Goal: Task Accomplishment & Management: Manage account settings

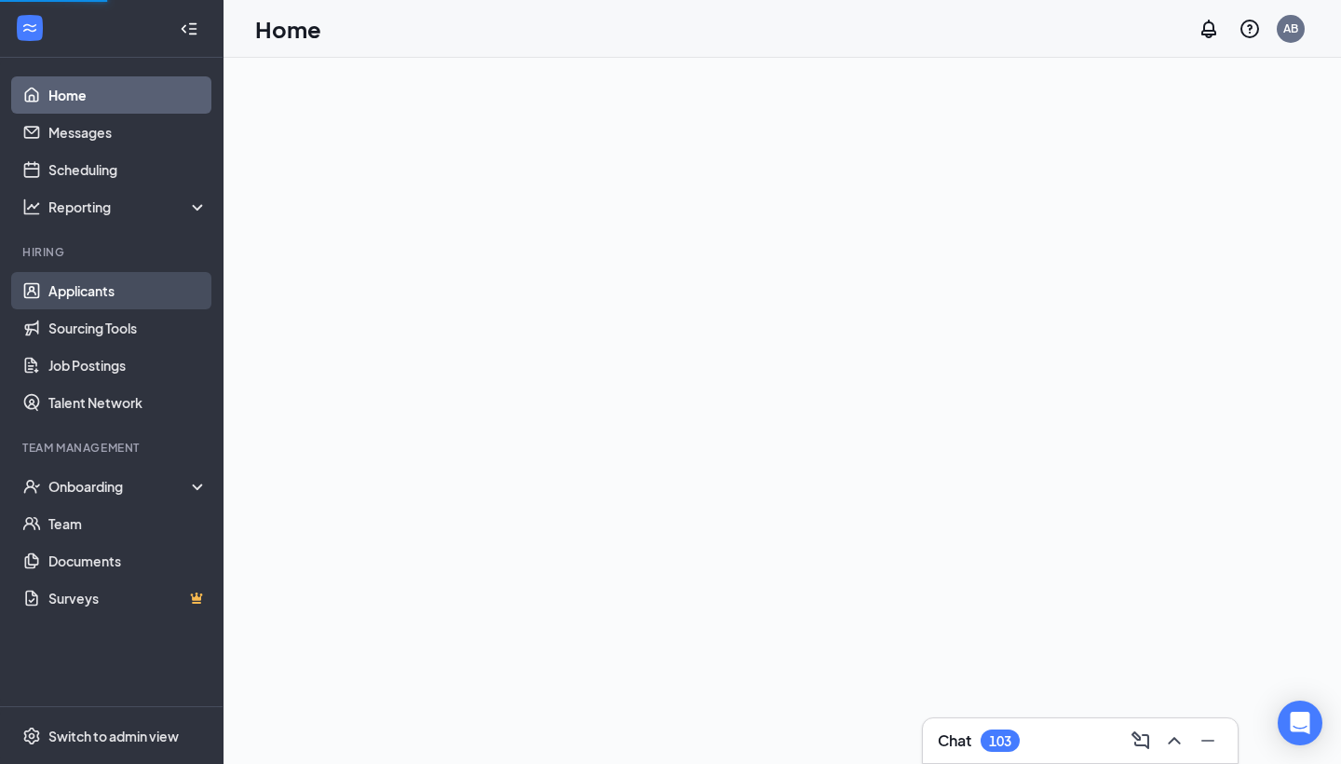
click at [95, 296] on link "Applicants" at bounding box center [127, 290] width 159 height 37
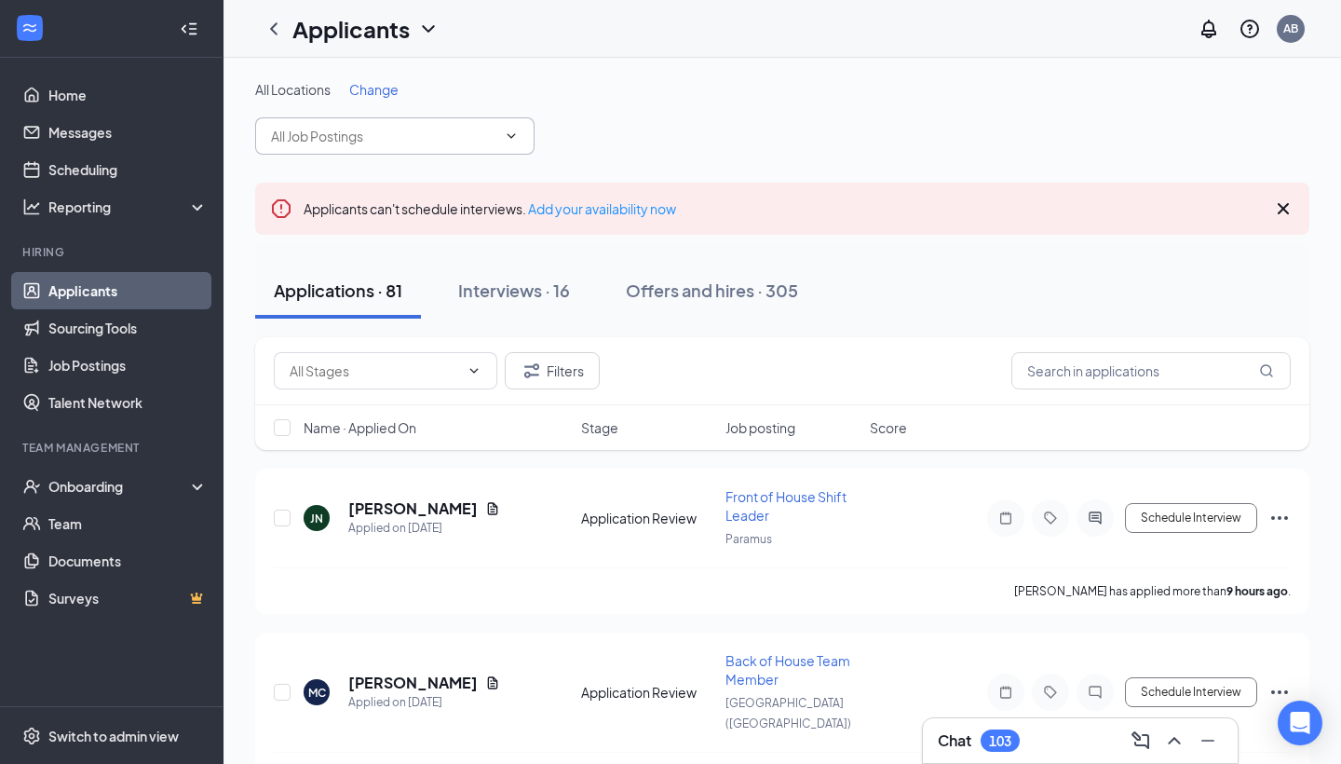
click at [517, 136] on icon "ChevronDown" at bounding box center [511, 136] width 15 height 15
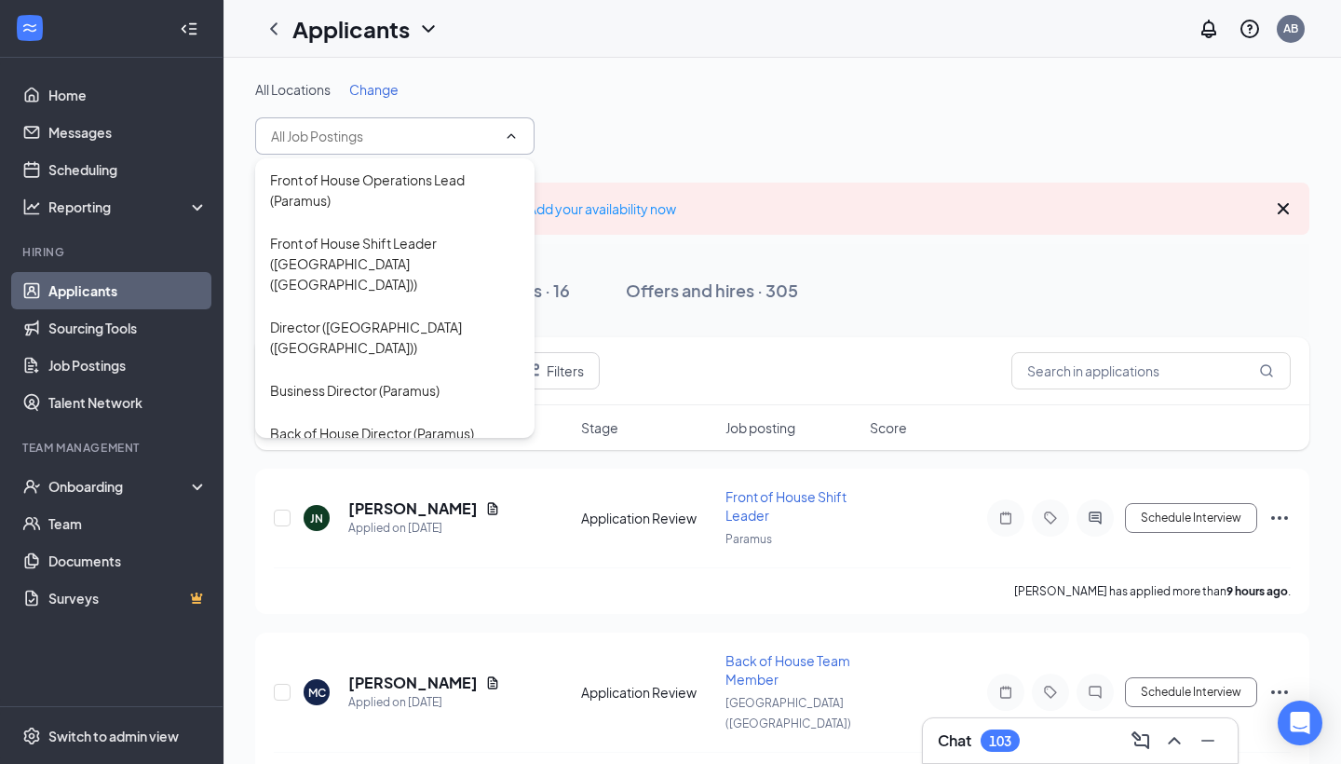
click at [373, 85] on span "Change" at bounding box center [373, 89] width 49 height 17
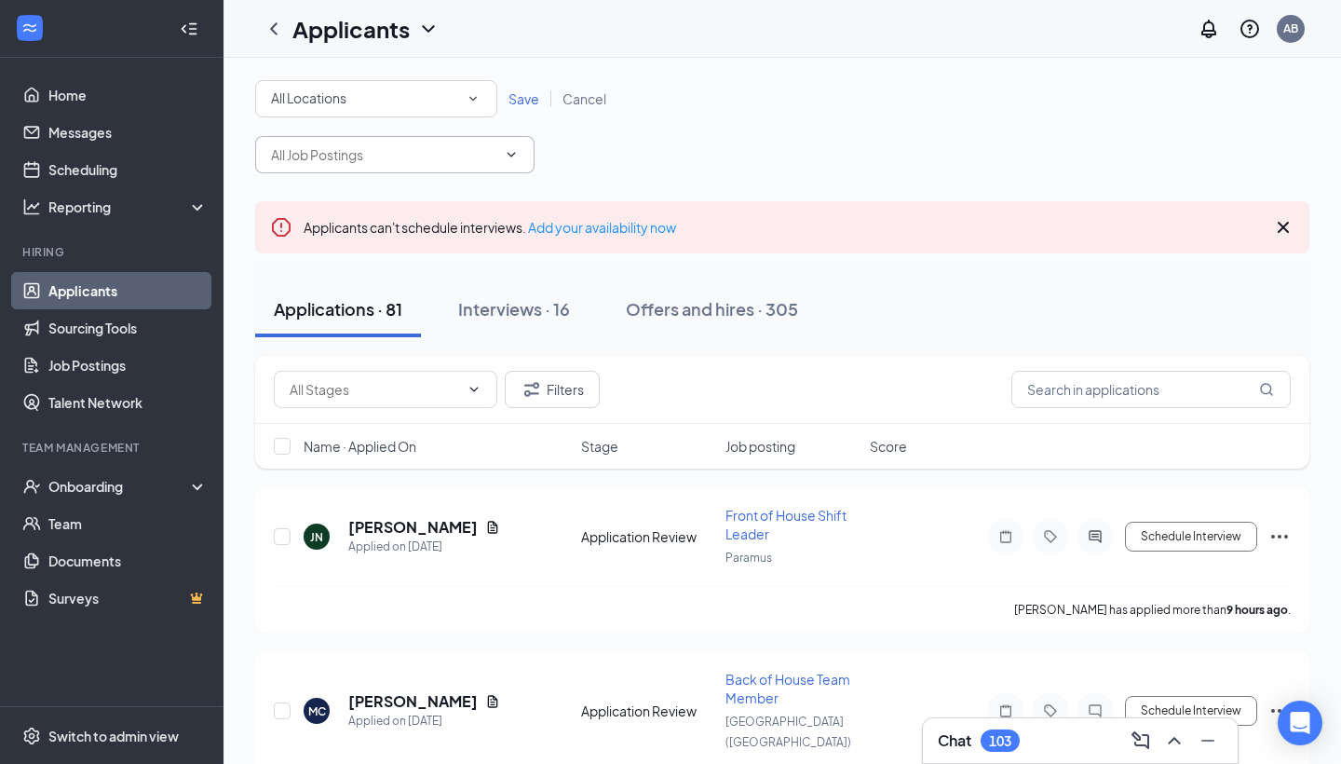
click at [471, 101] on icon "SmallChevronDown" at bounding box center [473, 98] width 17 height 17
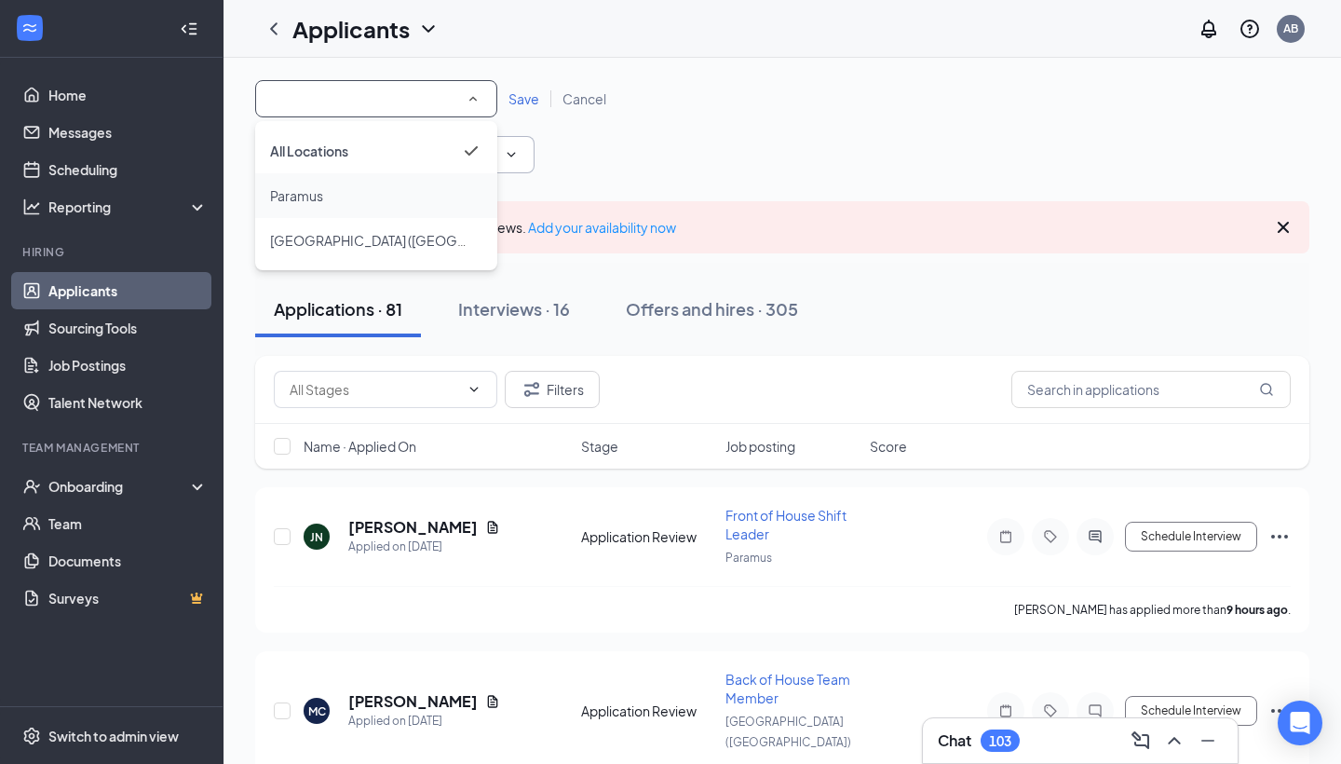
click at [412, 196] on div "Paramus" at bounding box center [376, 195] width 212 height 22
click at [507, 153] on icon "ChevronDown" at bounding box center [511, 154] width 15 height 15
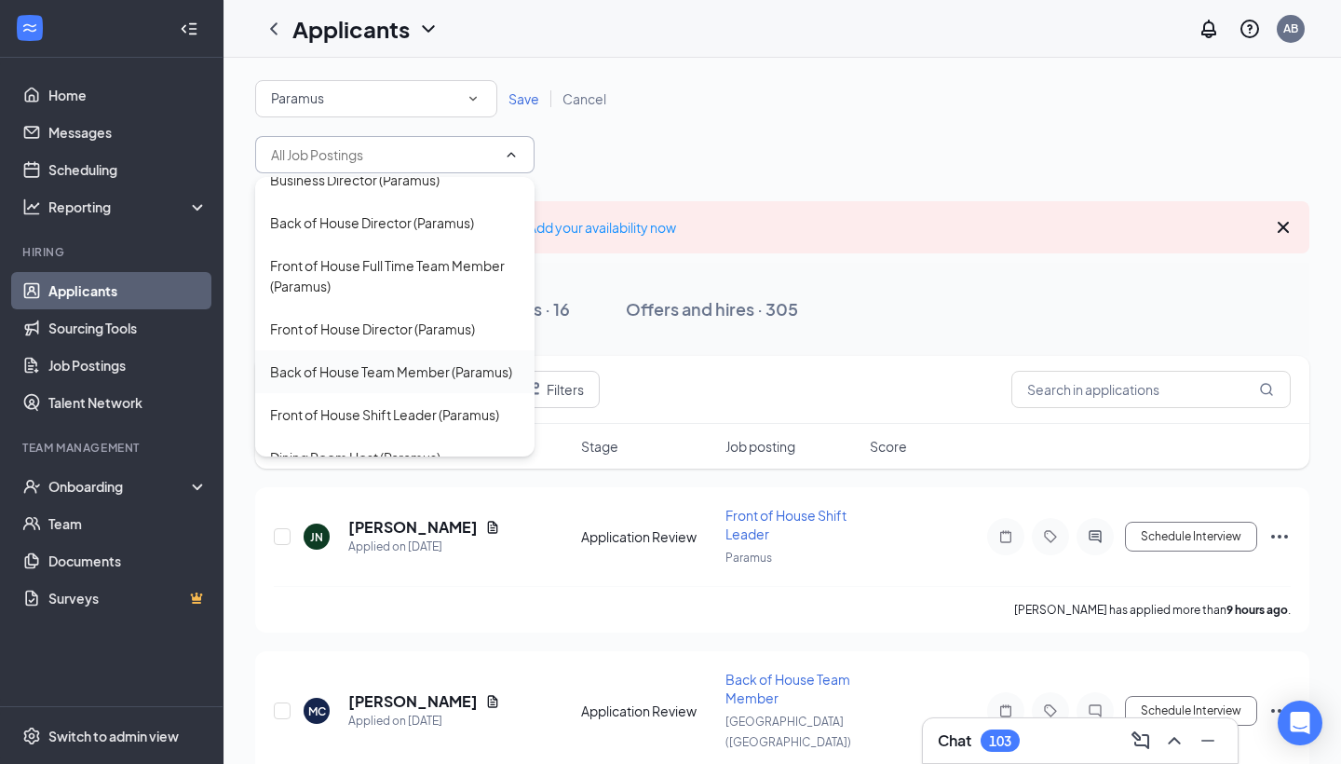
scroll to position [233, 0]
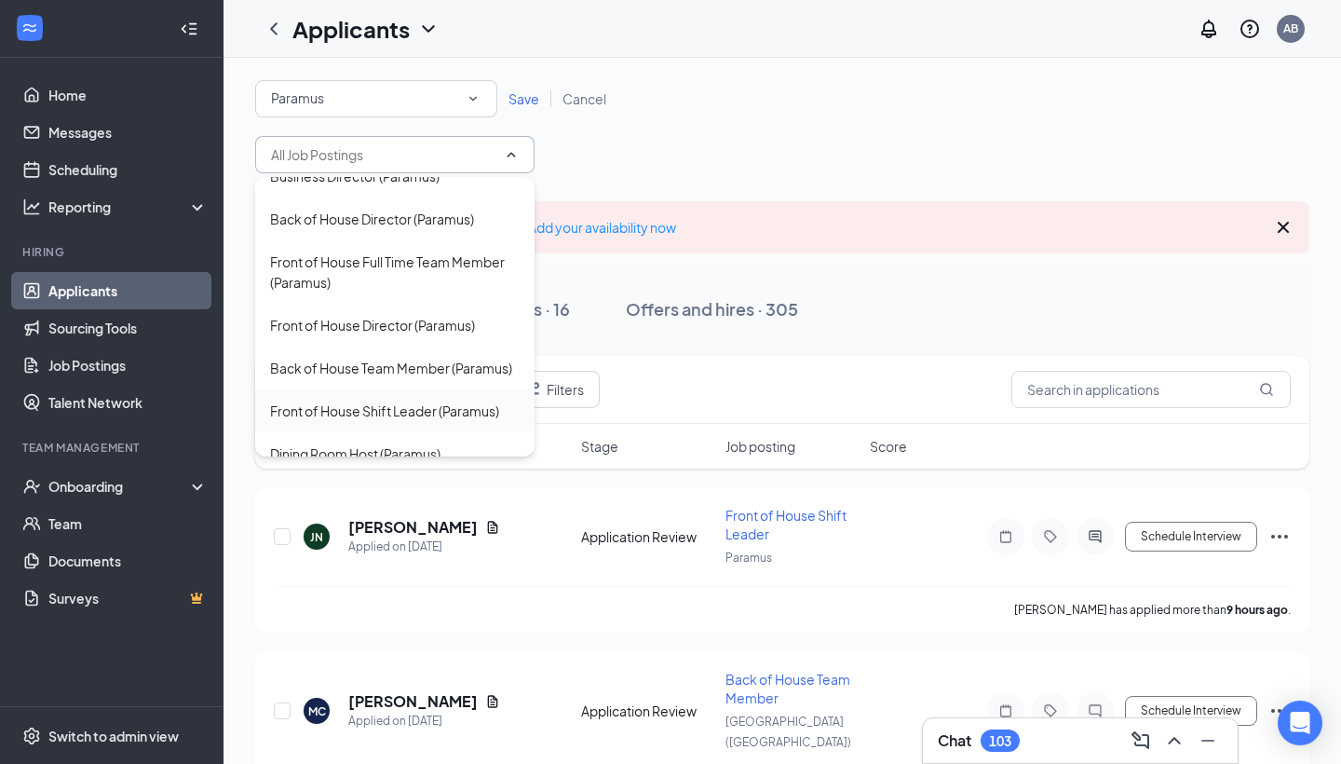
click at [469, 400] on div "Front of House Shift Leader (Paramus)" at bounding box center [384, 410] width 229 height 20
type input "Front of House Shift Leader (Paramus)"
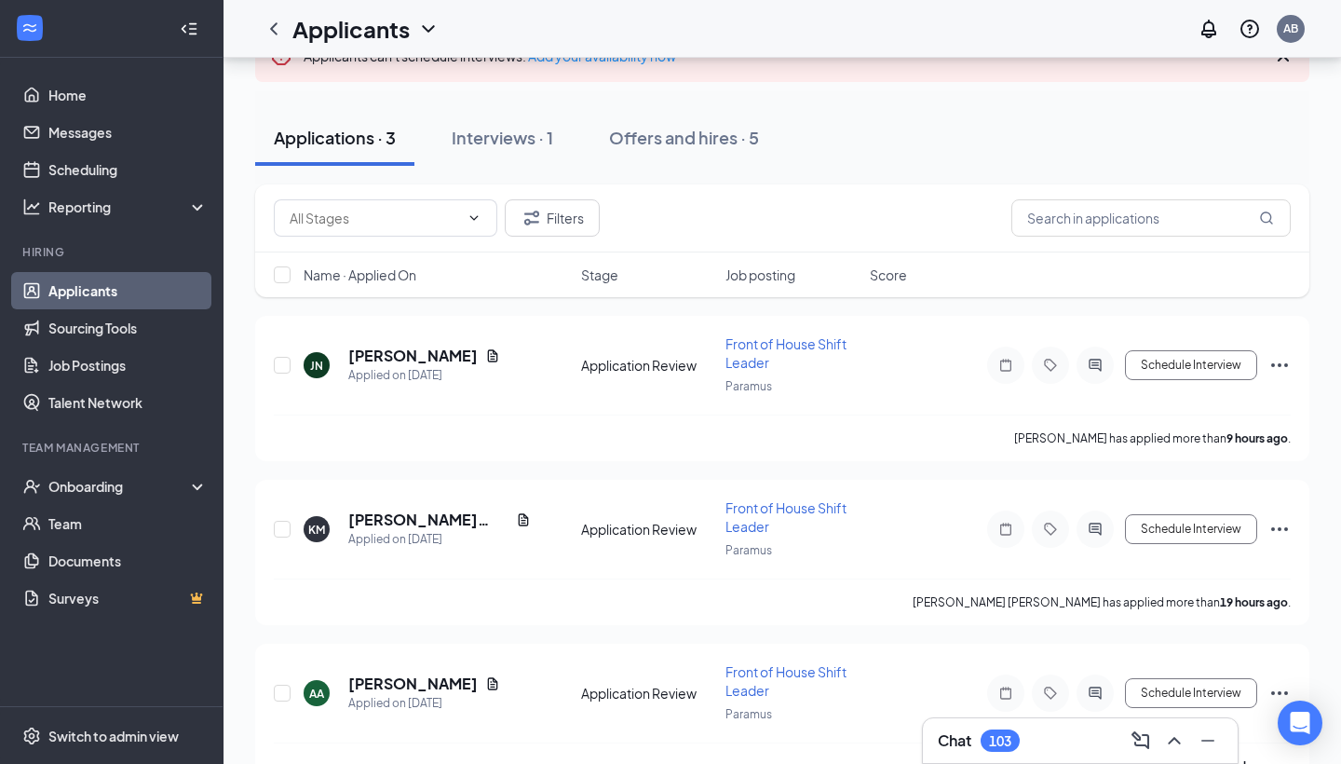
scroll to position [190, 0]
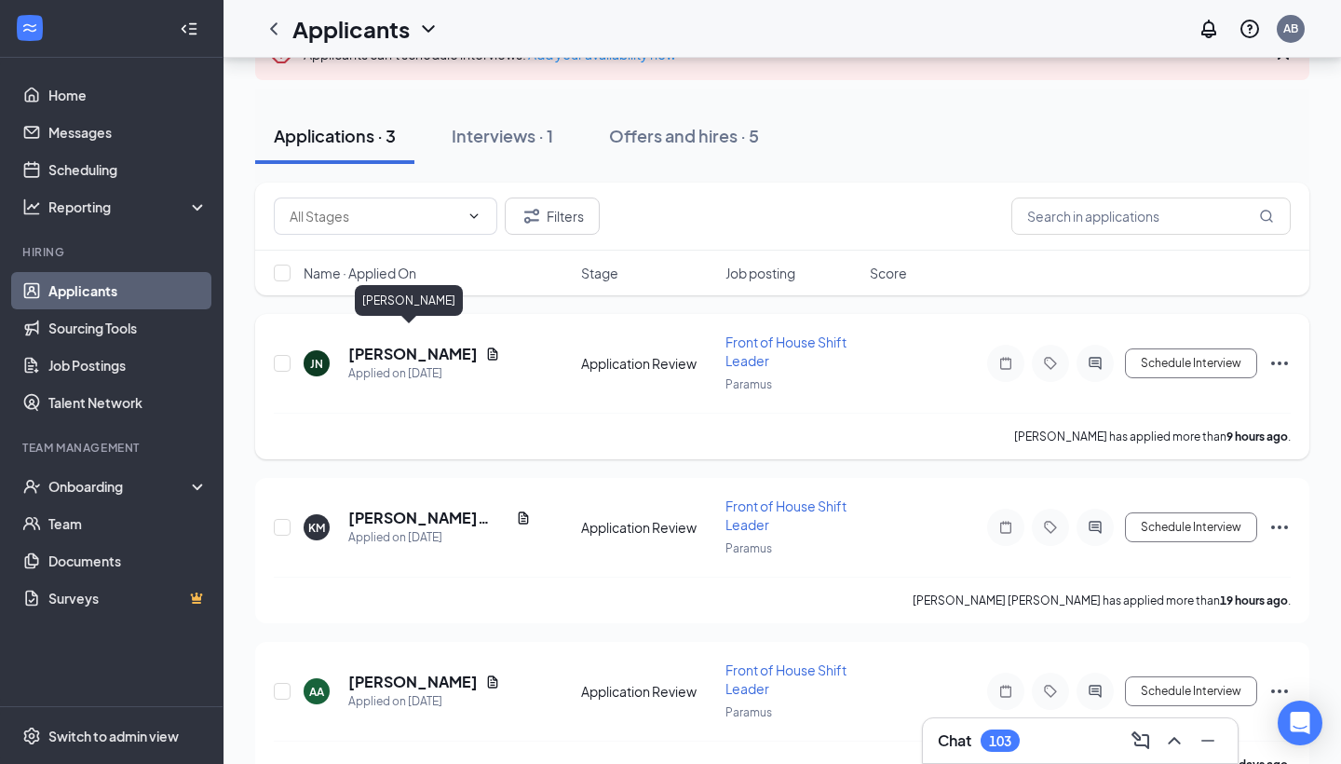
click at [435, 345] on h5 "[PERSON_NAME]" at bounding box center [412, 354] width 129 height 20
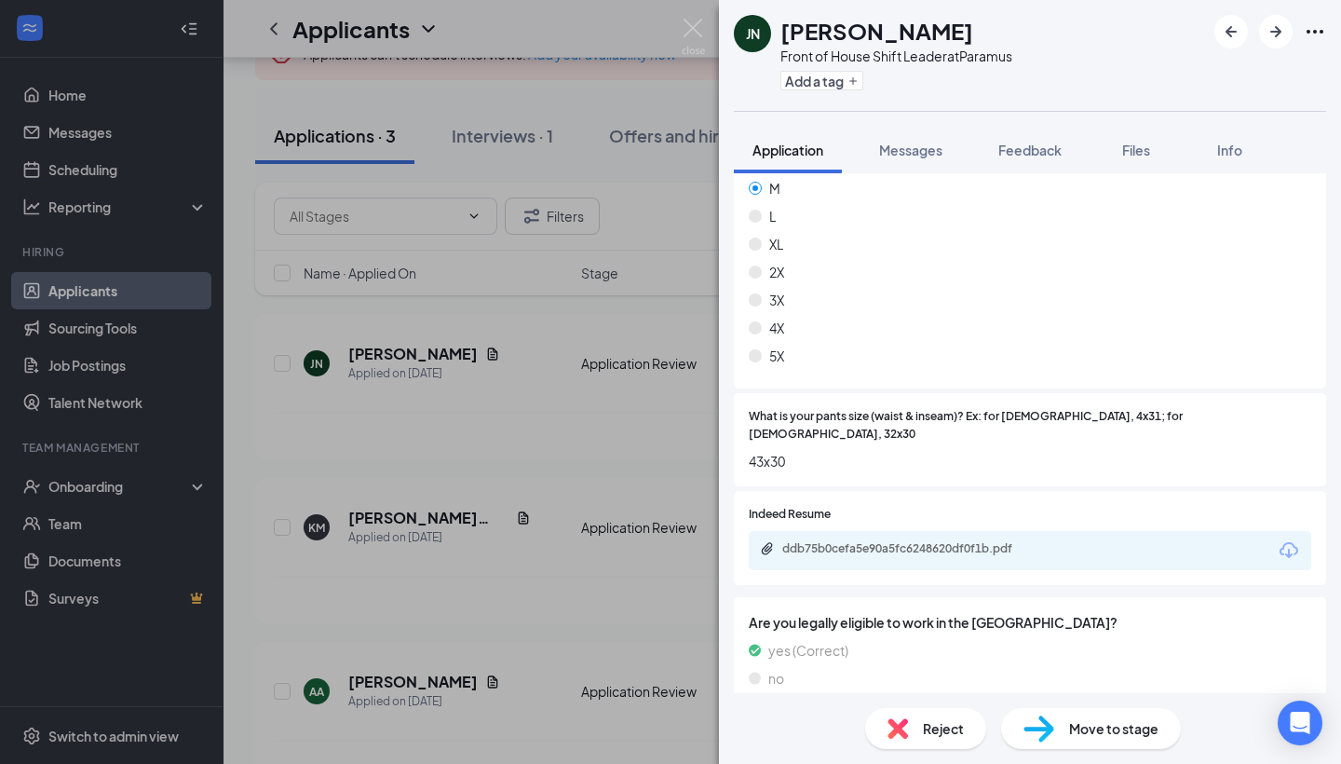
scroll to position [1161, 0]
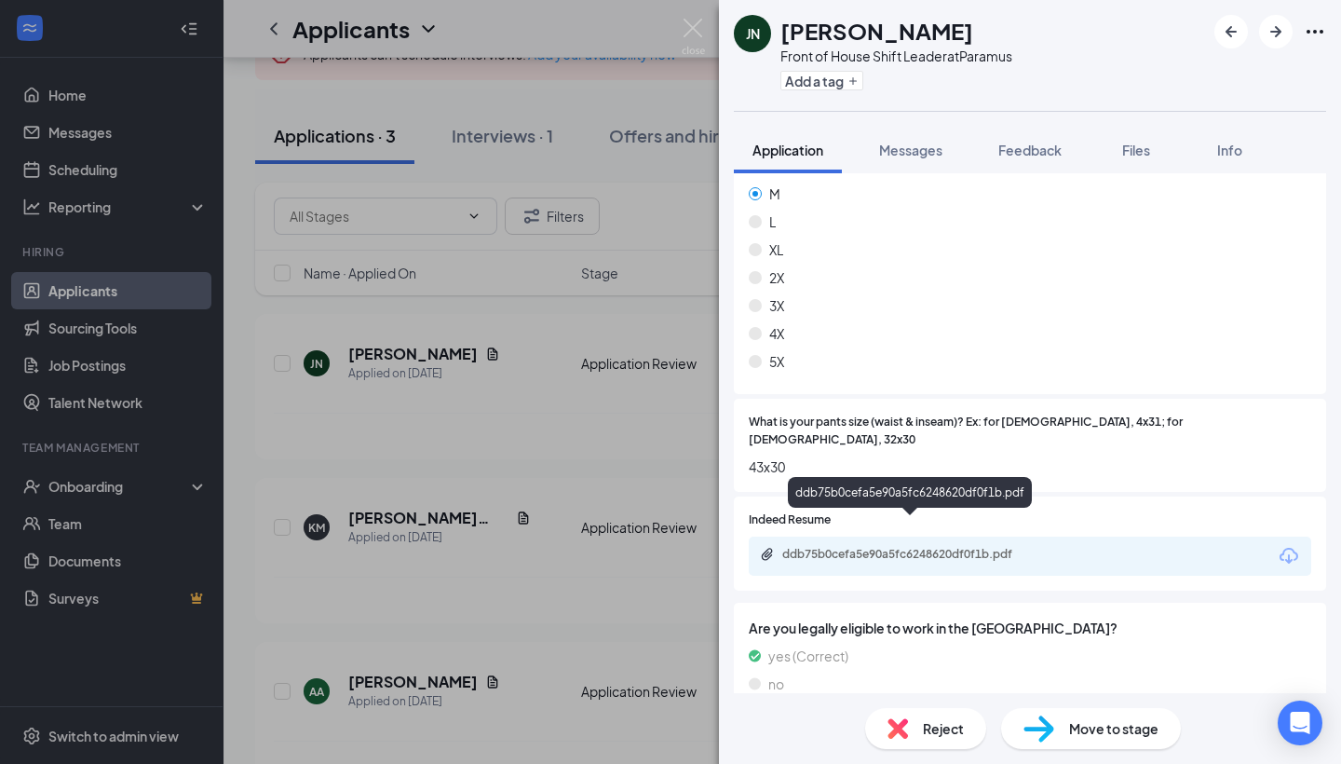
click at [1010, 547] on div "ddb75b0cefa5e90a5fc6248620df0f1b.pdf" at bounding box center [912, 554] width 261 height 15
click at [1118, 724] on span "Move to stage" at bounding box center [1113, 728] width 89 height 20
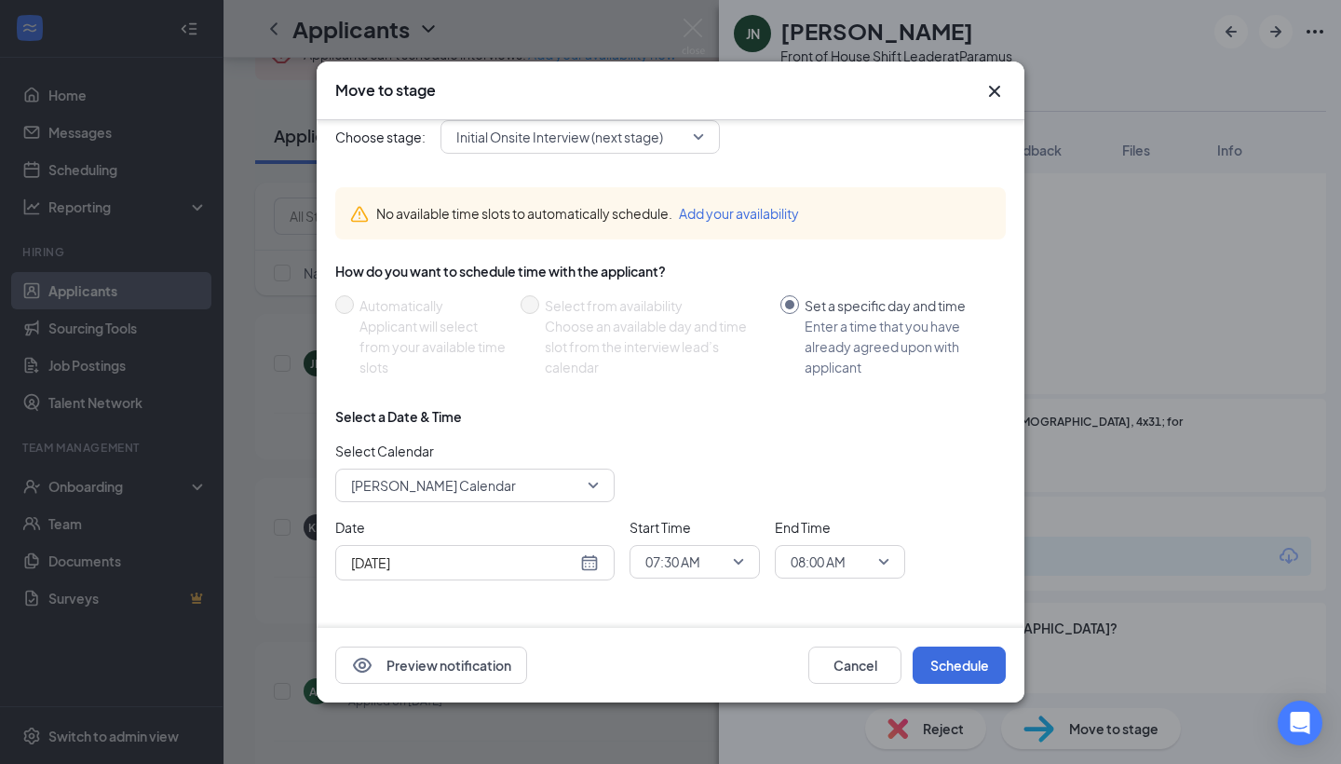
scroll to position [5, 0]
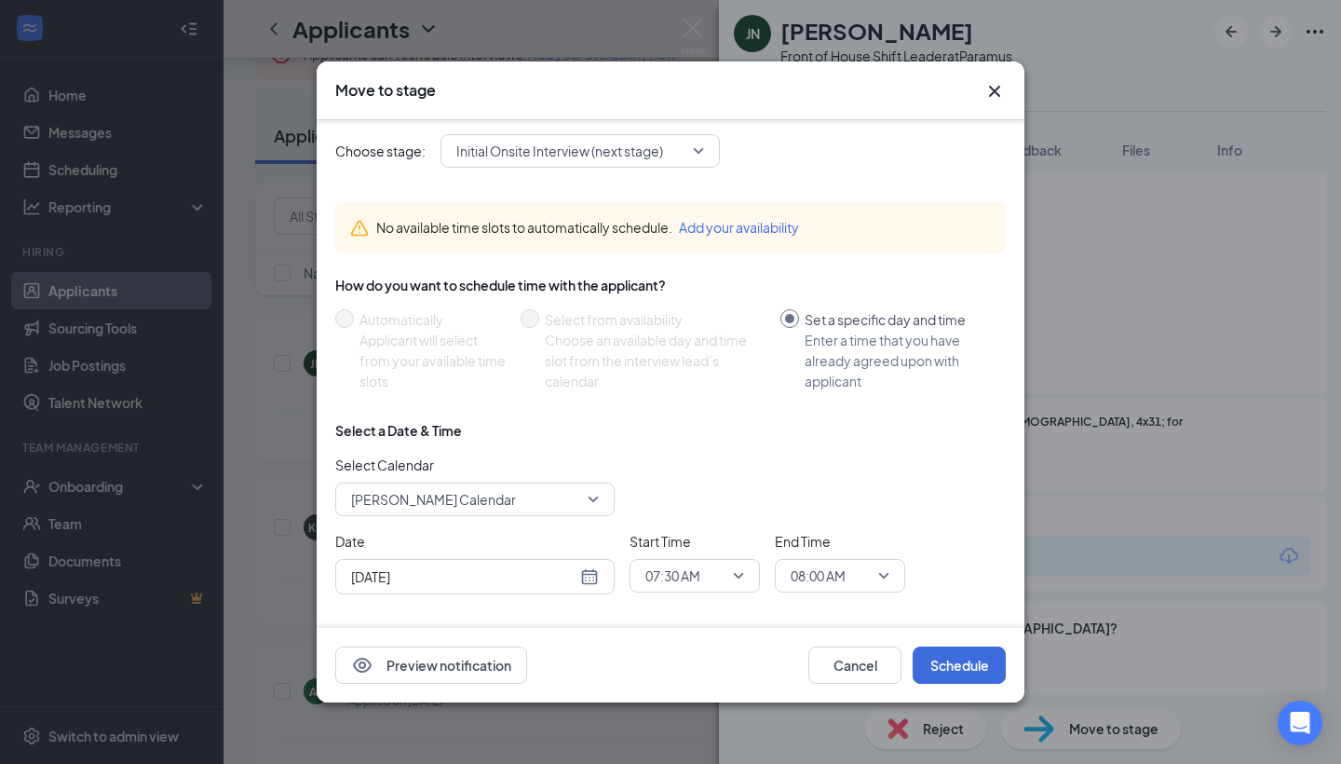
click at [350, 305] on div "How do you want to schedule time with the applicant? Automatically Applicant wi…" at bounding box center [670, 333] width 671 height 115
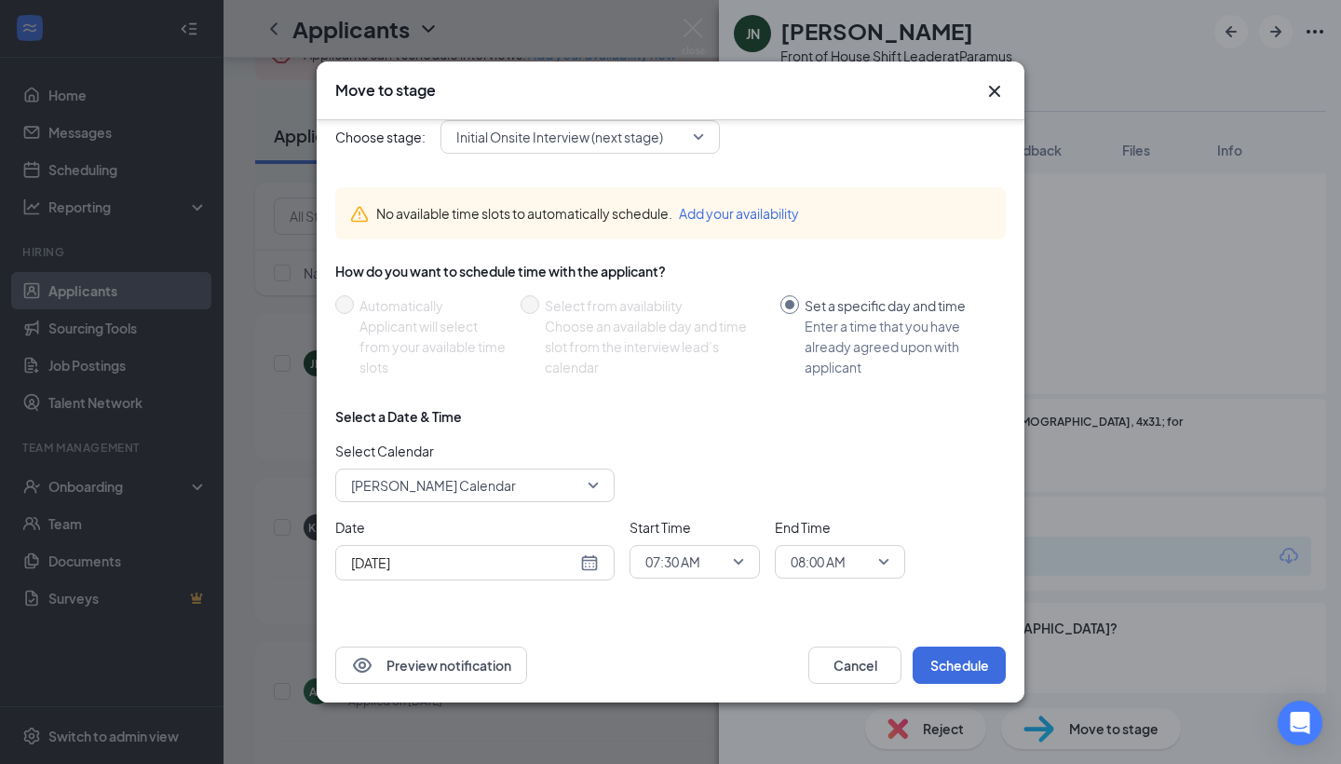
scroll to position [19, 0]
click at [993, 88] on icon "Cross" at bounding box center [994, 91] width 22 height 22
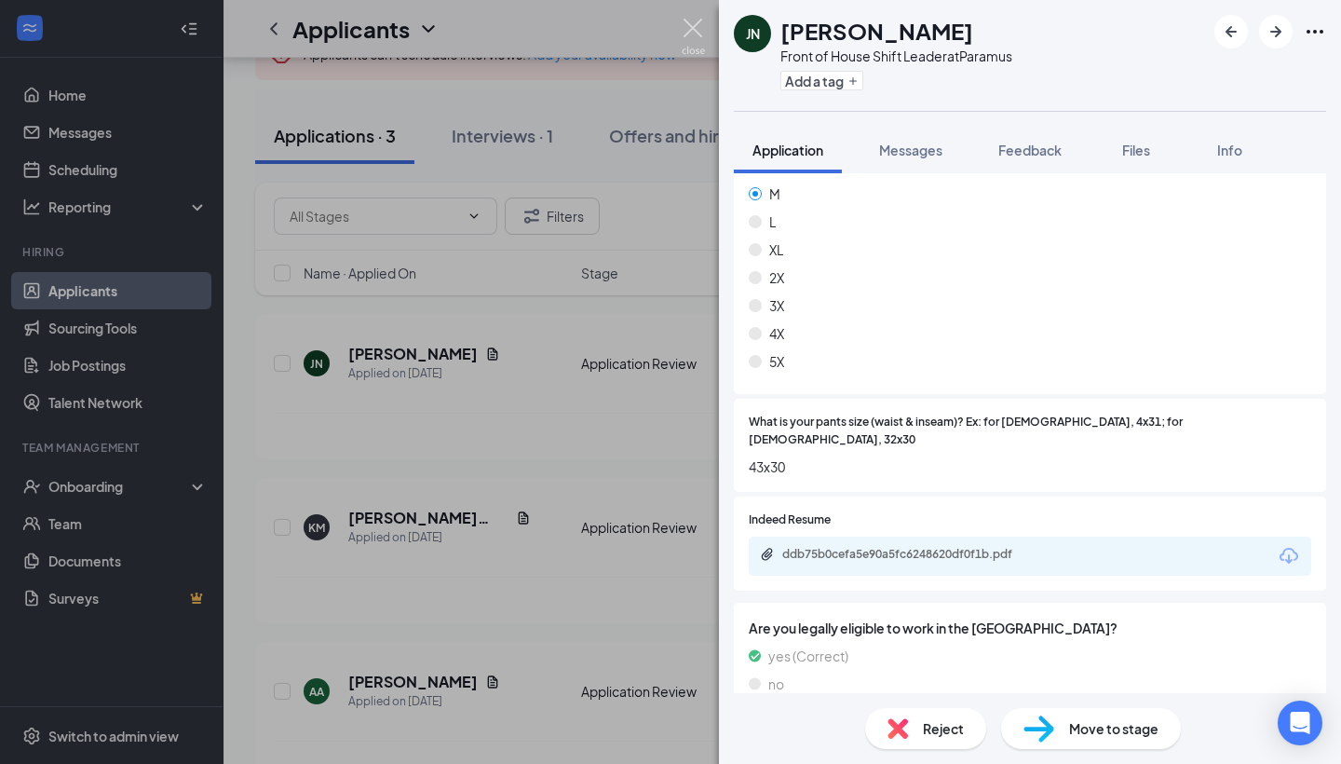
click at [686, 36] on img at bounding box center [693, 37] width 23 height 36
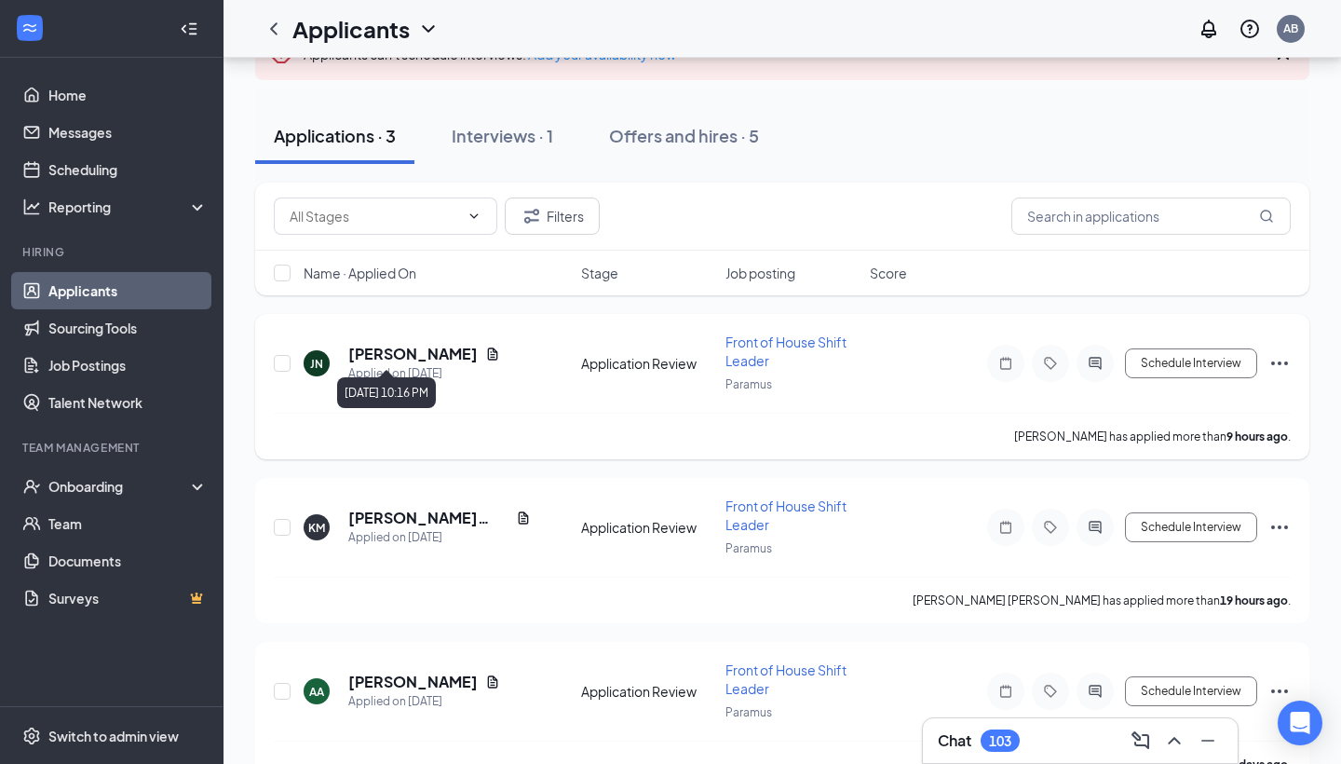
click at [442, 344] on h5 "[PERSON_NAME]" at bounding box center [412, 354] width 129 height 20
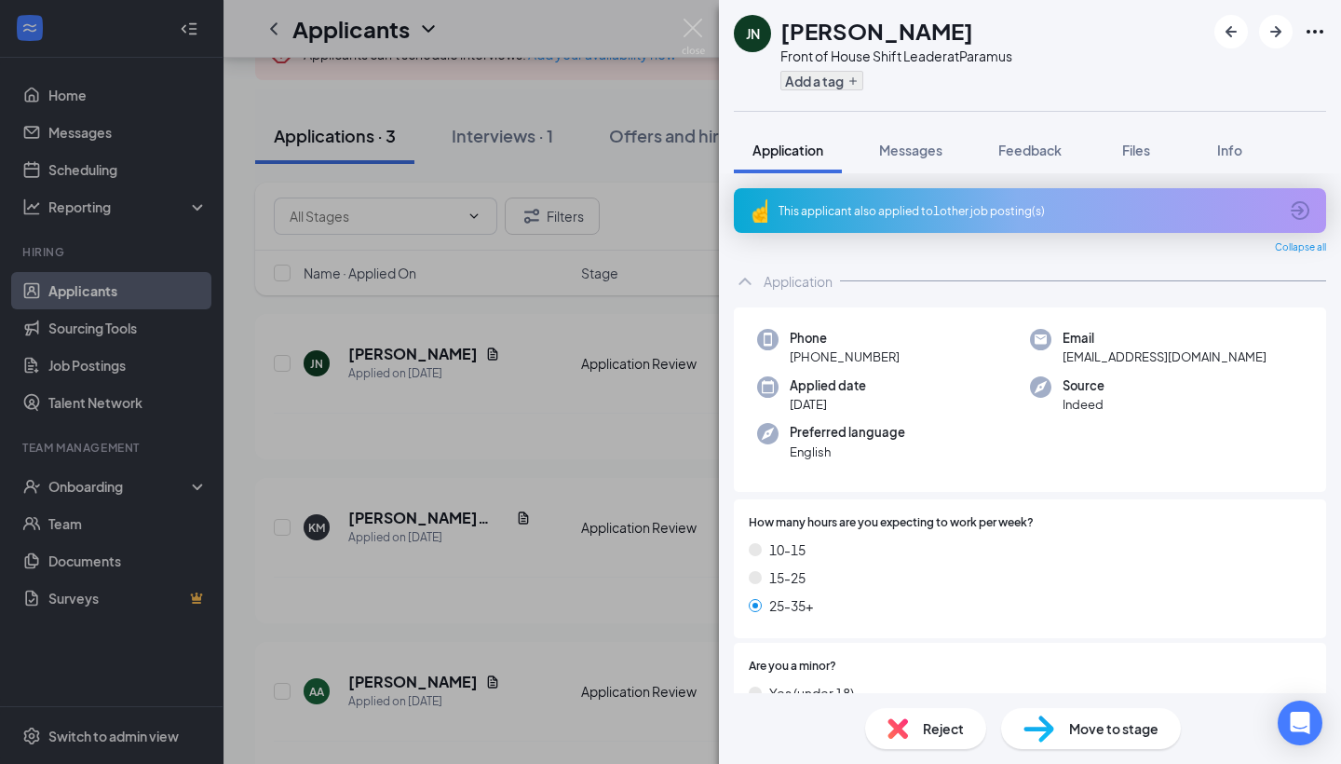
click at [851, 78] on icon "Plus" at bounding box center [852, 80] width 11 height 11
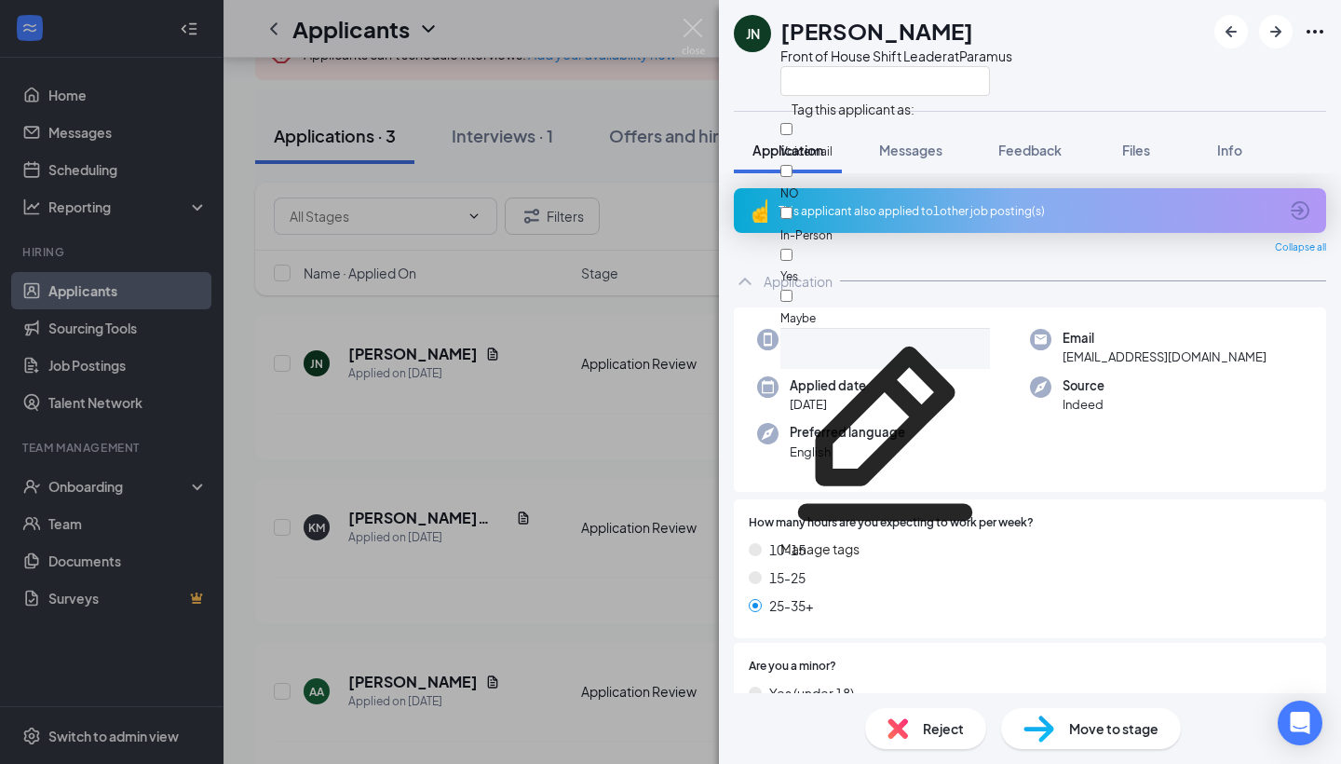
click at [804, 307] on div at bounding box center [885, 307] width 210 height 0
click at [793, 290] on input "Maybe" at bounding box center [786, 296] width 12 height 12
click at [804, 307] on div at bounding box center [885, 307] width 210 height 0
click at [793, 290] on input "Maybe" at bounding box center [786, 296] width 12 height 12
click at [804, 307] on div at bounding box center [885, 307] width 210 height 0
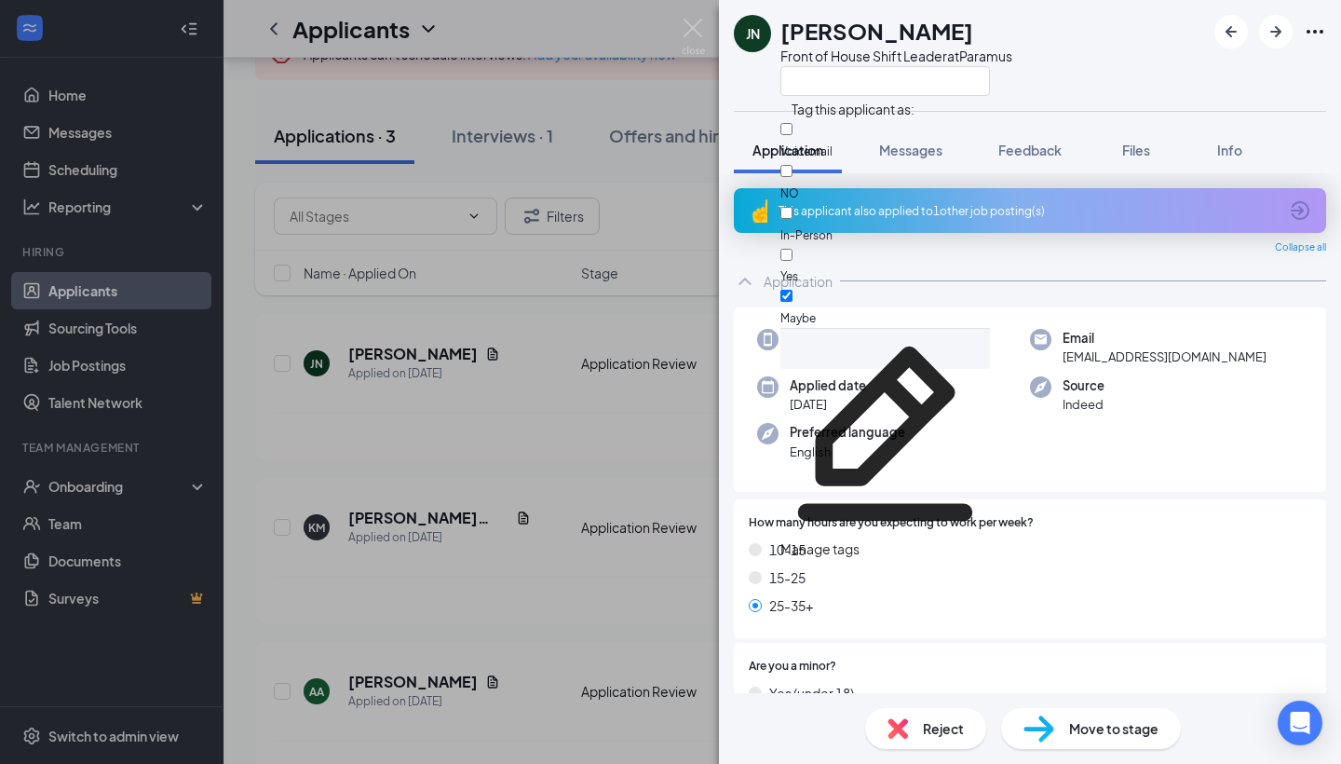
click at [793, 290] on input "Maybe" at bounding box center [786, 296] width 12 height 12
click at [804, 307] on div at bounding box center [885, 307] width 210 height 0
click at [793, 290] on input "Maybe" at bounding box center [786, 296] width 12 height 12
click at [804, 307] on div at bounding box center [885, 307] width 210 height 0
click at [793, 290] on input "Maybe" at bounding box center [786, 296] width 12 height 12
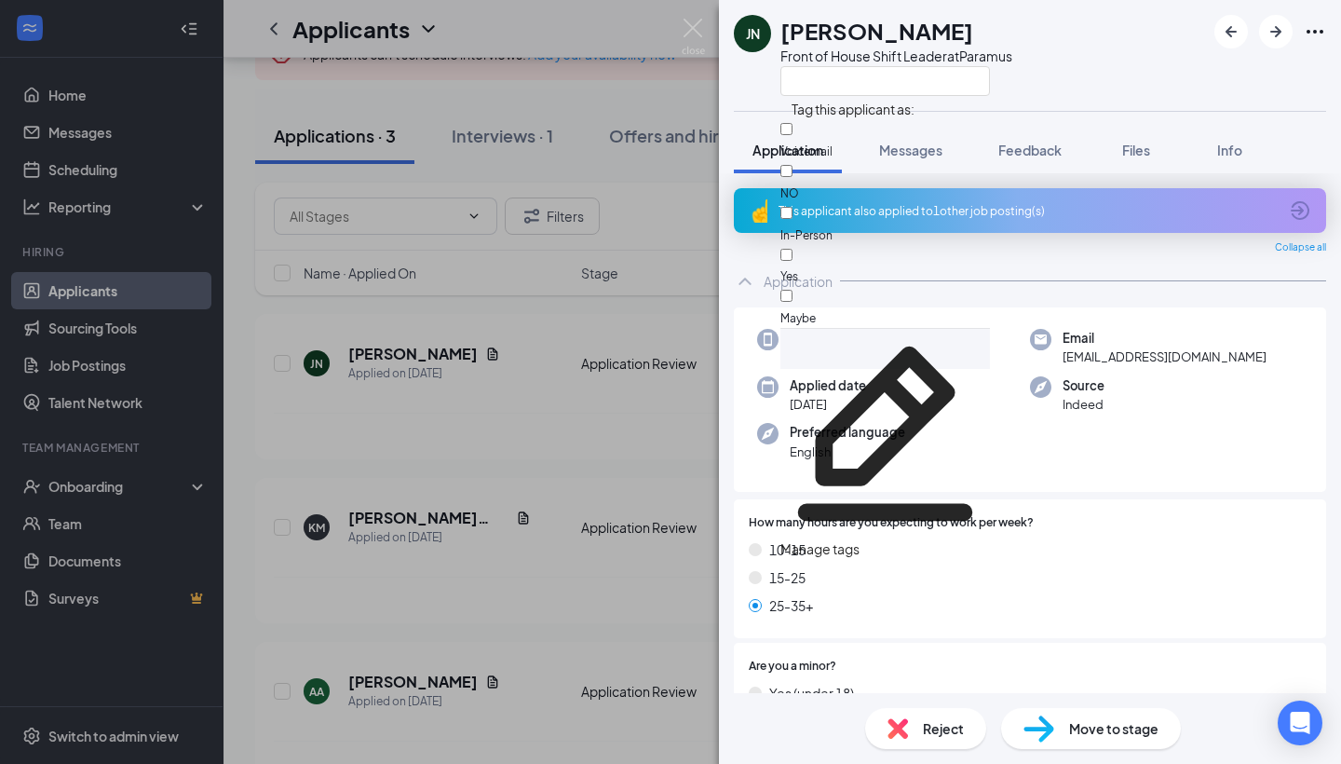
click at [804, 307] on div at bounding box center [885, 307] width 210 height 0
click at [793, 290] on input "Maybe" at bounding box center [786, 296] width 12 height 12
click at [804, 307] on div at bounding box center [885, 307] width 210 height 0
click at [793, 290] on input "Maybe" at bounding box center [786, 296] width 12 height 12
click at [803, 307] on div at bounding box center [885, 307] width 210 height 0
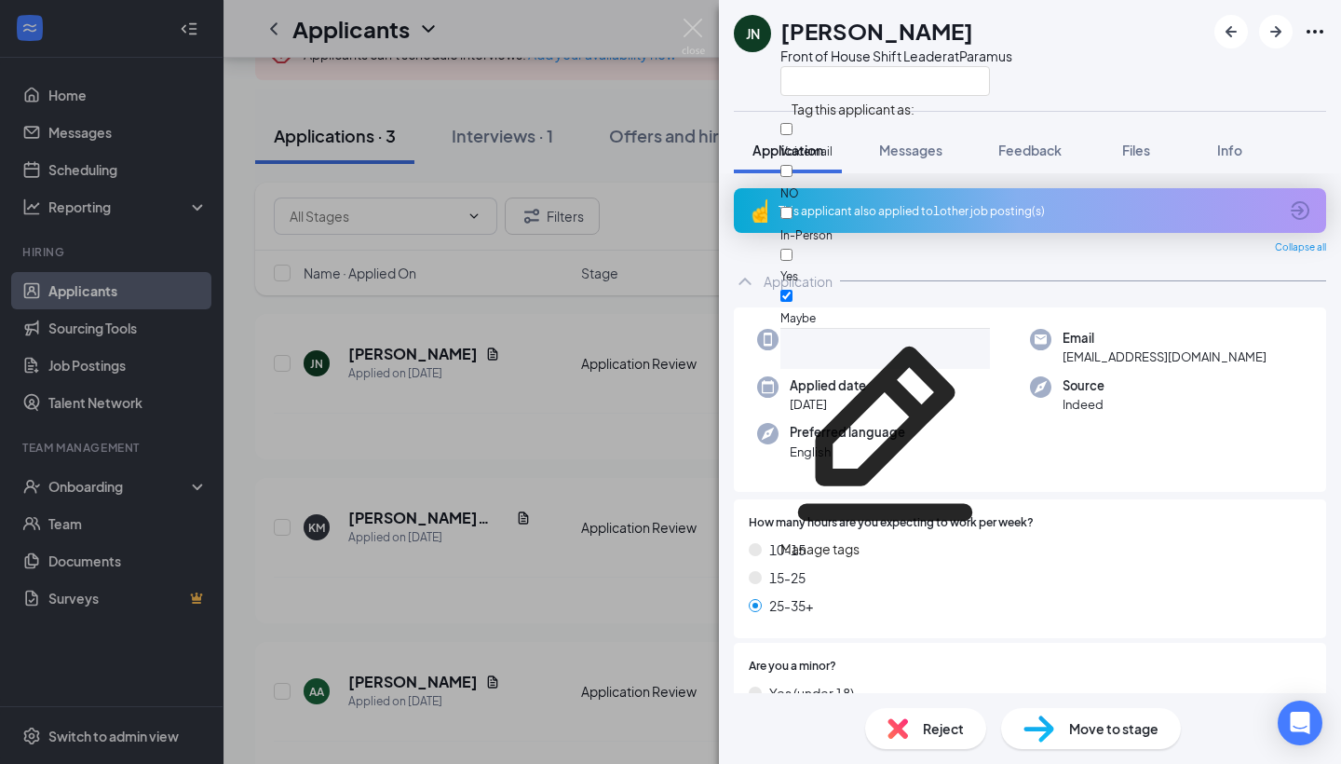
click at [793, 290] on input "Maybe" at bounding box center [786, 296] width 12 height 12
click at [803, 307] on div at bounding box center [885, 307] width 210 height 0
click at [793, 290] on input "Maybe" at bounding box center [786, 296] width 12 height 12
click at [805, 307] on div at bounding box center [885, 307] width 210 height 0
click at [793, 290] on input "Maybe" at bounding box center [786, 296] width 12 height 12
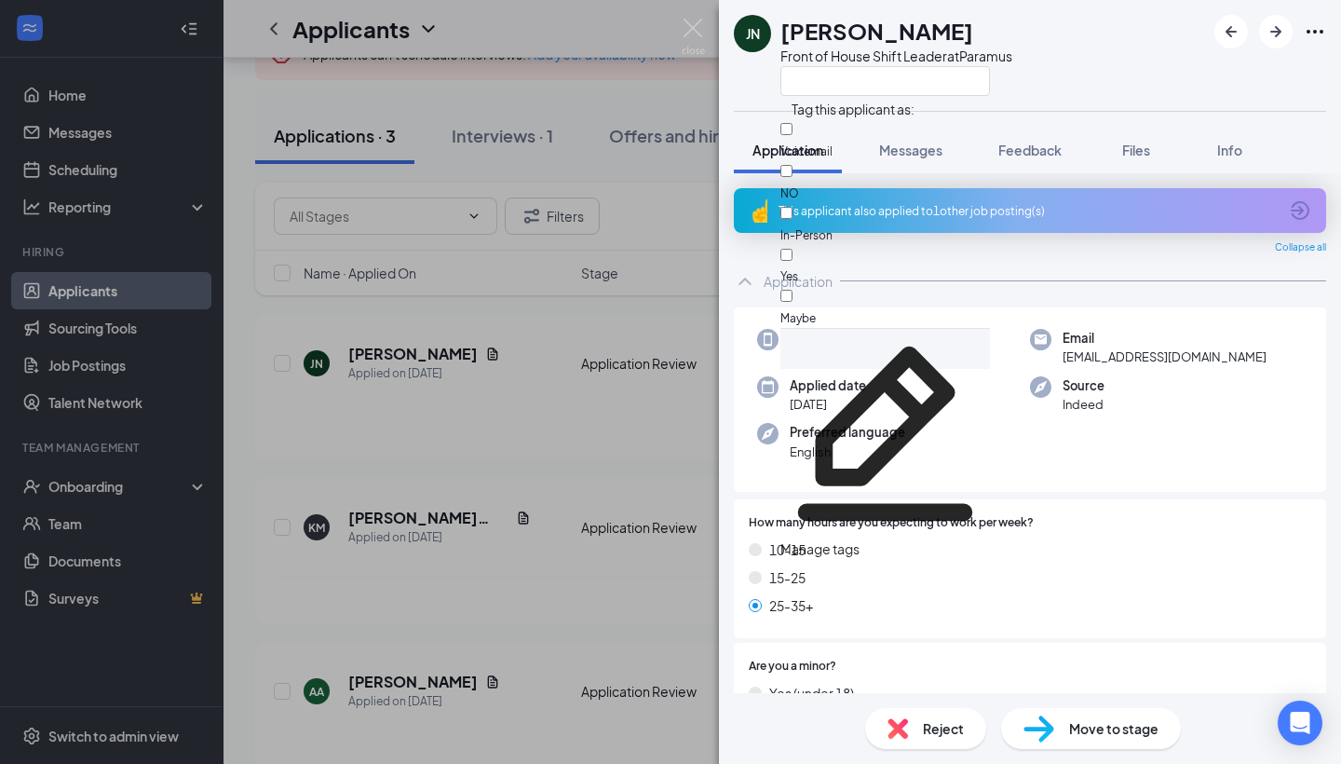
checkbox input "false"
click at [1054, 150] on span "Feedback" at bounding box center [1029, 150] width 63 height 17
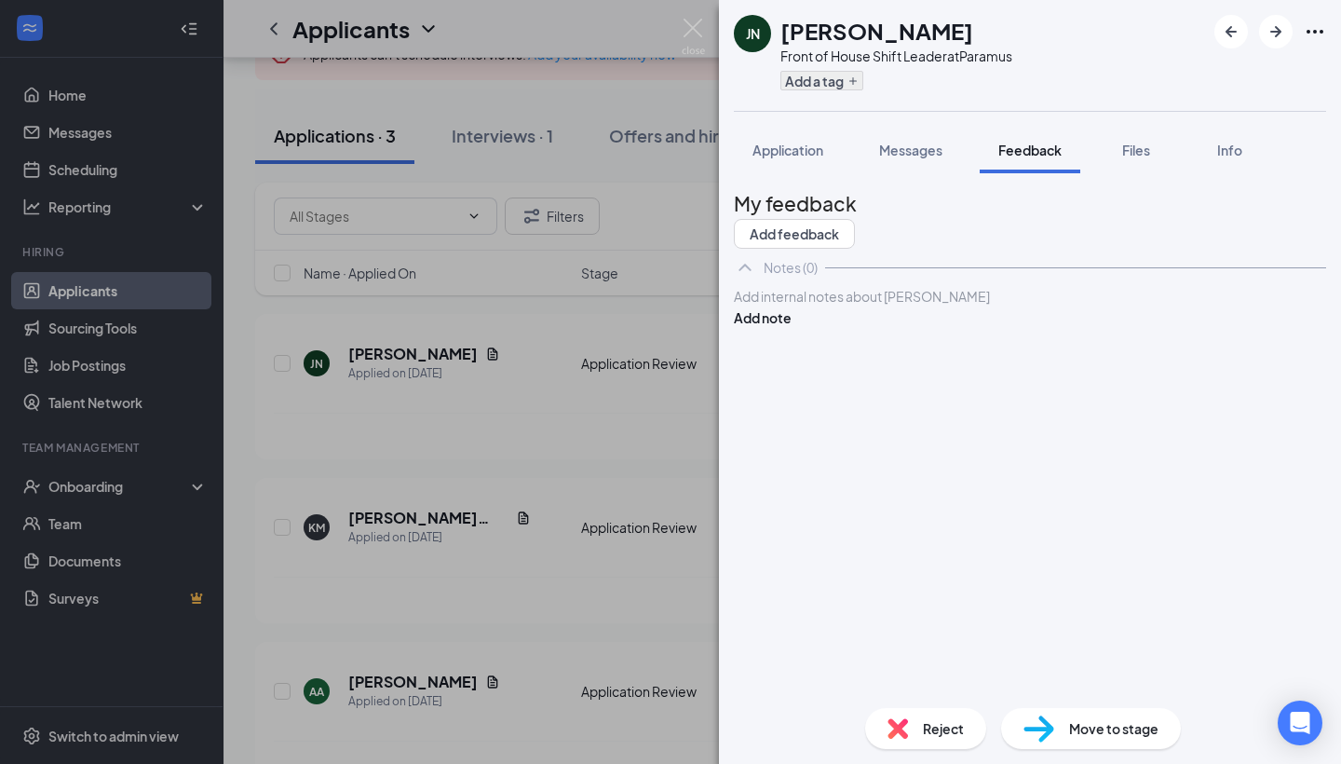
click at [838, 85] on button "Add a tag" at bounding box center [821, 81] width 83 height 20
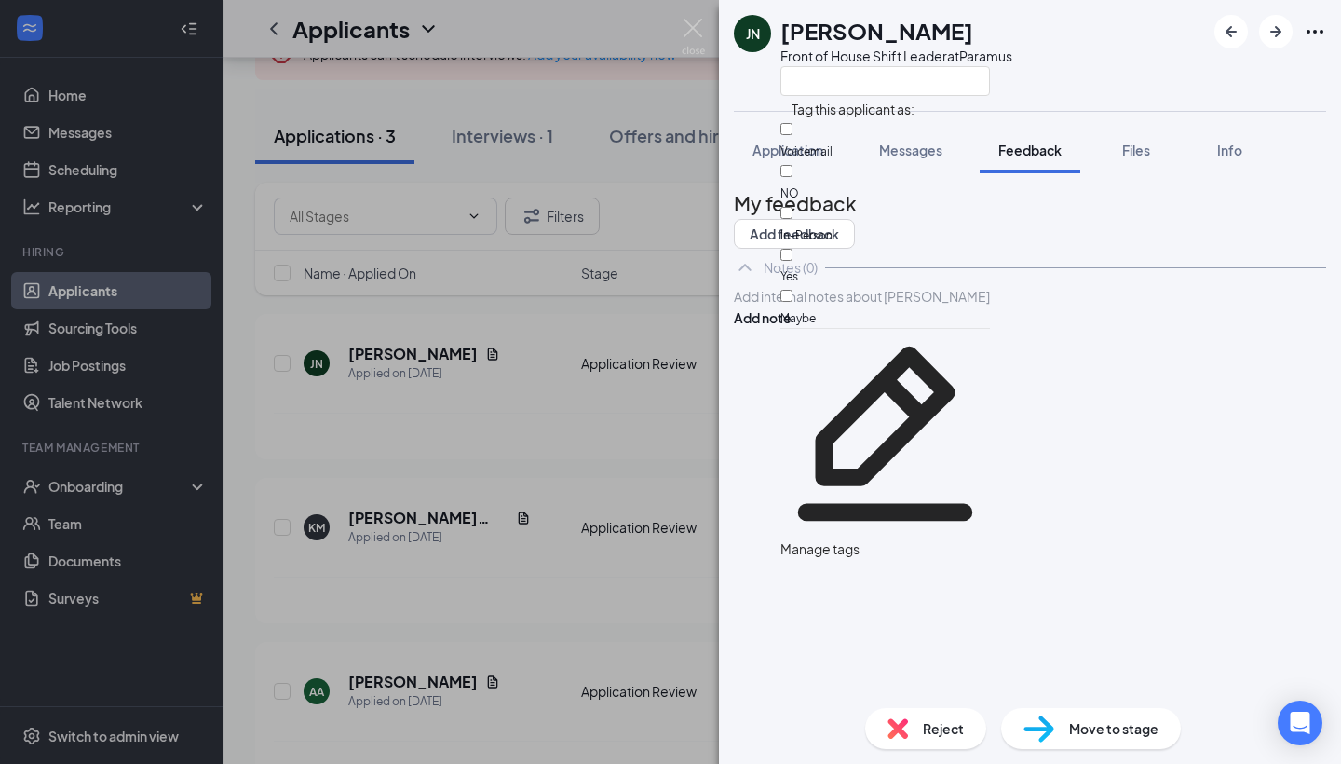
click at [805, 307] on div at bounding box center [885, 307] width 210 height 0
click at [793, 290] on input "Maybe" at bounding box center [786, 296] width 12 height 12
click at [879, 286] on div "Maybe" at bounding box center [885, 307] width 210 height 42
checkbox input "true"
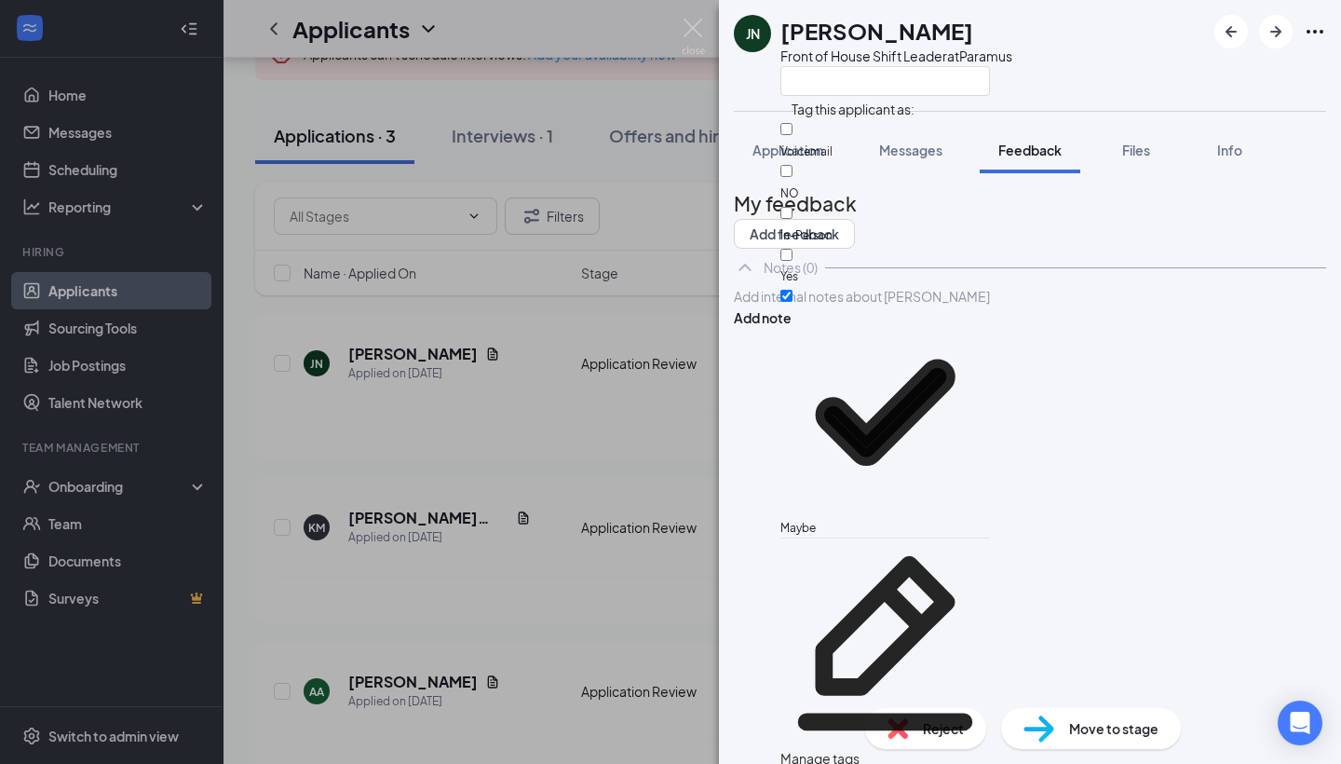
click at [1097, 328] on div "Add internal notes about [PERSON_NAME] Add note" at bounding box center [1030, 307] width 592 height 42
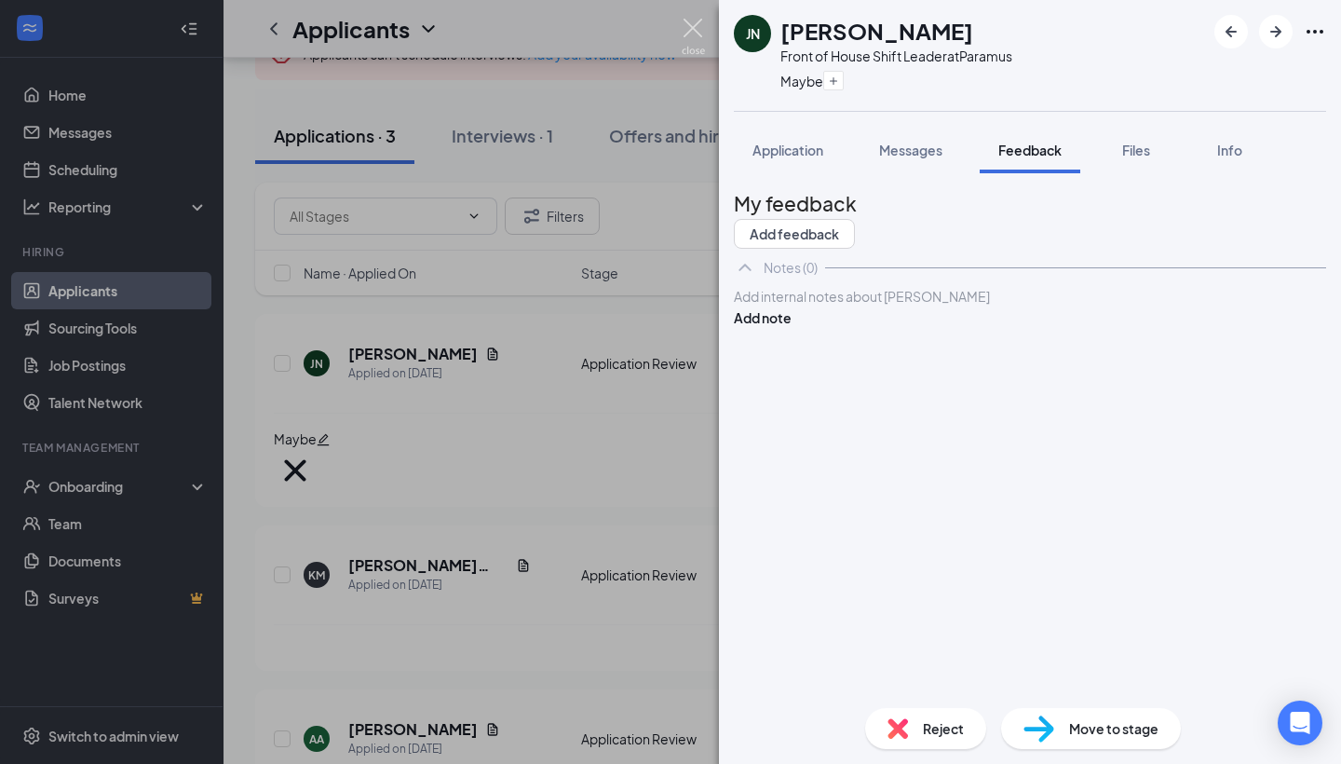
click at [692, 34] on img at bounding box center [693, 37] width 23 height 36
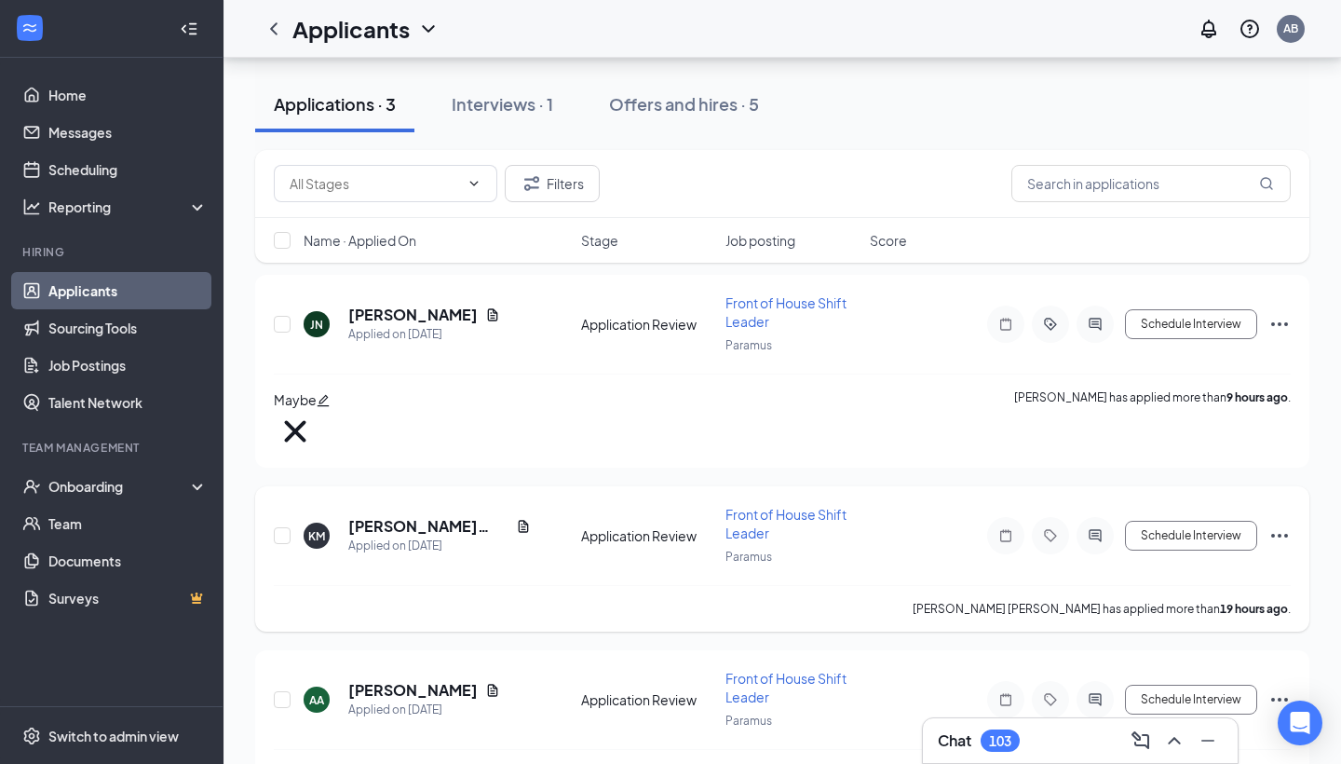
scroll to position [228, 0]
click at [393, 517] on h5 "[PERSON_NAME] [PERSON_NAME]" at bounding box center [428, 527] width 160 height 20
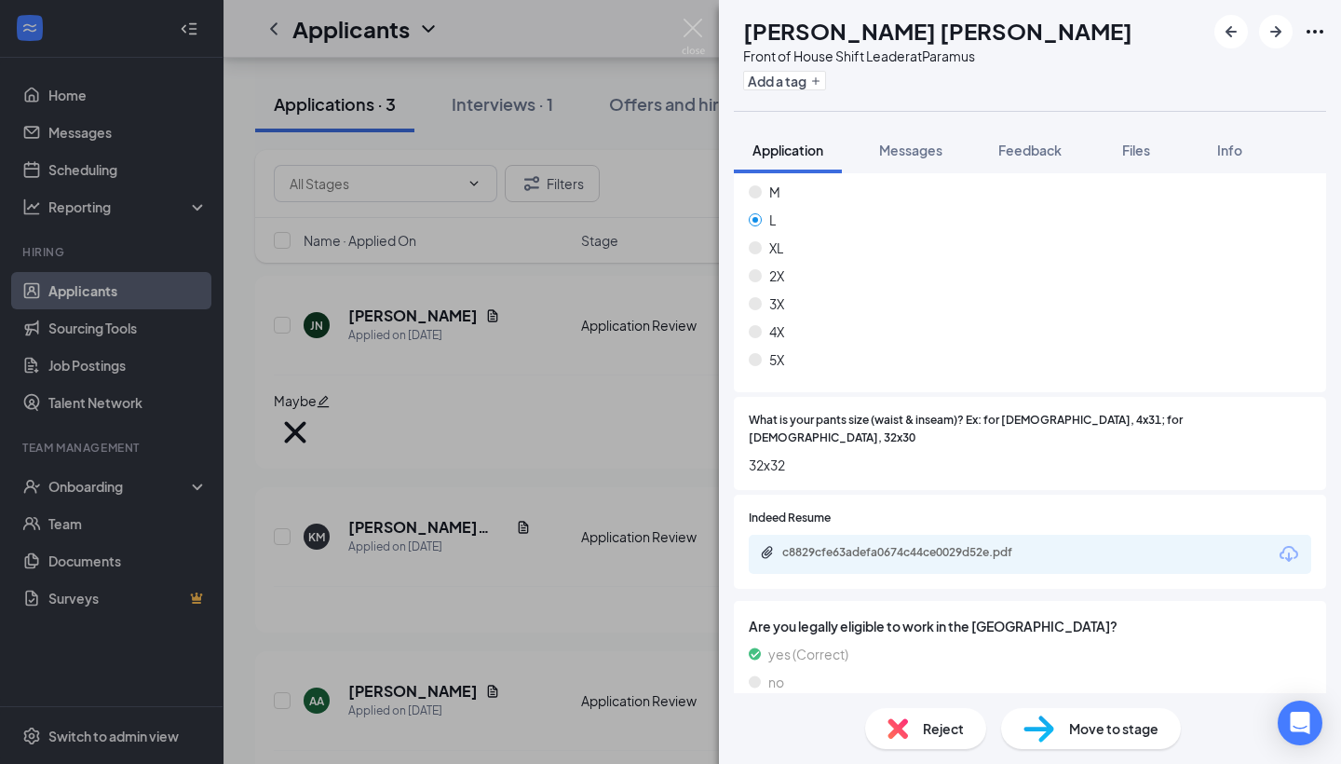
scroll to position [1161, 0]
click at [920, 547] on div "c8829cfe63adefa0674c44ce0029d52e.pdf" at bounding box center [912, 554] width 261 height 15
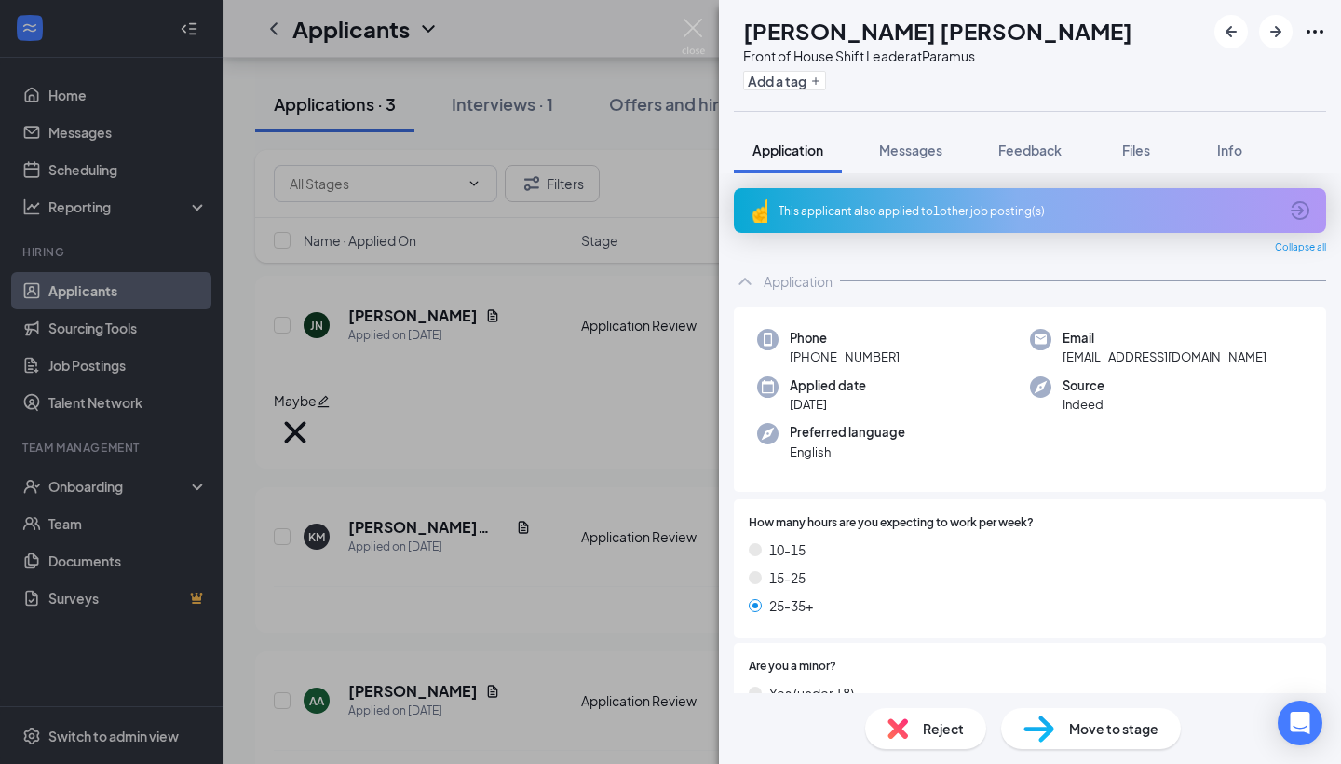
scroll to position [0, 0]
click at [821, 83] on icon "Plus" at bounding box center [815, 80] width 11 height 11
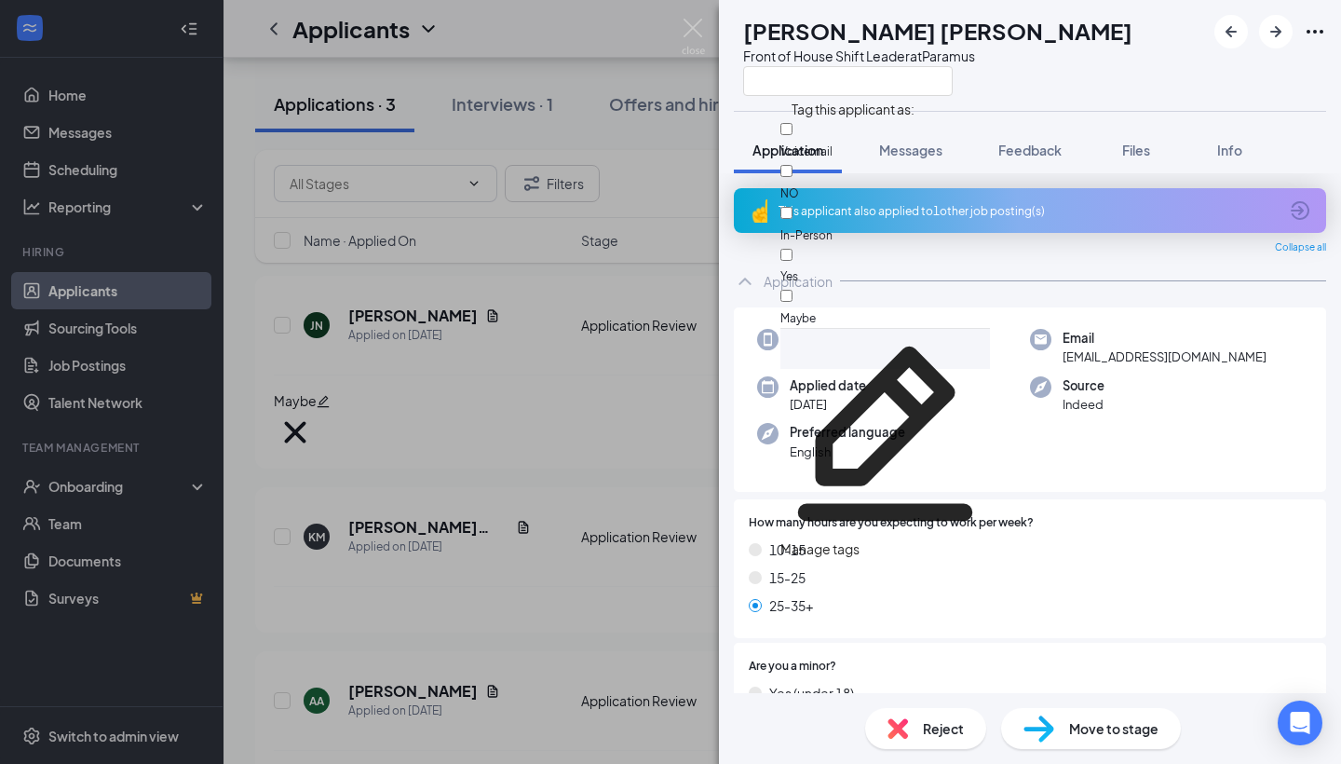
click at [889, 286] on div "Maybe" at bounding box center [885, 307] width 210 height 42
checkbox input "true"
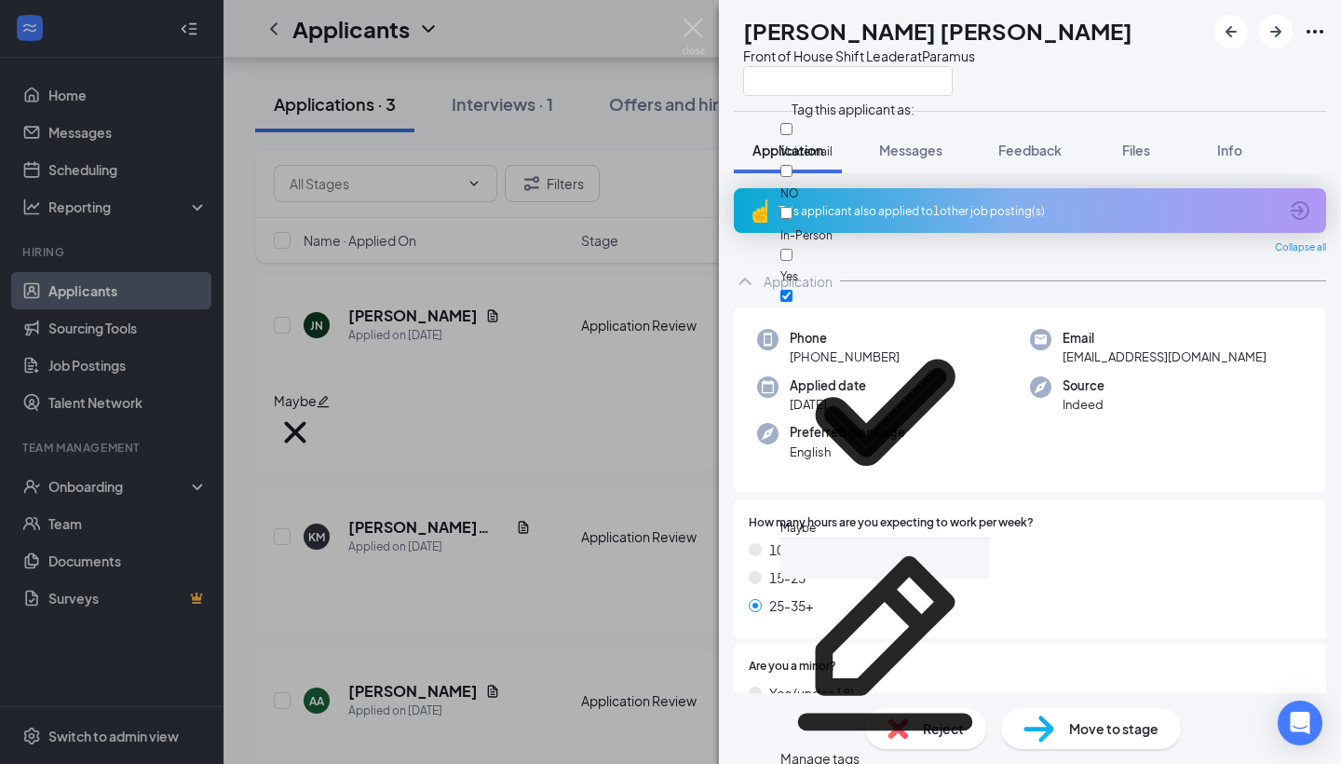
click at [1135, 225] on div "This applicant also applied to 1 other job posting(s)" at bounding box center [1030, 210] width 592 height 45
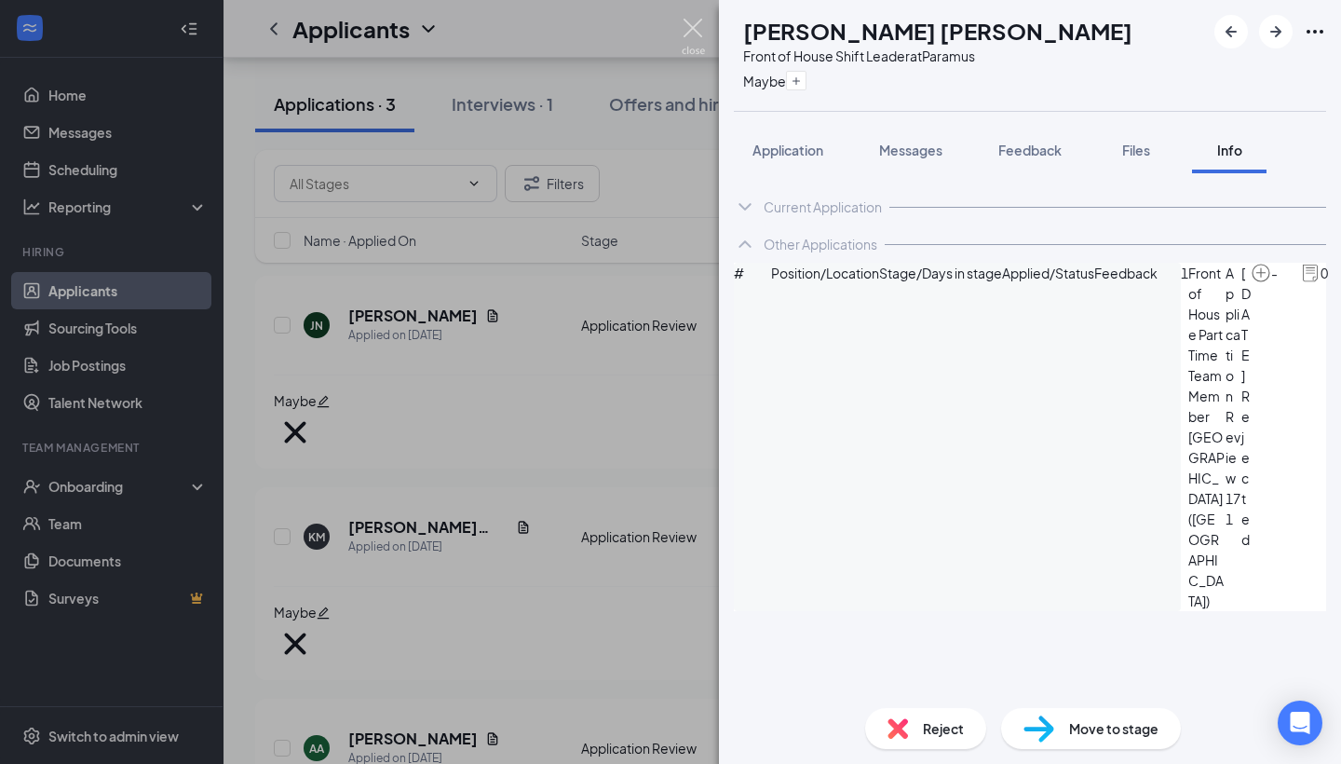
click at [702, 26] on img at bounding box center [693, 37] width 23 height 36
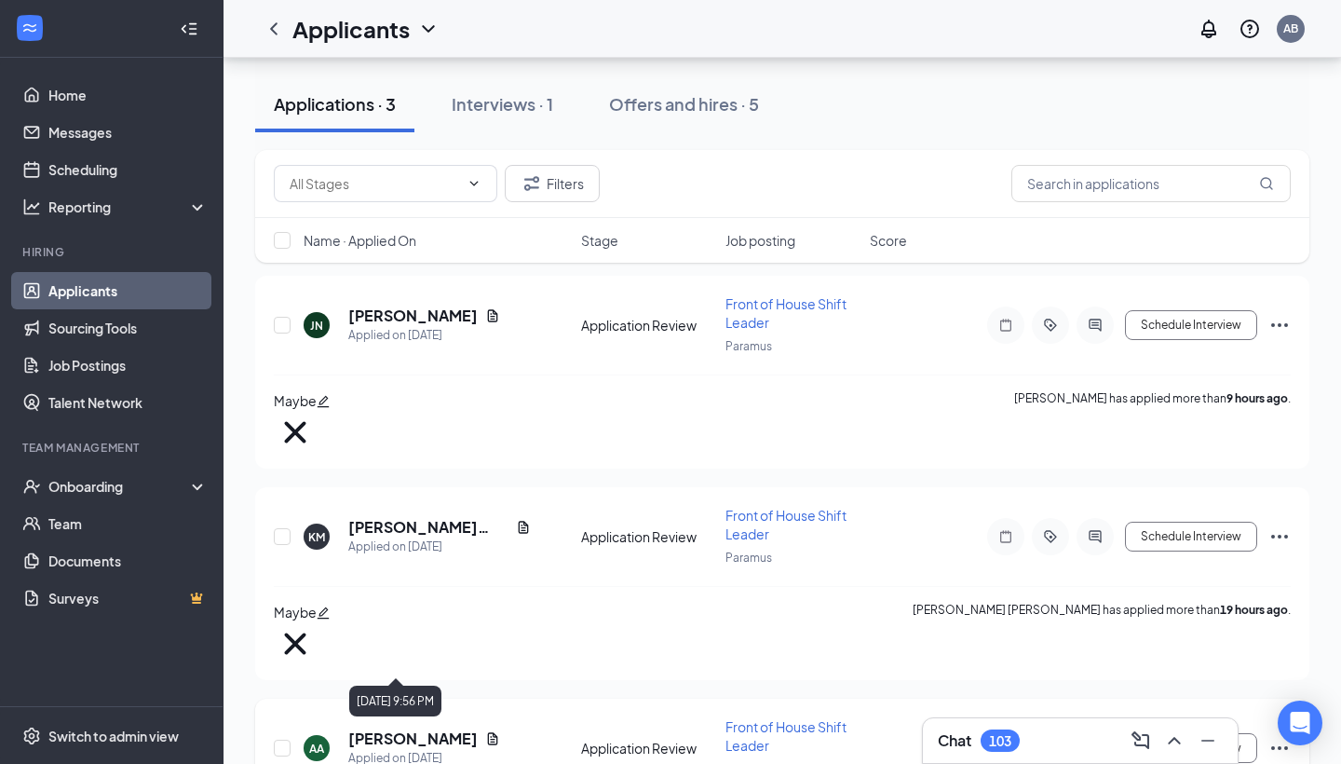
click at [395, 728] on h5 "[PERSON_NAME]" at bounding box center [412, 738] width 129 height 20
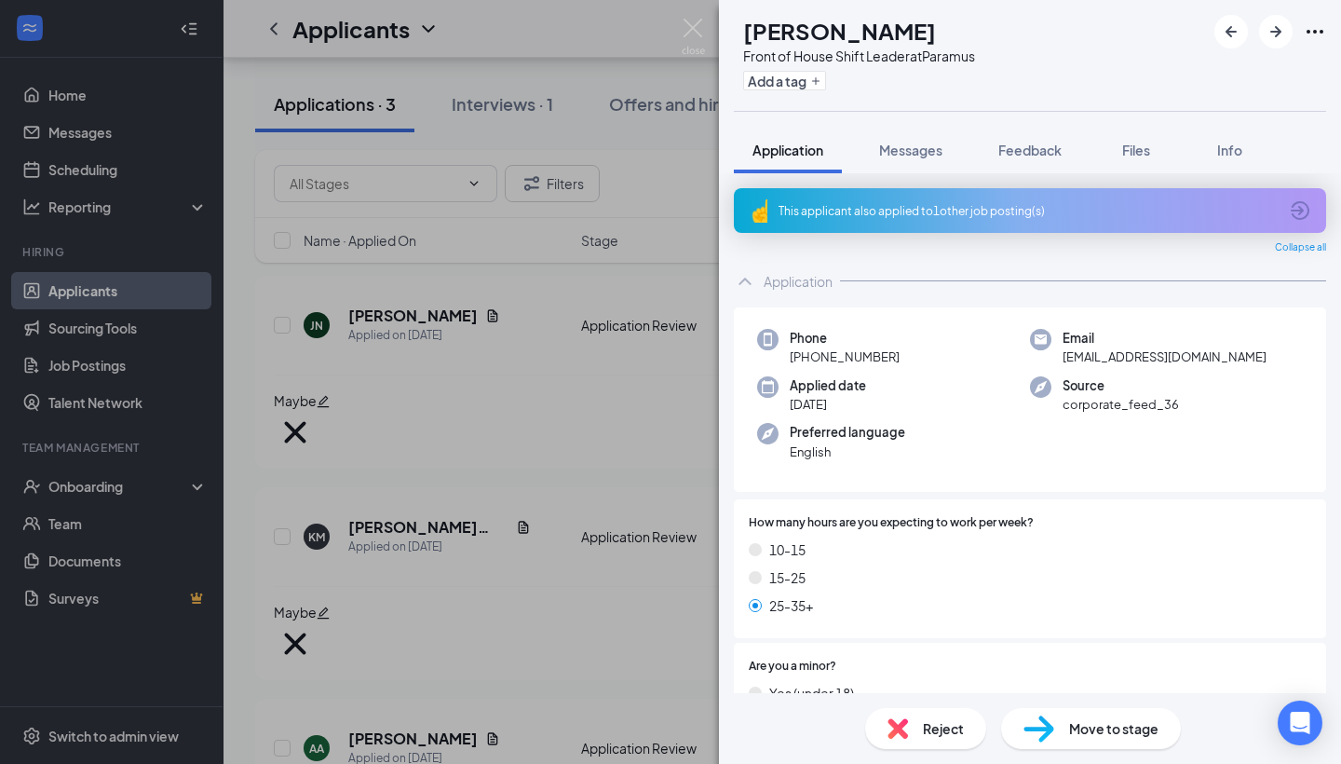
click at [955, 730] on span "Reject" at bounding box center [943, 728] width 41 height 20
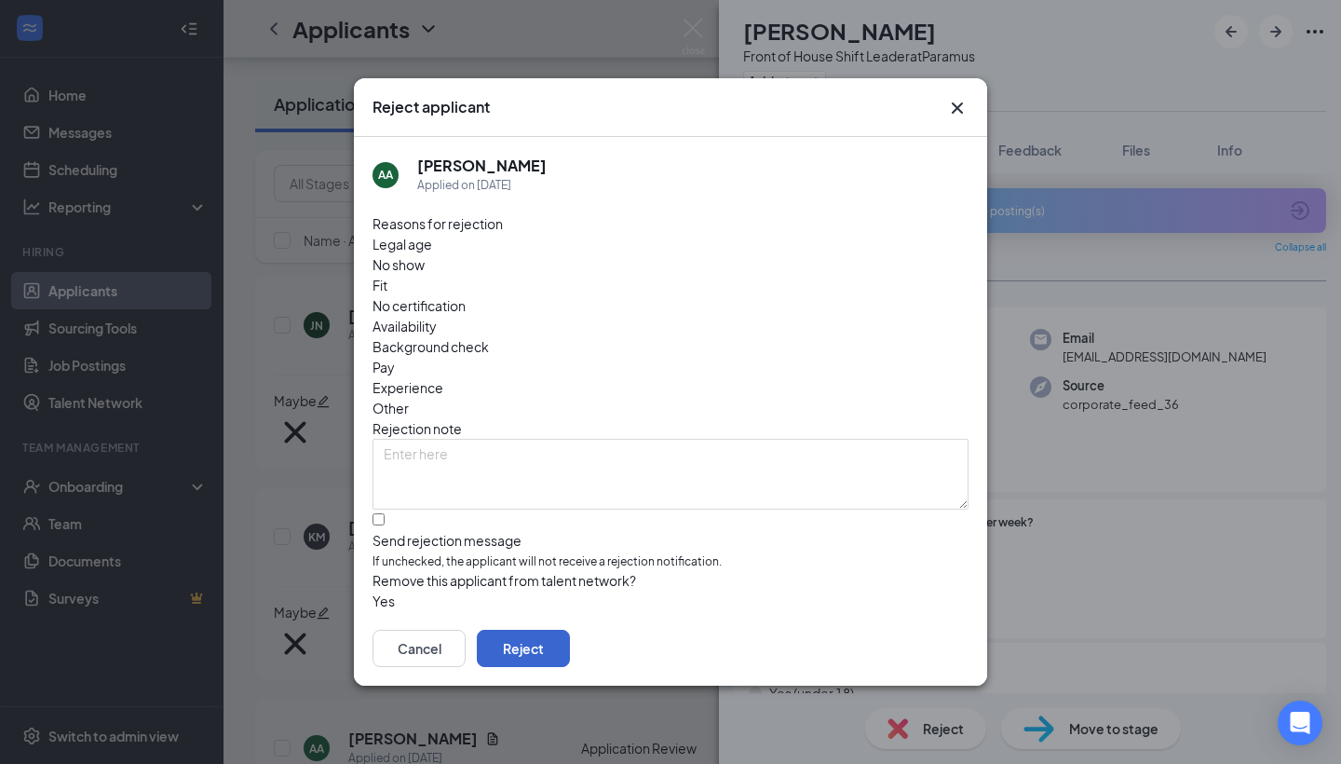
click at [570, 635] on button "Reject" at bounding box center [523, 648] width 93 height 37
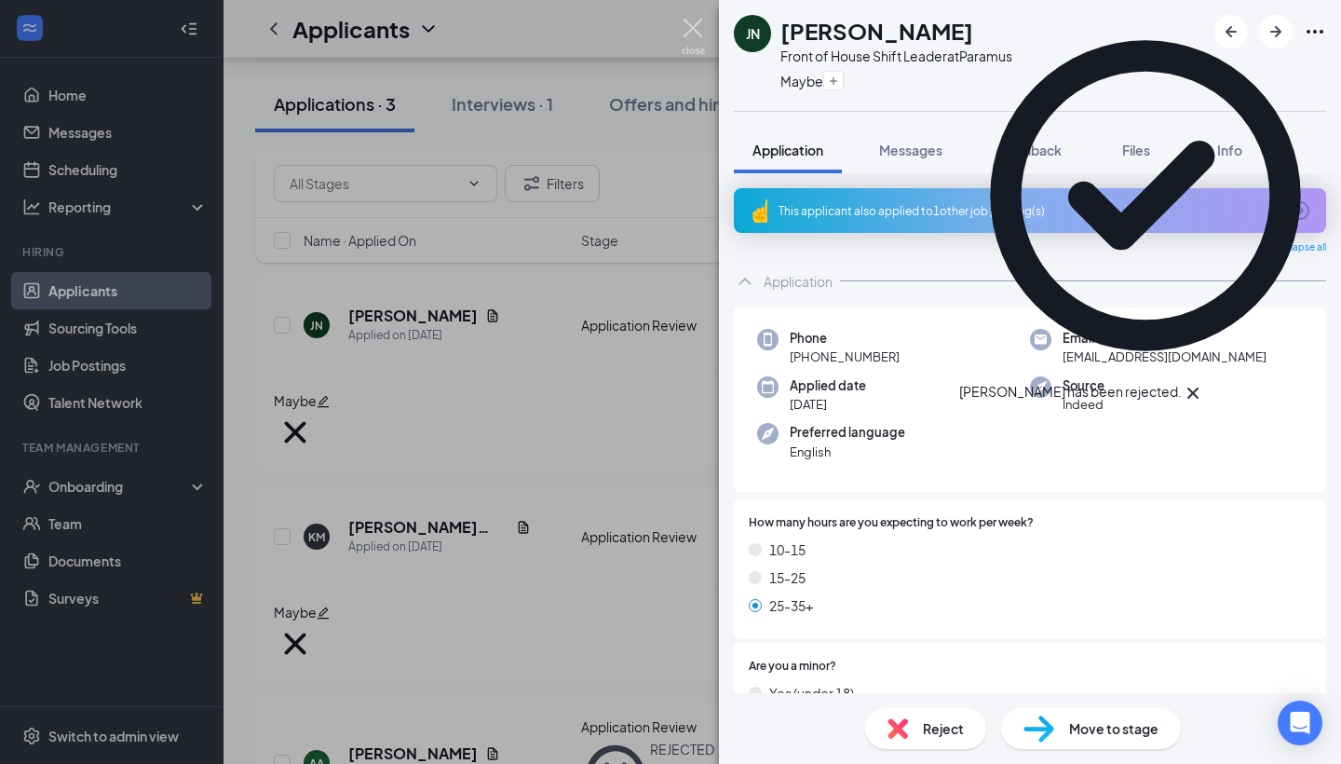
click at [692, 22] on img at bounding box center [693, 37] width 23 height 36
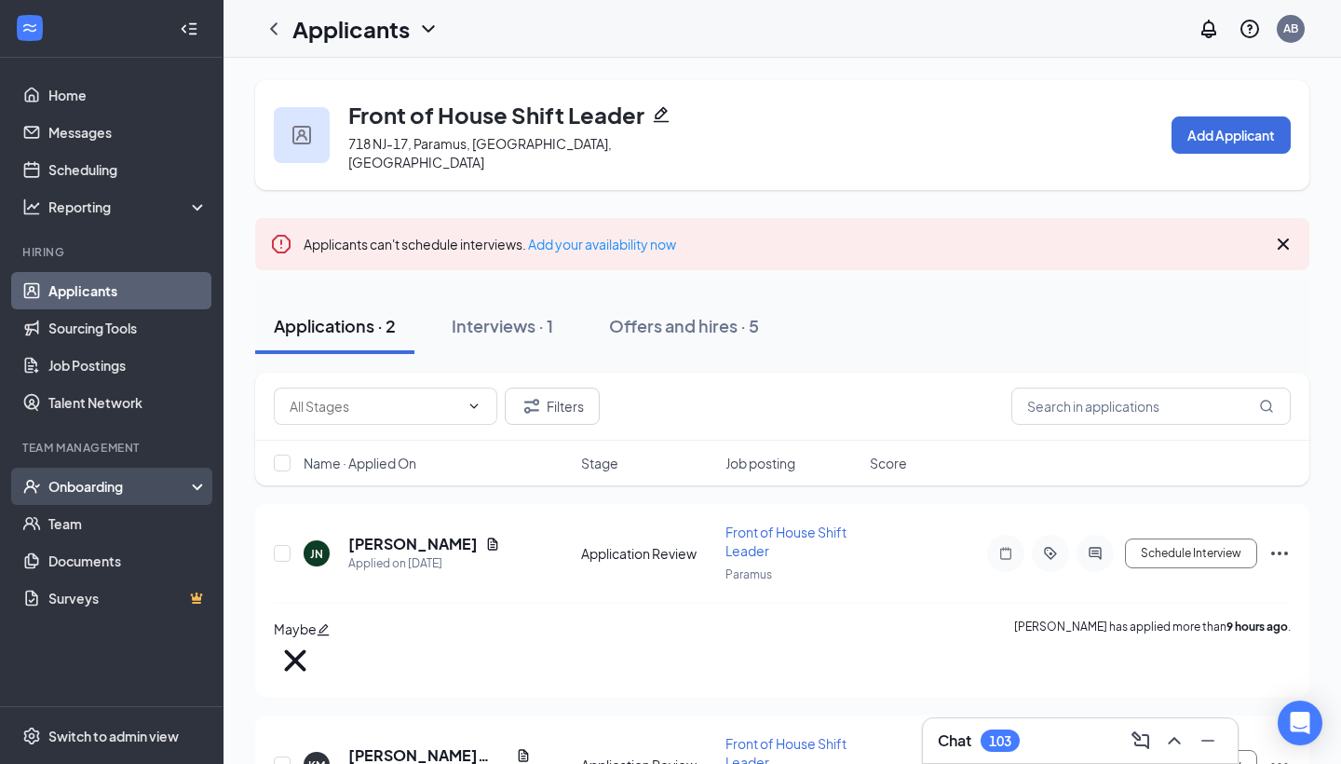
click at [143, 483] on div "Onboarding" at bounding box center [119, 486] width 143 height 19
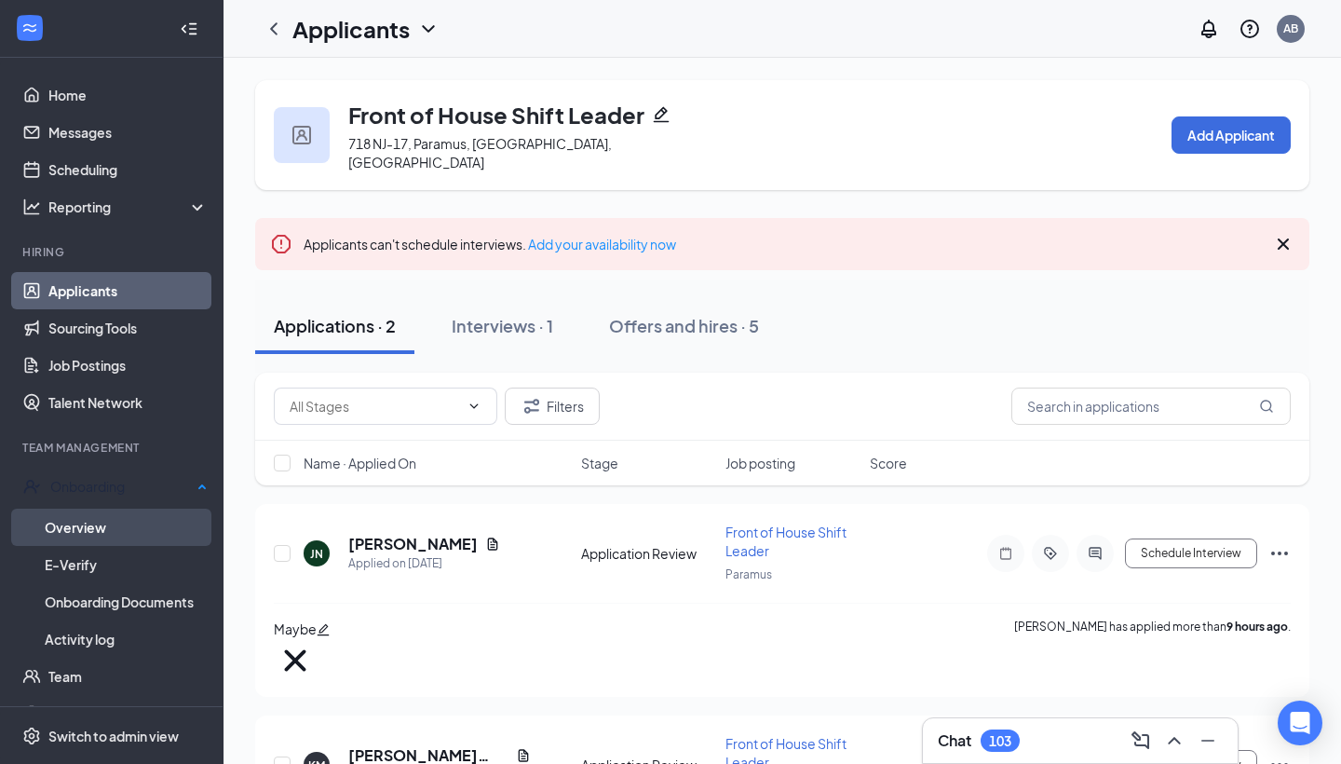
click at [88, 525] on link "Overview" at bounding box center [126, 526] width 163 height 37
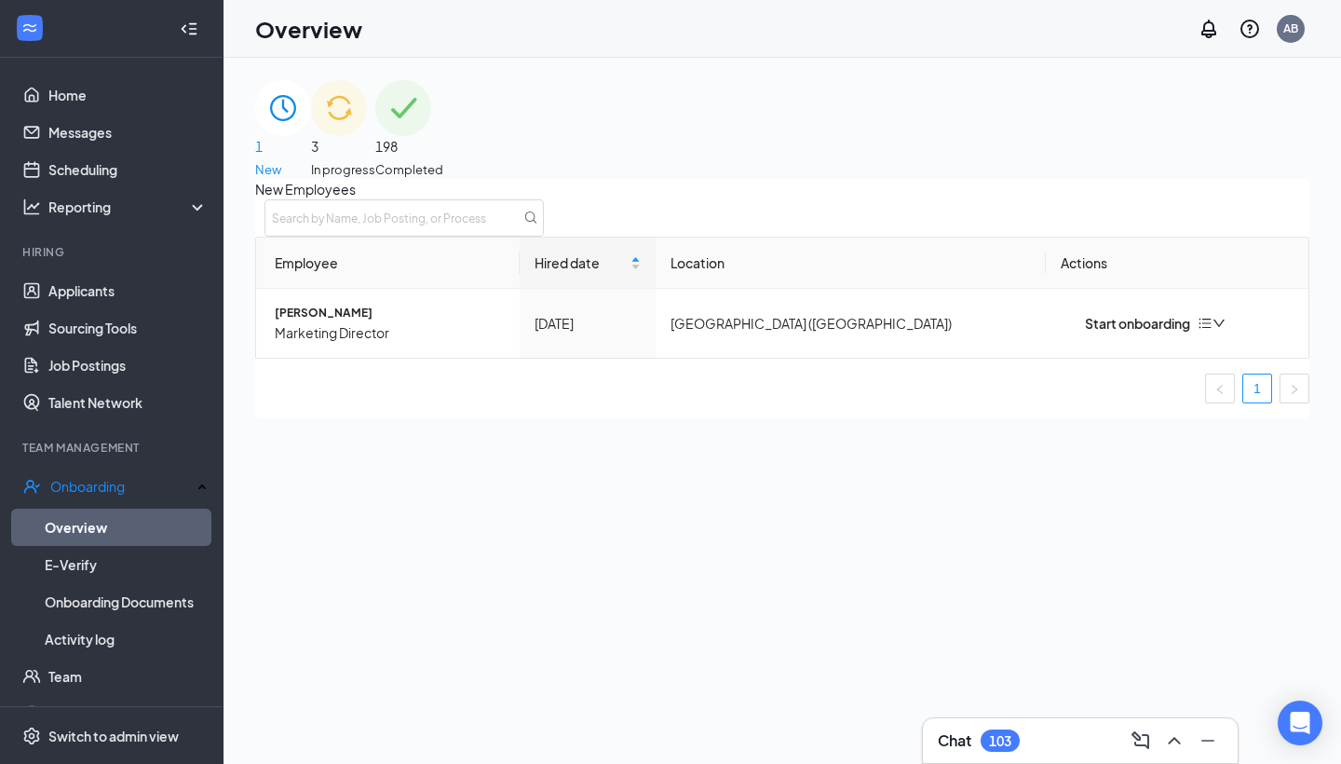
click at [375, 160] on span "In progress" at bounding box center [343, 169] width 64 height 19
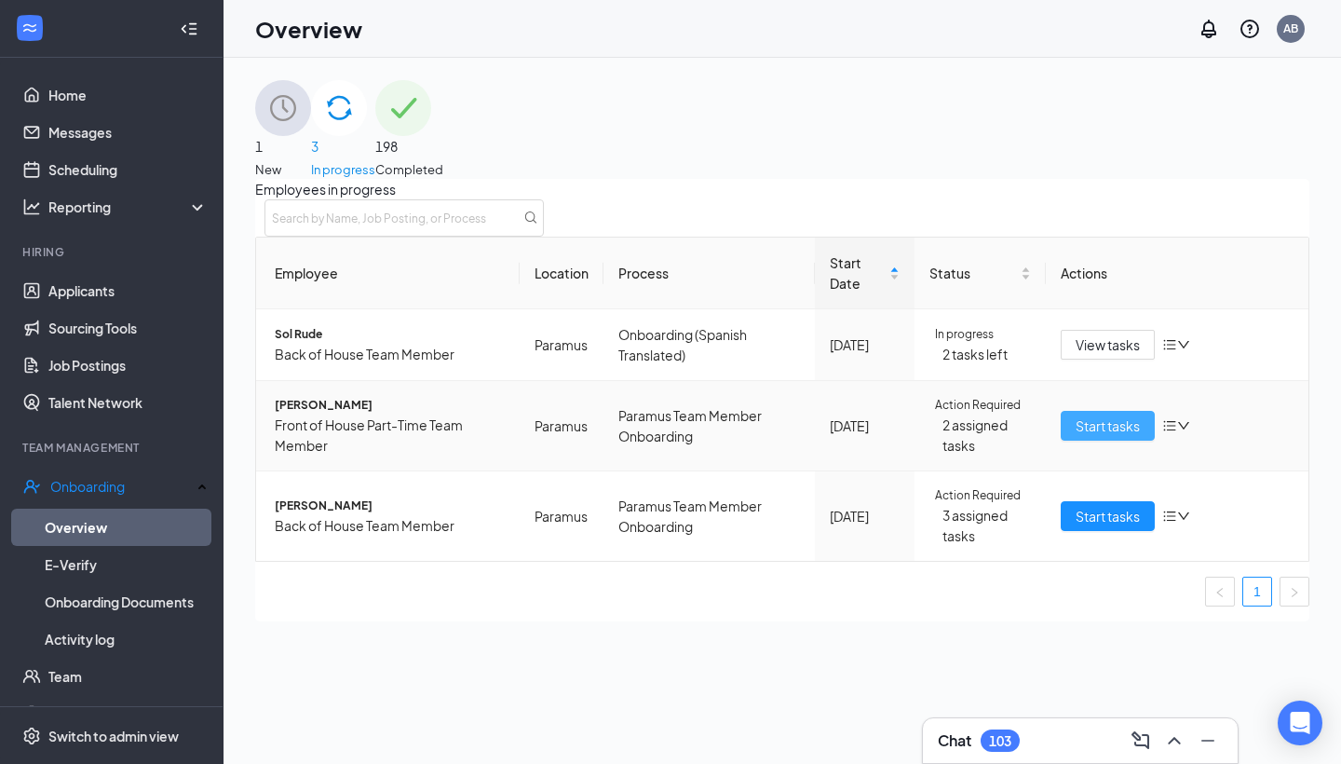
click at [1105, 440] on button "Start tasks" at bounding box center [1108, 426] width 94 height 30
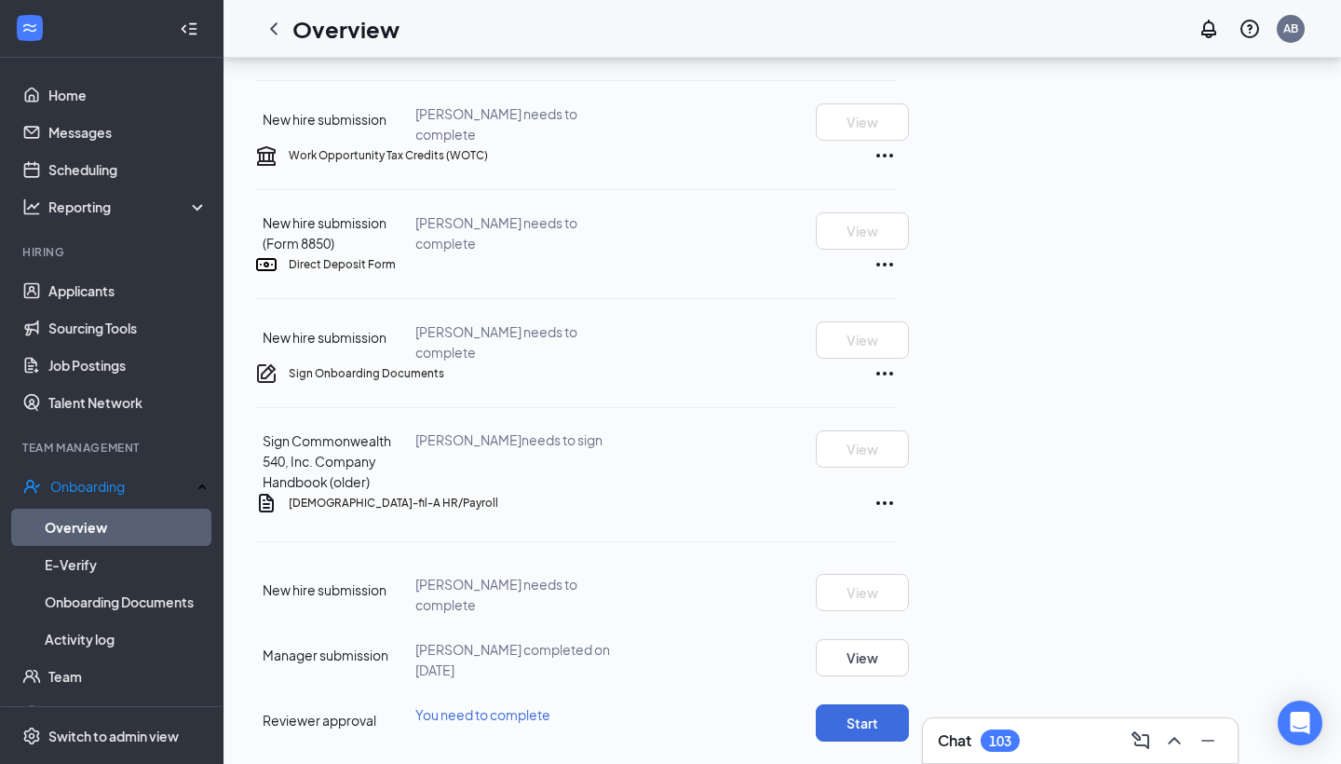
scroll to position [909, 0]
click at [909, 704] on button "Start" at bounding box center [862, 722] width 93 height 37
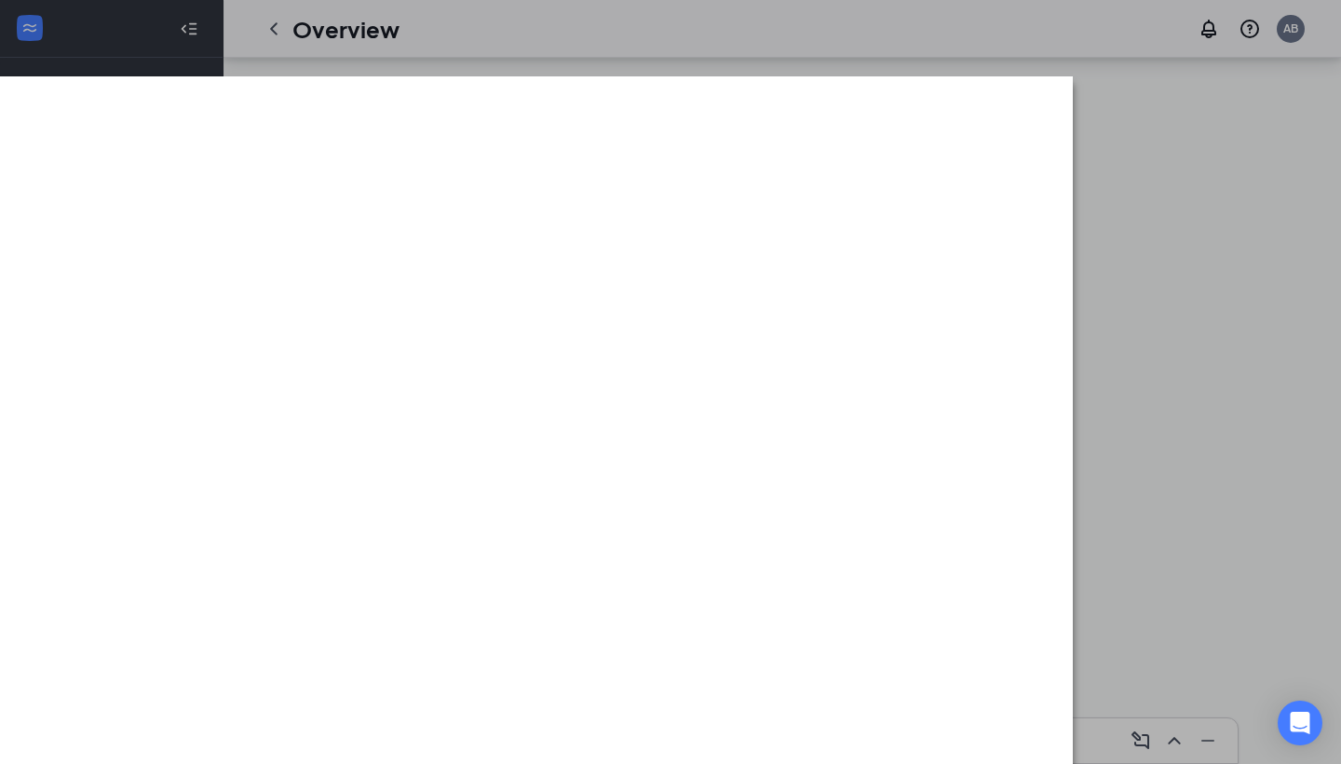
click at [479, 13] on div at bounding box center [670, 382] width 1341 height 764
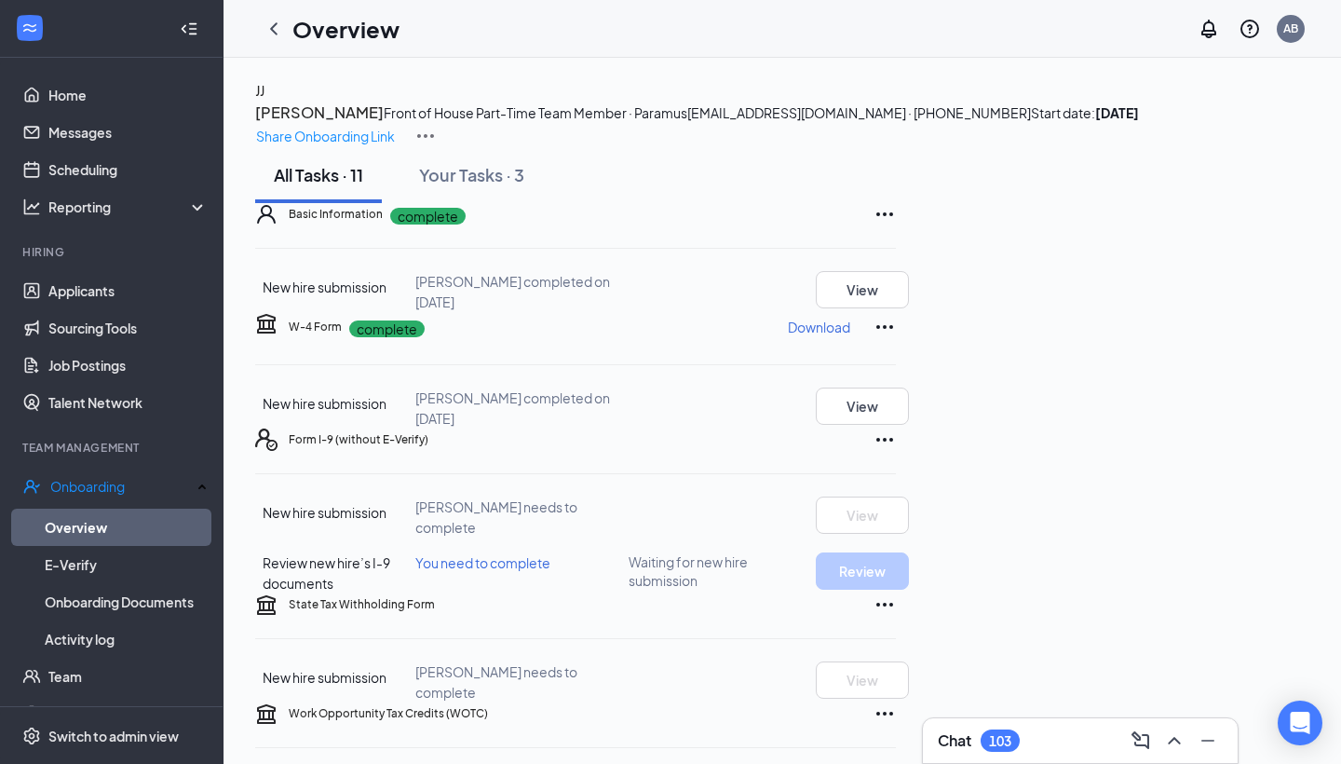
scroll to position [0, 0]
click at [486, 186] on div "Your Tasks · 3" at bounding box center [471, 174] width 105 height 23
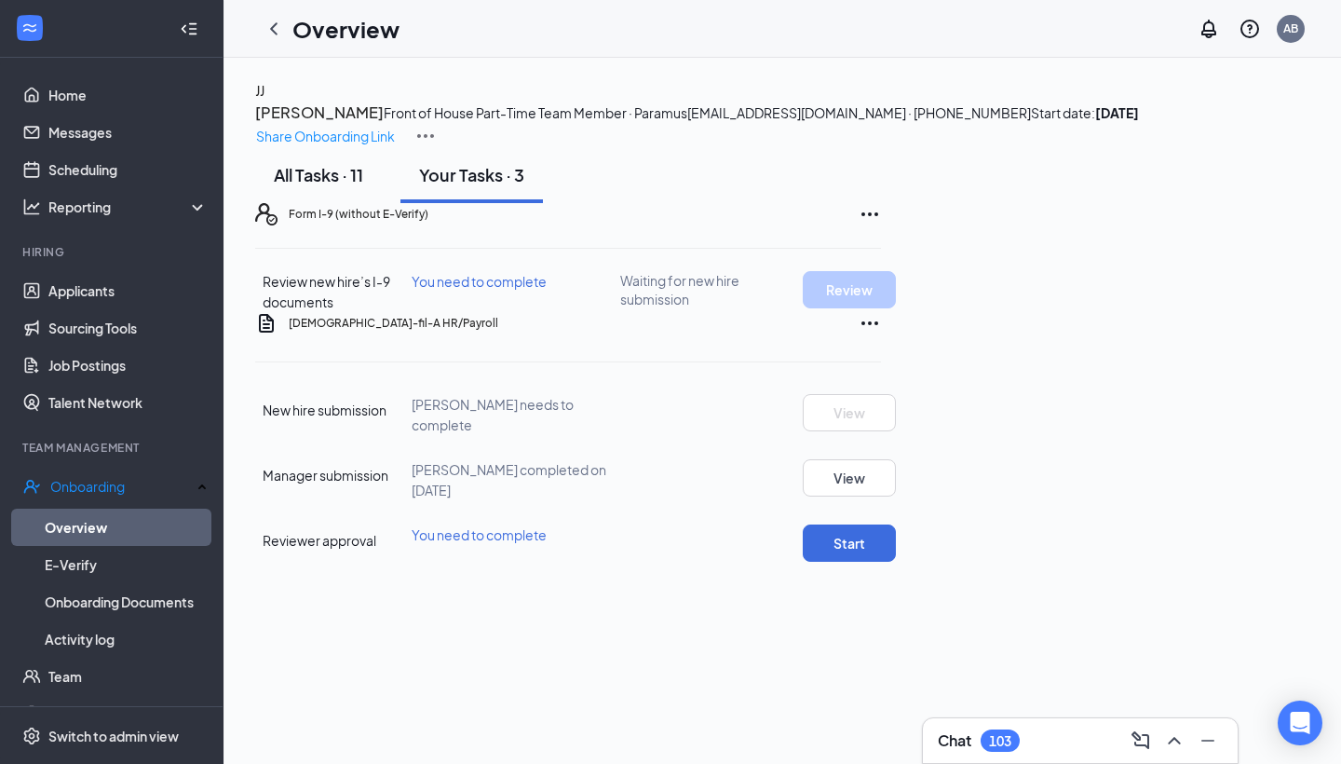
click at [348, 186] on div "All Tasks · 11" at bounding box center [318, 174] width 89 height 23
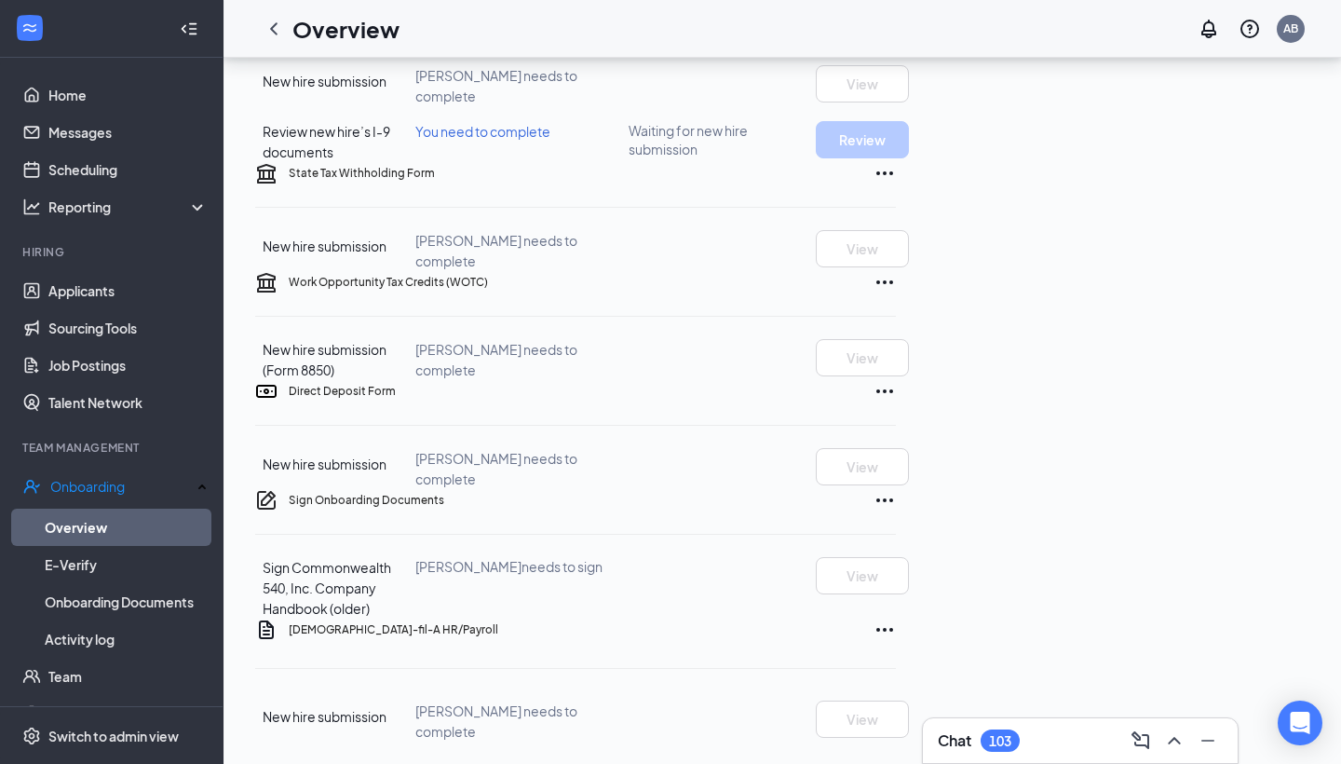
scroll to position [539, 0]
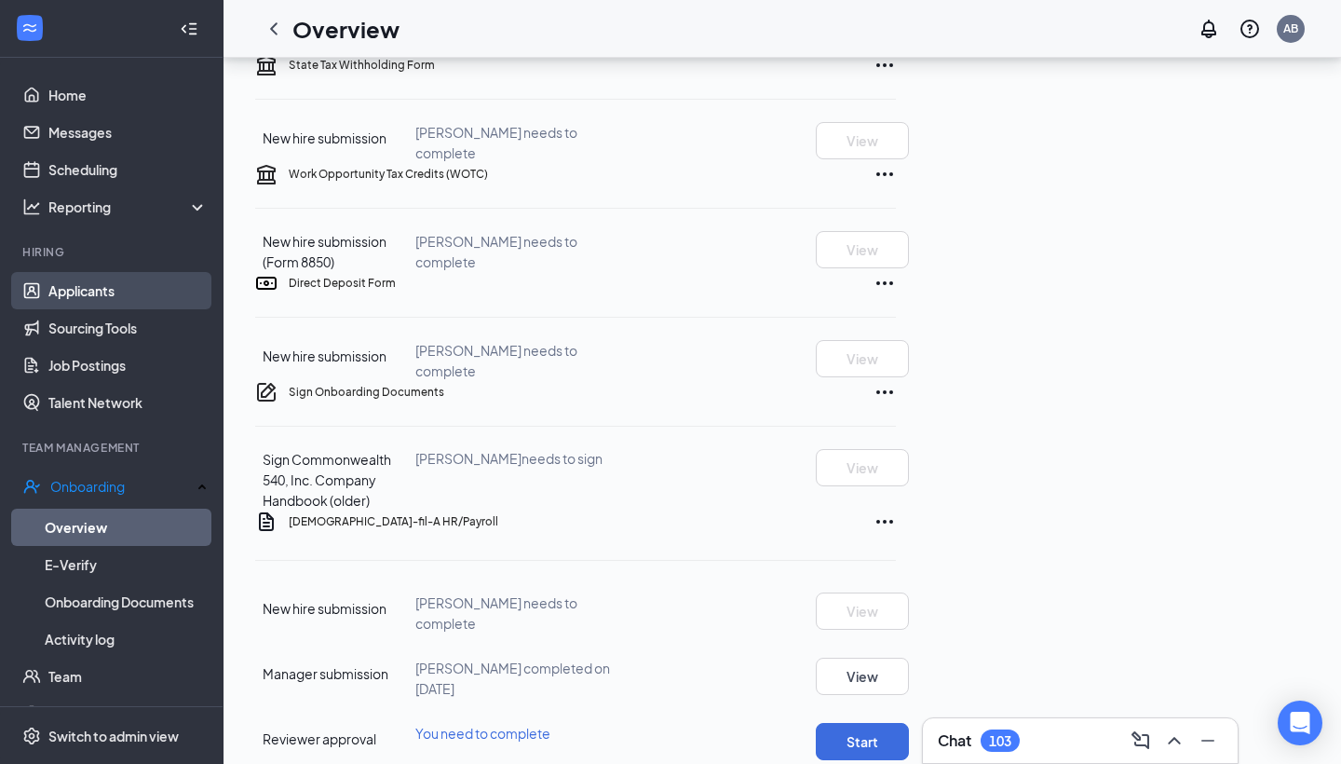
click at [95, 300] on link "Applicants" at bounding box center [127, 290] width 159 height 37
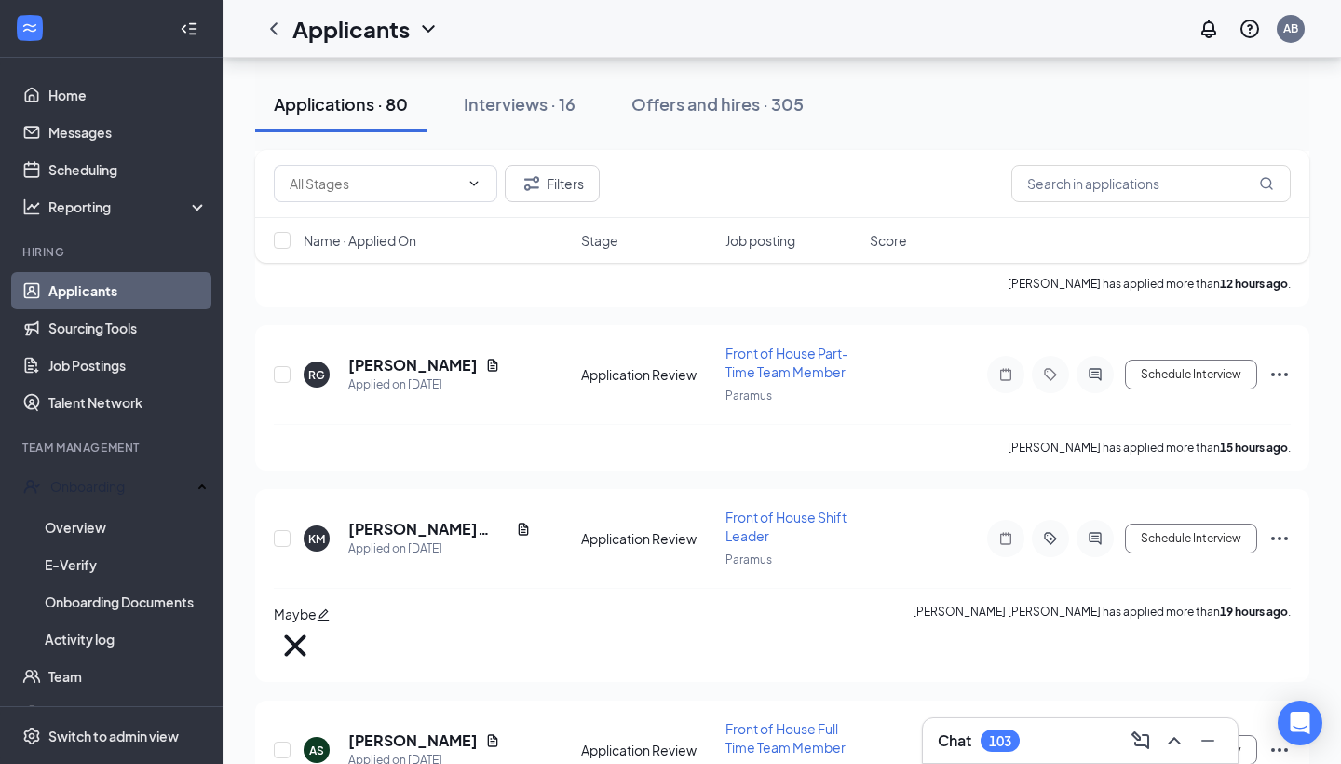
click at [91, 281] on link "Applicants" at bounding box center [127, 290] width 159 height 37
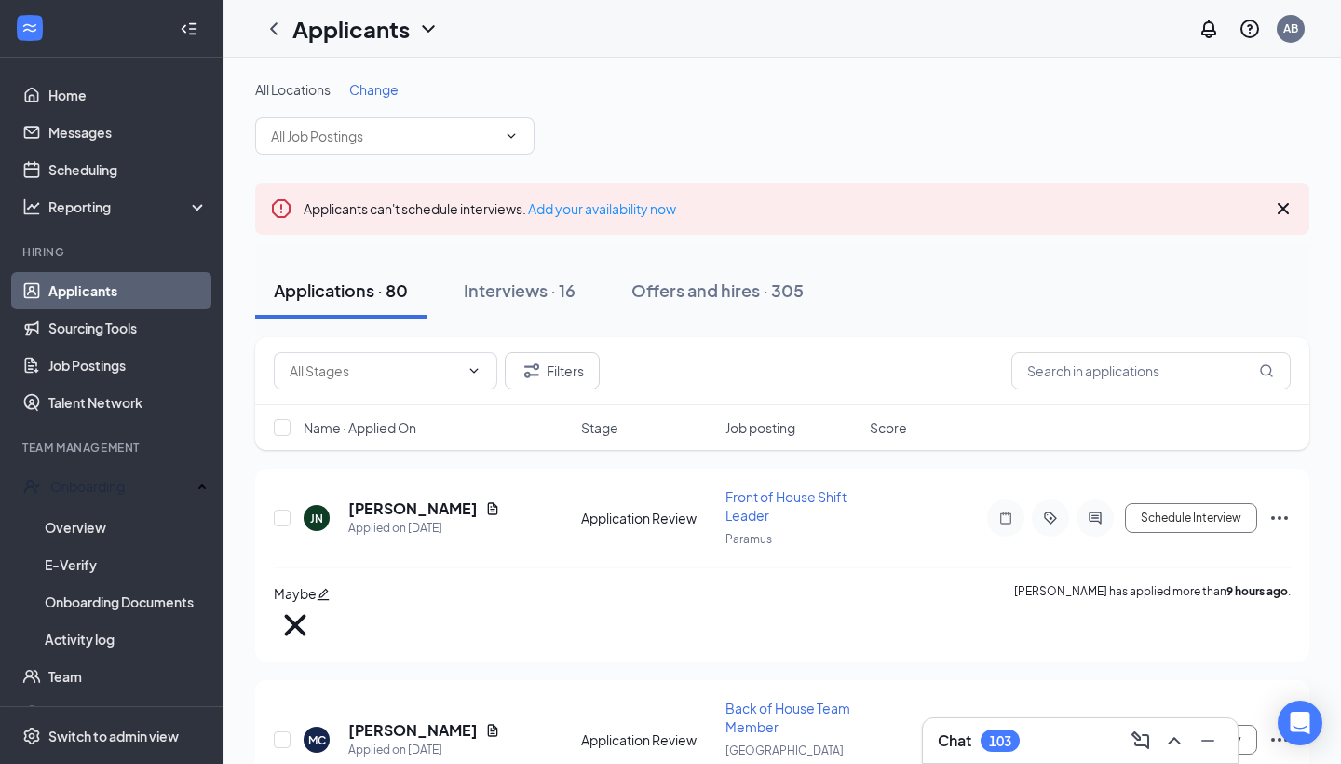
click at [390, 92] on span "Change" at bounding box center [373, 89] width 49 height 17
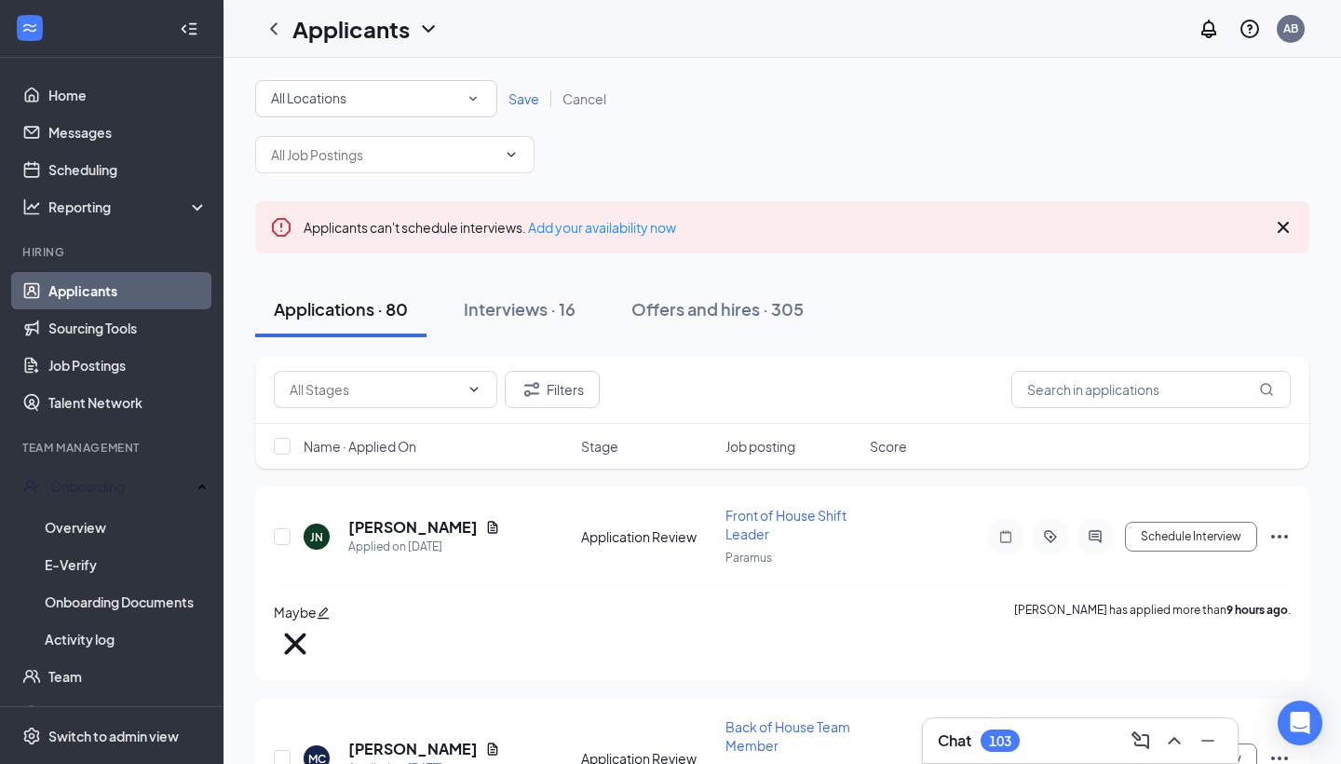
click at [467, 99] on icon "SmallChevronDown" at bounding box center [473, 98] width 17 height 17
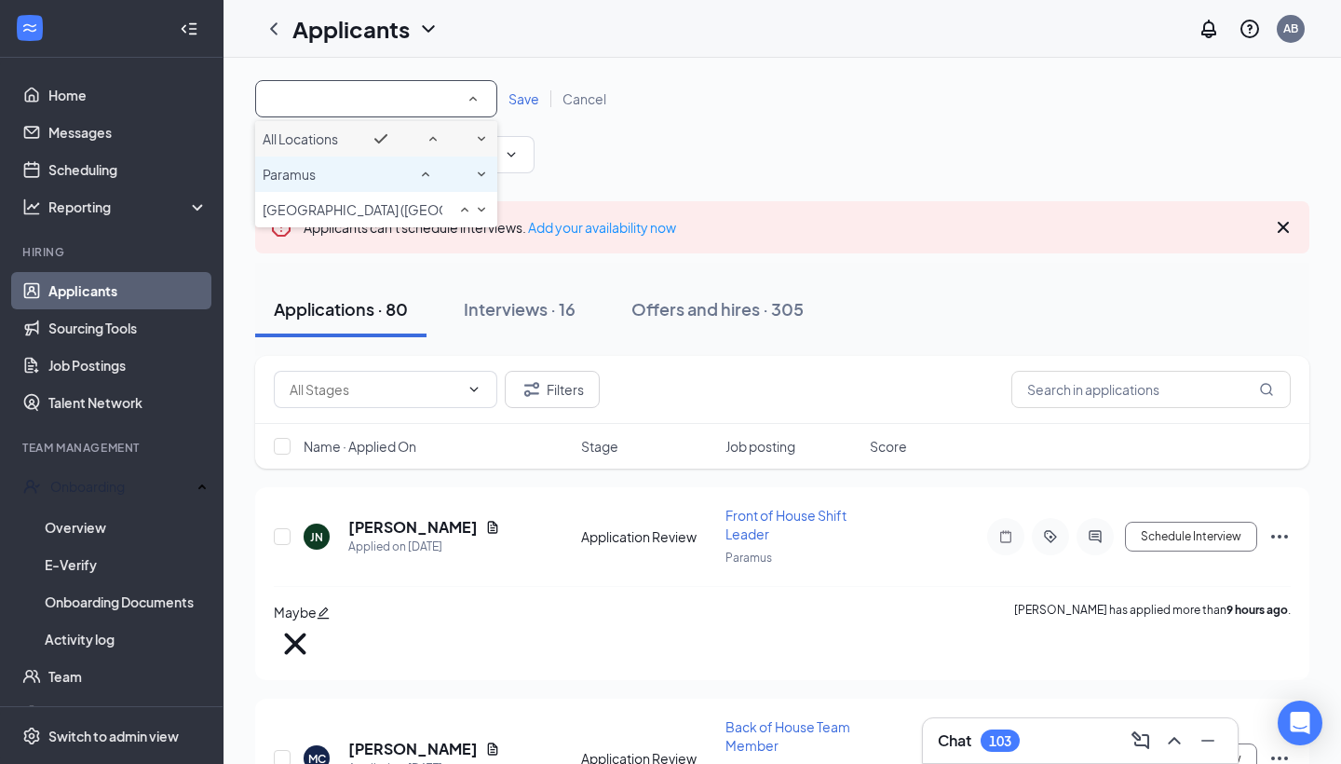
click at [363, 185] on div "Paramus" at bounding box center [376, 174] width 227 height 22
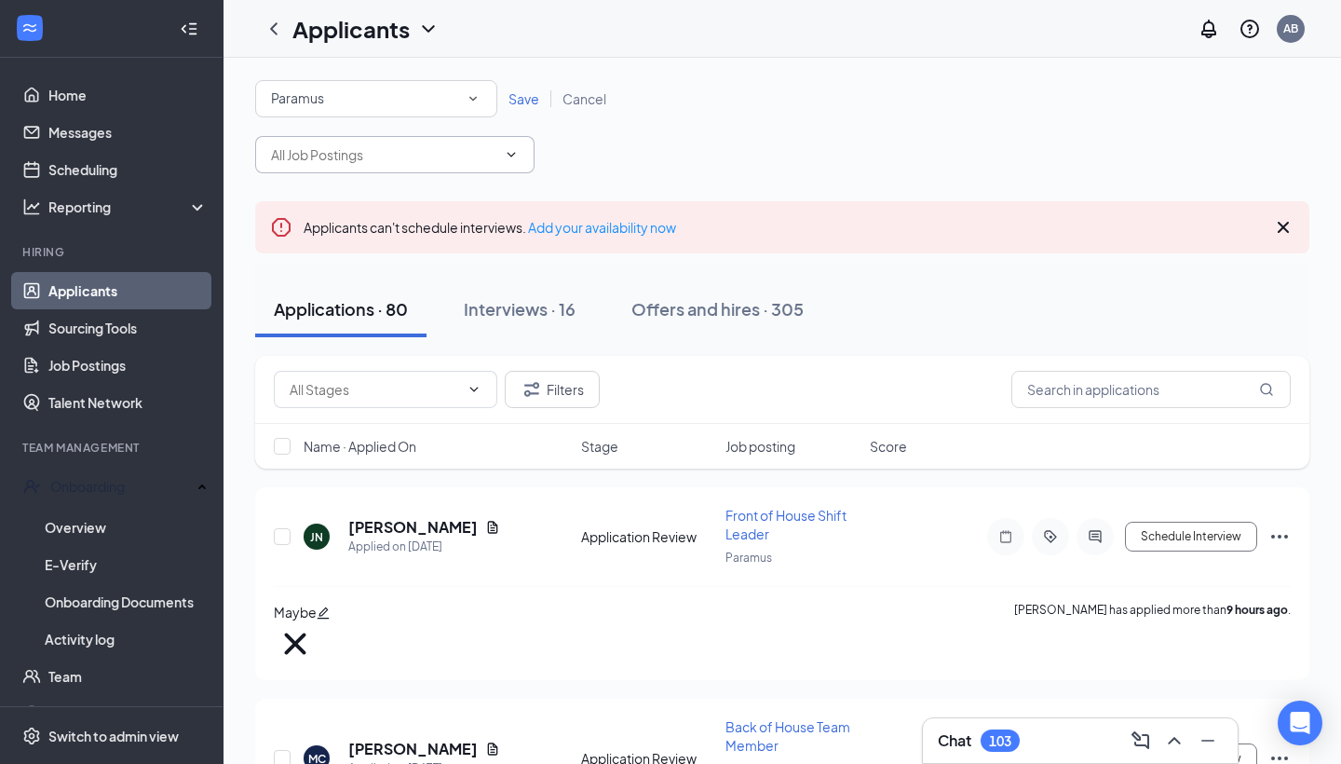
click at [502, 159] on span at bounding box center [509, 154] width 19 height 15
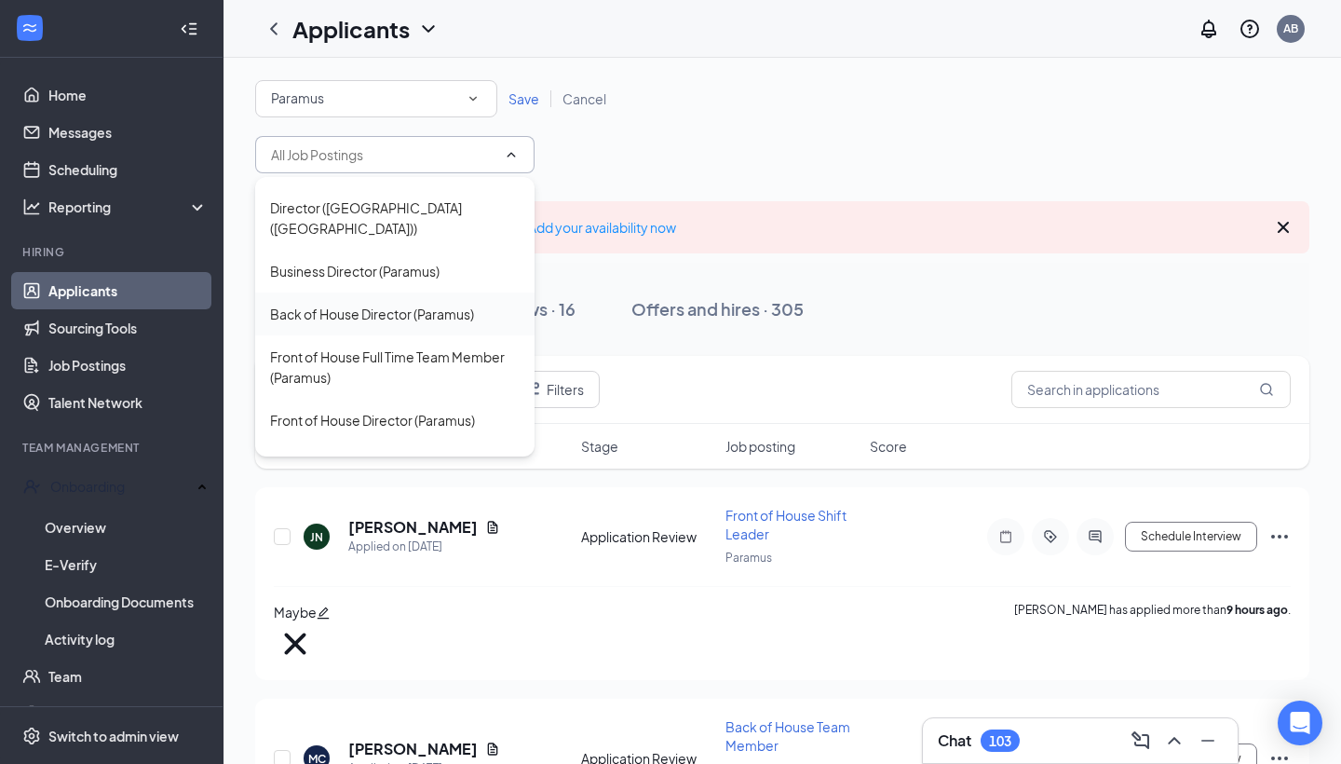
scroll to position [142, 0]
click at [425, 343] on div "Front of House Full Time Team Member (Paramus)" at bounding box center [395, 363] width 250 height 41
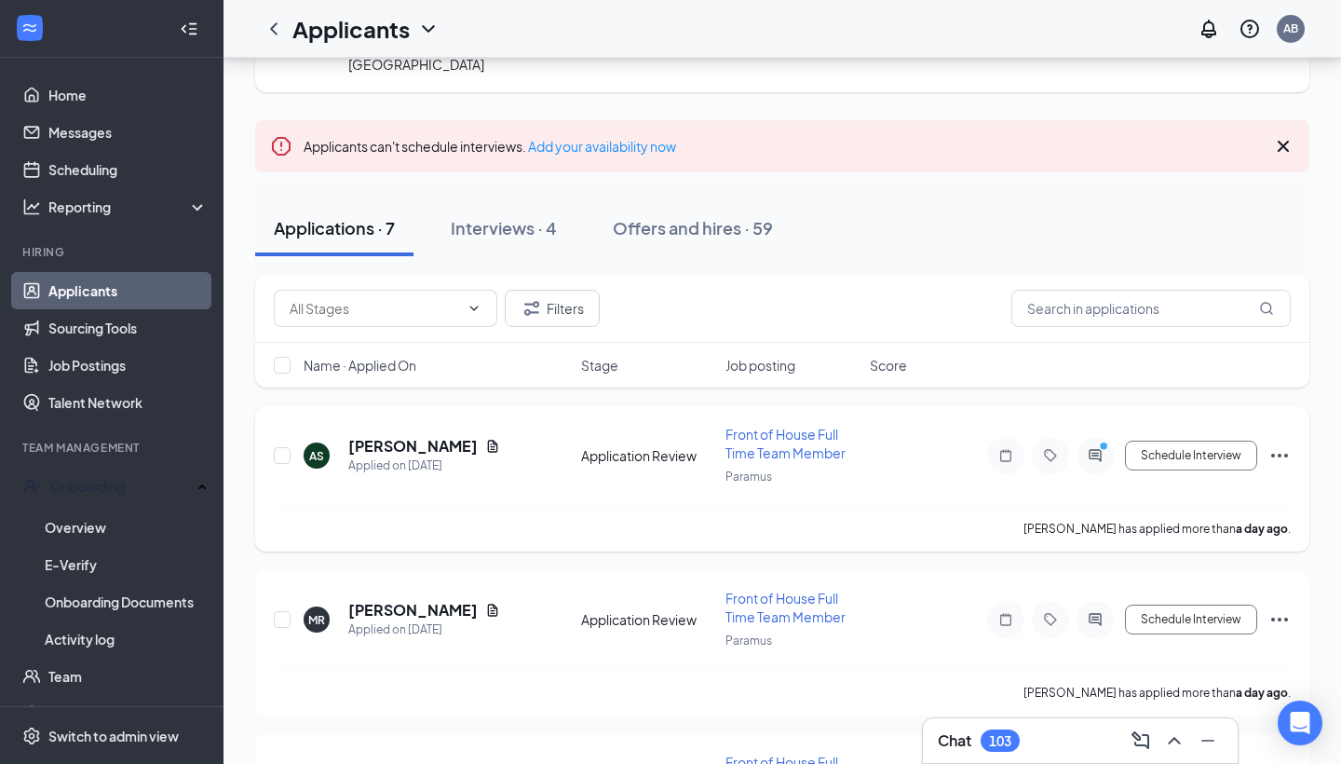
scroll to position [207, 0]
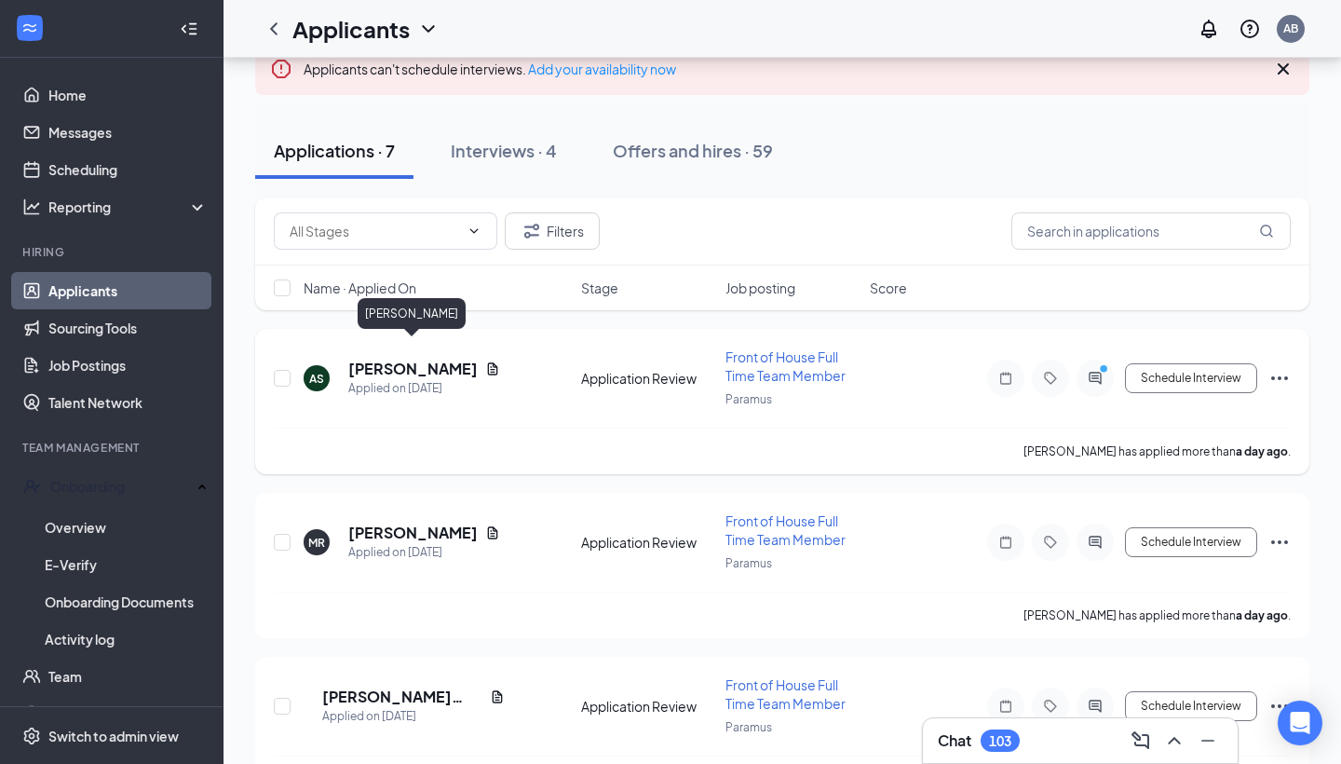
click at [400, 359] on h5 "[PERSON_NAME]" at bounding box center [412, 369] width 129 height 20
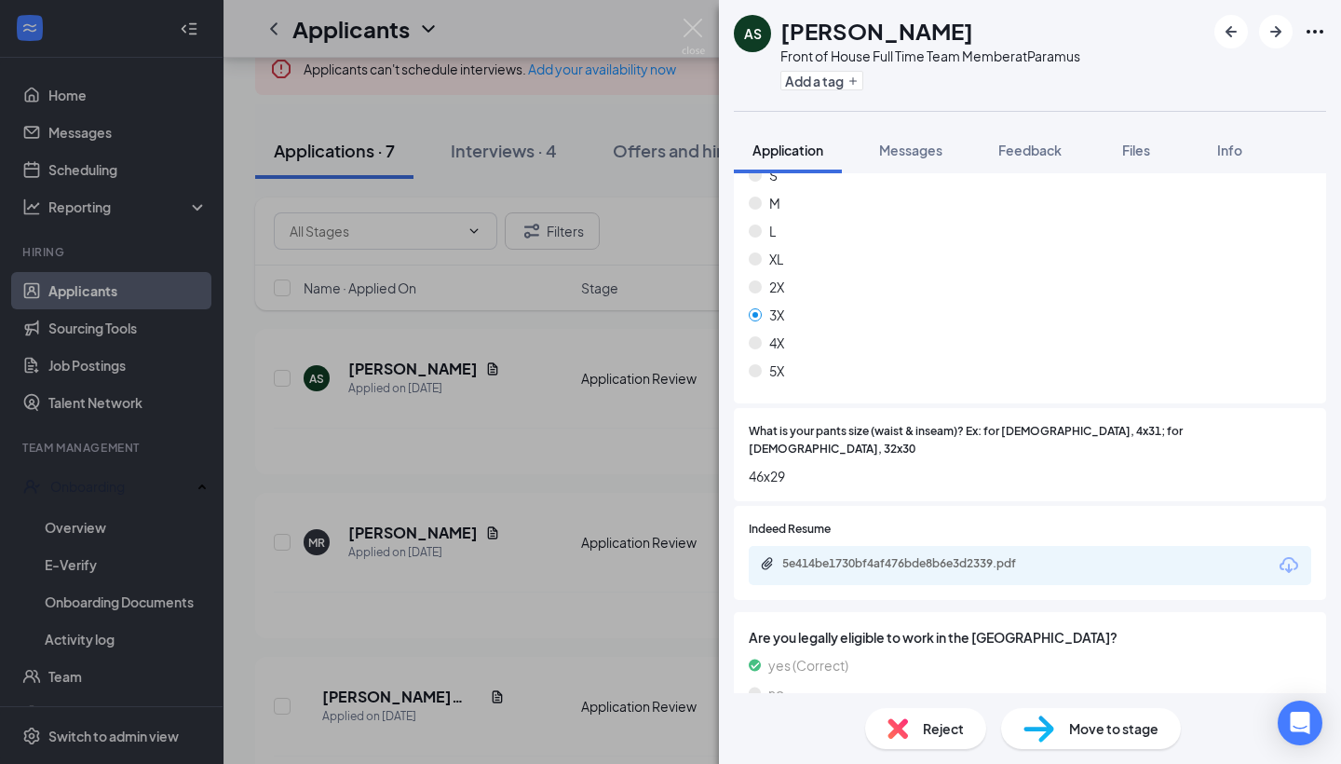
scroll to position [1101, 0]
click at [999, 555] on div "5e414be1730bf4af476bde8b6e3d2339.pdf" at bounding box center [912, 562] width 261 height 15
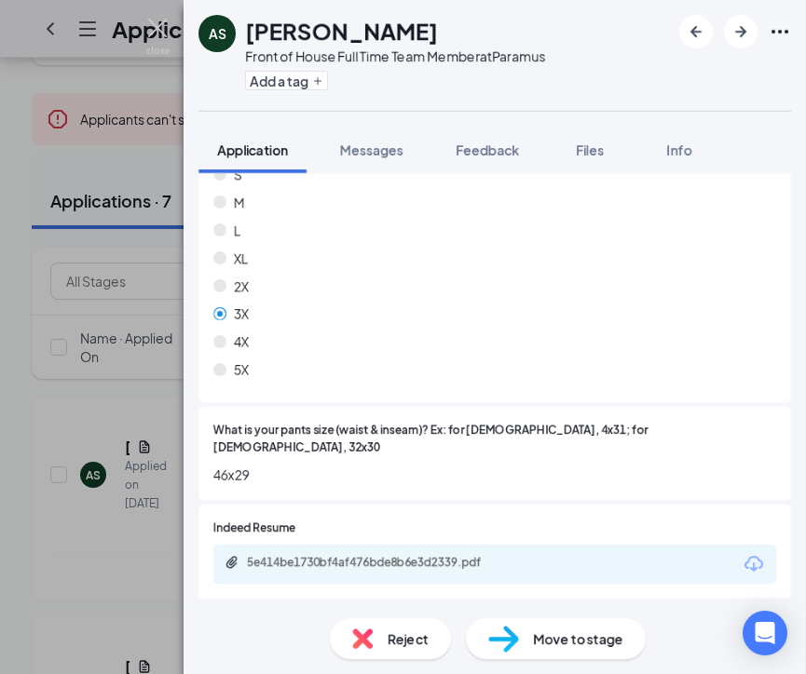
click at [377, 192] on div "M" at bounding box center [494, 202] width 562 height 20
click at [762, 553] on icon "Download" at bounding box center [753, 564] width 22 height 22
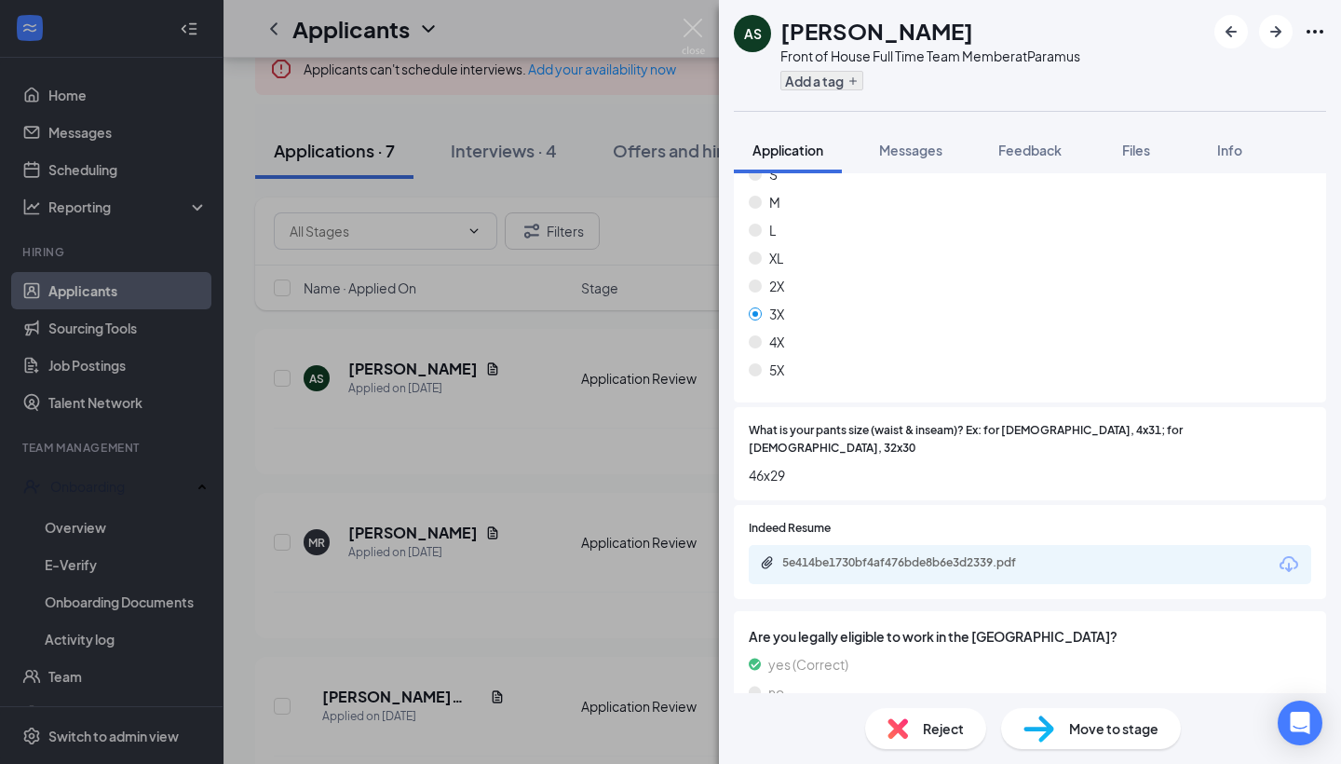
click at [852, 81] on icon "Plus" at bounding box center [852, 80] width 7 height 7
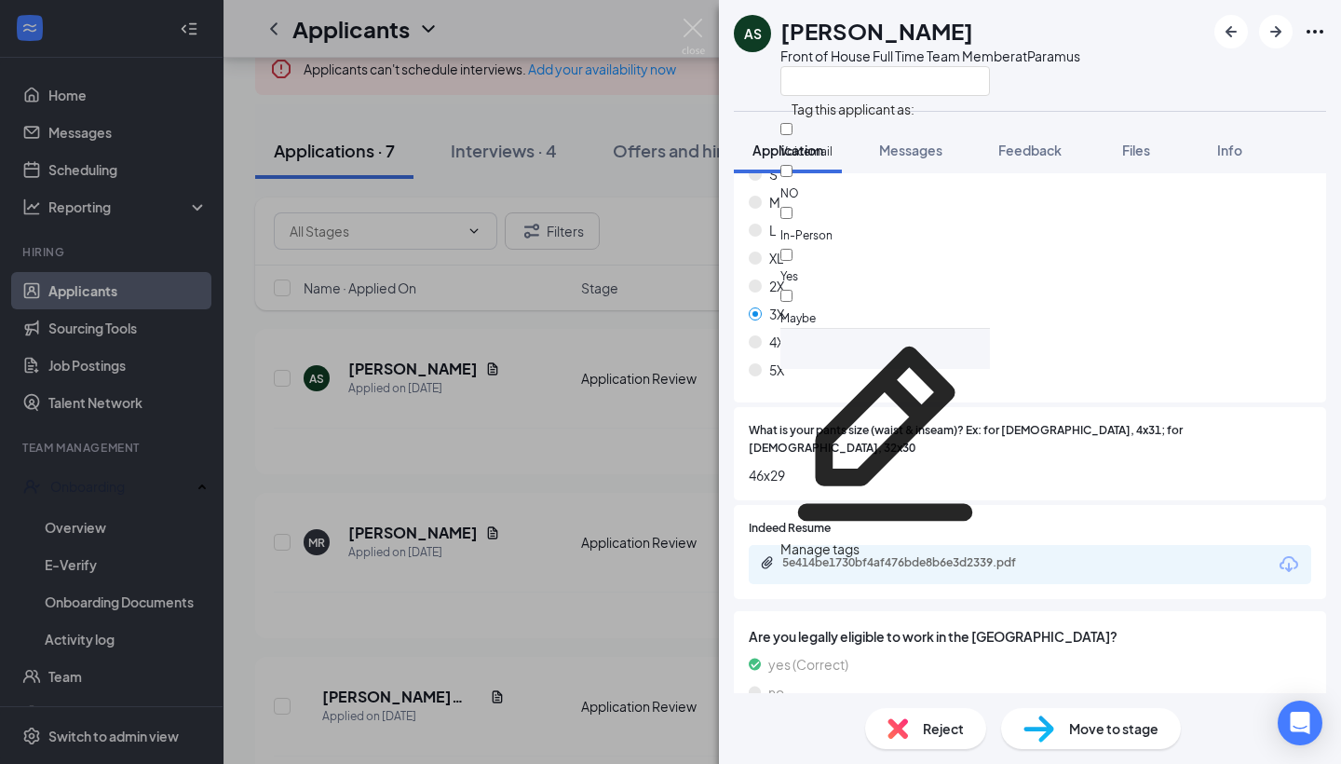
click at [816, 311] on span "Maybe" at bounding box center [797, 318] width 35 height 14
click at [793, 290] on input "Maybe" at bounding box center [786, 296] width 12 height 12
checkbox input "false"
click at [878, 328] on div "Manage tags" at bounding box center [885, 348] width 210 height 41
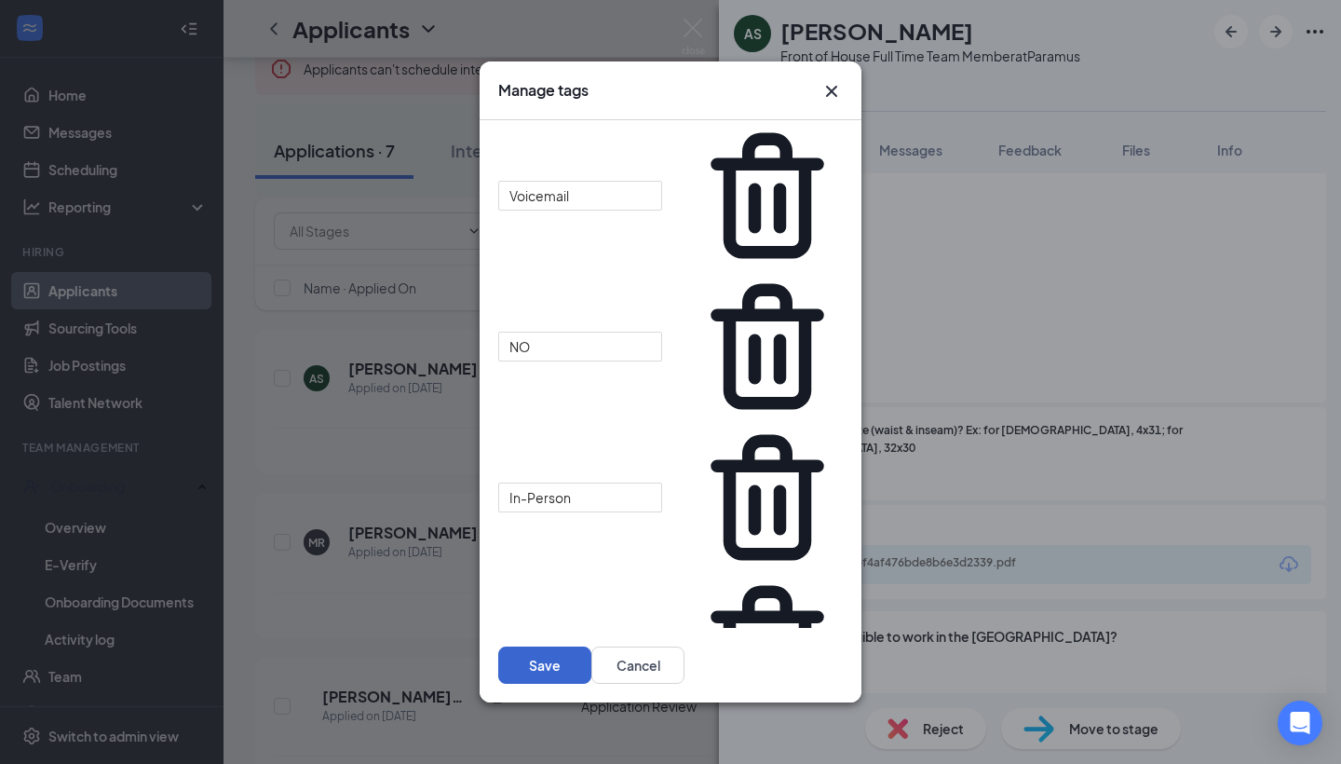
click at [591, 646] on button "Save" at bounding box center [544, 664] width 93 height 37
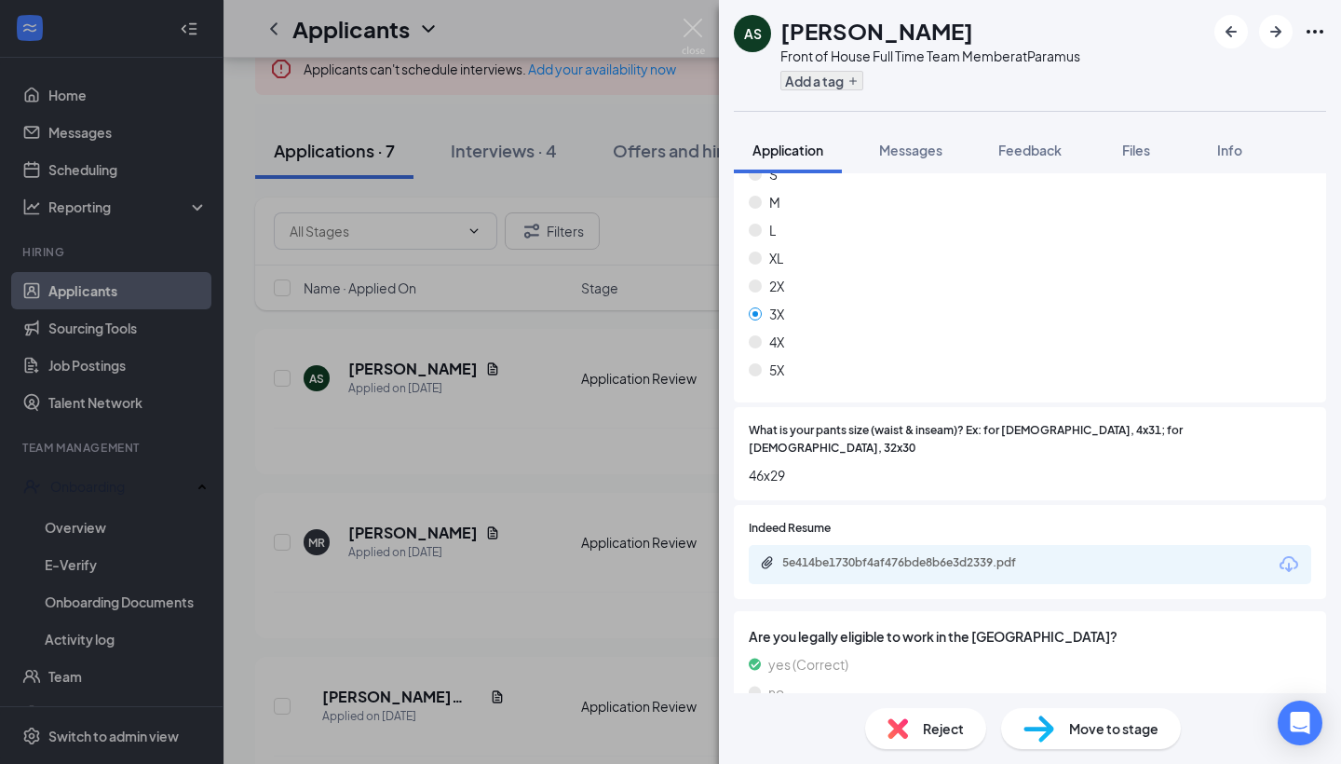
click at [843, 86] on button "Add a tag" at bounding box center [821, 81] width 83 height 20
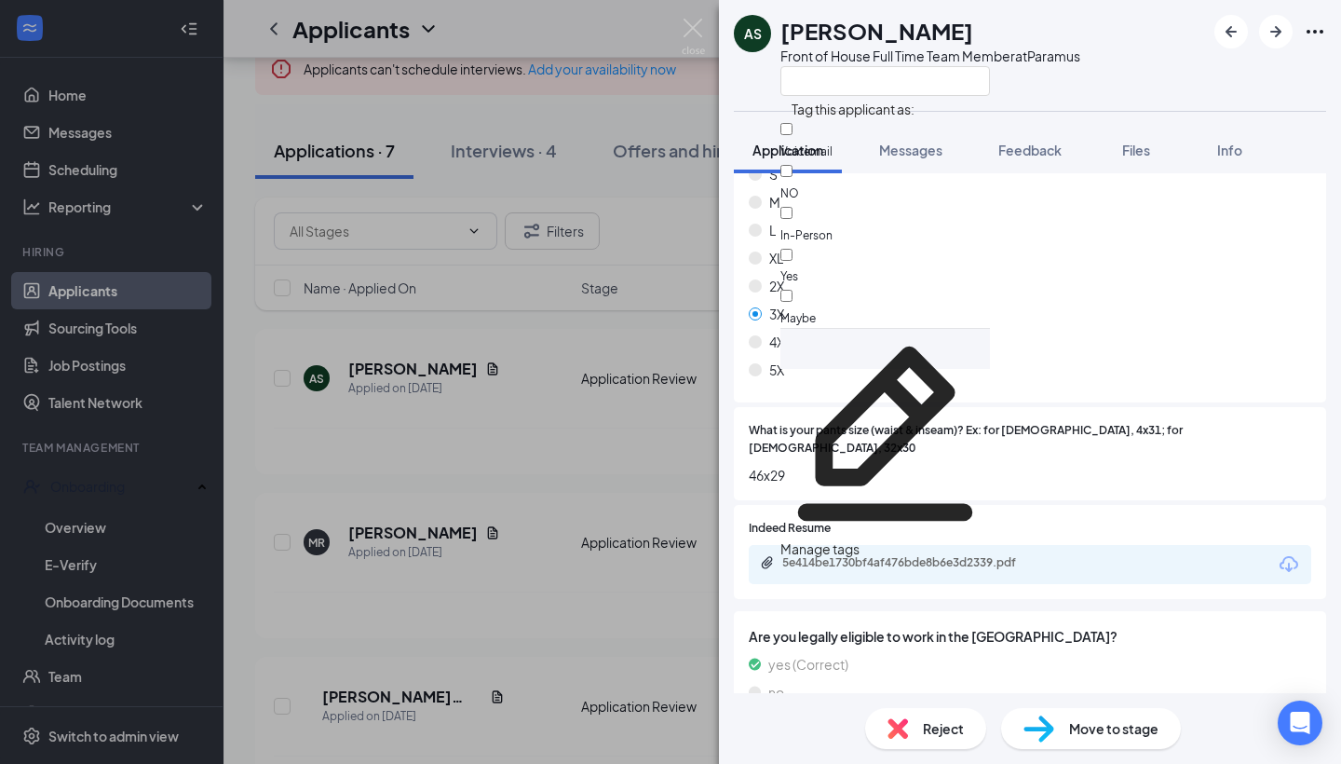
click at [915, 286] on div "Maybe" at bounding box center [885, 307] width 210 height 42
checkbox input "true"
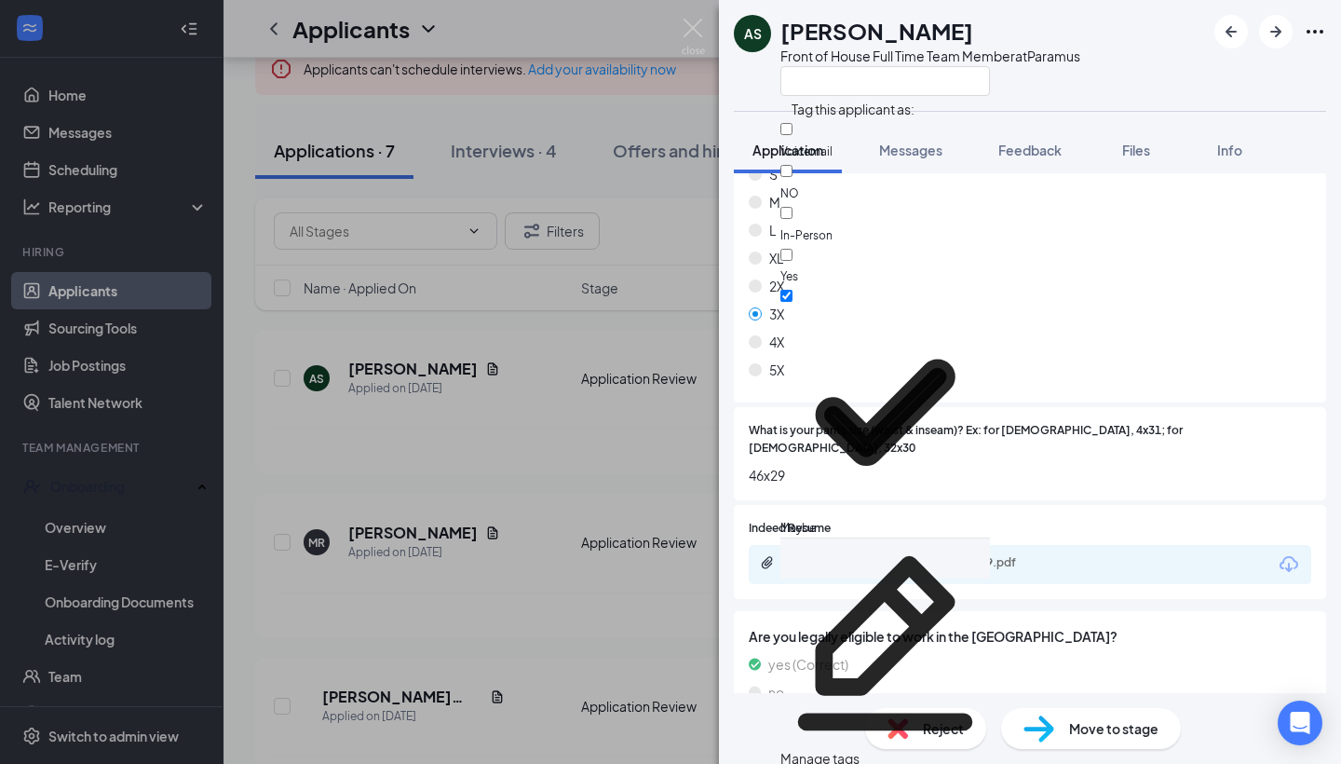
click at [1143, 257] on div "XL" at bounding box center [1030, 258] width 562 height 20
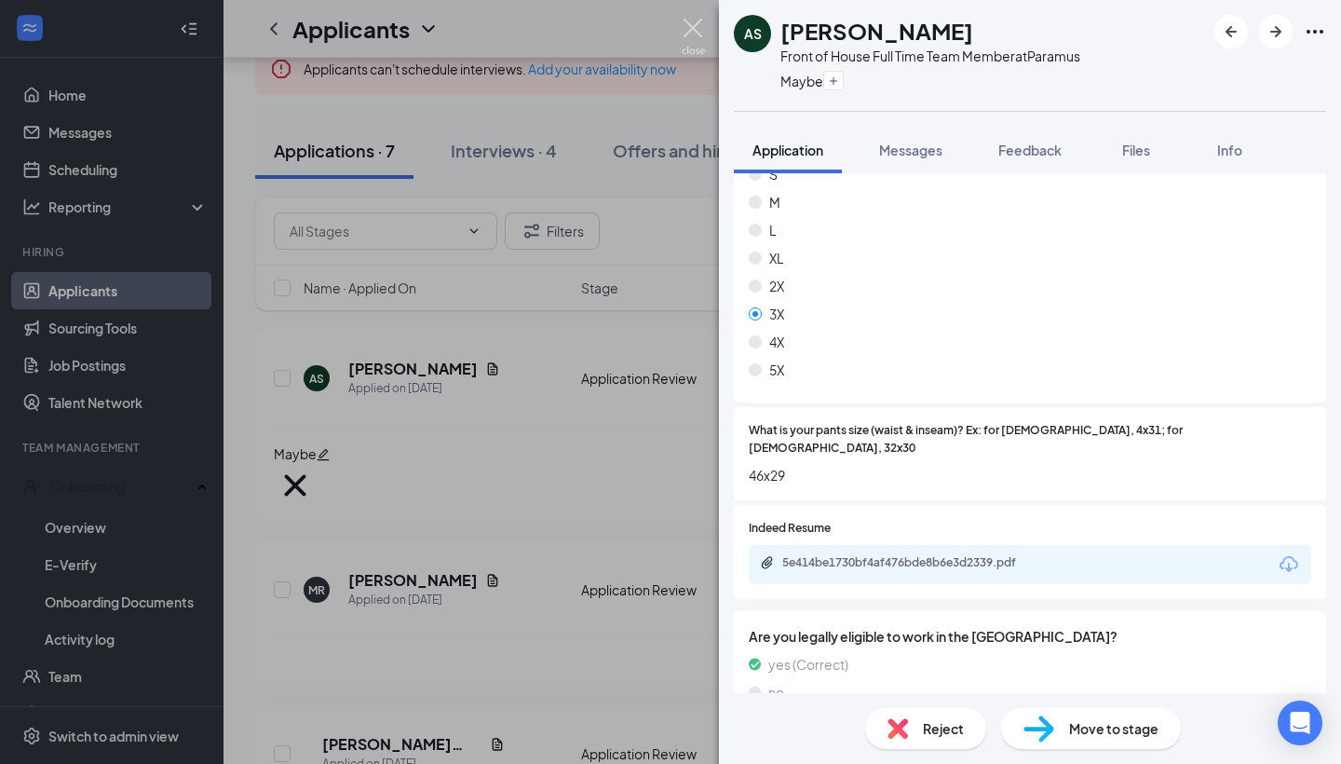
click at [695, 19] on img at bounding box center [693, 37] width 23 height 36
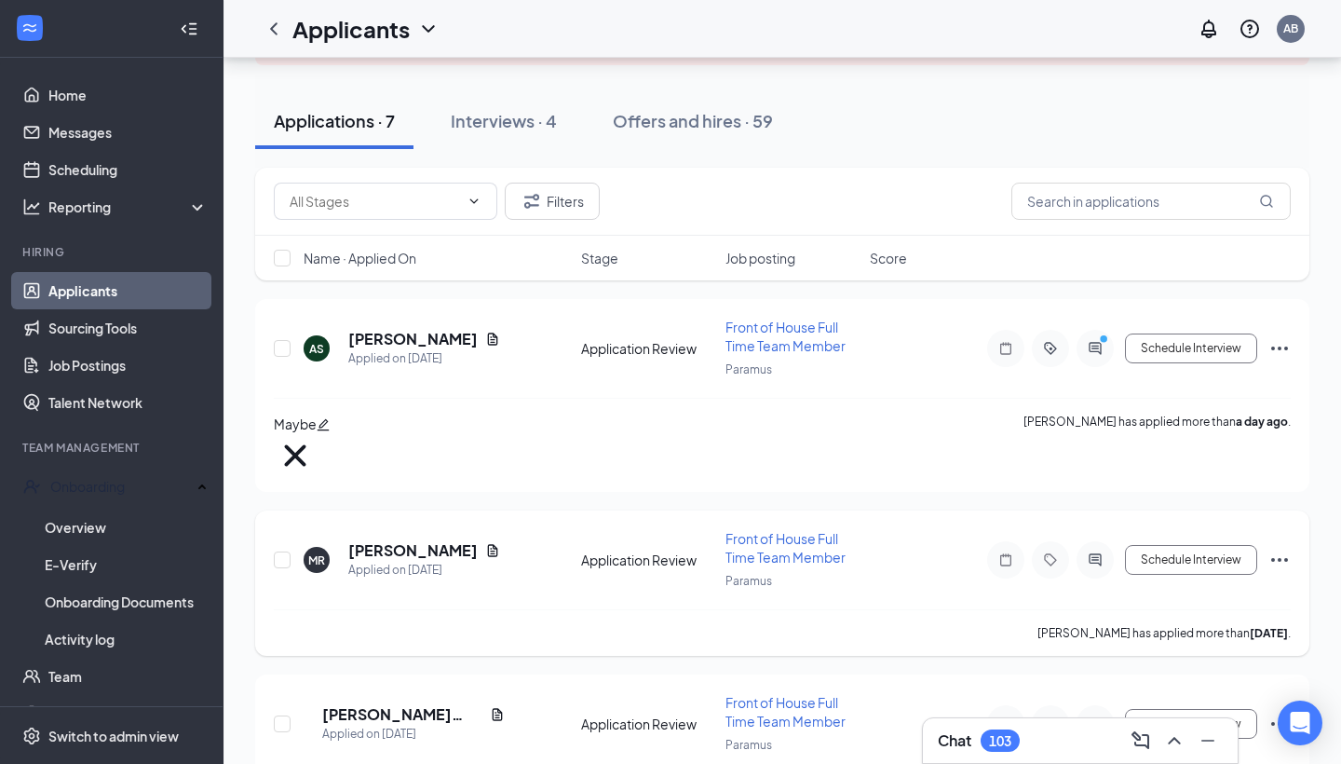
scroll to position [263, 0]
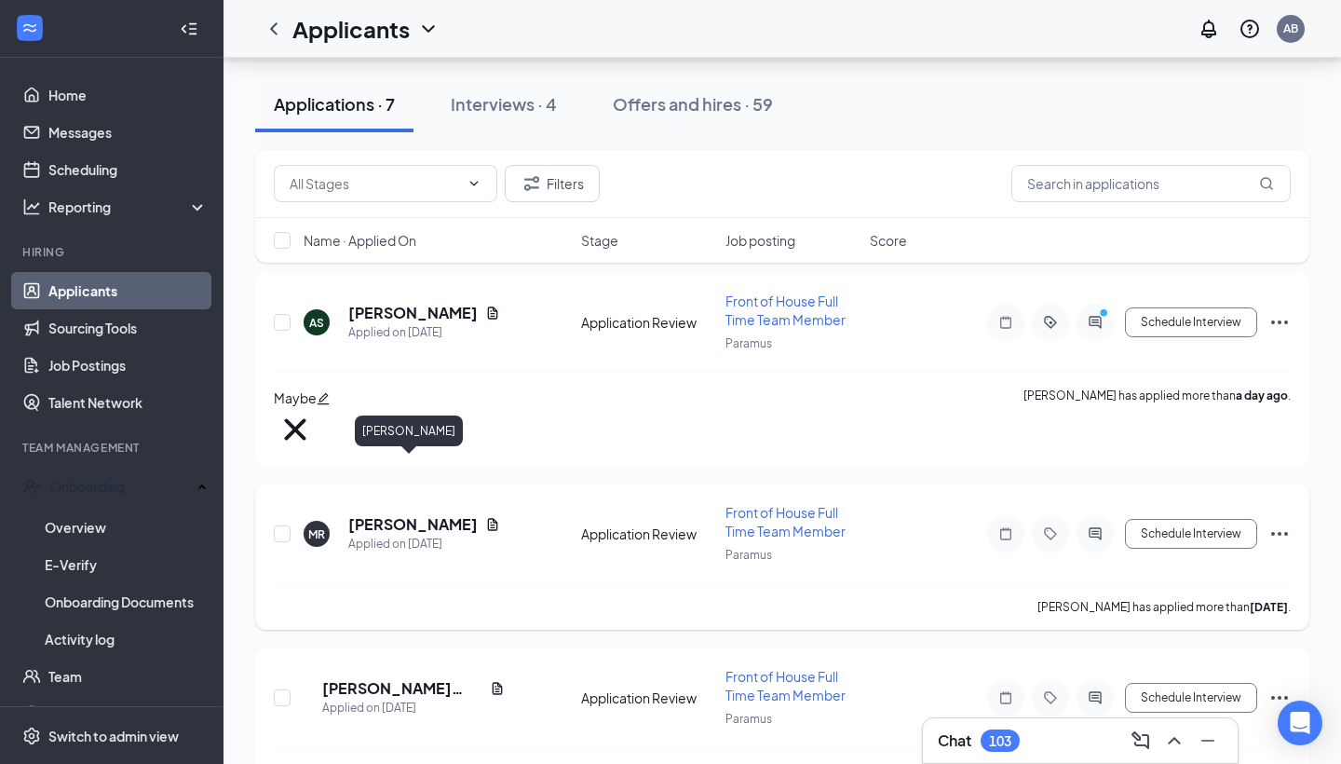
click at [421, 514] on h5 "[PERSON_NAME]" at bounding box center [412, 524] width 129 height 20
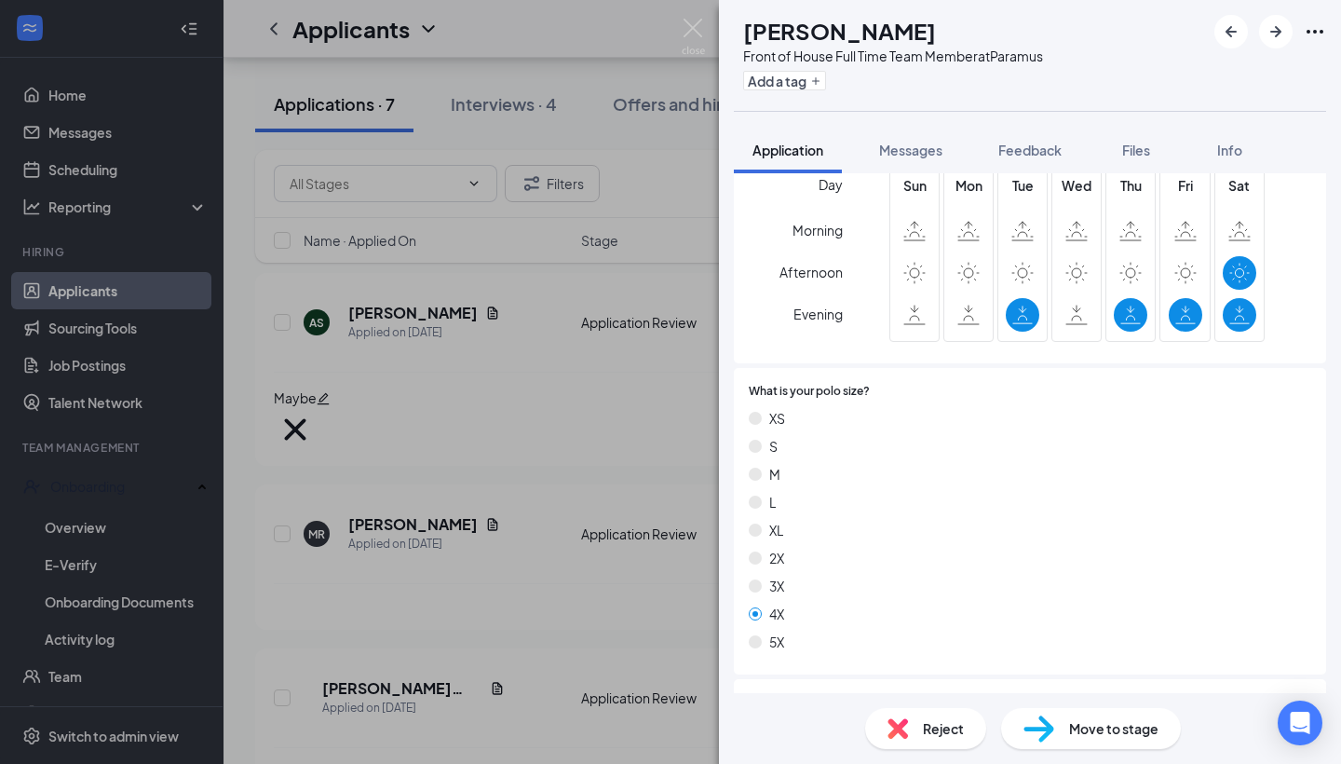
scroll to position [885, 0]
click at [915, 716] on div "Reject" at bounding box center [925, 728] width 121 height 41
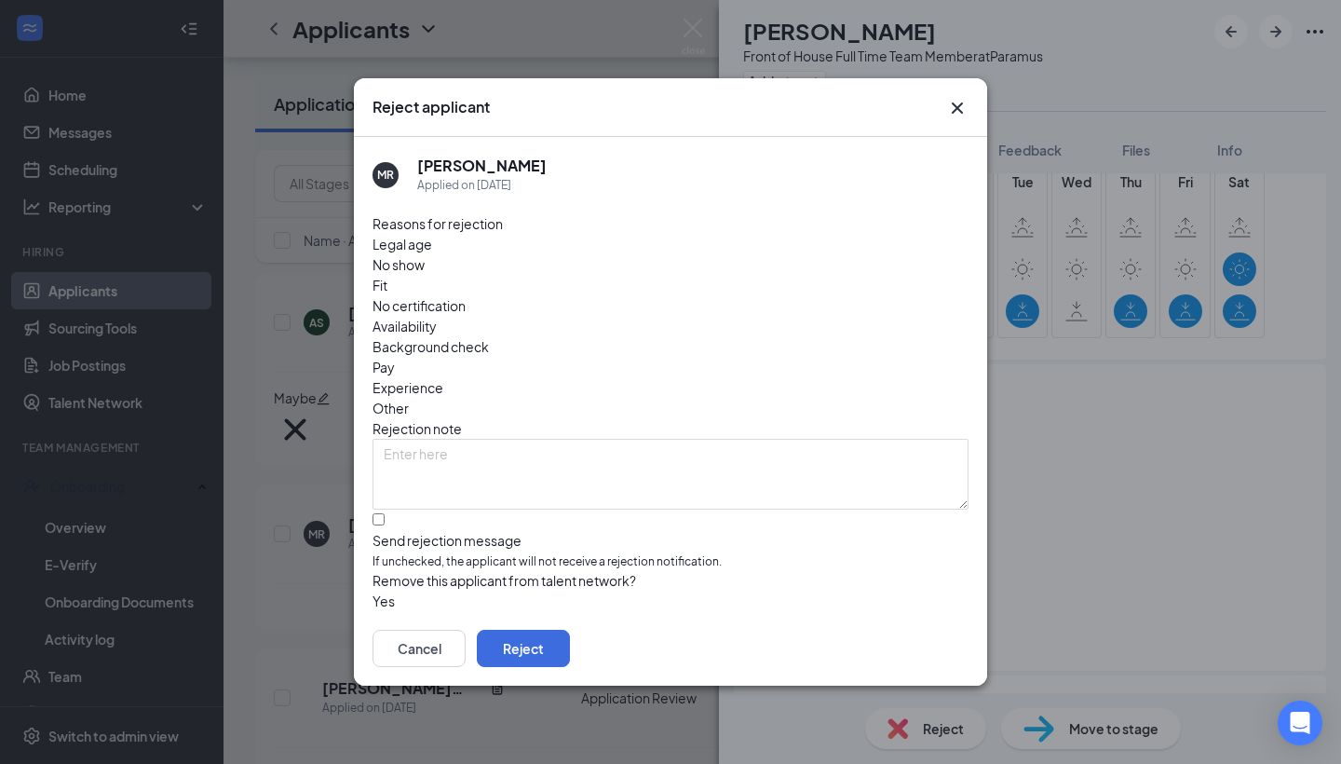
click at [380, 513] on input "Send rejection message If unchecked, the applicant will not receive a rejection…" at bounding box center [379, 519] width 12 height 12
checkbox input "true"
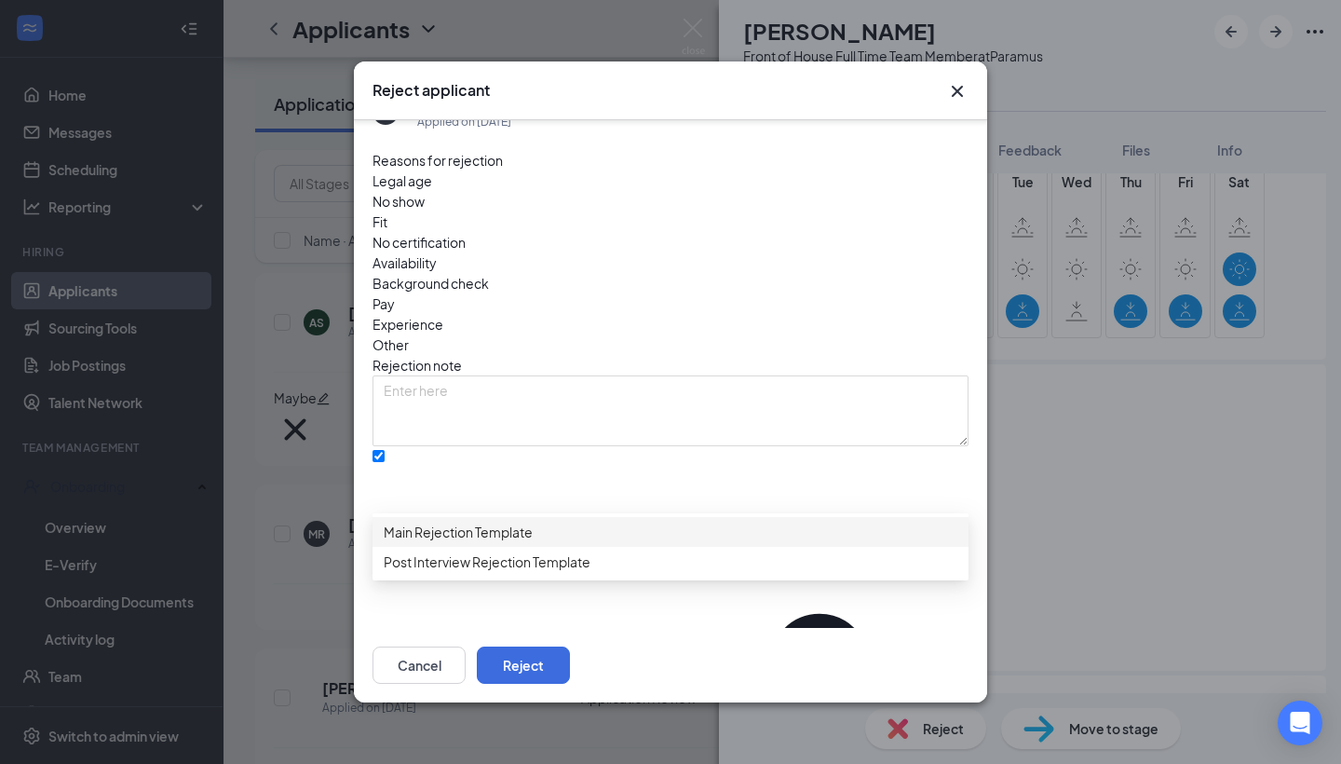
click at [469, 542] on span "Main Rejection Template" at bounding box center [458, 532] width 149 height 20
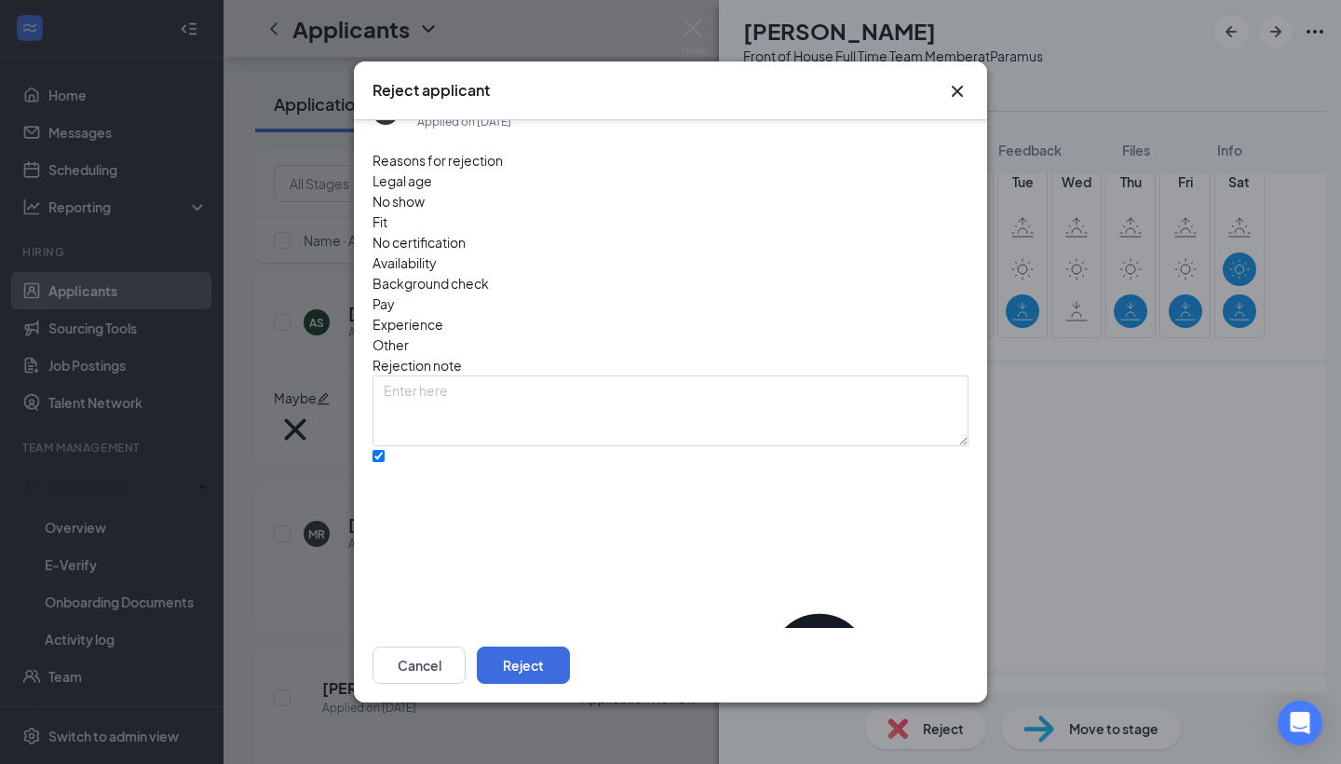
click at [803, 252] on div "Availability" at bounding box center [671, 262] width 596 height 20
click at [570, 649] on button "Reject" at bounding box center [523, 664] width 93 height 37
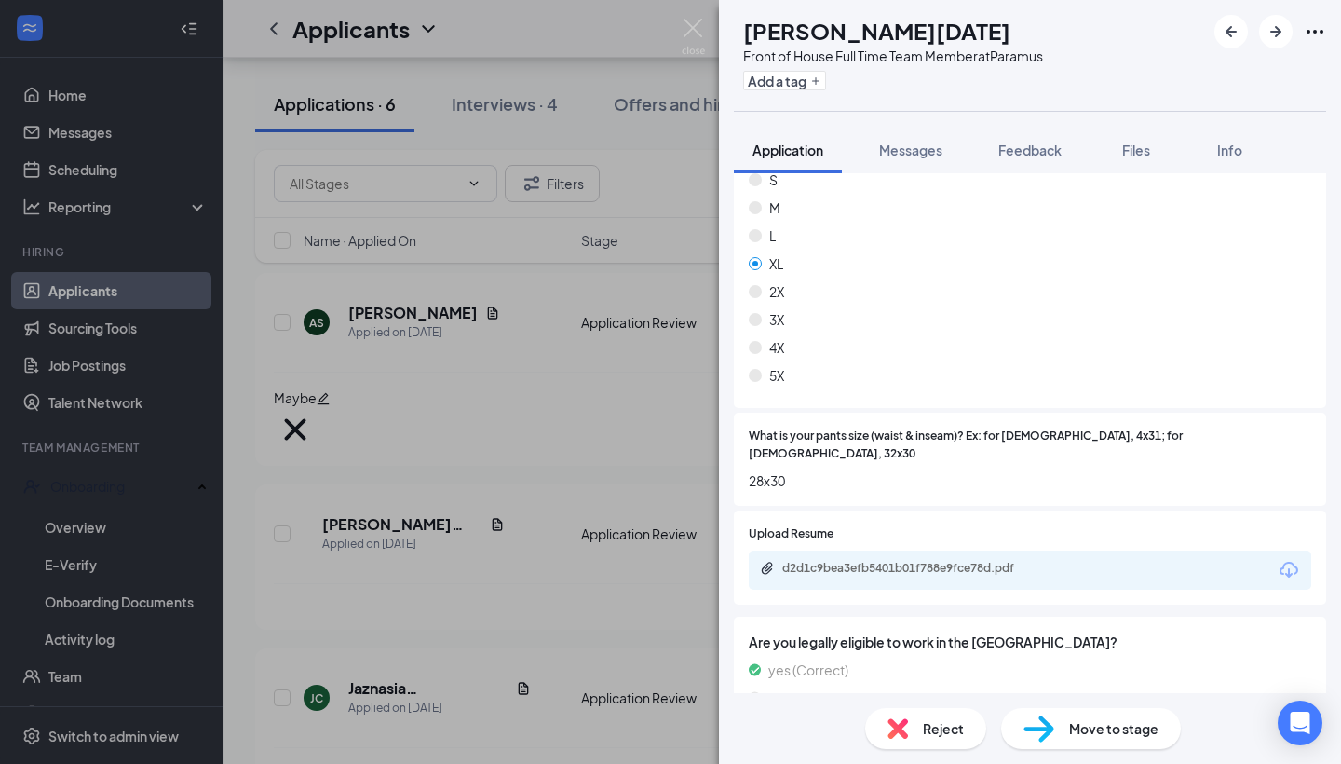
scroll to position [1097, 0]
click at [861, 559] on div "d2d1c9bea3efb5401b01f788e9fce78d.pdf" at bounding box center [912, 566] width 261 height 15
click at [936, 711] on div "Reject" at bounding box center [925, 728] width 121 height 41
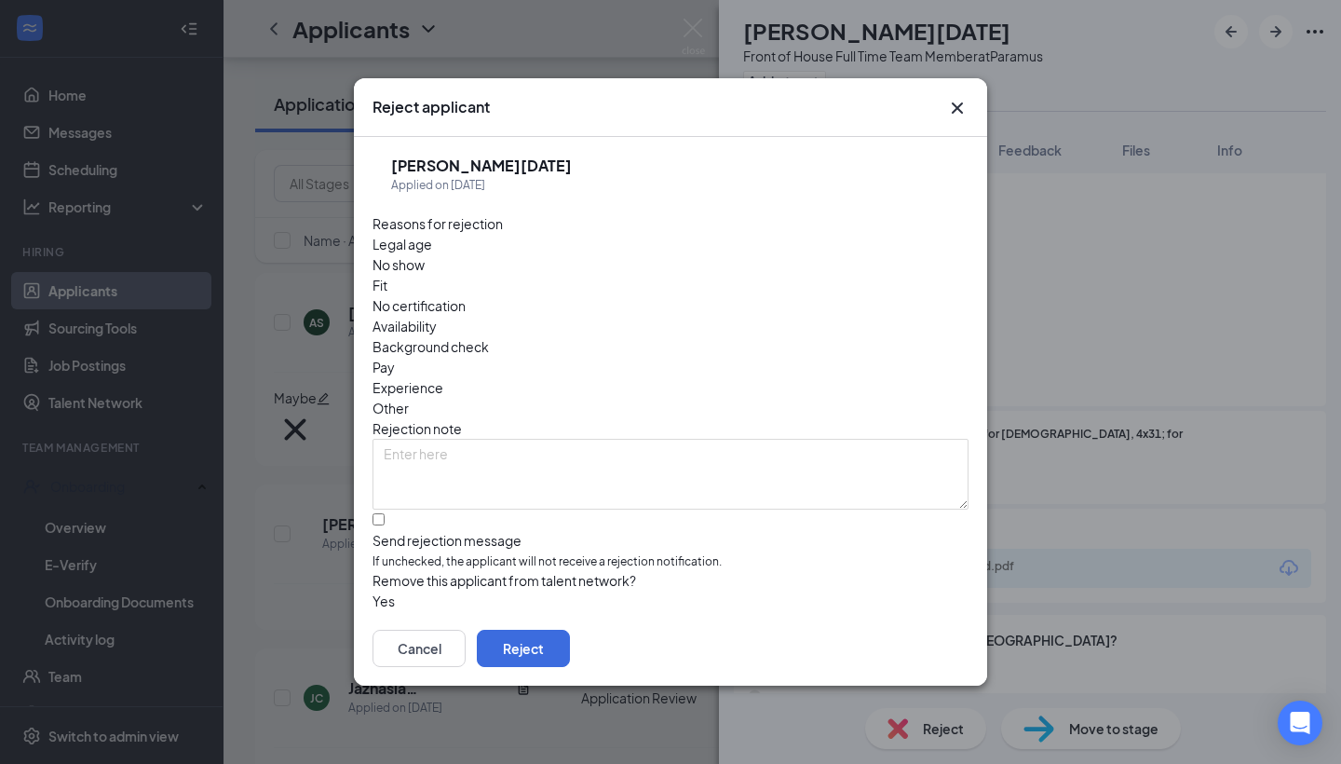
click at [390, 531] on div at bounding box center [671, 531] width 596 height 0
click at [385, 513] on input "Send rejection message If unchecked, the applicant will not receive a rejection…" at bounding box center [379, 519] width 12 height 12
checkbox input "true"
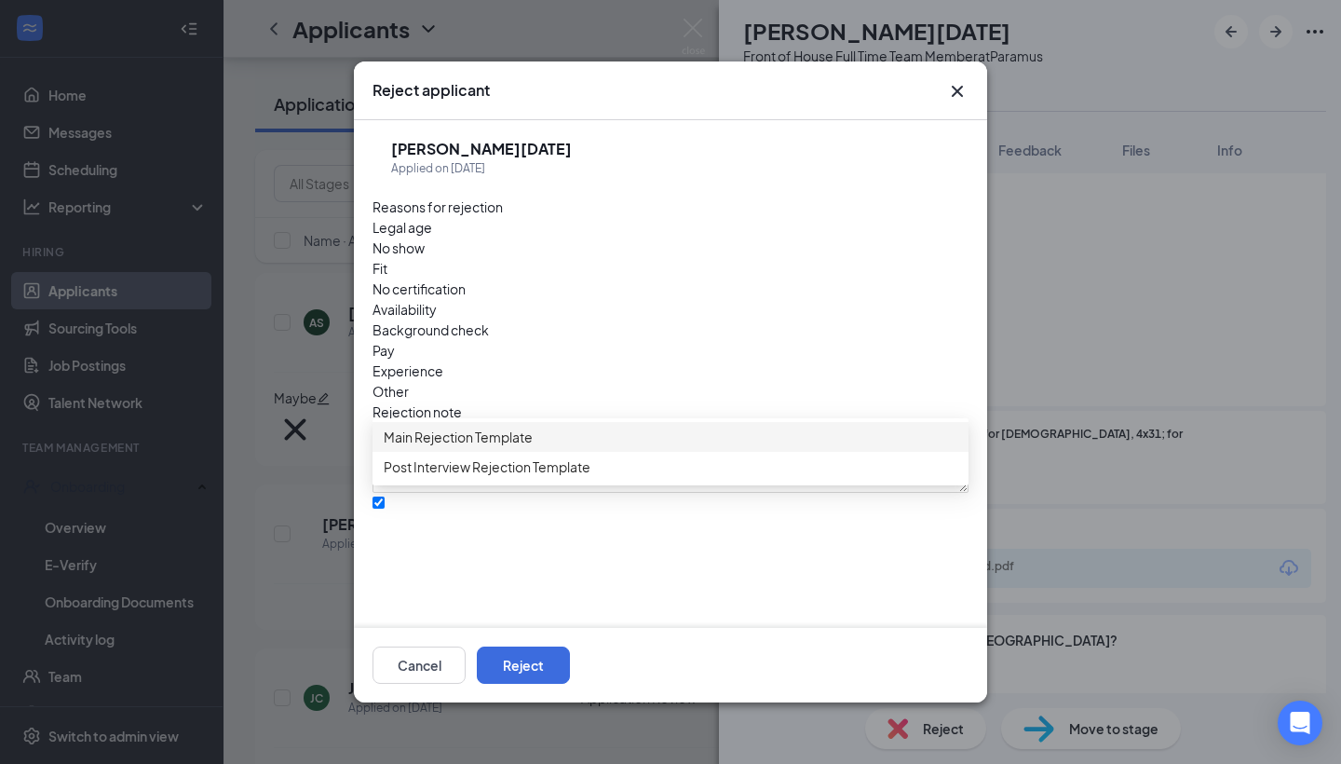
click at [507, 447] on span "Main Rejection Template" at bounding box center [458, 437] width 149 height 20
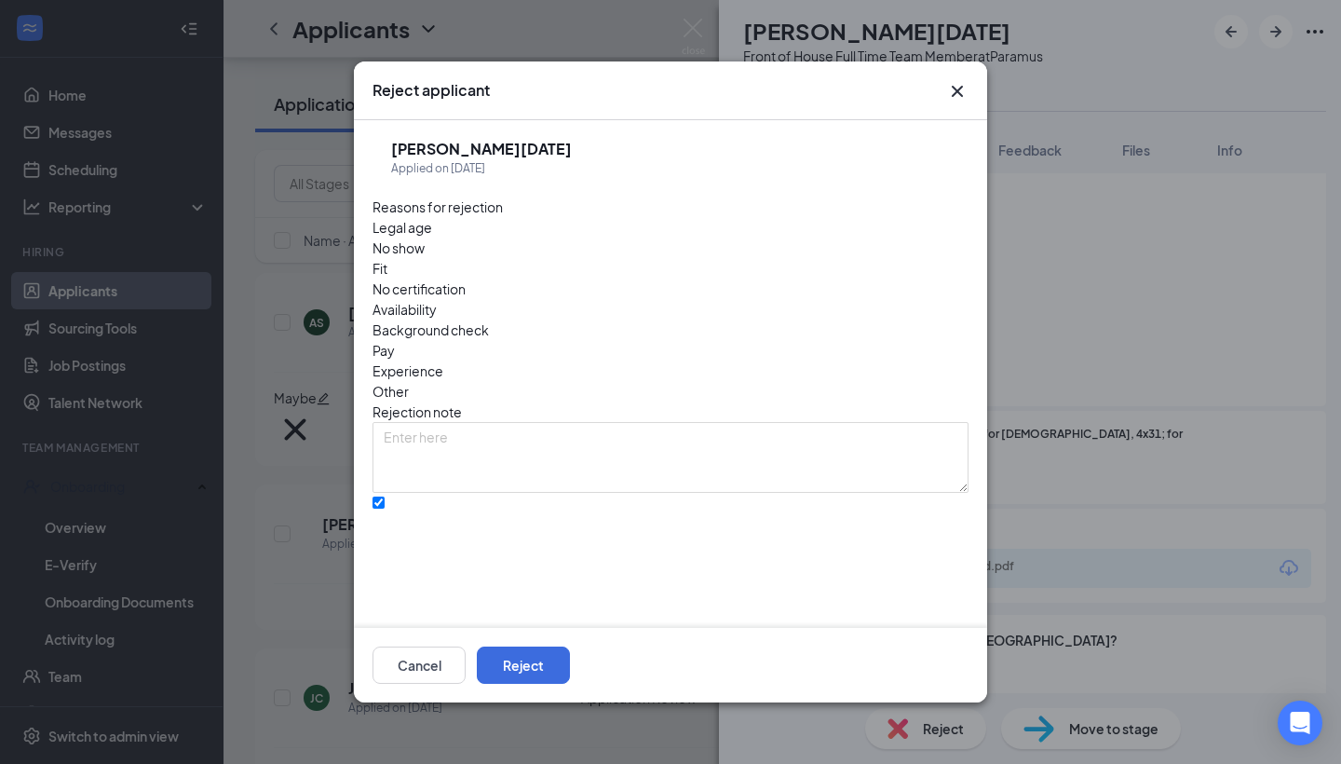
click at [437, 299] on span "Availability" at bounding box center [405, 309] width 64 height 20
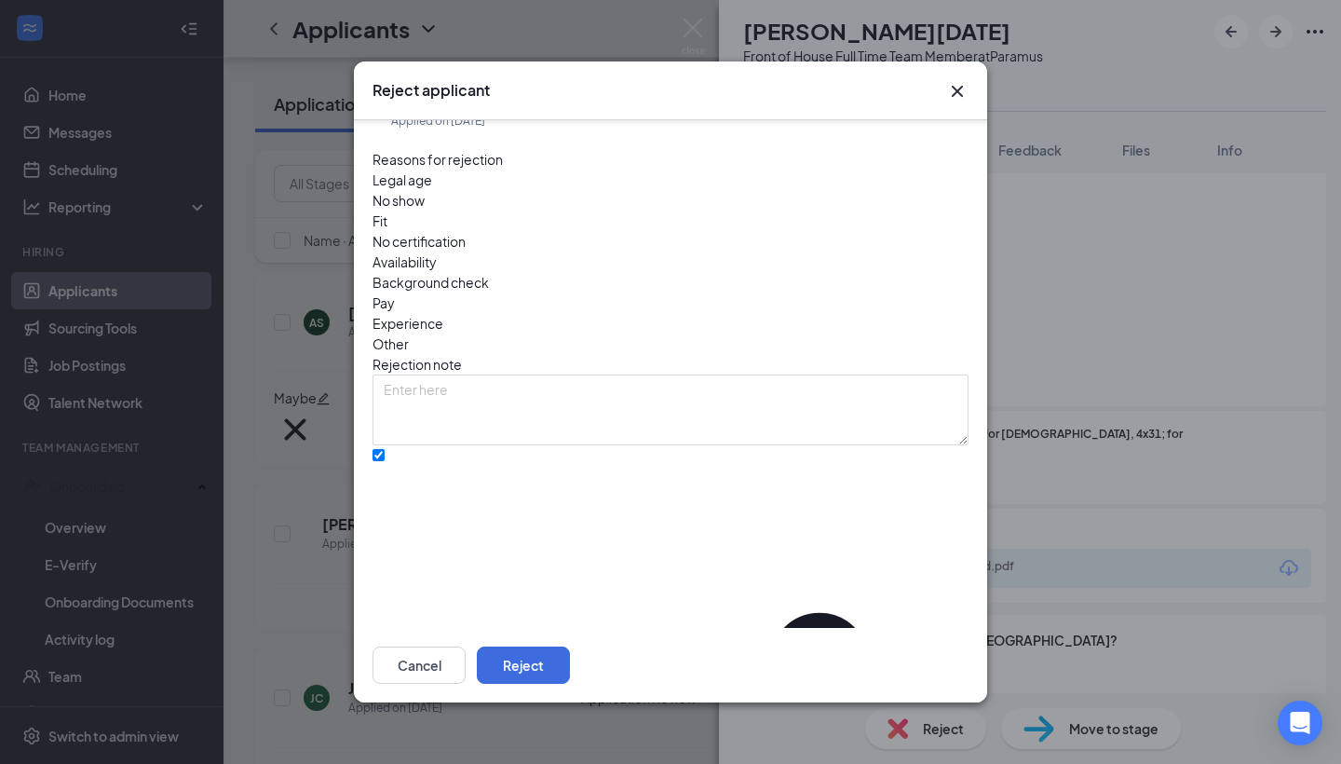
scroll to position [47, 0]
click at [570, 660] on button "Reject" at bounding box center [523, 664] width 93 height 37
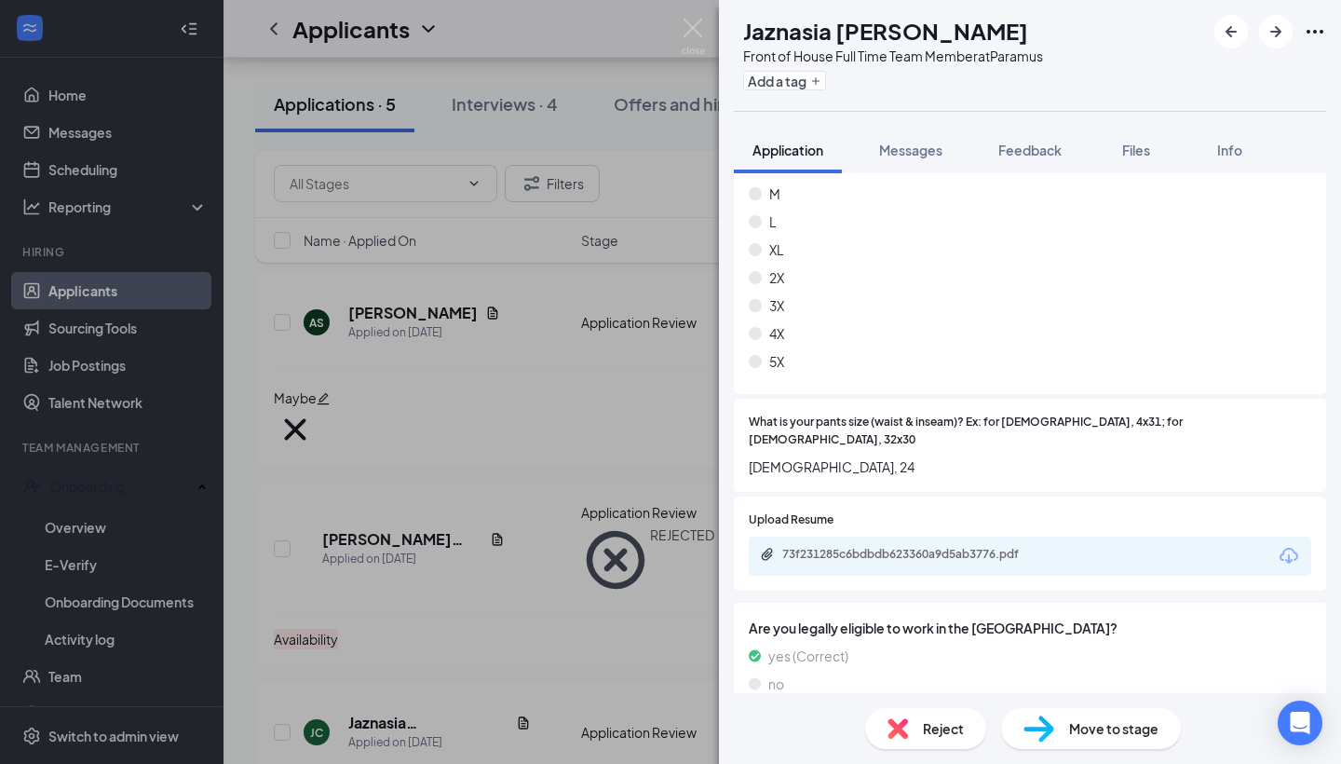
click at [926, 718] on span "Reject" at bounding box center [943, 728] width 41 height 20
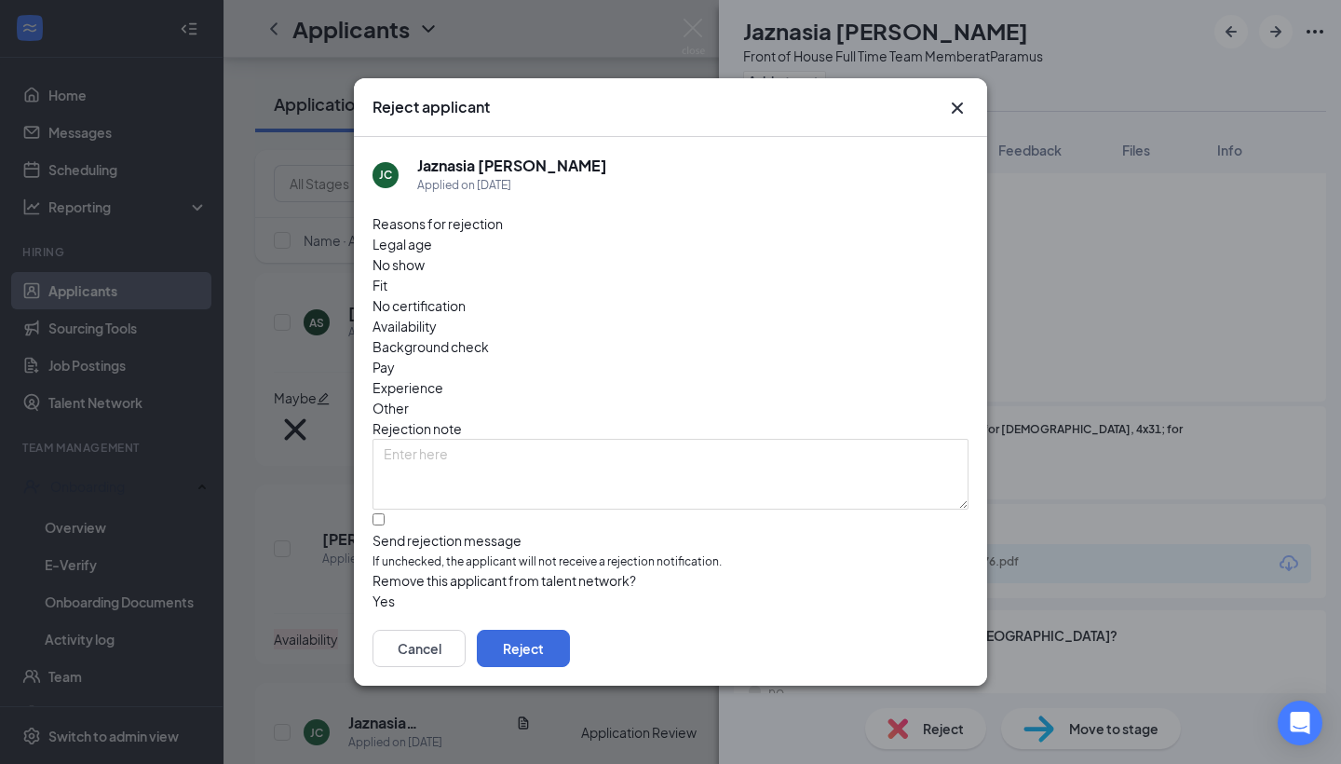
click at [437, 316] on span "Availability" at bounding box center [405, 326] width 64 height 20
click at [373, 531] on div at bounding box center [671, 531] width 596 height 0
click at [373, 513] on input "Send rejection message If unchecked, the applicant will not receive a rejection…" at bounding box center [379, 519] width 12 height 12
checkbox input "true"
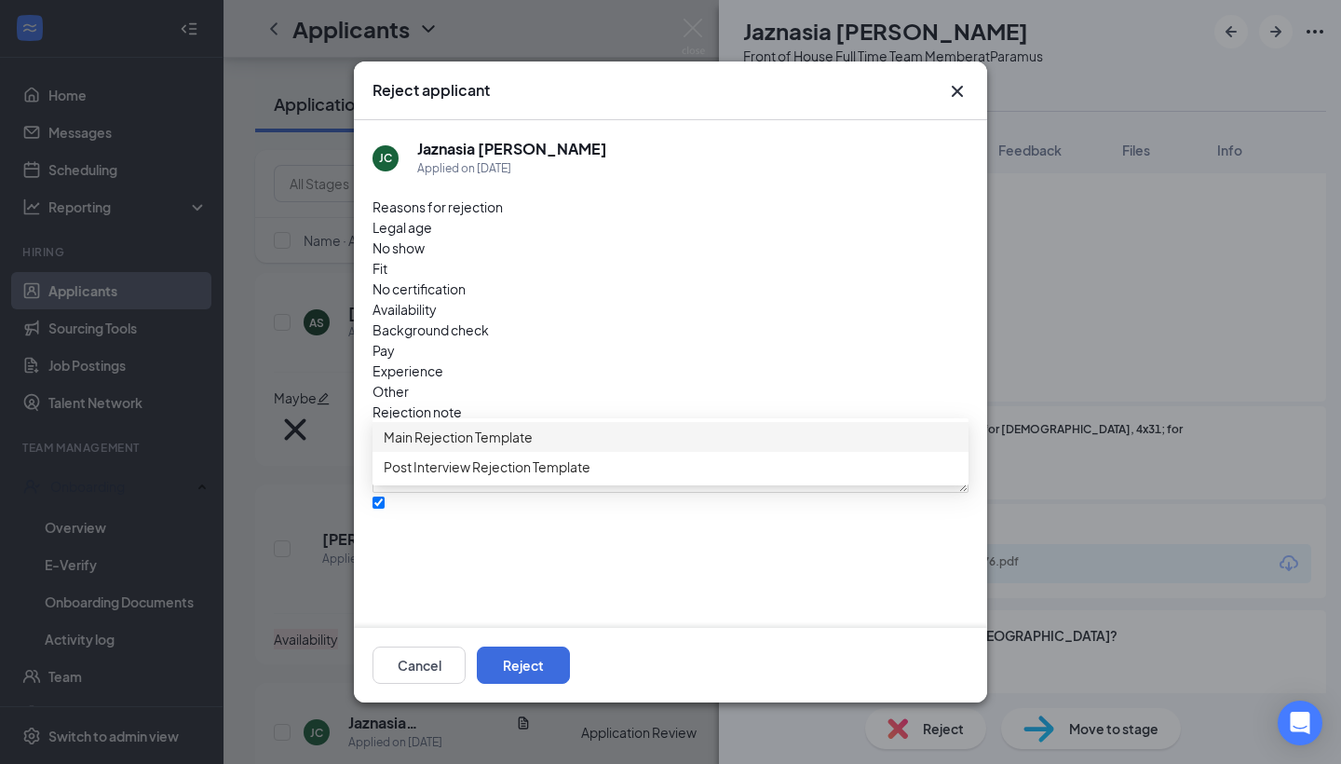
click at [504, 447] on span "Main Rejection Template" at bounding box center [458, 437] width 149 height 20
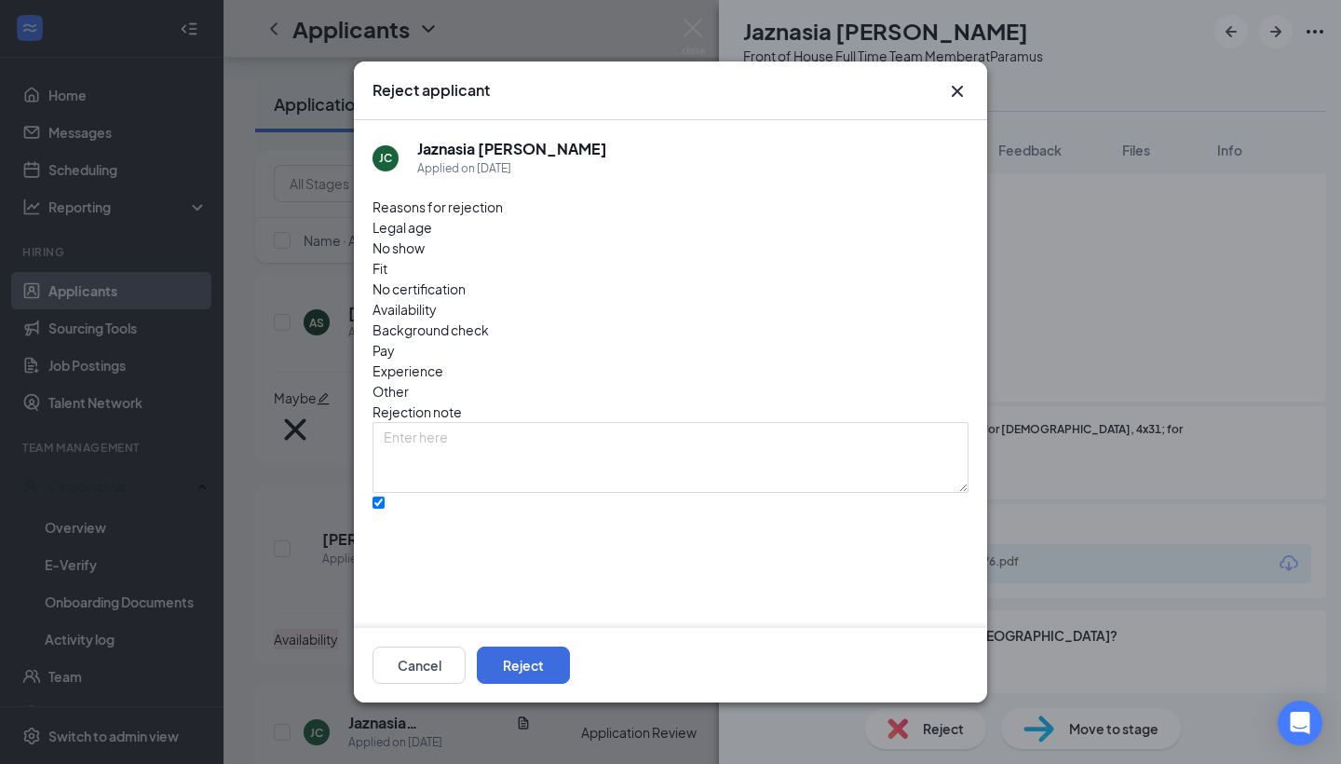
scroll to position [21, 0]
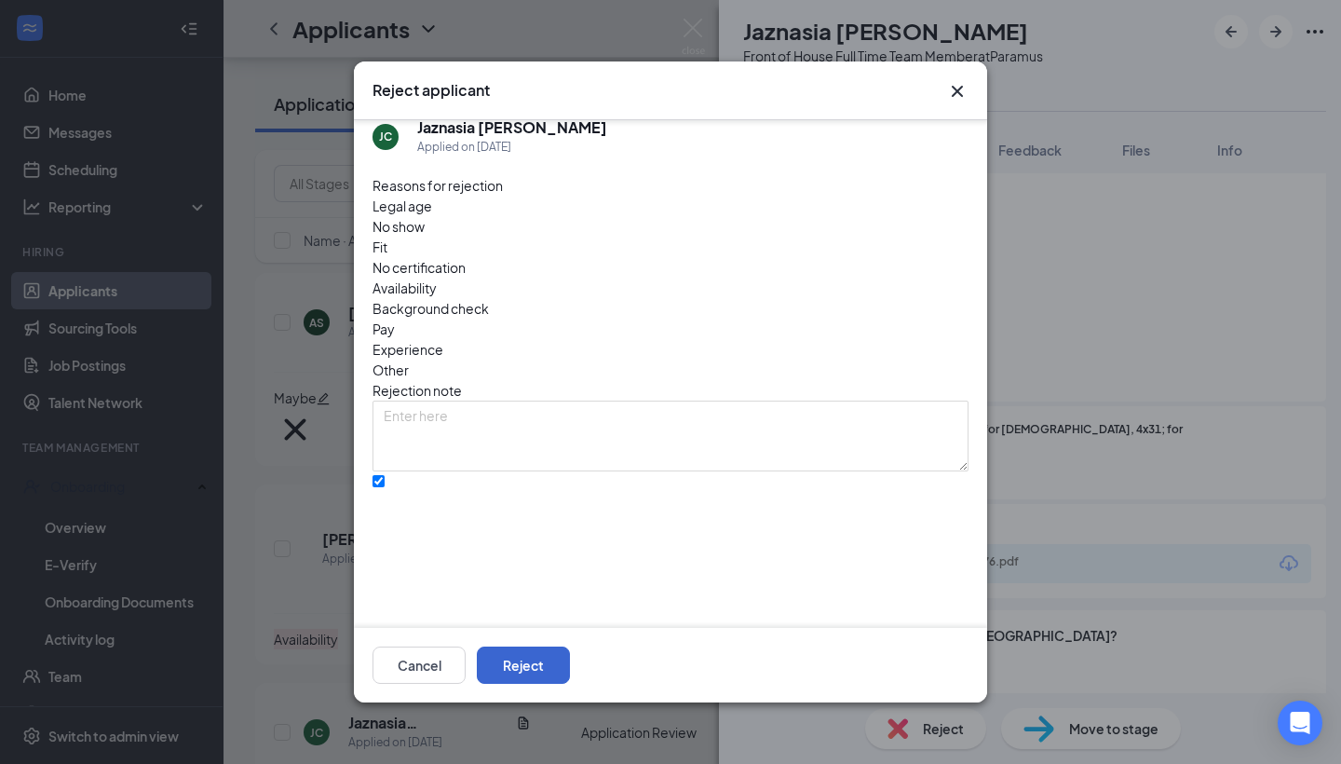
click at [570, 657] on button "Reject" at bounding box center [523, 664] width 93 height 37
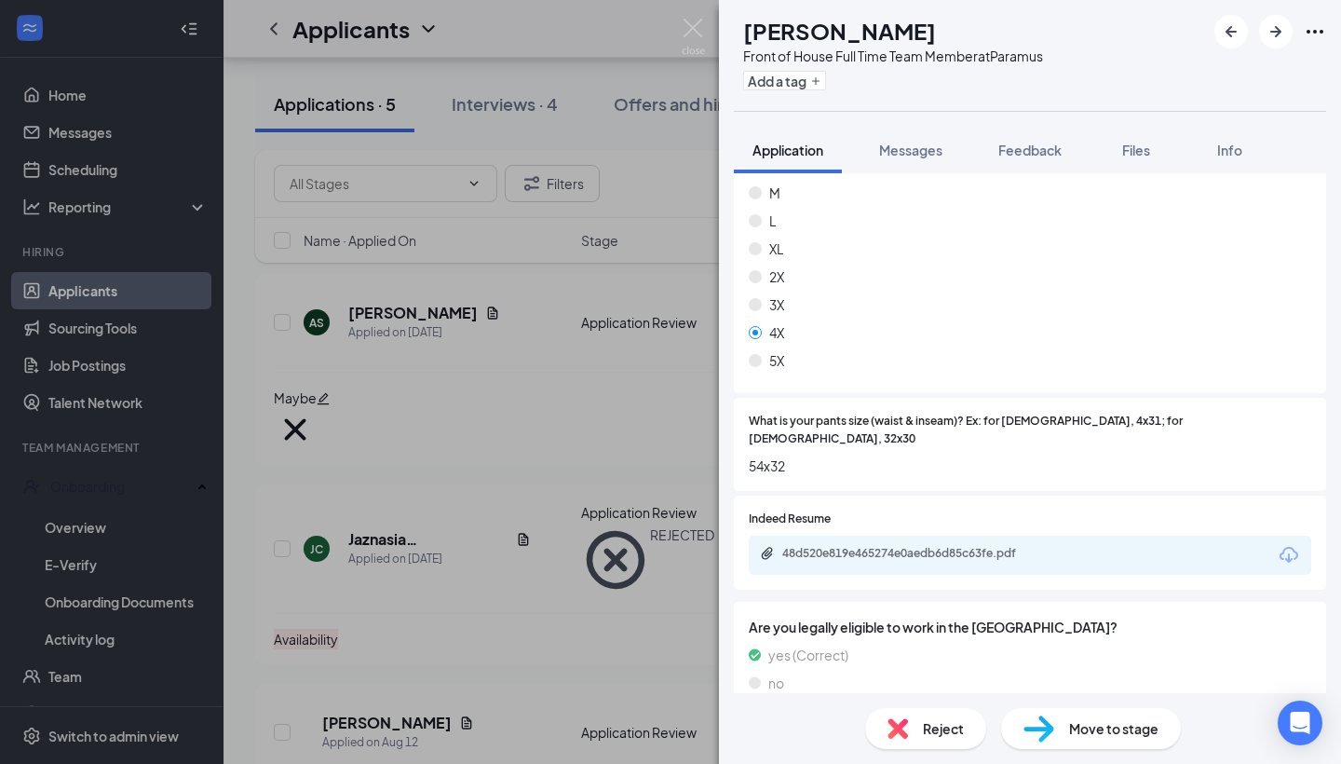
scroll to position [1161, 0]
click at [919, 547] on div "48d520e819e465274e0aedb6d85c63fe.pdf" at bounding box center [912, 554] width 261 height 15
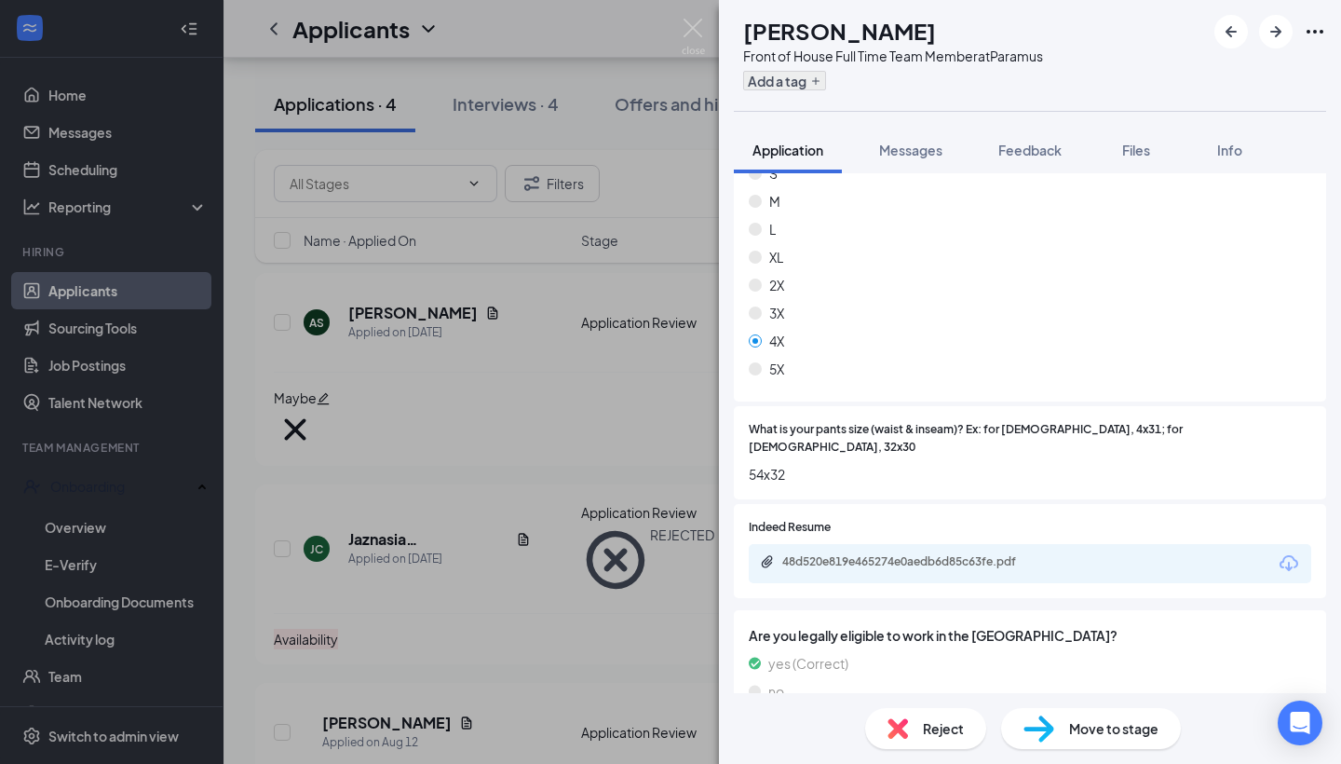
click at [826, 77] on button "Add a tag" at bounding box center [784, 81] width 83 height 20
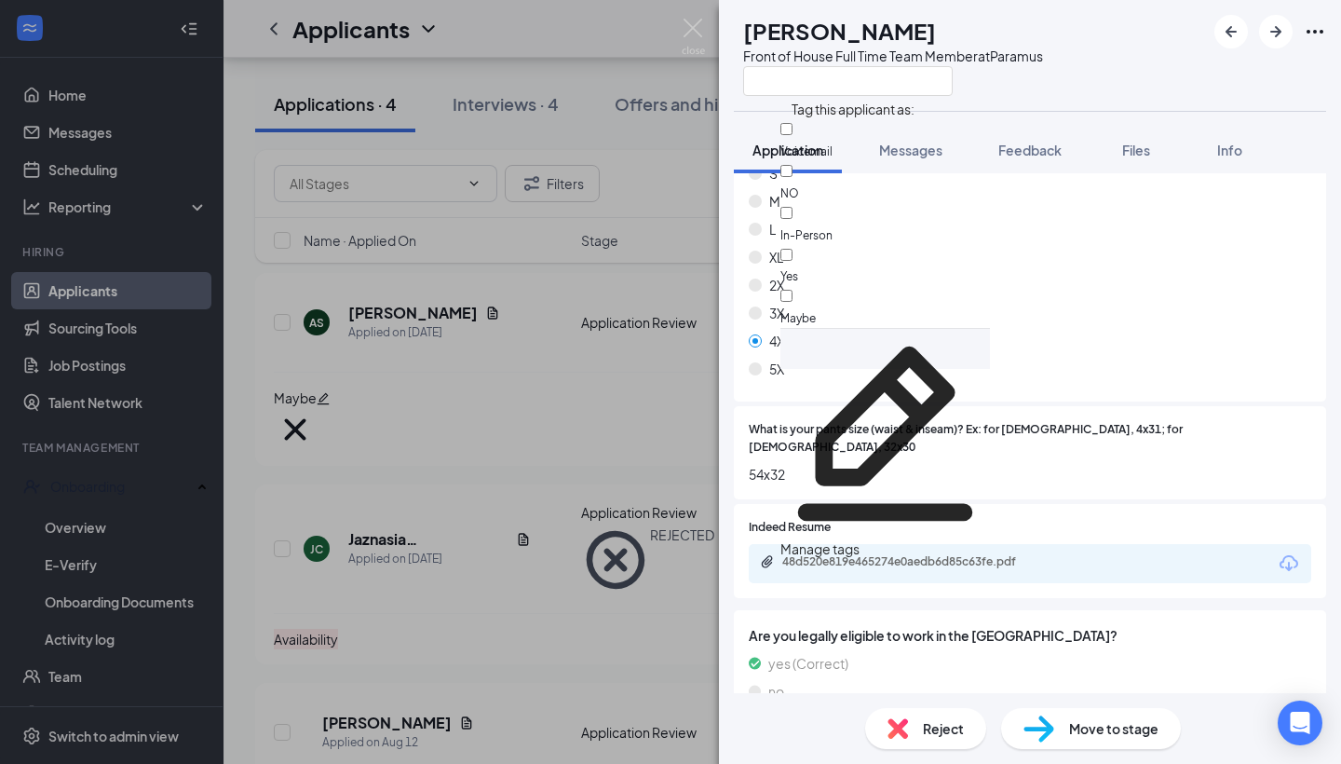
click at [847, 307] on div "Maybe" at bounding box center [885, 317] width 210 height 20
click at [793, 290] on input "Maybe" at bounding box center [786, 296] width 12 height 12
click at [816, 311] on span "Maybe" at bounding box center [797, 318] width 35 height 14
click at [793, 290] on input "Maybe" at bounding box center [786, 296] width 12 height 12
click at [865, 286] on div "Maybe" at bounding box center [885, 307] width 210 height 42
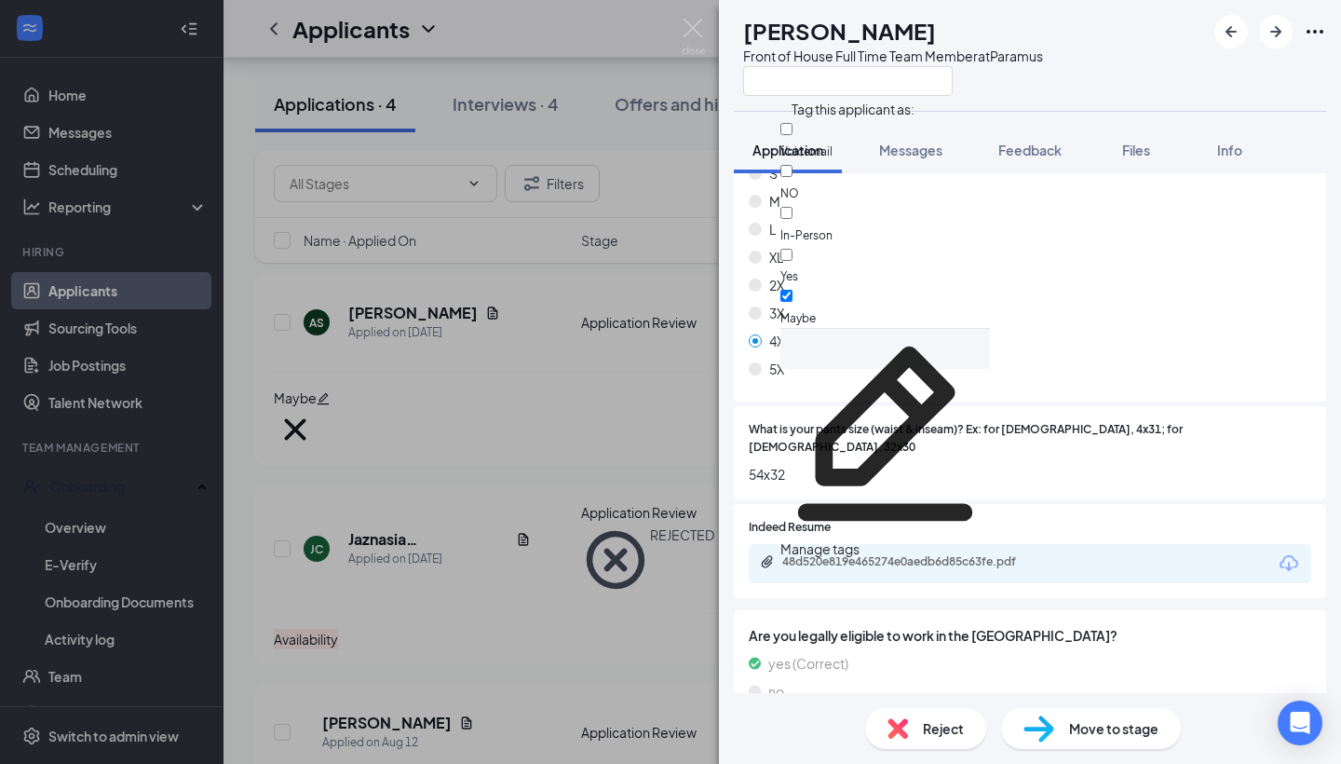
checkbox input "true"
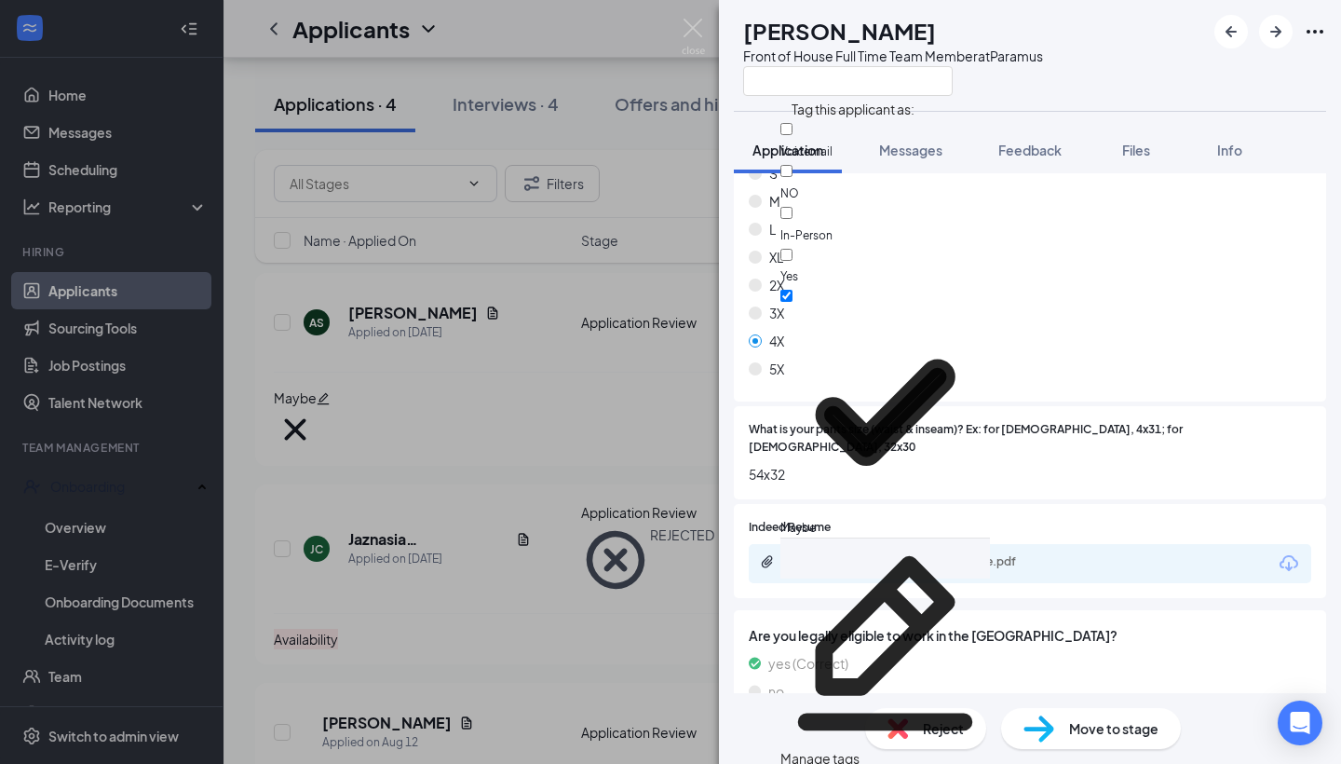
click at [1186, 317] on div "XS S M L XL 2X 3X 4X 5X" at bounding box center [1030, 260] width 562 height 251
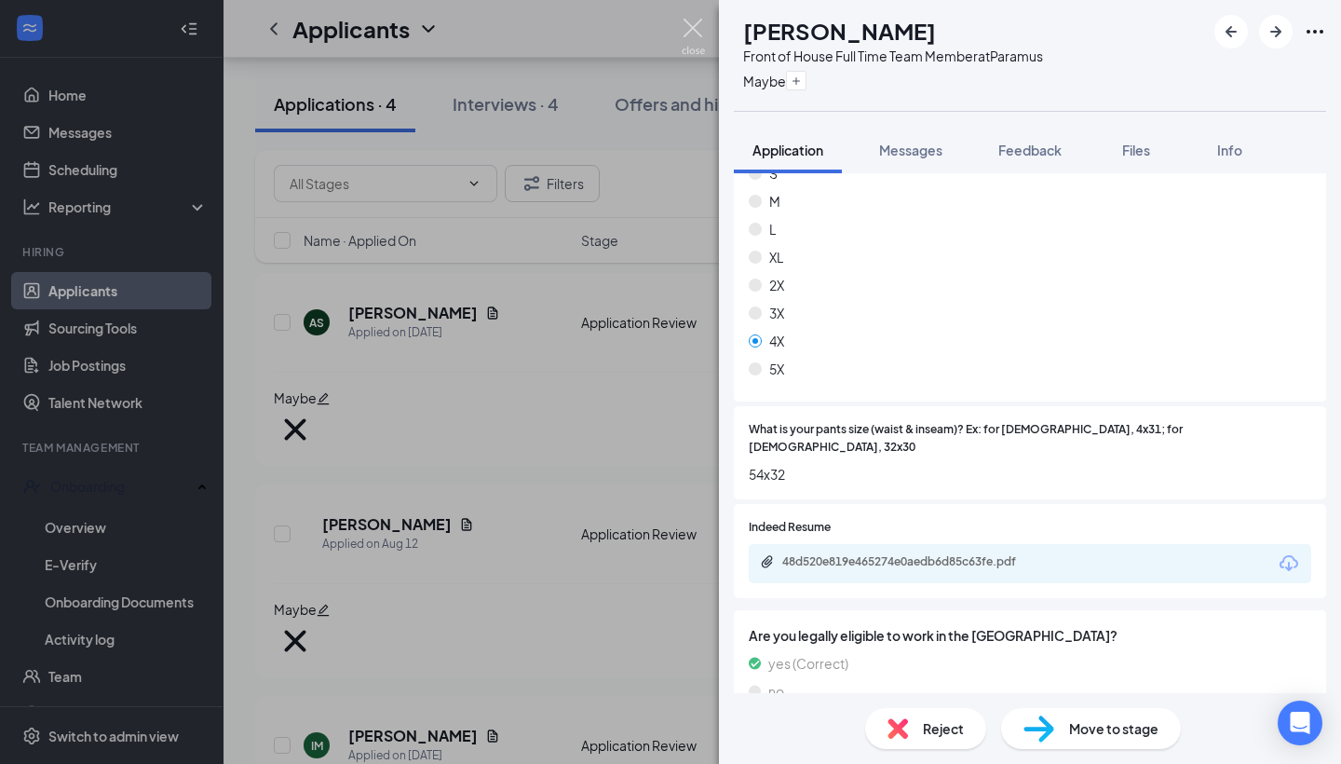
click at [704, 20] on img at bounding box center [693, 37] width 23 height 36
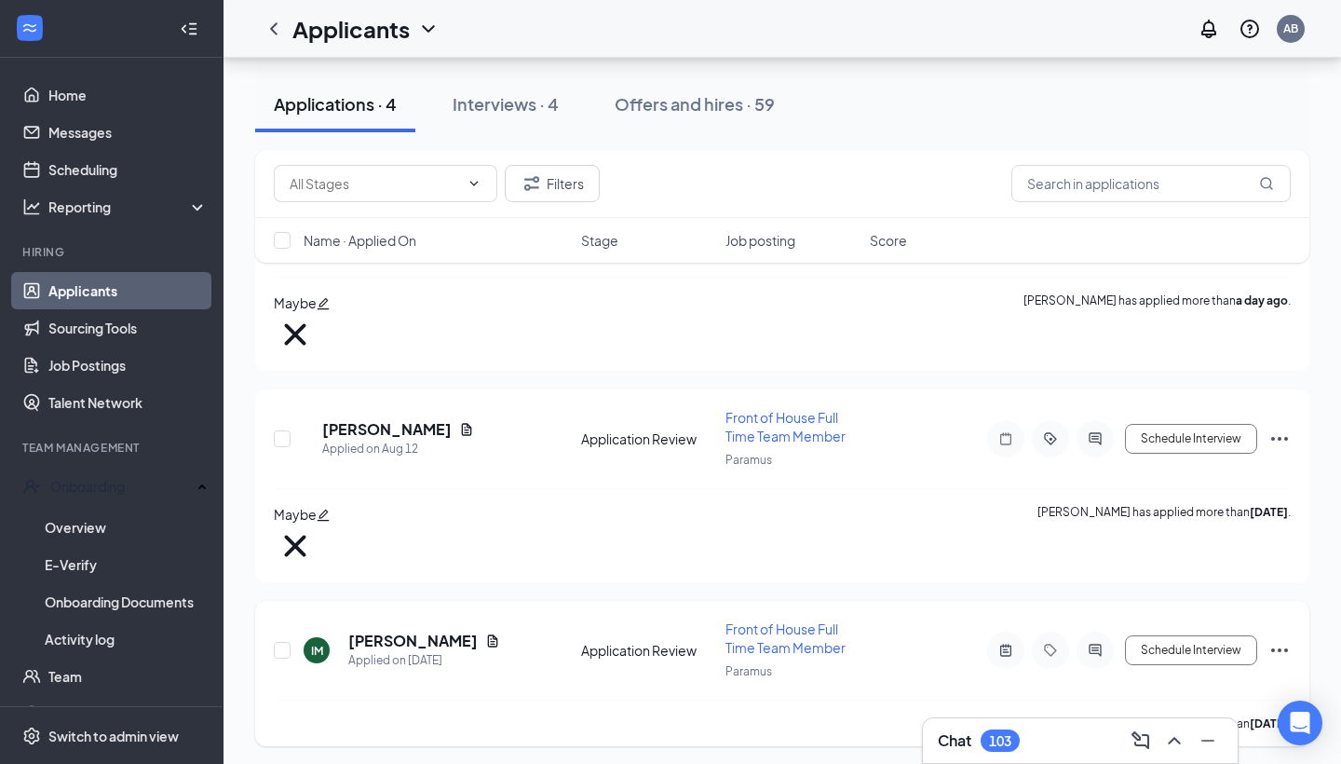
scroll to position [400, 0]
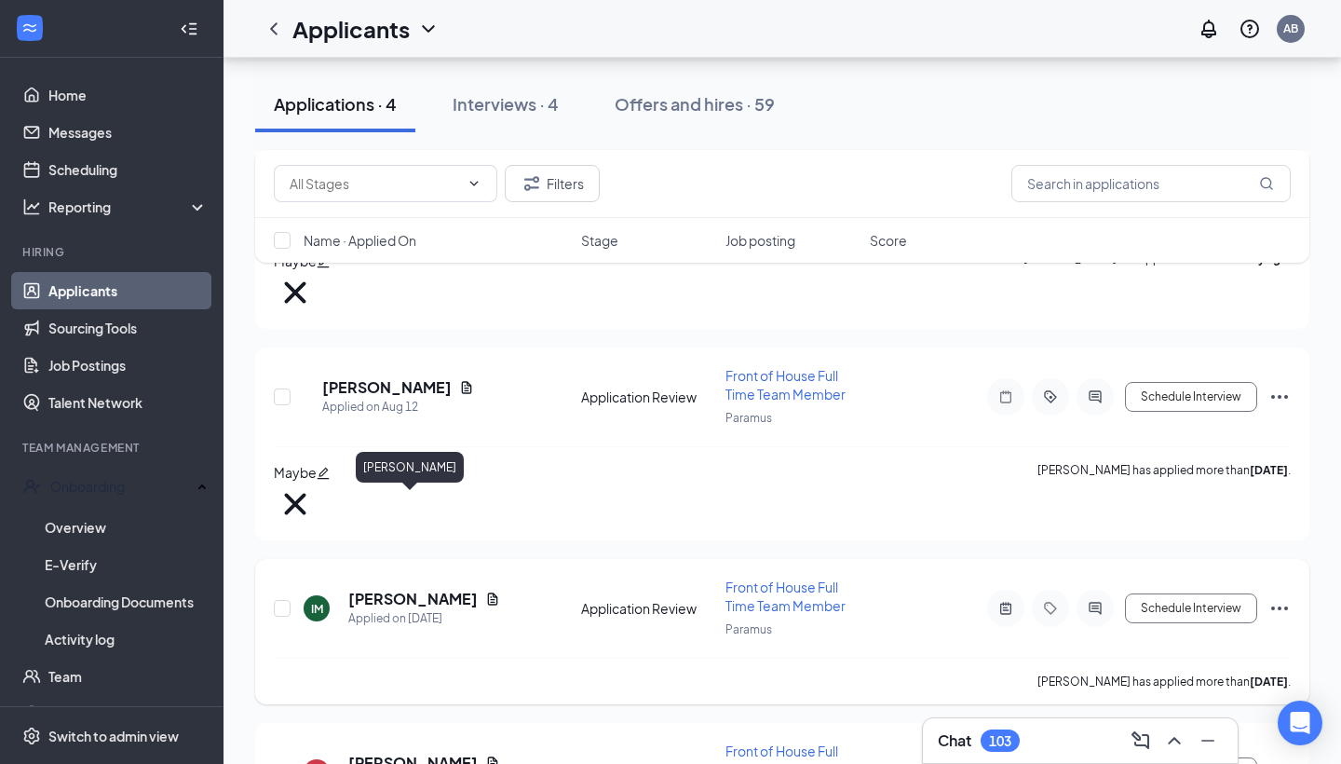
click at [417, 589] on h5 "[PERSON_NAME]" at bounding box center [412, 599] width 129 height 20
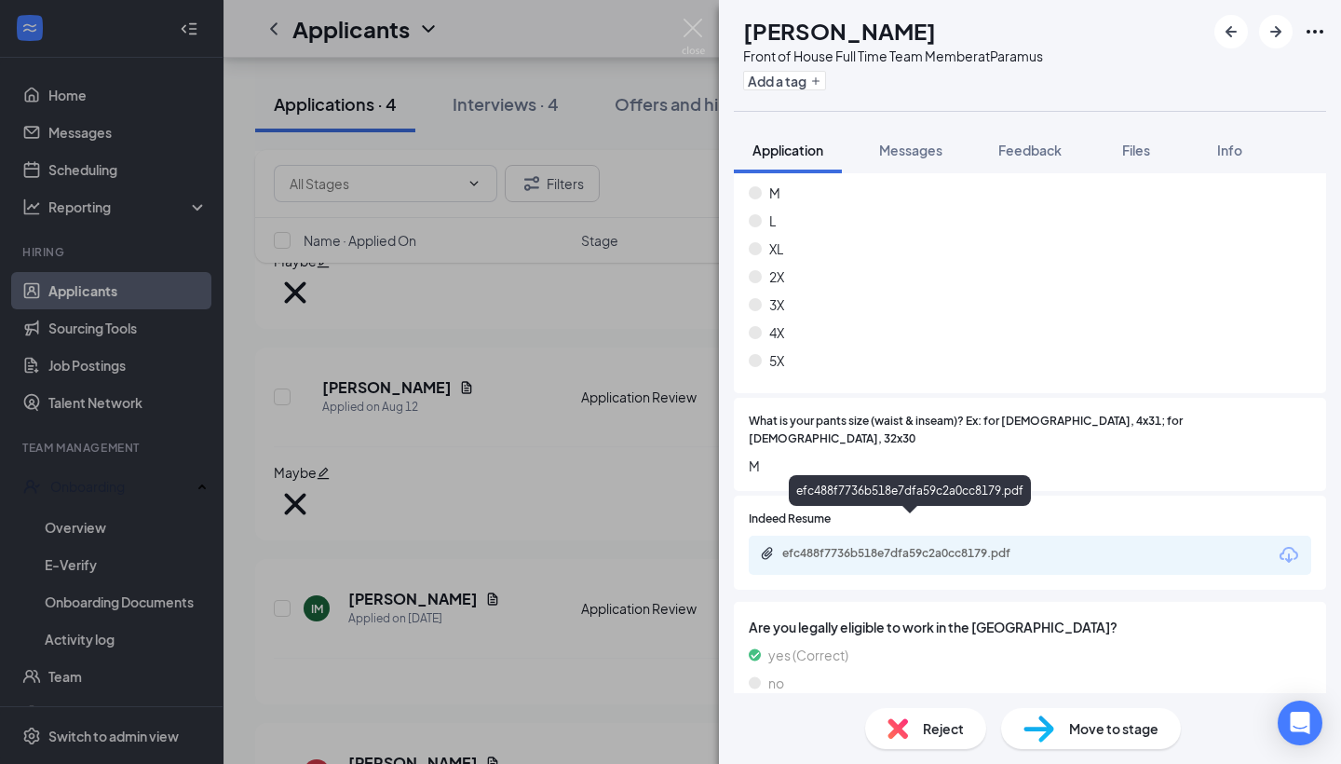
scroll to position [1161, 0]
click at [865, 536] on div "efc488f7736b518e7dfa59c2a0cc8179.pdf" at bounding box center [1030, 555] width 562 height 39
click at [866, 547] on div "efc488f7736b518e7dfa59c2a0cc8179.pdf" at bounding box center [912, 554] width 261 height 15
click at [939, 730] on span "Reject" at bounding box center [943, 728] width 41 height 20
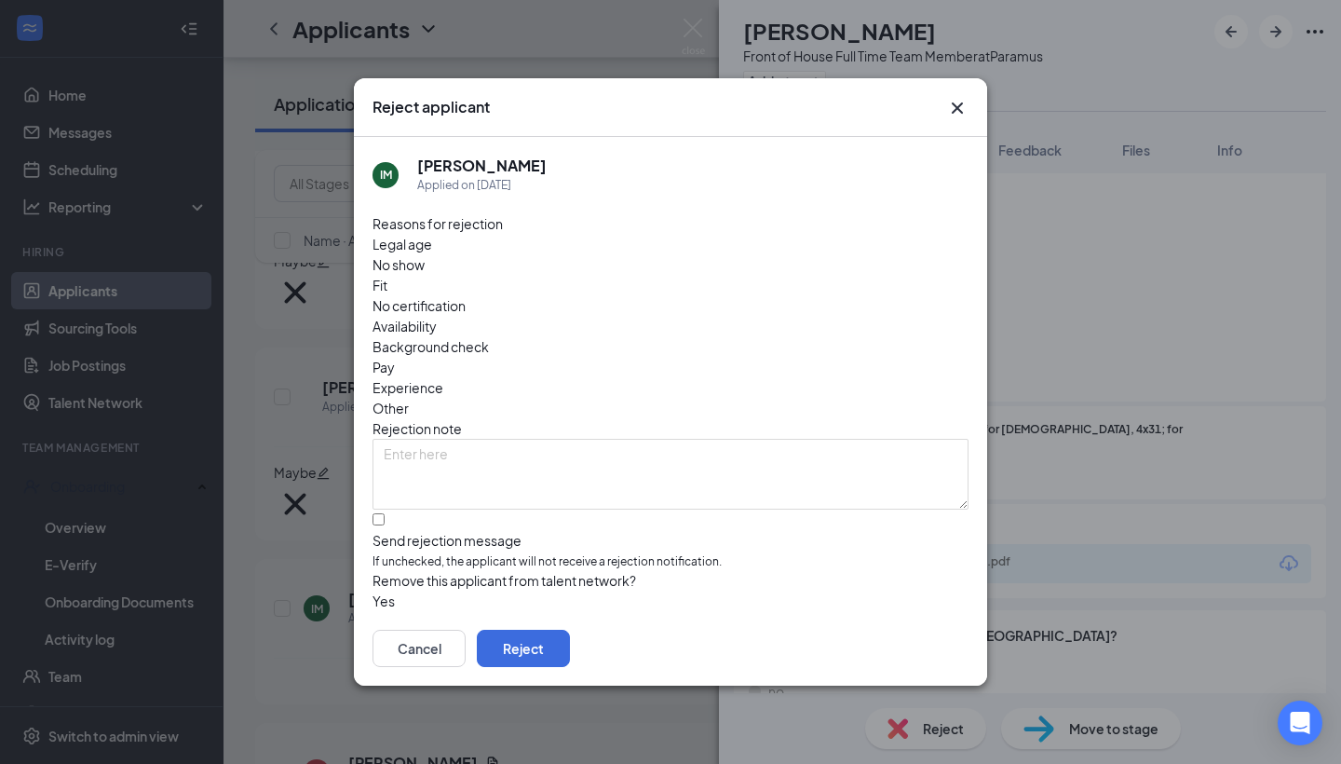
click at [437, 316] on span "Availability" at bounding box center [405, 326] width 64 height 20
click at [379, 513] on input "Send rejection message If unchecked, the applicant will not receive a rejection…" at bounding box center [379, 519] width 12 height 12
checkbox input "true"
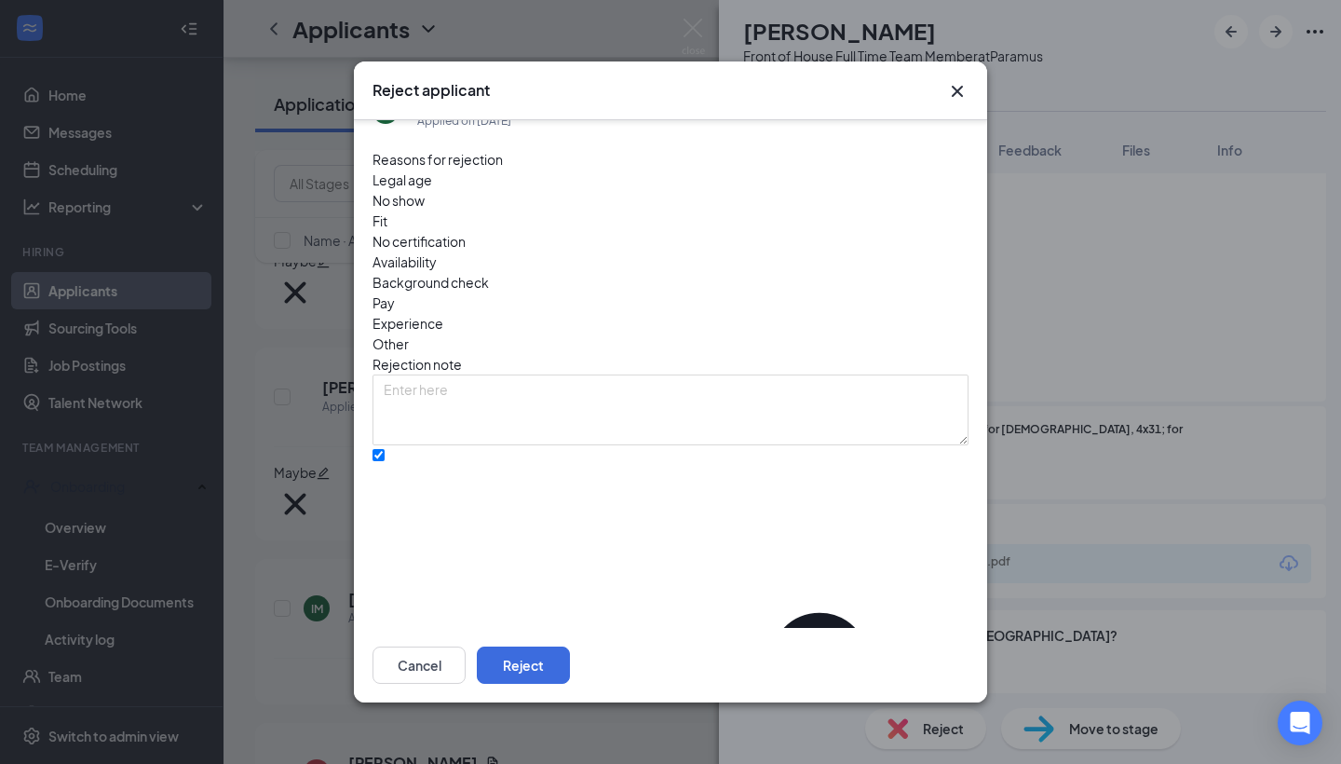
scroll to position [47, 0]
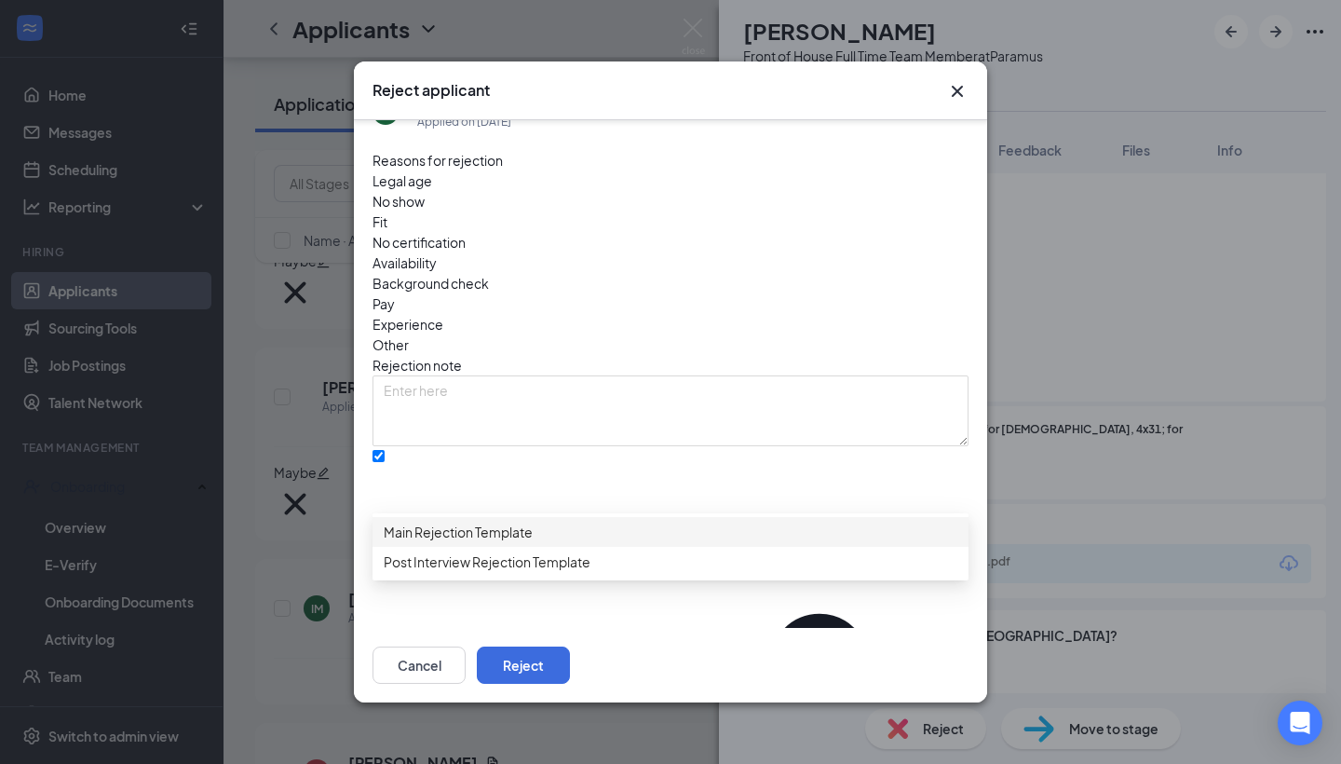
click at [650, 531] on span "Main Rejection Template" at bounding box center [671, 532] width 574 height 20
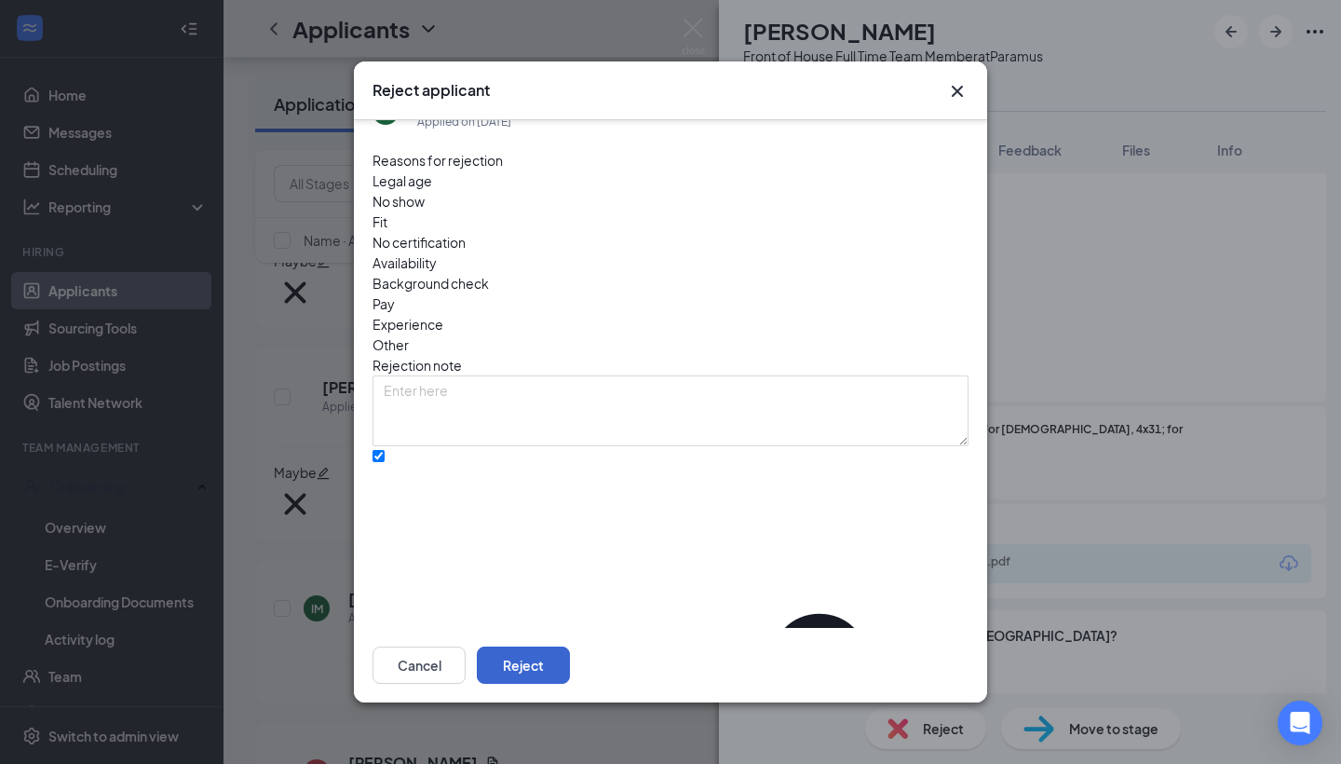
click at [570, 658] on button "Reject" at bounding box center [523, 664] width 93 height 37
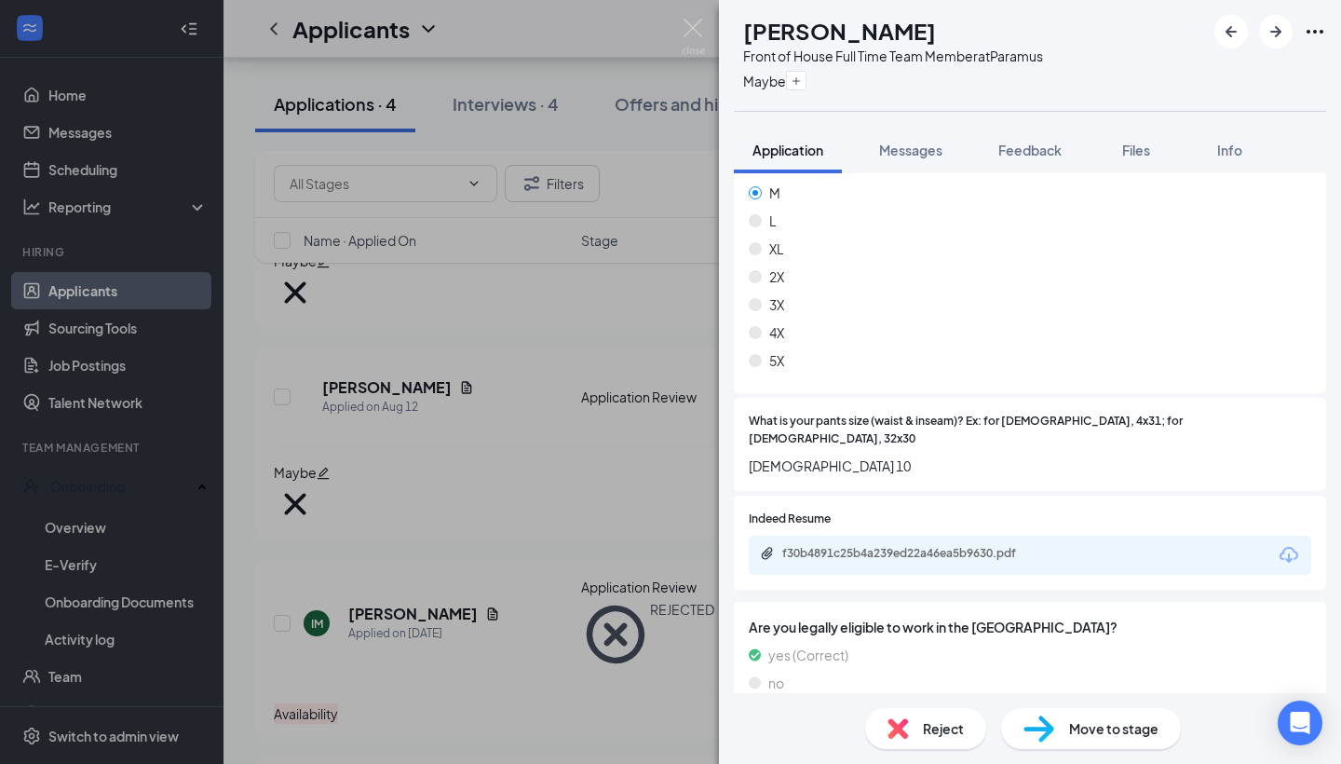
scroll to position [1109, 0]
click at [853, 536] on div "f30b4891c25b4a239ed22a46ea5b9630.pdf" at bounding box center [1030, 555] width 562 height 39
click at [855, 547] on div "f30b4891c25b4a239ed22a46ea5b9630.pdf" at bounding box center [912, 554] width 261 height 15
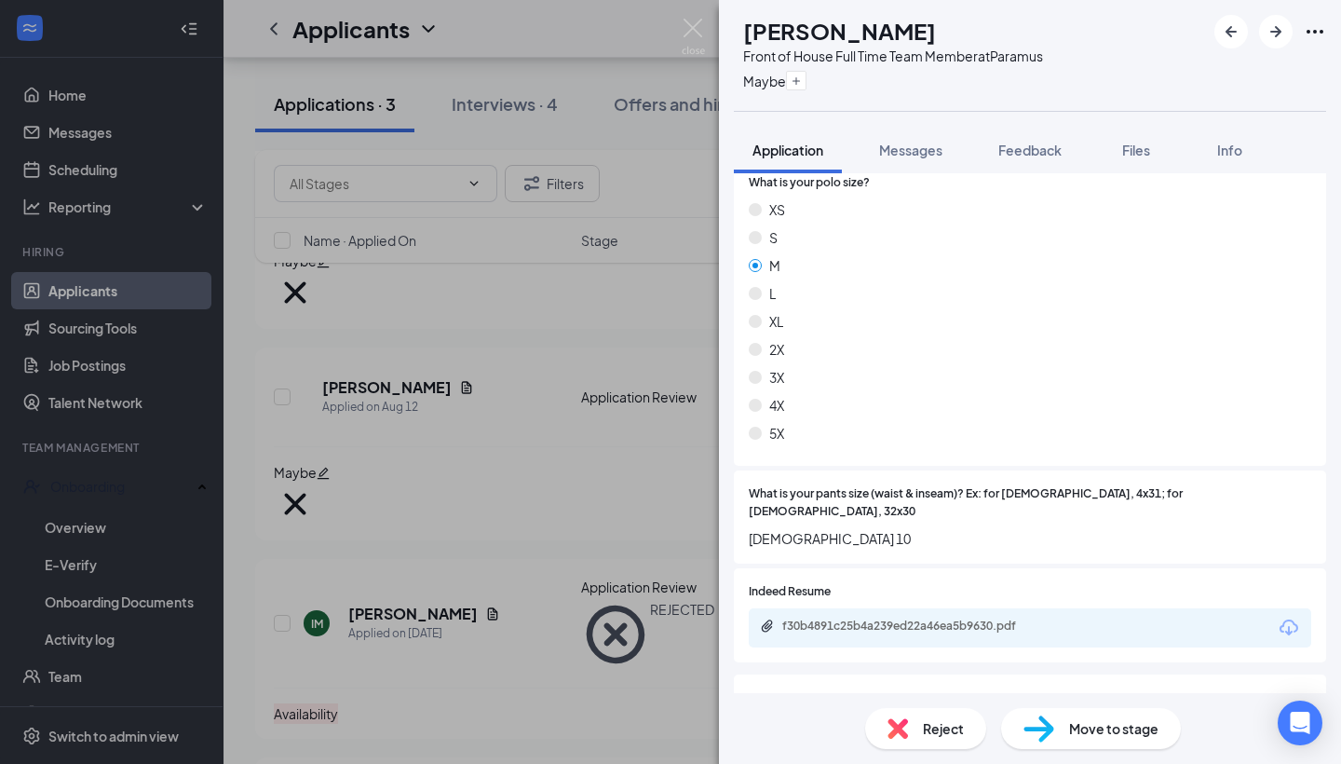
scroll to position [997, 0]
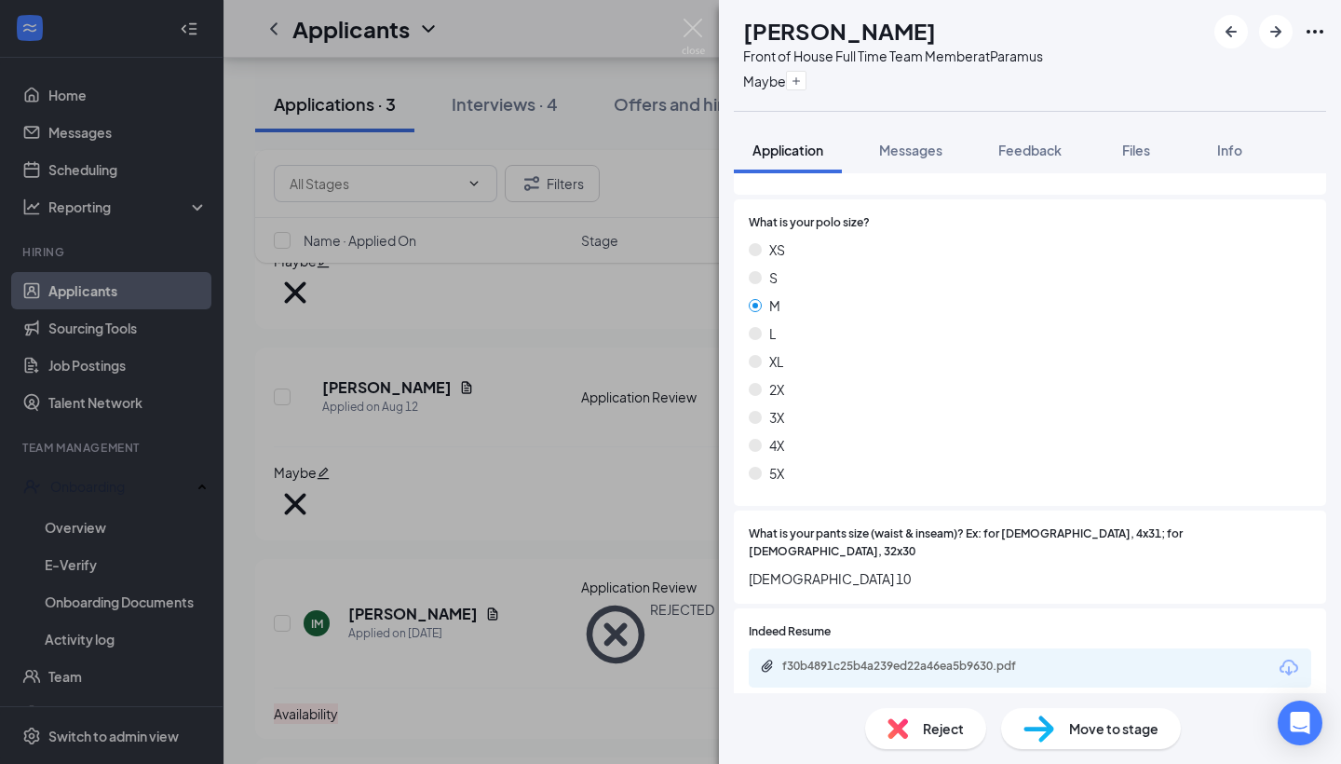
click at [693, 28] on img at bounding box center [693, 37] width 23 height 36
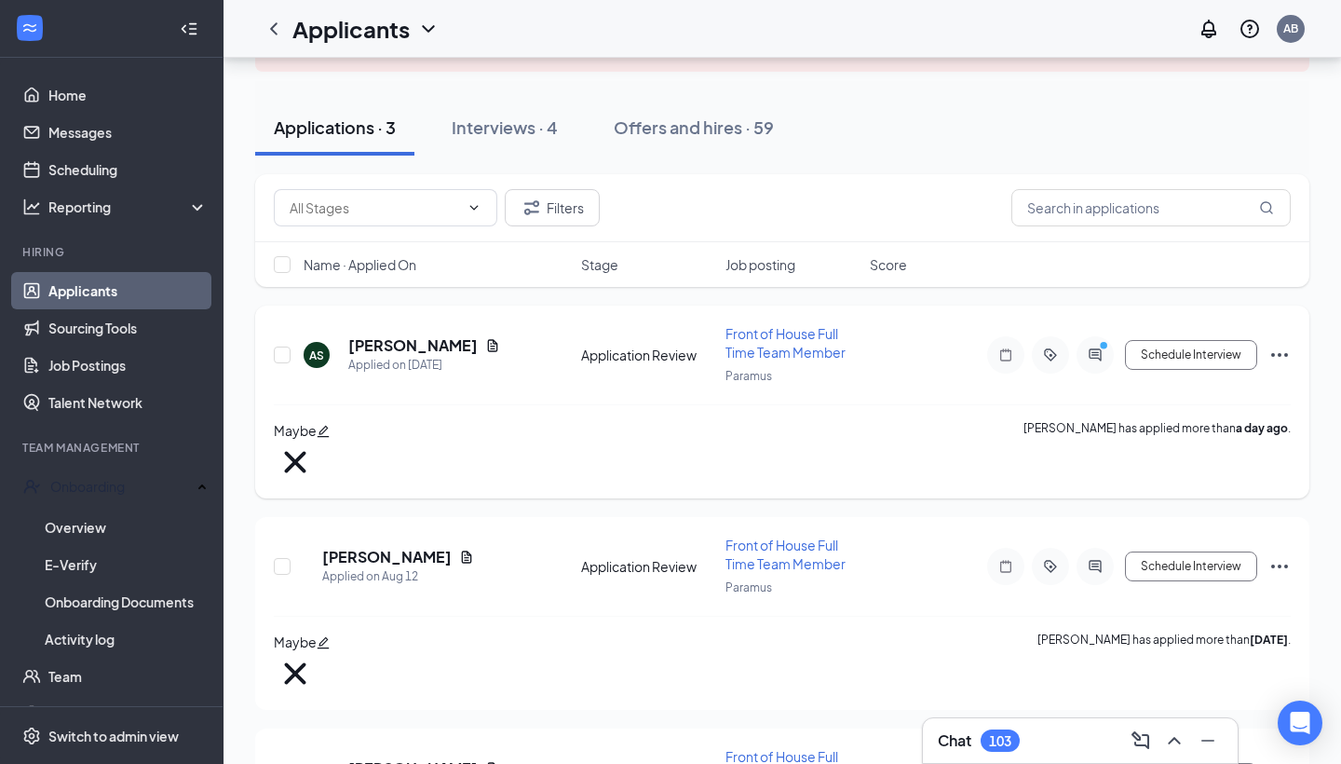
scroll to position [226, 0]
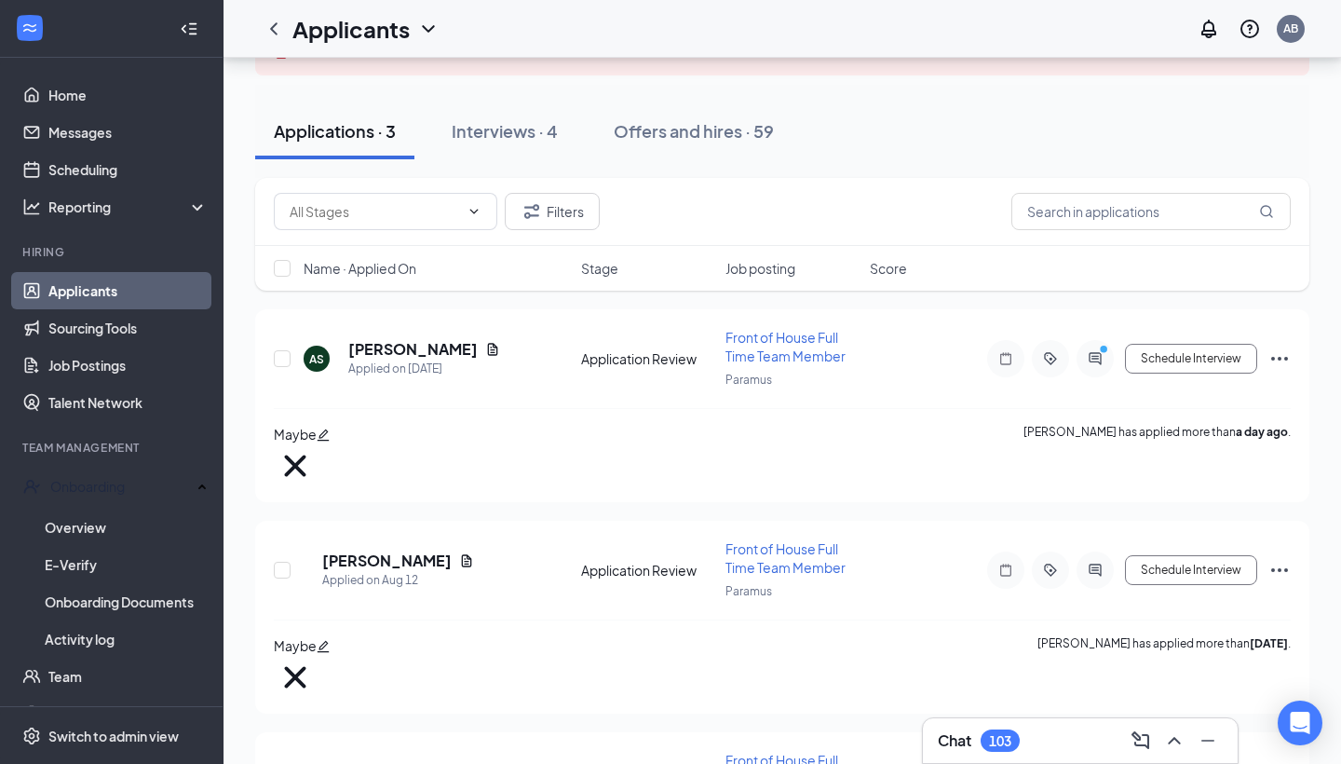
click at [121, 286] on link "Applicants" at bounding box center [127, 290] width 159 height 37
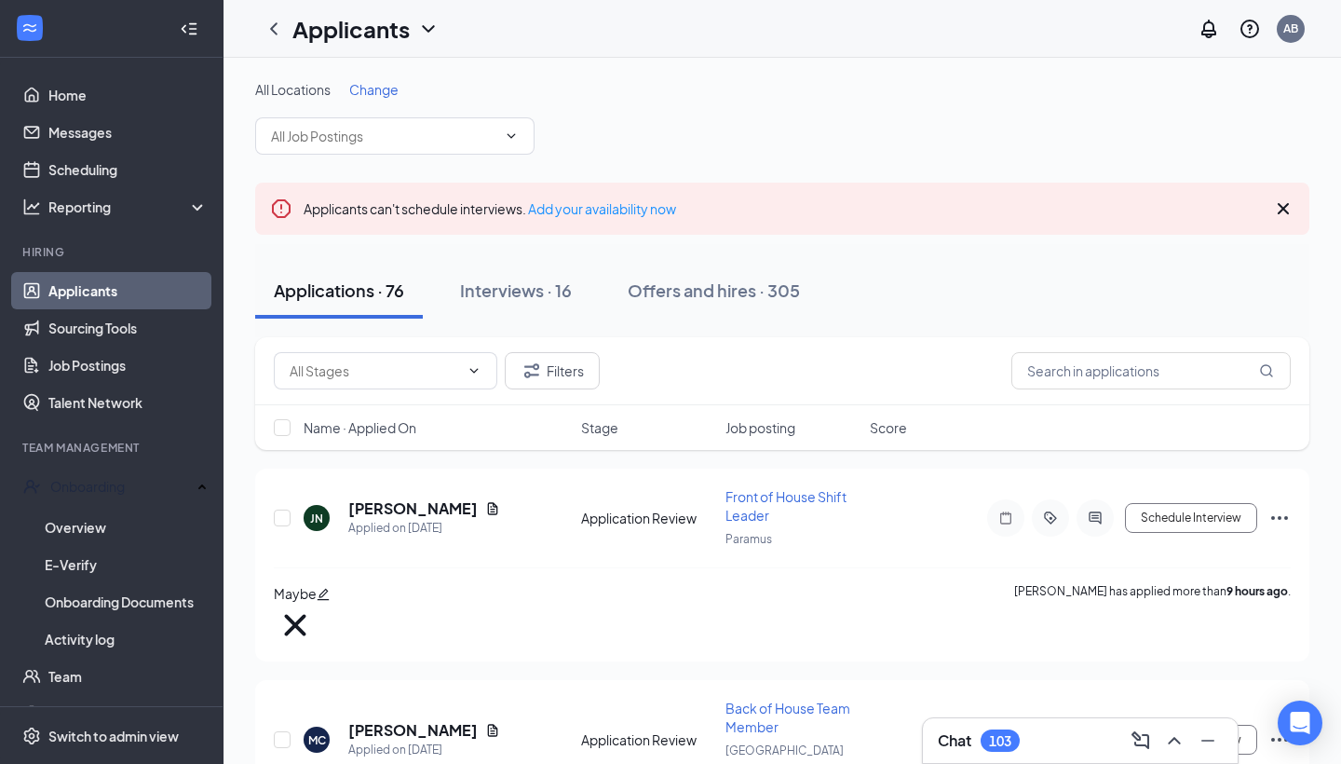
click at [373, 94] on span "Change" at bounding box center [373, 89] width 49 height 17
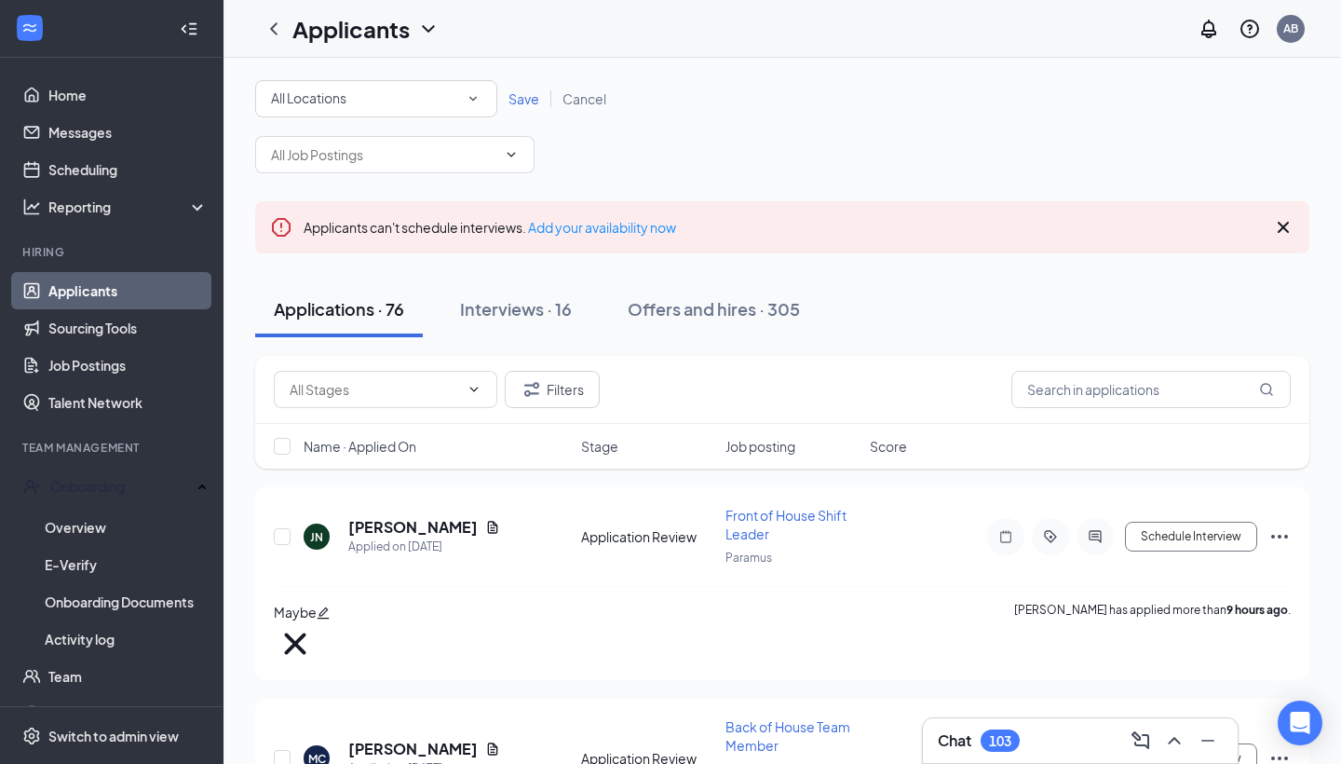
click at [454, 101] on div "All Locations" at bounding box center [376, 99] width 210 height 22
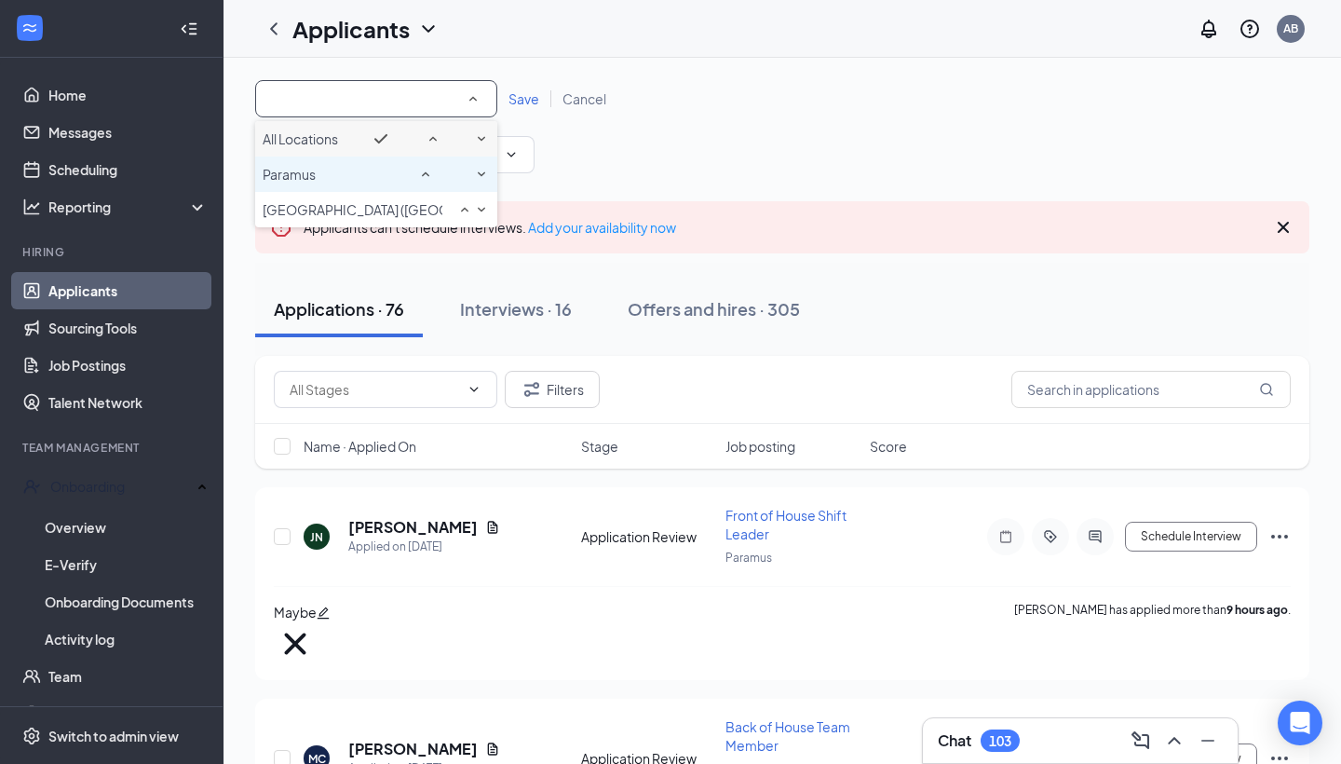
click at [419, 185] on div "Paramus" at bounding box center [376, 174] width 227 height 22
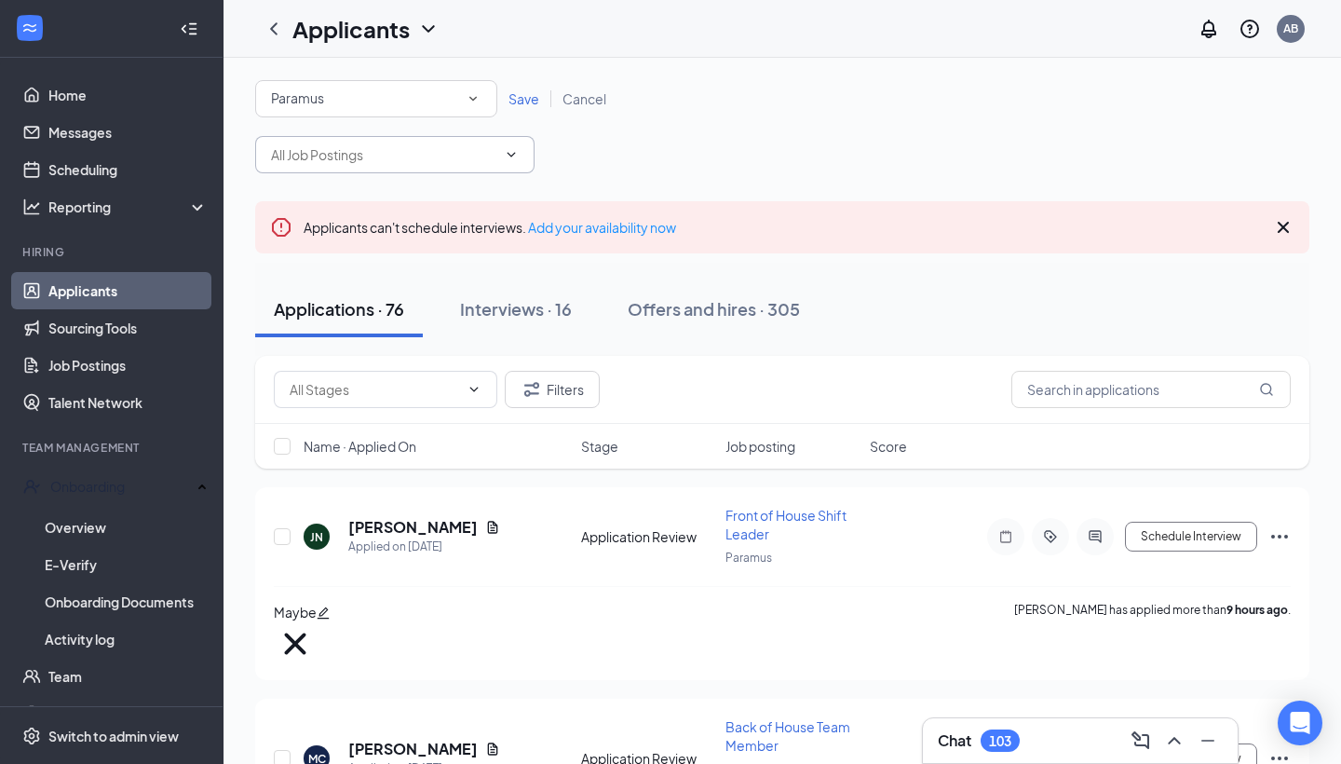
click at [498, 151] on span at bounding box center [394, 154] width 279 height 37
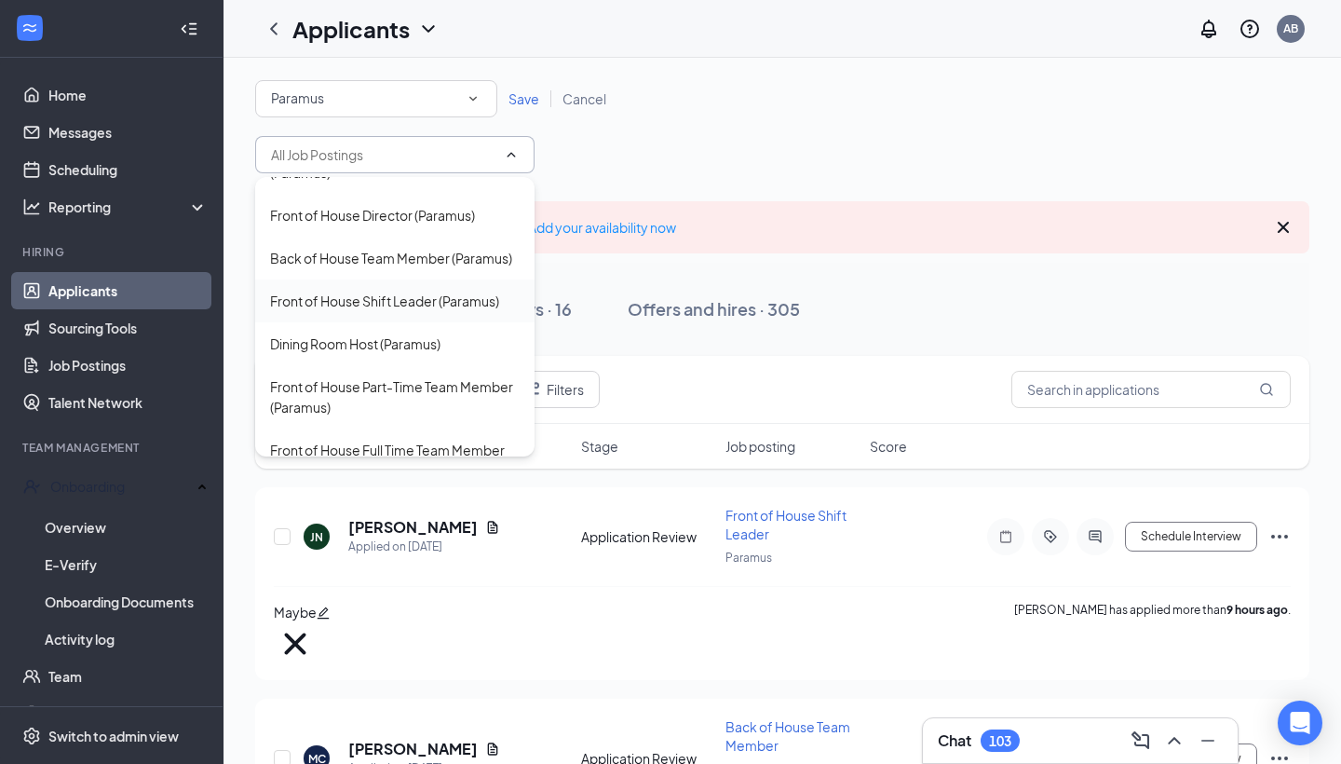
scroll to position [357, 0]
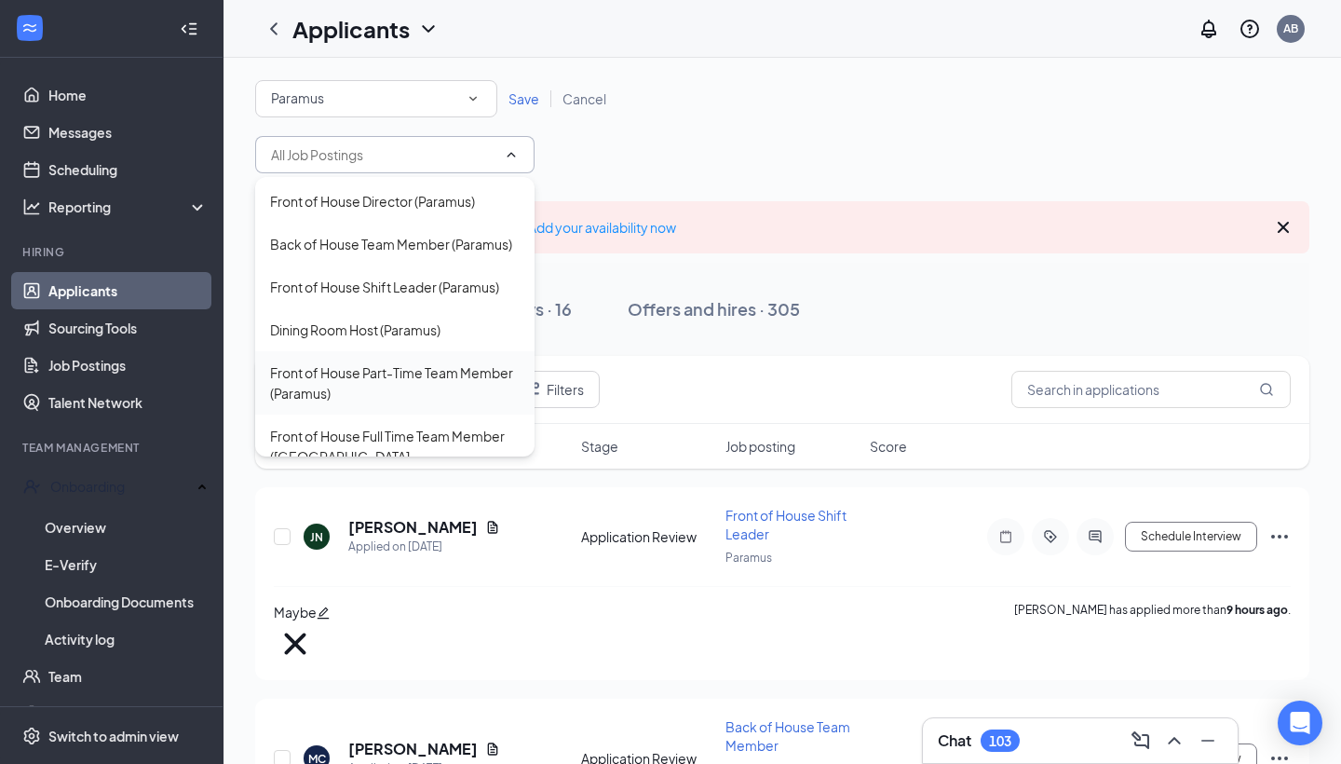
click at [404, 362] on div "Front of House Part-Time Team Member (Paramus)" at bounding box center [395, 382] width 250 height 41
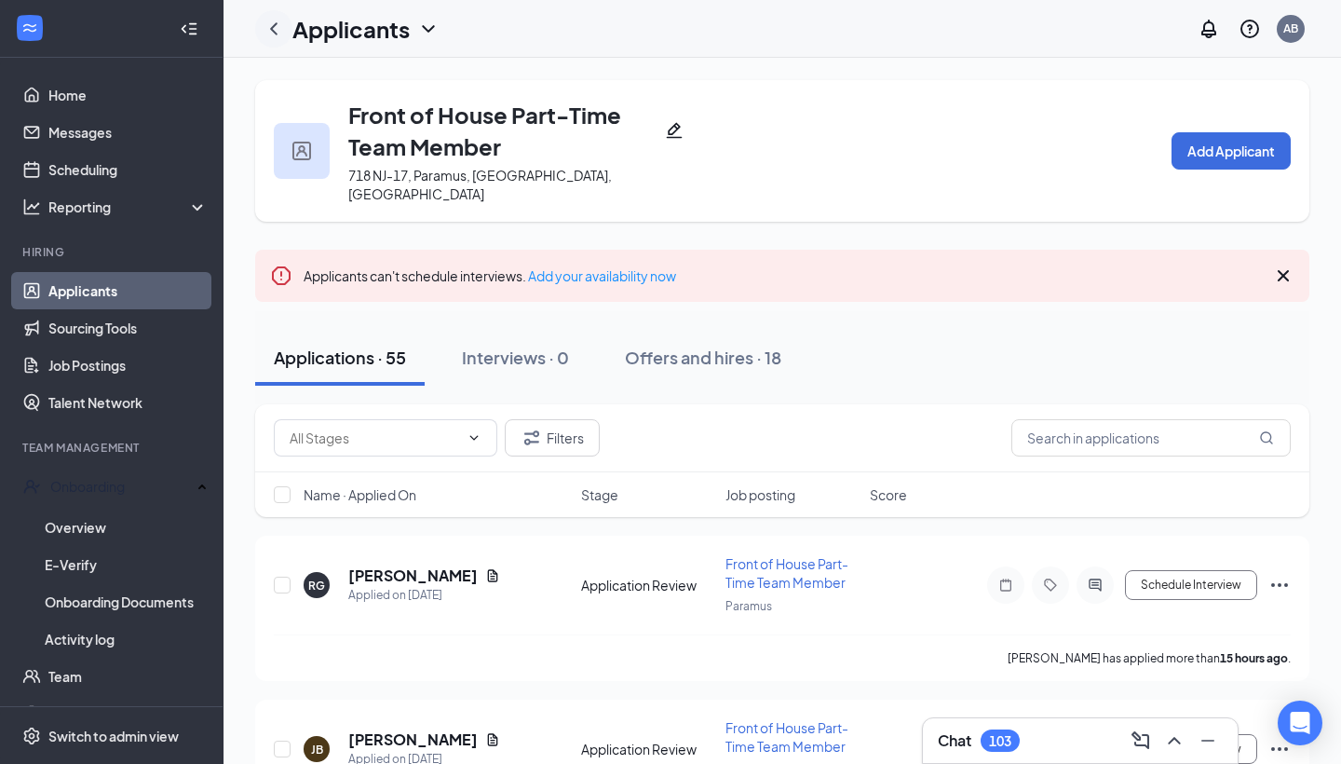
click at [275, 27] on icon "ChevronLeft" at bounding box center [274, 29] width 22 height 22
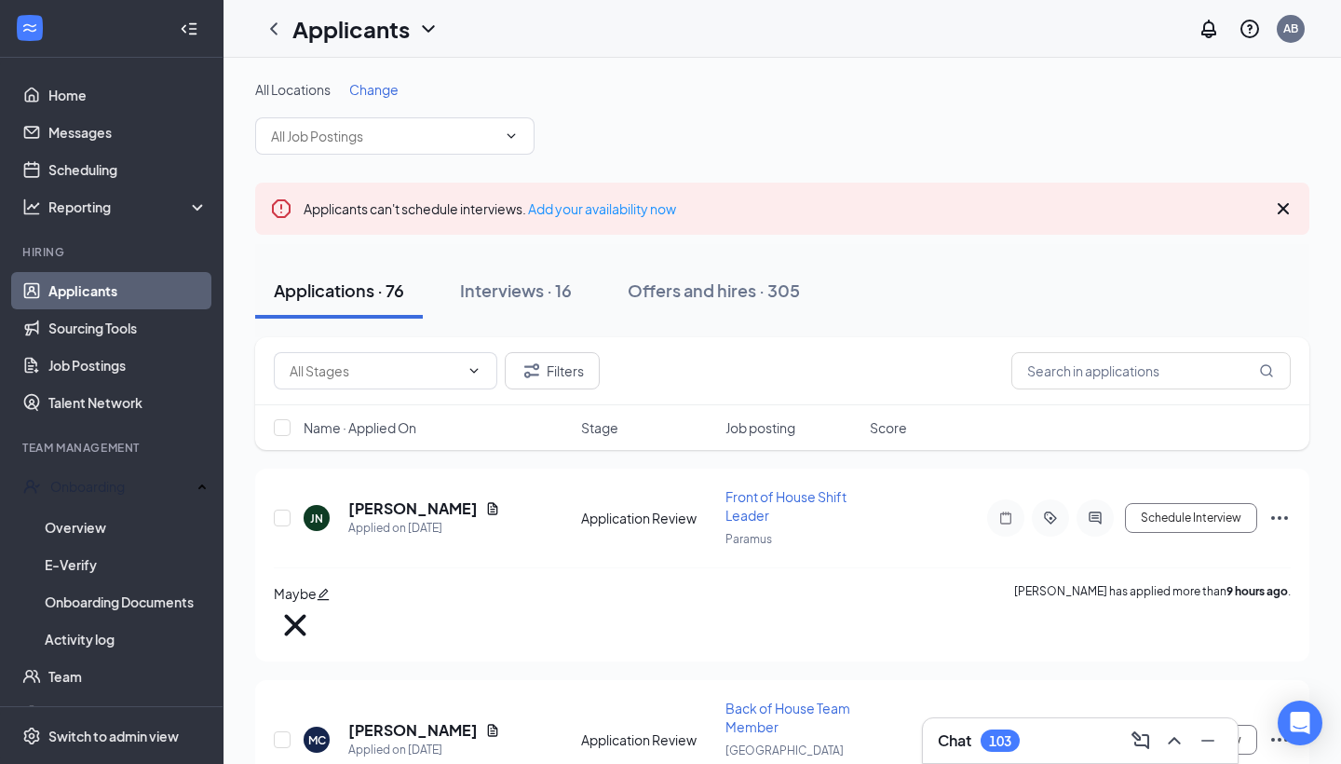
click at [94, 275] on link "Applicants" at bounding box center [127, 290] width 159 height 37
click at [96, 290] on link "Applicants" at bounding box center [127, 290] width 159 height 37
click at [373, 85] on span "Change" at bounding box center [373, 89] width 49 height 17
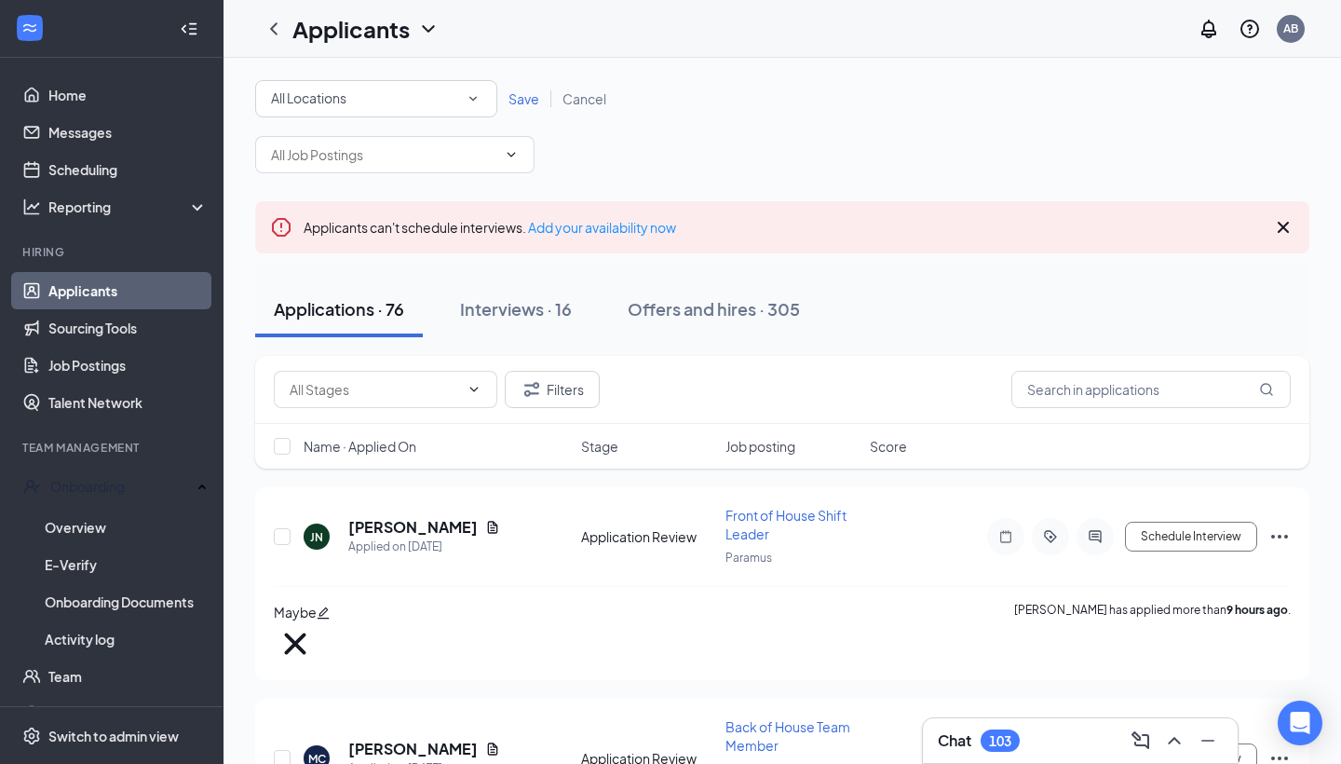
click at [404, 91] on div "All Locations" at bounding box center [376, 99] width 210 height 22
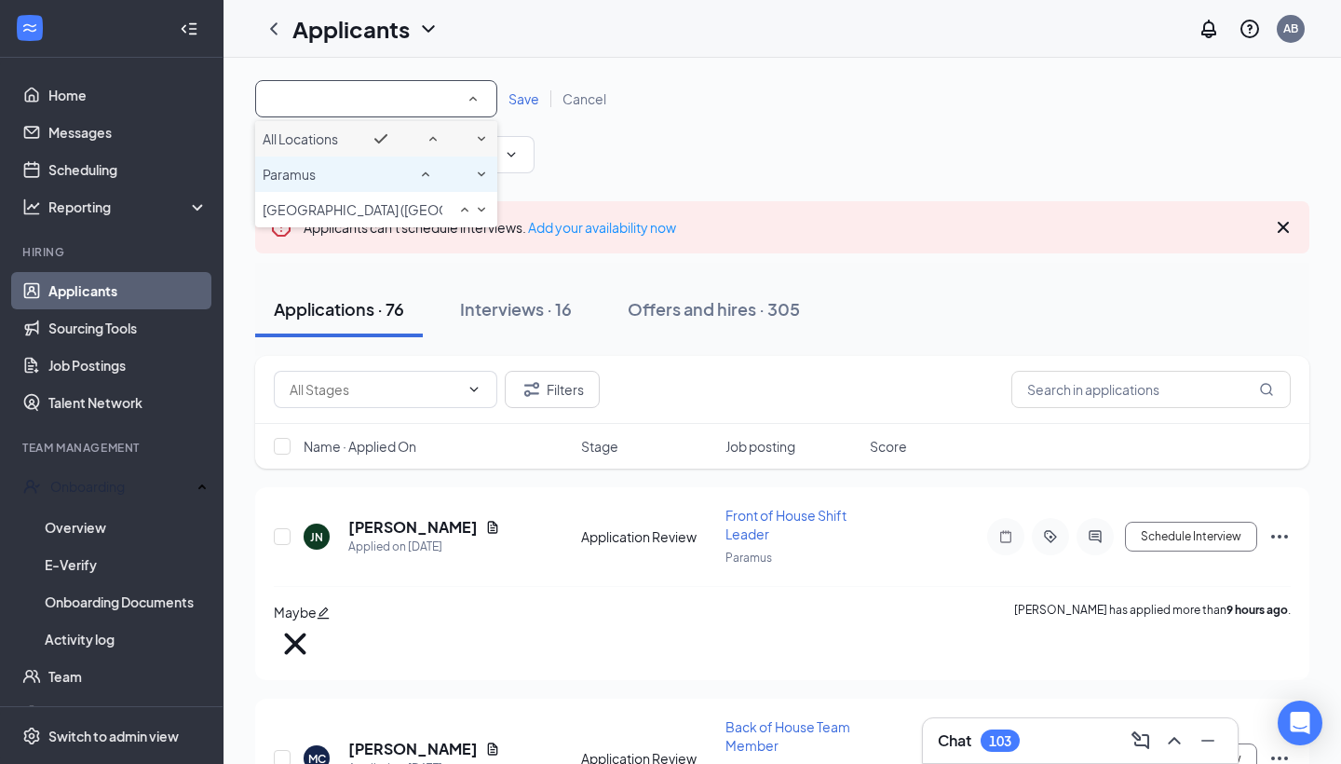
click at [390, 183] on li "Paramus" at bounding box center [376, 173] width 242 height 35
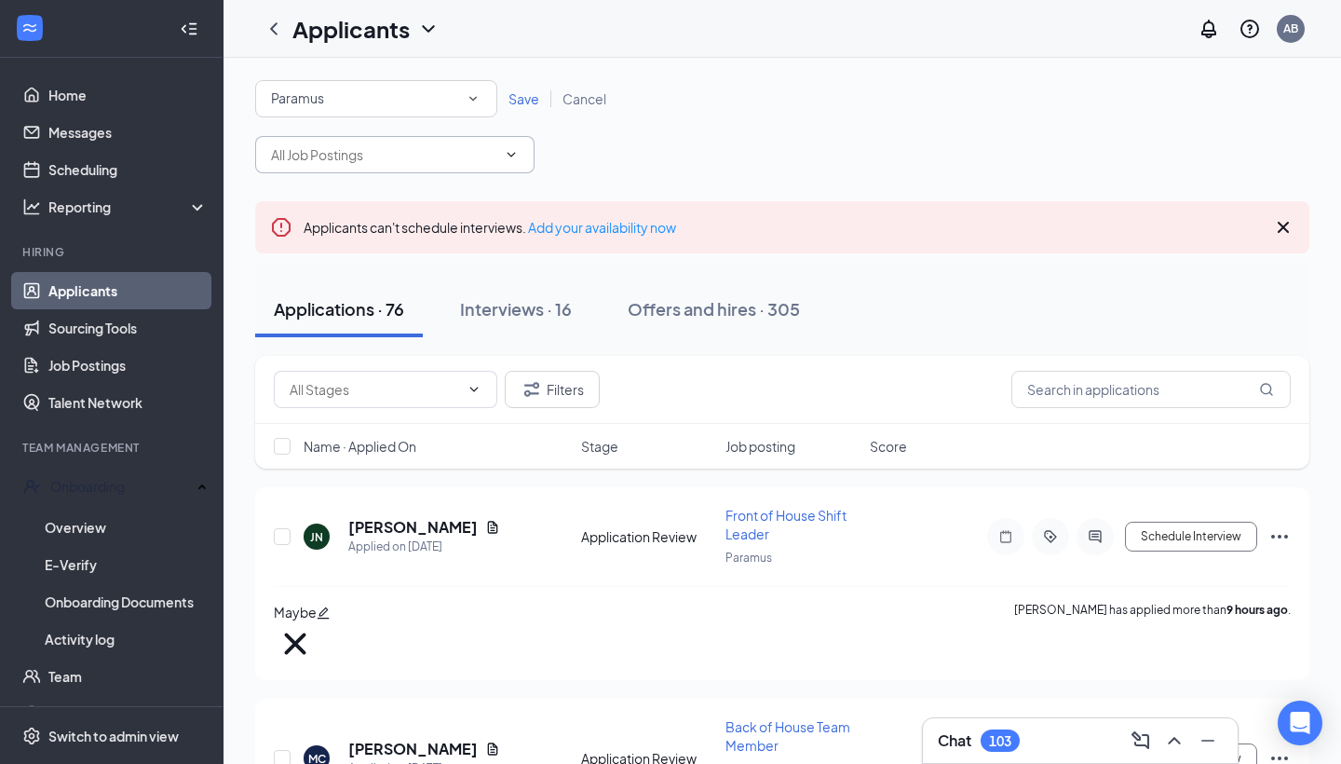
click at [517, 156] on icon "ChevronDown" at bounding box center [511, 154] width 15 height 15
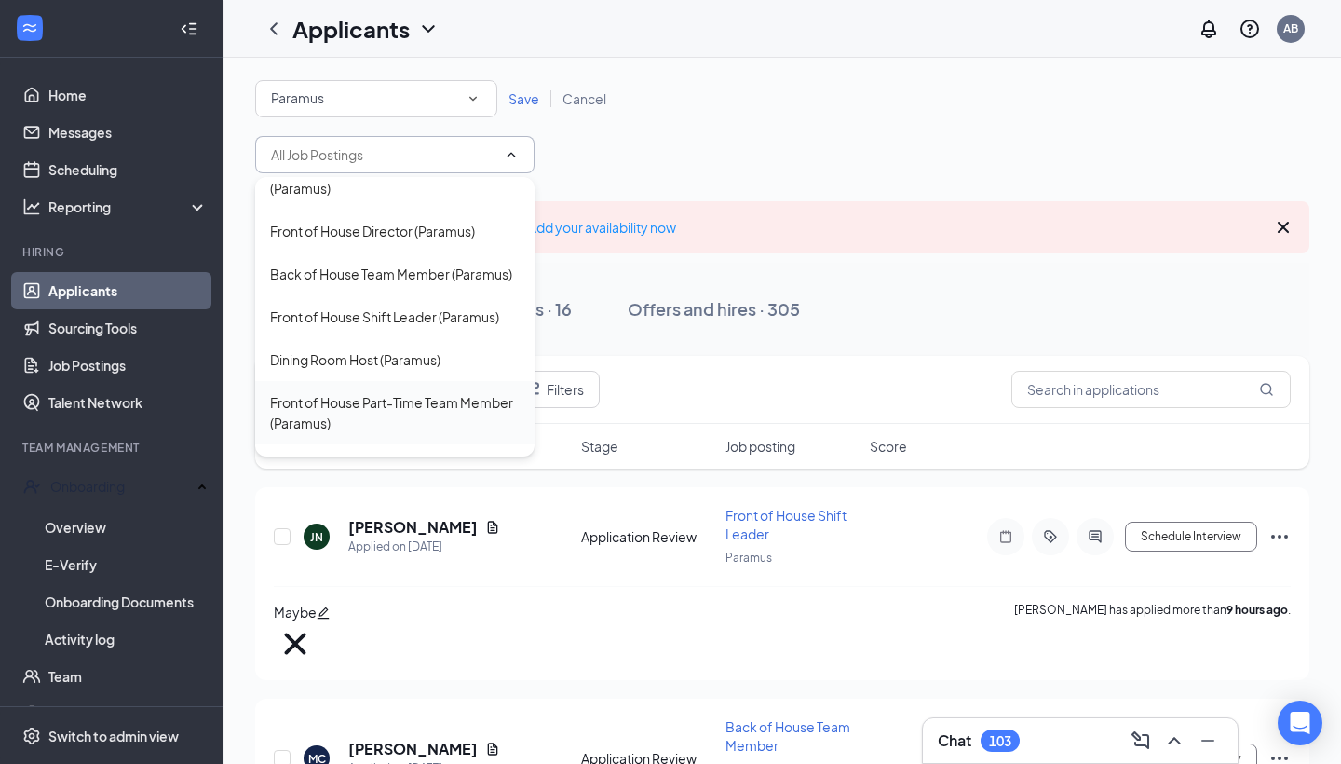
scroll to position [330, 0]
click at [396, 389] on div "Front of House Part-Time Team Member (Paramus)" at bounding box center [395, 409] width 250 height 41
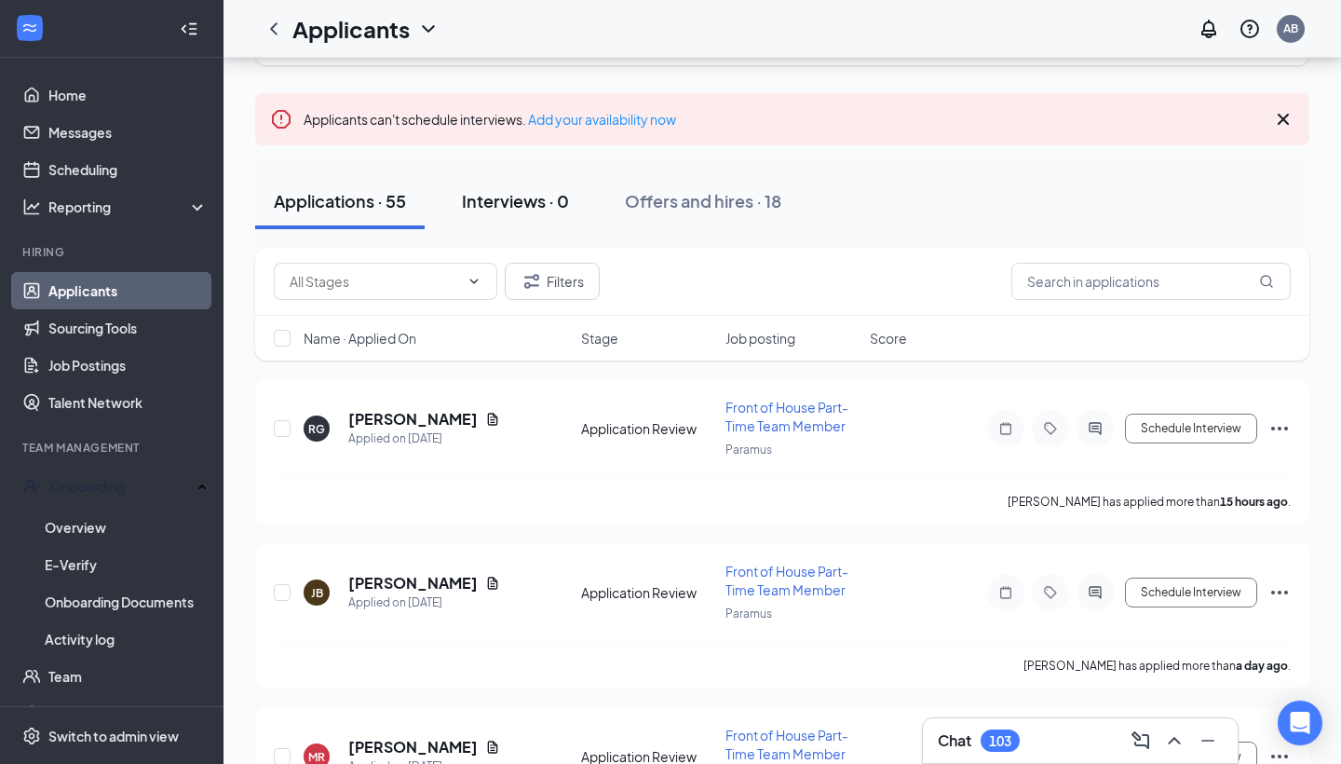
scroll to position [248, 0]
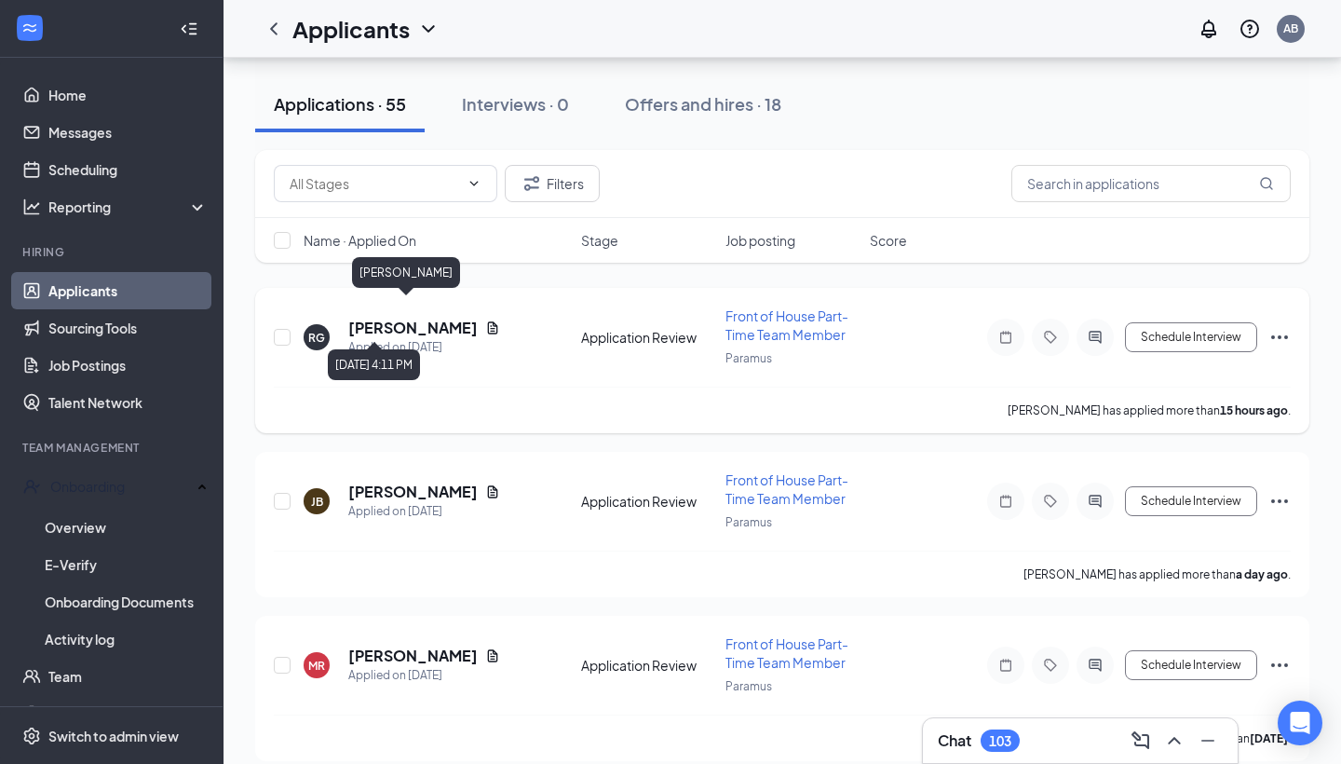
click at [398, 318] on h5 "[PERSON_NAME]" at bounding box center [412, 328] width 129 height 20
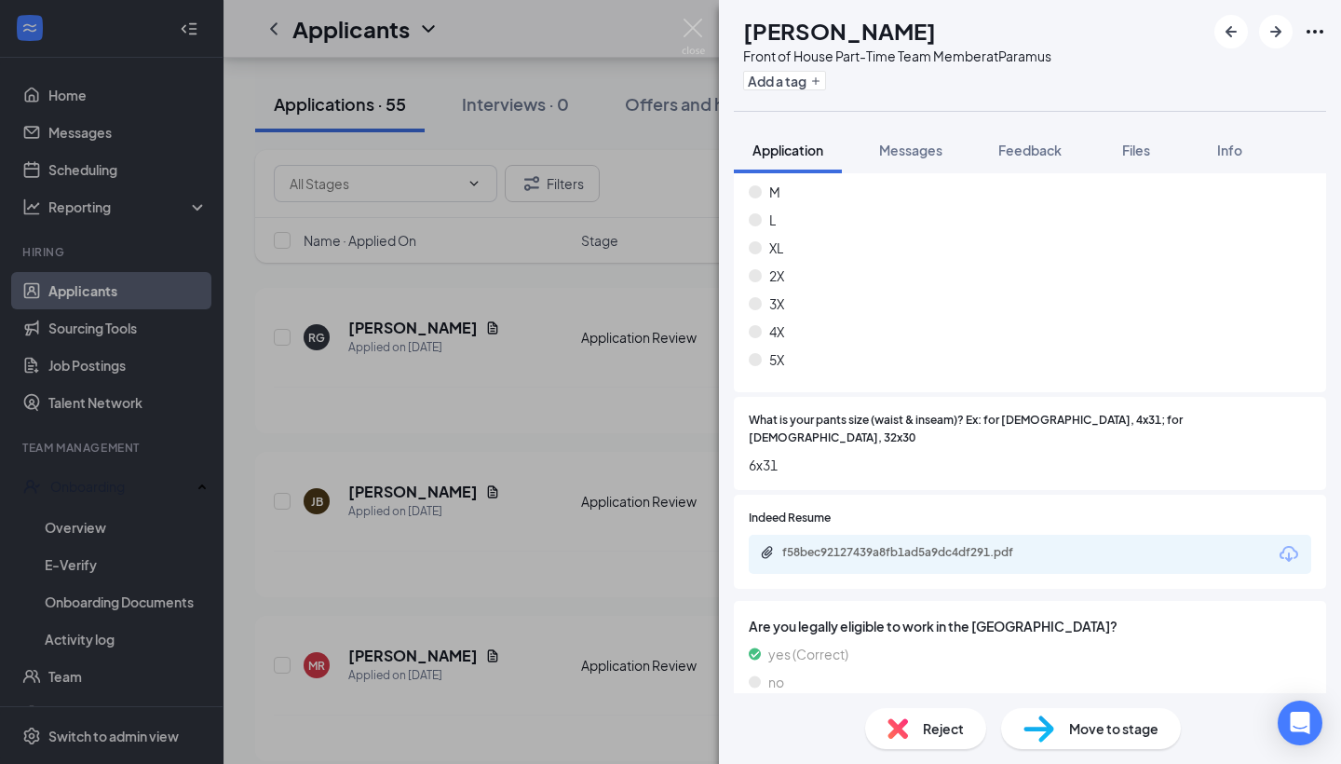
scroll to position [1109, 0]
click at [925, 709] on div "Reject" at bounding box center [925, 728] width 121 height 41
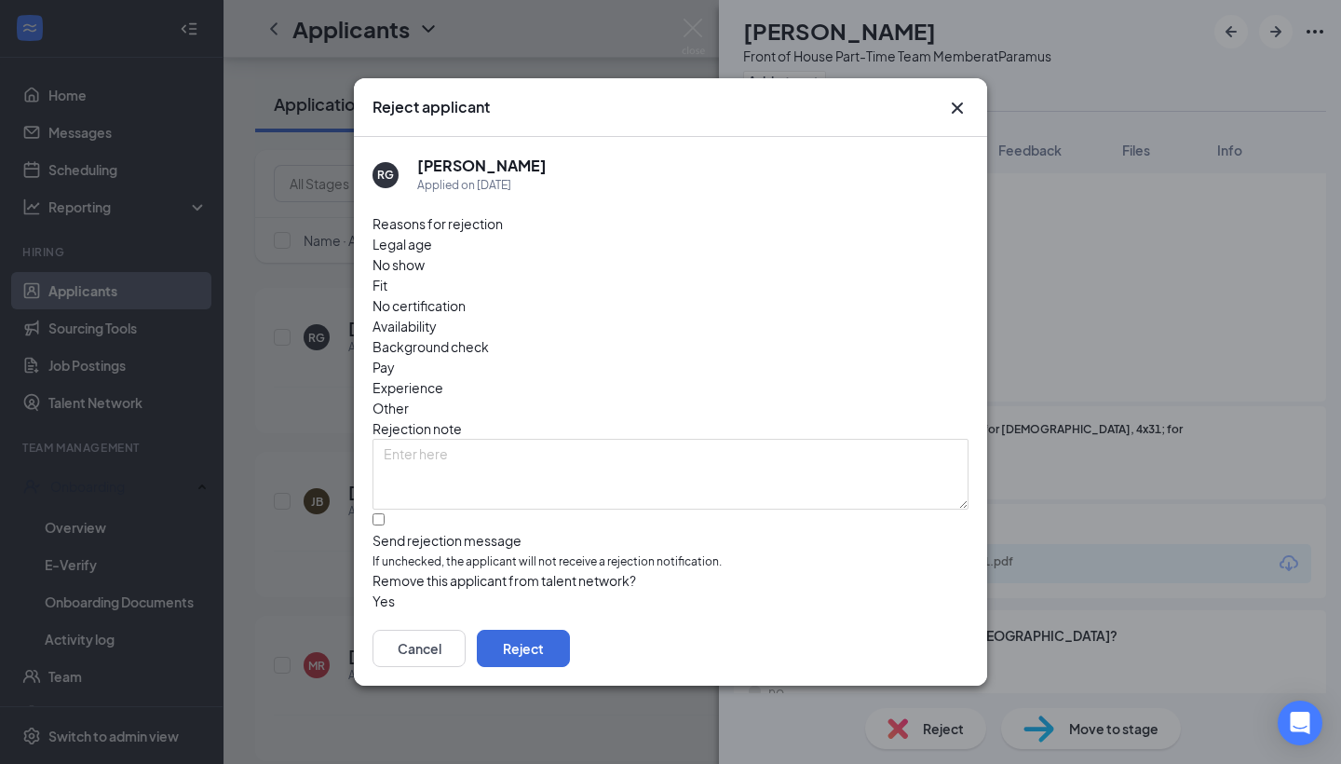
click at [437, 316] on span "Availability" at bounding box center [405, 326] width 64 height 20
click at [390, 531] on div at bounding box center [671, 531] width 596 height 0
click at [385, 513] on input "Send rejection message If unchecked, the applicant will not receive a rejection…" at bounding box center [379, 519] width 12 height 12
checkbox input "true"
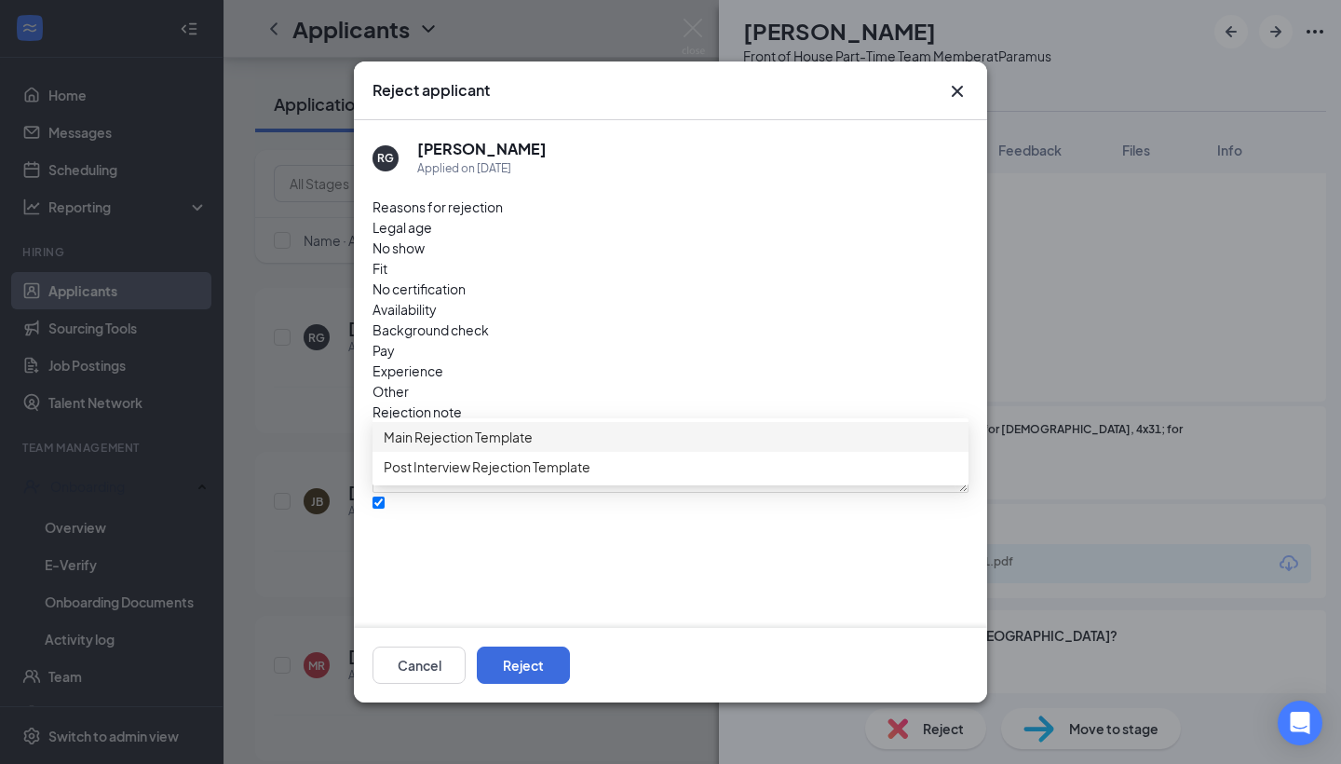
click at [548, 431] on div "Main Rejection Template" at bounding box center [671, 437] width 596 height 30
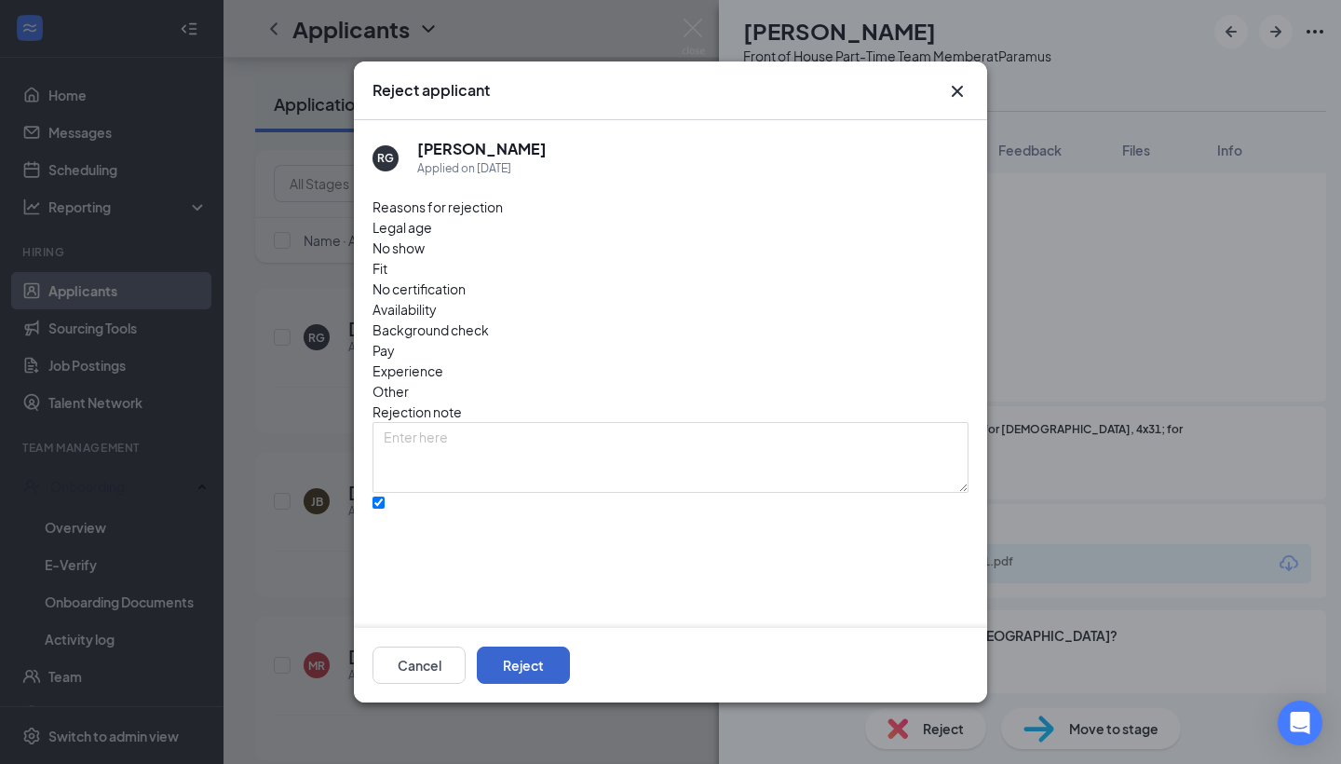
click at [570, 658] on button "Reject" at bounding box center [523, 664] width 93 height 37
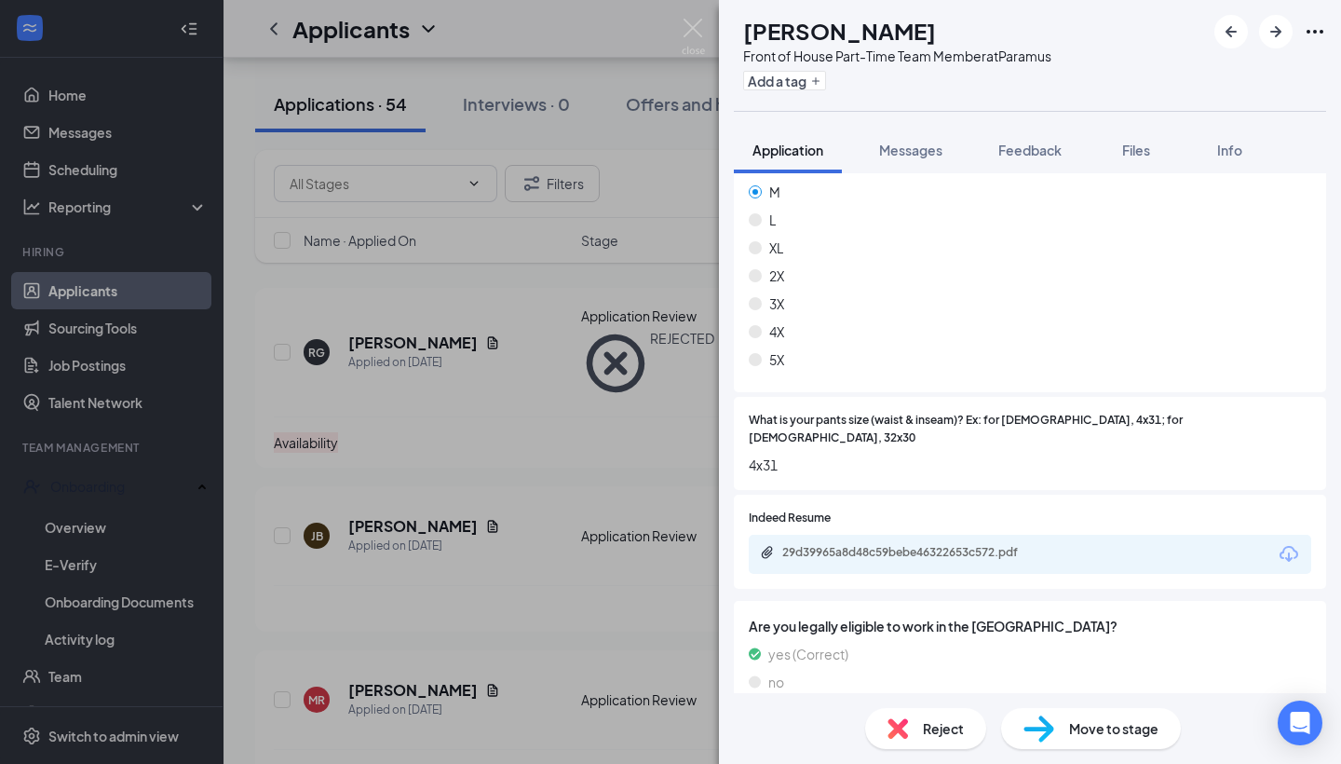
scroll to position [1109, 0]
click at [973, 547] on div "29d39965a8d48c59bebe46322653c572.pdf" at bounding box center [912, 554] width 261 height 15
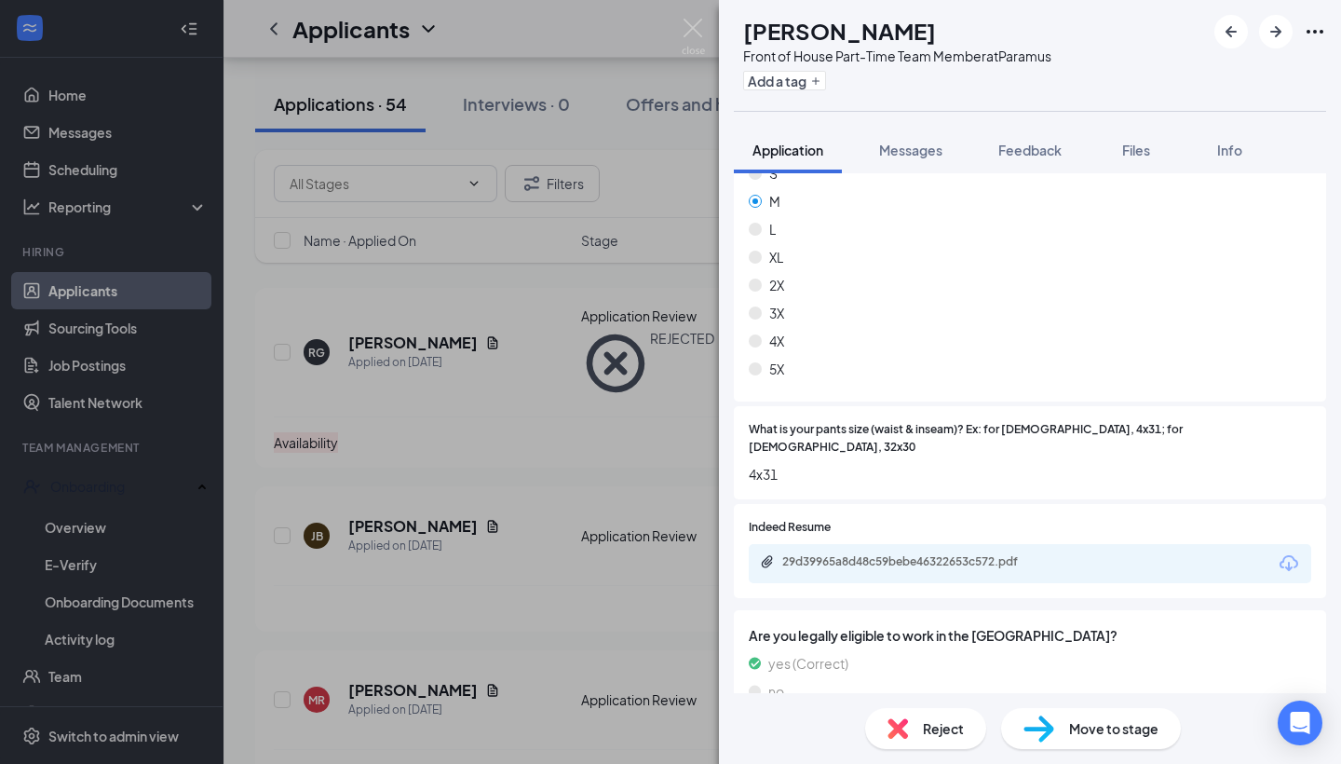
click at [949, 729] on span "Reject" at bounding box center [943, 728] width 41 height 20
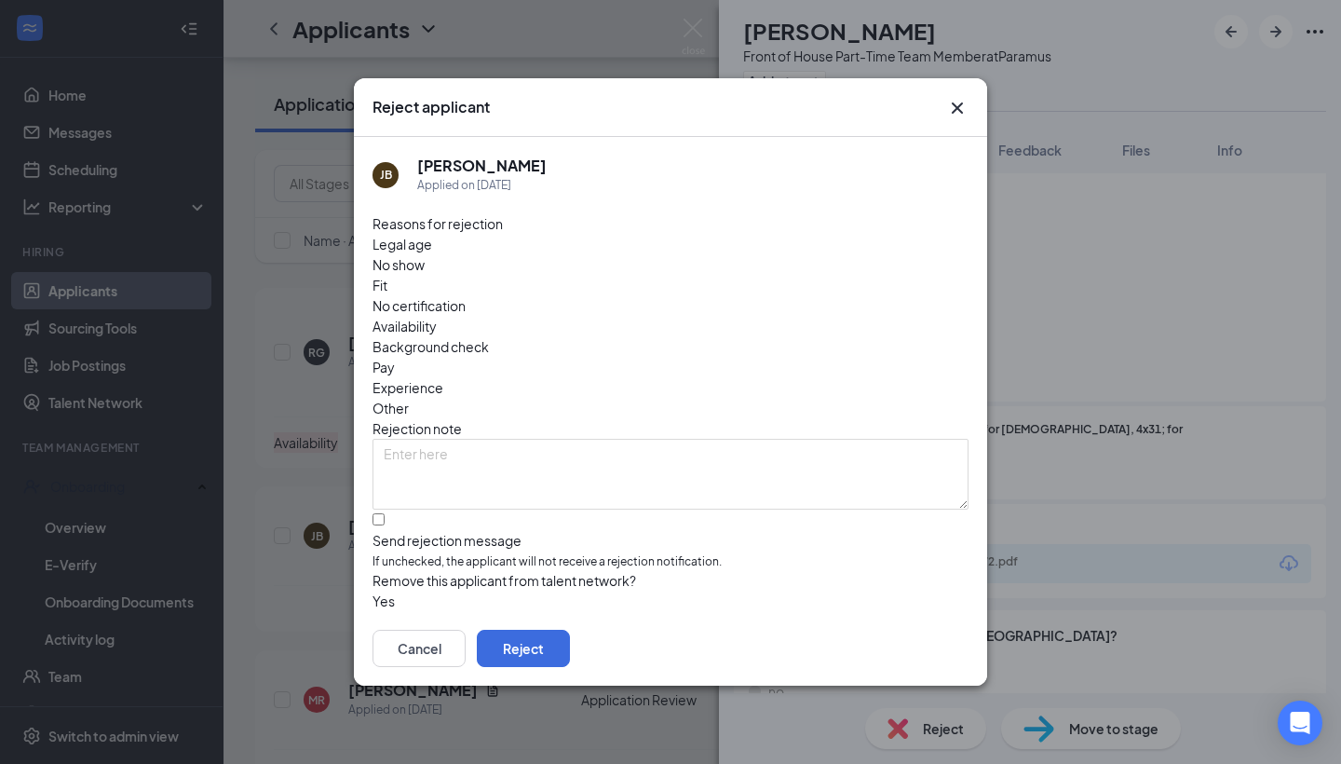
click at [437, 316] on span "Availability" at bounding box center [405, 326] width 64 height 20
click at [392, 514] on label "Send rejection message If unchecked, the applicant will not receive a rejection…" at bounding box center [671, 542] width 596 height 57
click at [385, 513] on input "Send rejection message If unchecked, the applicant will not receive a rejection…" at bounding box center [379, 519] width 12 height 12
checkbox input "true"
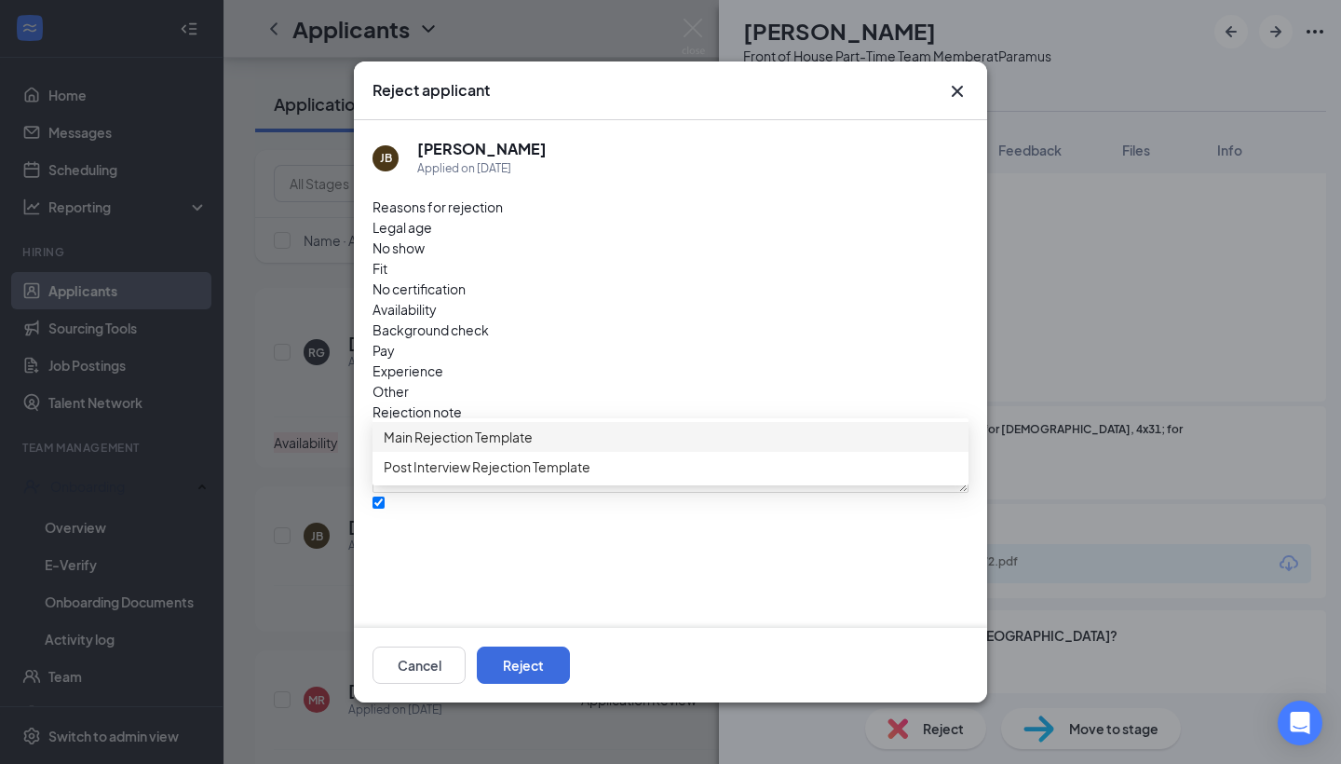
click at [427, 447] on span "Main Rejection Template" at bounding box center [458, 437] width 149 height 20
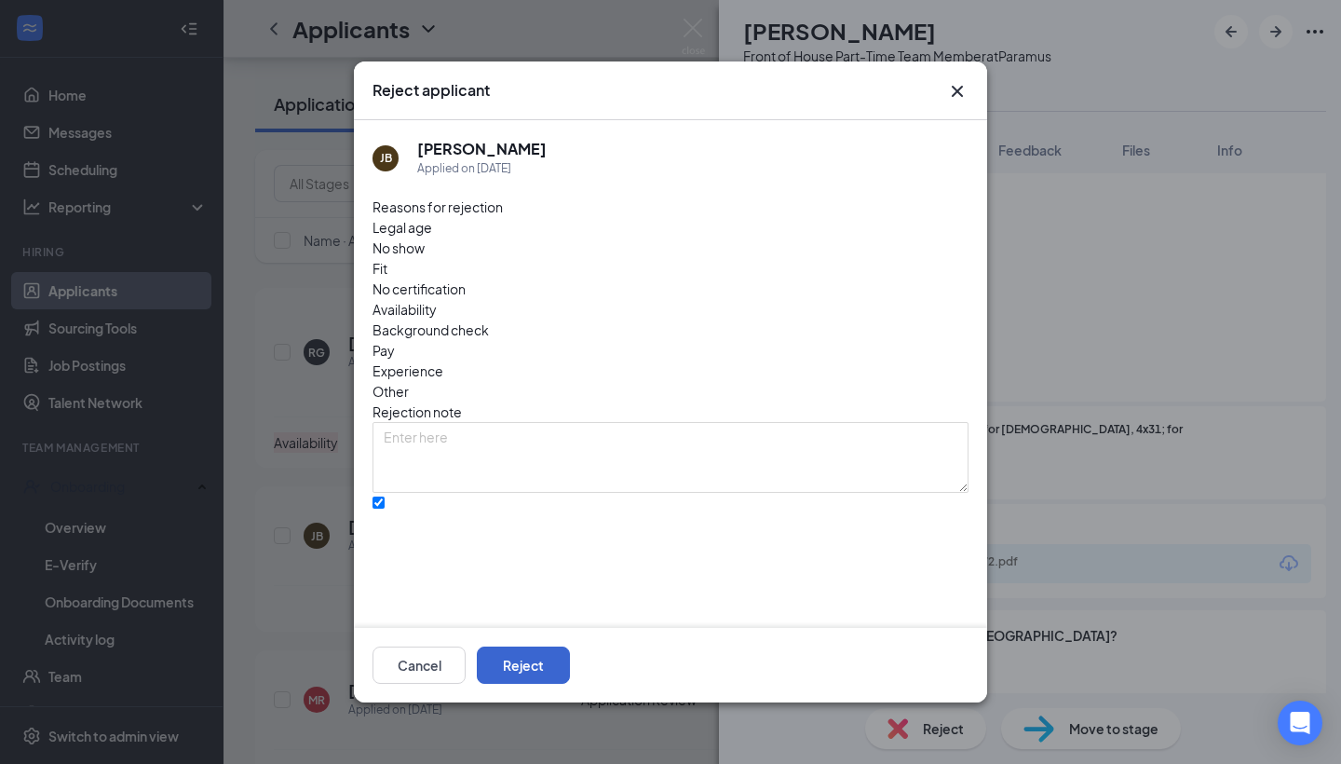
click at [570, 670] on button "Reject" at bounding box center [523, 664] width 93 height 37
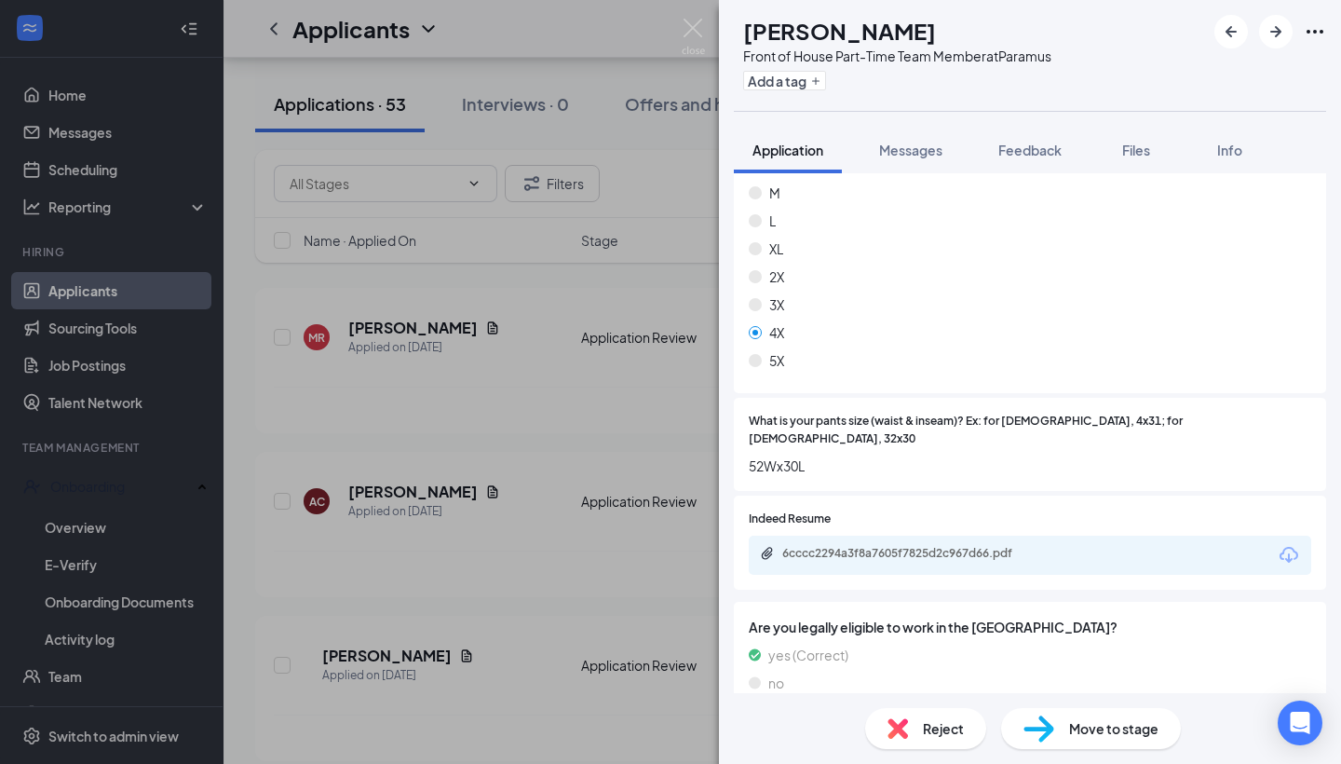
scroll to position [1161, 0]
click at [942, 719] on span "Reject" at bounding box center [943, 728] width 41 height 20
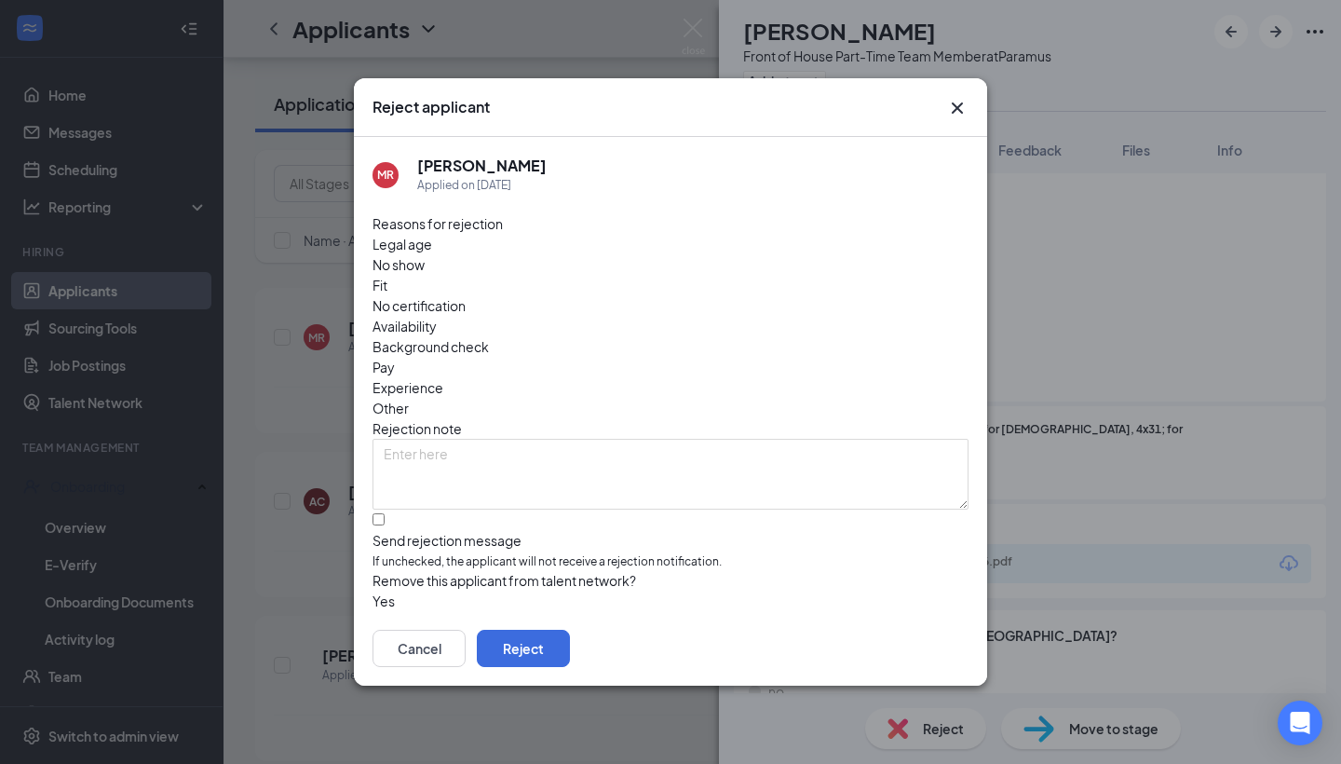
click at [437, 316] on span "Availability" at bounding box center [405, 326] width 64 height 20
click at [385, 531] on div at bounding box center [671, 531] width 596 height 0
click at [385, 513] on input "Send rejection message If unchecked, the applicant will not receive a rejection…" at bounding box center [379, 519] width 12 height 12
checkbox input "true"
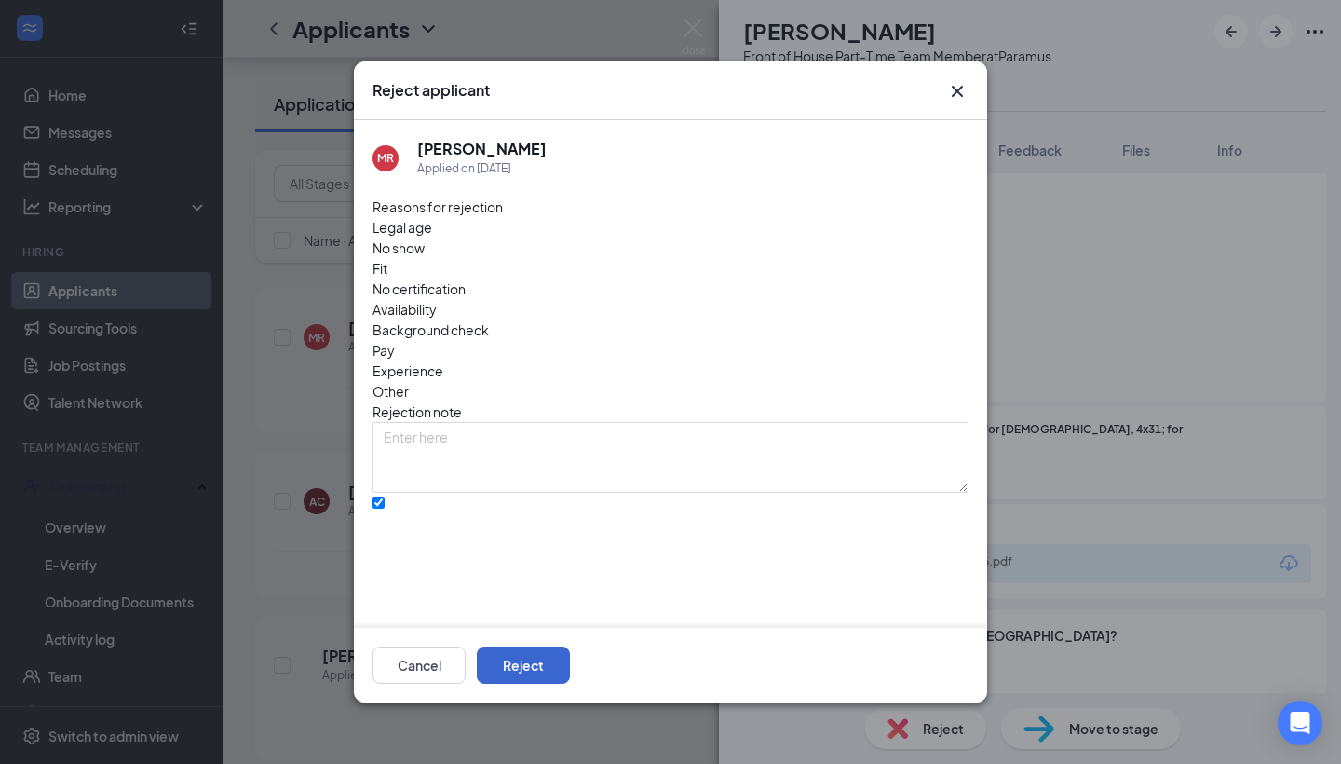
click at [570, 656] on button "Reject" at bounding box center [523, 664] width 93 height 37
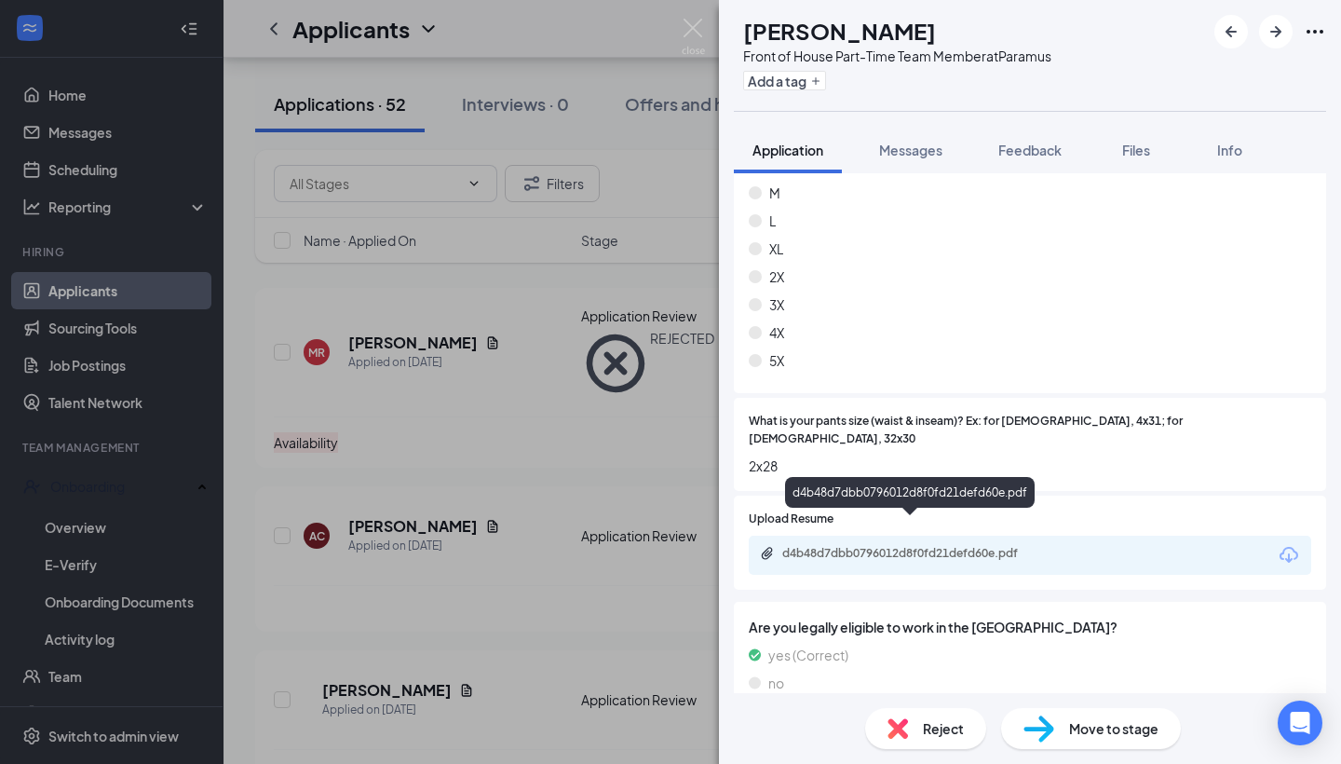
scroll to position [1109, 0]
click at [888, 547] on div "d4b48d7dbb0796012d8f0fd21defd60e.pdf" at bounding box center [912, 554] width 261 height 15
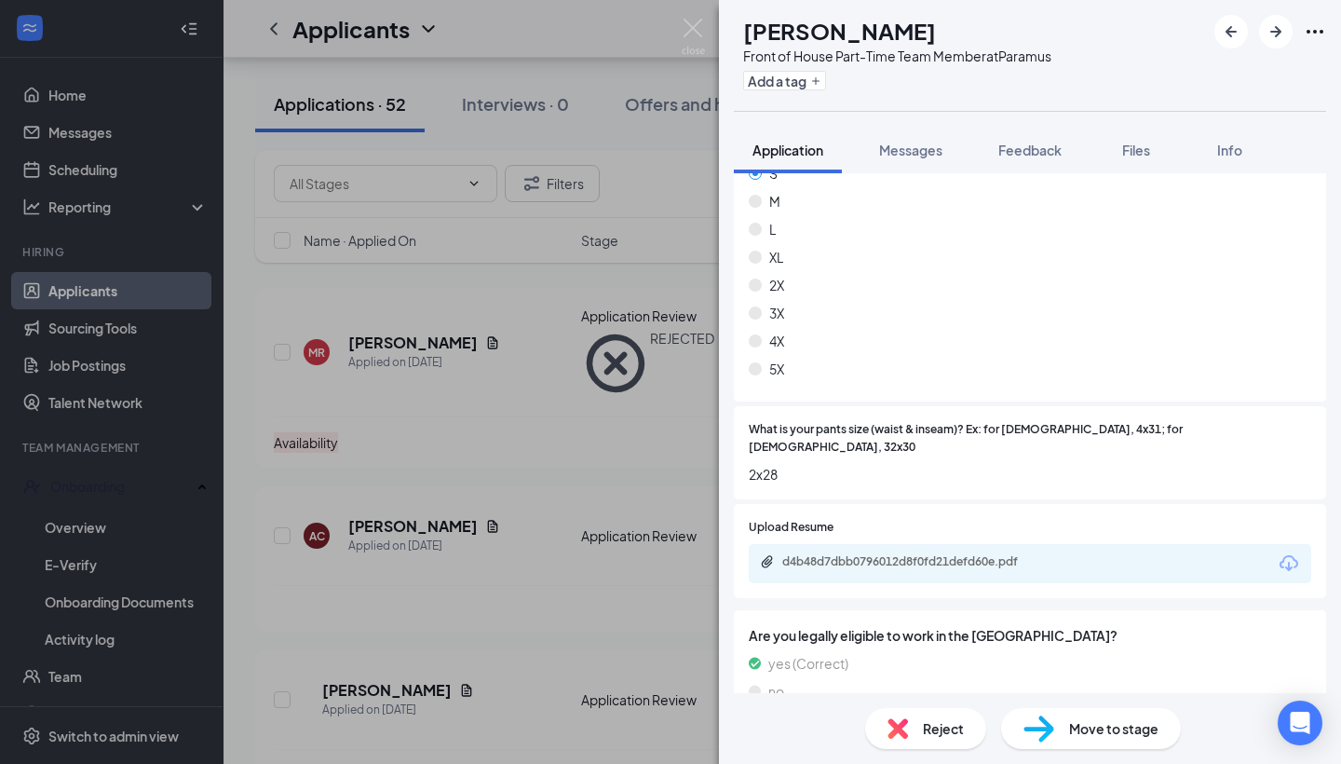
click at [937, 738] on span "Reject" at bounding box center [943, 728] width 41 height 20
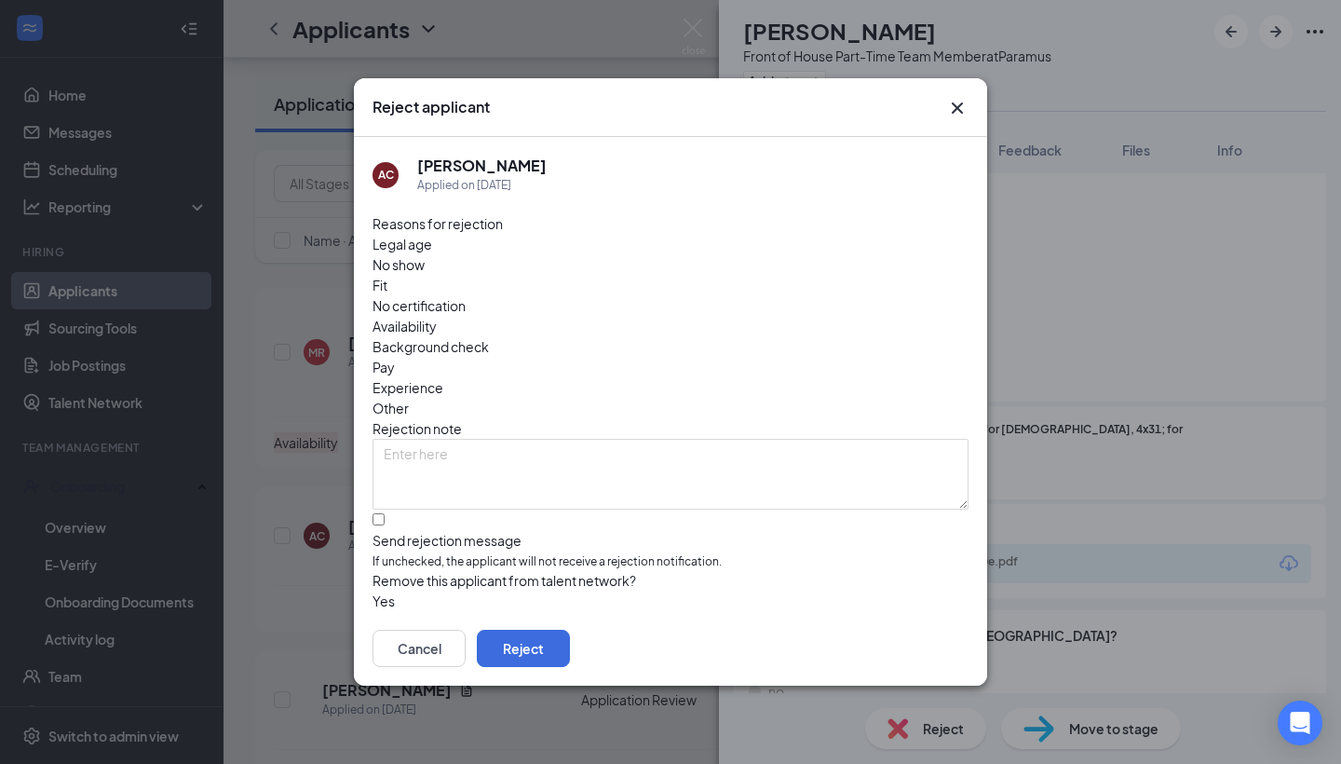
click at [437, 316] on span "Availability" at bounding box center [405, 326] width 64 height 20
click at [384, 531] on div at bounding box center [671, 531] width 596 height 0
click at [384, 513] on input "Send rejection message If unchecked, the applicant will not receive a rejection…" at bounding box center [379, 519] width 12 height 12
checkbox input "true"
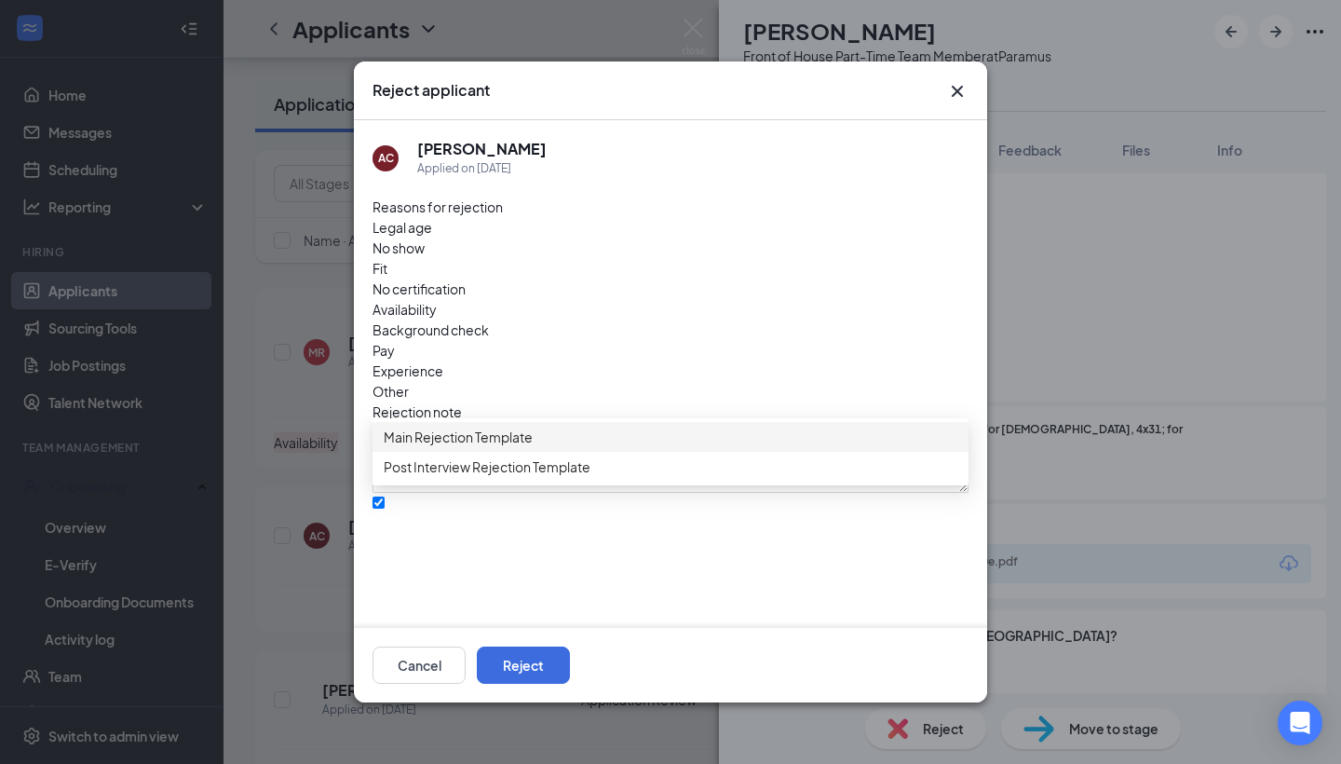
click at [514, 447] on span "Main Rejection Template" at bounding box center [458, 437] width 149 height 20
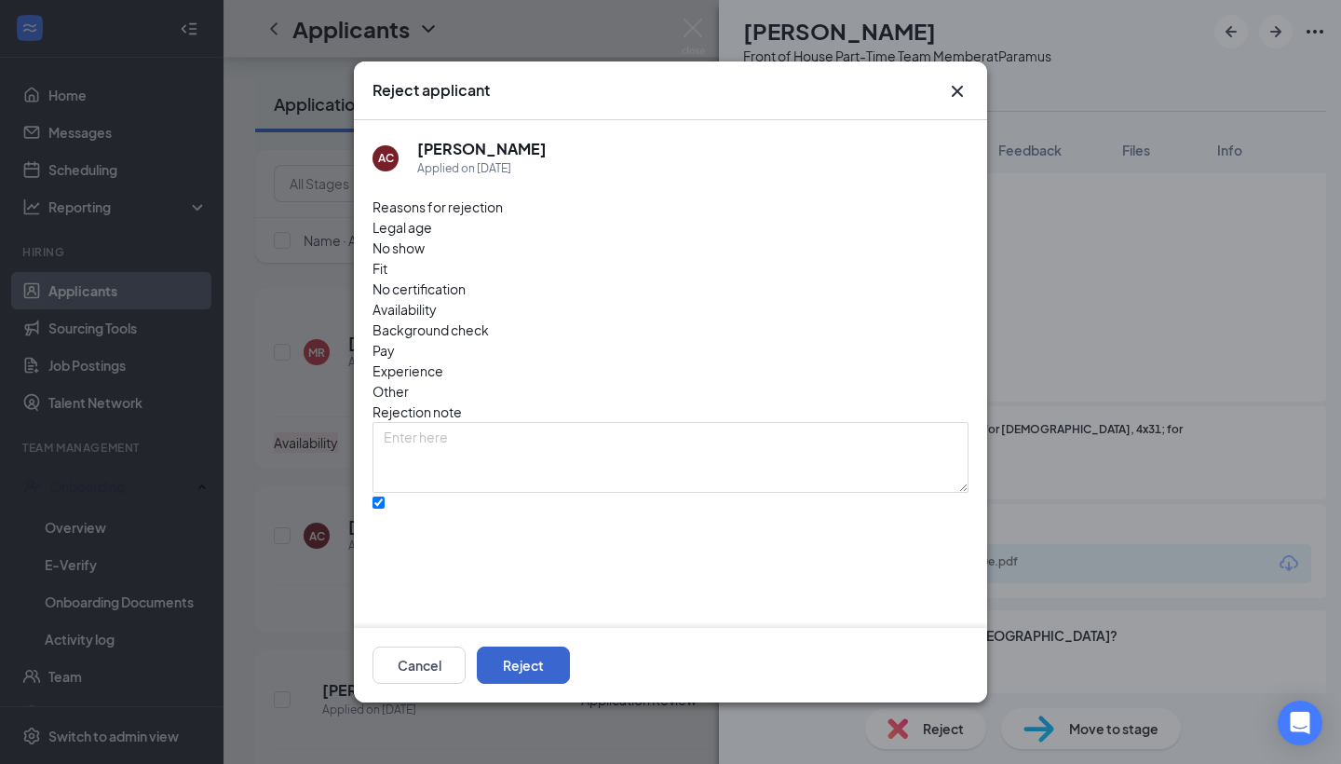
click at [570, 681] on button "Reject" at bounding box center [523, 664] width 93 height 37
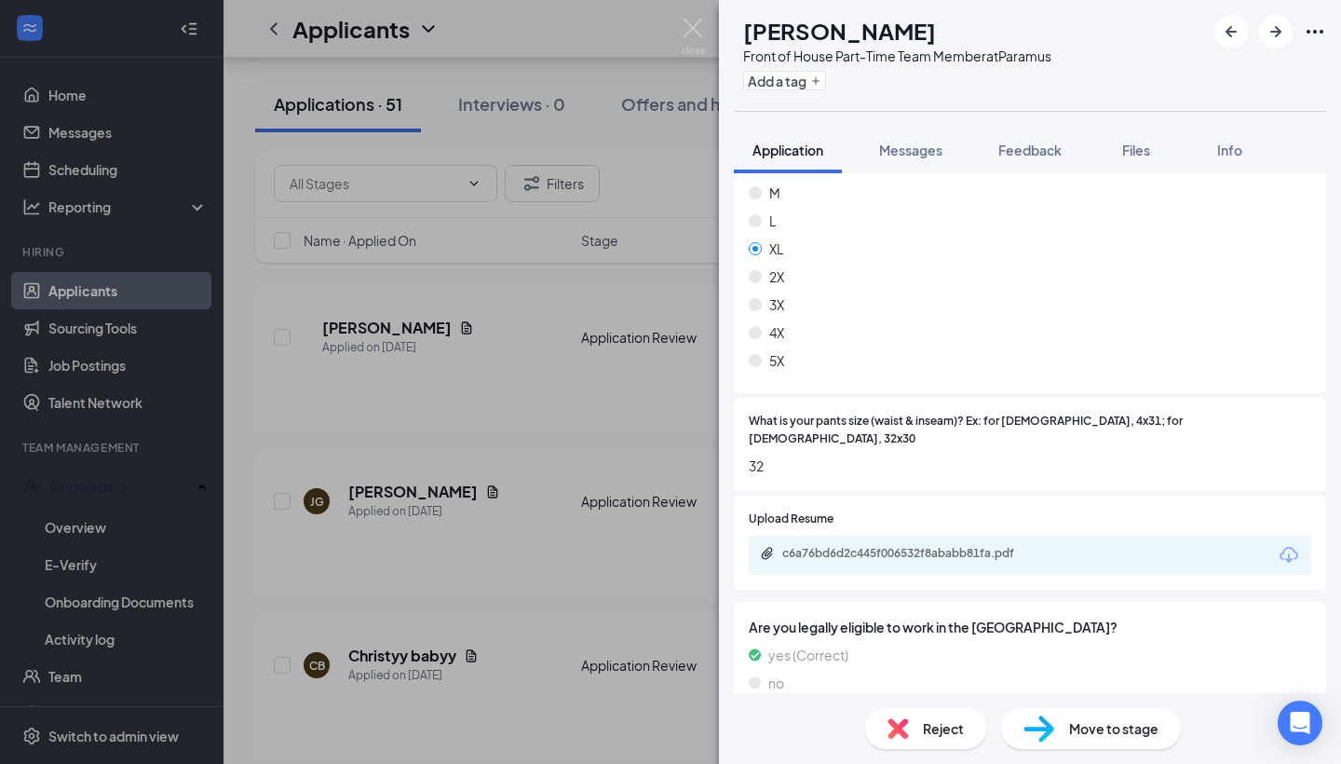
scroll to position [1109, 0]
click at [951, 729] on span "Reject" at bounding box center [943, 728] width 41 height 20
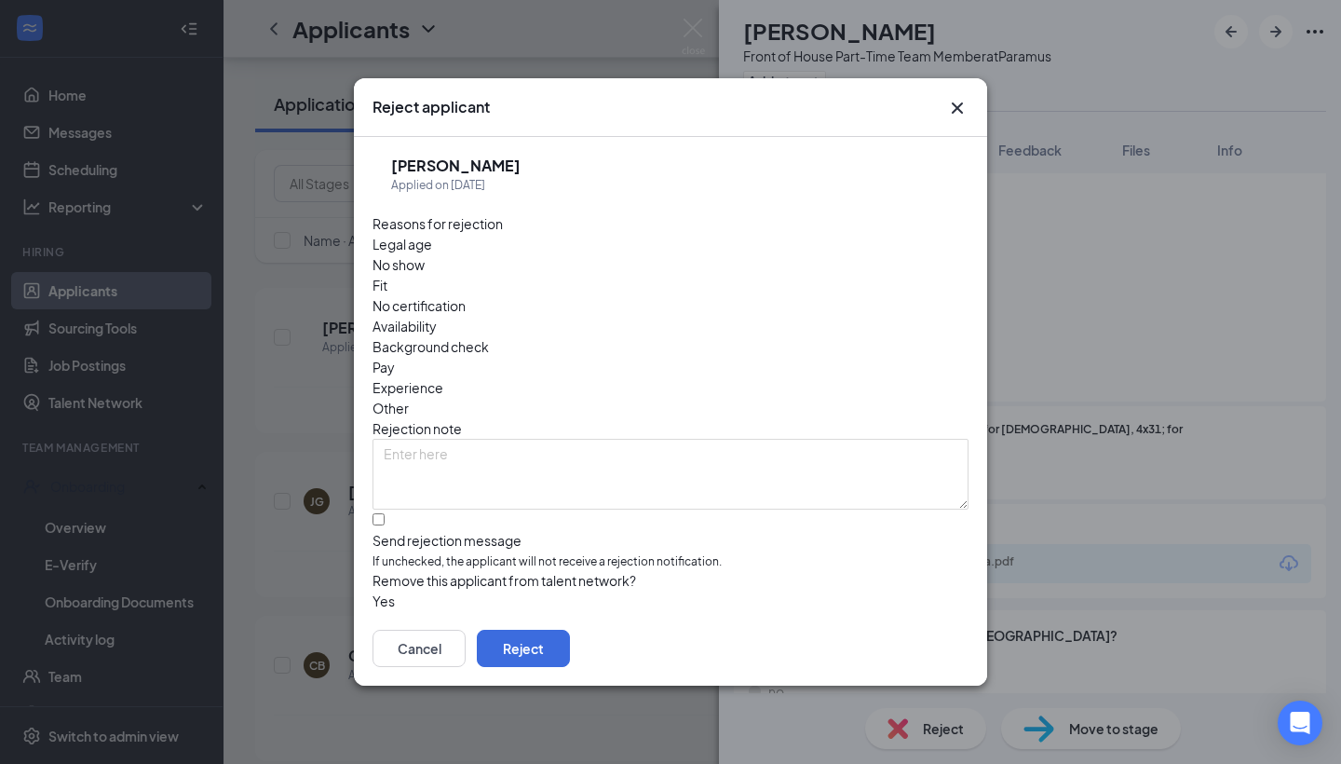
click at [787, 316] on div "Availability" at bounding box center [671, 326] width 596 height 20
click at [392, 514] on label "Send rejection message If unchecked, the applicant will not receive a rejection…" at bounding box center [671, 542] width 596 height 57
click at [385, 513] on input "Send rejection message If unchecked, the applicant will not receive a rejection…" at bounding box center [379, 519] width 12 height 12
checkbox input "true"
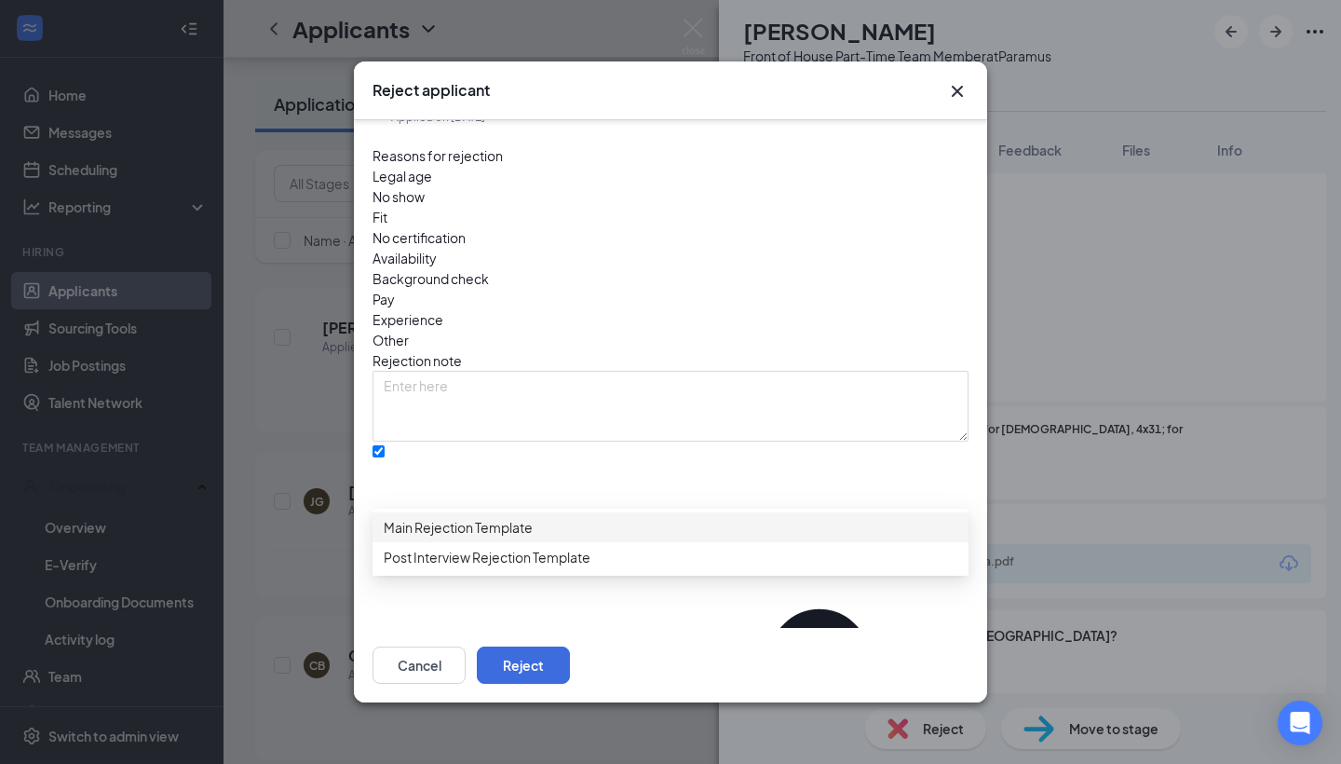
click at [497, 530] on div "Main Rejection Template" at bounding box center [671, 532] width 596 height 30
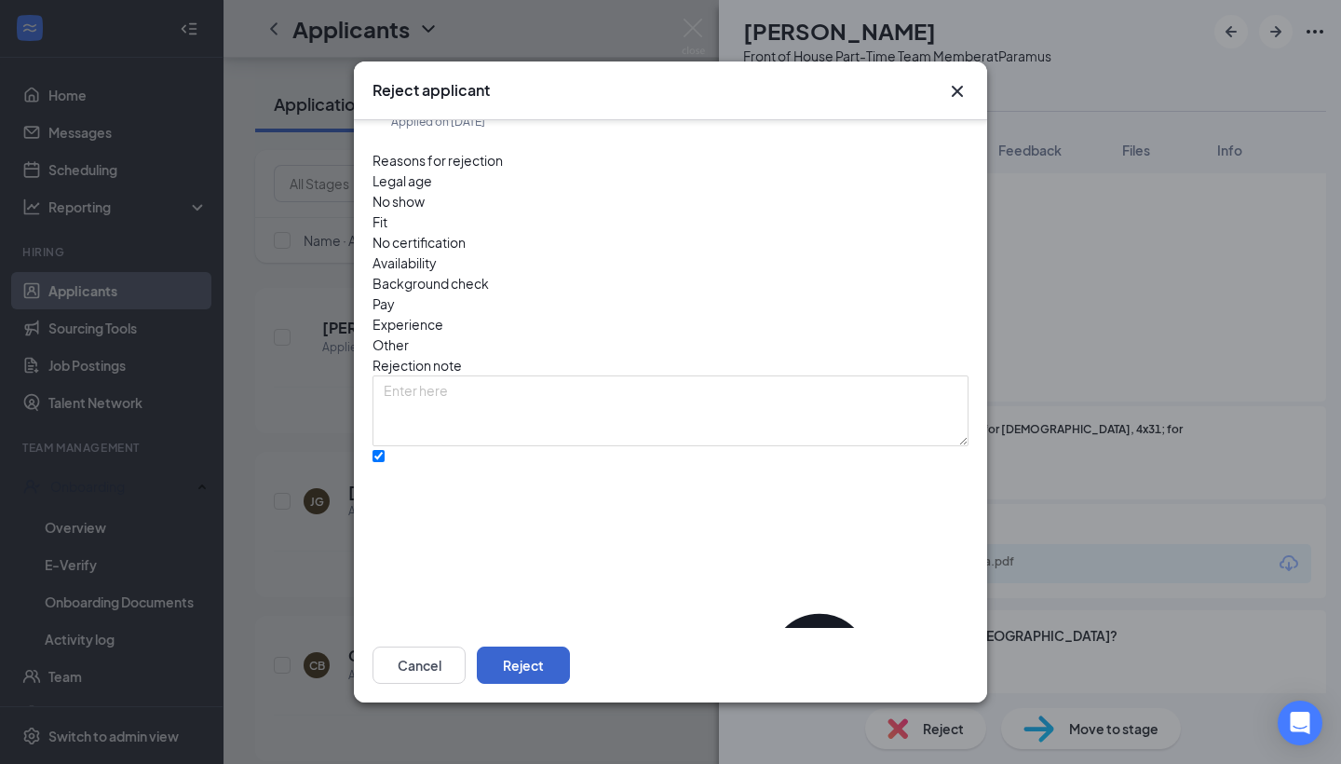
click at [570, 647] on button "Reject" at bounding box center [523, 664] width 93 height 37
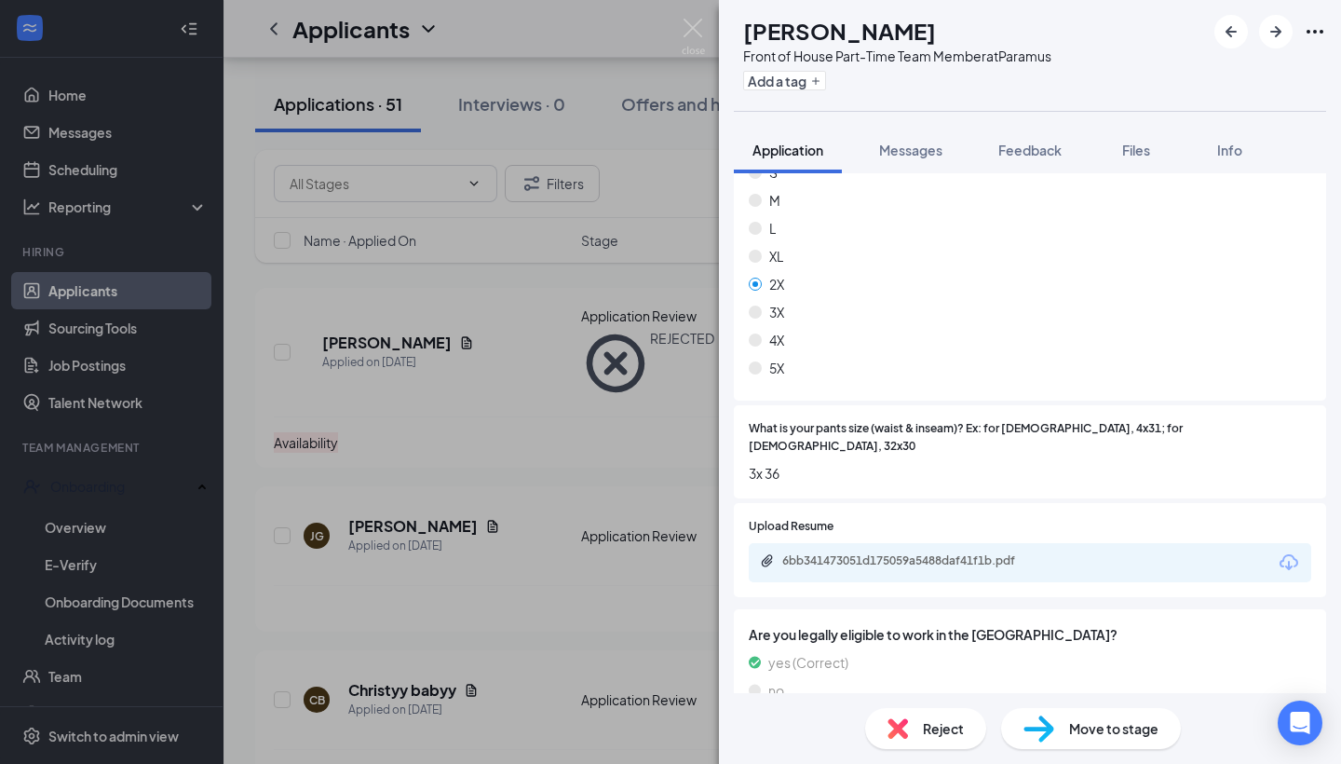
scroll to position [1109, 0]
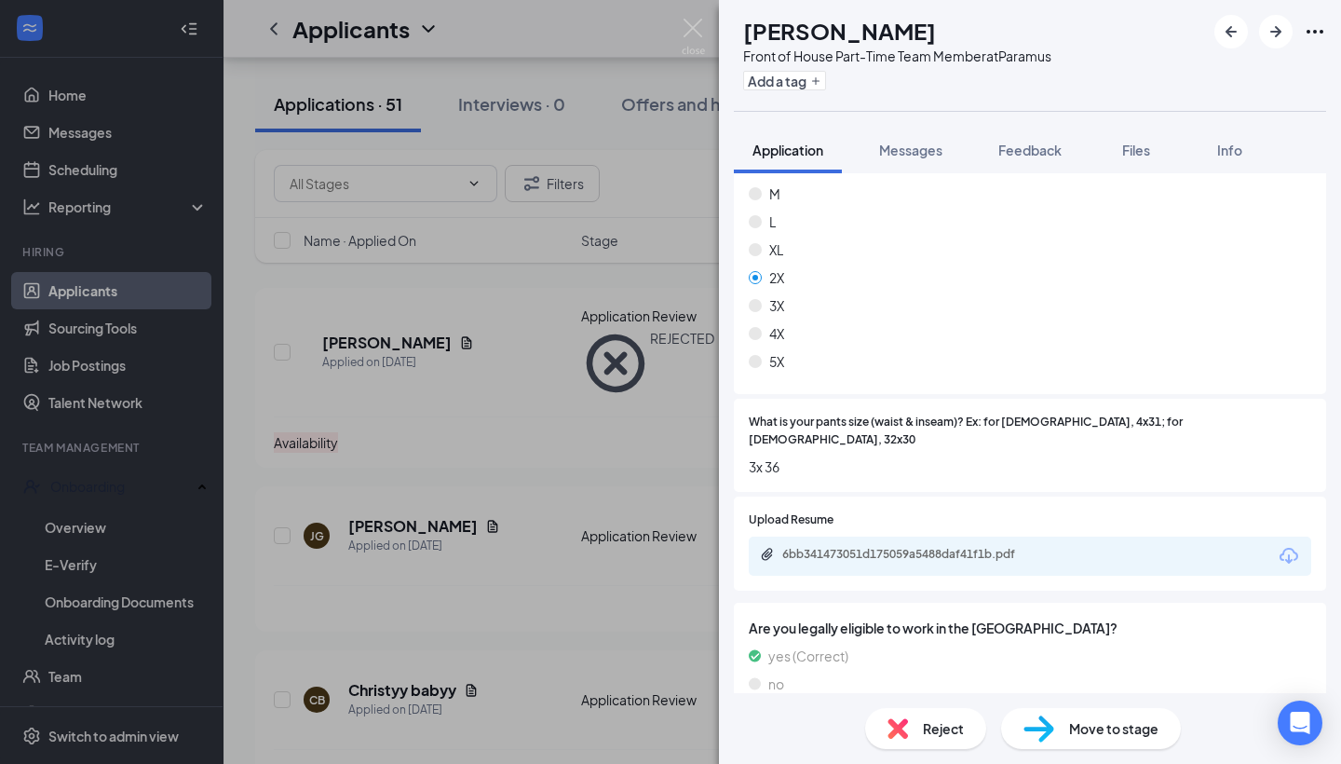
click at [964, 730] on div "Reject" at bounding box center [925, 728] width 121 height 41
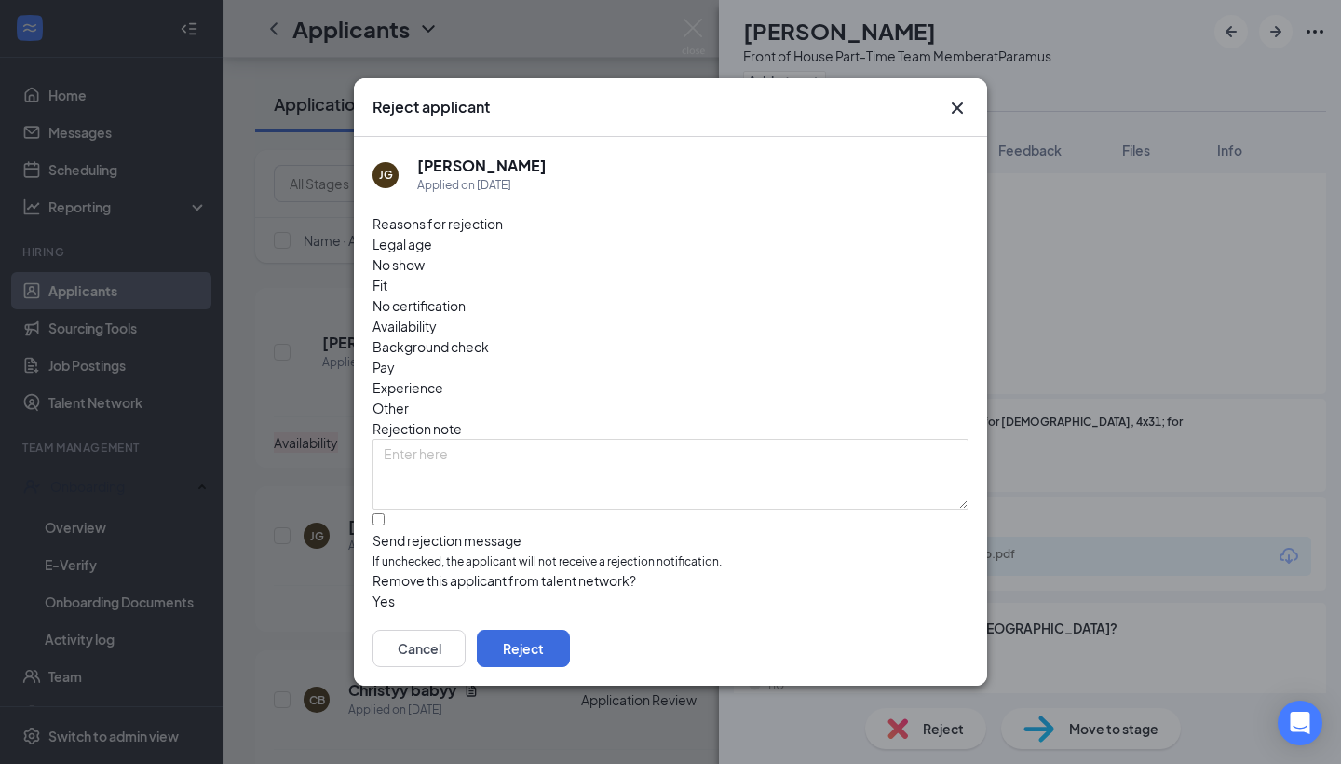
click at [437, 316] on span "Availability" at bounding box center [405, 326] width 64 height 20
click at [382, 513] on input "Send rejection message If unchecked, the applicant will not receive a rejection…" at bounding box center [379, 519] width 12 height 12
checkbox input "true"
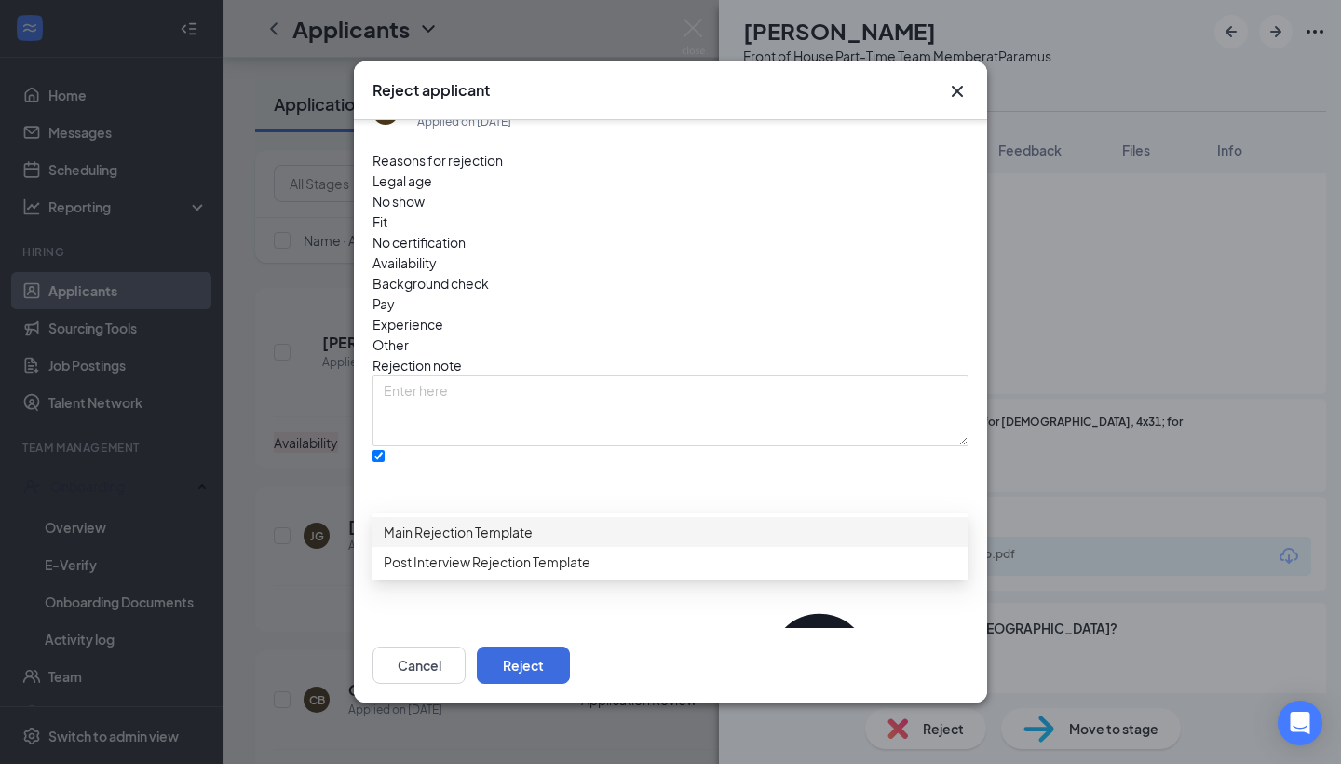
click at [473, 534] on span "Main Rejection Template" at bounding box center [458, 532] width 149 height 20
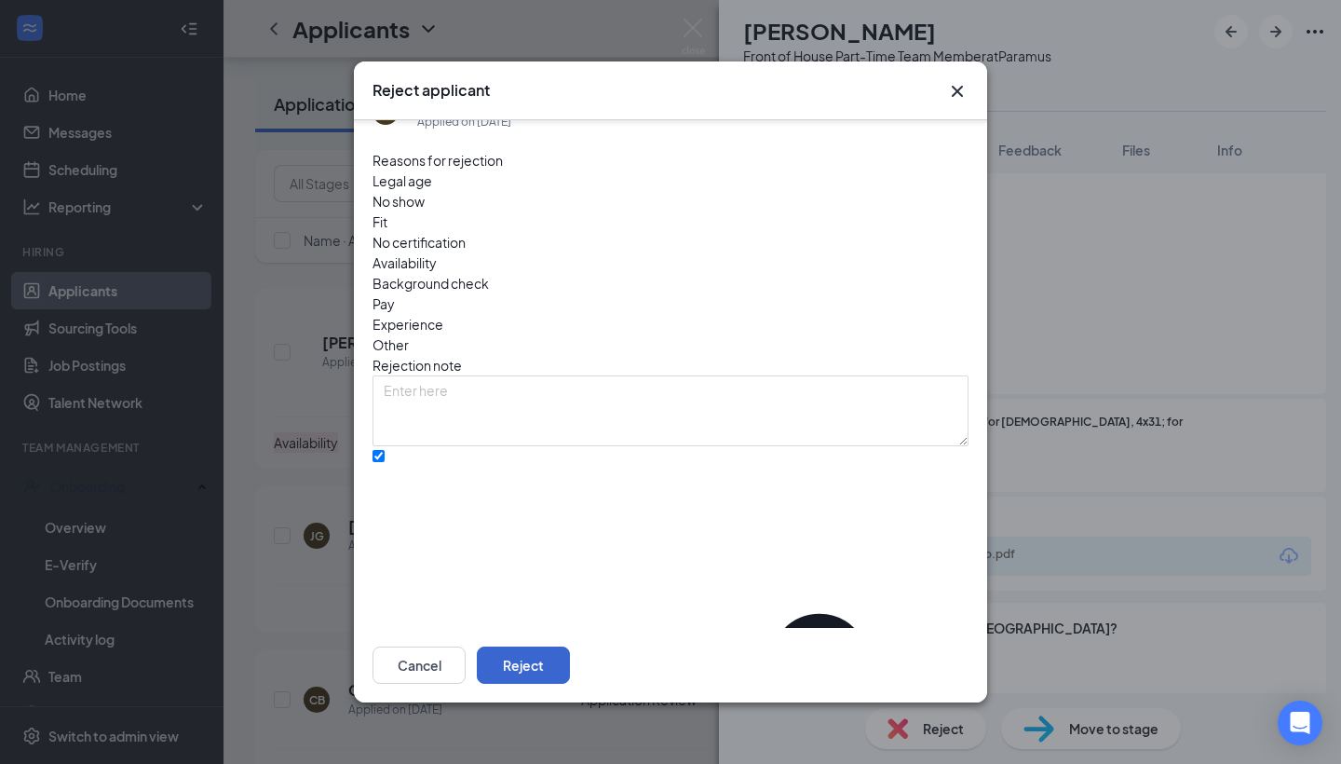
click at [570, 661] on button "Reject" at bounding box center [523, 664] width 93 height 37
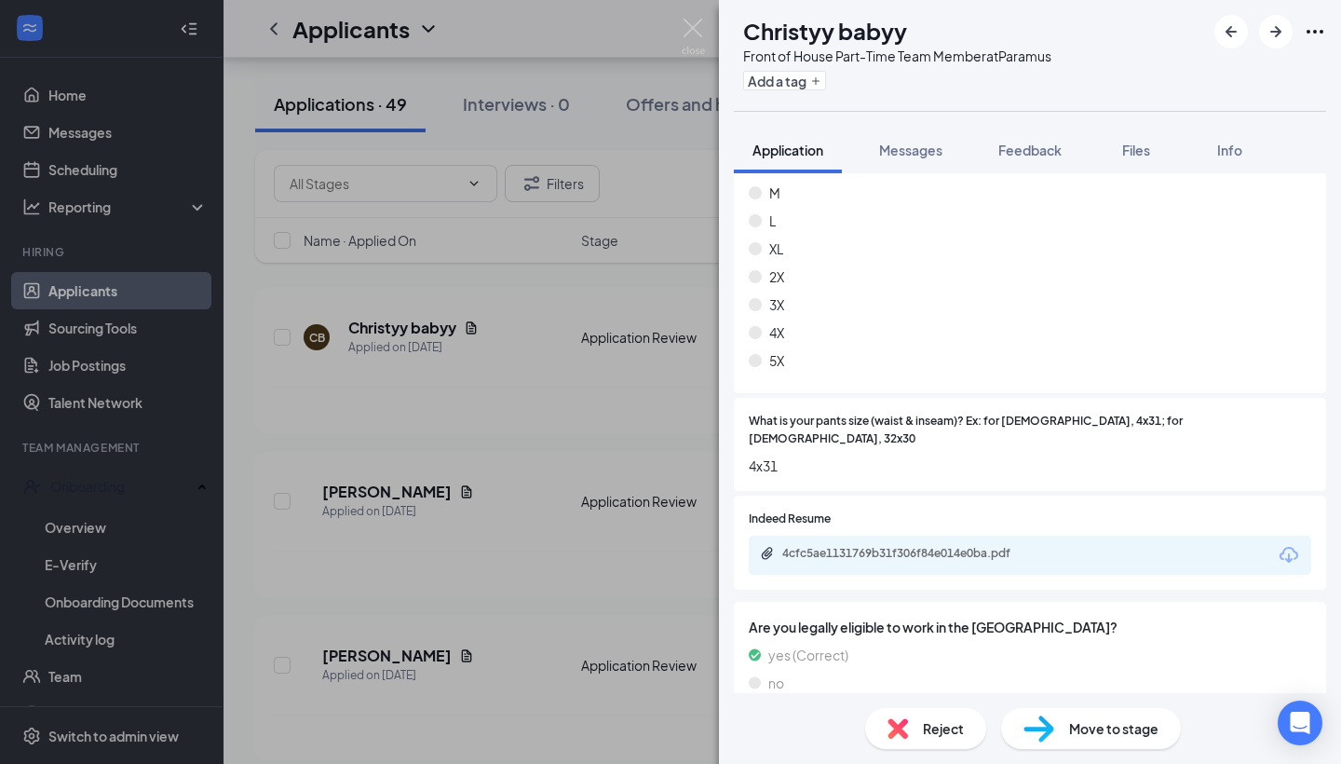
scroll to position [1109, 0]
click at [930, 744] on div "Reject" at bounding box center [925, 728] width 121 height 41
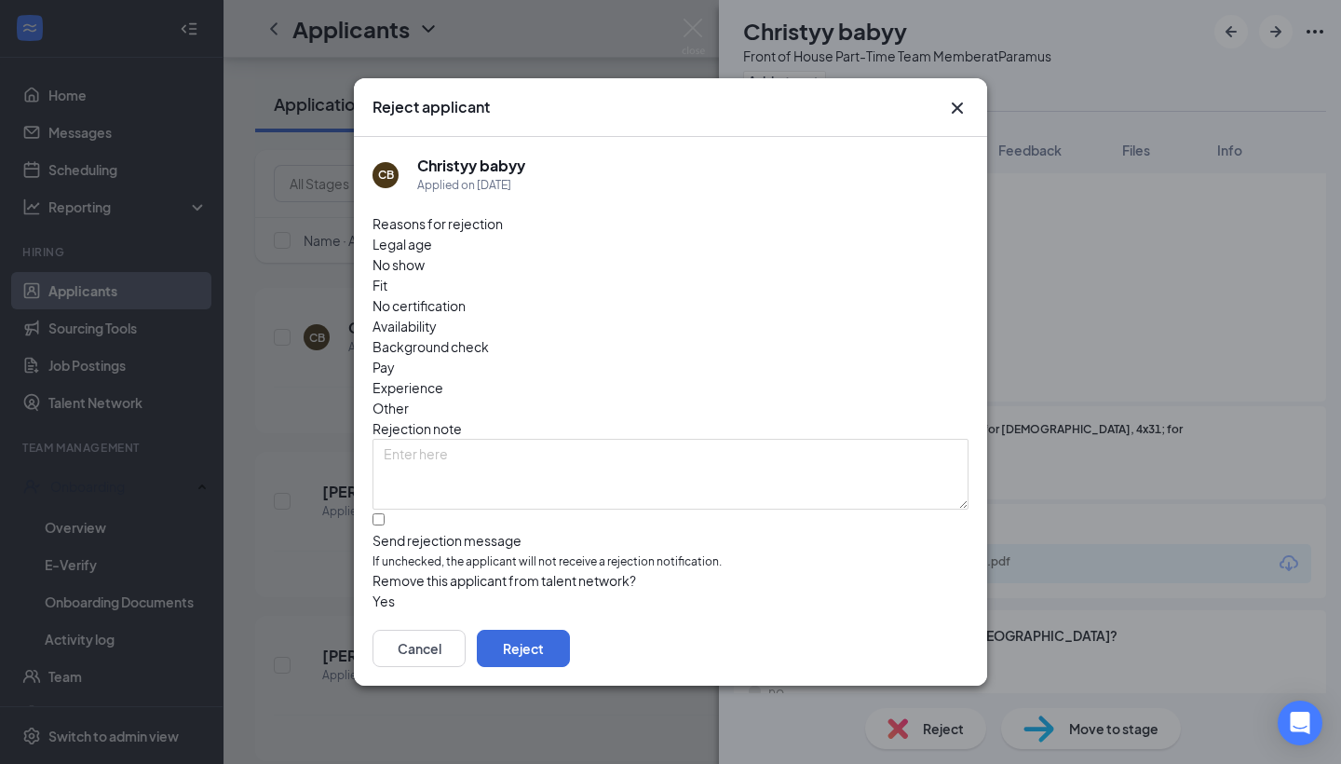
click at [437, 316] on span "Availability" at bounding box center [405, 326] width 64 height 20
click at [383, 513] on input "Send rejection message If unchecked, the applicant will not receive a rejection…" at bounding box center [379, 519] width 12 height 12
checkbox input "true"
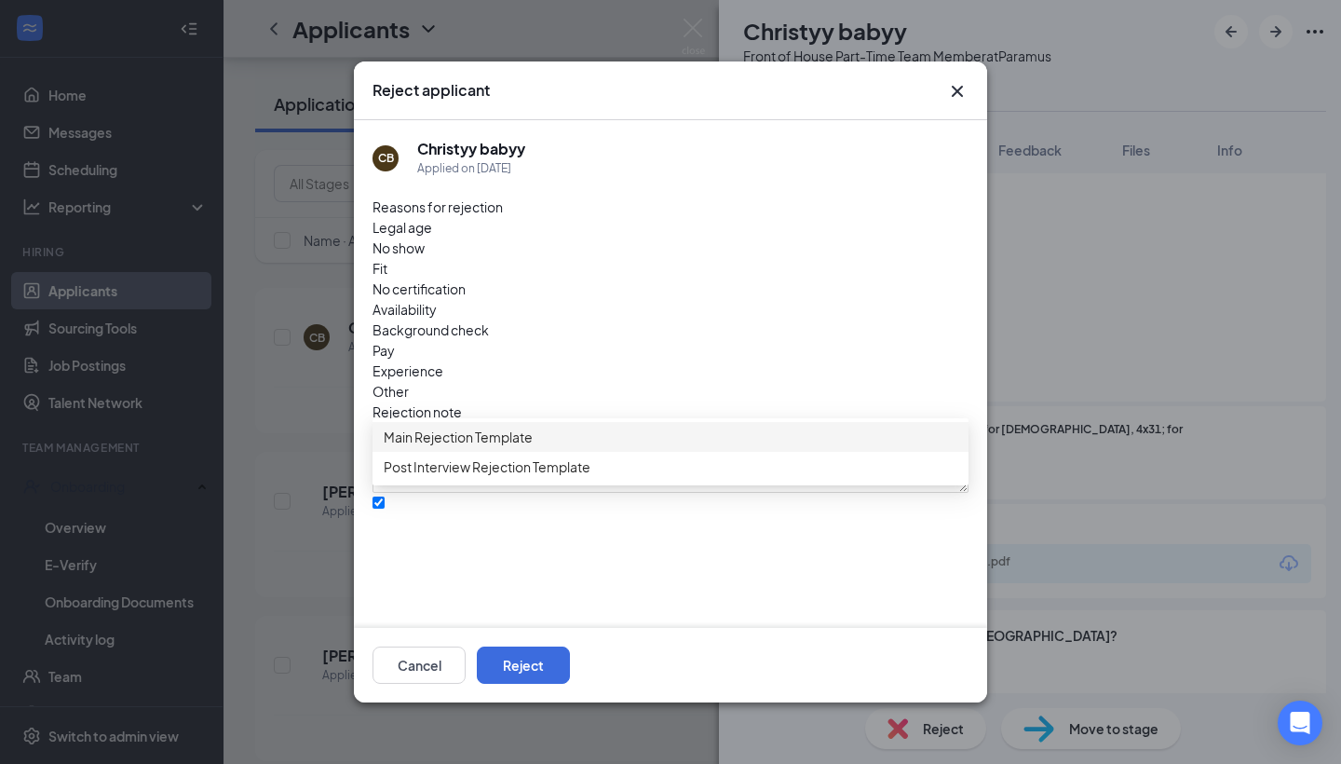
click at [533, 444] on span "Main Rejection Template" at bounding box center [458, 437] width 149 height 20
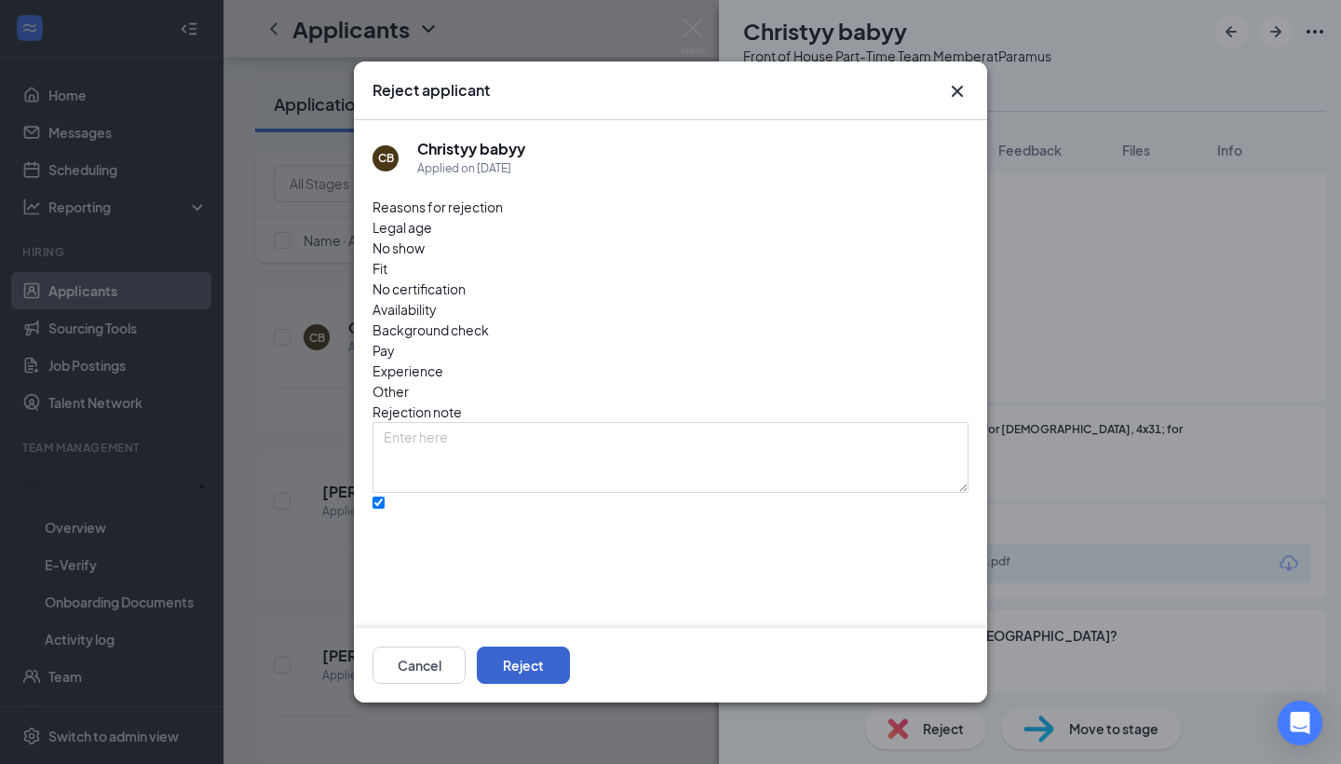
click at [570, 662] on button "Reject" at bounding box center [523, 664] width 93 height 37
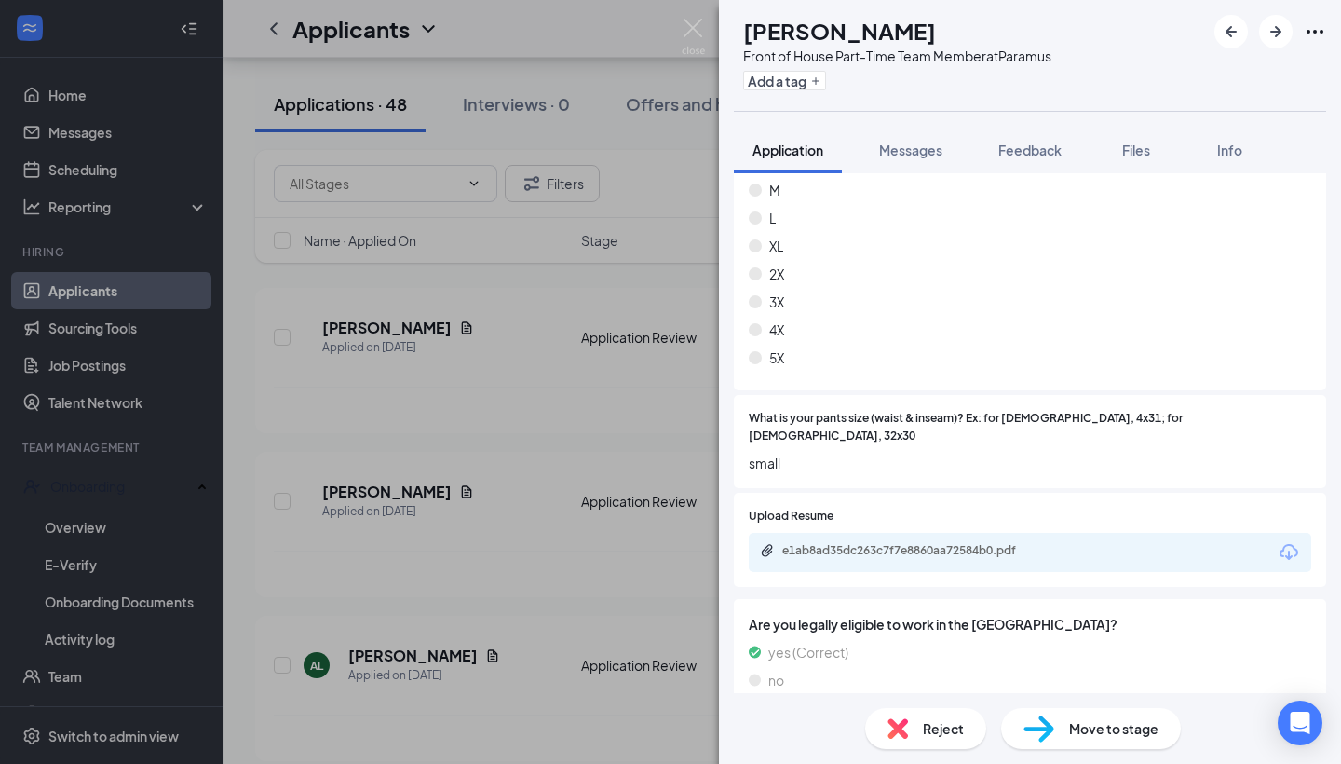
scroll to position [1109, 0]
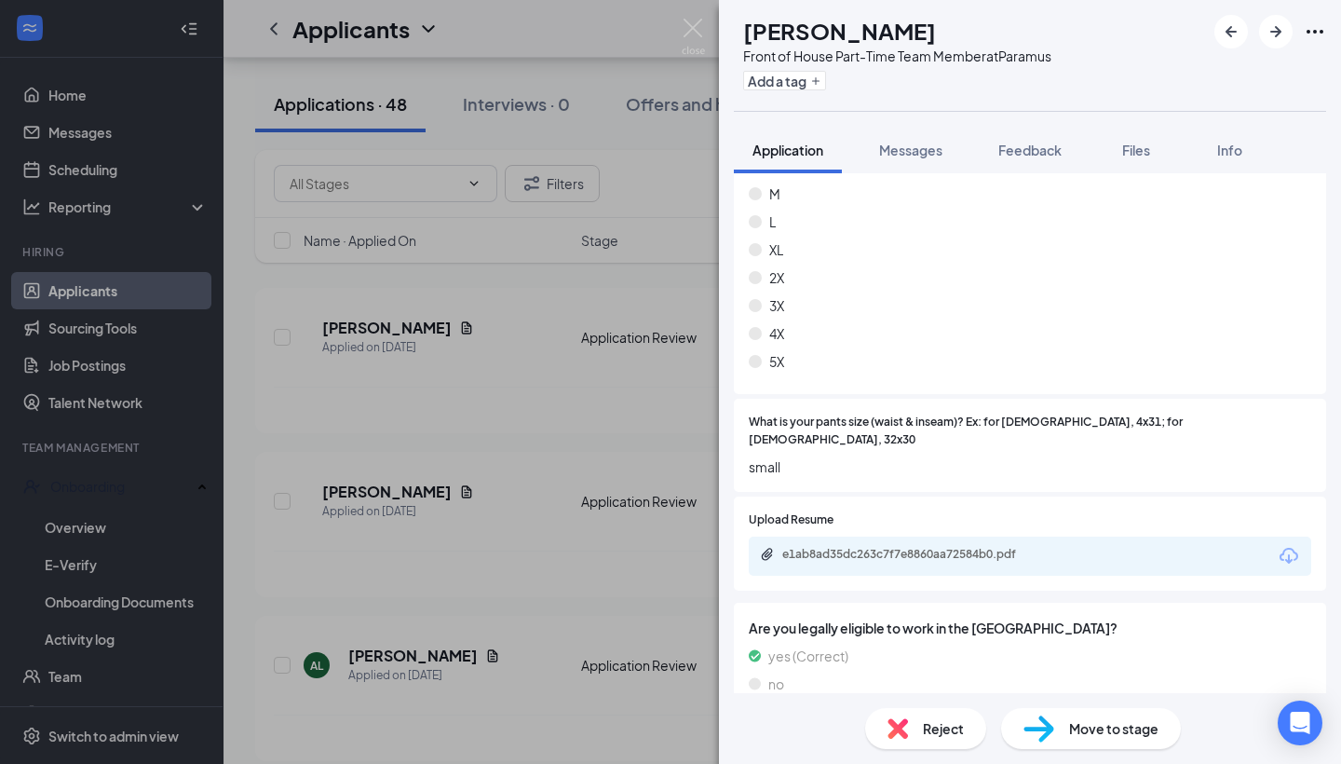
click at [949, 720] on span "Reject" at bounding box center [943, 728] width 41 height 20
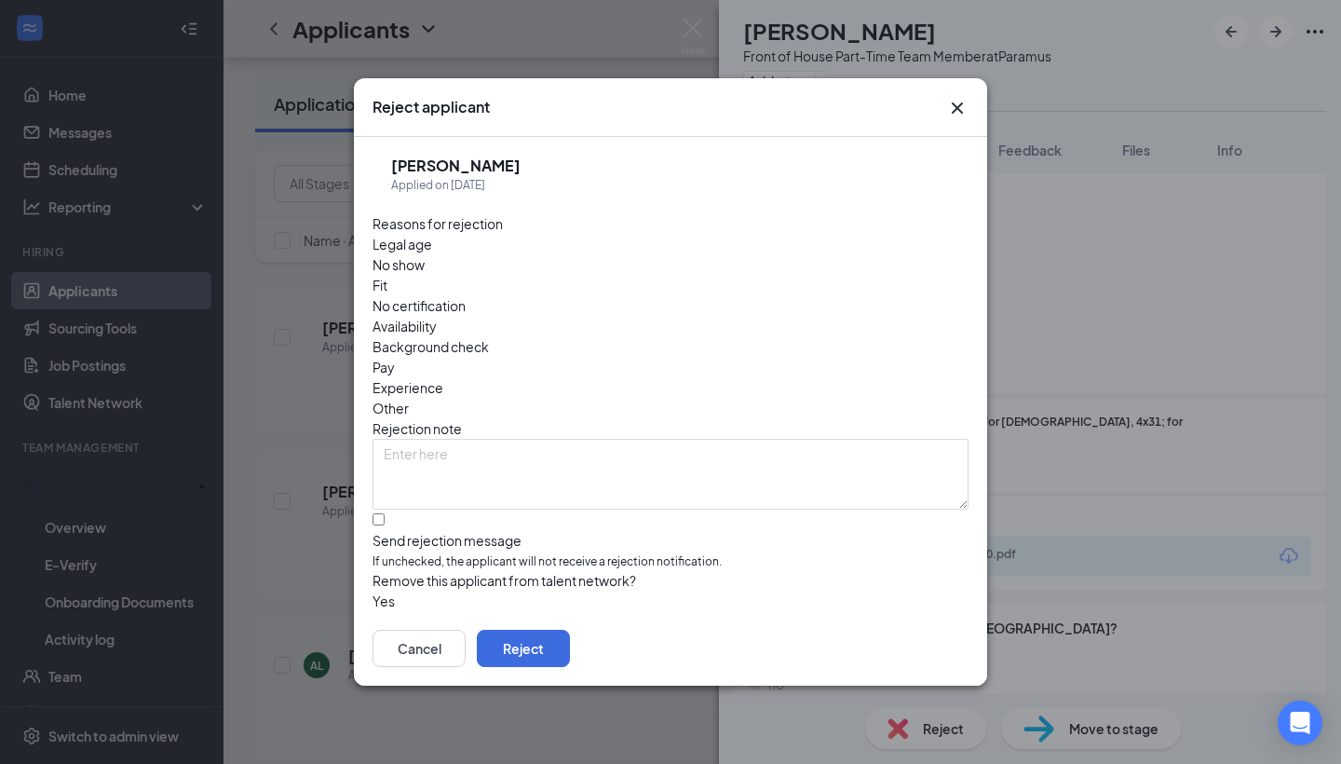
click at [763, 316] on div "Availability" at bounding box center [671, 326] width 596 height 20
click at [386, 531] on div at bounding box center [671, 531] width 596 height 0
click at [385, 513] on input "Send rejection message If unchecked, the applicant will not receive a rejection…" at bounding box center [379, 519] width 12 height 12
checkbox input "true"
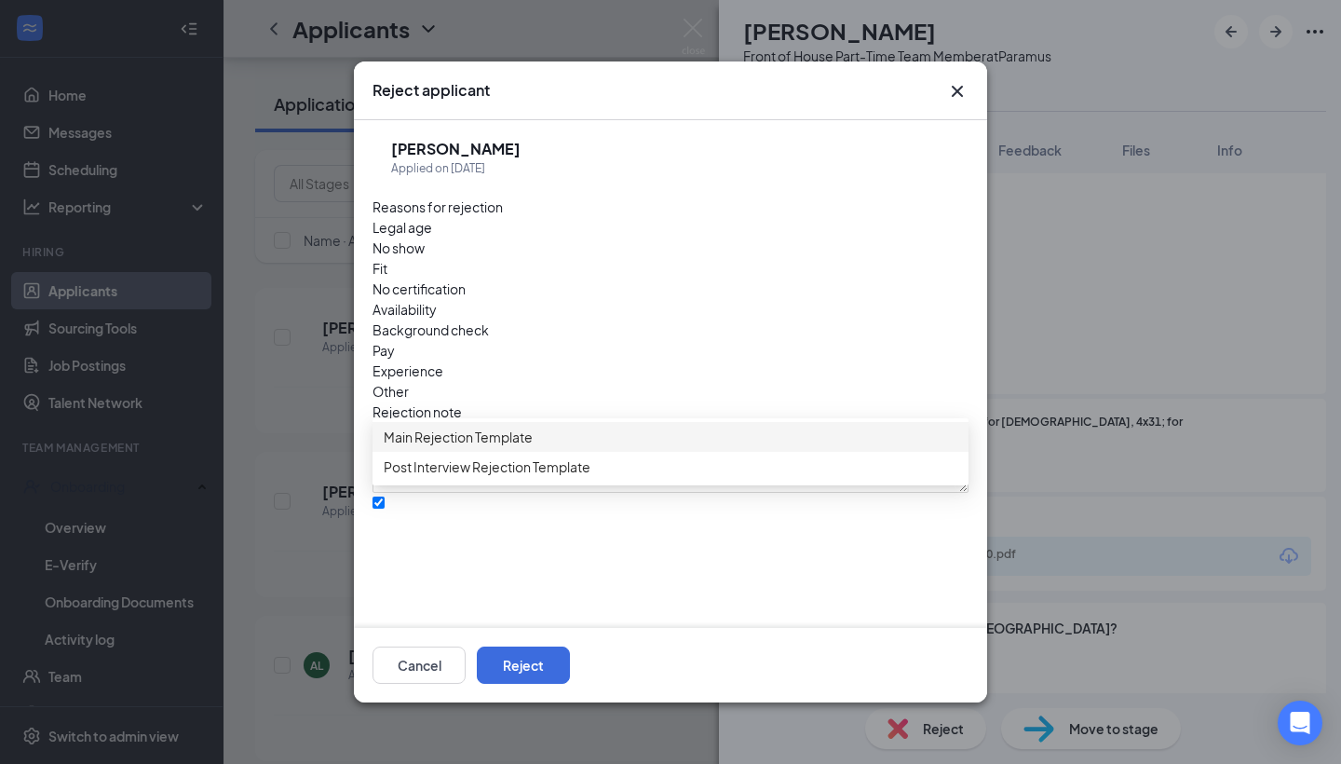
click at [493, 447] on span "Main Rejection Template" at bounding box center [458, 437] width 149 height 20
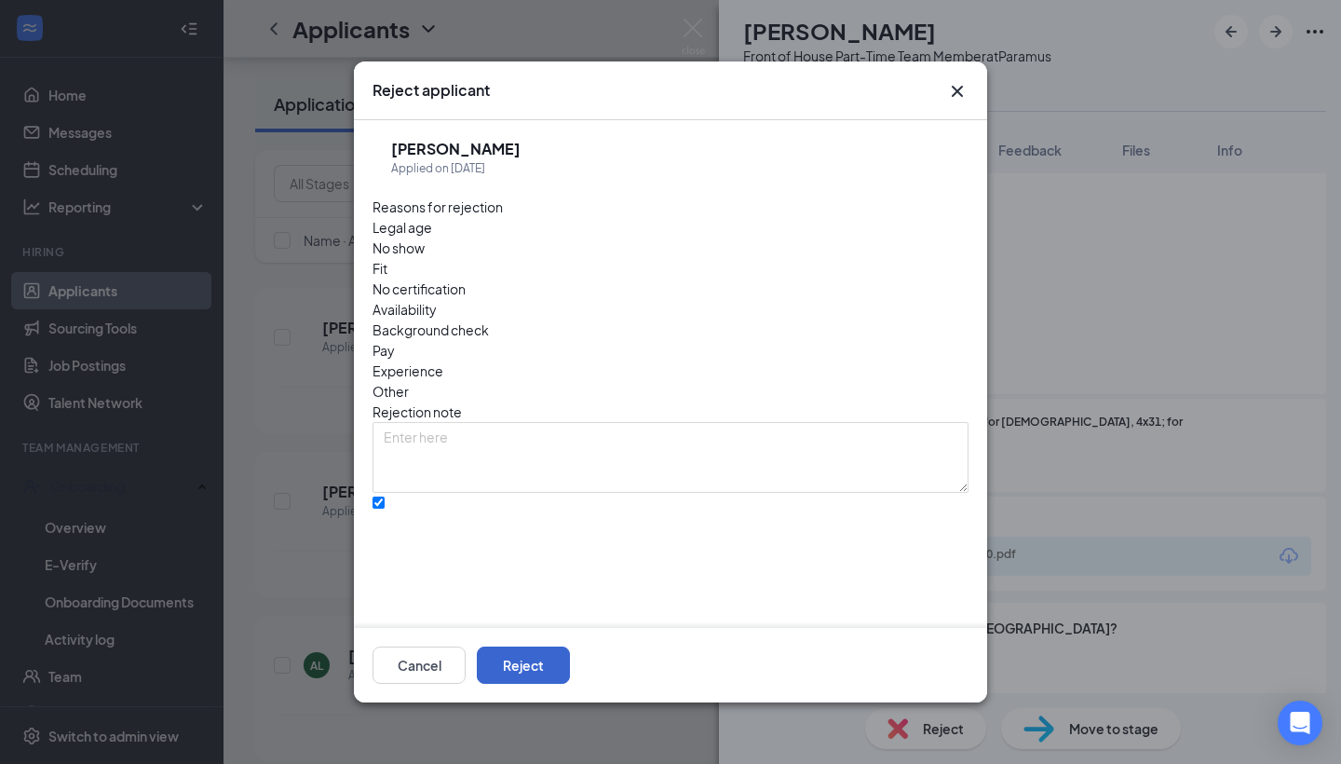
click at [570, 657] on button "Reject" at bounding box center [523, 664] width 93 height 37
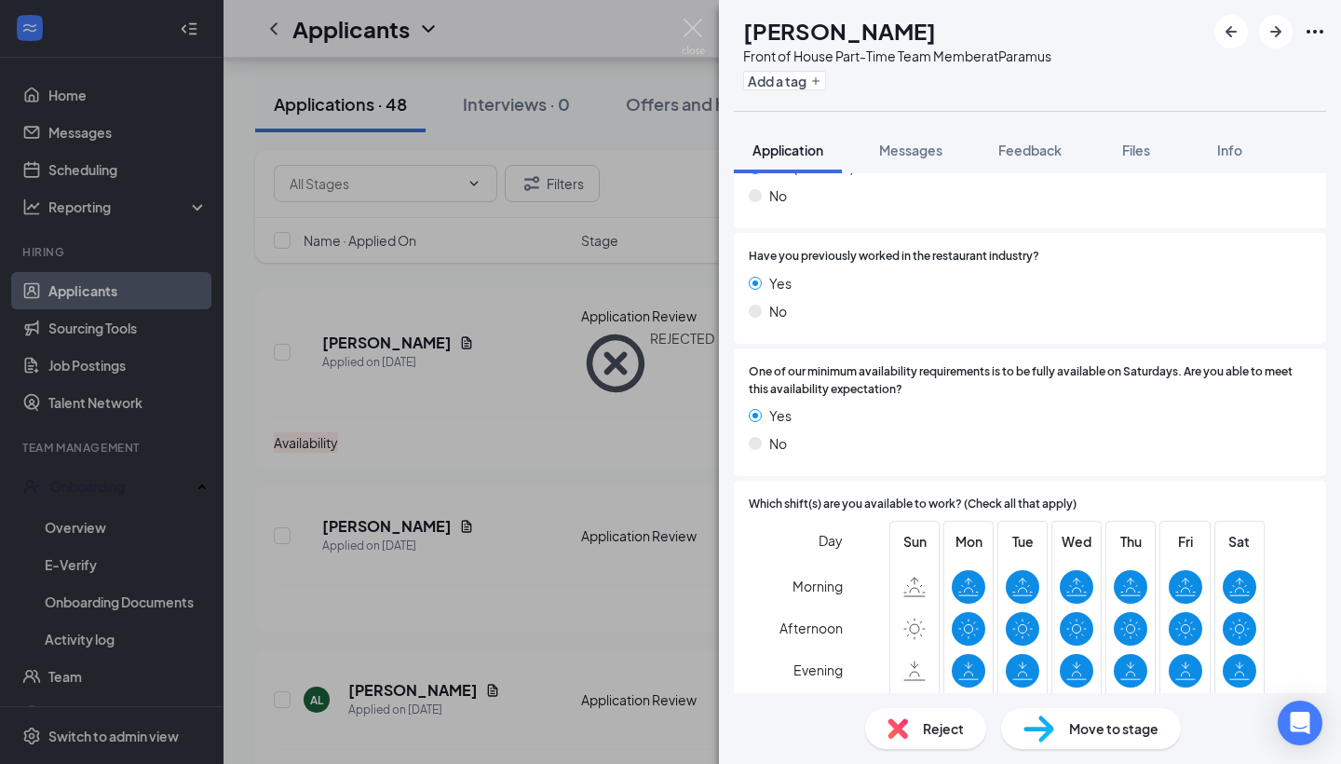
scroll to position [566, 0]
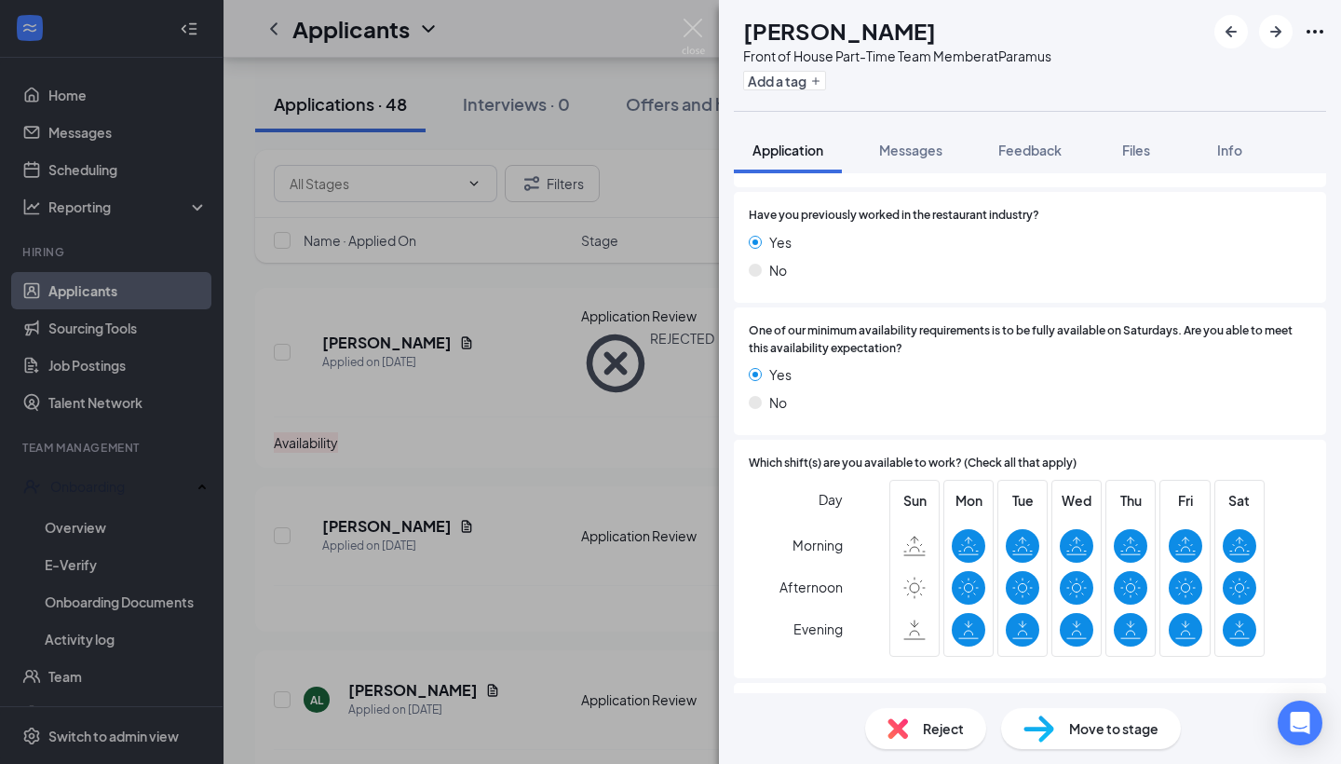
click at [952, 709] on div "Reject" at bounding box center [925, 728] width 121 height 41
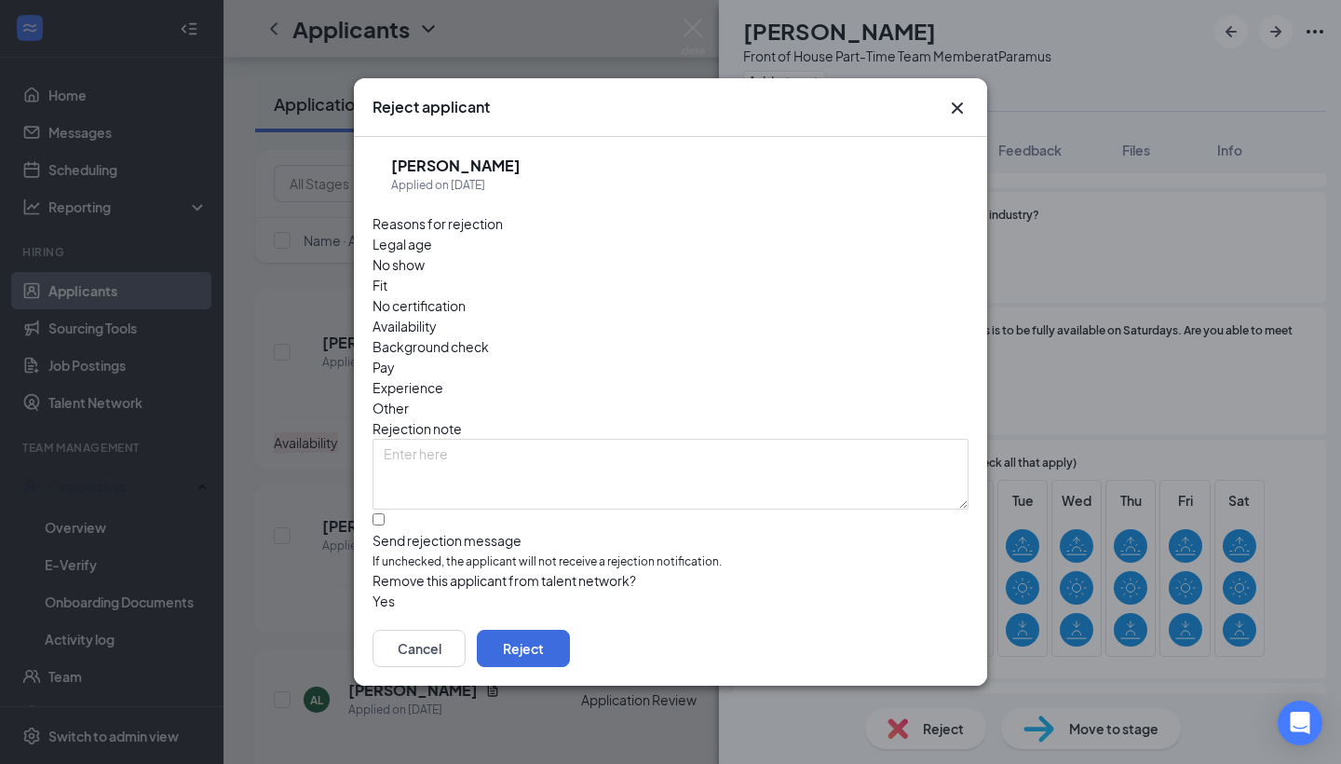
click at [437, 316] on span "Availability" at bounding box center [405, 326] width 64 height 20
click at [381, 513] on input "Send rejection message If unchecked, the applicant will not receive a rejection…" at bounding box center [379, 519] width 12 height 12
checkbox input "true"
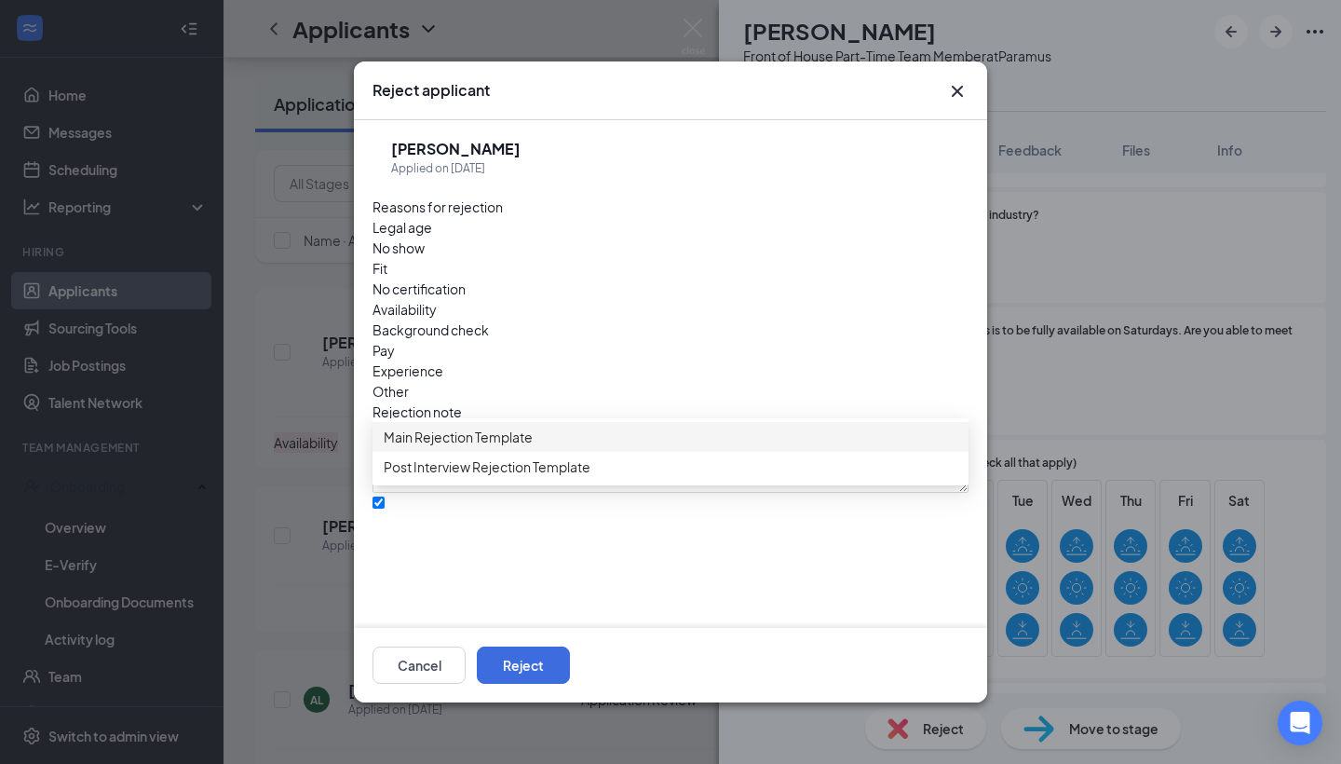
click at [496, 442] on span "Main Rejection Template" at bounding box center [458, 437] width 149 height 20
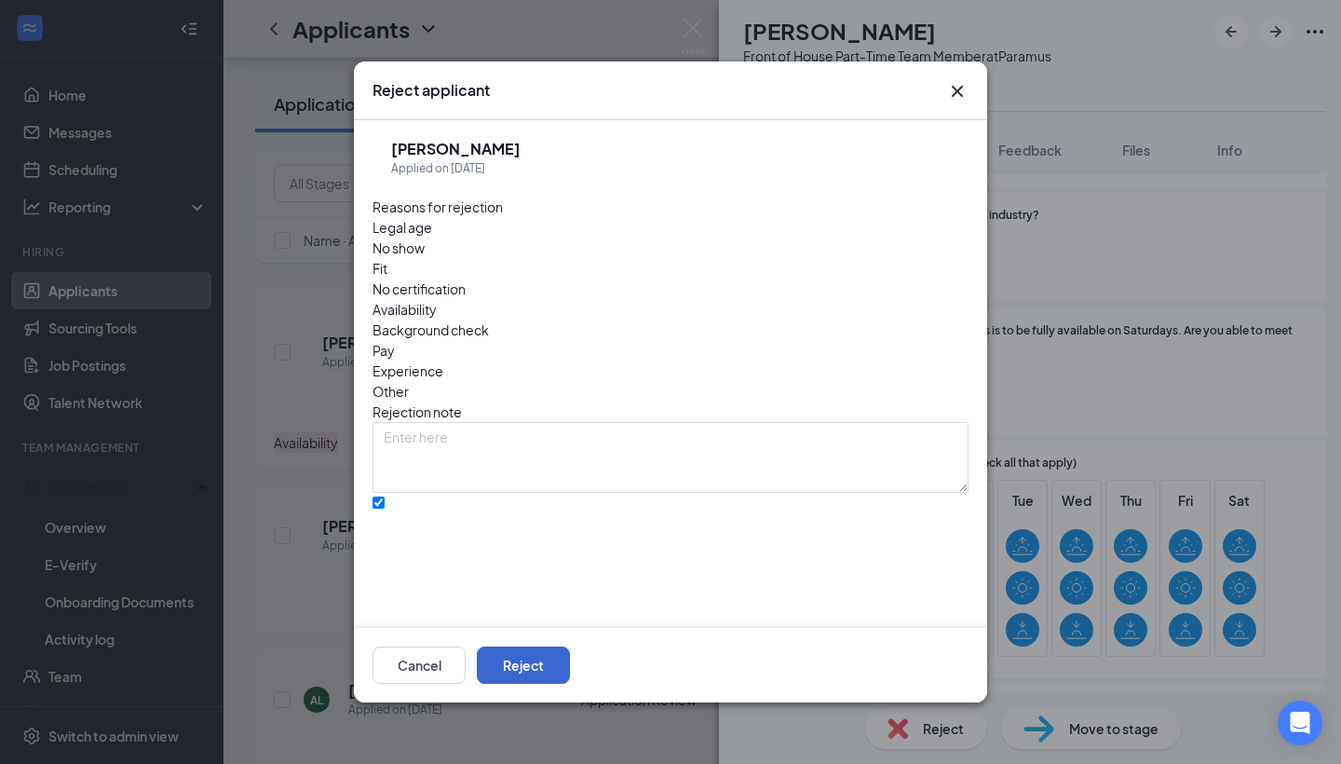
click at [570, 668] on button "Reject" at bounding box center [523, 664] width 93 height 37
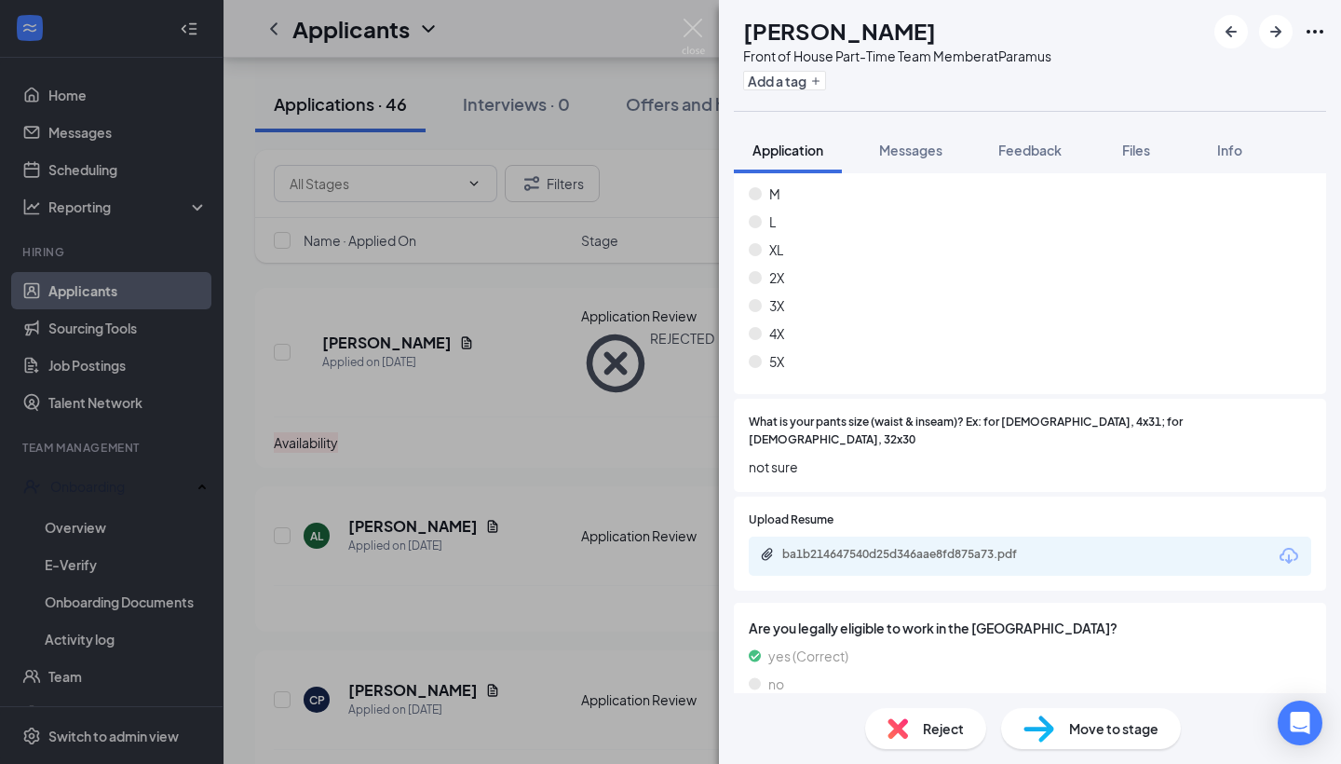
click at [938, 733] on span "Reject" at bounding box center [943, 728] width 41 height 20
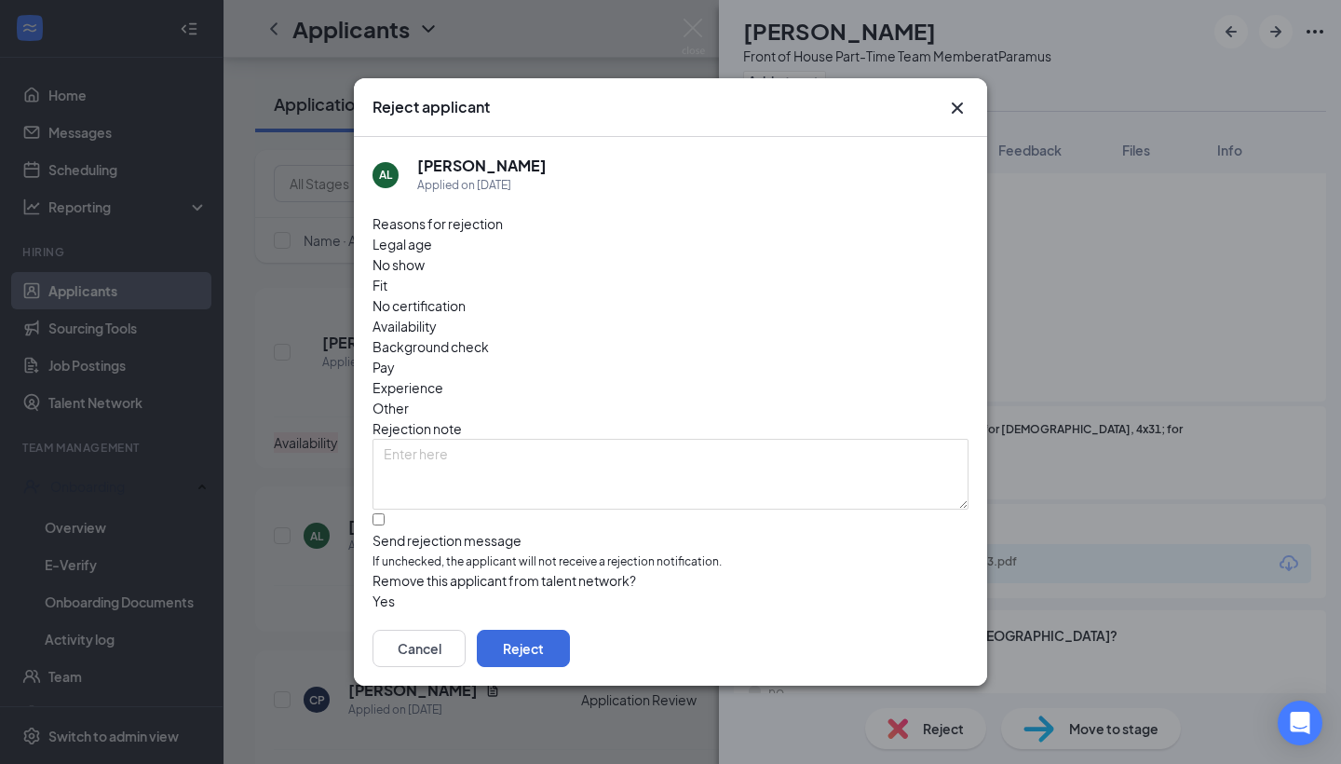
click at [748, 316] on div "Availability" at bounding box center [671, 326] width 596 height 20
click at [386, 531] on div at bounding box center [671, 531] width 596 height 0
click at [385, 513] on input "Send rejection message If unchecked, the applicant will not receive a rejection…" at bounding box center [379, 519] width 12 height 12
checkbox input "true"
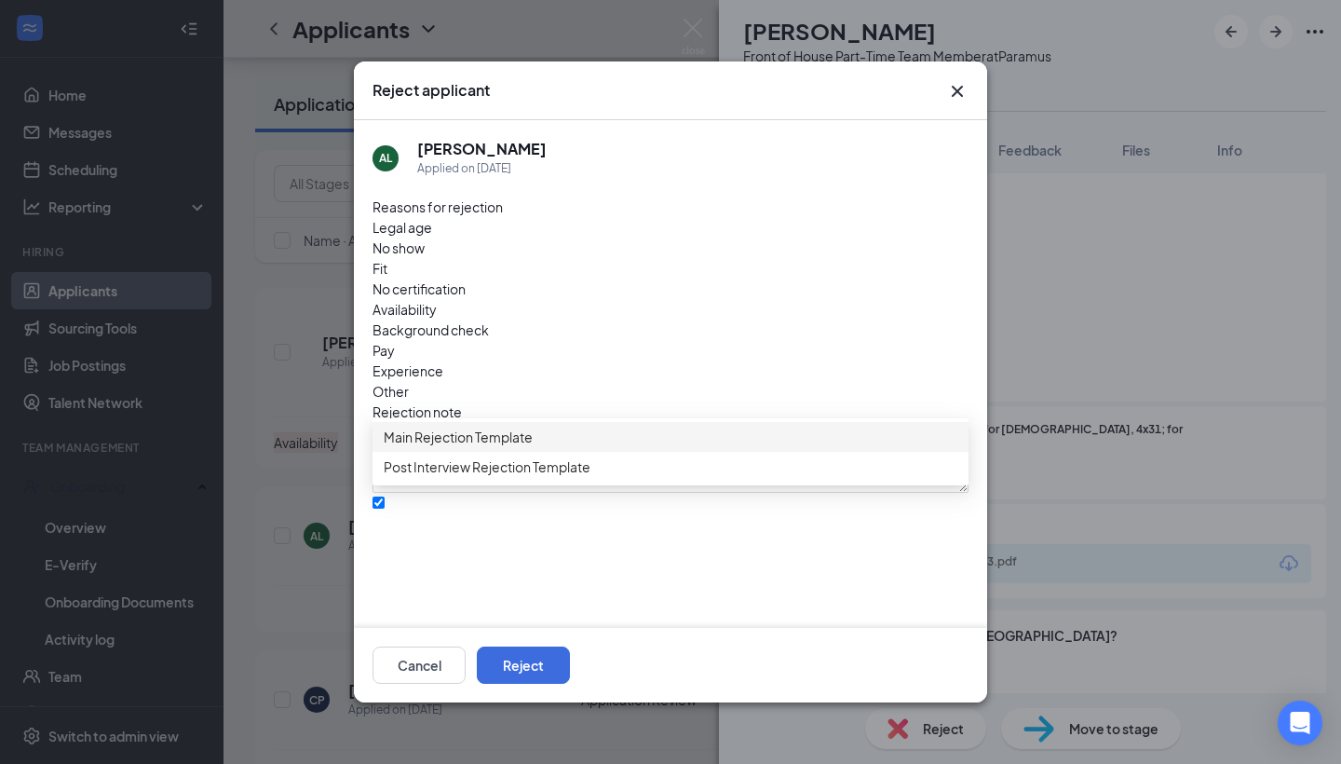
click at [522, 447] on span "Main Rejection Template" at bounding box center [458, 437] width 149 height 20
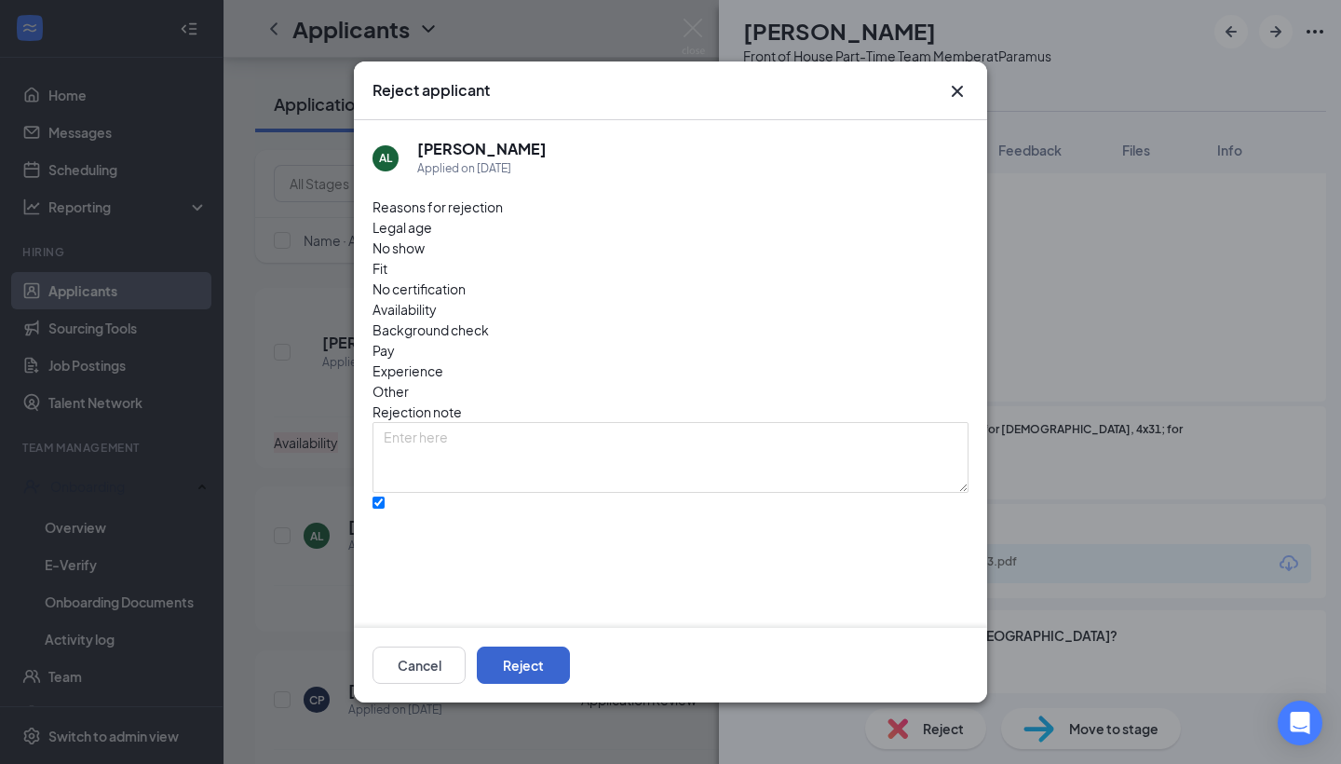
click at [570, 669] on button "Reject" at bounding box center [523, 664] width 93 height 37
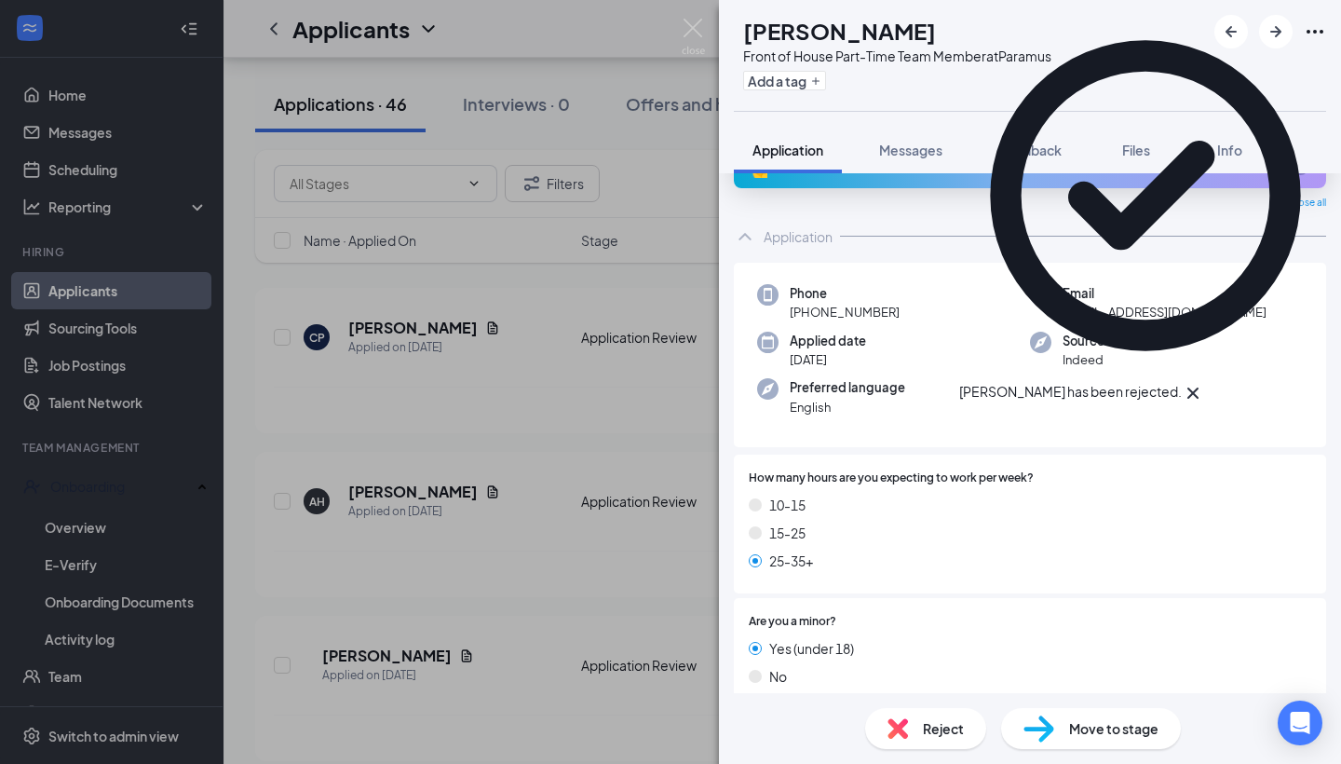
scroll to position [47, 0]
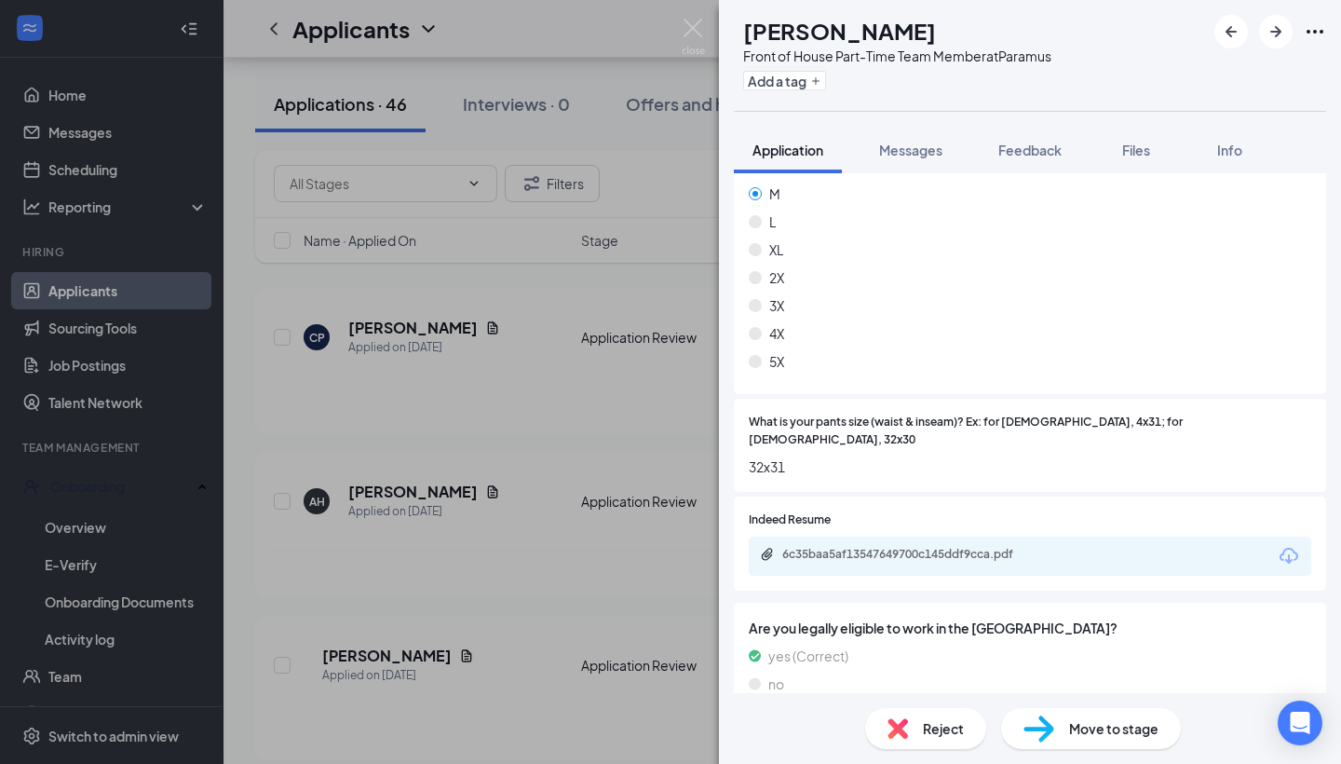
click at [918, 711] on div "Reject" at bounding box center [925, 728] width 121 height 41
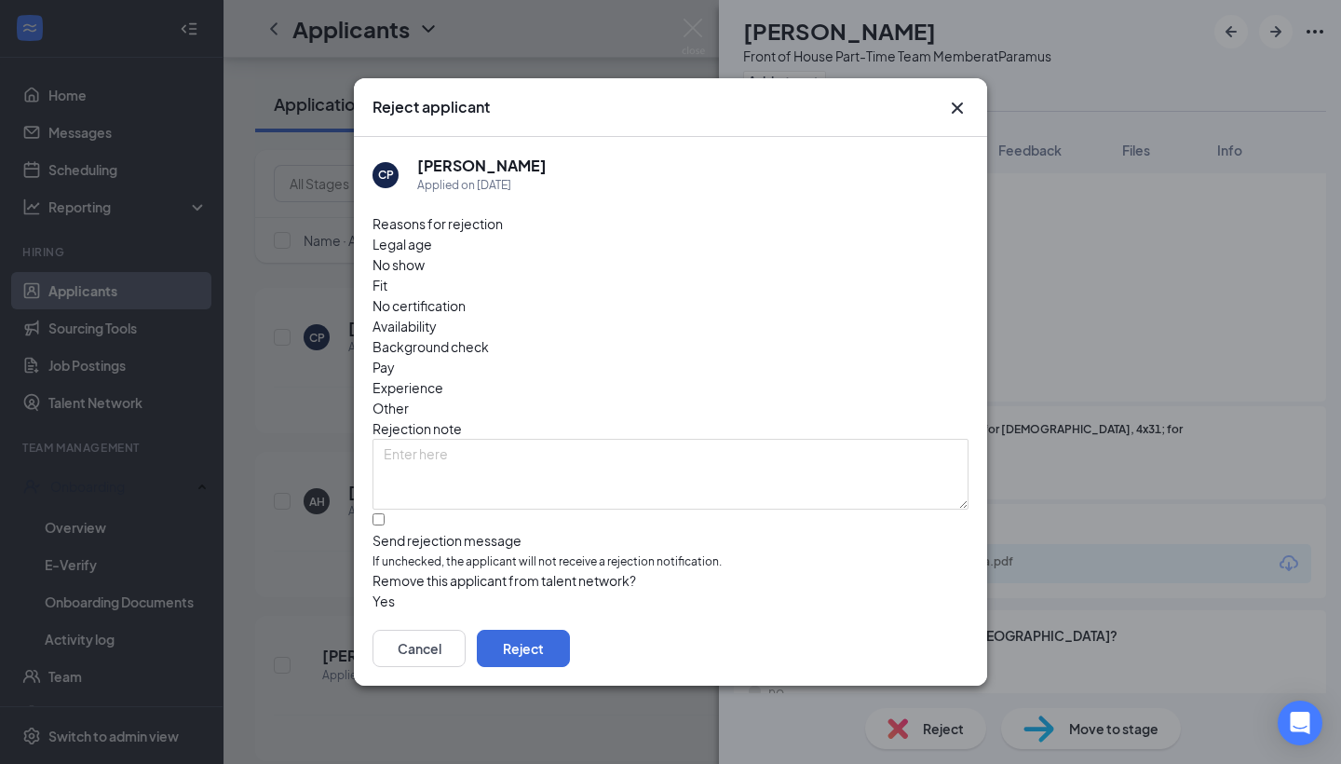
click at [437, 316] on span "Availability" at bounding box center [405, 326] width 64 height 20
click at [395, 514] on label "Send rejection message If unchecked, the applicant will not receive a rejection…" at bounding box center [671, 542] width 596 height 57
click at [385, 513] on input "Send rejection message If unchecked, the applicant will not receive a rejection…" at bounding box center [379, 519] width 12 height 12
checkbox input "true"
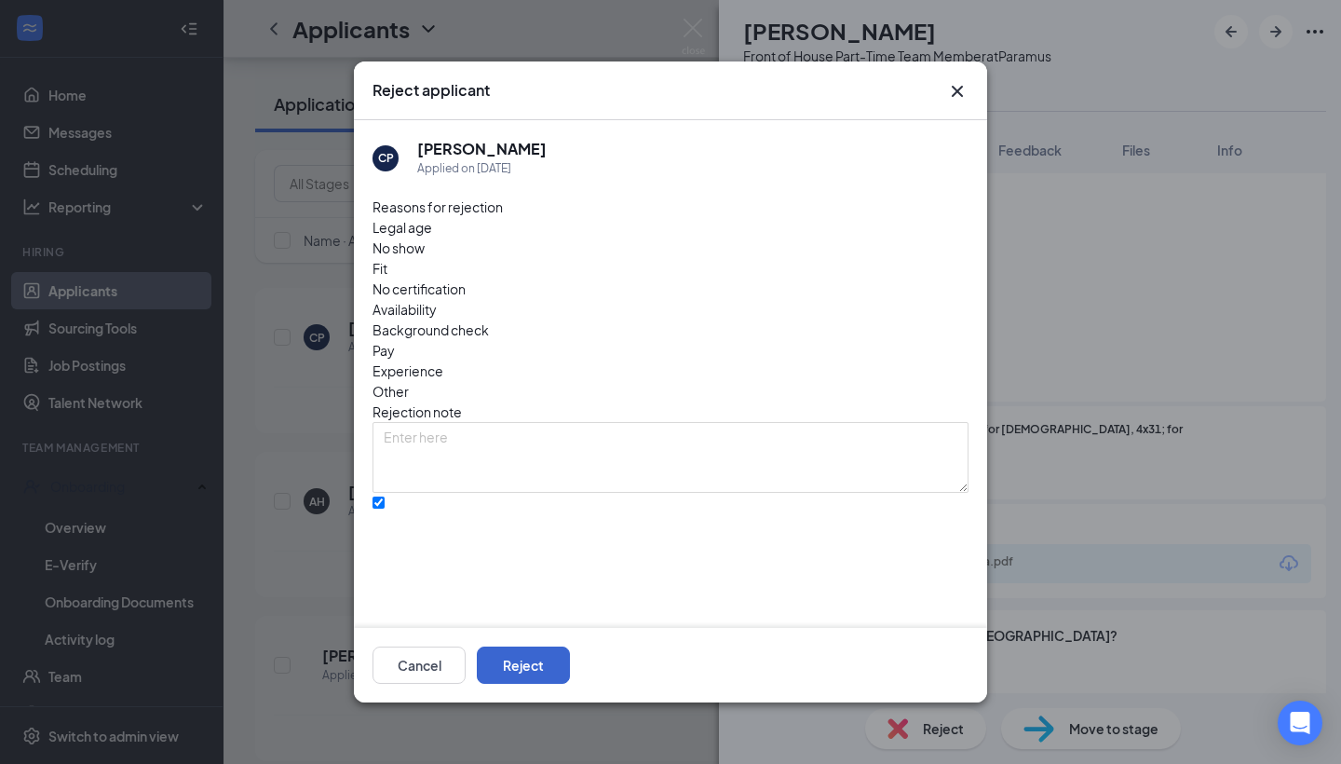
click at [570, 656] on button "Reject" at bounding box center [523, 664] width 93 height 37
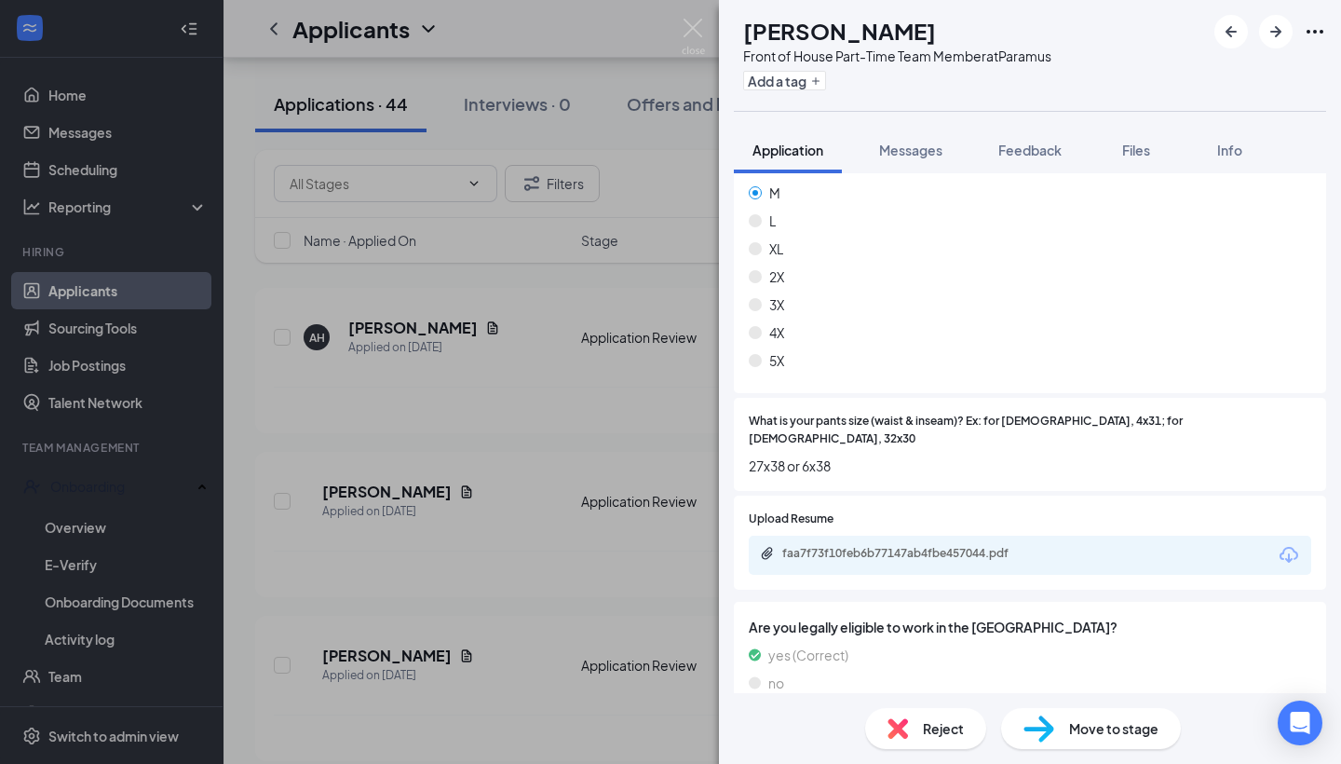
scroll to position [1161, 0]
click at [851, 536] on div "faa7f73f10feb6b77147ab4fbe457044.pdf" at bounding box center [1030, 555] width 562 height 39
click at [851, 547] on div "faa7f73f10feb6b77147ab4fbe457044.pdf" at bounding box center [912, 554] width 261 height 15
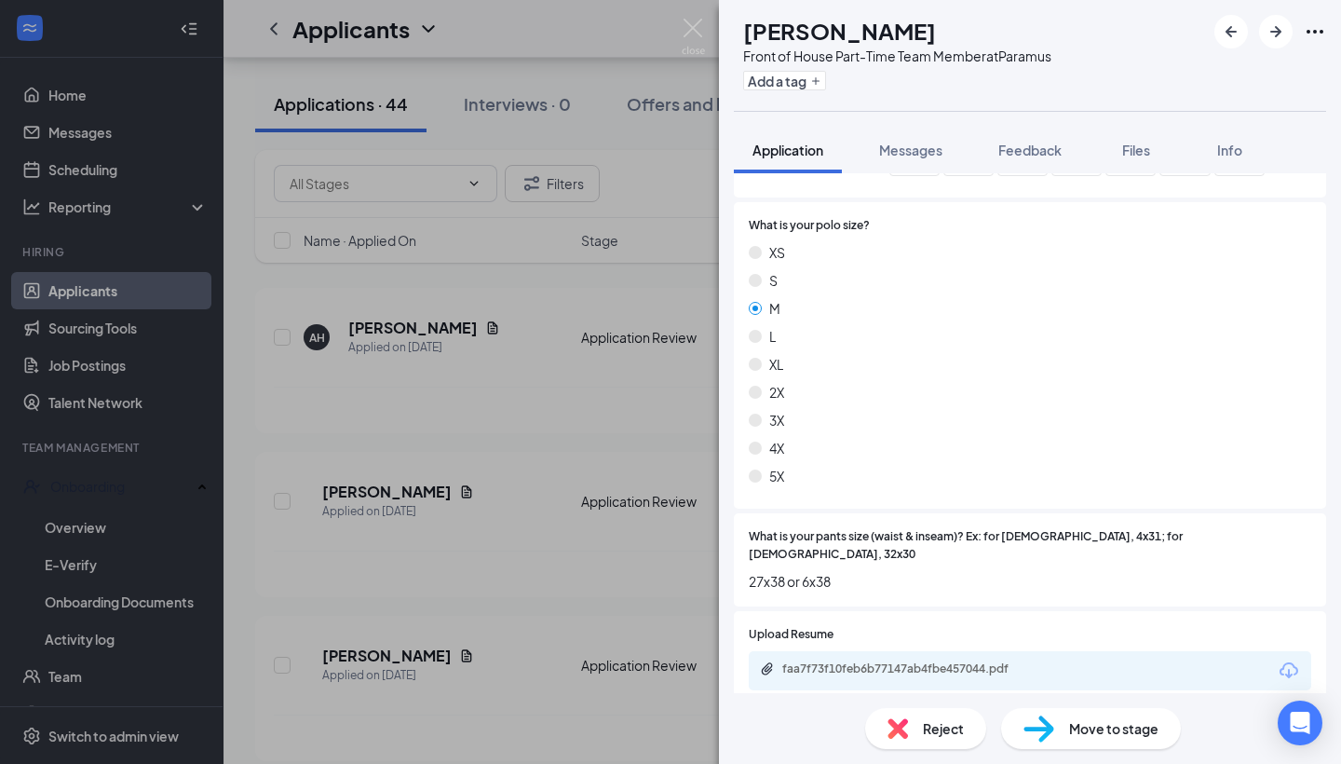
scroll to position [773, 0]
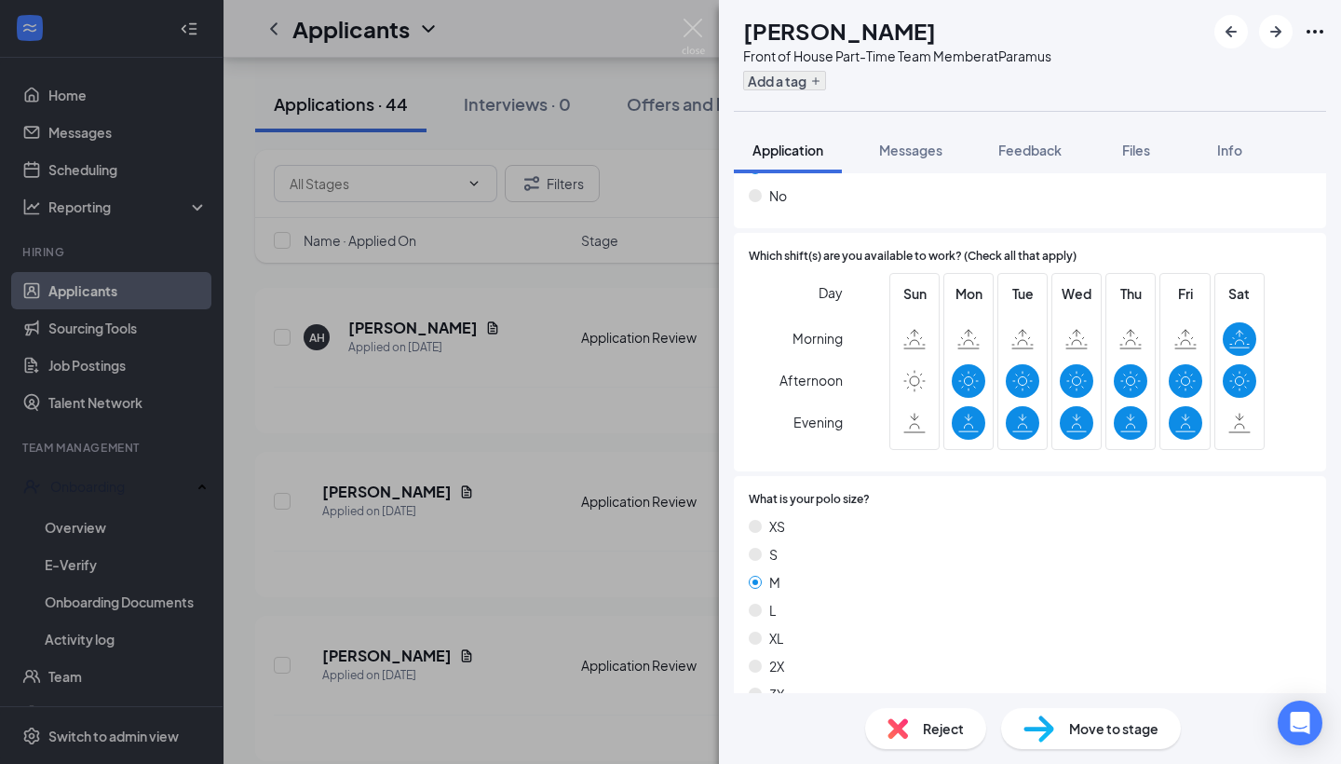
click at [821, 75] on icon "Plus" at bounding box center [815, 80] width 11 height 11
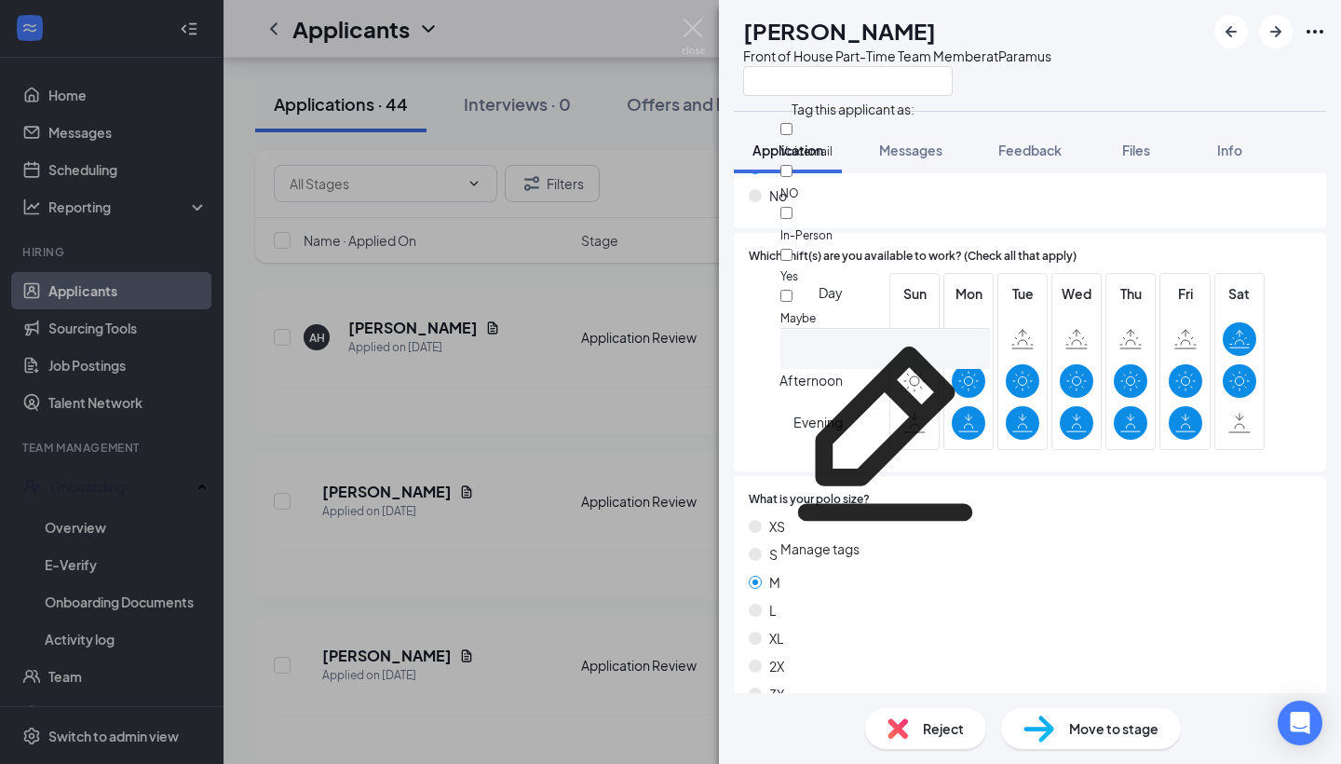
click at [882, 286] on div "Maybe" at bounding box center [885, 307] width 210 height 42
checkbox input "true"
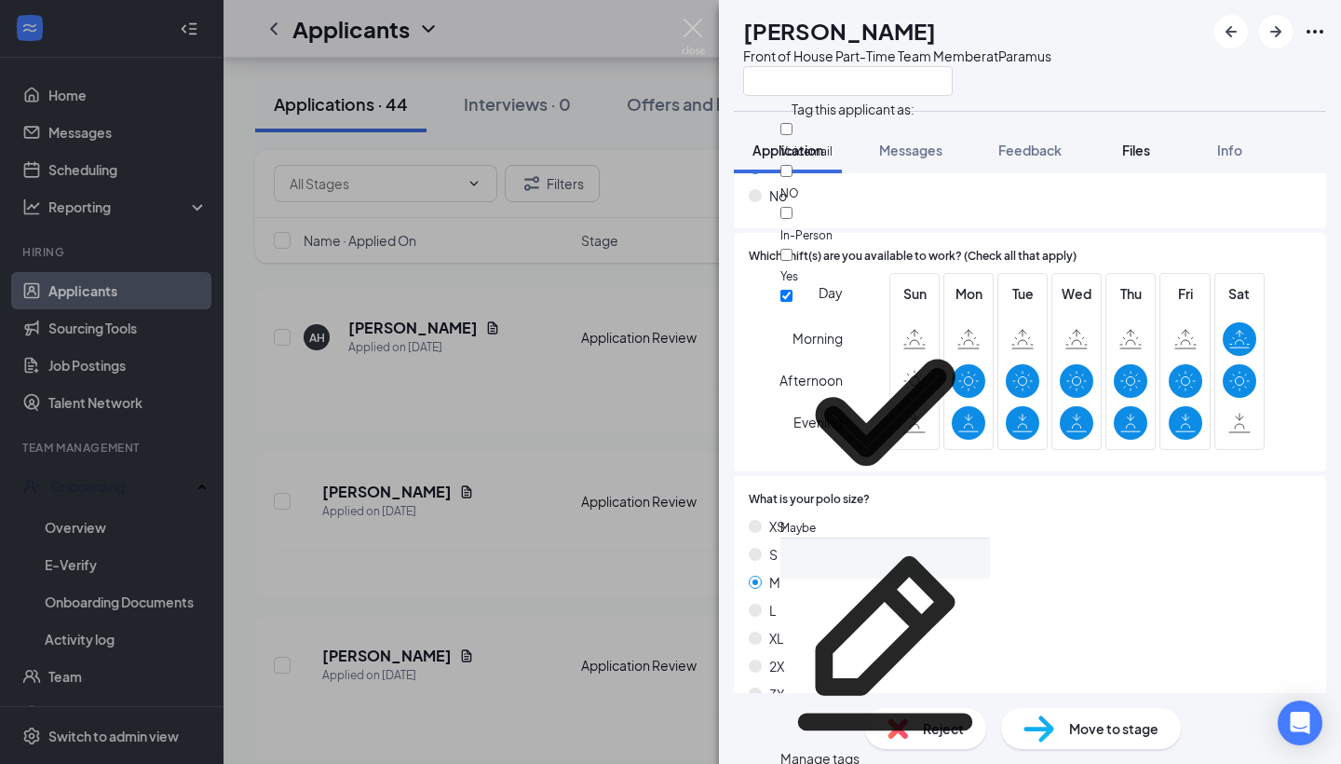
click at [1109, 169] on button "Files" at bounding box center [1136, 150] width 75 height 47
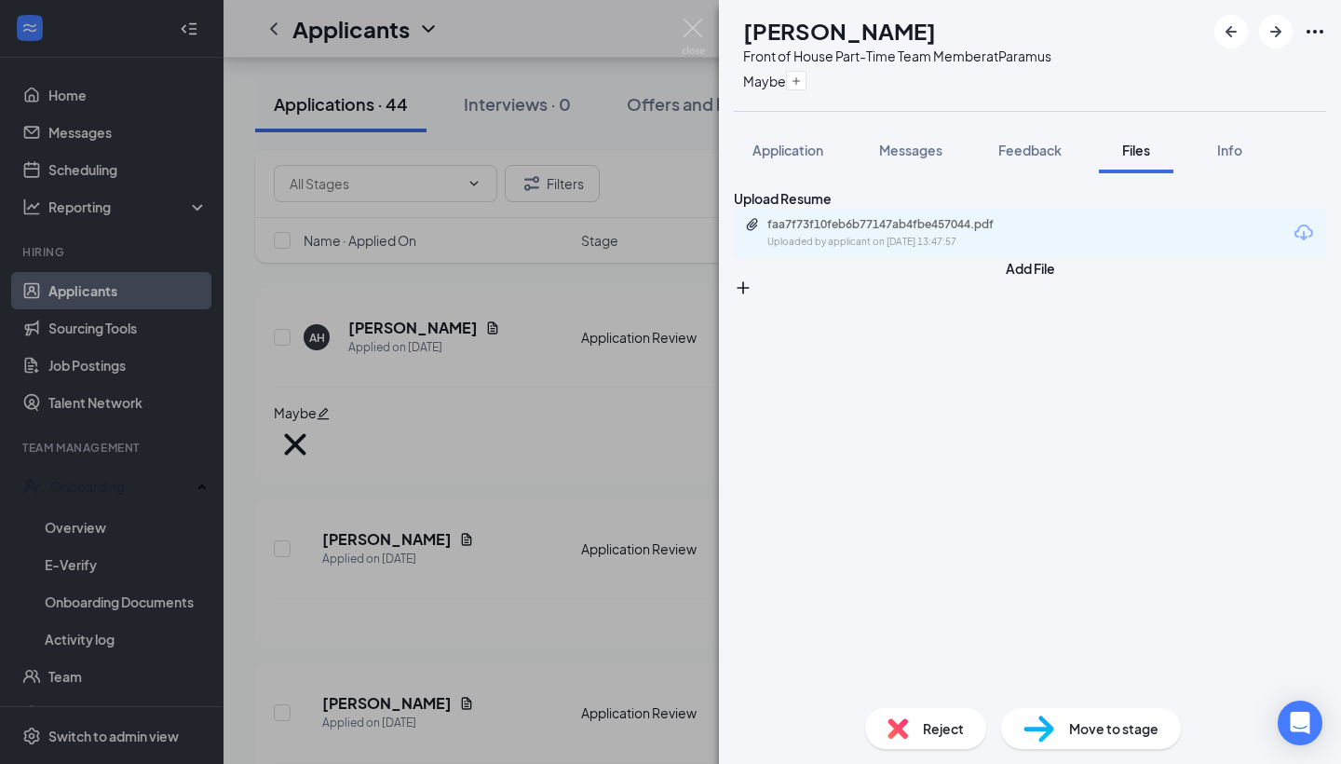
click at [705, 30] on div "AH [PERSON_NAME] Front of House Part-Time Team Member at Paramus Maybe Applicat…" at bounding box center [670, 382] width 1341 height 764
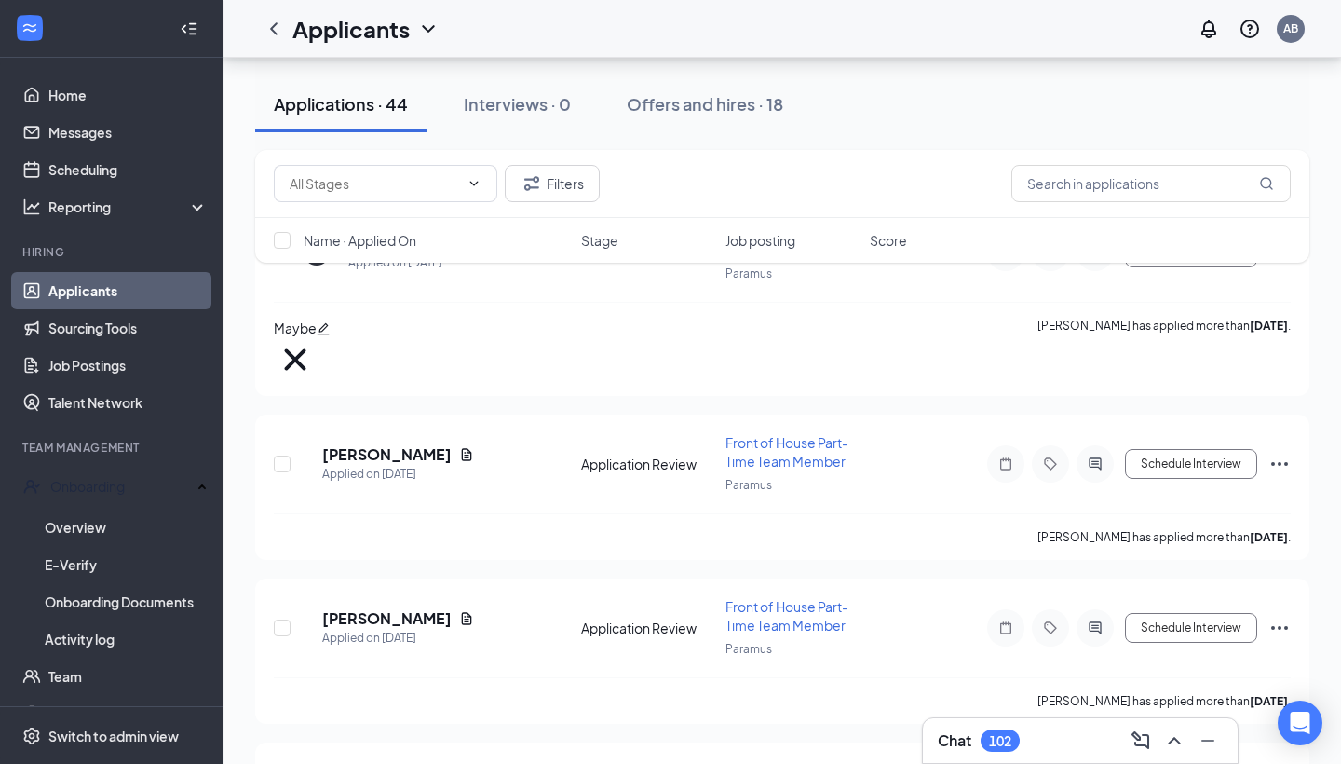
scroll to position [377, 0]
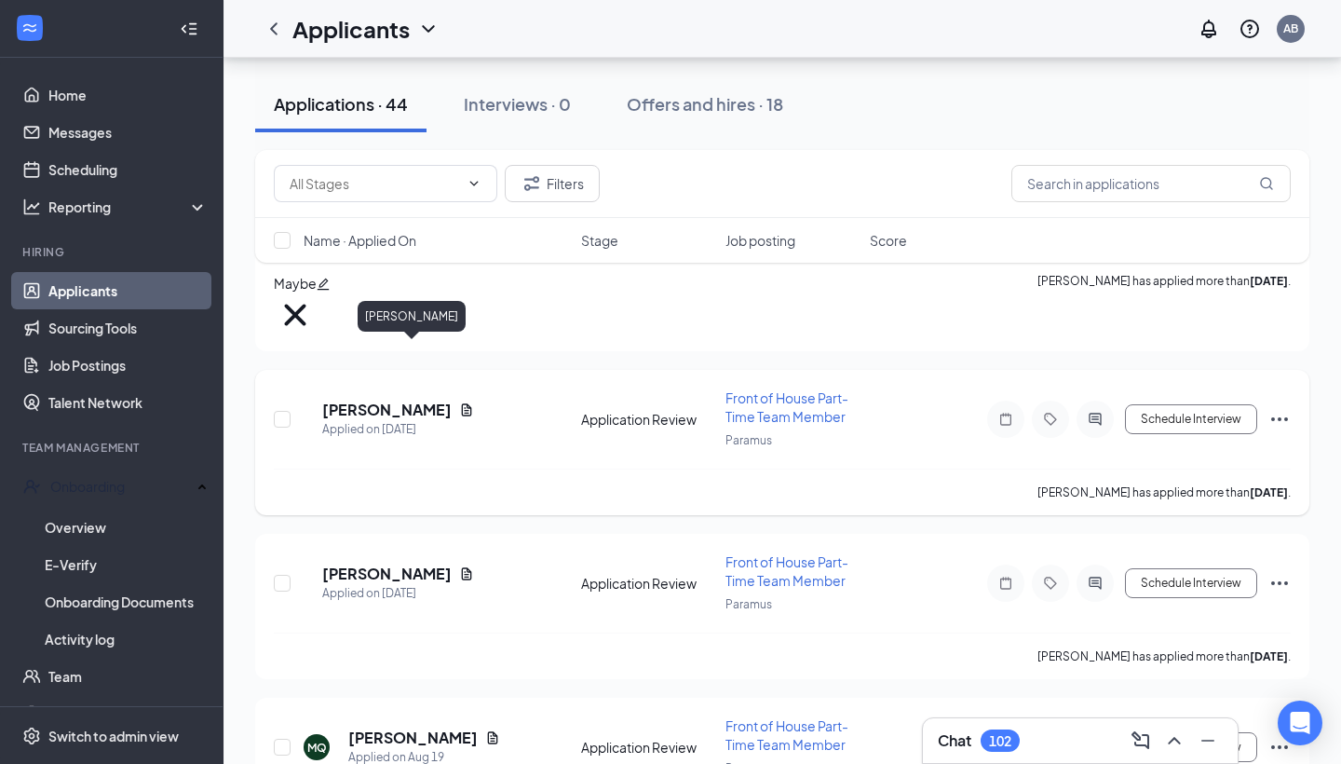
click at [416, 400] on h5 "[PERSON_NAME]" at bounding box center [386, 410] width 129 height 20
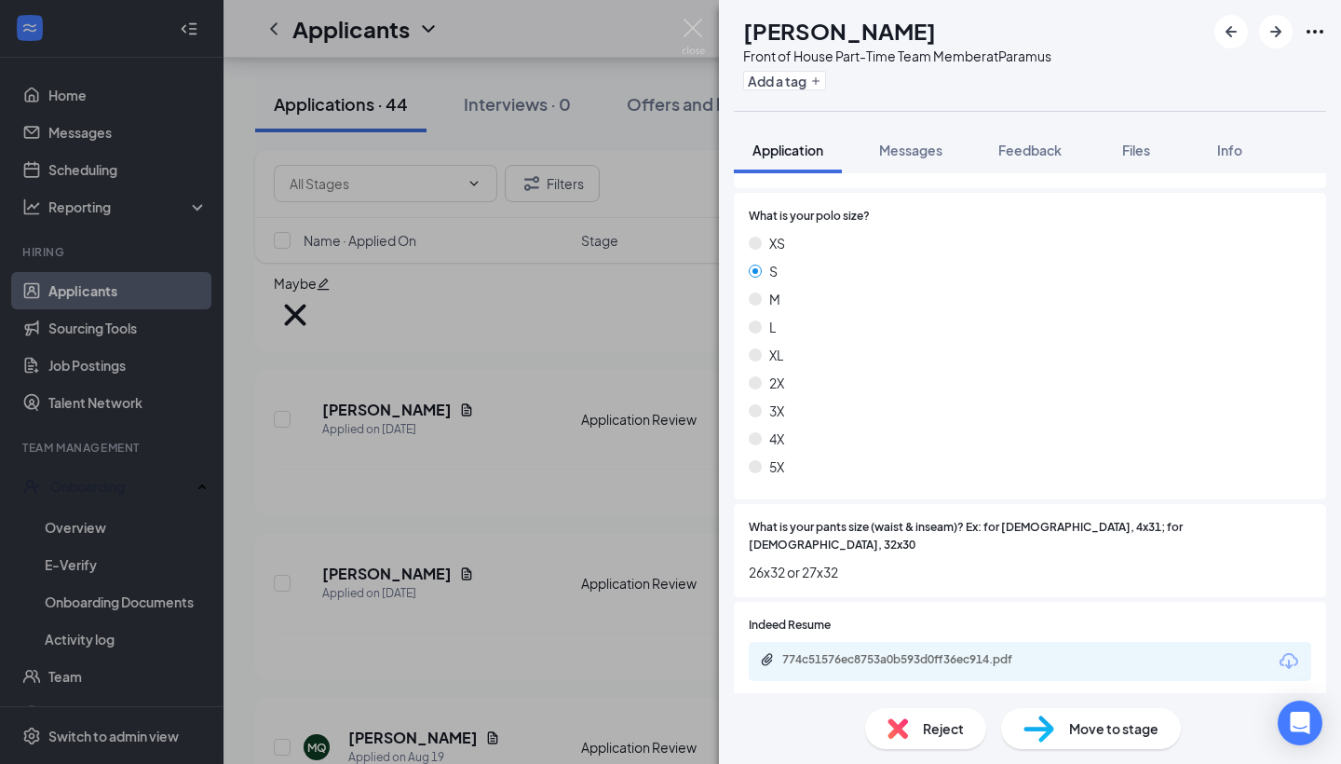
scroll to position [1086, 0]
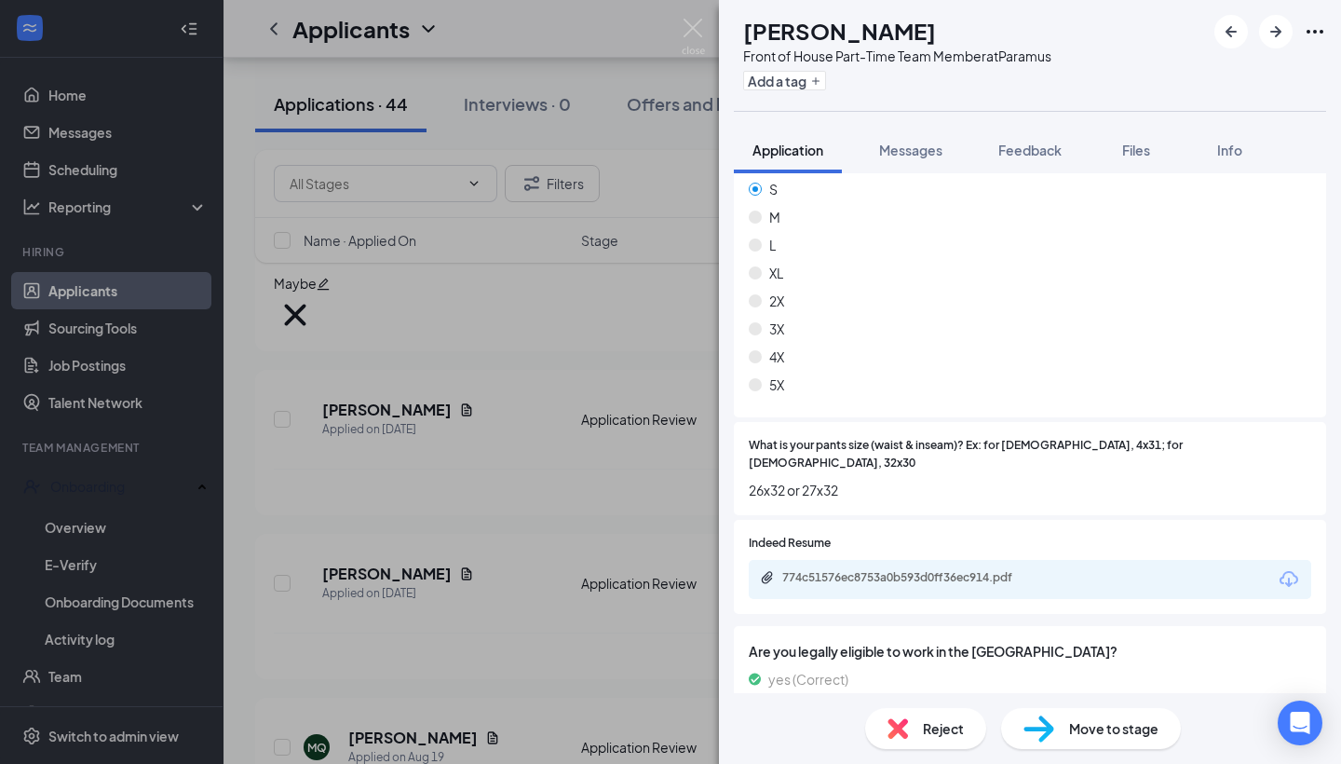
click at [931, 722] on span "Reject" at bounding box center [943, 728] width 41 height 20
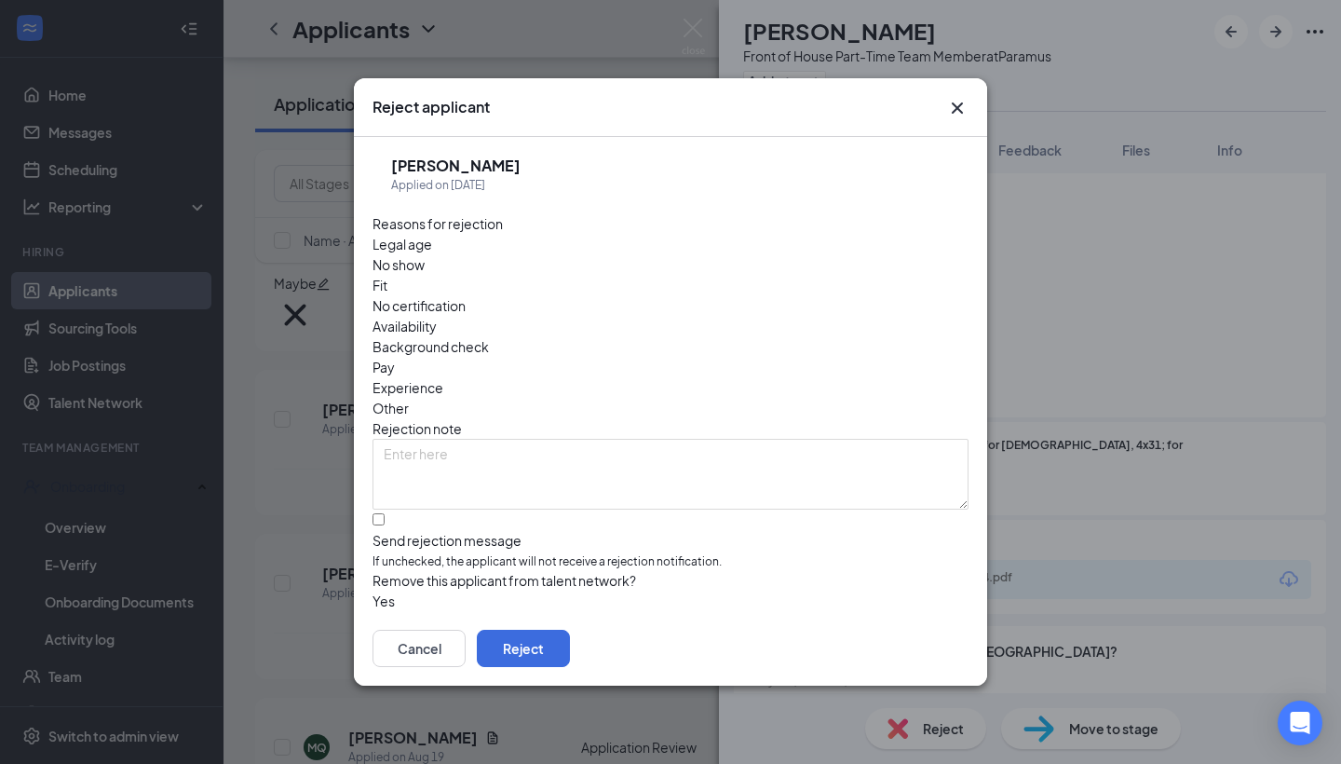
click at [778, 316] on div "Availability" at bounding box center [671, 326] width 596 height 20
click at [380, 531] on div at bounding box center [671, 531] width 596 height 0
click at [380, 513] on input "Send rejection message If unchecked, the applicant will not receive a rejection…" at bounding box center [379, 519] width 12 height 12
checkbox input "true"
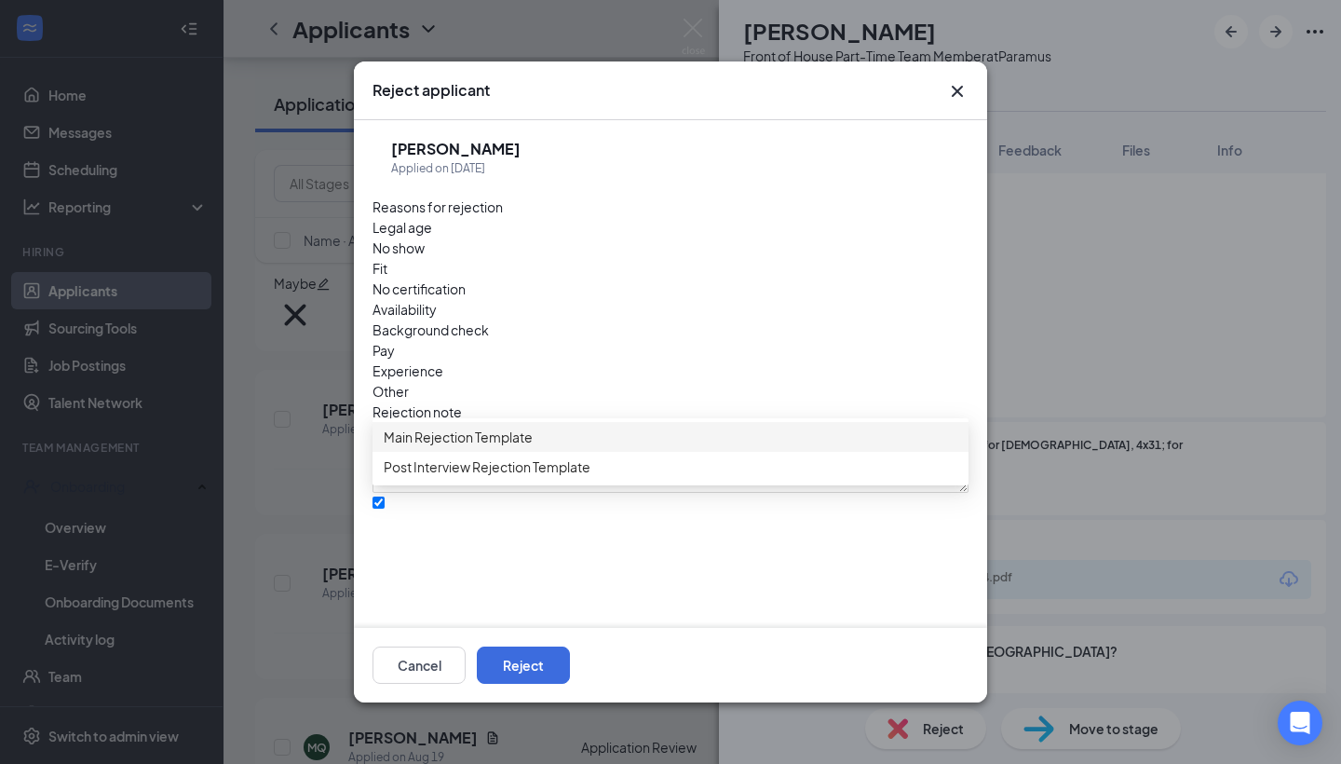
click at [481, 452] on div "Main Rejection Template" at bounding box center [671, 437] width 596 height 30
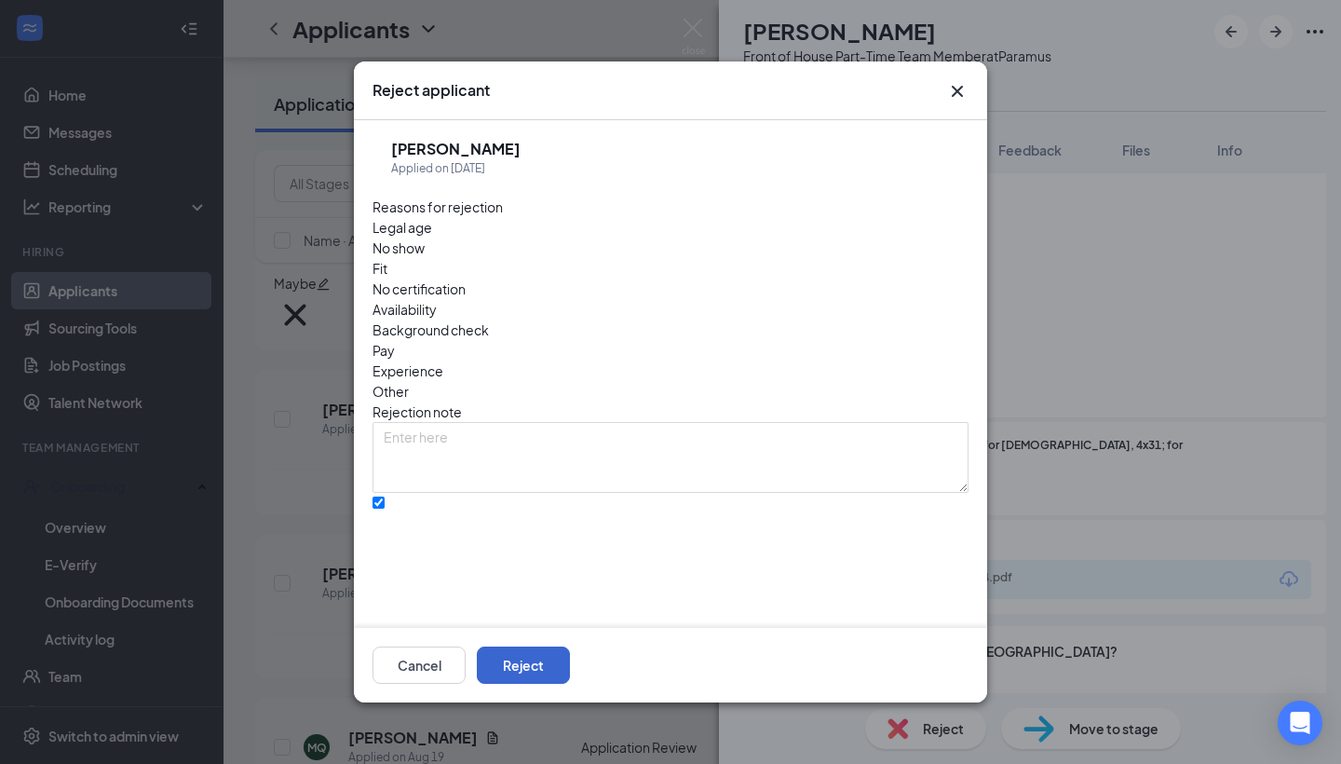
click at [570, 658] on button "Reject" at bounding box center [523, 664] width 93 height 37
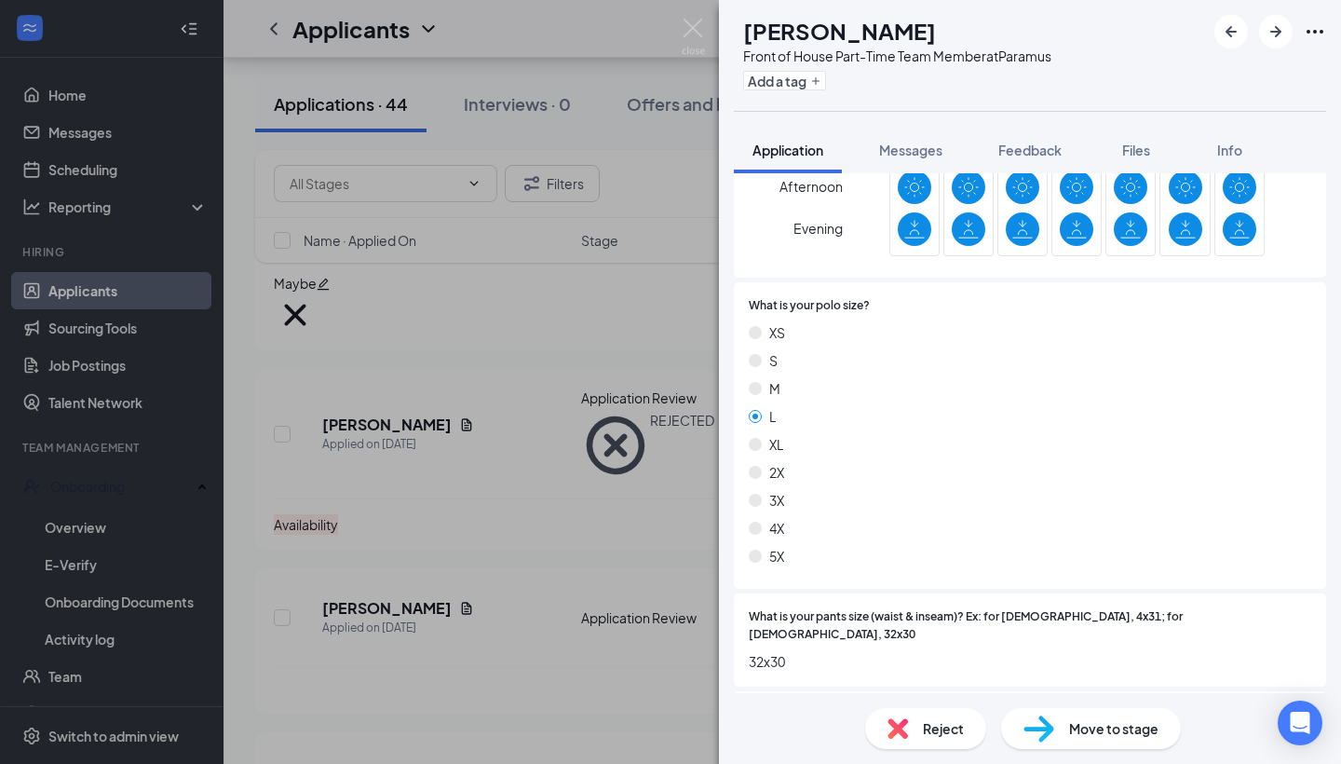
scroll to position [982, 0]
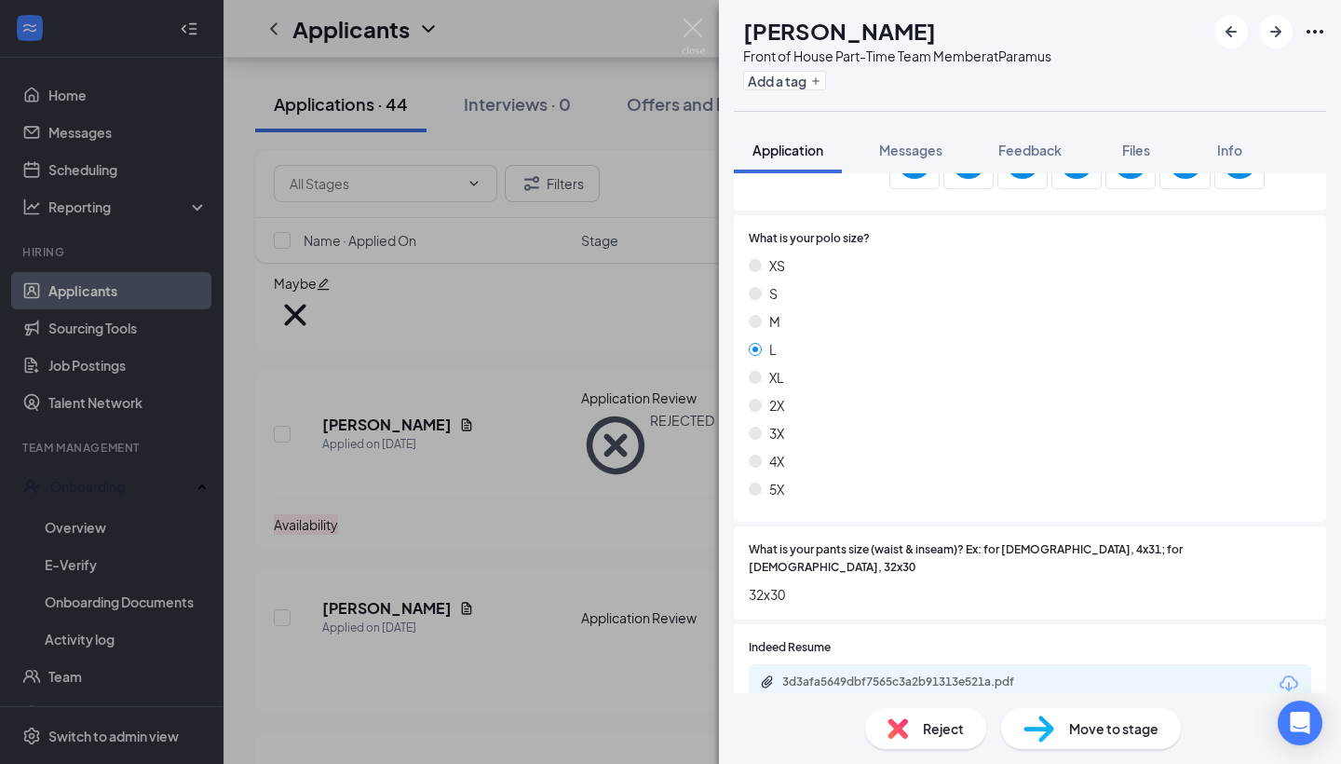
click at [921, 716] on div "Reject" at bounding box center [925, 728] width 121 height 41
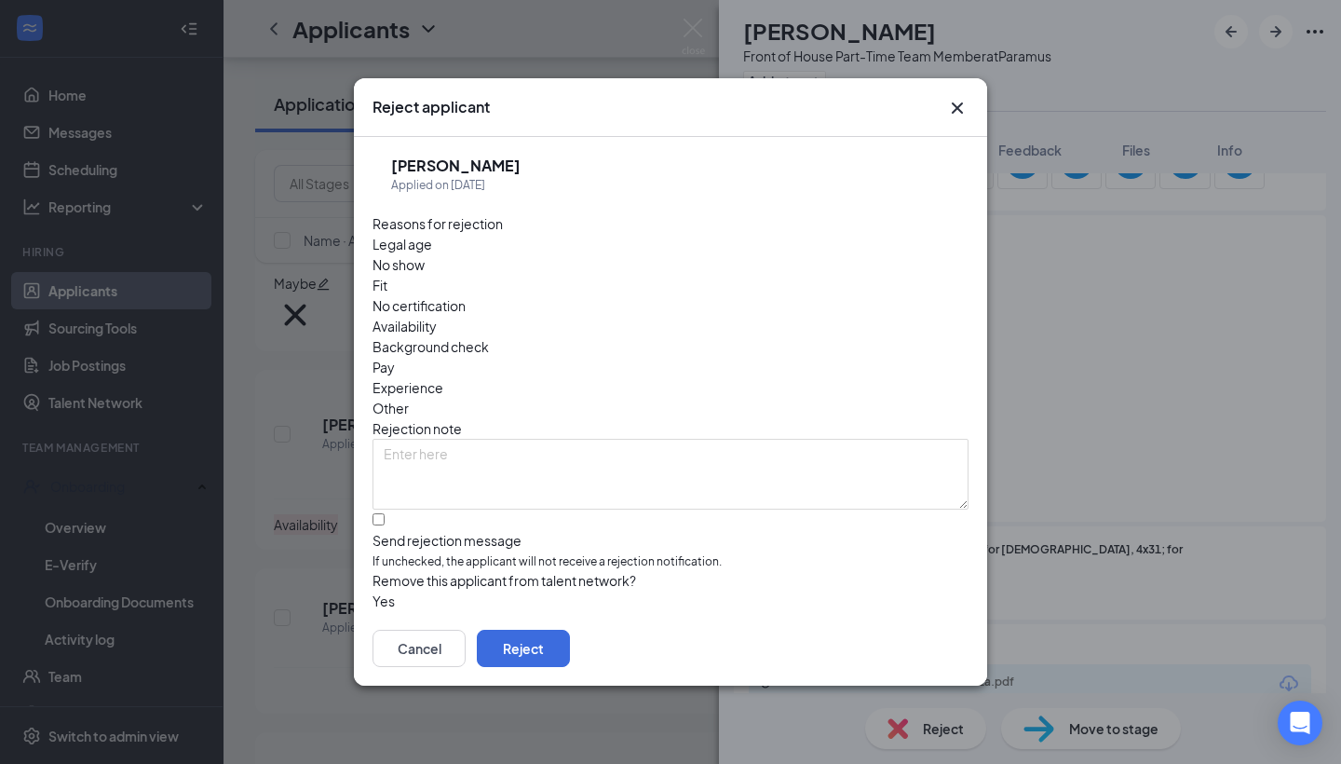
click at [437, 316] on span "Availability" at bounding box center [405, 326] width 64 height 20
click at [389, 531] on div at bounding box center [671, 531] width 596 height 0
click at [385, 513] on input "Send rejection message If unchecked, the applicant will not receive a rejection…" at bounding box center [379, 519] width 12 height 12
checkbox input "true"
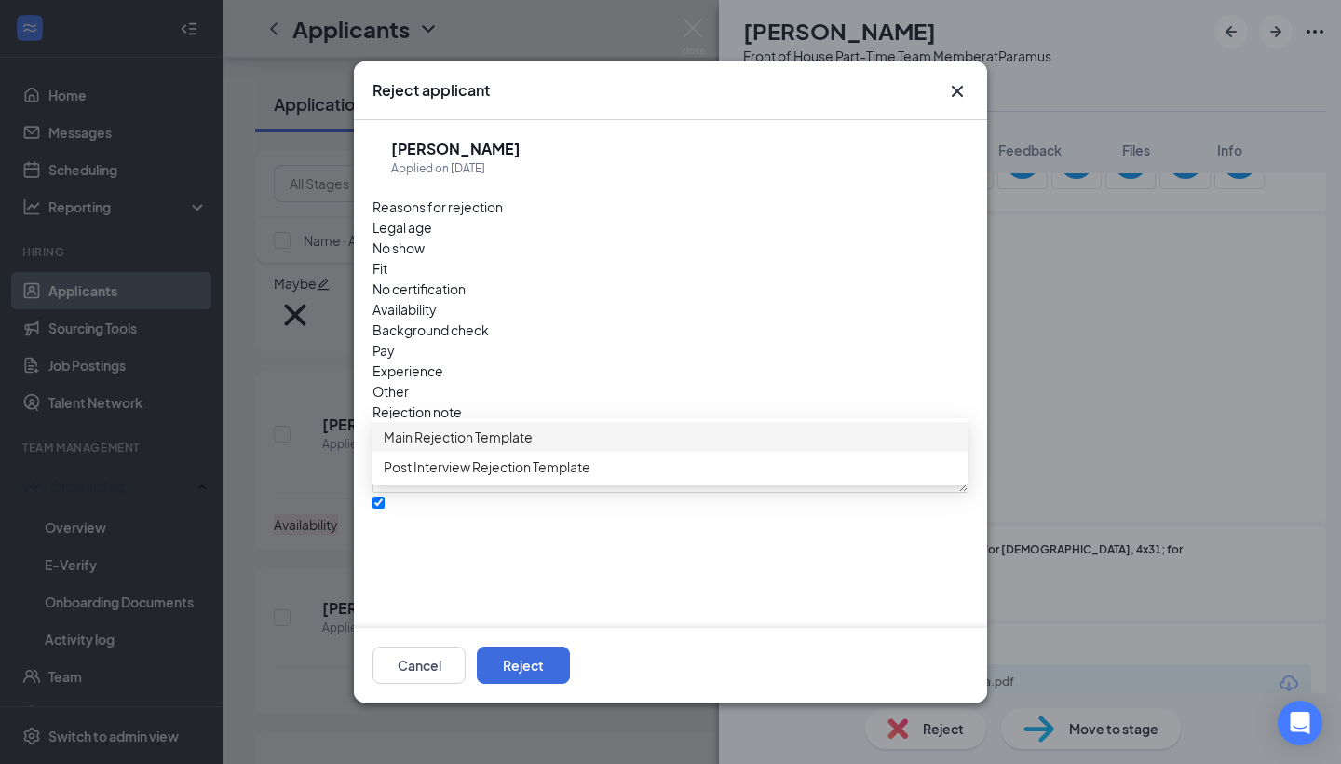
click at [488, 452] on div "Main Rejection Template" at bounding box center [671, 437] width 596 height 30
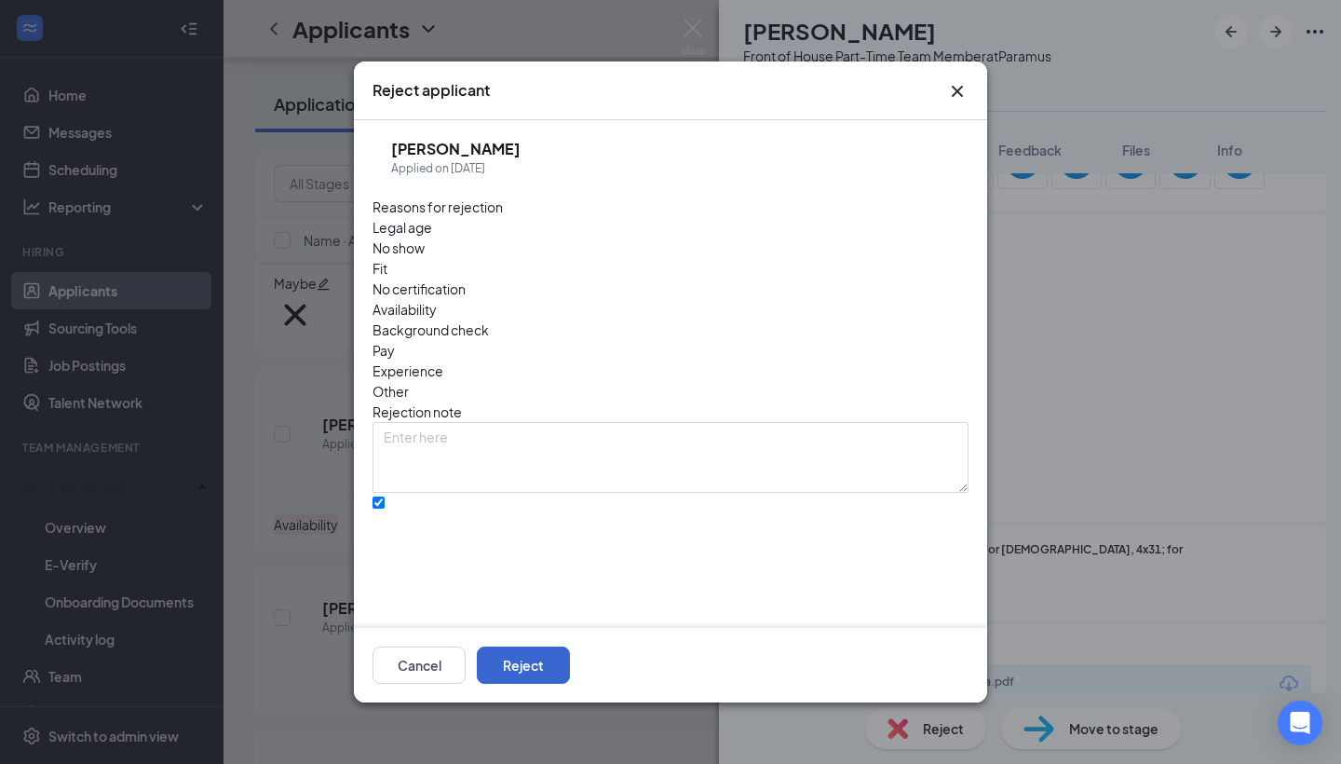
click at [570, 667] on button "Reject" at bounding box center [523, 664] width 93 height 37
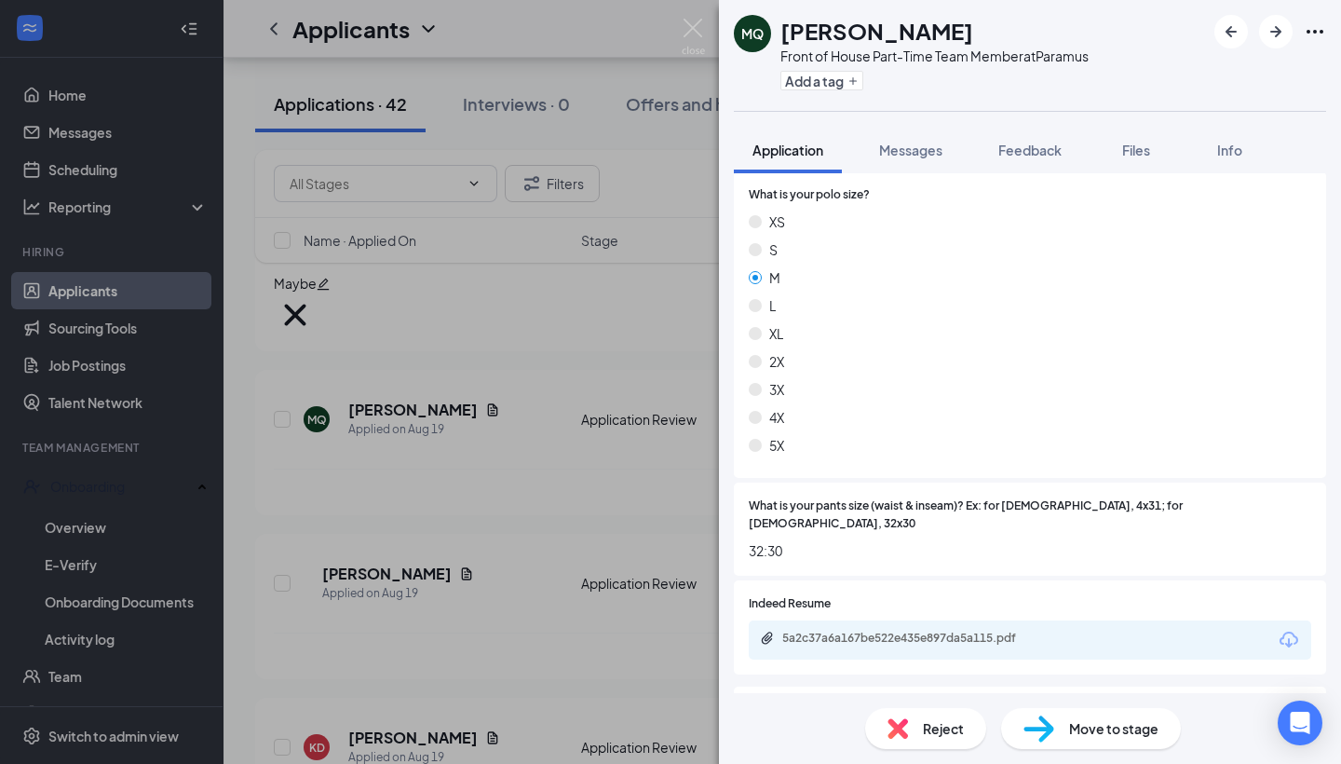
scroll to position [1080, 0]
click at [946, 739] on div "Reject" at bounding box center [925, 728] width 121 height 41
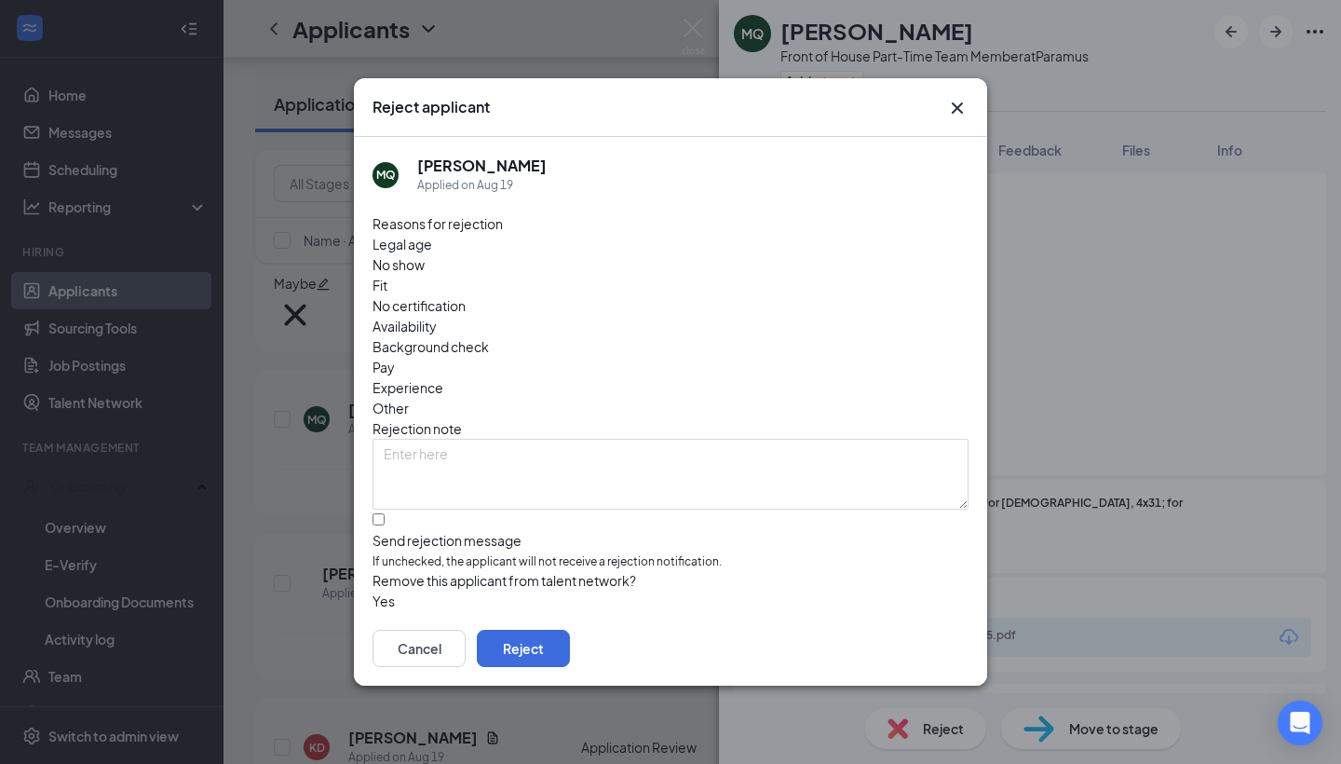
click at [437, 316] on span "Availability" at bounding box center [405, 326] width 64 height 20
click at [388, 531] on div at bounding box center [671, 531] width 596 height 0
click at [385, 513] on input "Send rejection message If unchecked, the applicant will not receive a rejection…" at bounding box center [379, 519] width 12 height 12
checkbox input "true"
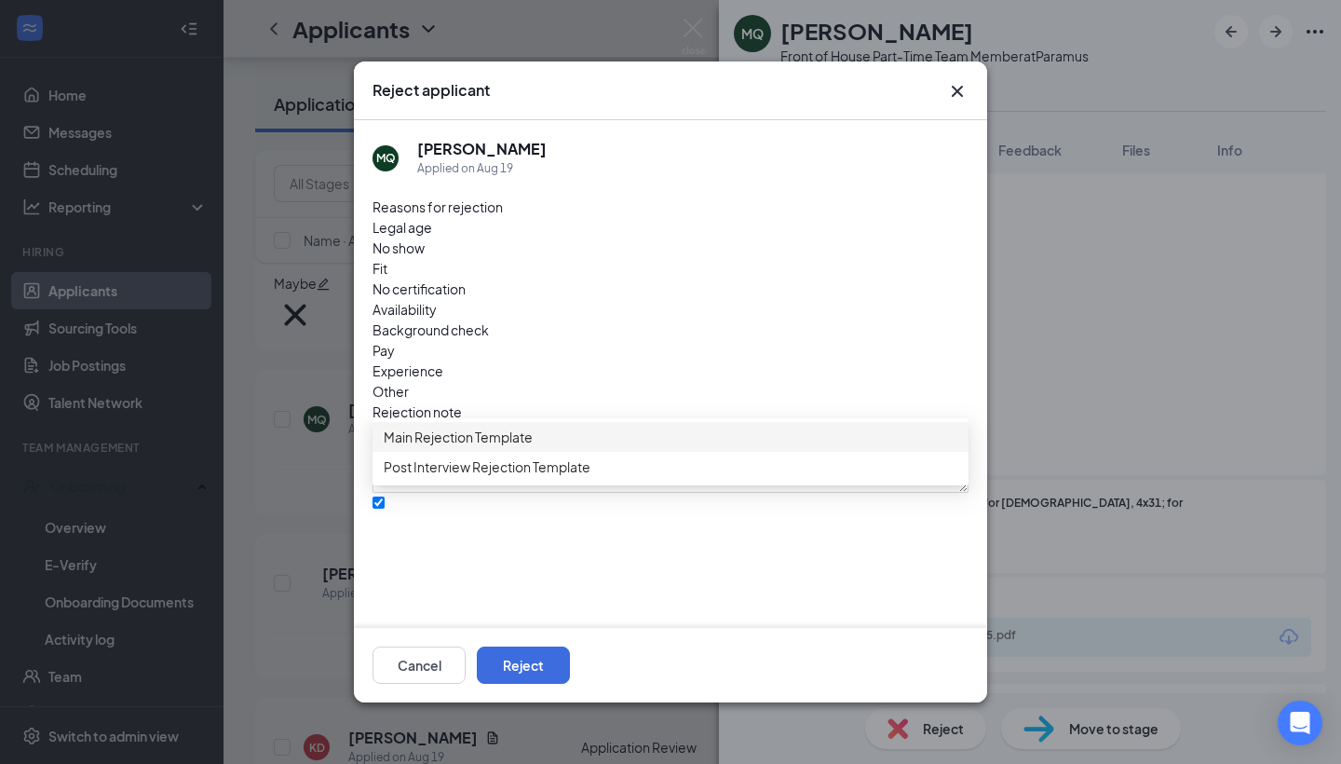
click at [581, 452] on div "Main Rejection Template" at bounding box center [671, 437] width 596 height 30
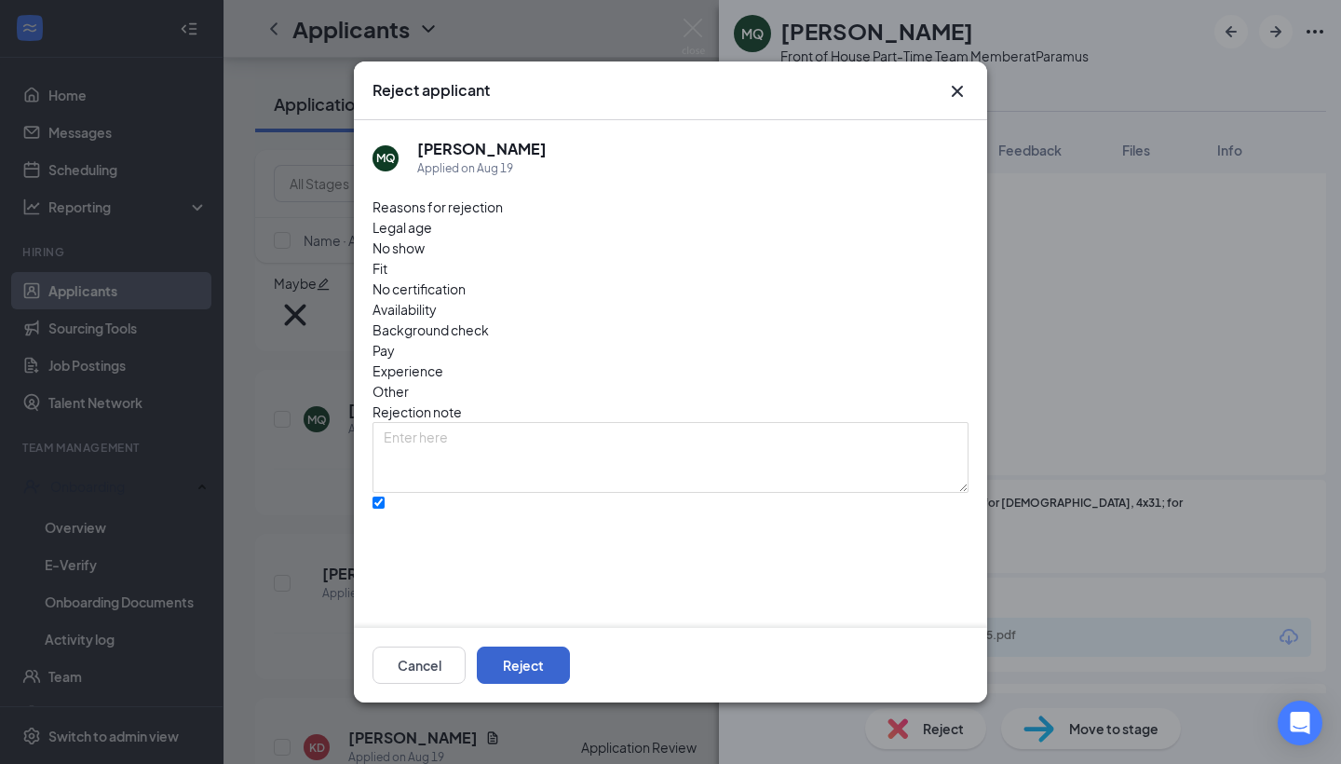
click at [570, 666] on button "Reject" at bounding box center [523, 664] width 93 height 37
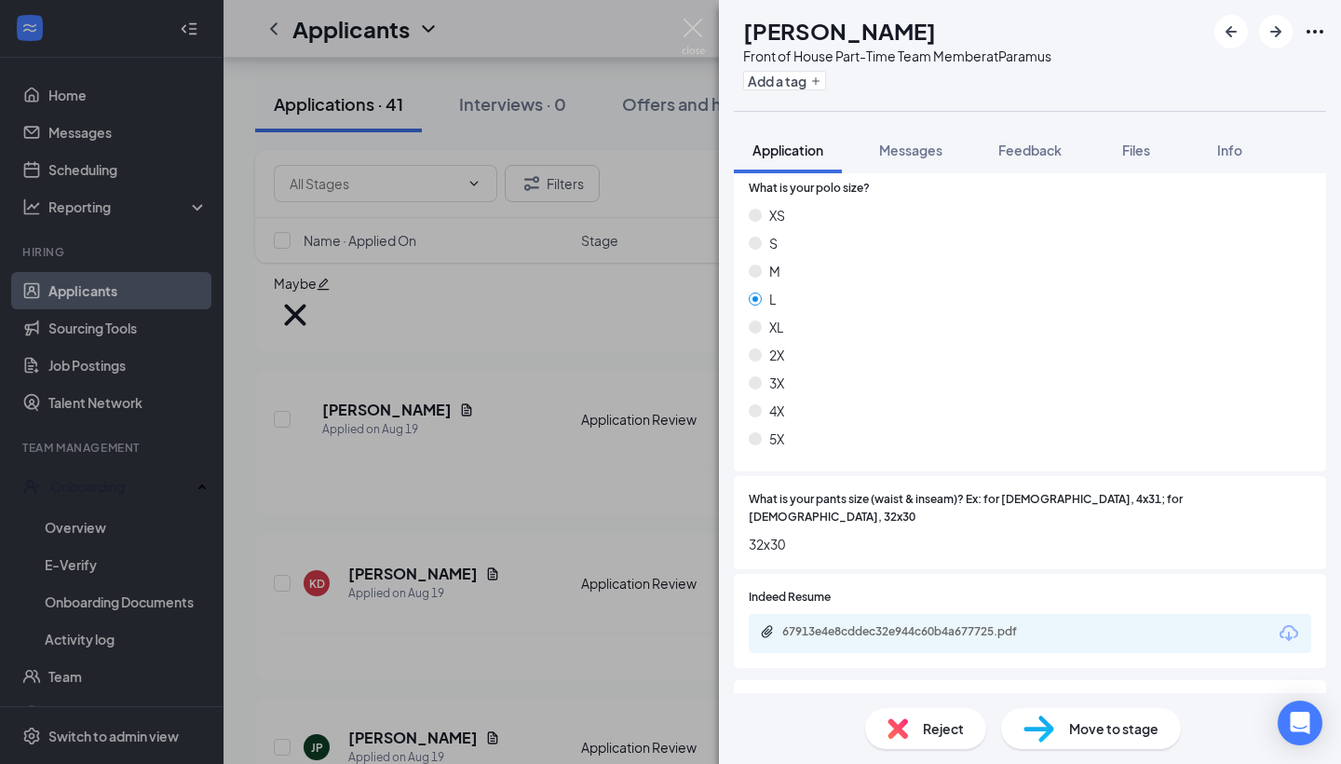
scroll to position [1161, 0]
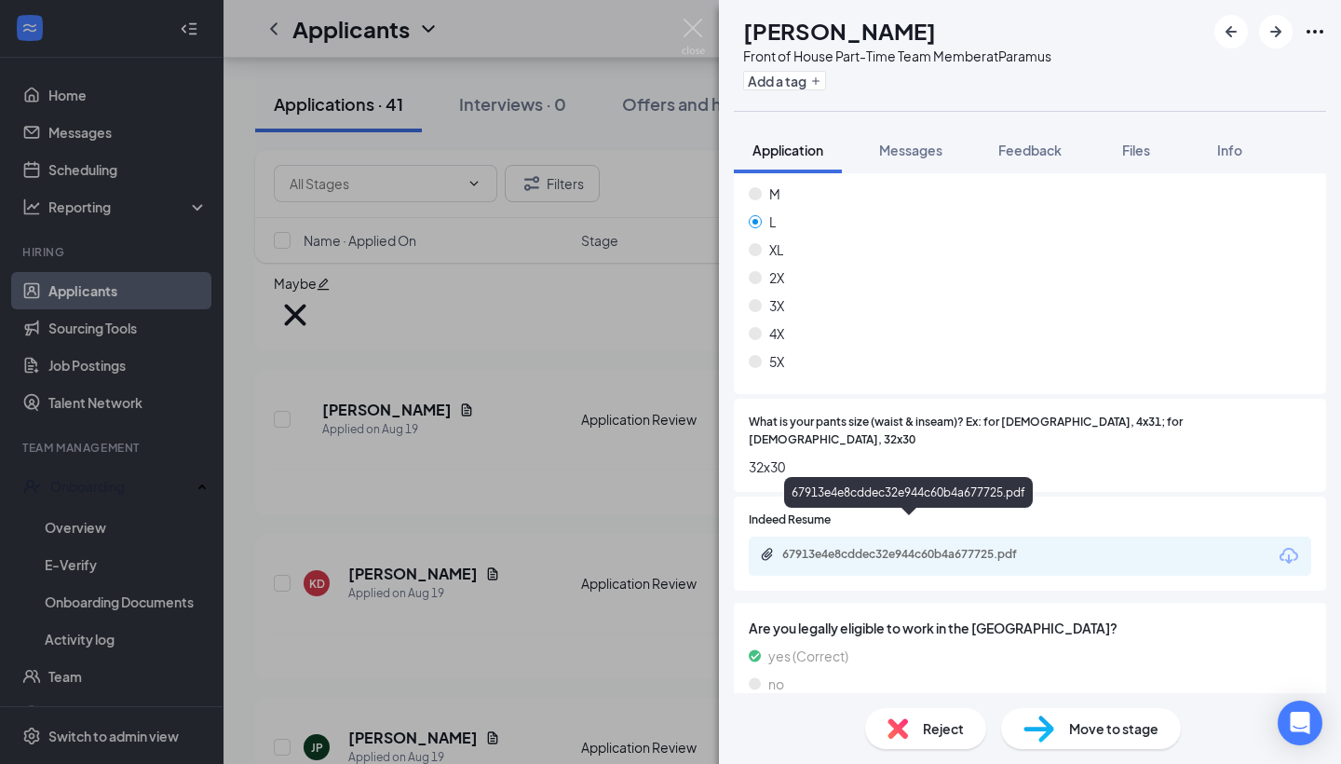
click at [884, 513] on div "67913e4e8cddec32e944c60b4a677725.pdf" at bounding box center [908, 496] width 249 height 38
click at [885, 547] on div "67913e4e8cddec32e944c60b4a677725.pdf" at bounding box center [912, 554] width 261 height 15
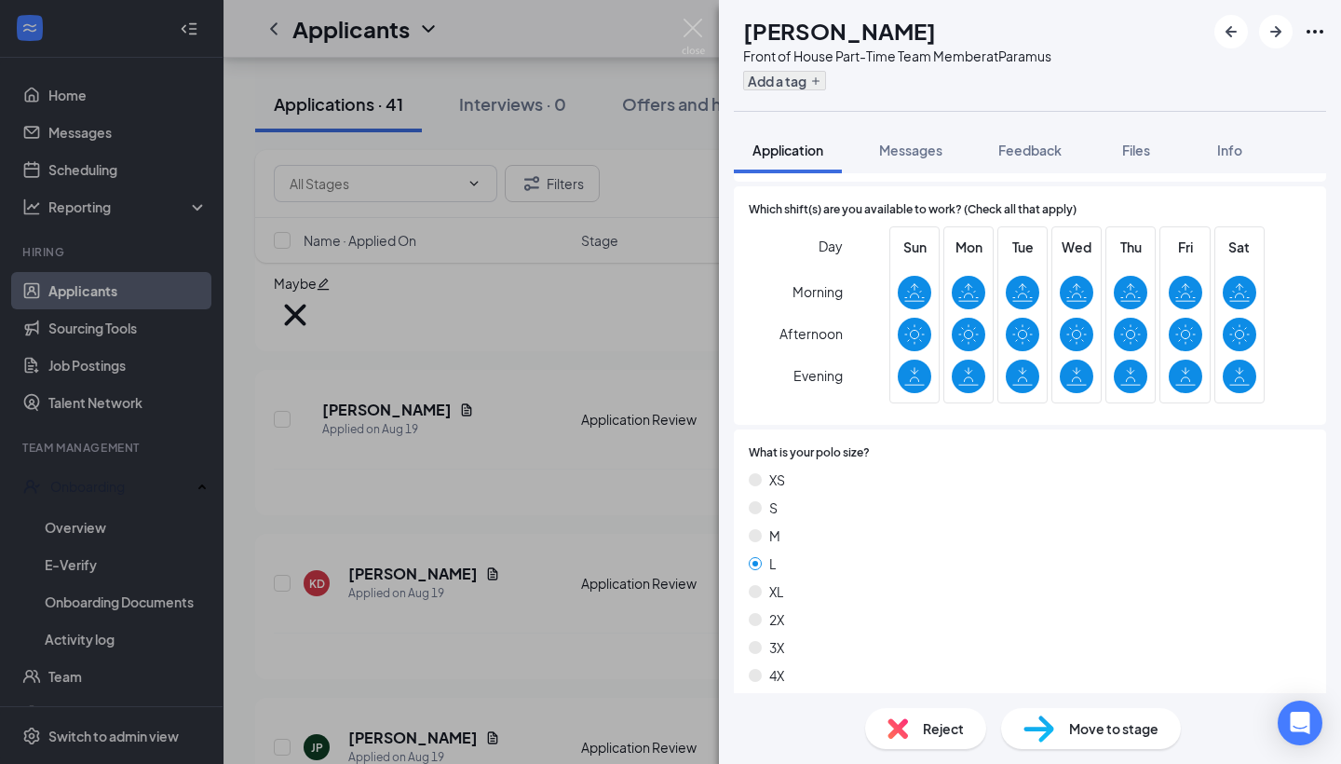
click at [826, 87] on button "Add a tag" at bounding box center [784, 81] width 83 height 20
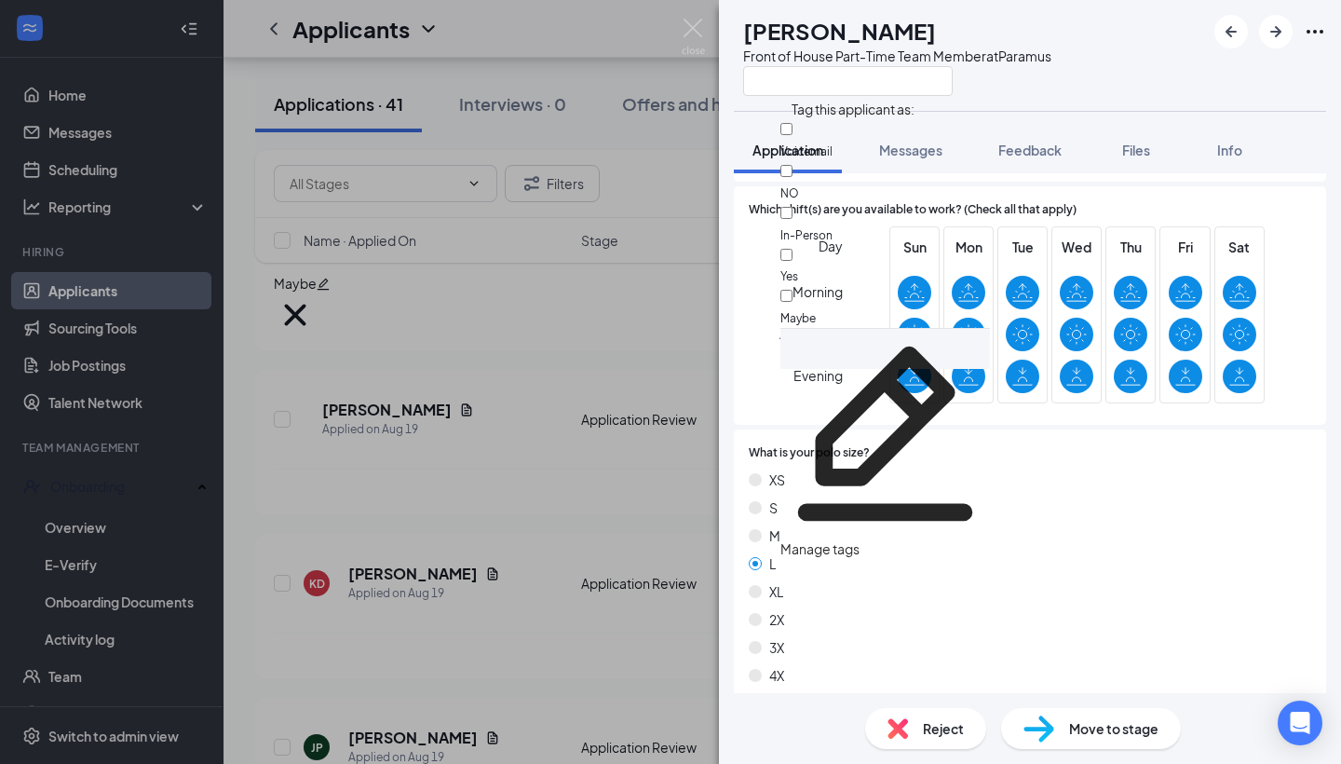
click at [816, 311] on span "Maybe" at bounding box center [797, 318] width 35 height 14
click at [793, 290] on input "Maybe" at bounding box center [786, 296] width 12 height 12
click at [816, 311] on span "Maybe" at bounding box center [797, 318] width 35 height 14
click at [793, 290] on input "Maybe" at bounding box center [786, 296] width 12 height 12
click at [919, 286] on div "Maybe" at bounding box center [885, 307] width 210 height 42
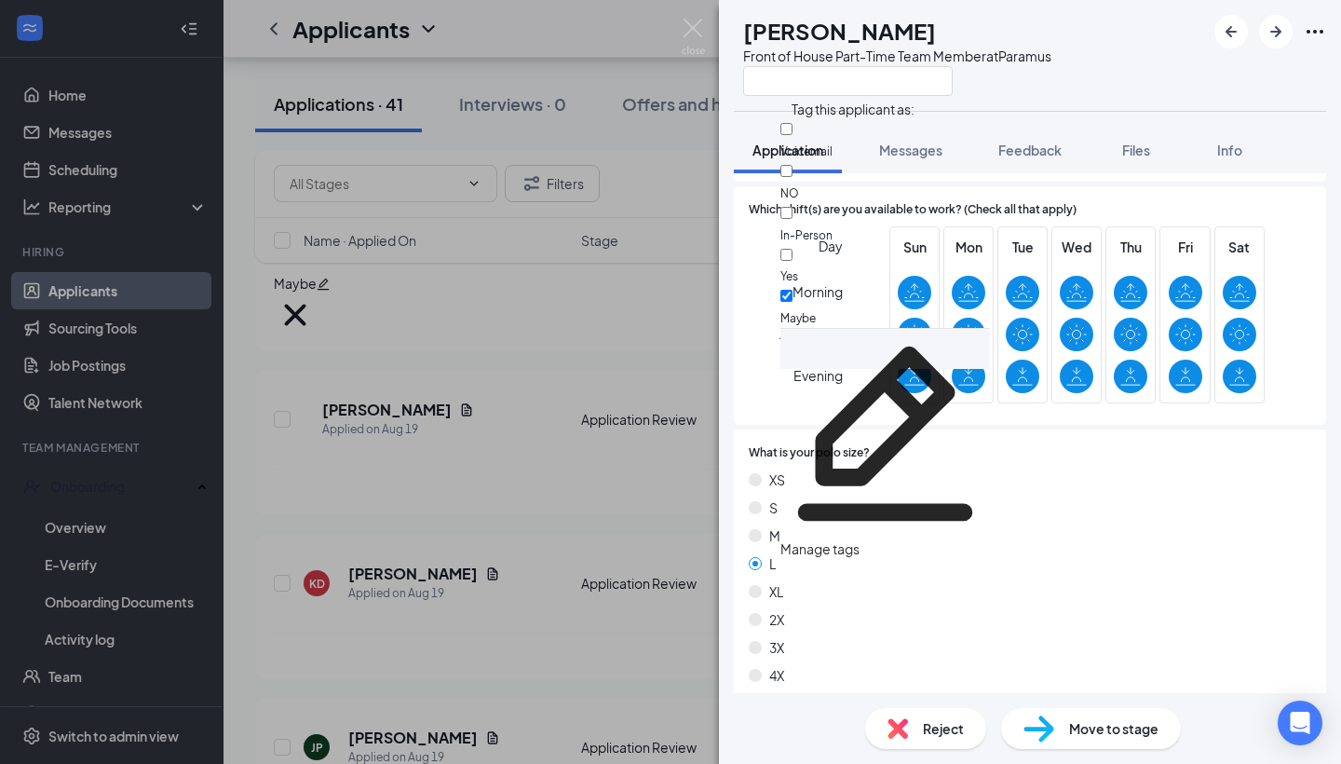
checkbox input "true"
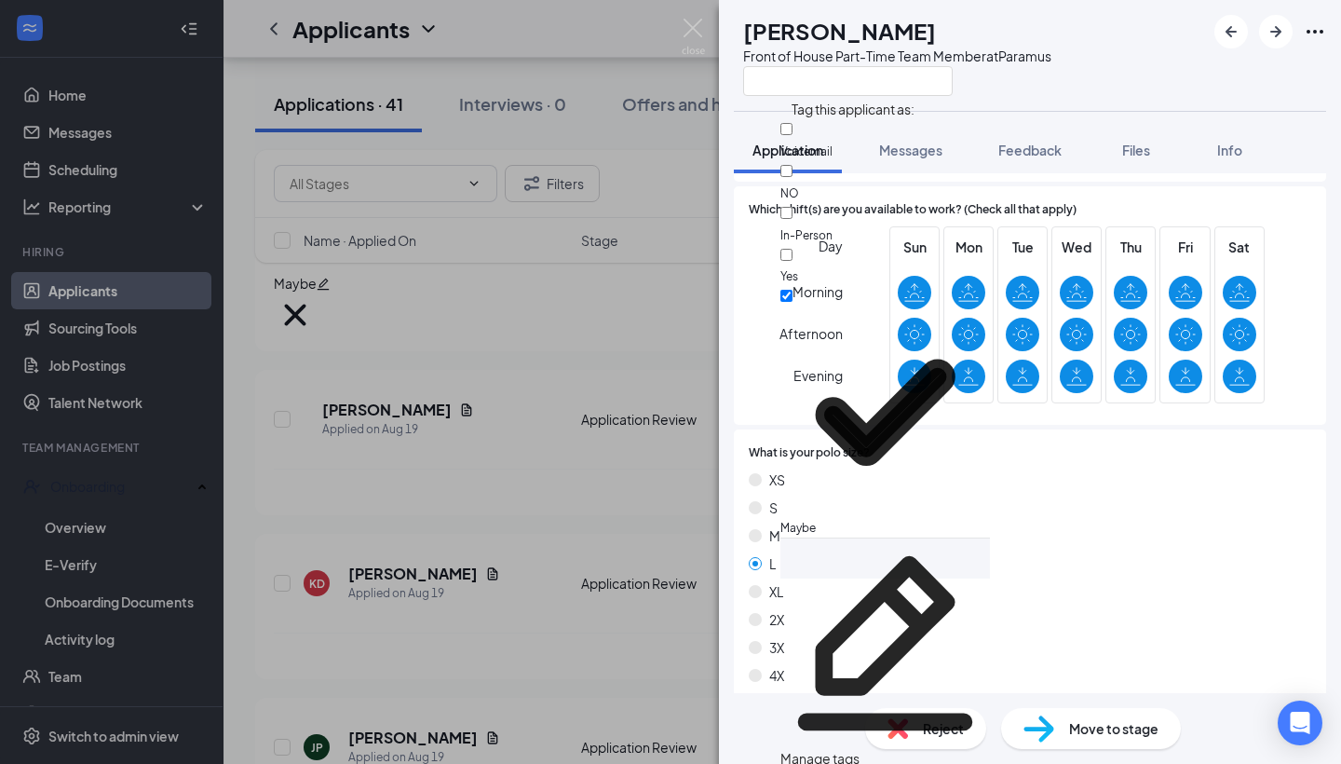
click at [1130, 102] on div "CE [PERSON_NAME] Front of House Part-Time Team Member at [GEOGRAPHIC_DATA]" at bounding box center [1030, 55] width 622 height 111
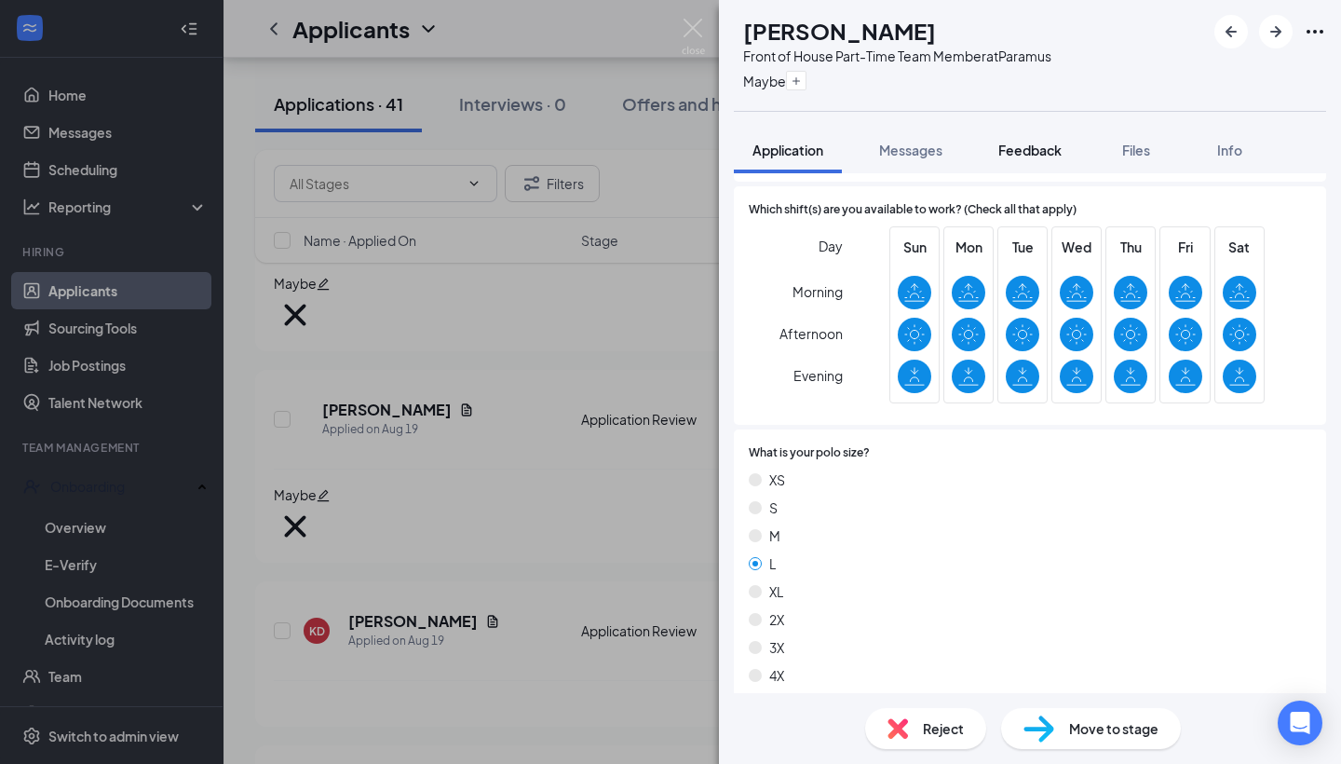
click at [1056, 139] on button "Feedback" at bounding box center [1030, 150] width 101 height 47
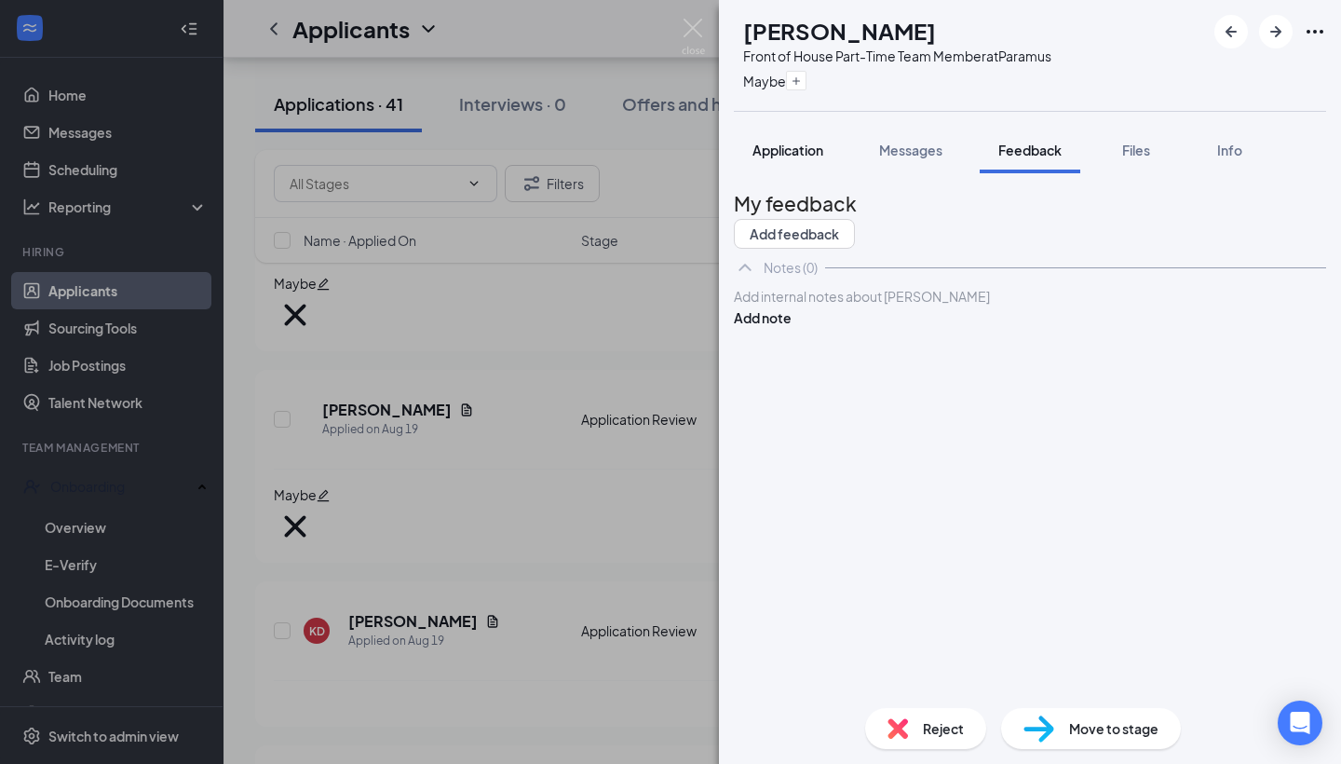
click at [794, 141] on div "Application" at bounding box center [787, 150] width 71 height 19
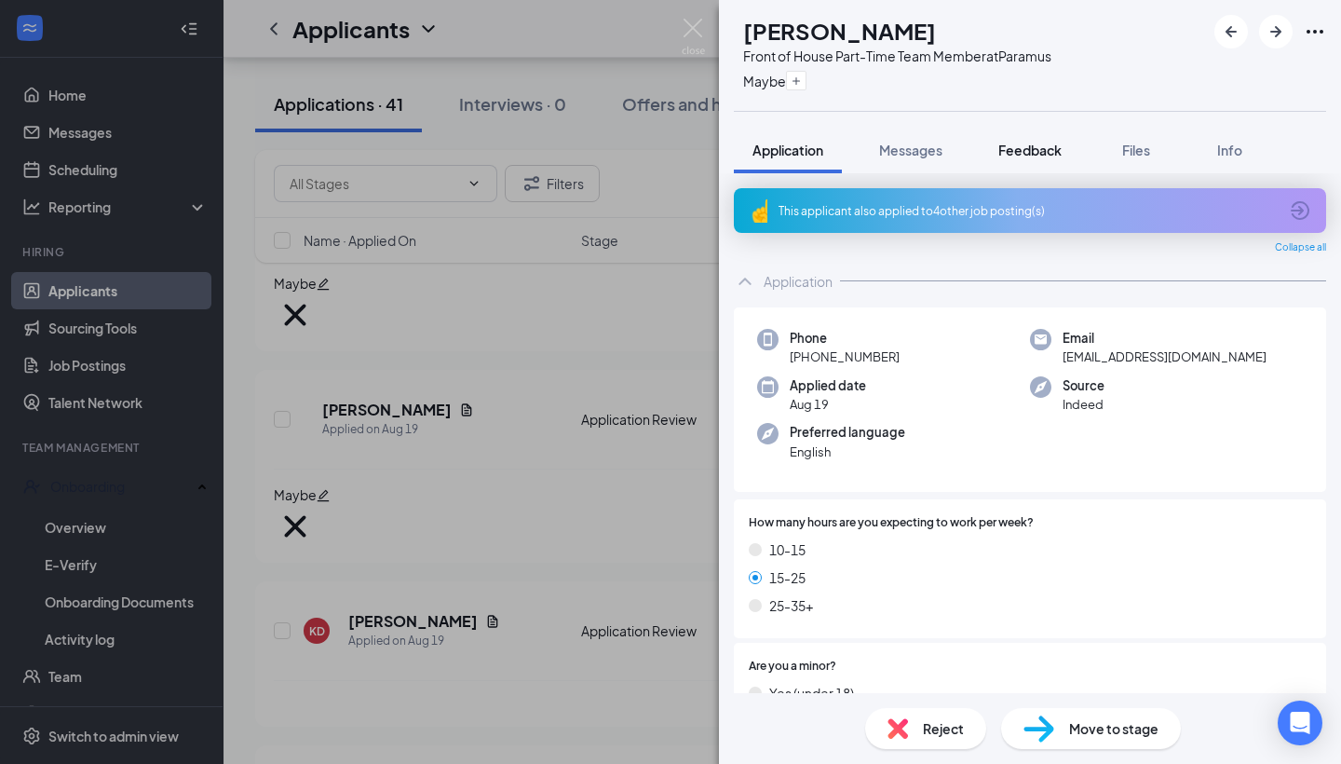
click at [1037, 150] on span "Feedback" at bounding box center [1029, 150] width 63 height 17
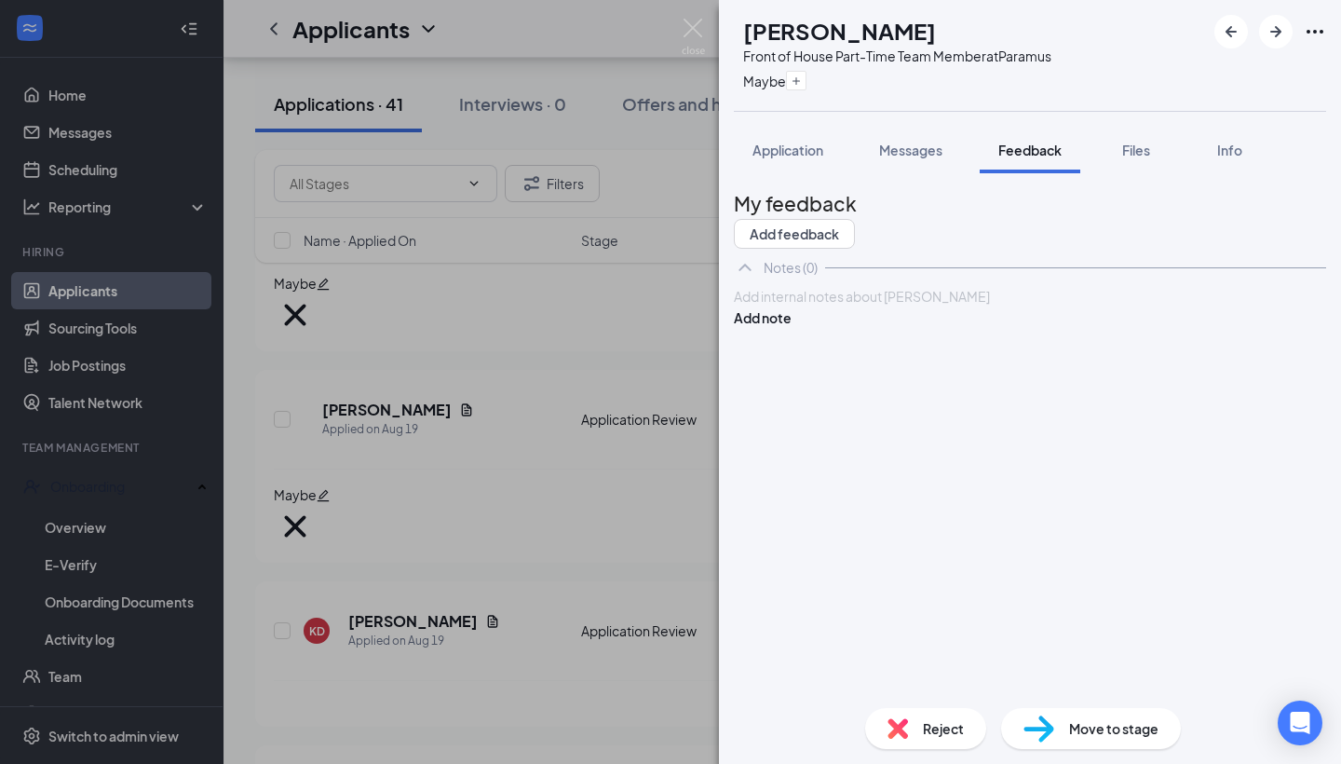
click at [875, 306] on div at bounding box center [1030, 297] width 590 height 20
click at [1241, 328] on div "Yes but it looks like he doen't have customer experience Add note" at bounding box center [1030, 307] width 592 height 42
click at [792, 328] on button "Add note" at bounding box center [763, 317] width 58 height 20
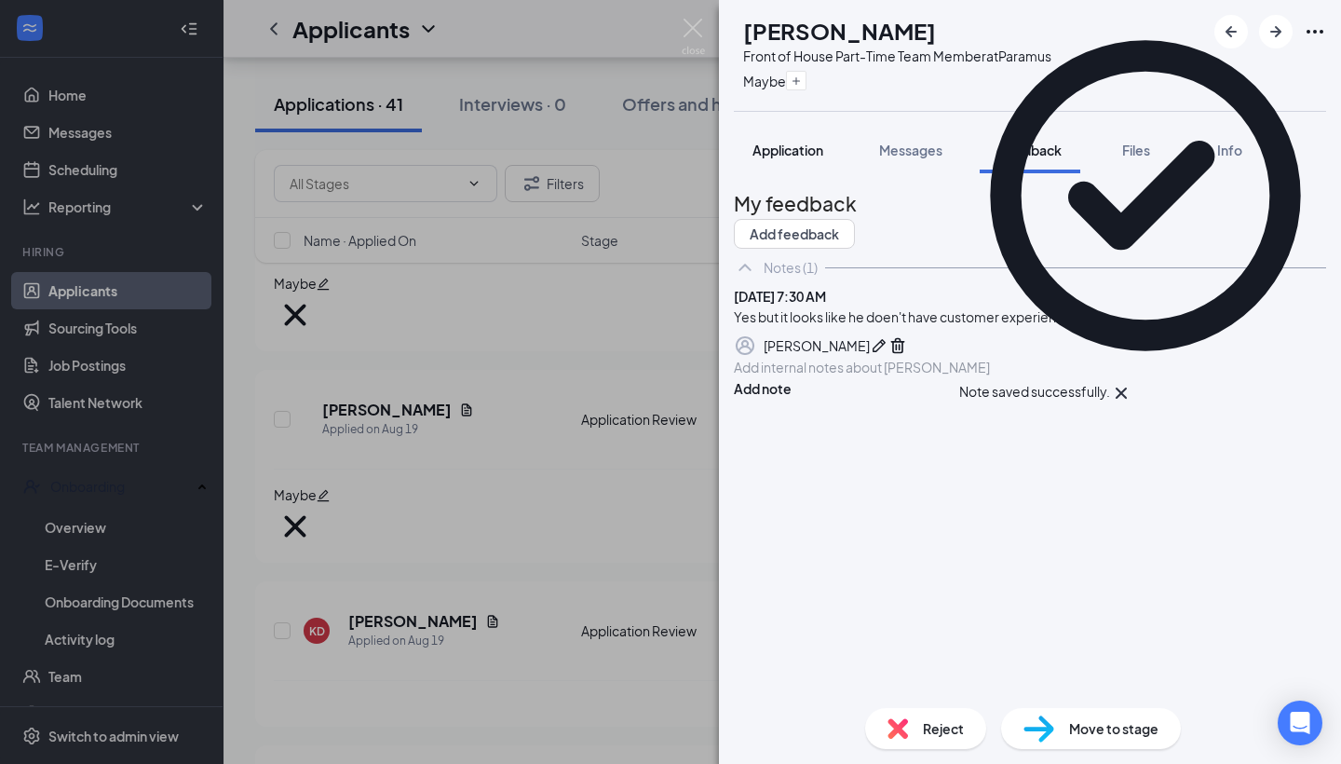
click at [815, 144] on span "Application" at bounding box center [787, 150] width 71 height 17
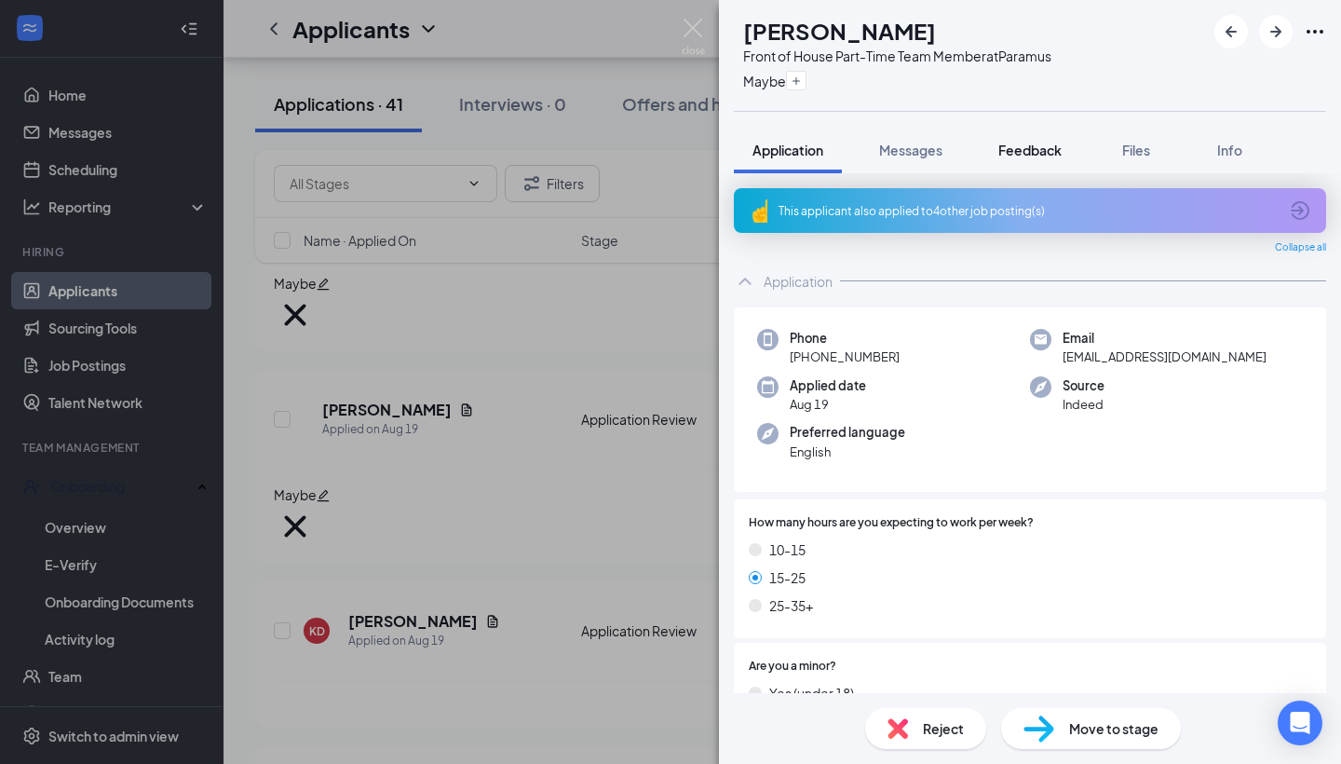
click at [1019, 144] on span "Feedback" at bounding box center [1029, 150] width 63 height 17
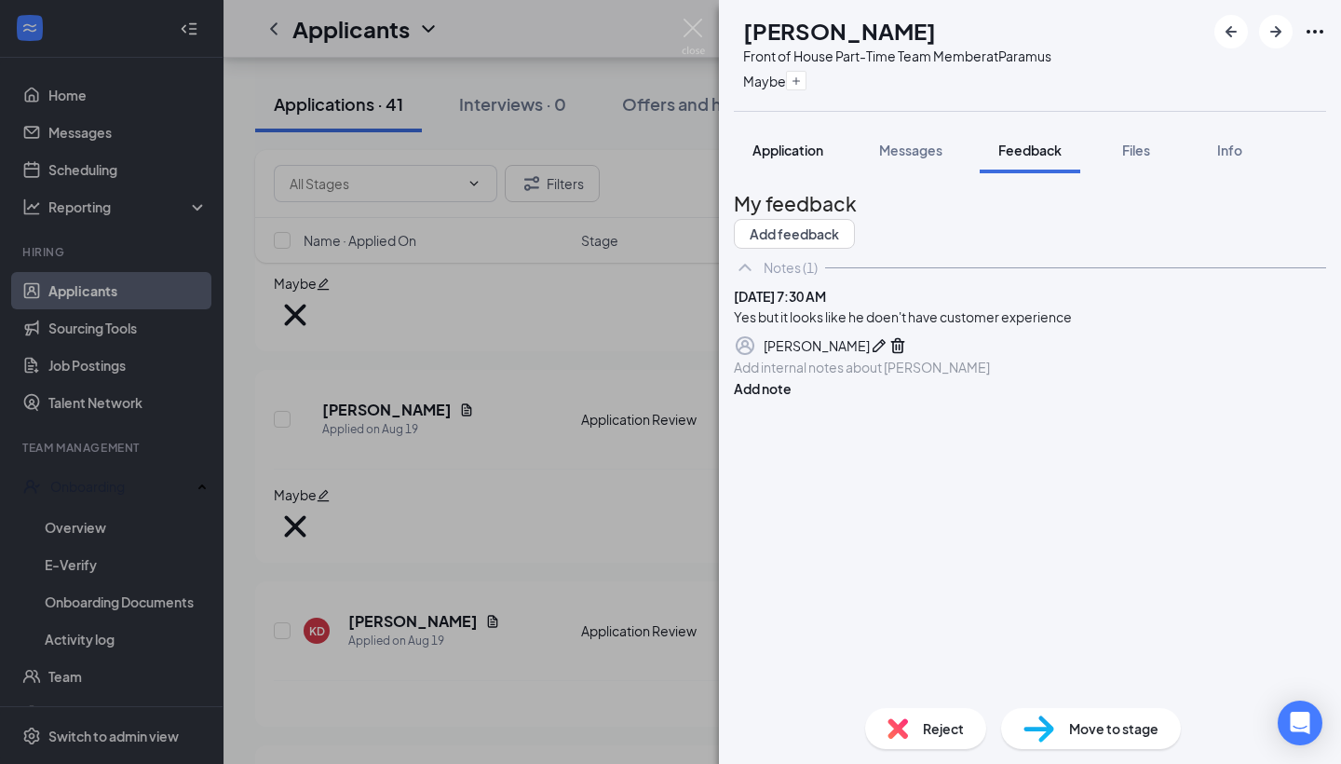
click at [807, 144] on span "Application" at bounding box center [787, 150] width 71 height 17
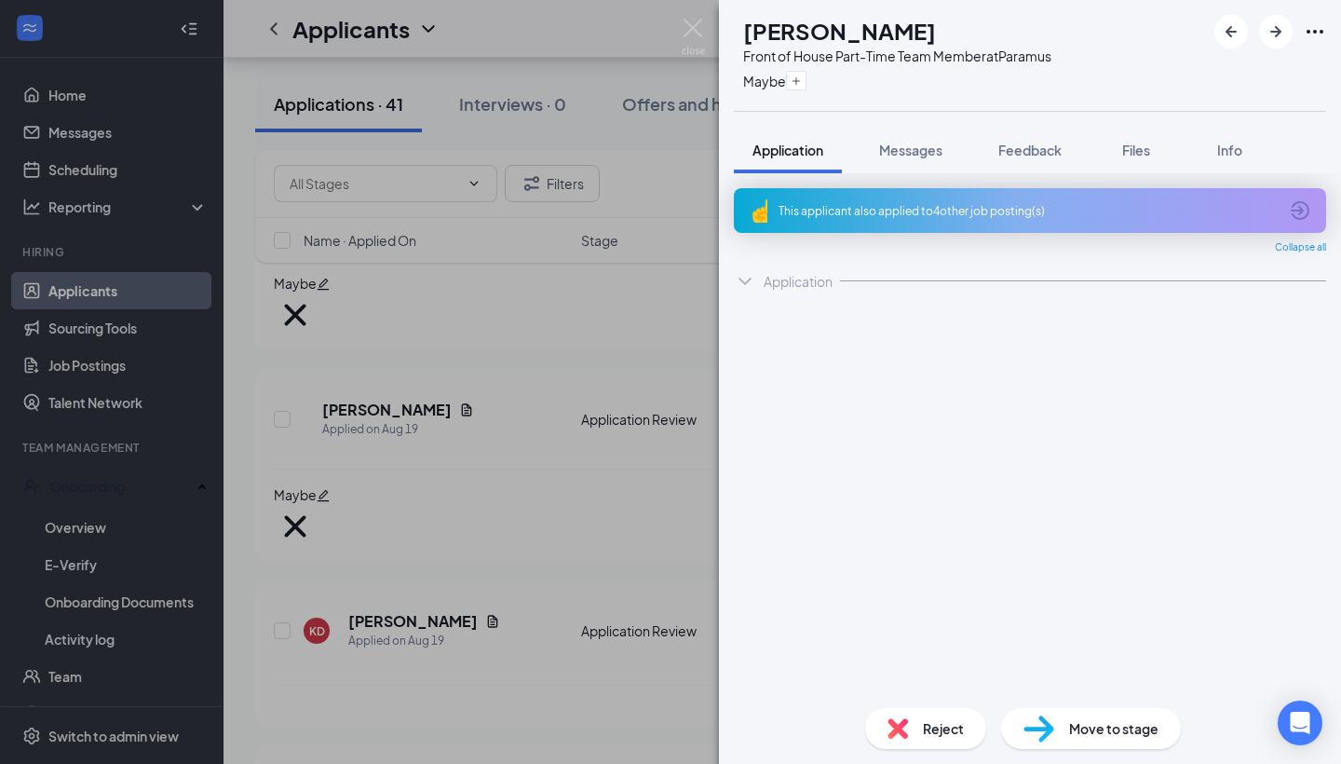
drag, startPoint x: 807, startPoint y: 144, endPoint x: 737, endPoint y: 23, distance: 140.2
click at [807, 143] on span "Application" at bounding box center [787, 150] width 71 height 17
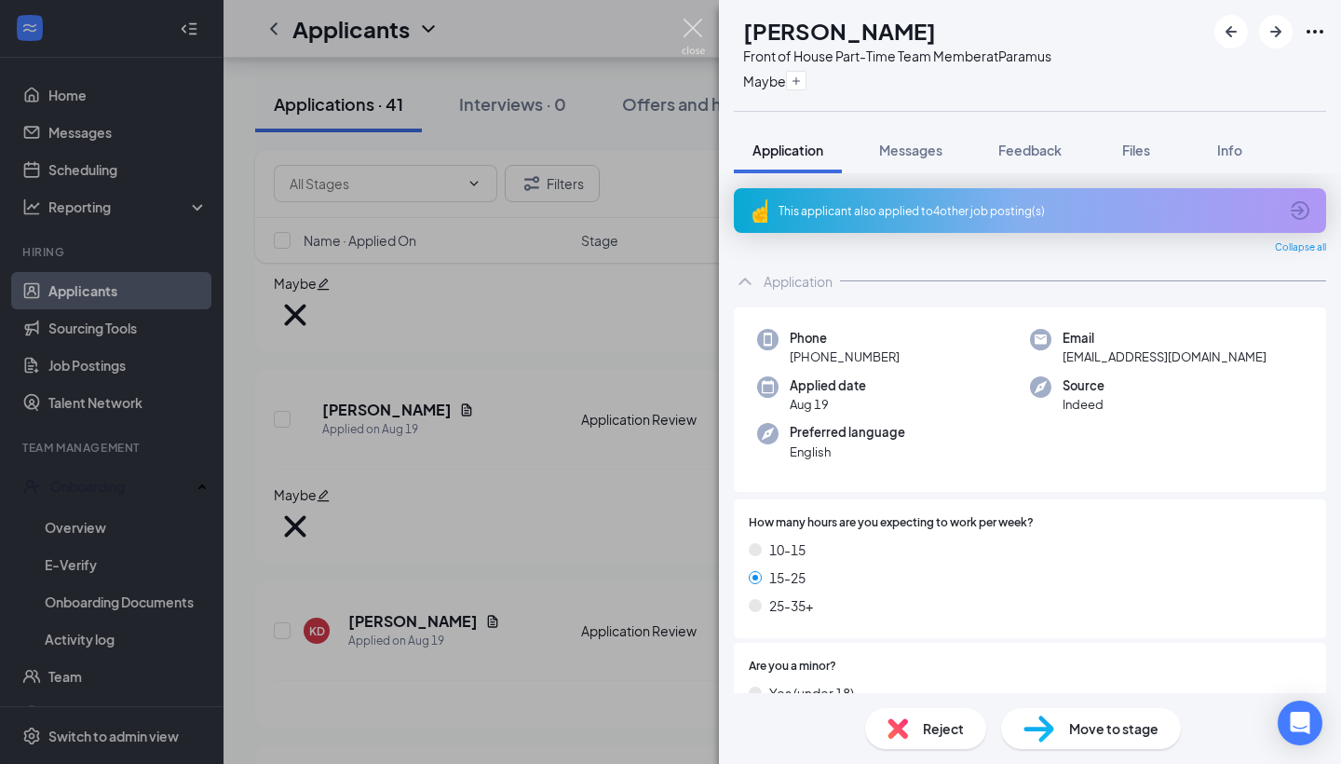
click at [701, 33] on img at bounding box center [693, 37] width 23 height 36
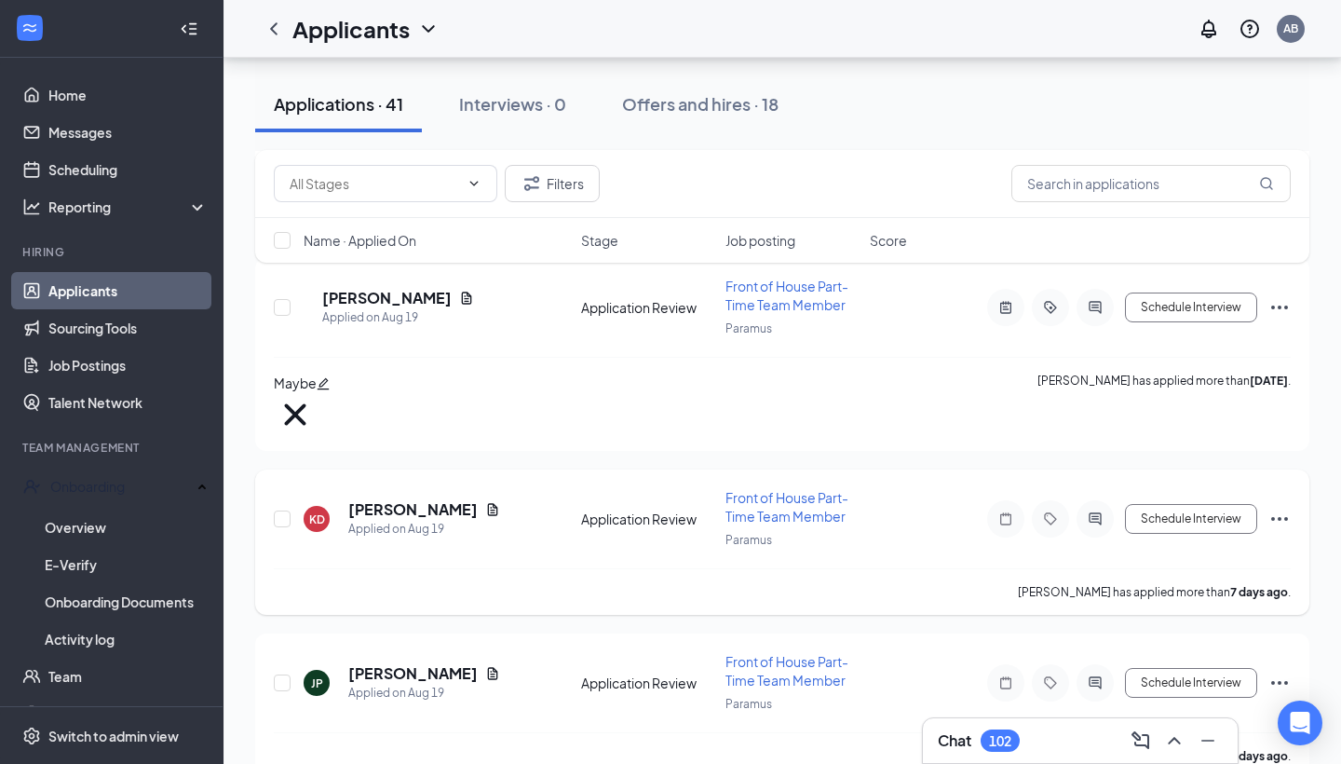
scroll to position [495, 0]
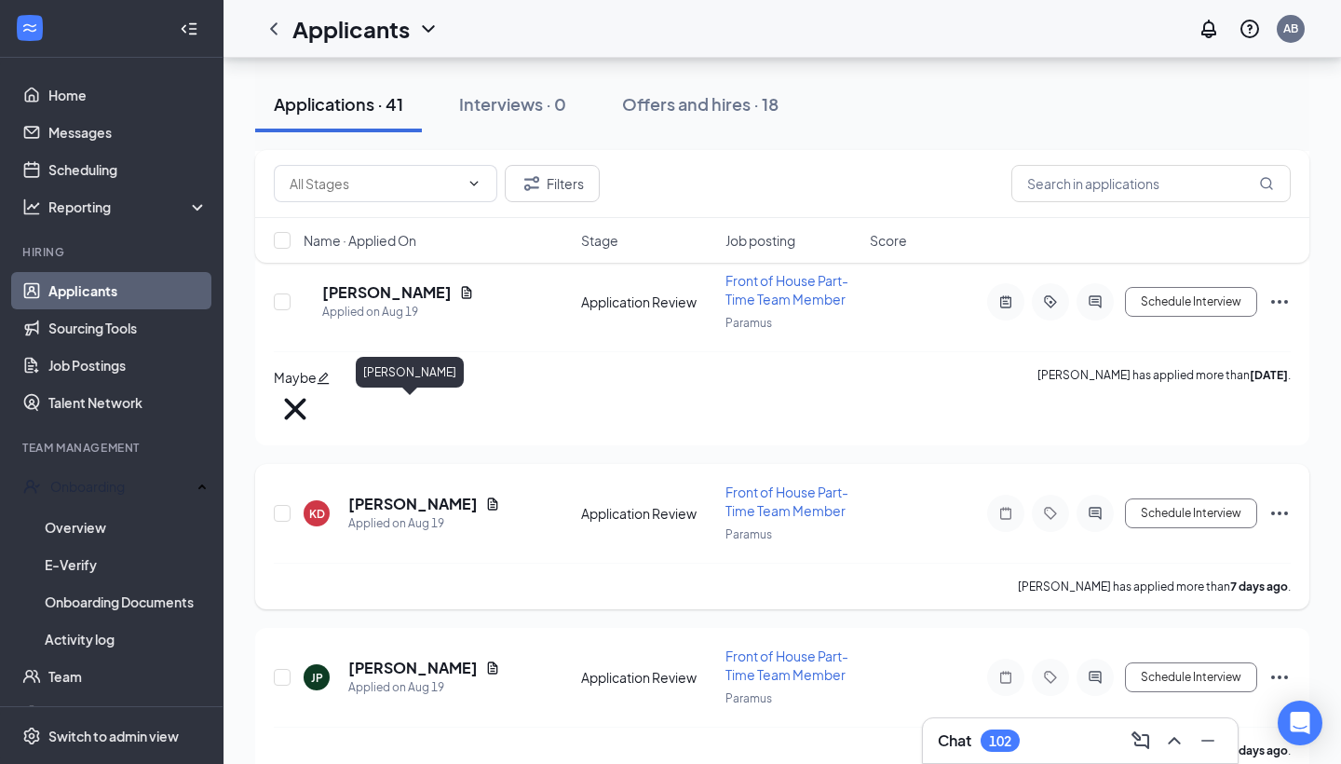
click at [417, 494] on h5 "[PERSON_NAME]" at bounding box center [412, 504] width 129 height 20
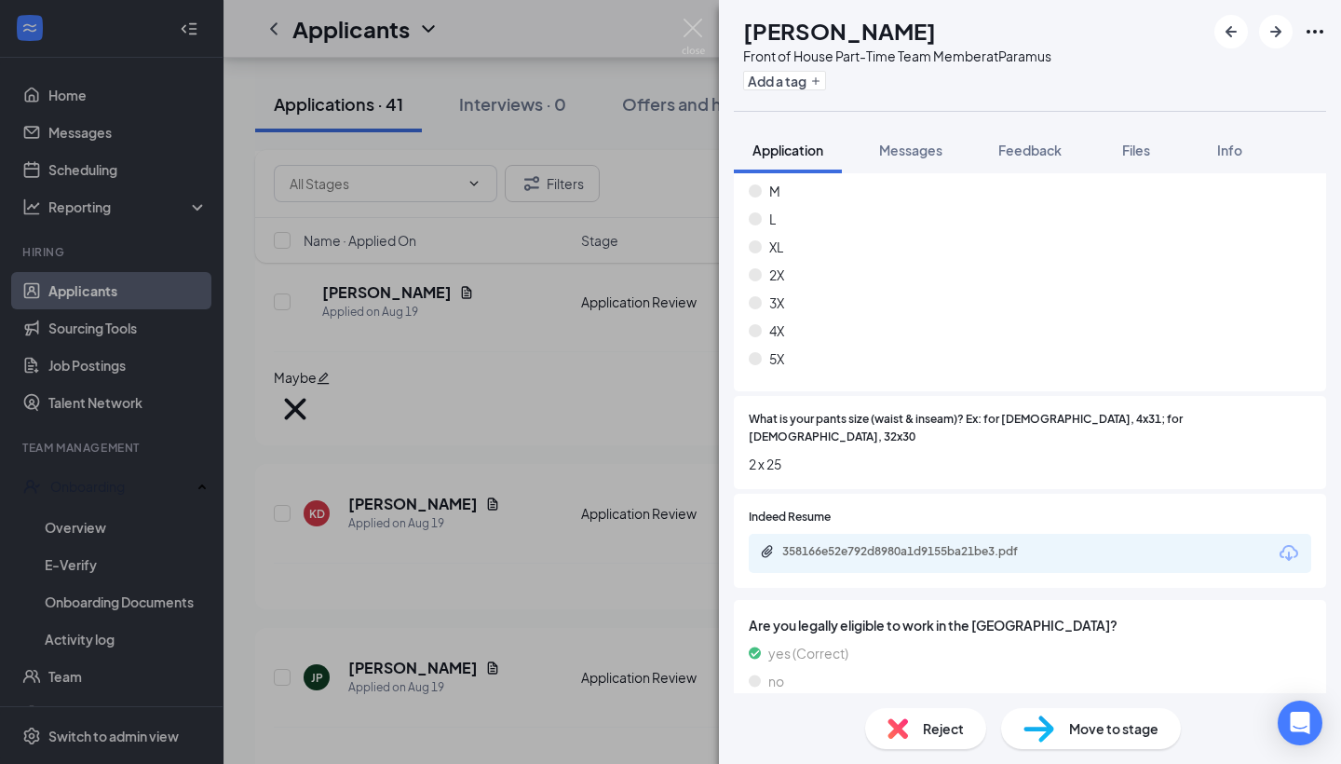
scroll to position [1109, 0]
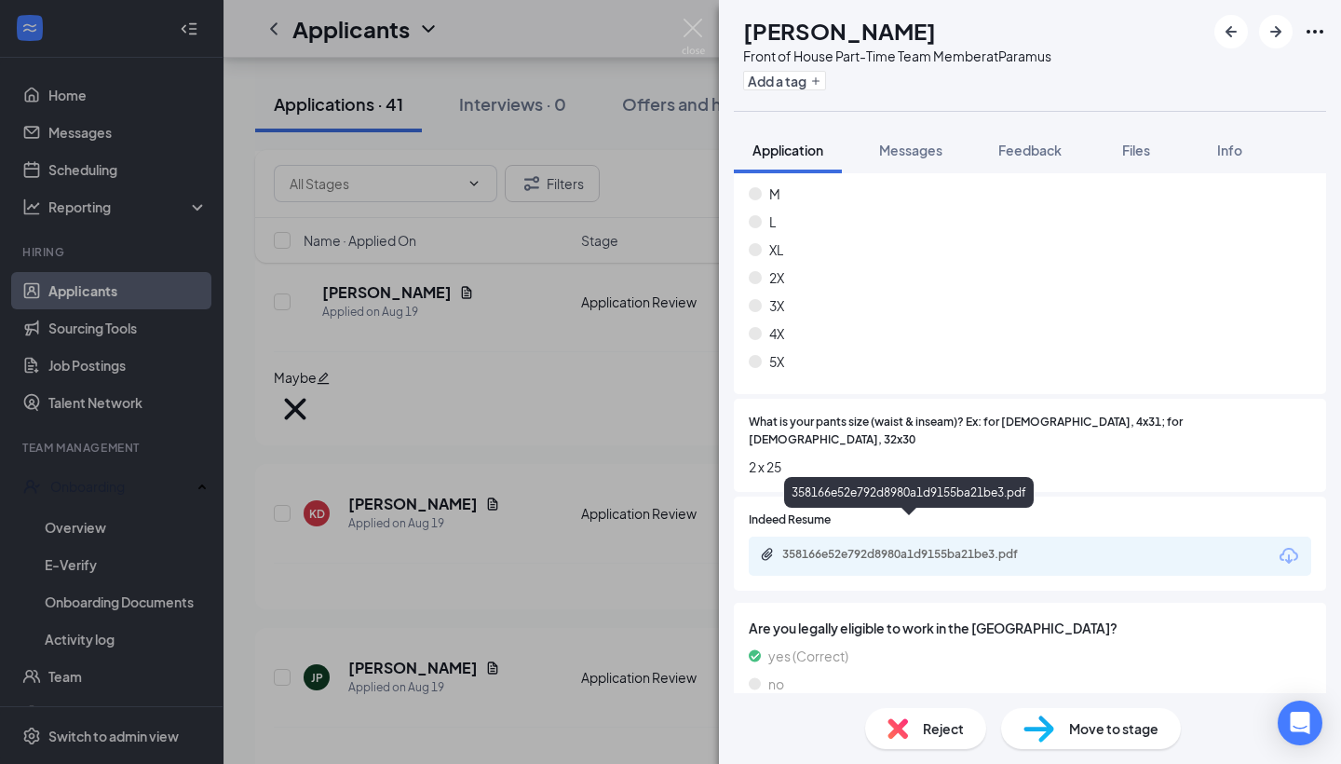
click at [905, 547] on div "358166e52e792d8980a1d9155ba21be3.pdf" at bounding box center [912, 554] width 261 height 15
click at [948, 716] on div "Reject" at bounding box center [925, 728] width 121 height 41
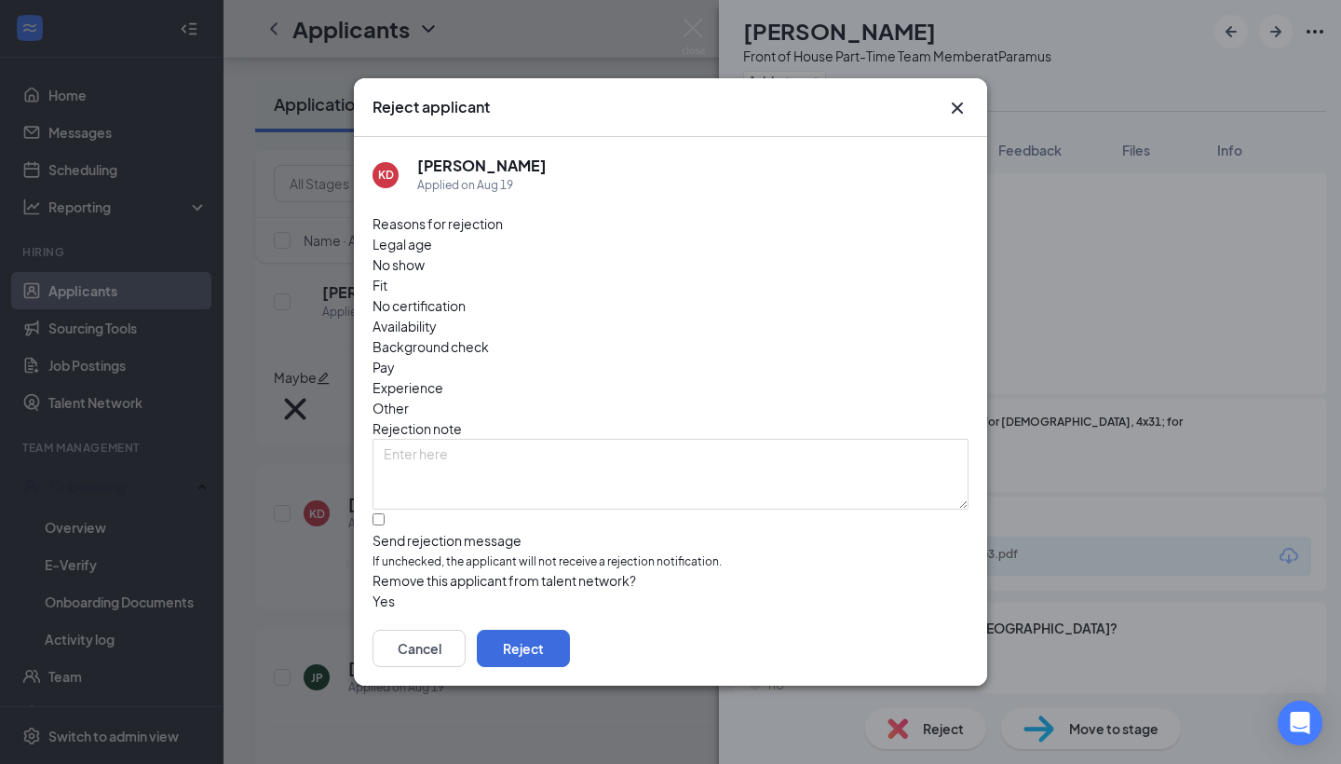
click at [437, 316] on span "Availability" at bounding box center [405, 326] width 64 height 20
click at [382, 513] on input "Send rejection message If unchecked, the applicant will not receive a rejection…" at bounding box center [379, 519] width 12 height 12
checkbox input "true"
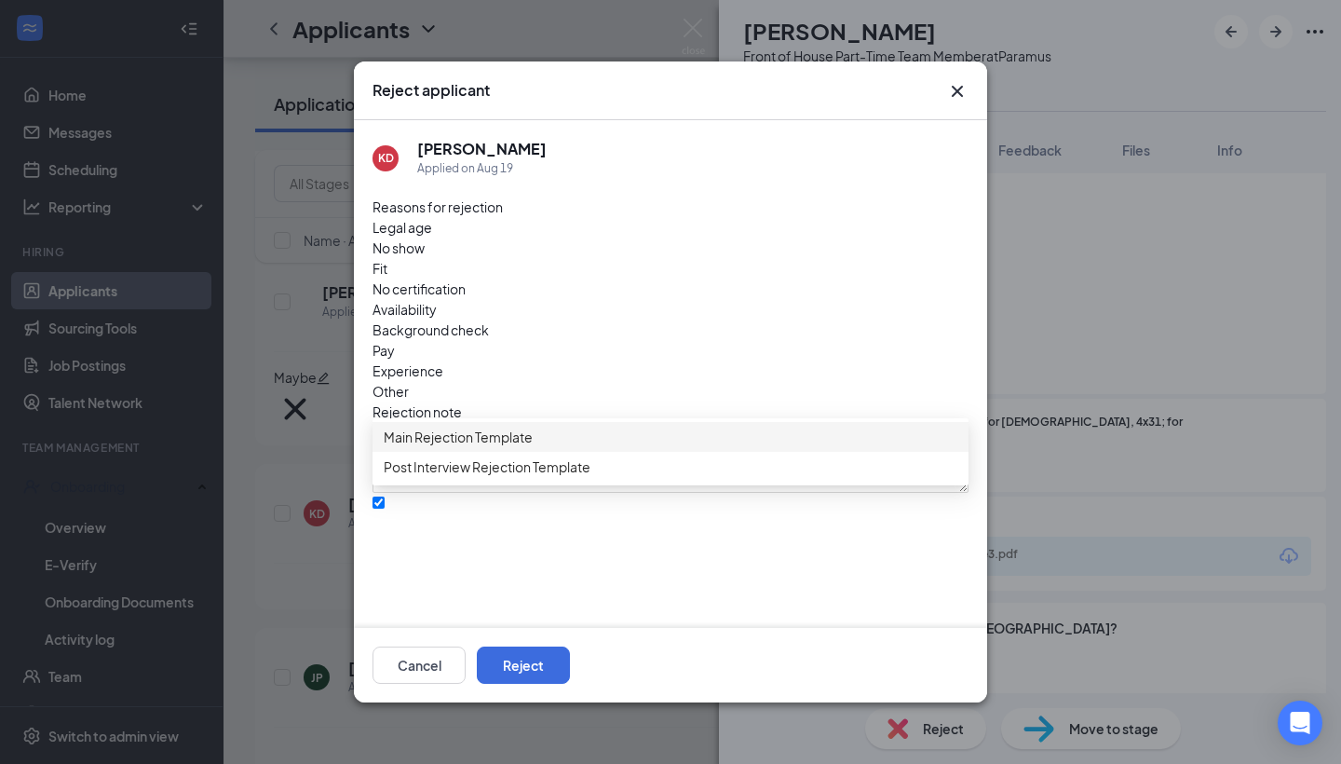
click at [491, 447] on span "Main Rejection Template" at bounding box center [458, 437] width 149 height 20
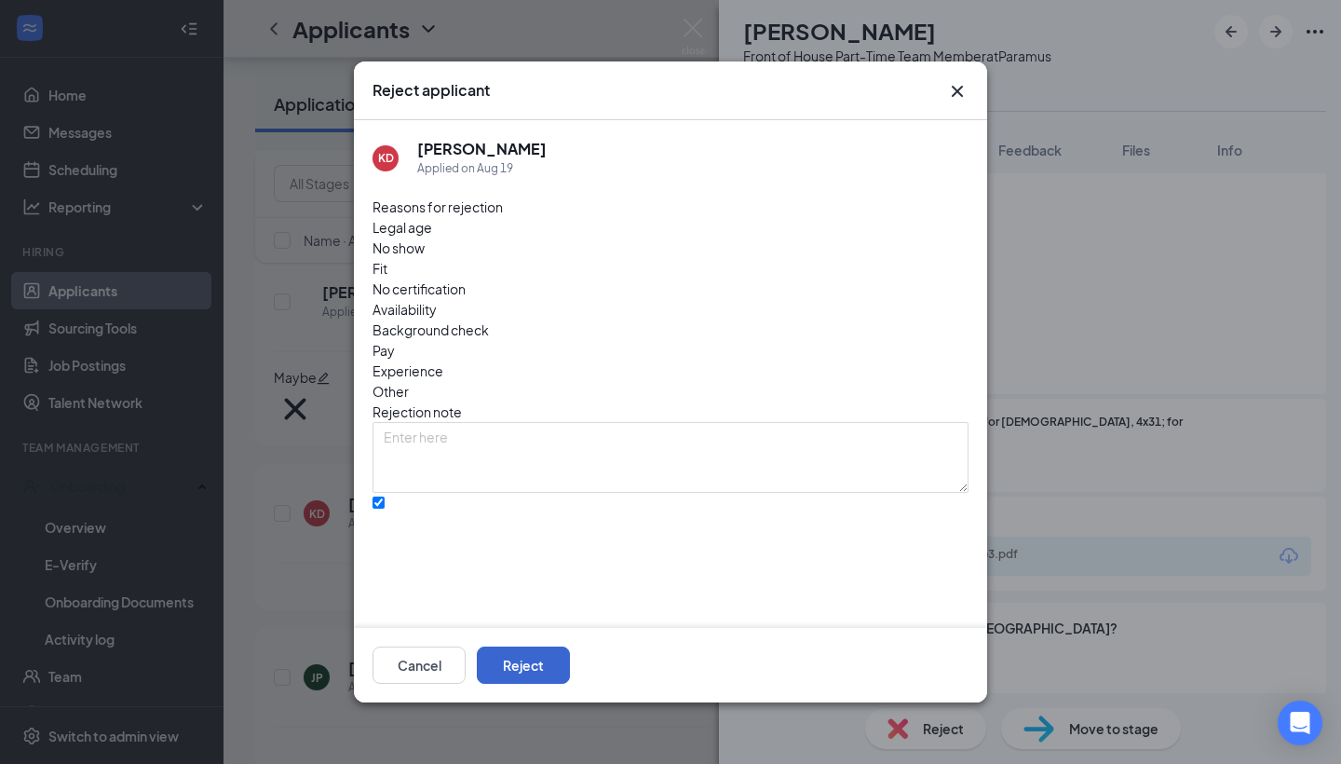
click at [570, 667] on button "Reject" at bounding box center [523, 664] width 93 height 37
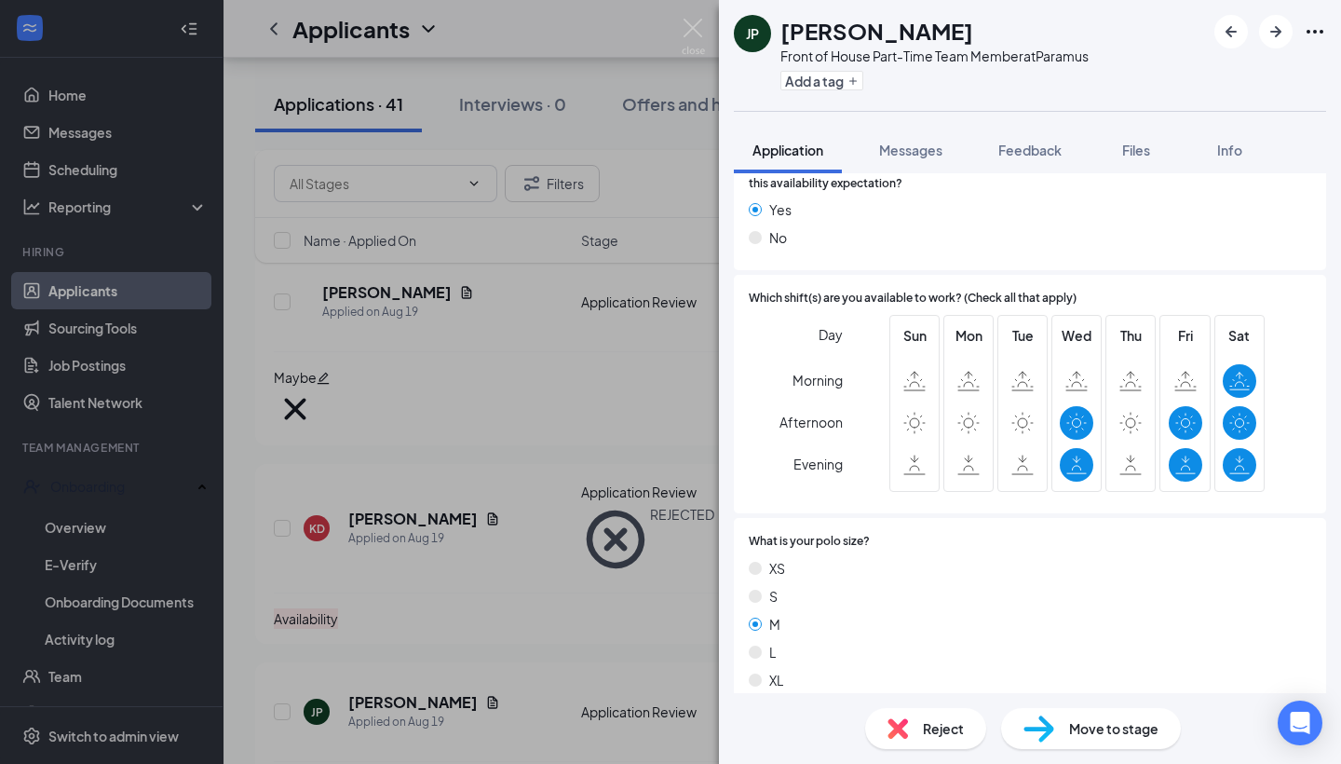
scroll to position [830, 0]
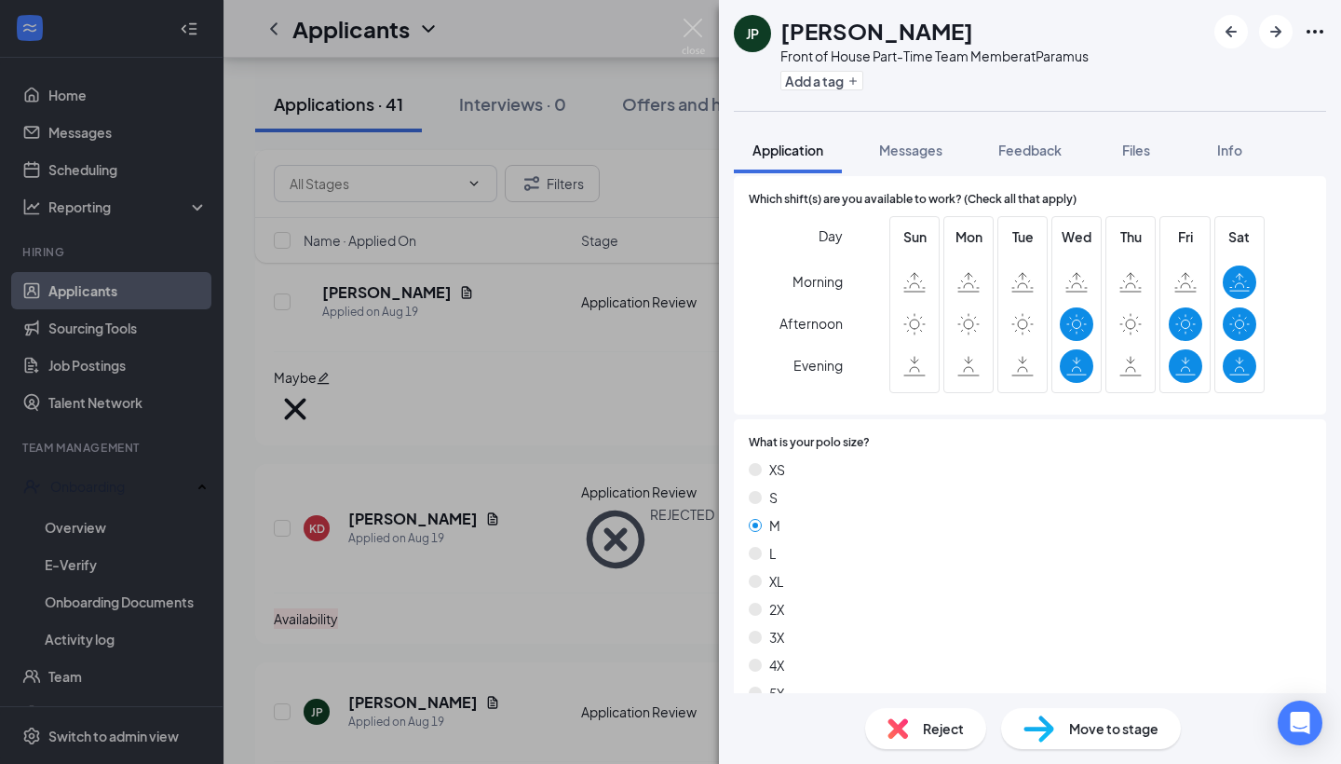
click at [955, 717] on div "Reject" at bounding box center [925, 728] width 121 height 41
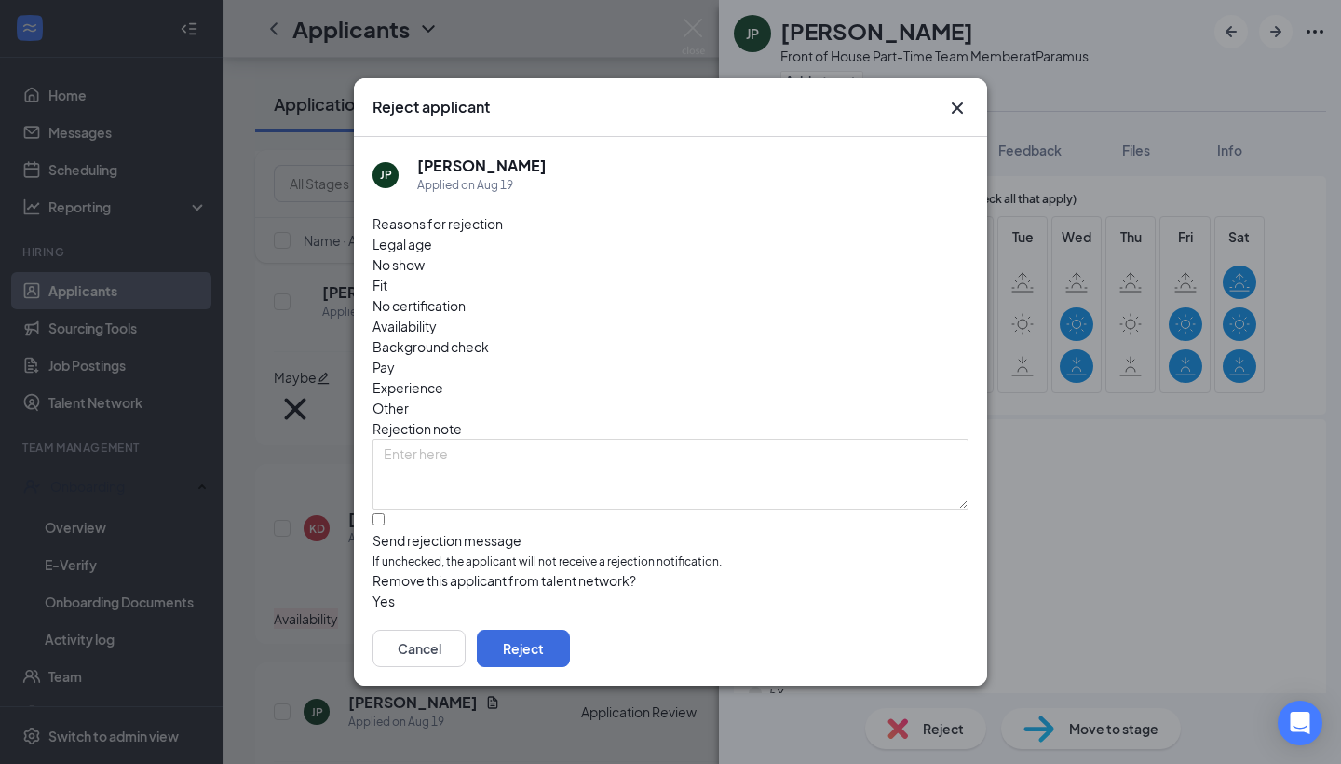
click at [437, 316] on span "Availability" at bounding box center [405, 326] width 64 height 20
click at [391, 514] on label "Send rejection message If unchecked, the applicant will not receive a rejection…" at bounding box center [671, 542] width 596 height 57
click at [385, 513] on input "Send rejection message If unchecked, the applicant will not receive a rejection…" at bounding box center [379, 519] width 12 height 12
checkbox input "true"
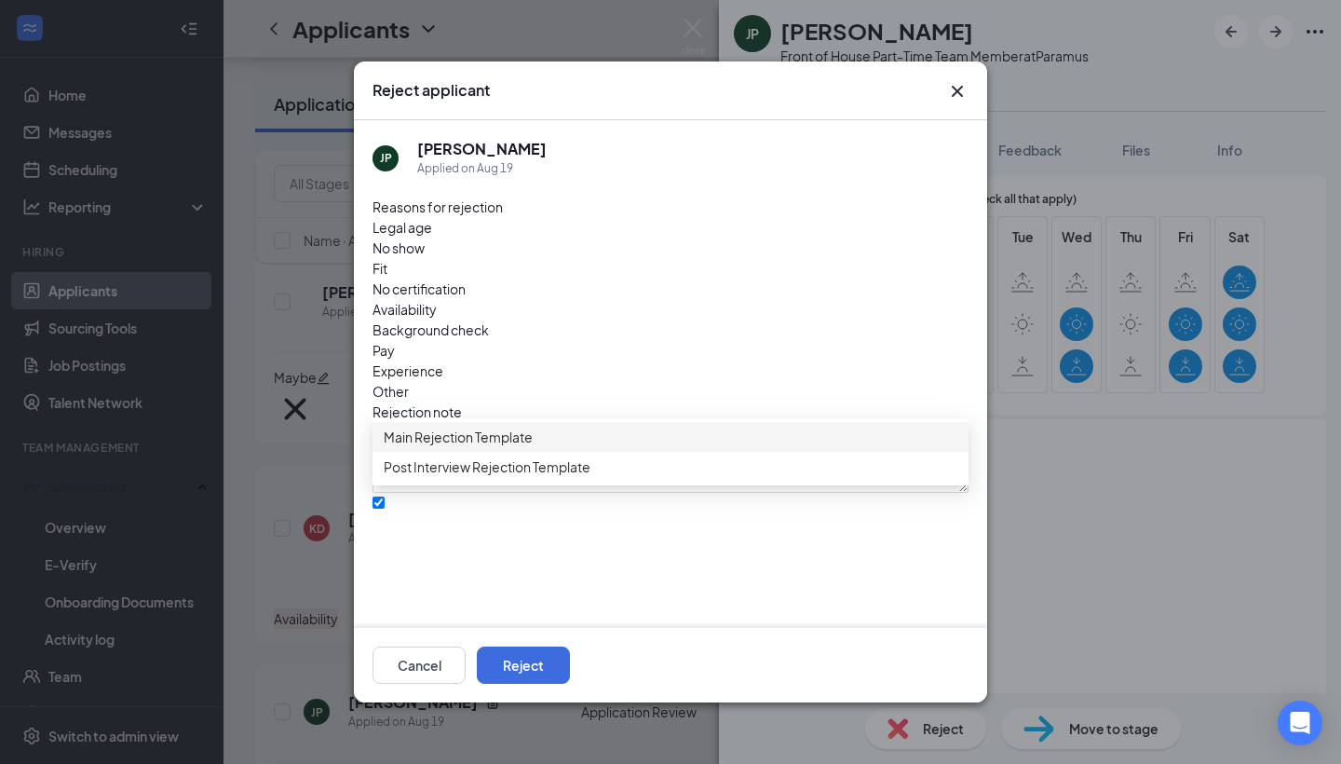
click at [479, 452] on div "Main Rejection Template" at bounding box center [671, 437] width 596 height 30
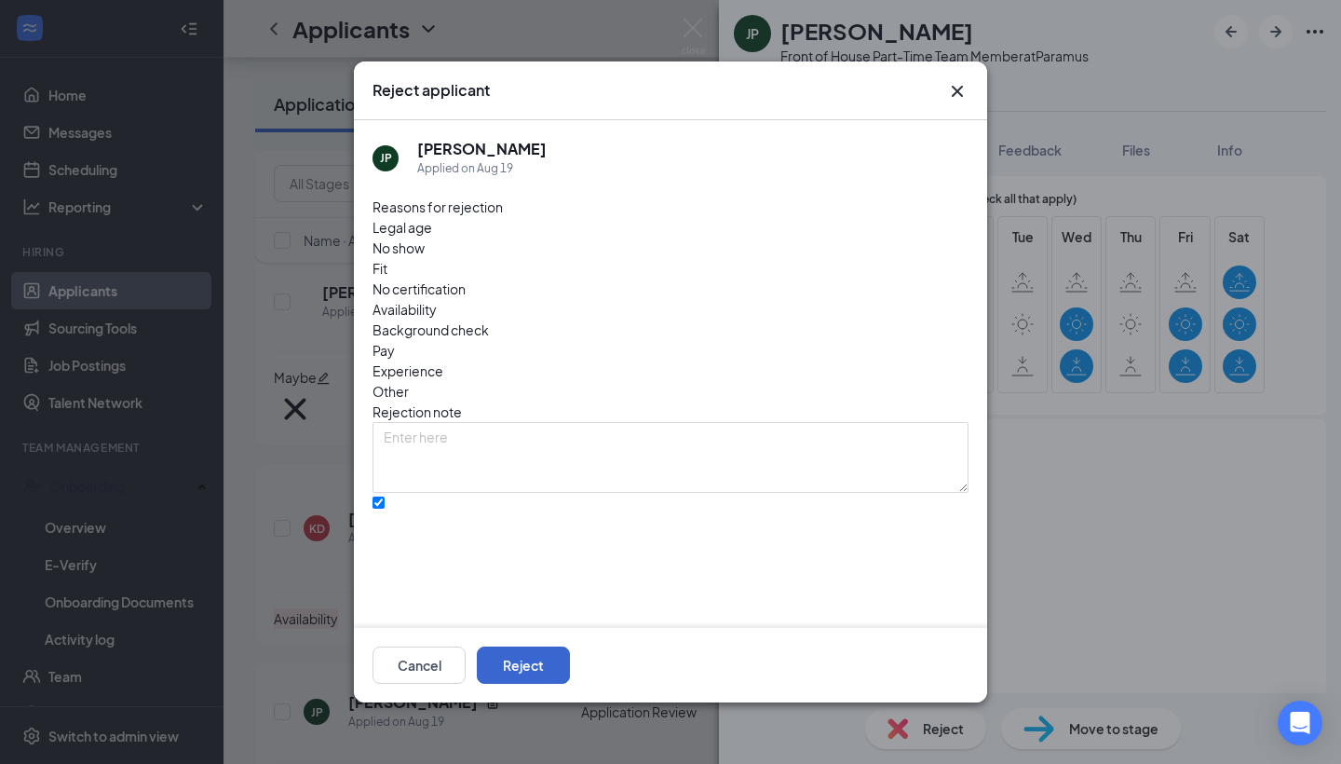
click at [570, 672] on button "Reject" at bounding box center [523, 664] width 93 height 37
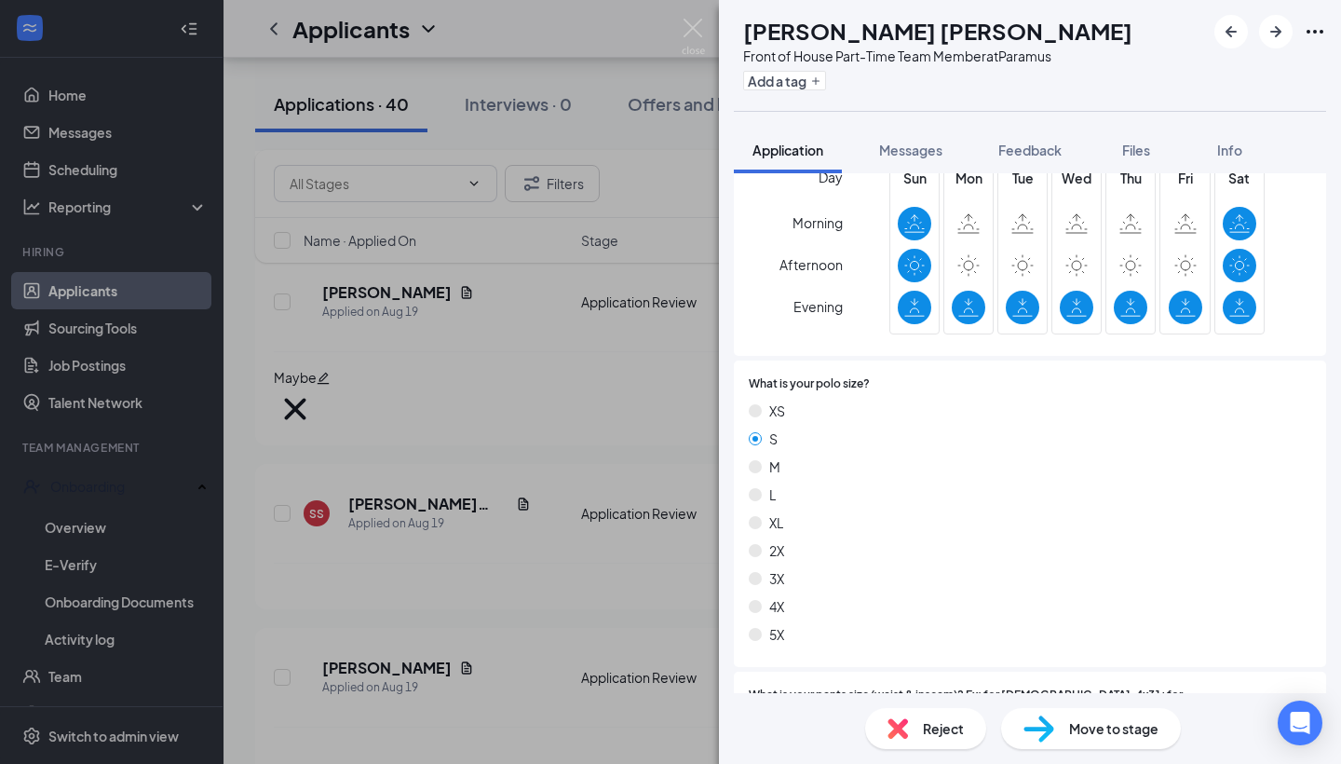
scroll to position [889, 0]
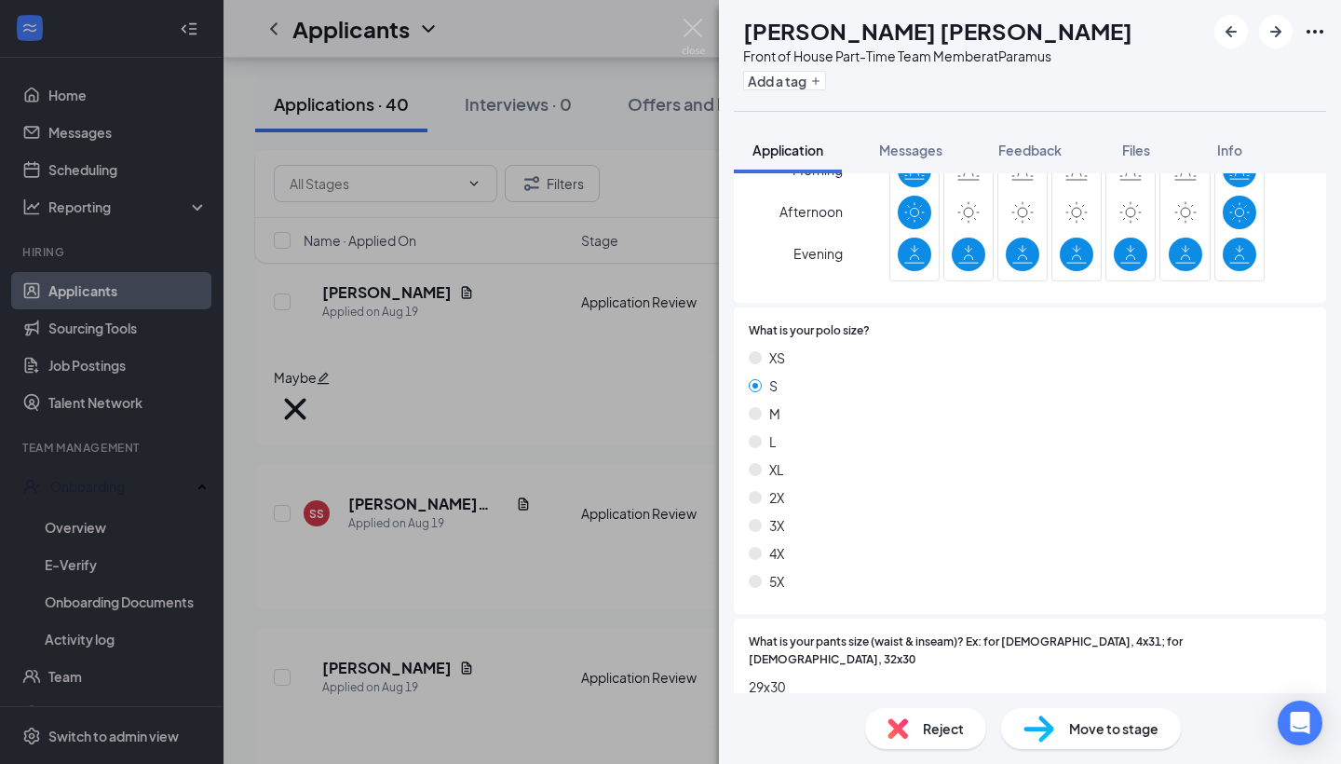
click at [926, 733] on span "Reject" at bounding box center [943, 728] width 41 height 20
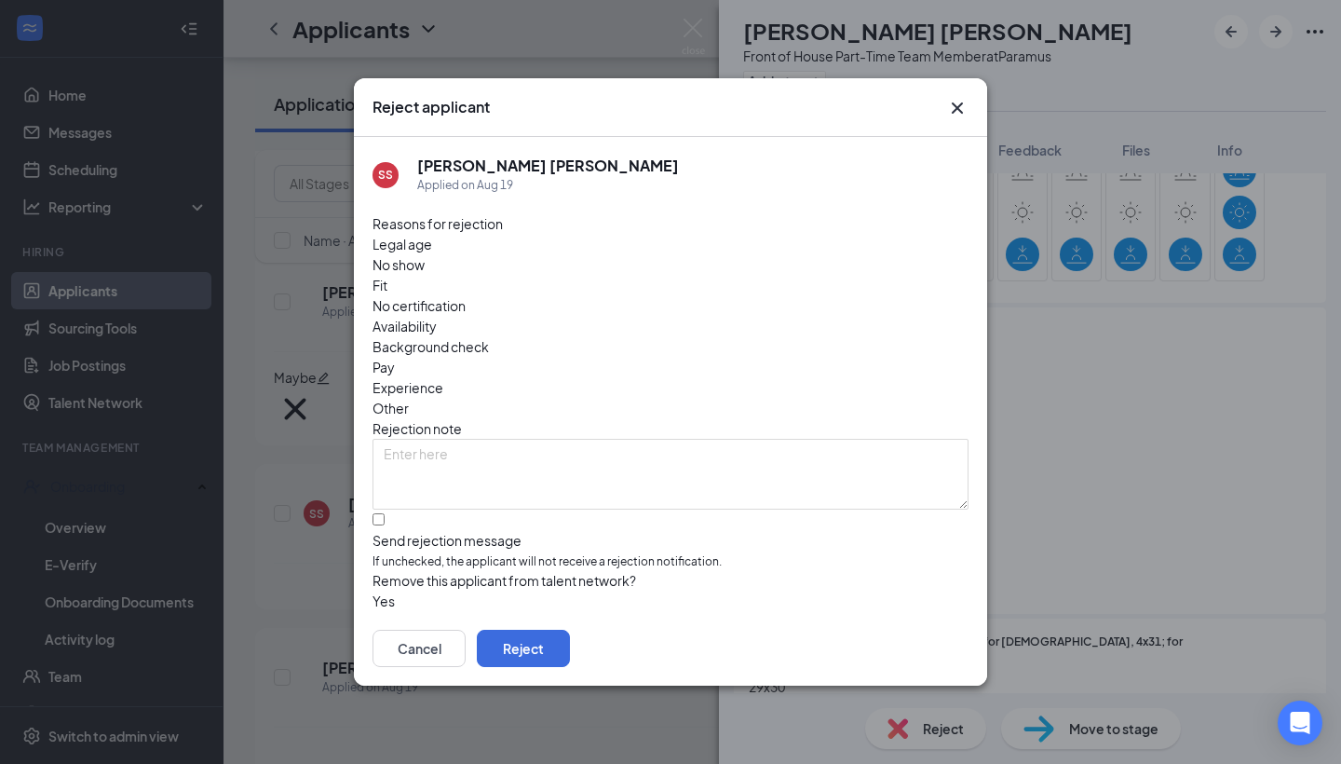
click at [437, 316] on span "Availability" at bounding box center [405, 326] width 64 height 20
click at [367, 469] on div "[PERSON_NAME] Applied on [DATE] Reasons for rejection Legal age No show Fit No …" at bounding box center [670, 374] width 633 height 475
click at [392, 514] on label "Send rejection message If unchecked, the applicant will not receive a rejection…" at bounding box center [671, 542] width 596 height 57
click at [385, 513] on input "Send rejection message If unchecked, the applicant will not receive a rejection…" at bounding box center [379, 519] width 12 height 12
checkbox input "true"
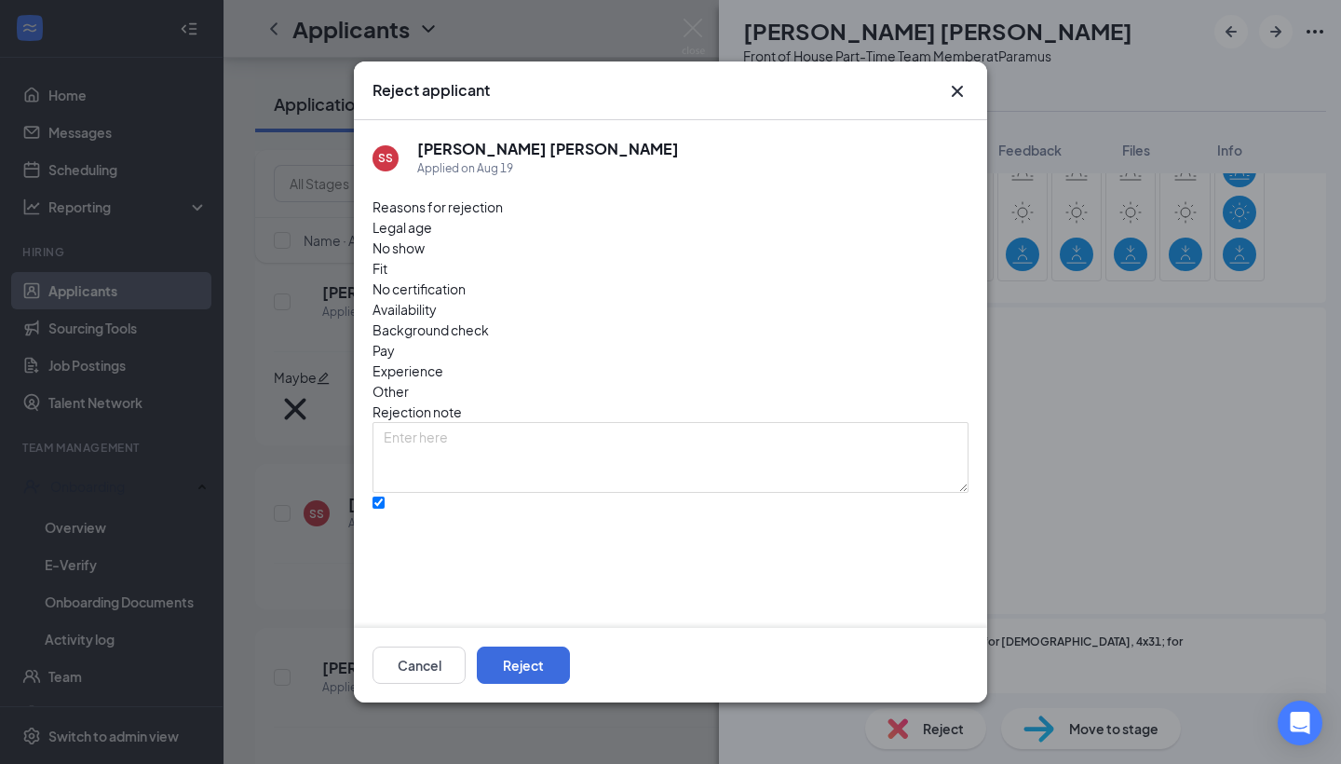
click at [551, 521] on div "Reasons for rejection Legal age No show Fit No certification Availability Backg…" at bounding box center [671, 730] width 596 height 1069
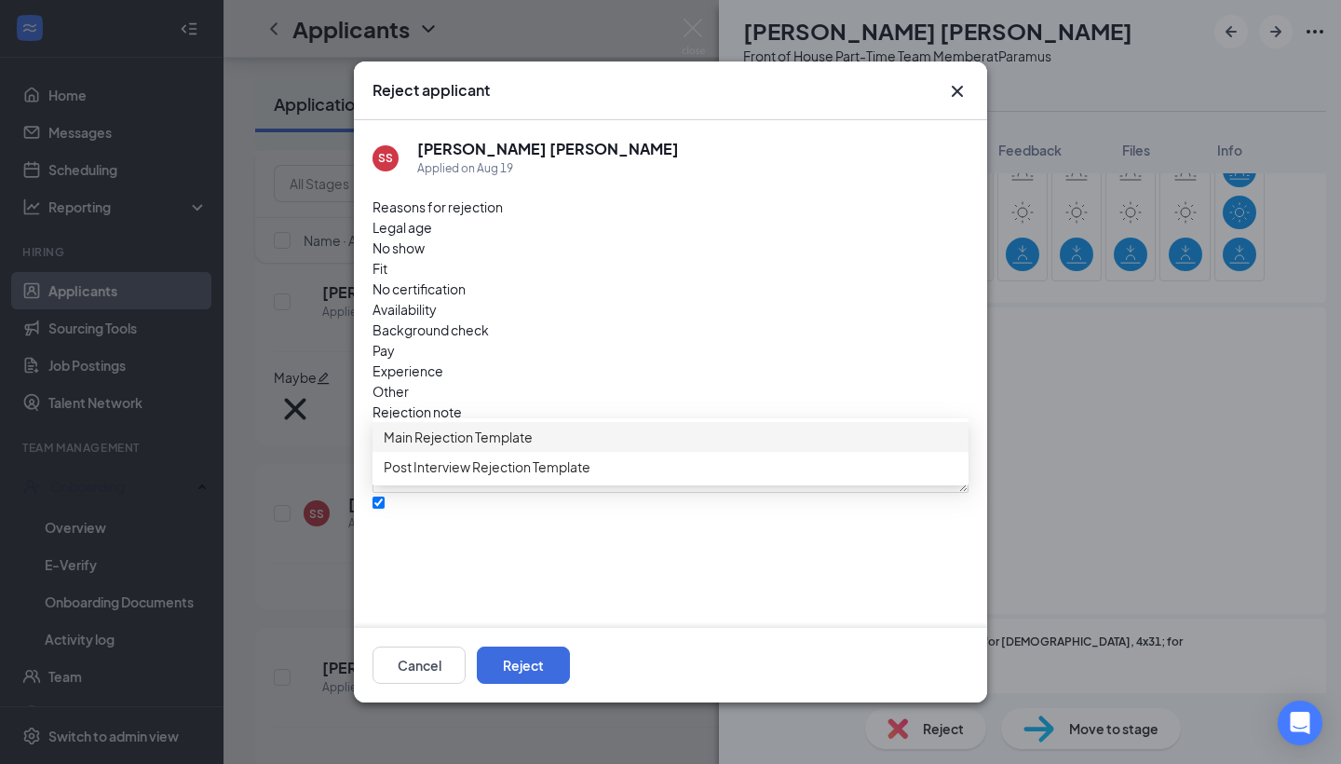
click at [561, 447] on span "Main Rejection Template" at bounding box center [671, 437] width 574 height 20
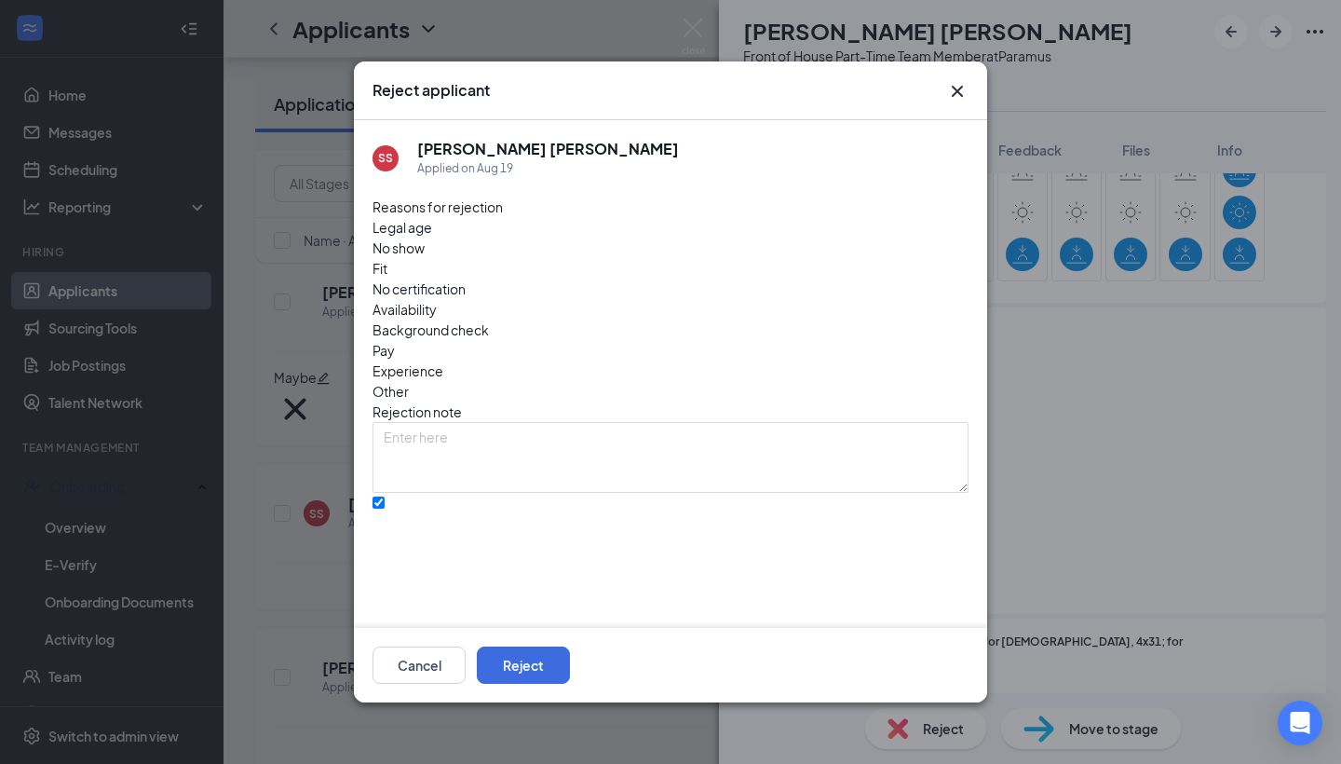
click at [960, 684] on div "Cancel Reject" at bounding box center [670, 665] width 633 height 75
click at [570, 662] on button "Reject" at bounding box center [523, 664] width 93 height 37
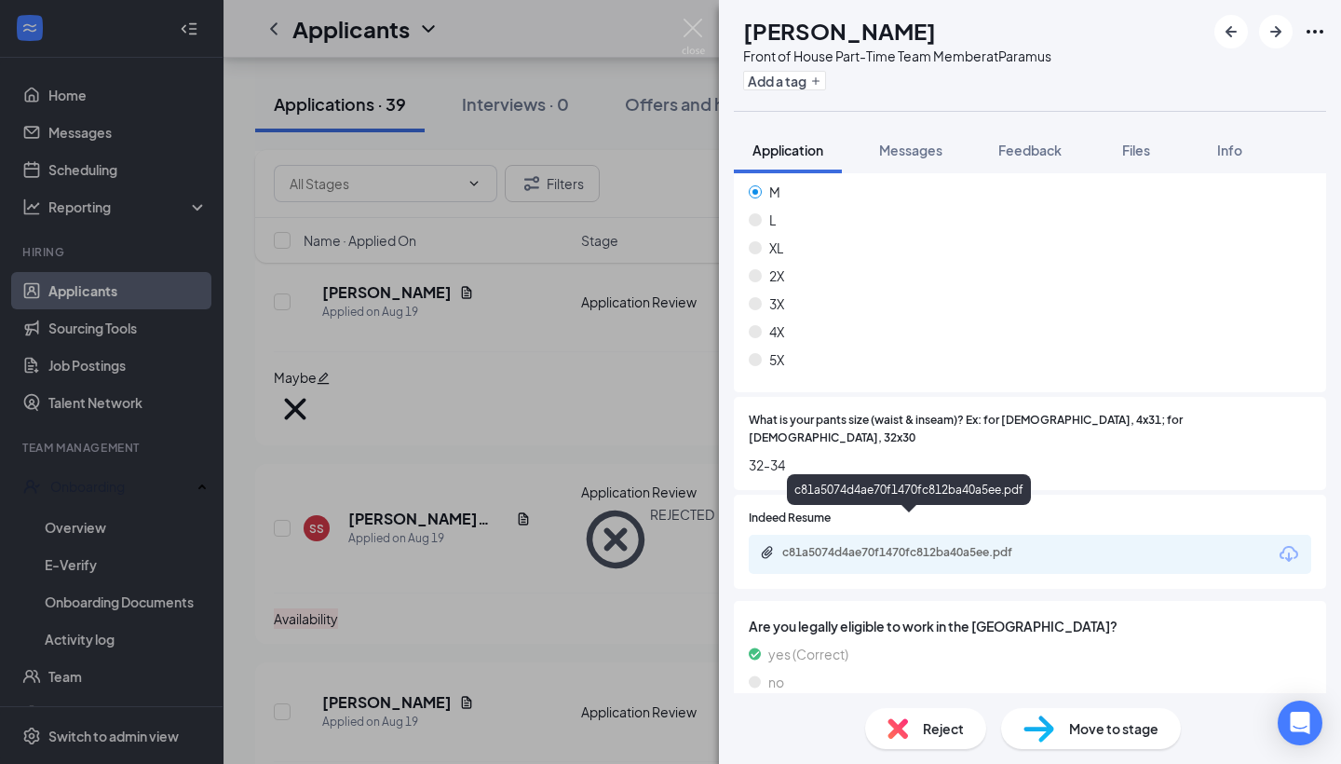
scroll to position [1109, 0]
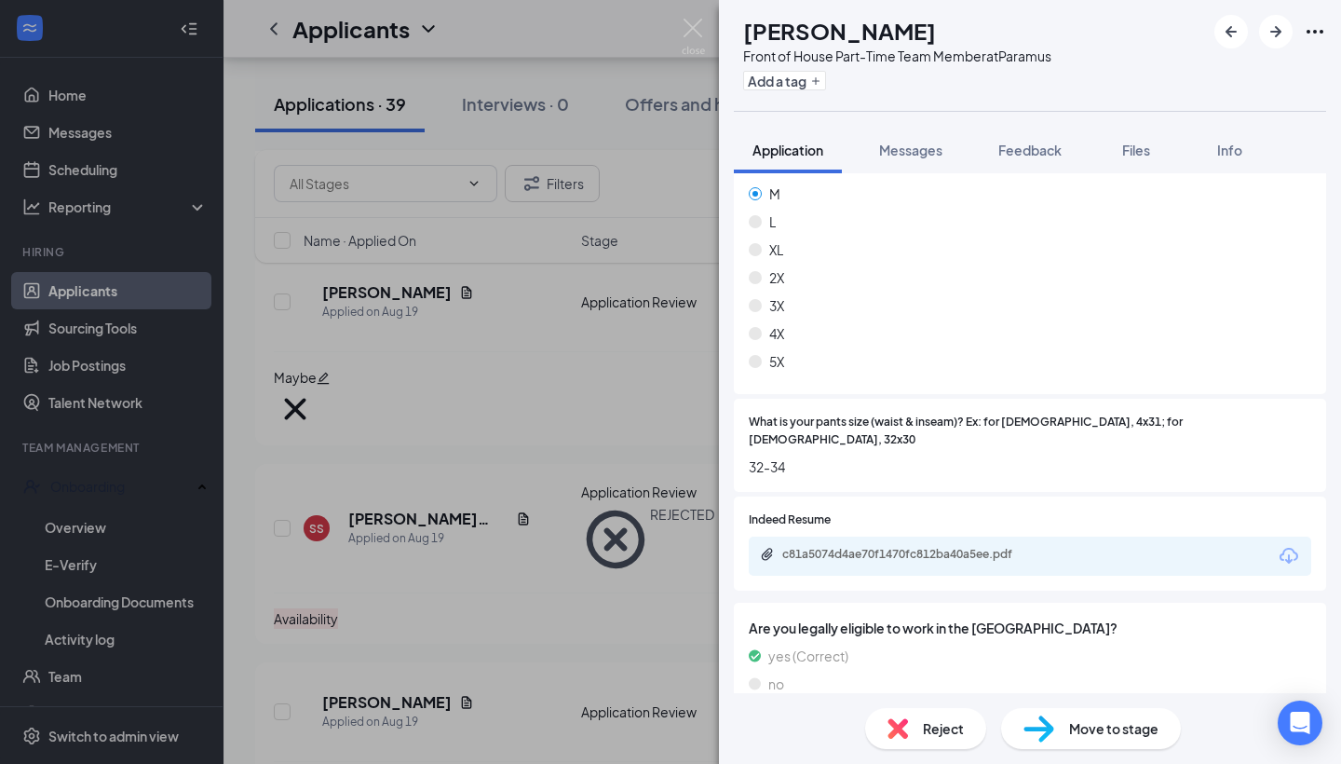
click at [894, 713] on div "Reject" at bounding box center [925, 728] width 121 height 41
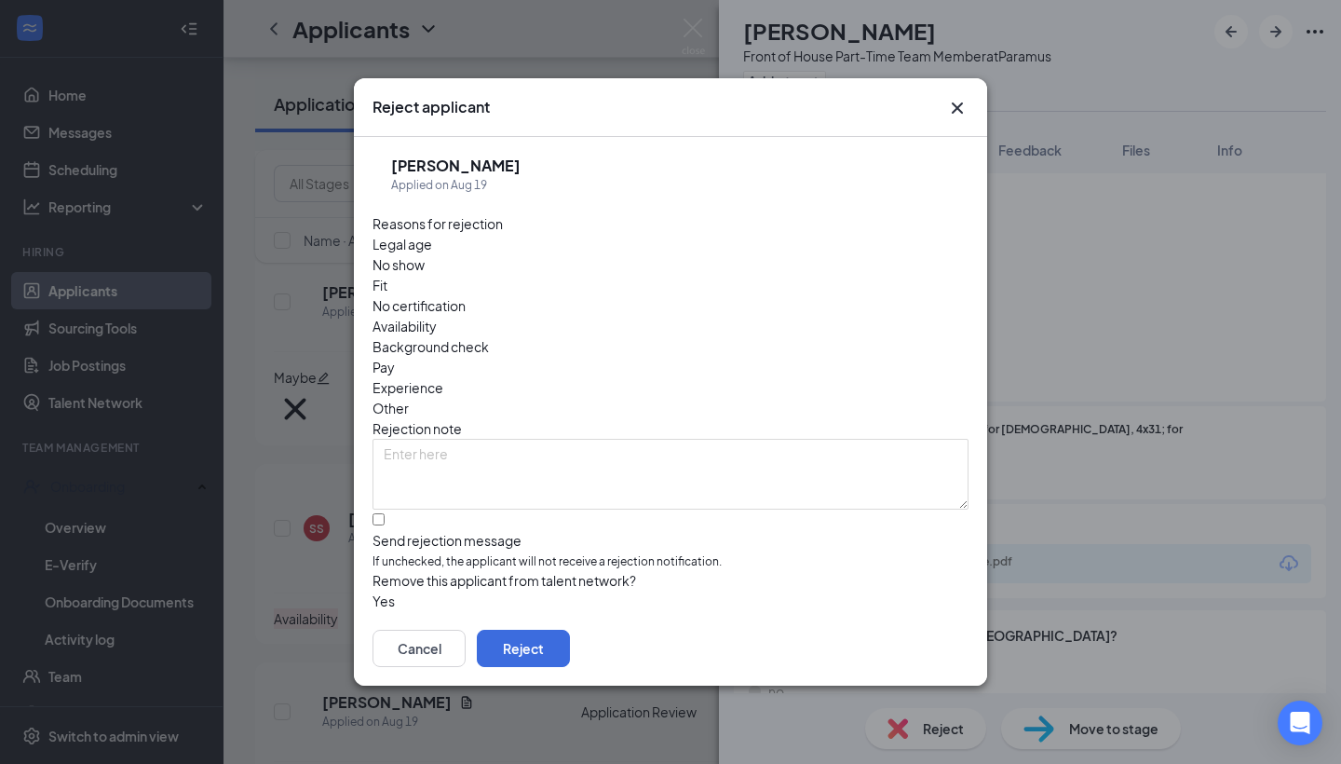
click at [437, 316] on span "Availability" at bounding box center [405, 326] width 64 height 20
click at [383, 513] on input "Send rejection message If unchecked, the applicant will not receive a rejection…" at bounding box center [379, 519] width 12 height 12
checkbox input "true"
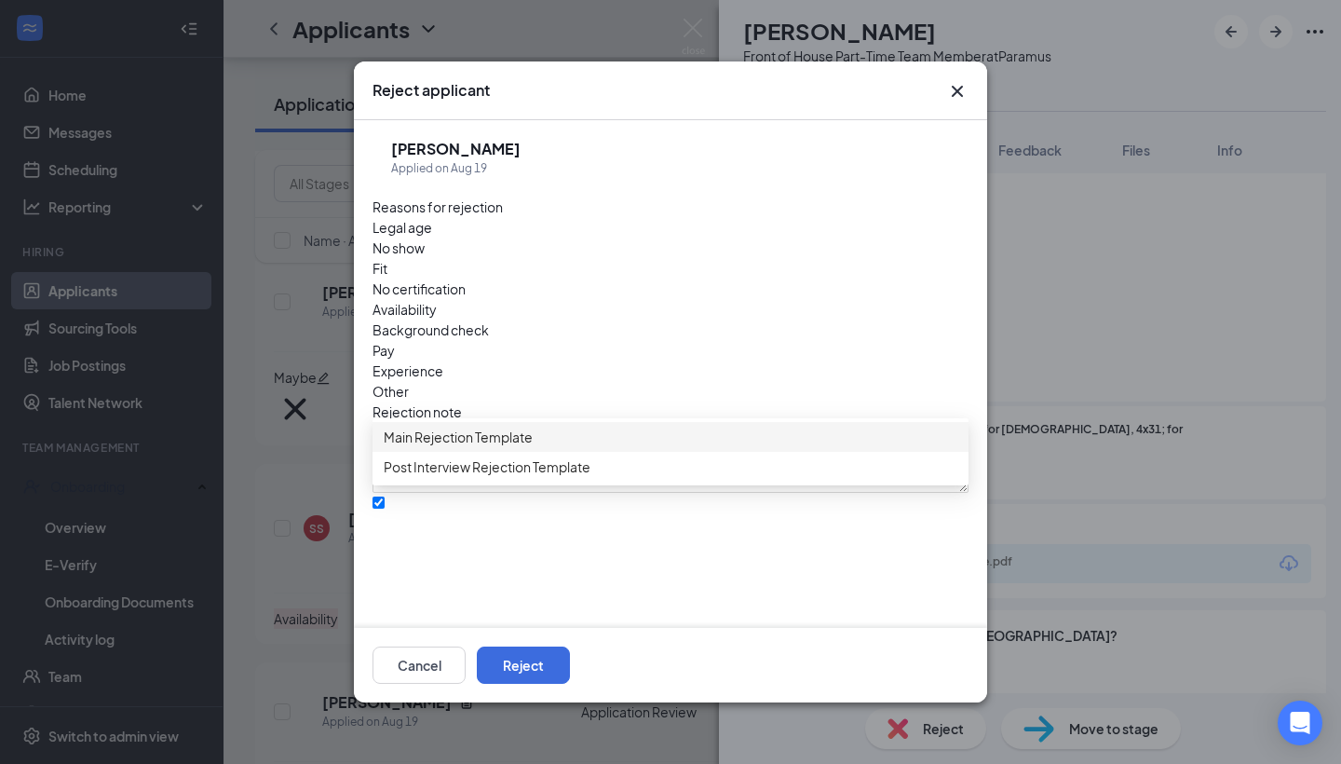
click at [488, 433] on div "Main Rejection Template" at bounding box center [671, 437] width 596 height 30
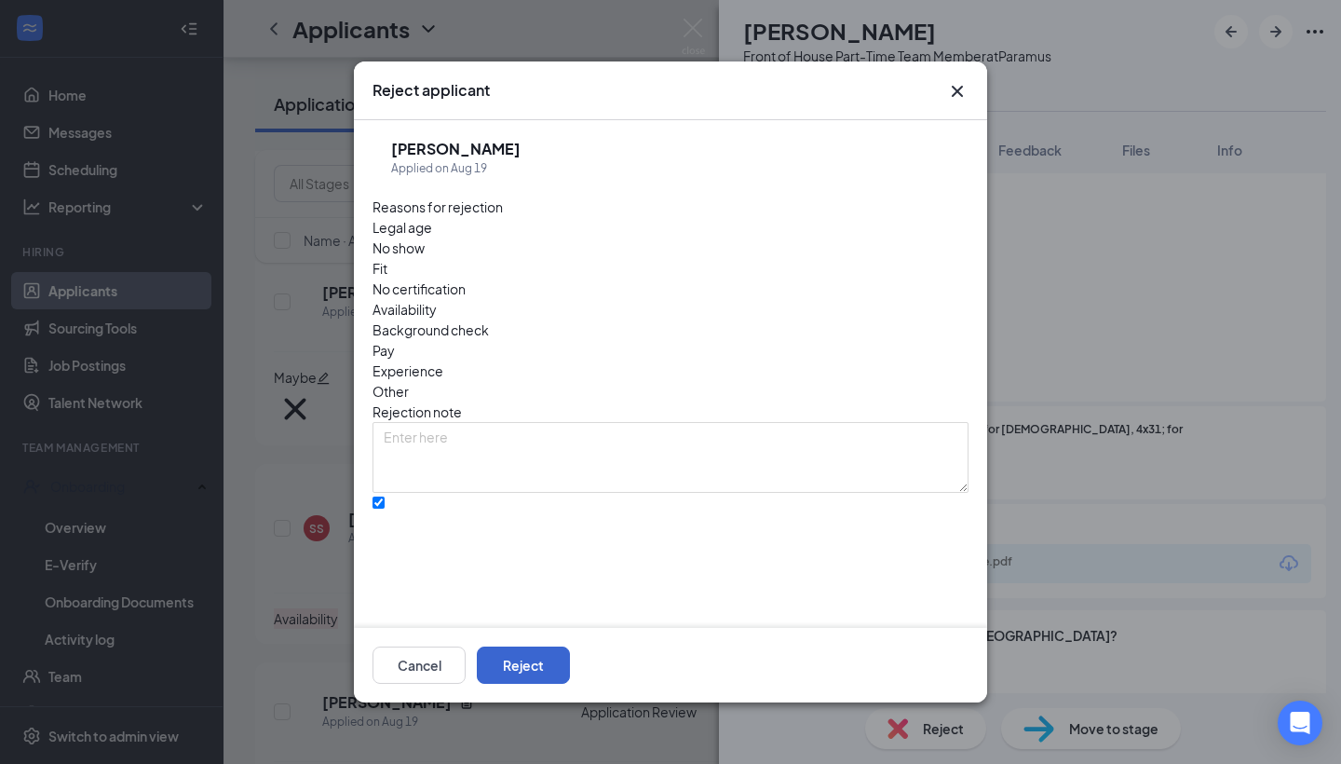
click at [570, 663] on button "Reject" at bounding box center [523, 664] width 93 height 37
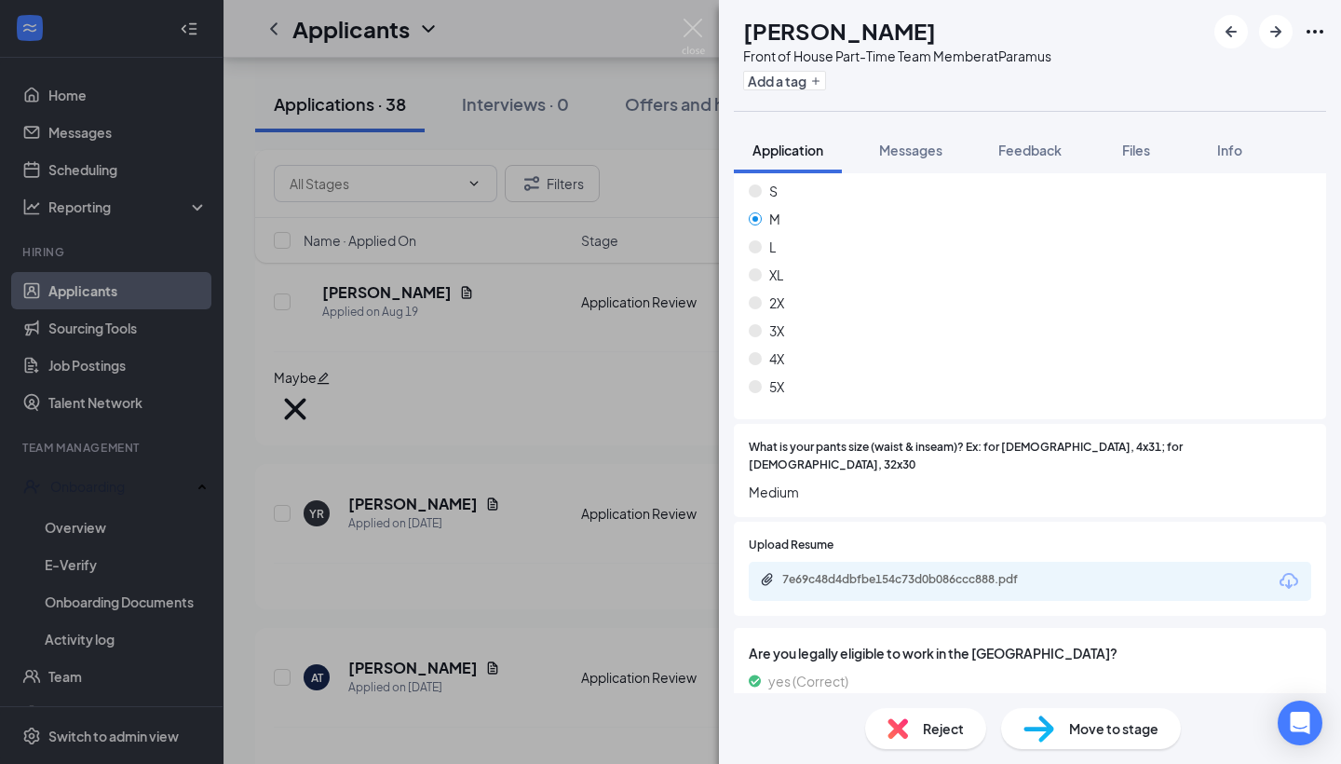
scroll to position [1161, 0]
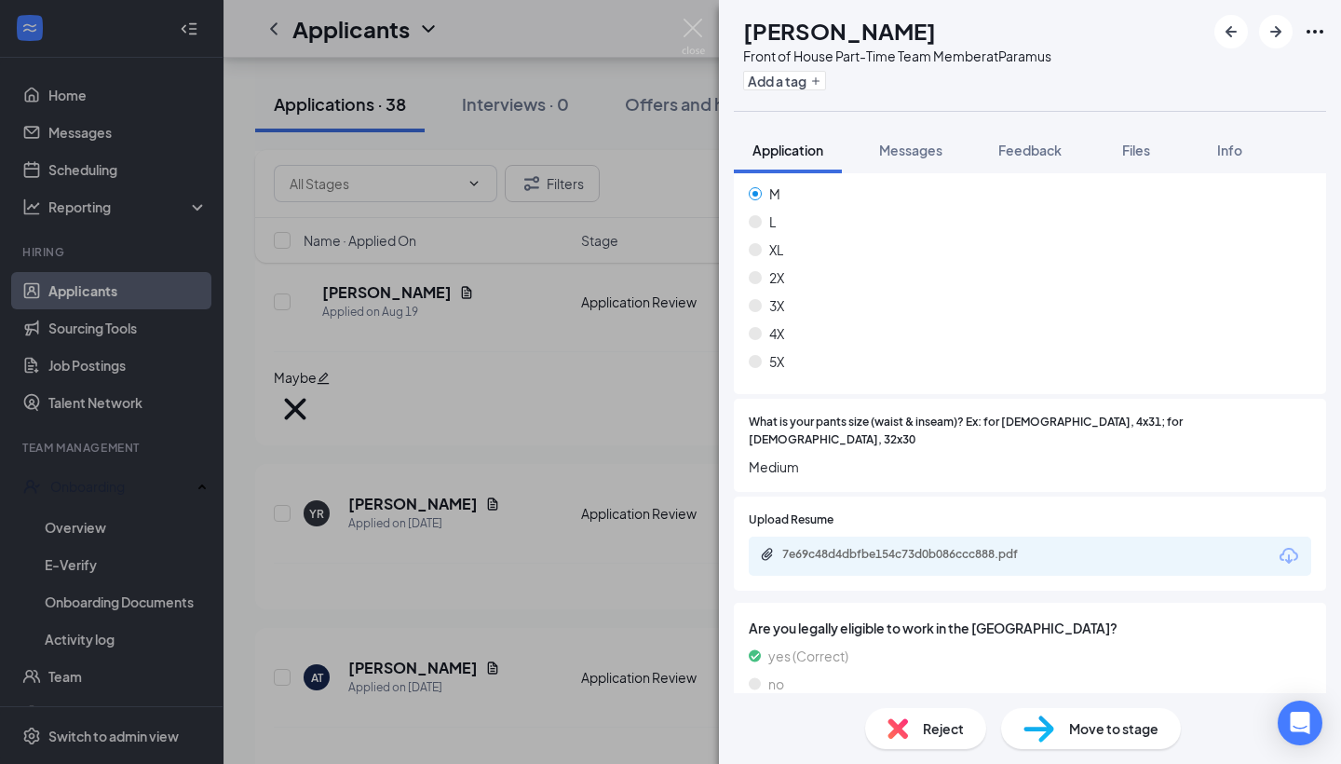
click at [950, 740] on div "Reject" at bounding box center [925, 728] width 121 height 41
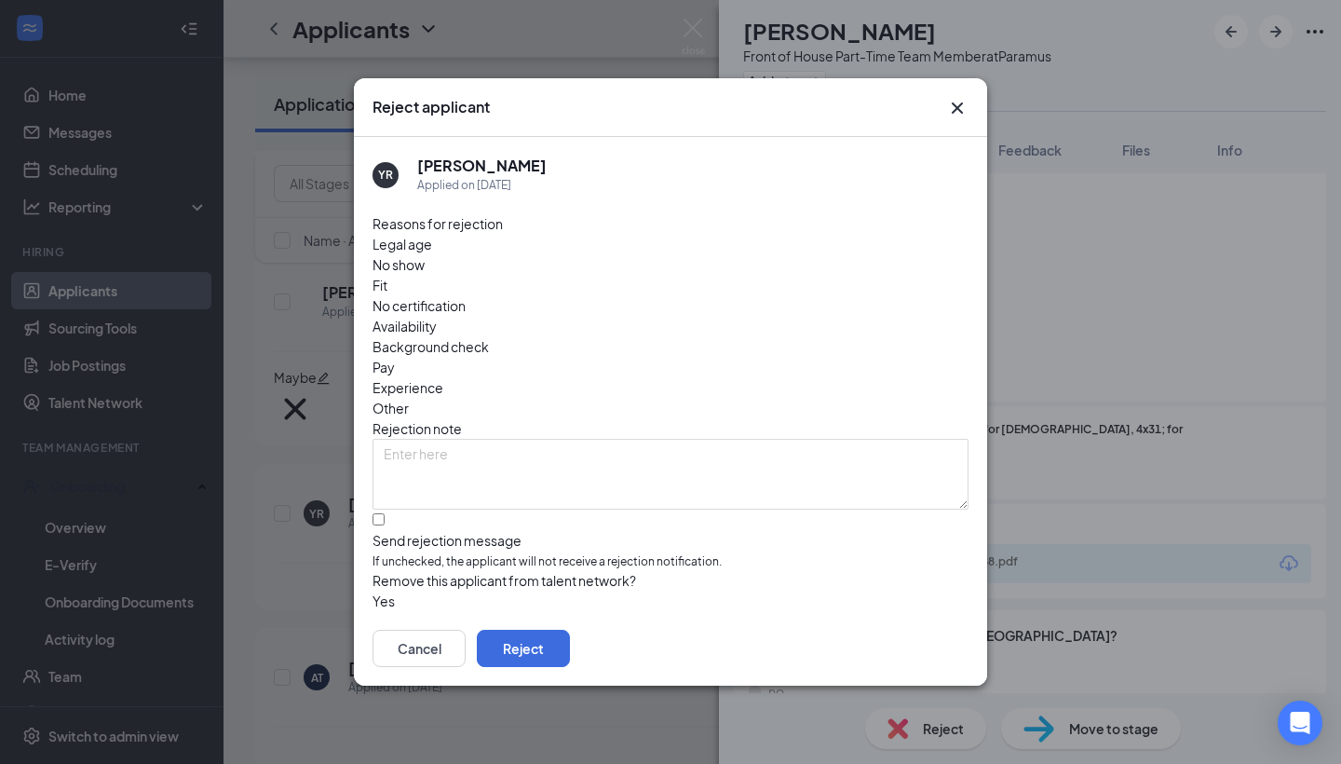
click at [797, 316] on div "Availability" at bounding box center [671, 326] width 596 height 20
click at [376, 531] on div at bounding box center [671, 531] width 596 height 0
click at [376, 513] on input "Send rejection message If unchecked, the applicant will not receive a rejection…" at bounding box center [379, 519] width 12 height 12
checkbox input "true"
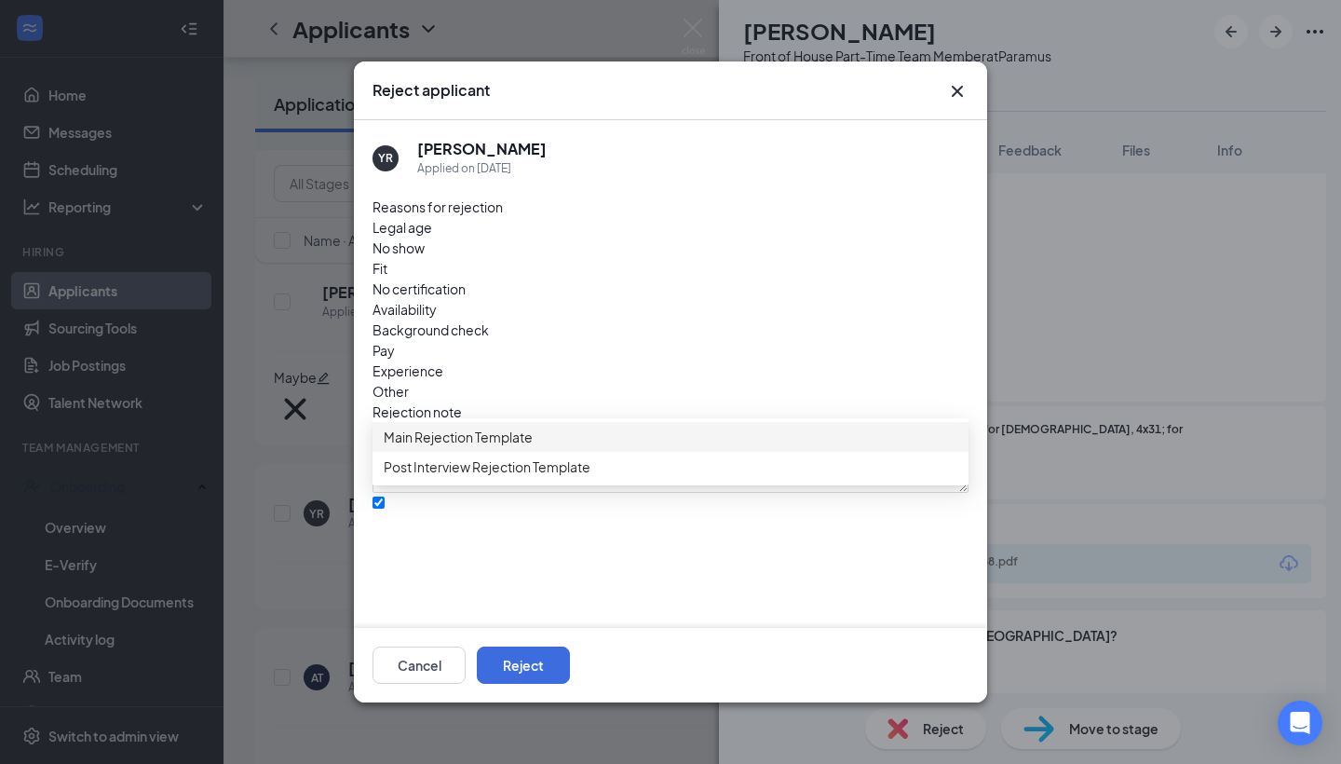
click at [511, 452] on div "Main Rejection Template" at bounding box center [671, 437] width 596 height 30
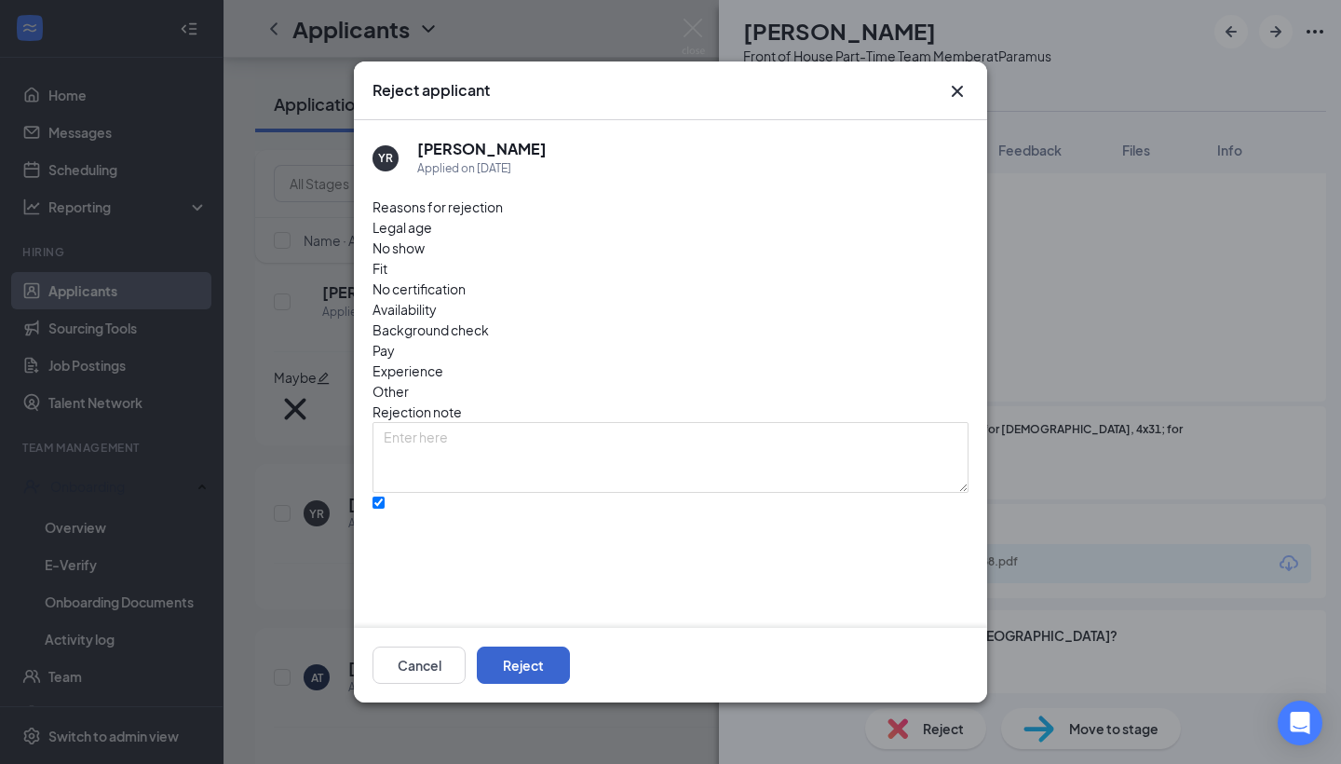
click at [570, 675] on button "Reject" at bounding box center [523, 664] width 93 height 37
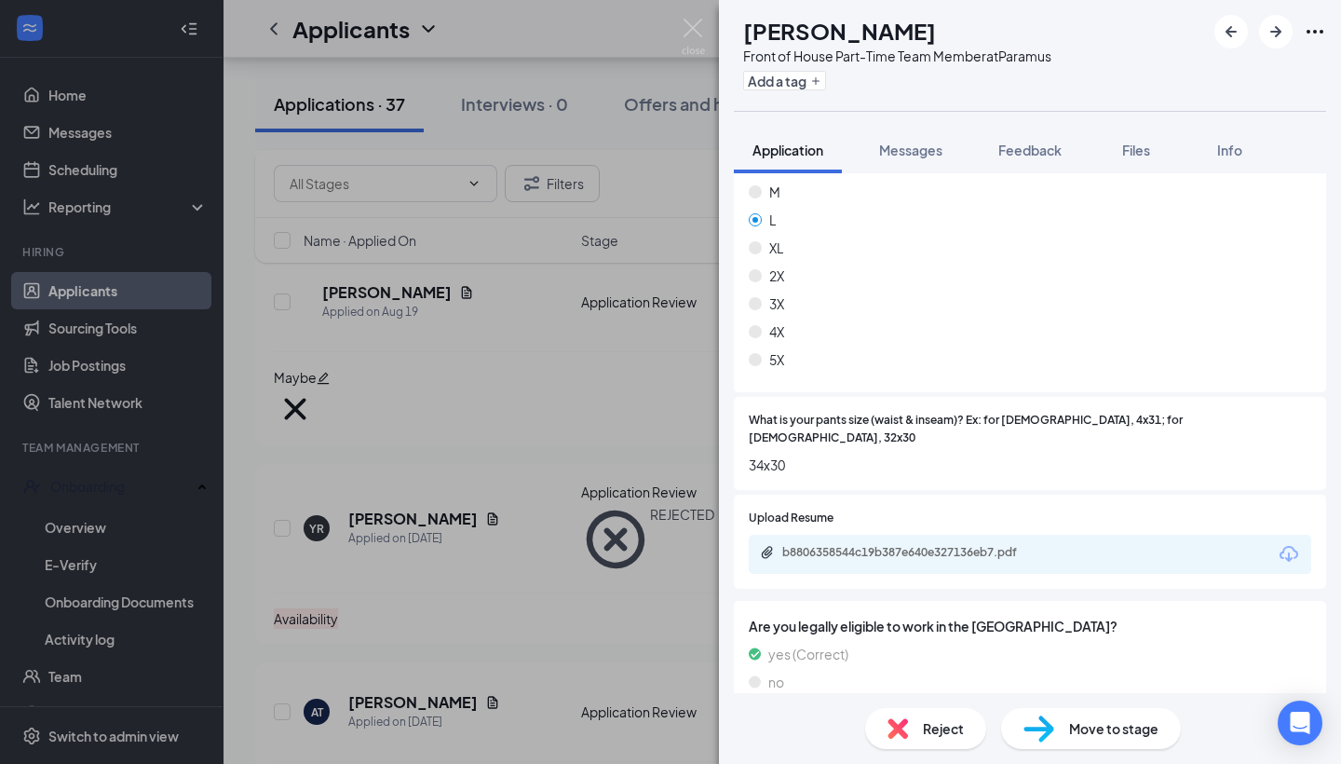
scroll to position [1109, 0]
click at [842, 547] on div "b8806358544c19b387e640e327136eb7.pdf" at bounding box center [911, 556] width 302 height 18
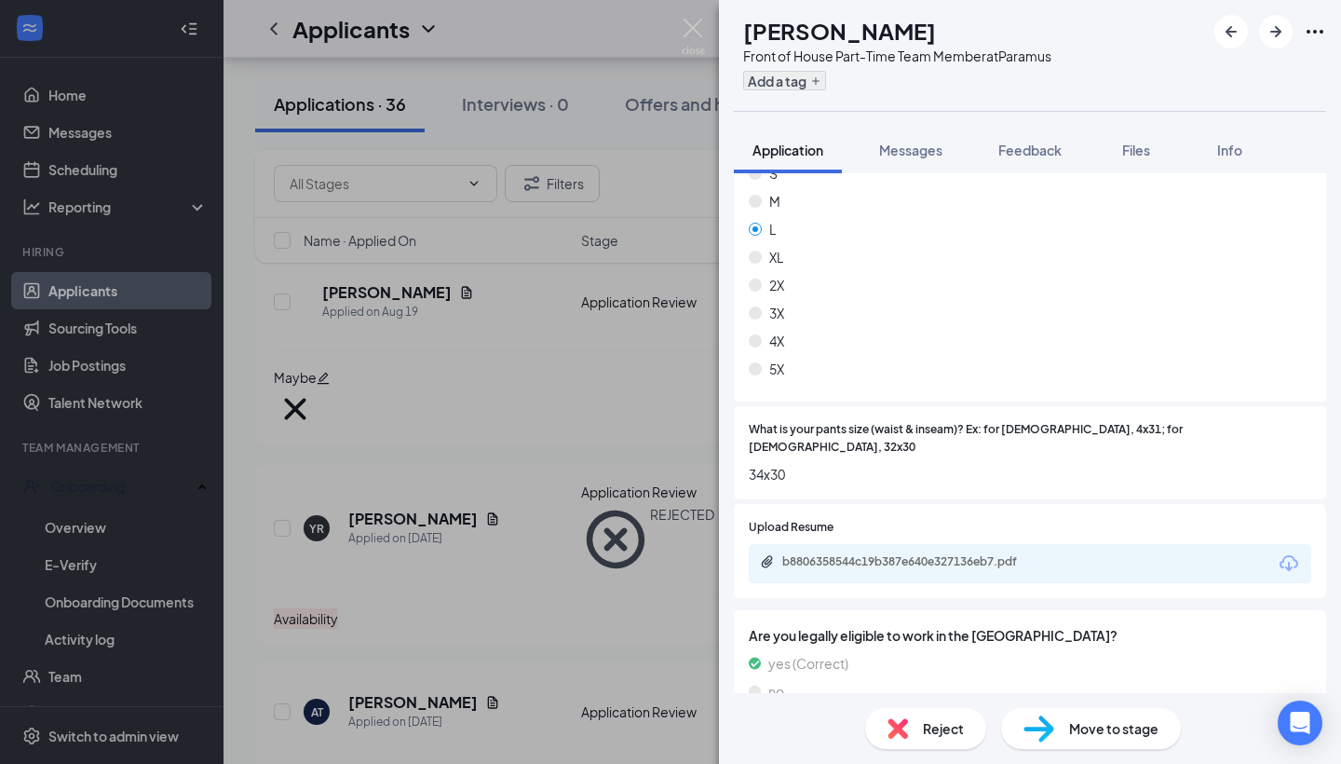
click at [821, 82] on icon "Plus" at bounding box center [815, 80] width 11 height 11
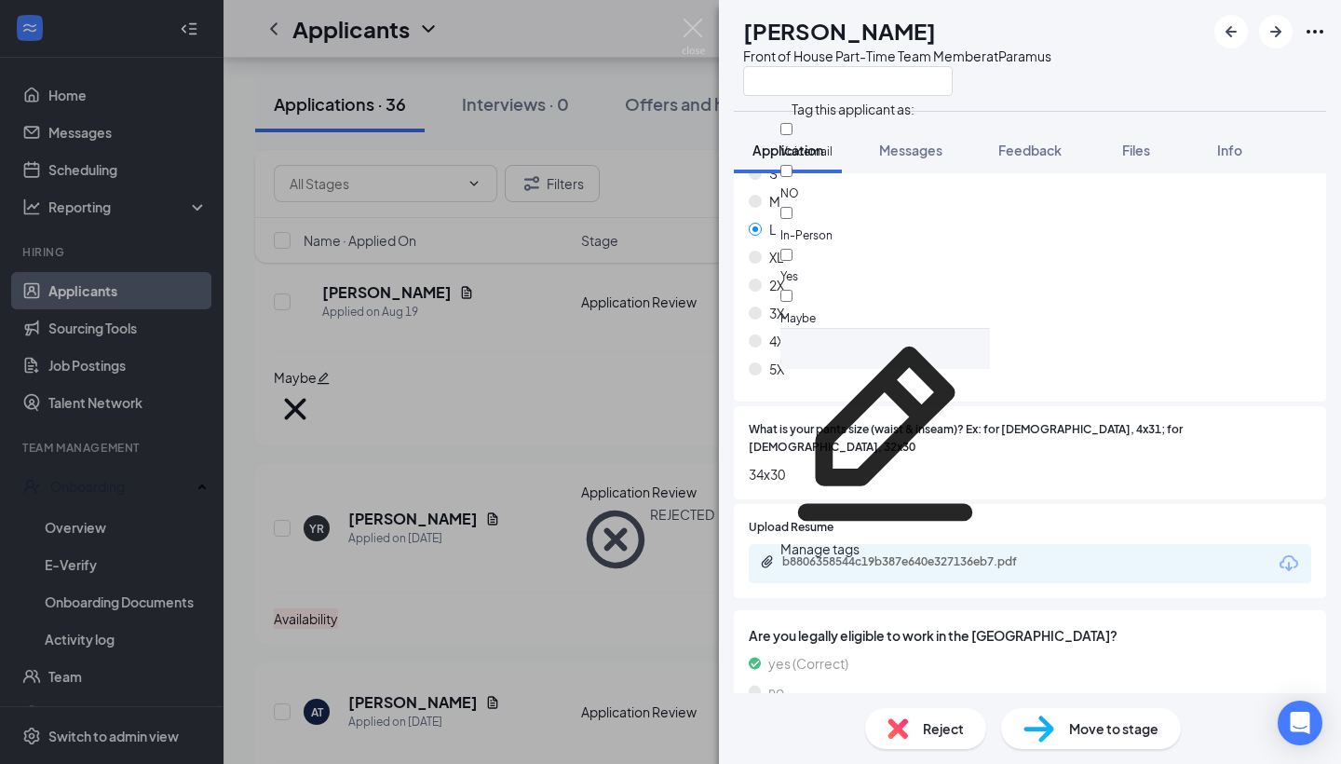
click at [808, 307] on div at bounding box center [885, 307] width 210 height 0
click at [793, 290] on input "Maybe" at bounding box center [786, 296] width 12 height 12
click at [816, 311] on span "Maybe" at bounding box center [797, 318] width 35 height 14
click at [793, 290] on input "Maybe" at bounding box center [786, 296] width 12 height 12
click at [903, 286] on div "Maybe" at bounding box center [885, 307] width 210 height 42
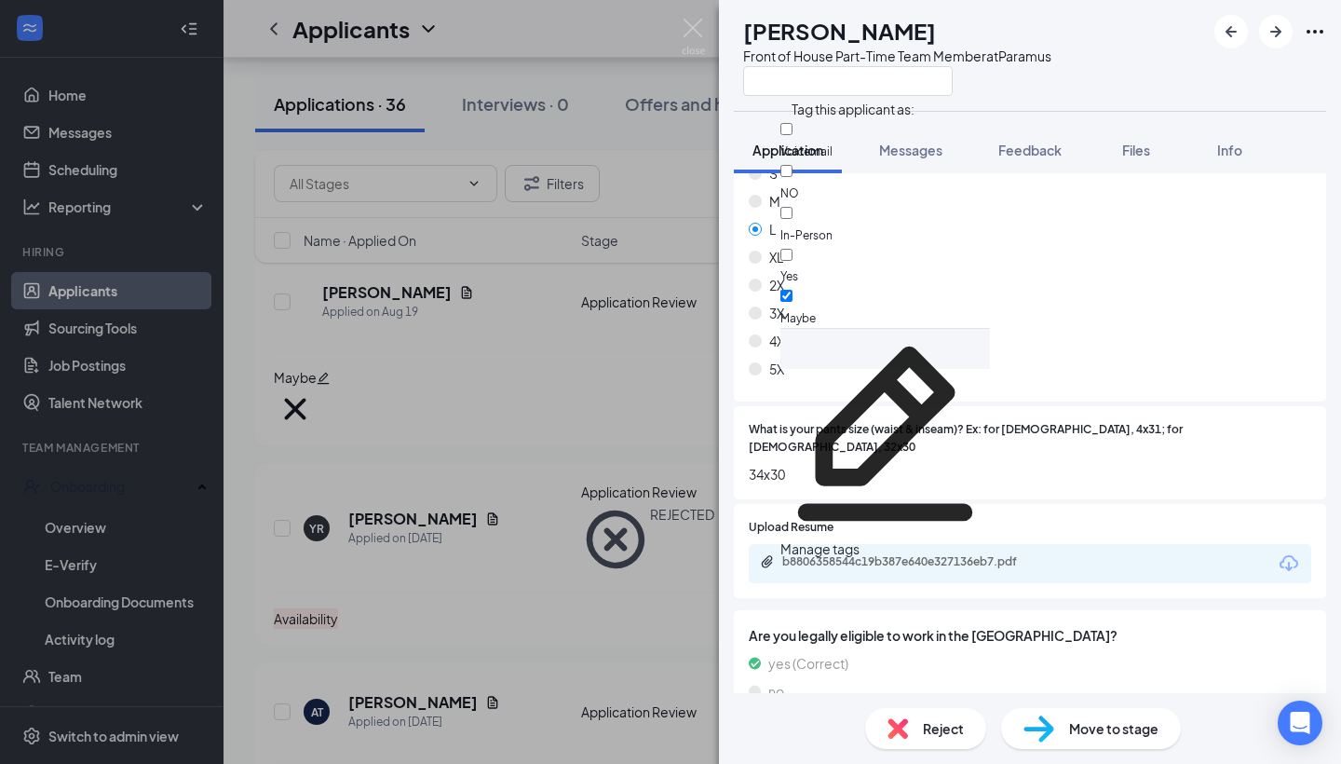
checkbox input "true"
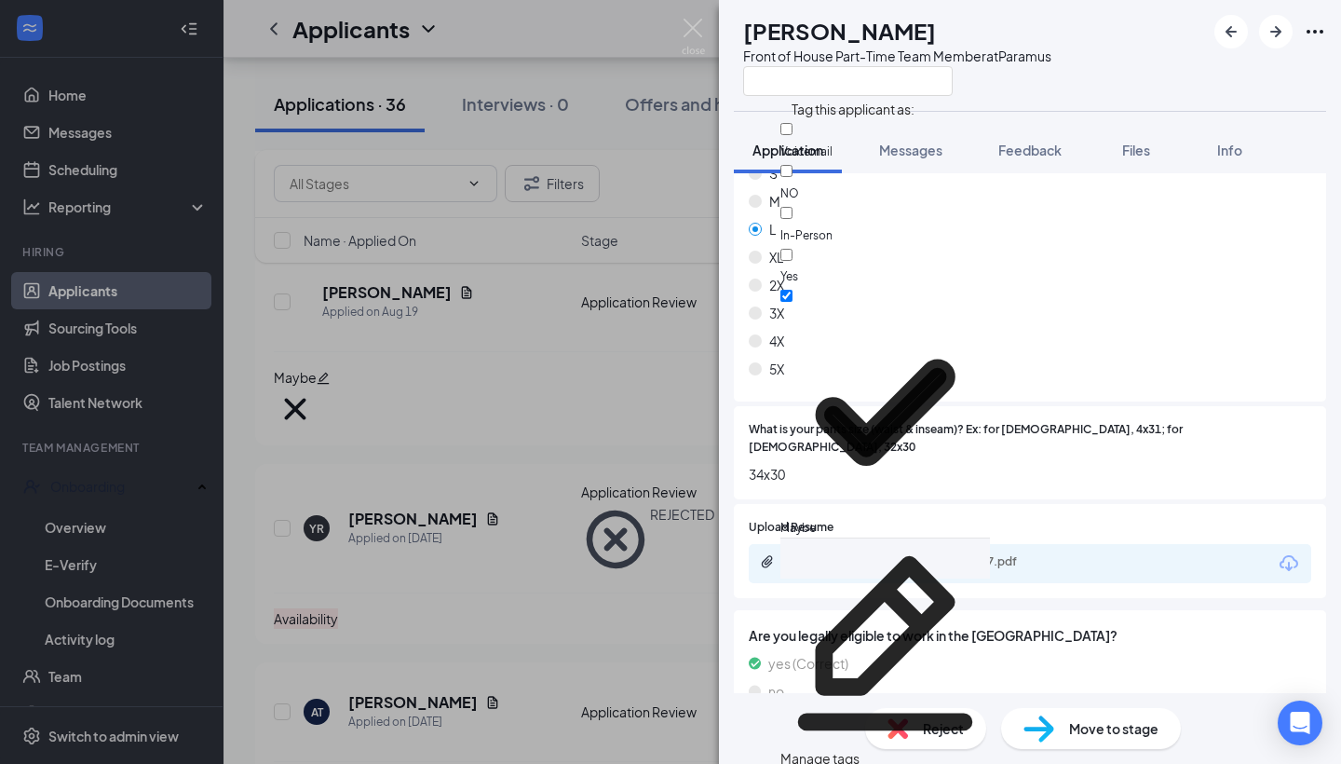
click at [1118, 219] on div "L" at bounding box center [1030, 229] width 562 height 20
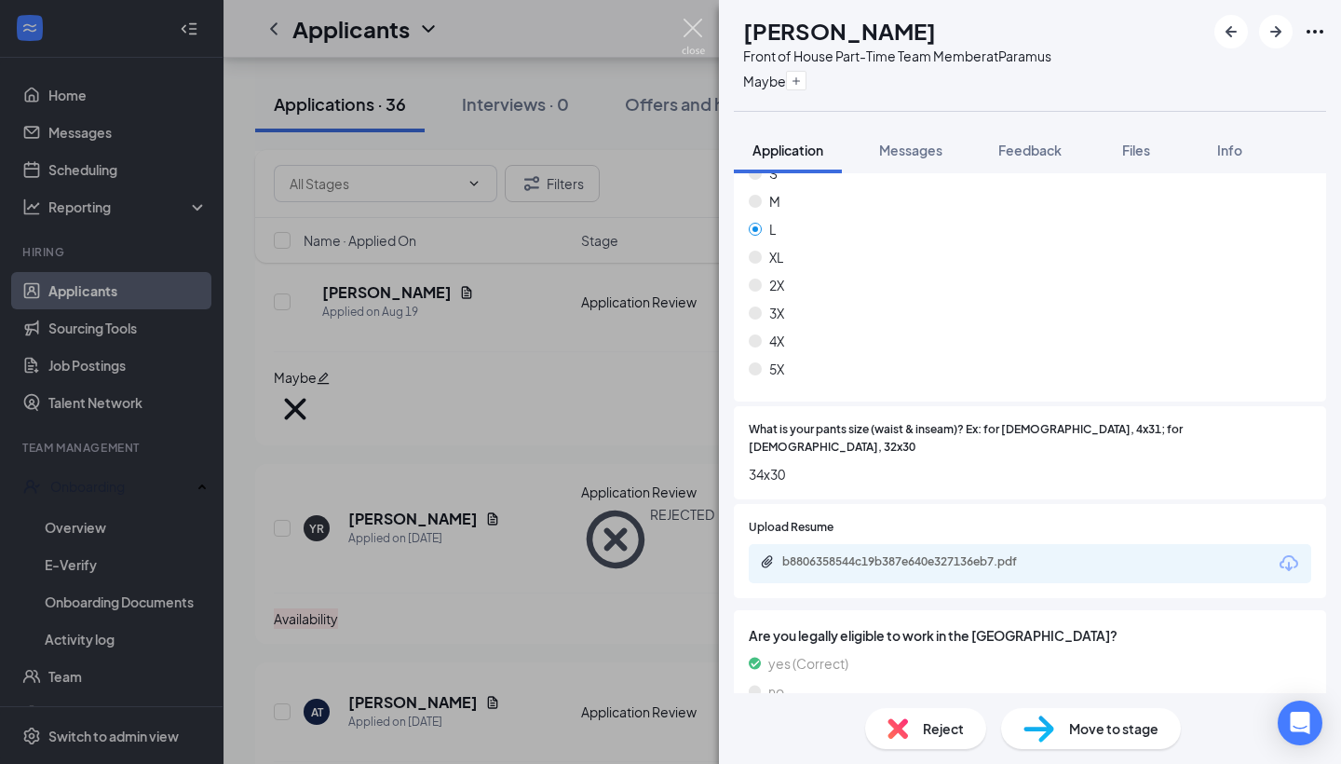
click at [686, 30] on img at bounding box center [693, 37] width 23 height 36
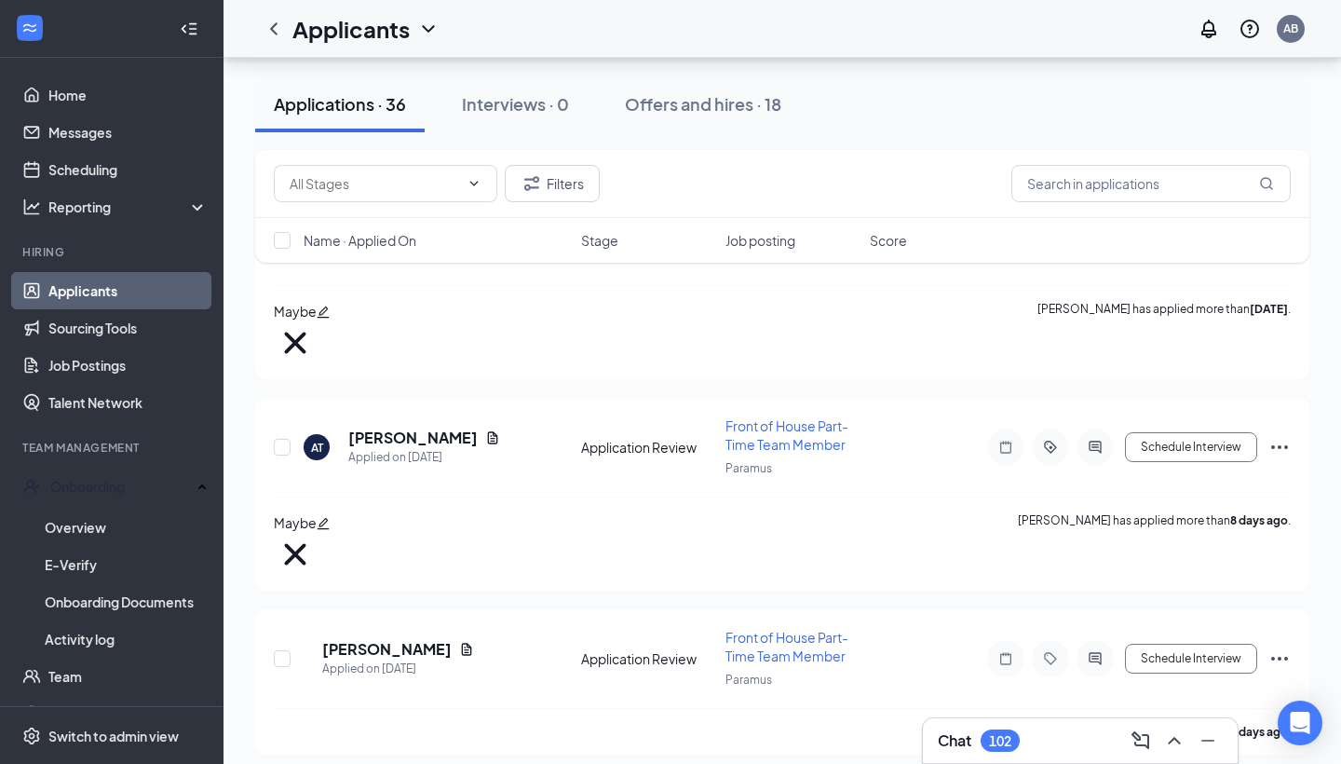
scroll to position [578, 0]
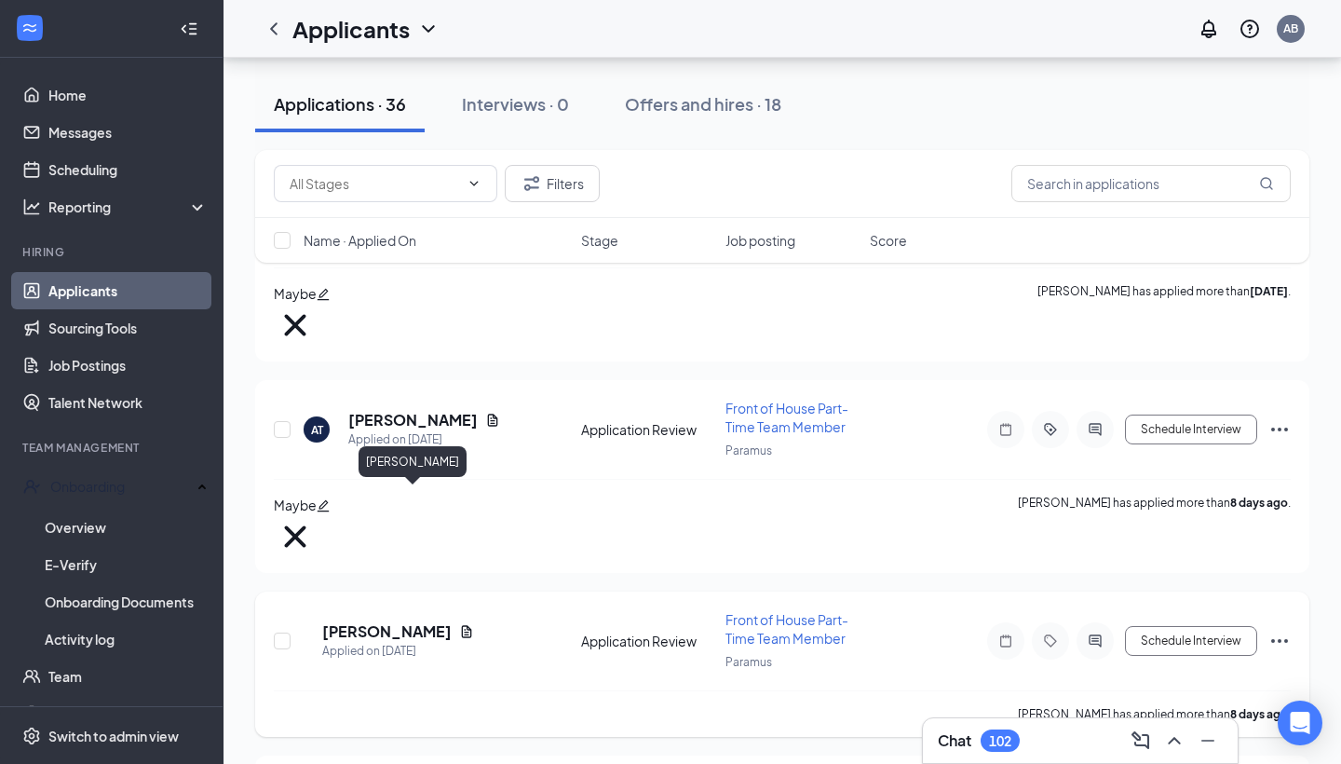
click at [423, 621] on h5 "[PERSON_NAME]" at bounding box center [386, 631] width 129 height 20
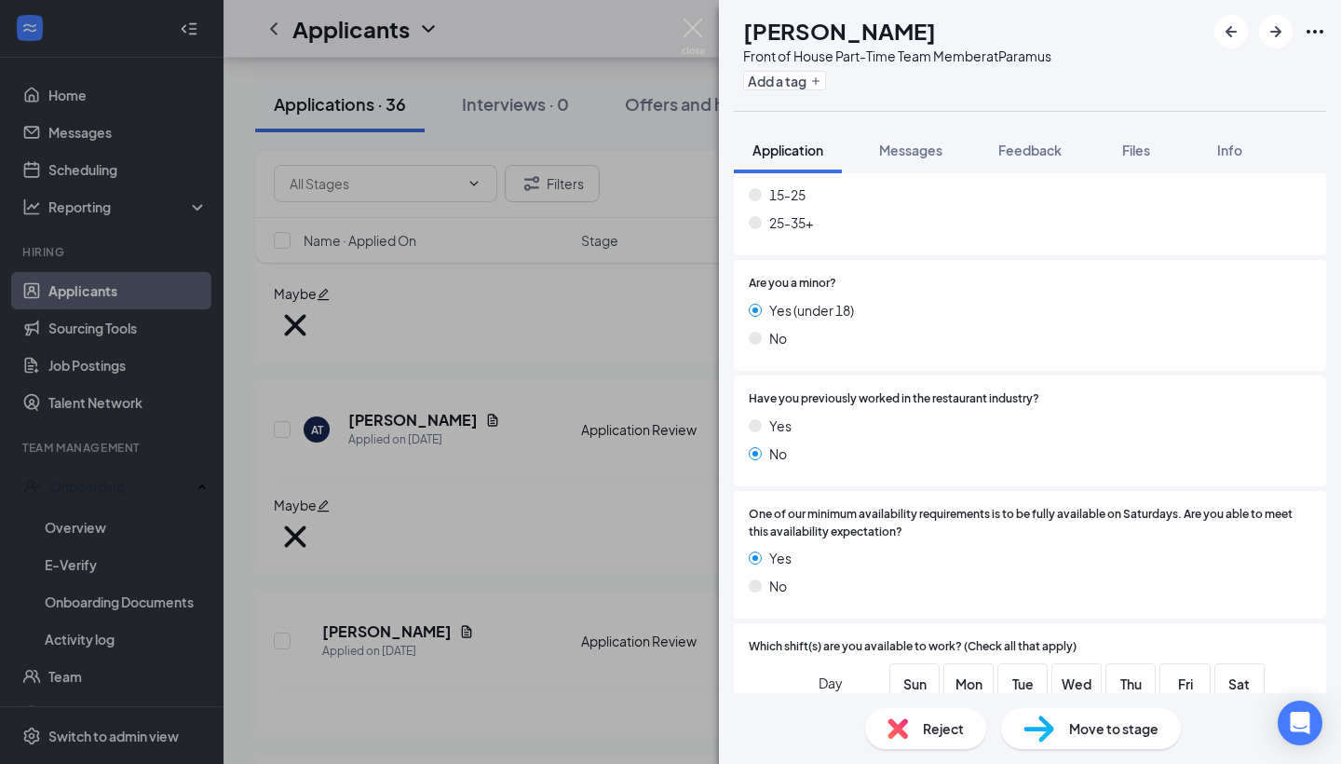
scroll to position [382, 0]
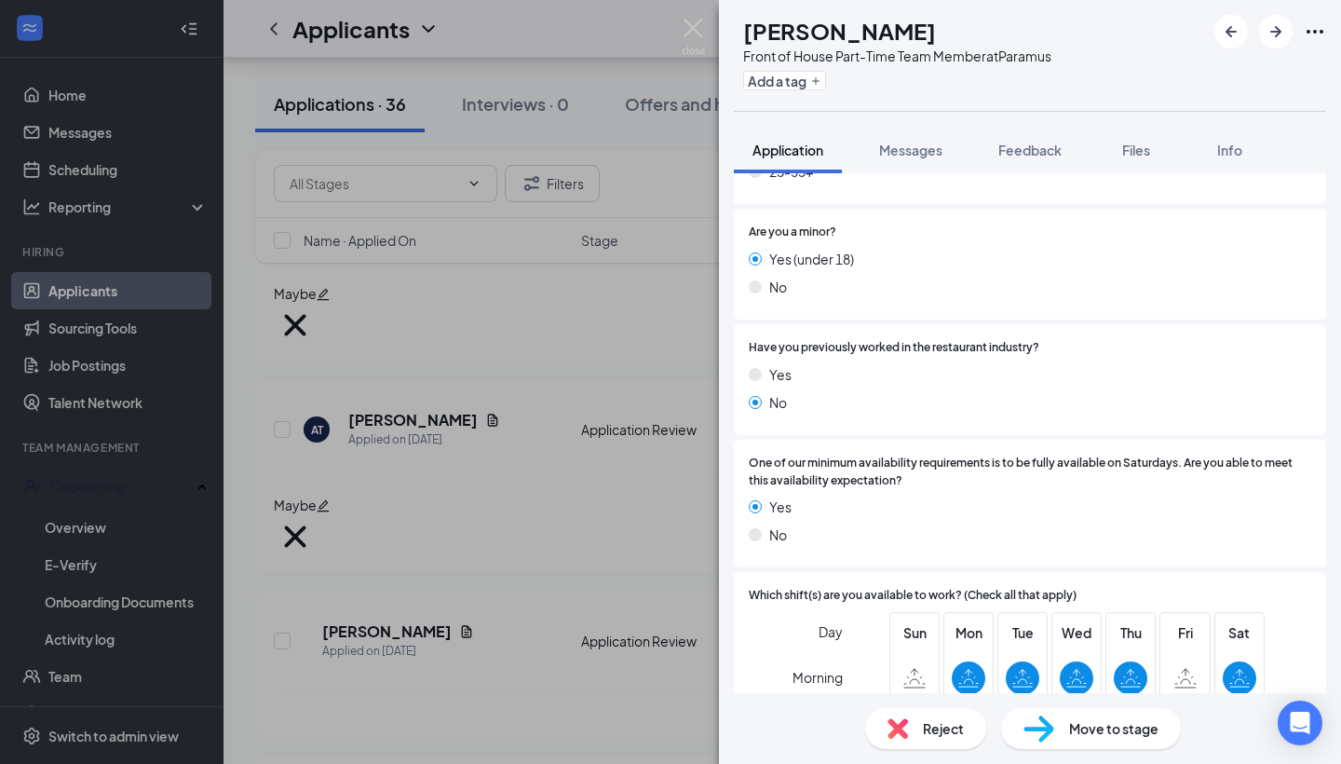
click at [943, 735] on span "Reject" at bounding box center [943, 728] width 41 height 20
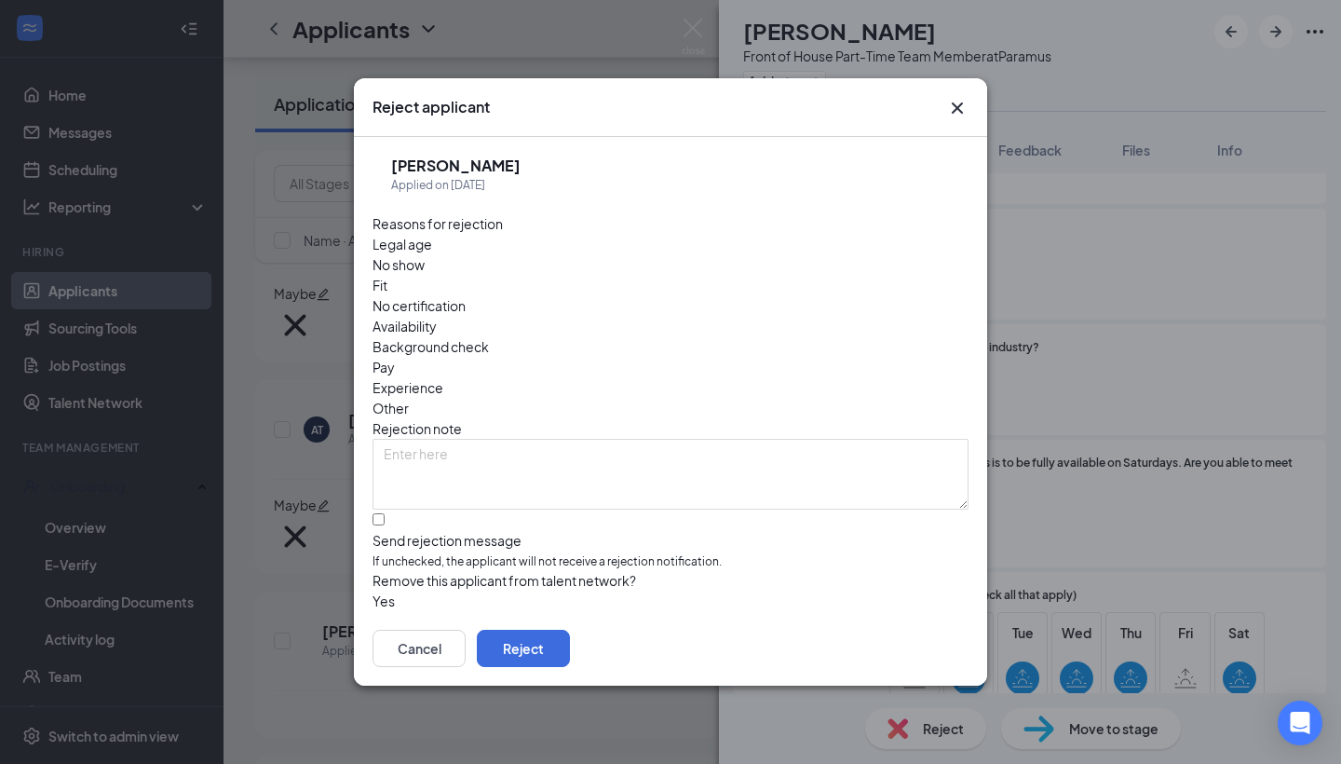
click at [808, 316] on div "Availability" at bounding box center [671, 326] width 596 height 20
click at [385, 531] on div at bounding box center [671, 531] width 596 height 0
click at [385, 513] on input "Send rejection message If unchecked, the applicant will not receive a rejection…" at bounding box center [379, 519] width 12 height 12
checkbox input "true"
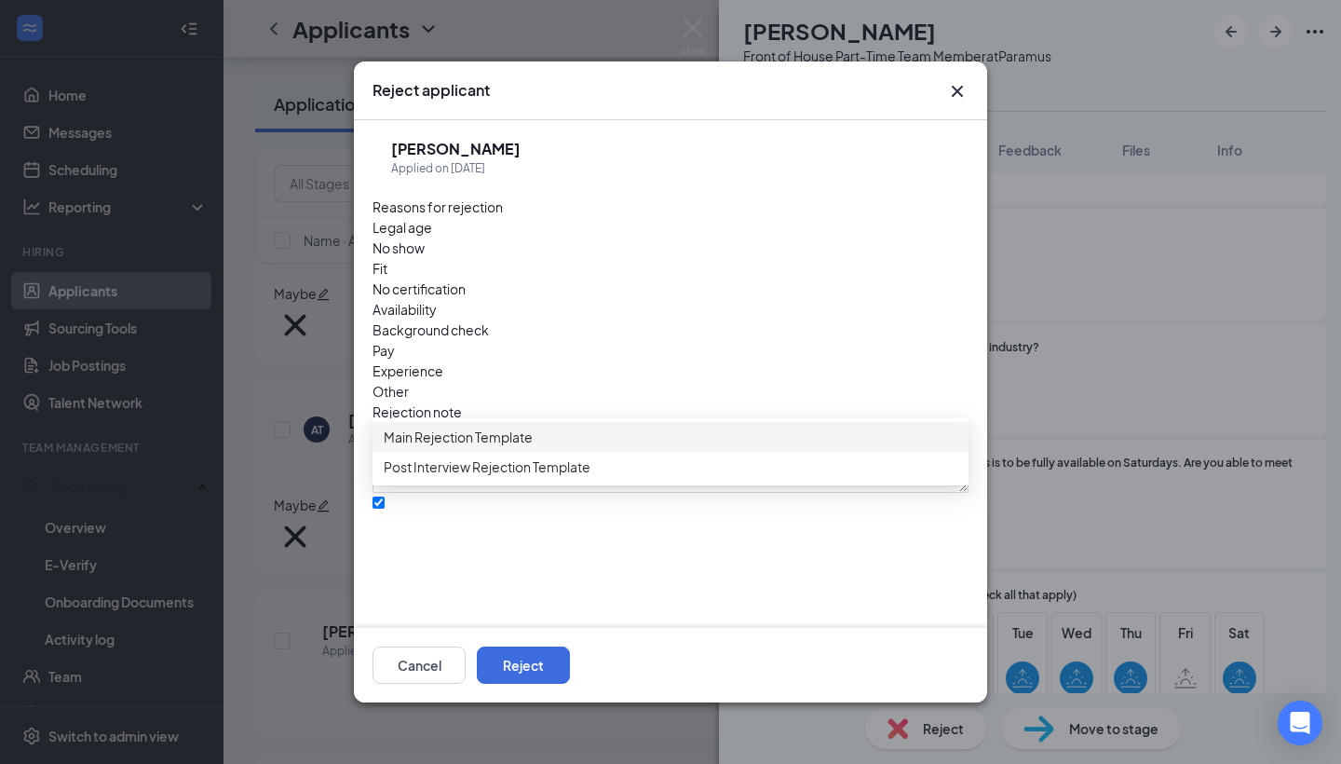
click at [499, 447] on span "Main Rejection Template" at bounding box center [458, 437] width 149 height 20
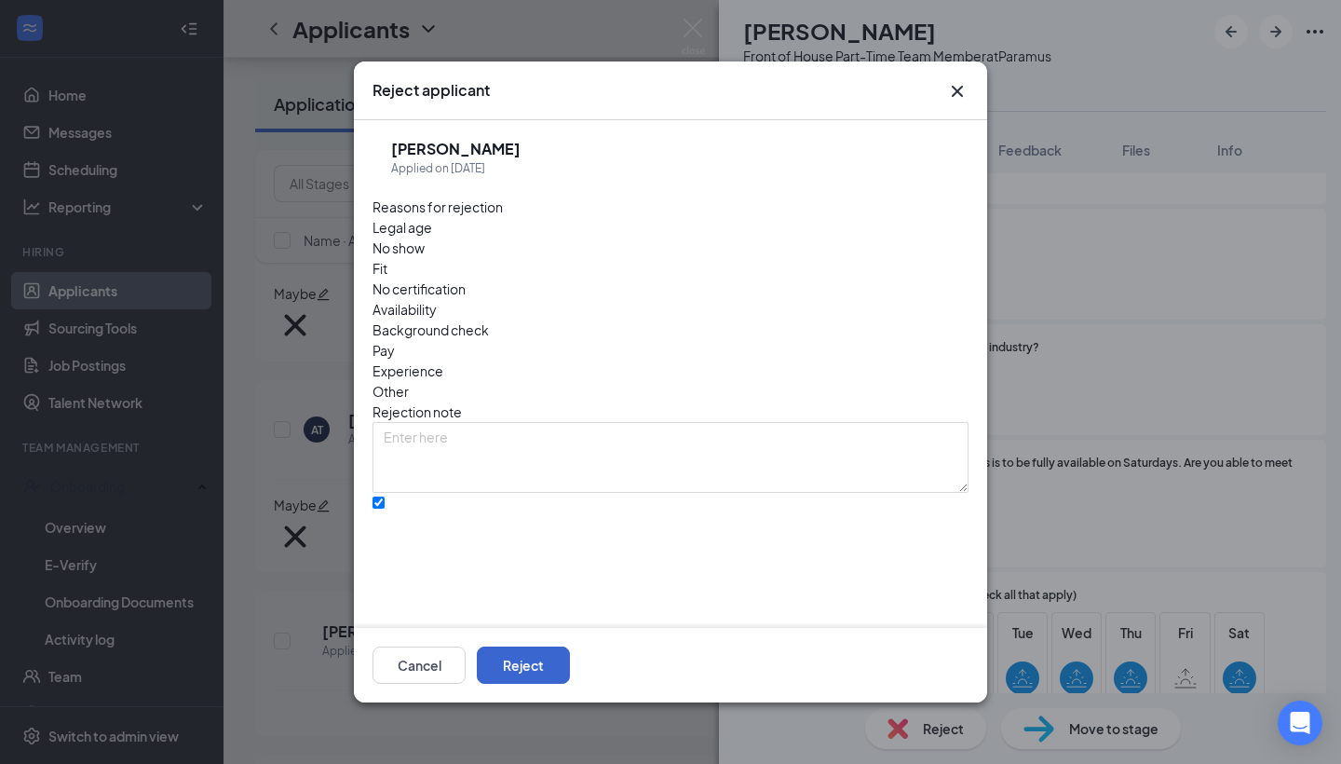
click at [570, 661] on button "Reject" at bounding box center [523, 664] width 93 height 37
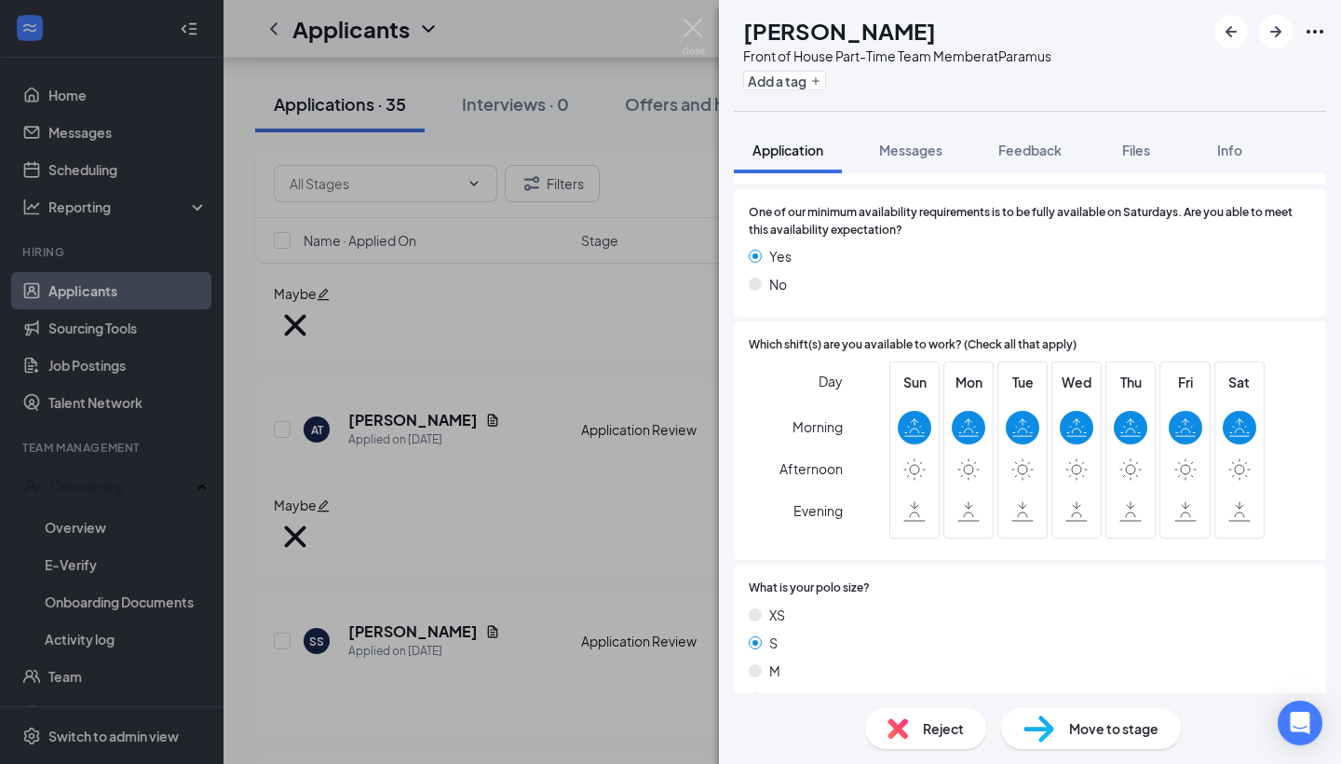
scroll to position [633, 0]
click at [959, 732] on span "Reject" at bounding box center [943, 728] width 41 height 20
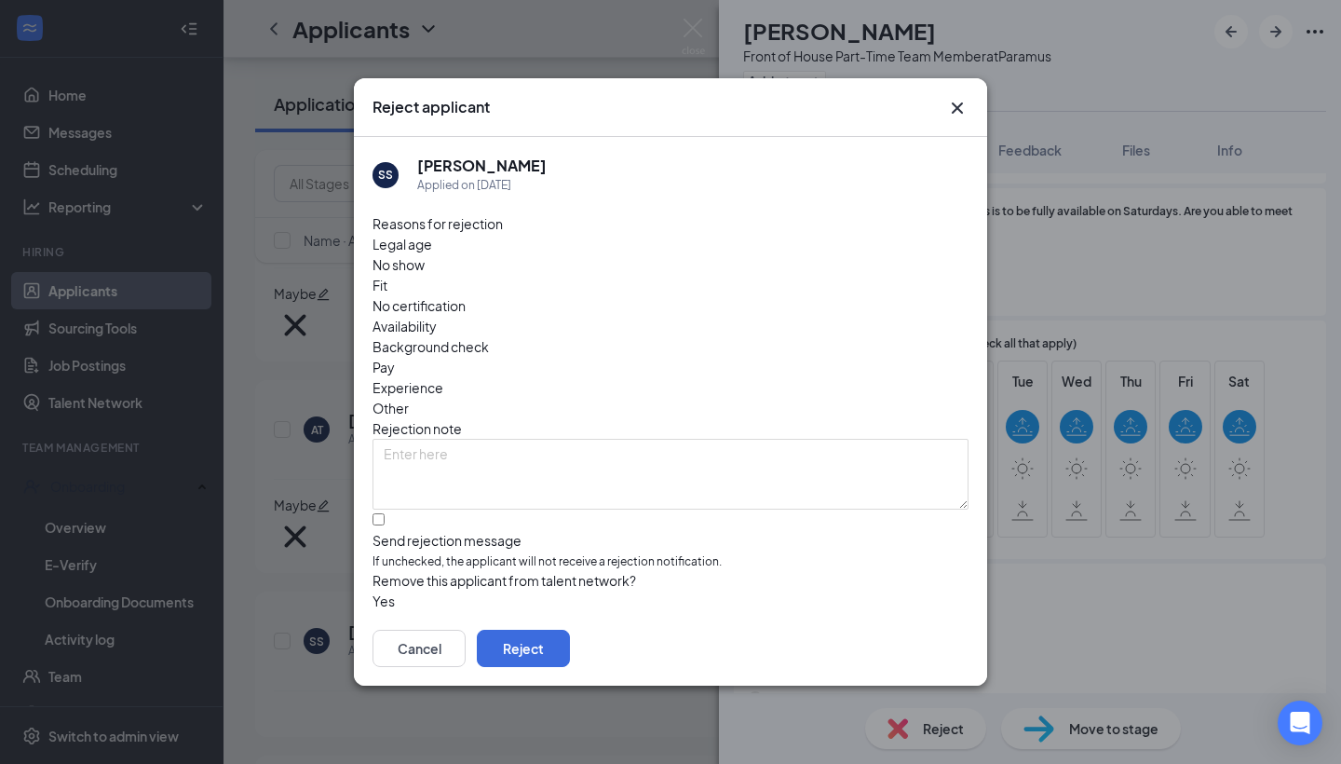
click at [437, 316] on span "Availability" at bounding box center [405, 326] width 64 height 20
click at [386, 531] on div at bounding box center [671, 531] width 596 height 0
click at [385, 513] on input "Send rejection message If unchecked, the applicant will not receive a rejection…" at bounding box center [379, 519] width 12 height 12
checkbox input "true"
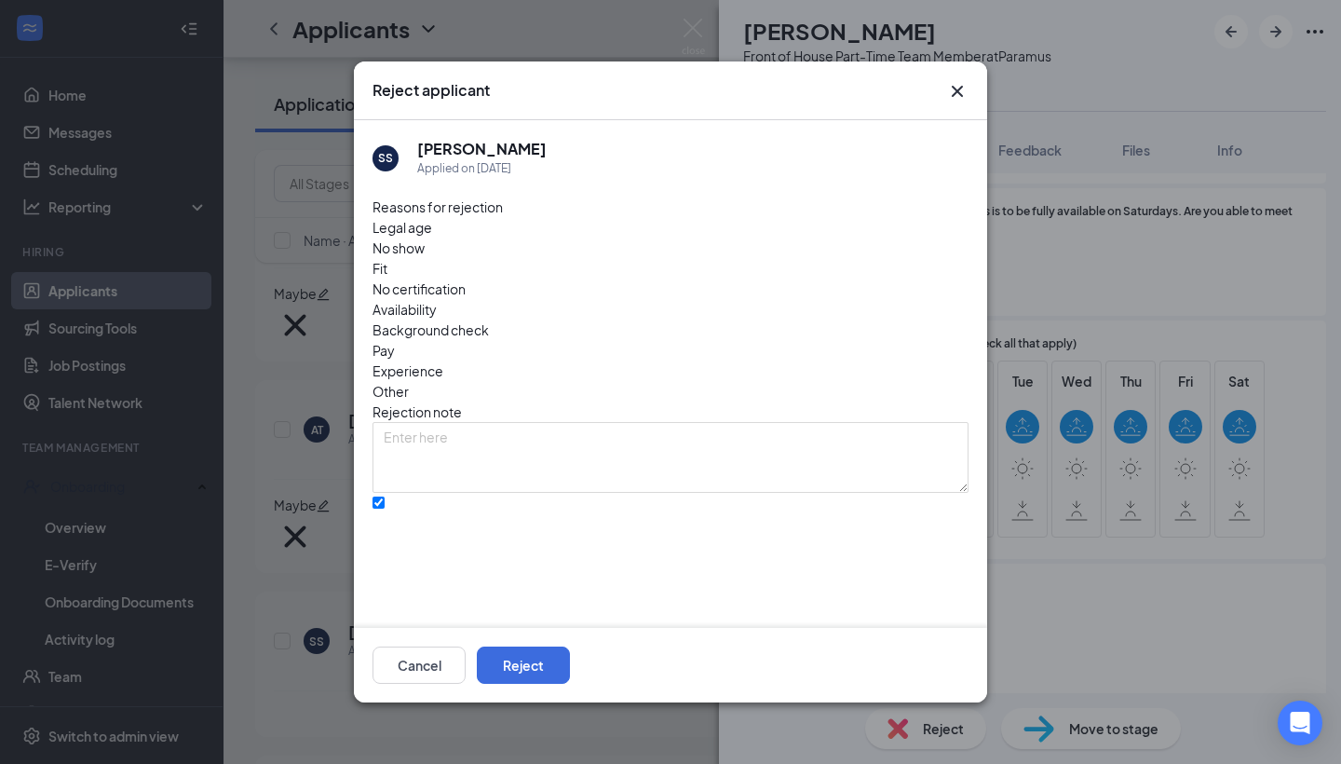
click at [549, 520] on div "Reasons for rejection Legal age No show Fit No certification Availability Backg…" at bounding box center [671, 730] width 596 height 1069
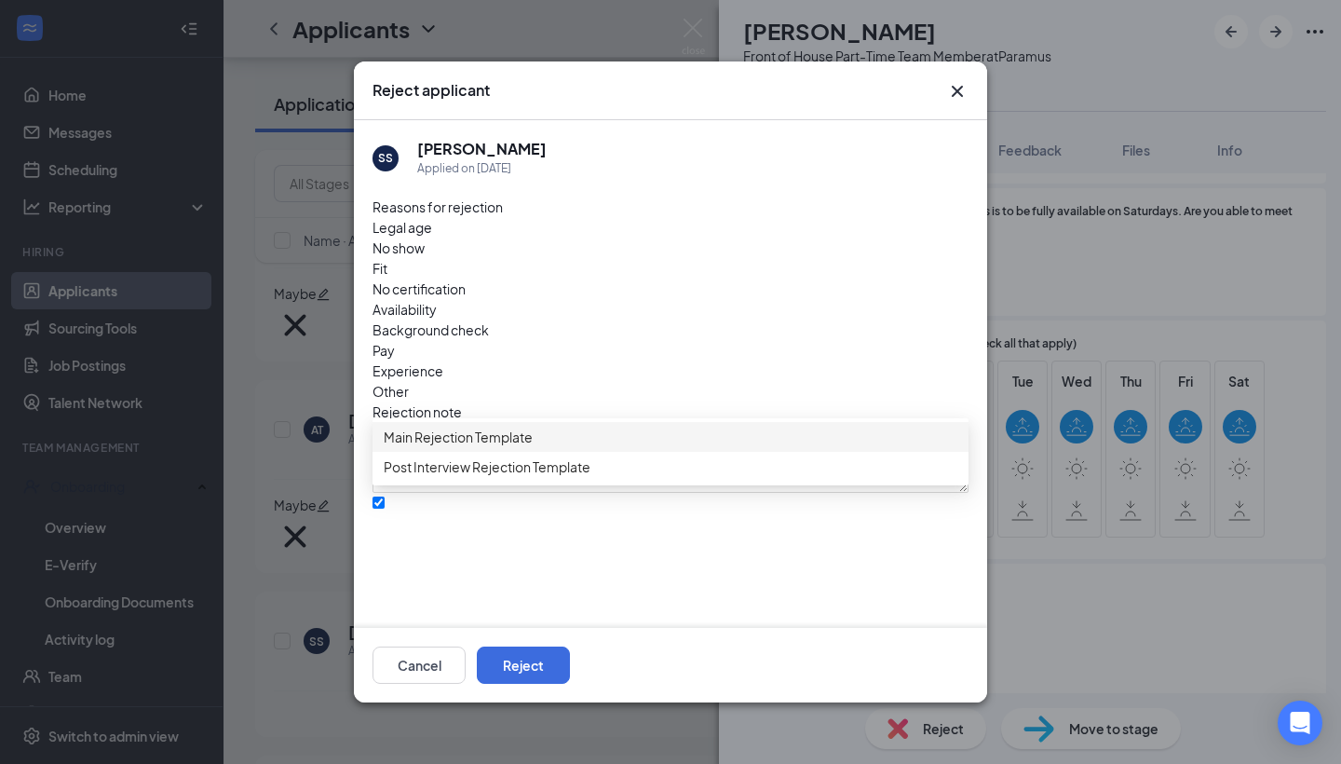
click at [562, 452] on div "Main Rejection Template" at bounding box center [671, 437] width 596 height 30
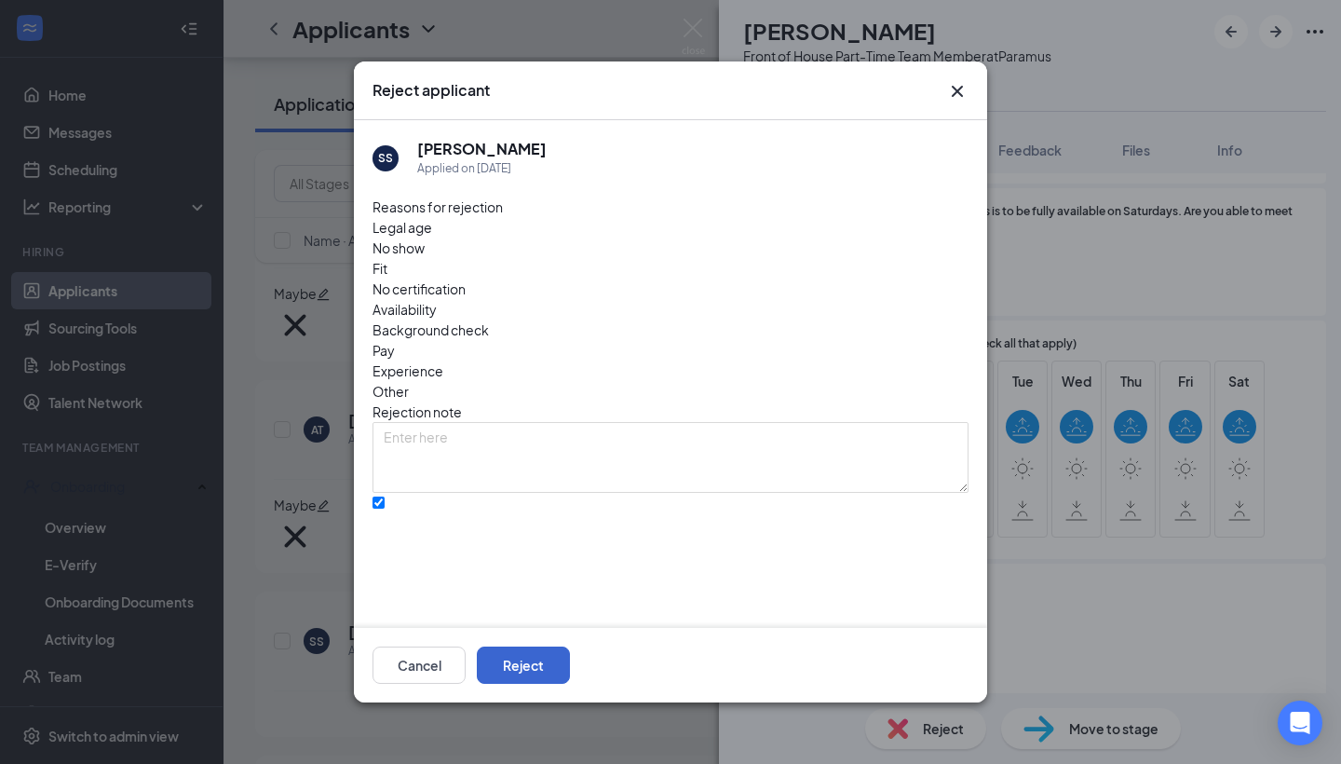
click at [570, 648] on button "Reject" at bounding box center [523, 664] width 93 height 37
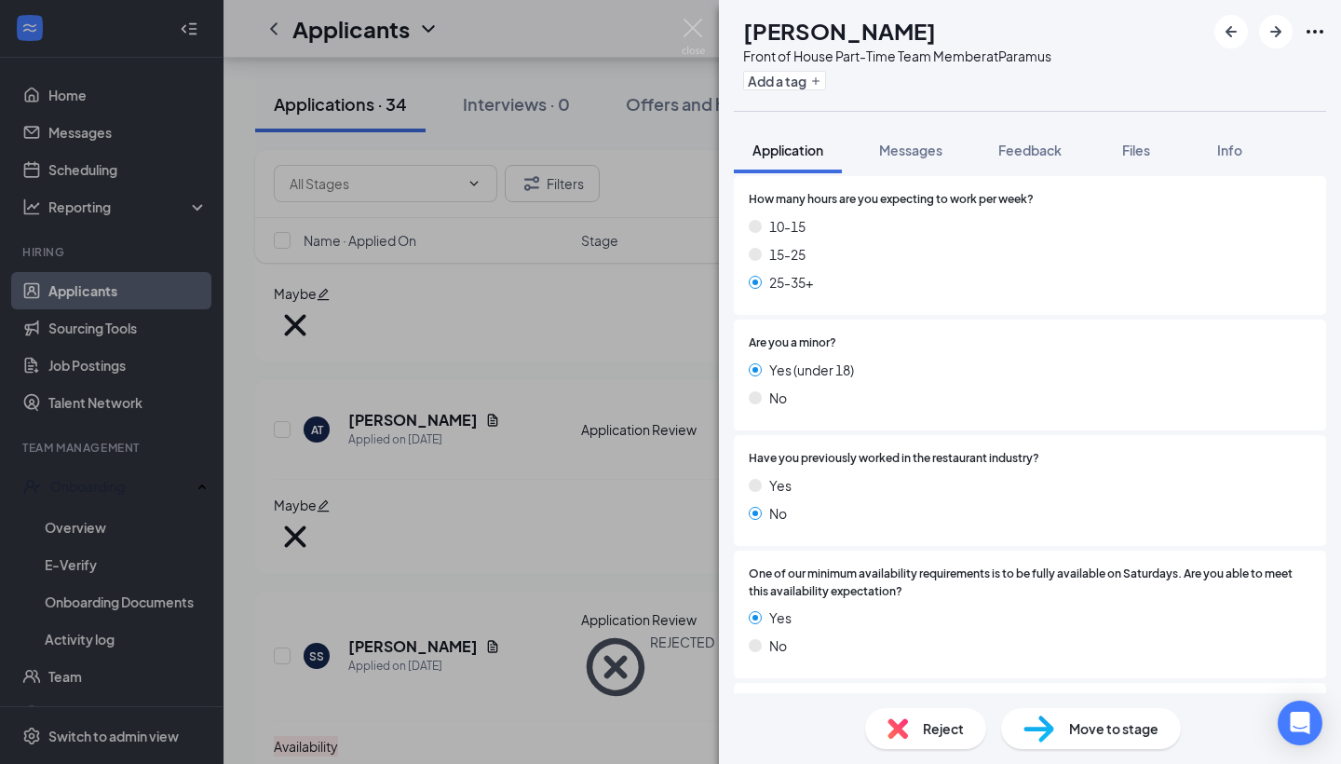
scroll to position [279, 0]
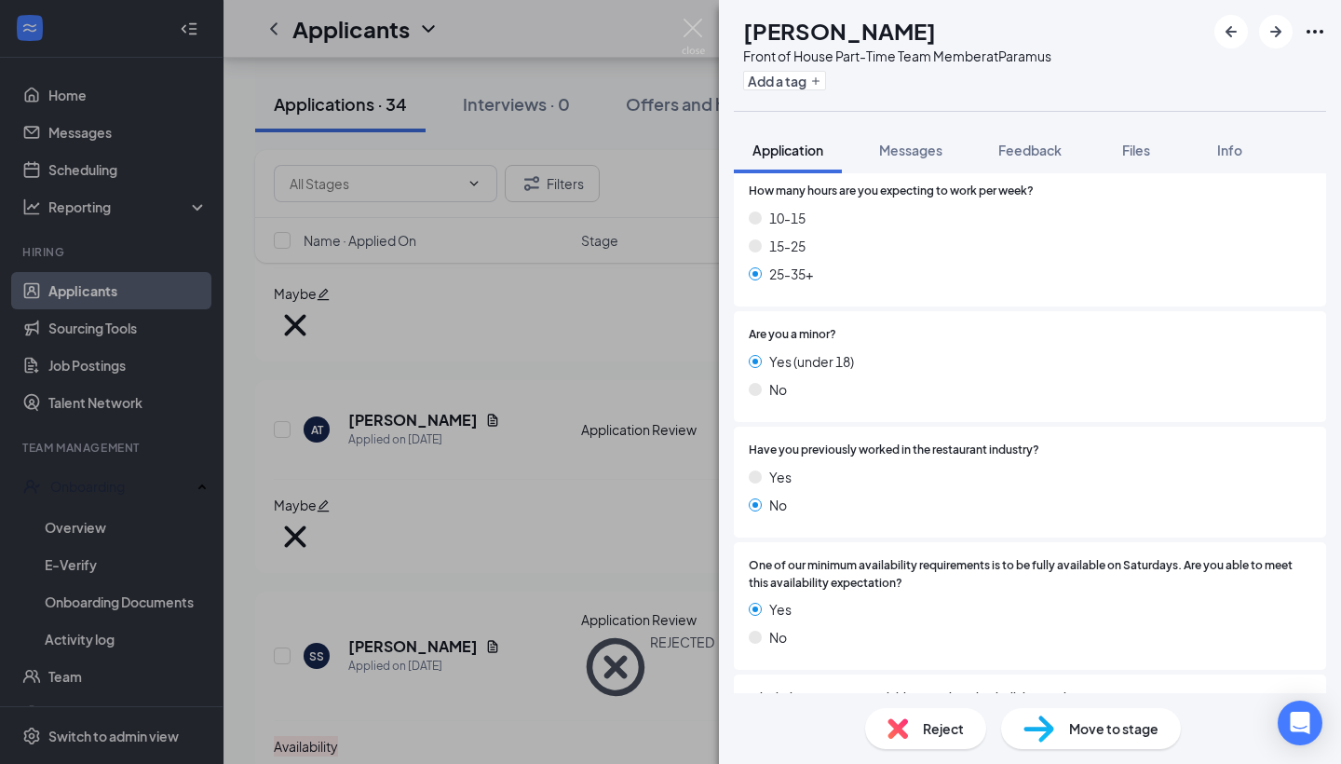
click at [943, 722] on span "Reject" at bounding box center [943, 728] width 41 height 20
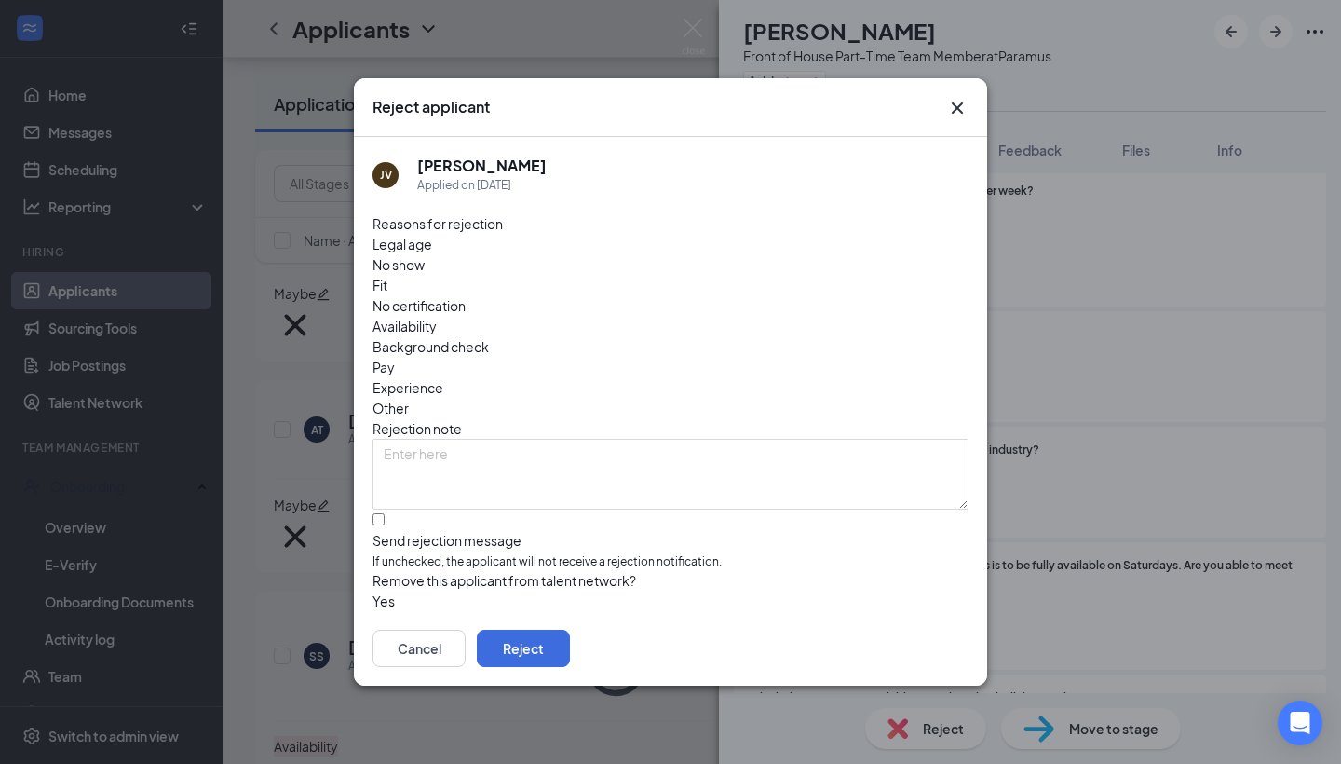
click at [437, 316] on span "Availability" at bounding box center [405, 326] width 64 height 20
click at [385, 531] on div at bounding box center [671, 531] width 596 height 0
click at [385, 513] on input "Send rejection message If unchecked, the applicant will not receive a rejection…" at bounding box center [379, 519] width 12 height 12
checkbox input "true"
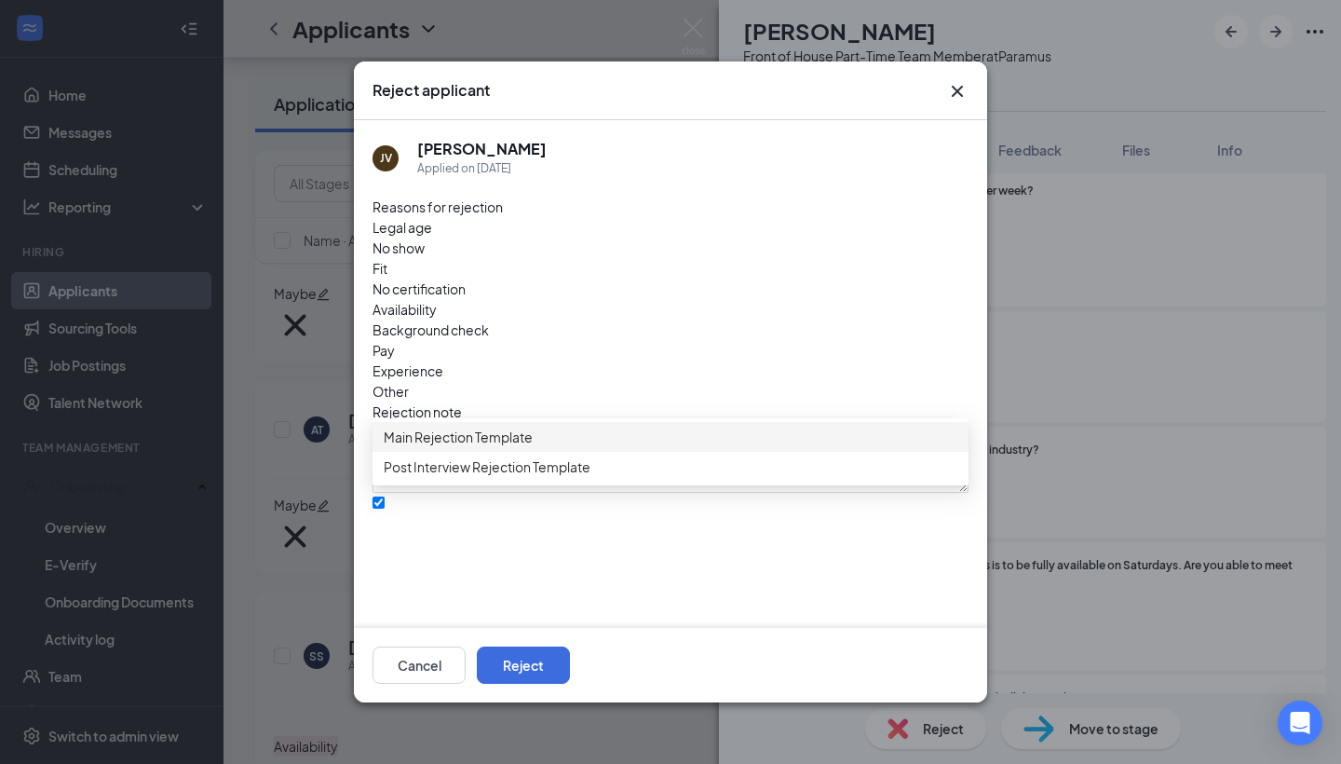
click at [508, 447] on span "Main Rejection Template" at bounding box center [458, 437] width 149 height 20
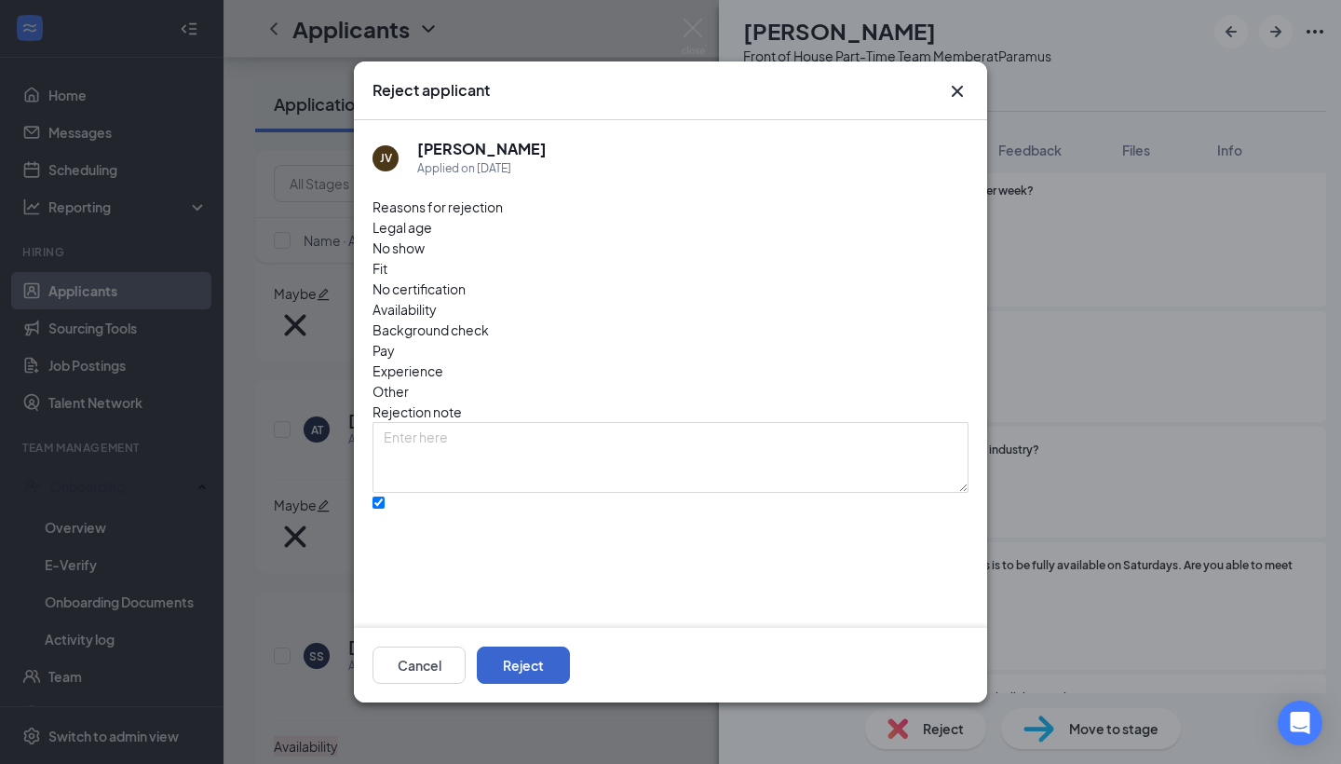
click at [570, 662] on button "Reject" at bounding box center [523, 664] width 93 height 37
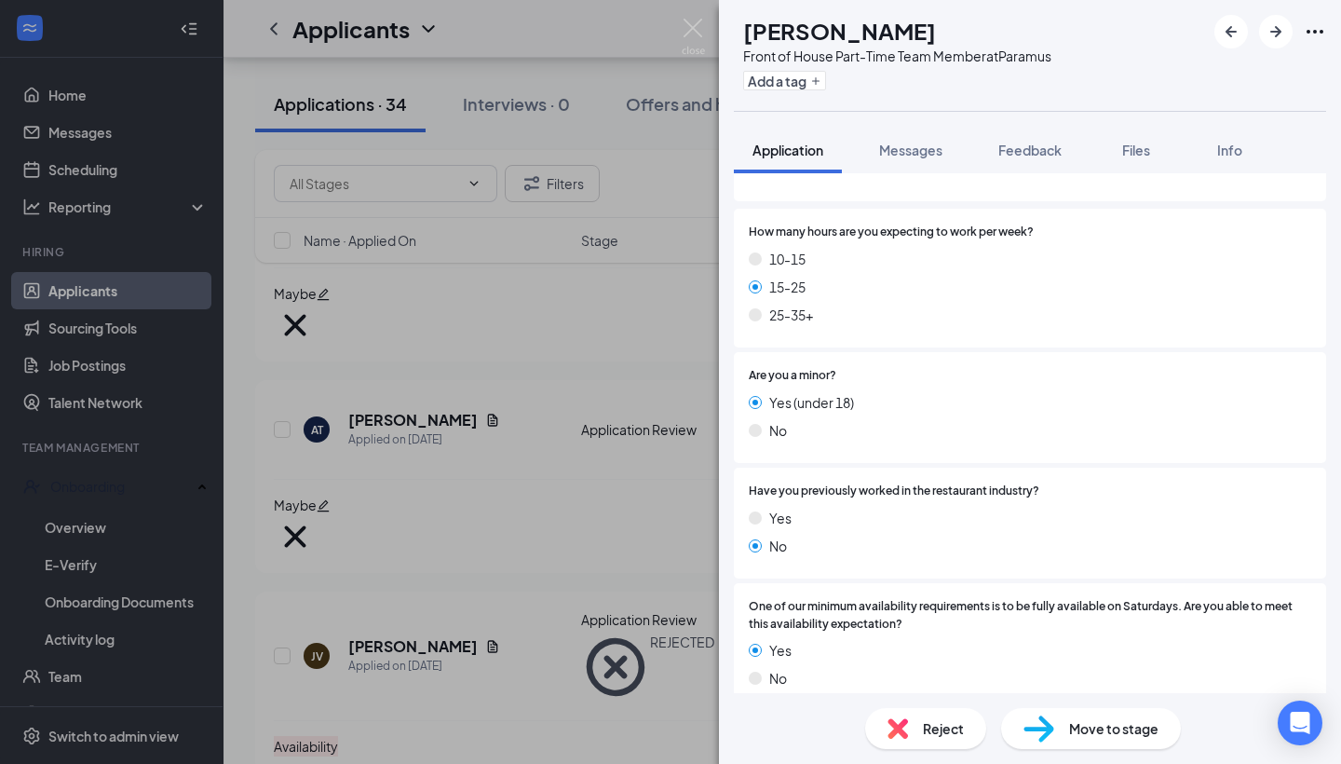
scroll to position [248, 0]
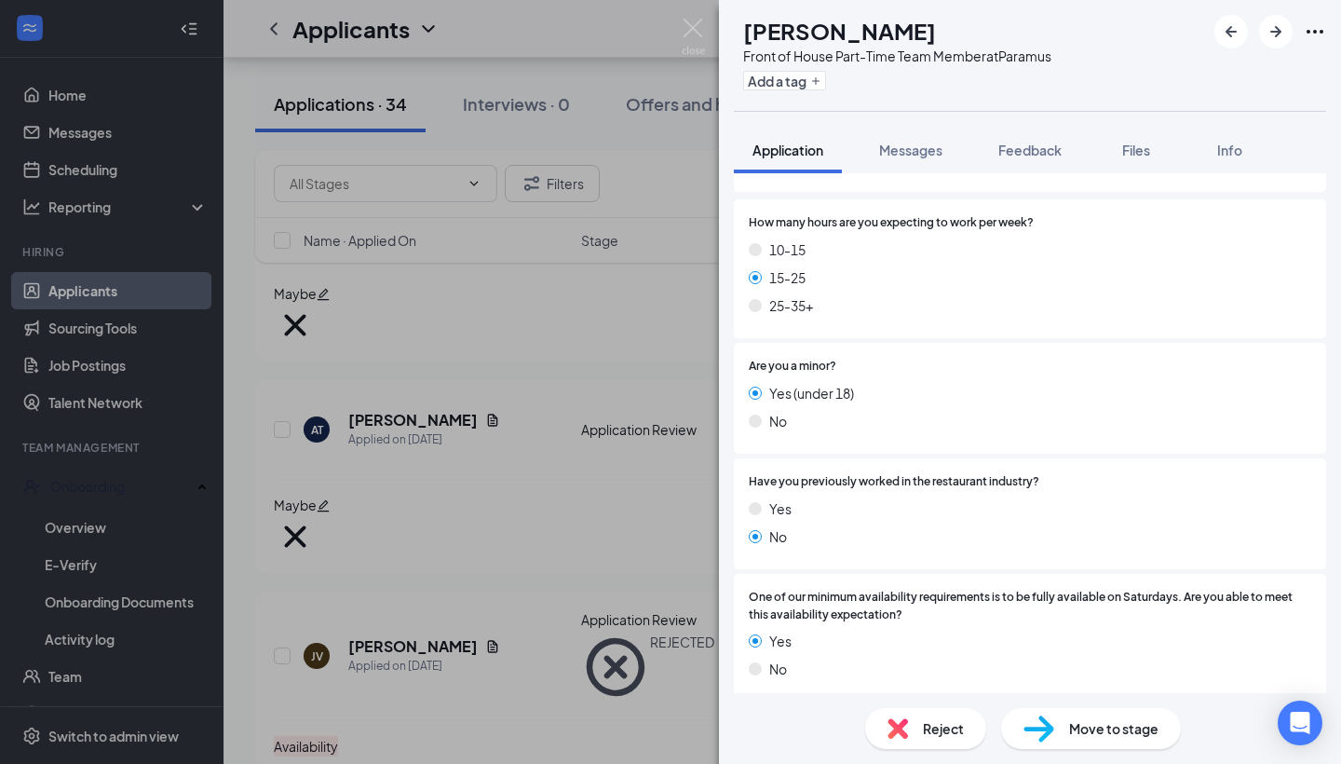
click at [936, 728] on span "Reject" at bounding box center [943, 728] width 41 height 20
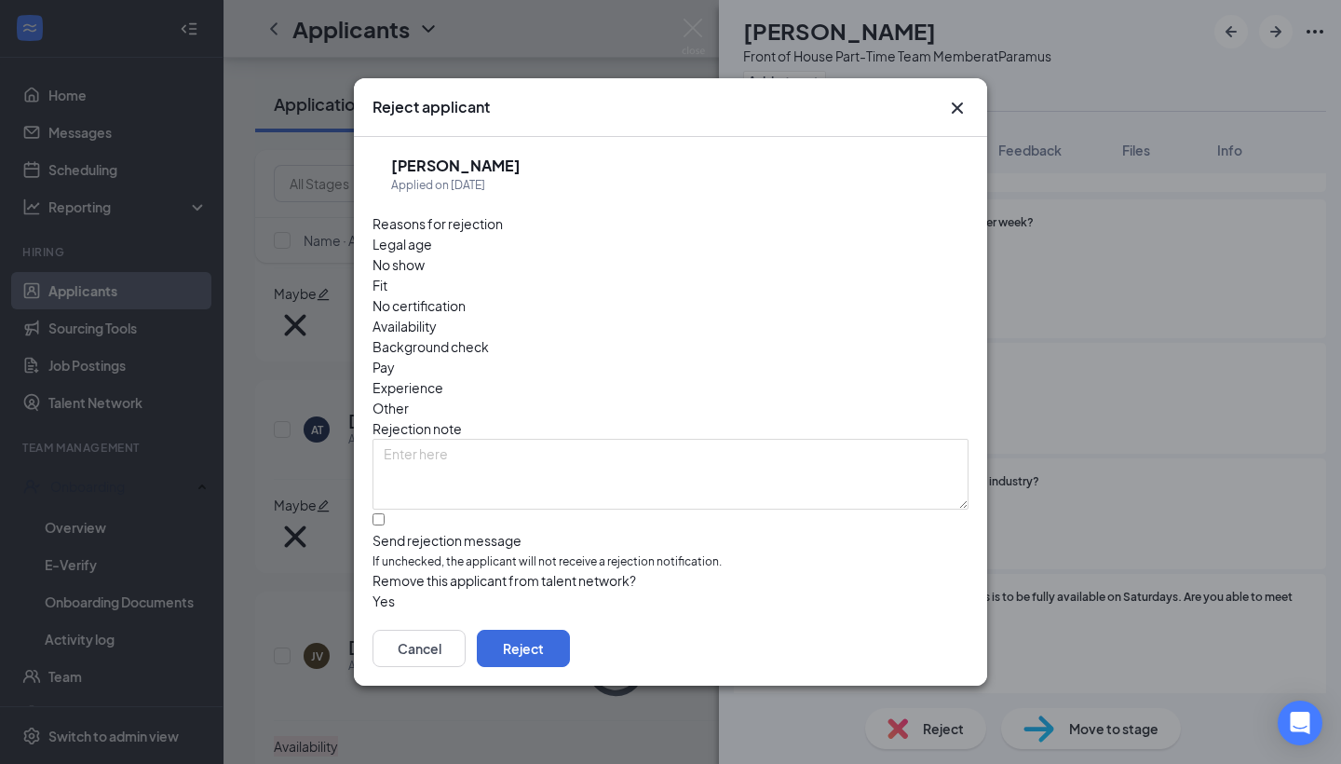
click at [437, 316] on span "Availability" at bounding box center [405, 326] width 64 height 20
click at [387, 531] on div at bounding box center [671, 531] width 596 height 0
click at [385, 513] on input "Send rejection message If unchecked, the applicant will not receive a rejection…" at bounding box center [379, 519] width 12 height 12
checkbox input "true"
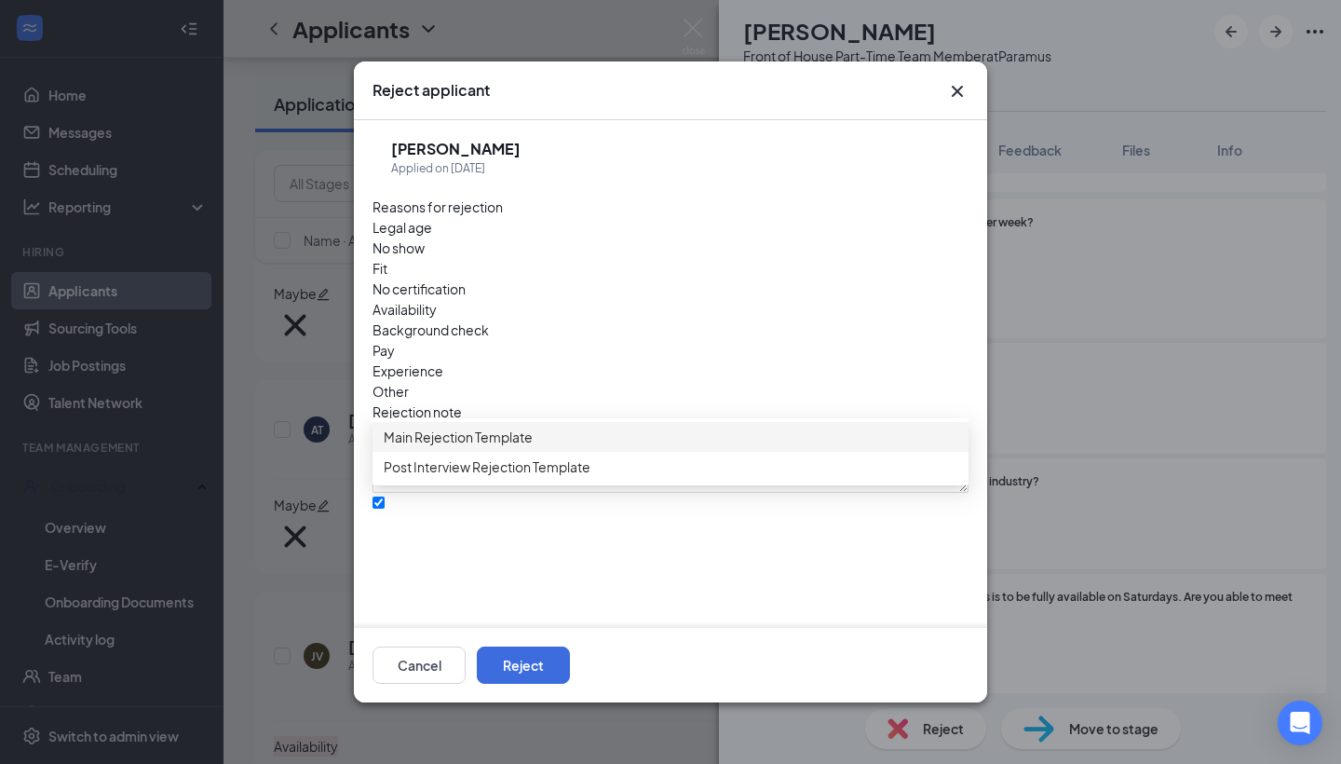
click at [493, 439] on span "Main Rejection Template" at bounding box center [458, 437] width 149 height 20
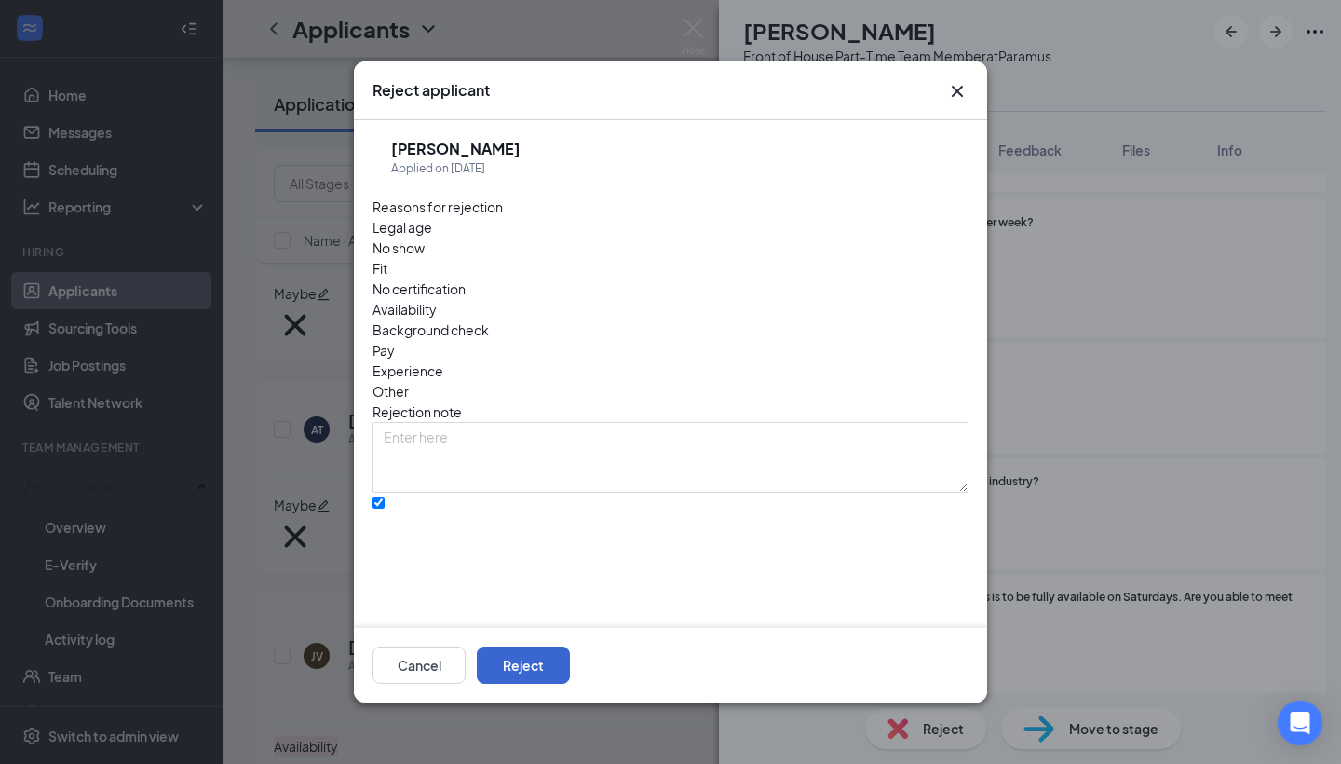
click at [570, 666] on button "Reject" at bounding box center [523, 664] width 93 height 37
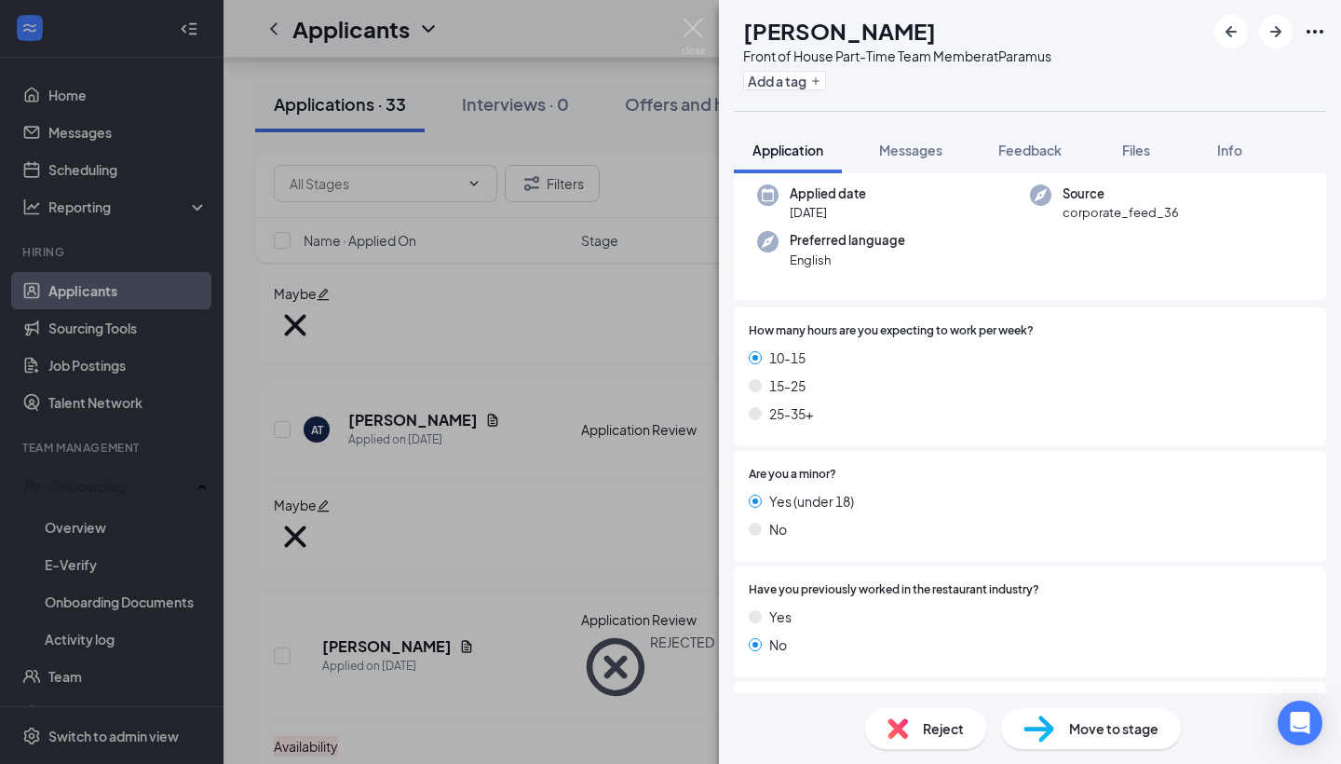
scroll to position [142, 0]
click at [965, 736] on div "Reject" at bounding box center [925, 728] width 121 height 41
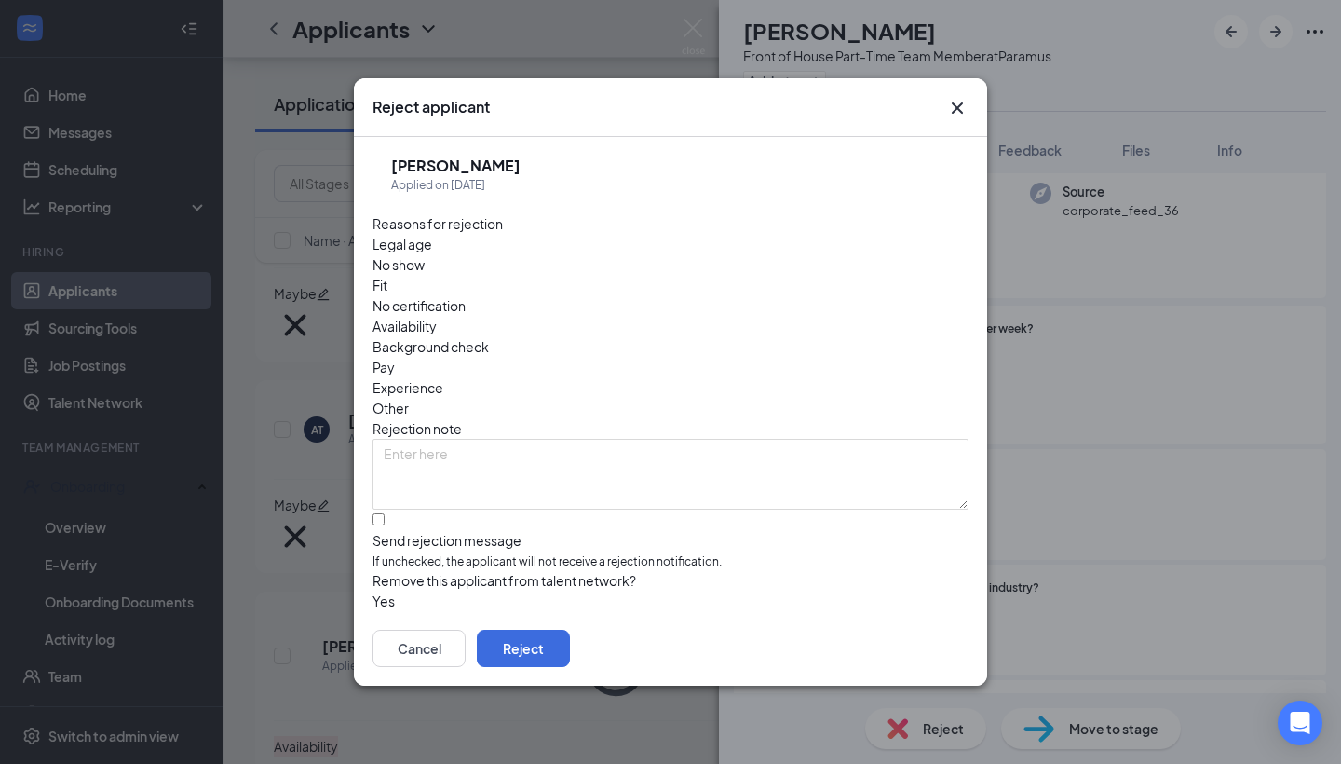
click at [437, 316] on span "Availability" at bounding box center [405, 326] width 64 height 20
click at [382, 513] on input "Send rejection message If unchecked, the applicant will not receive a rejection…" at bounding box center [379, 519] width 12 height 12
checkbox input "true"
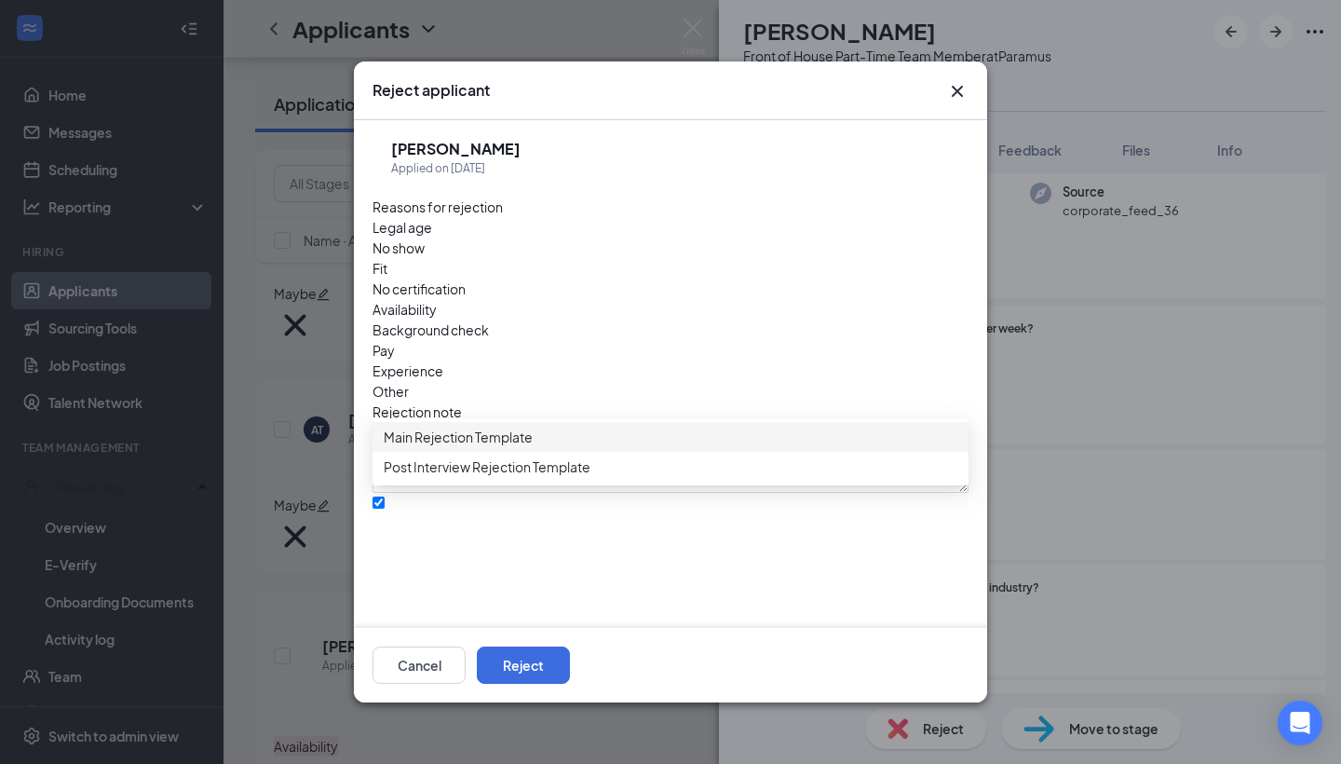
click at [565, 452] on div "Main Rejection Template" at bounding box center [671, 437] width 596 height 30
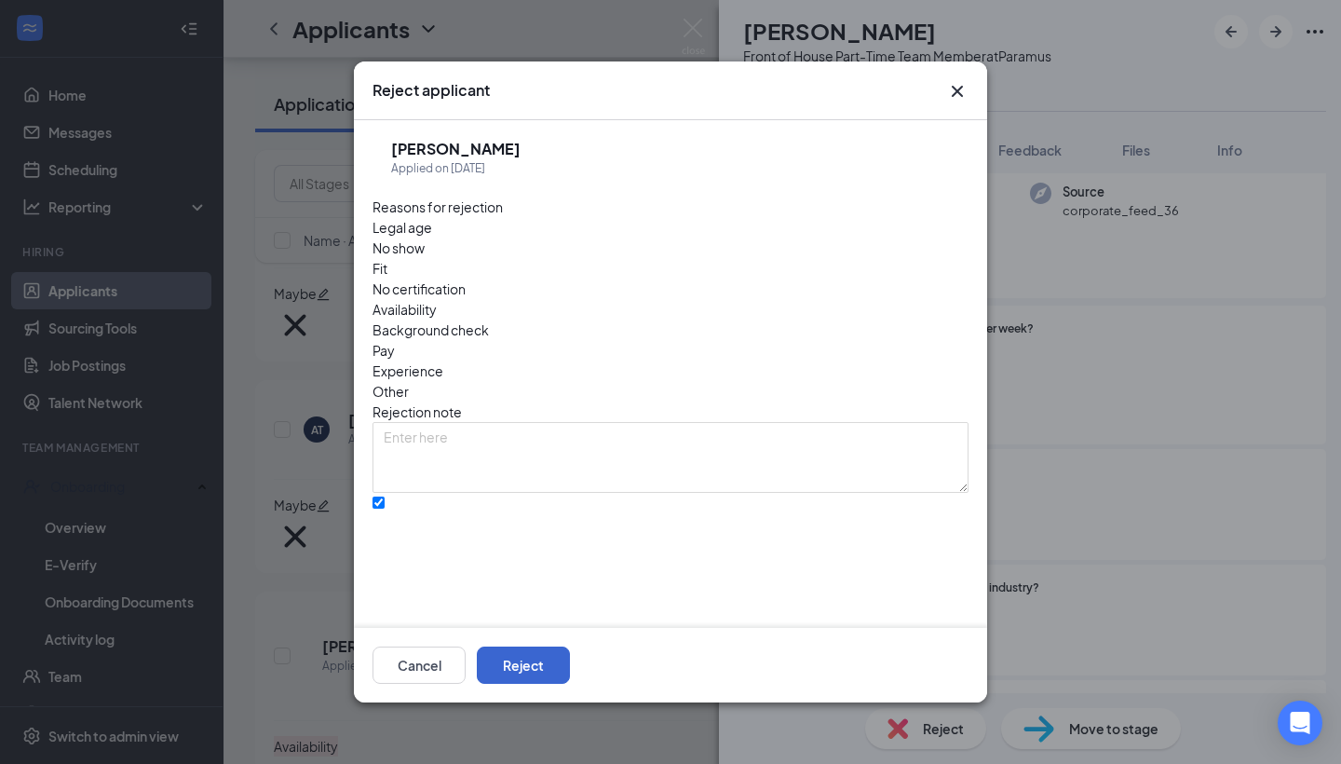
click at [570, 662] on button "Reject" at bounding box center [523, 664] width 93 height 37
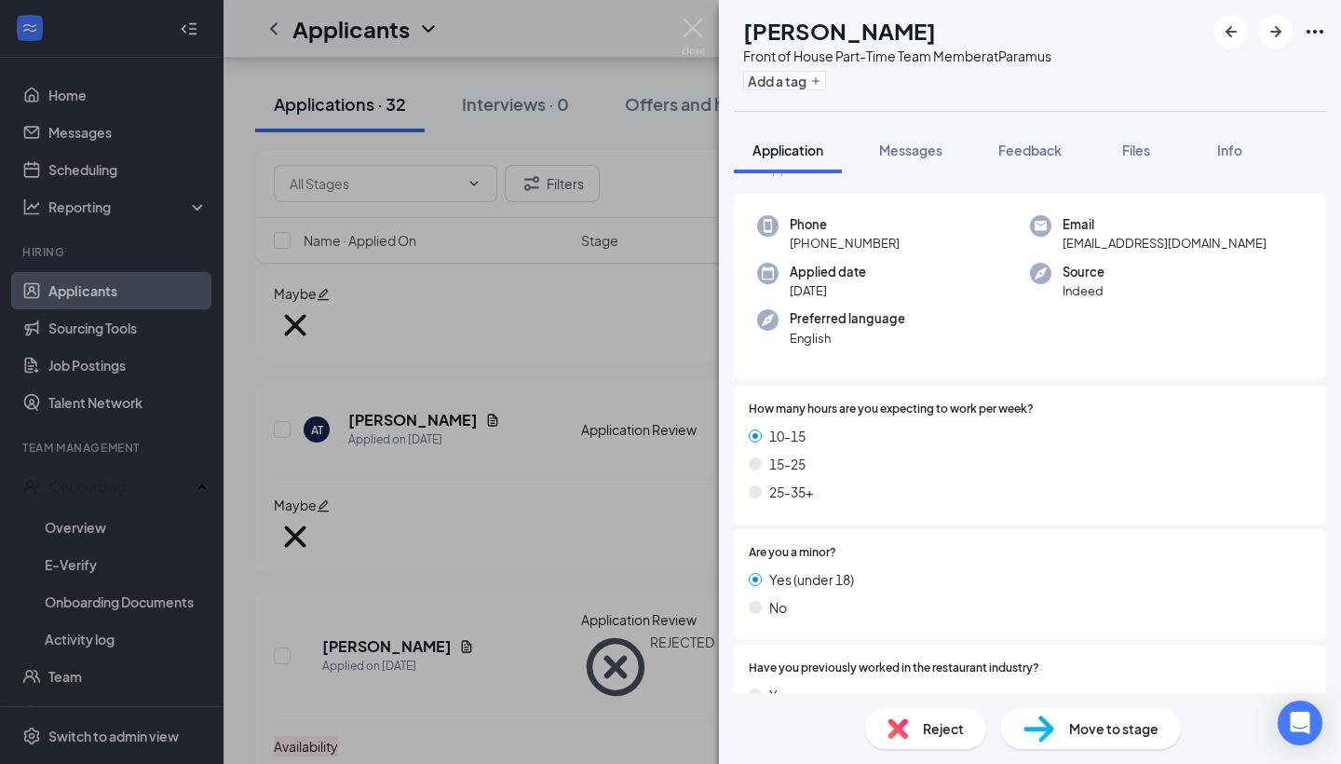
scroll to position [131, 0]
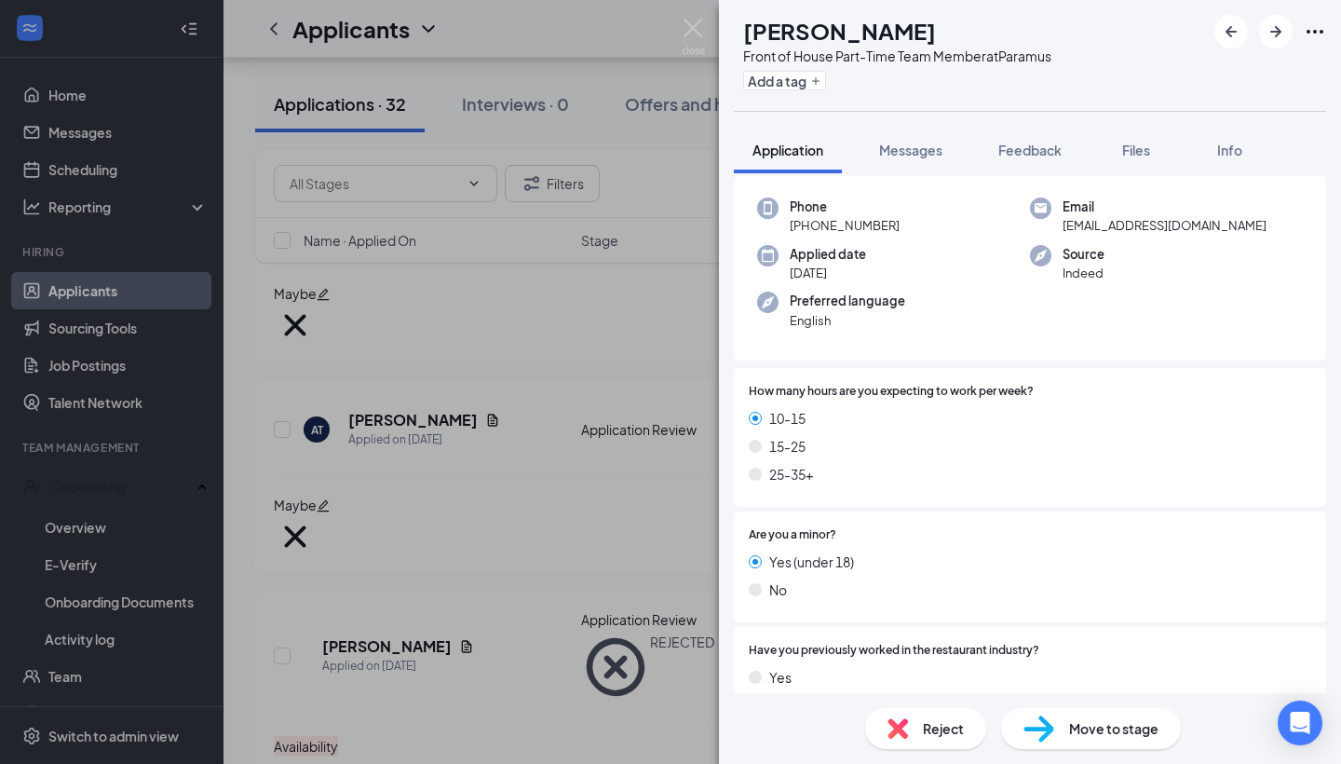
click at [956, 729] on span "Reject" at bounding box center [943, 728] width 41 height 20
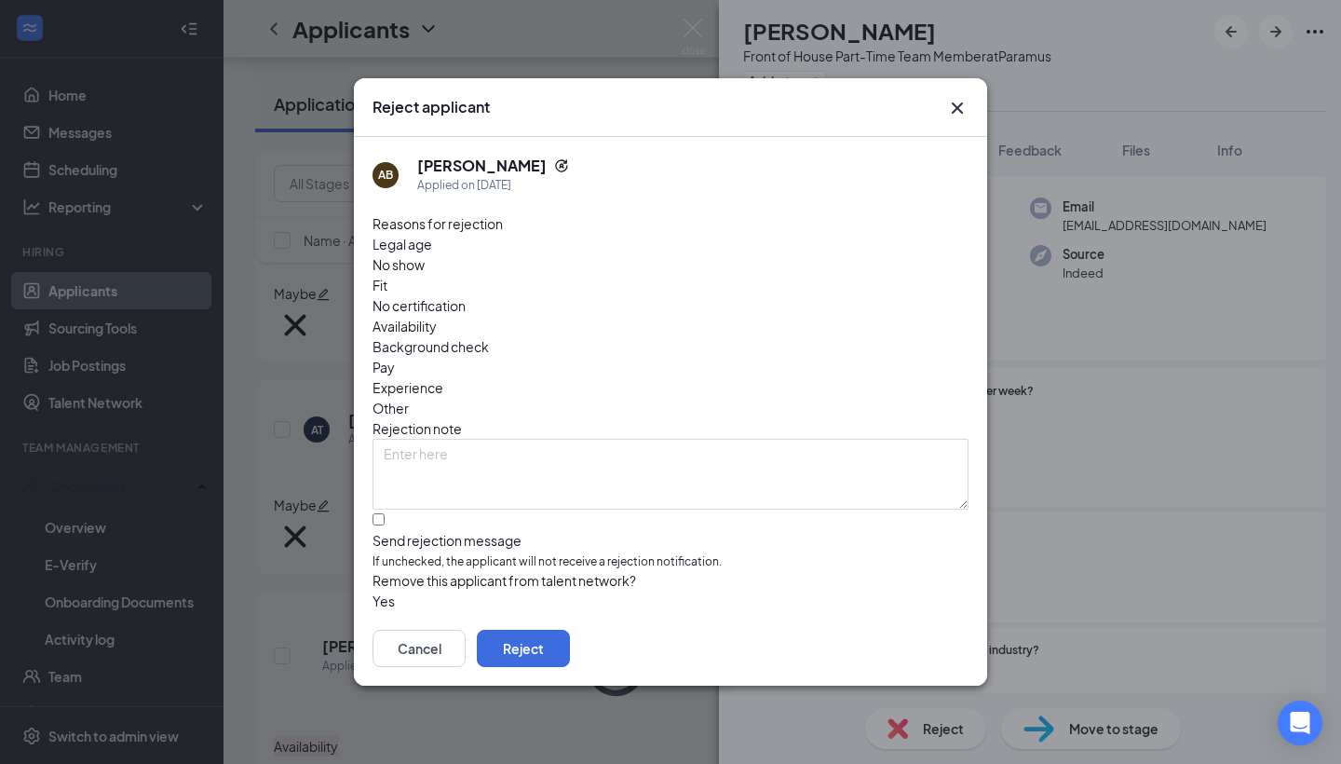
click at [437, 316] on span "Availability" at bounding box center [405, 326] width 64 height 20
click at [382, 513] on input "Send rejection message If unchecked, the applicant will not receive a rejection…" at bounding box center [379, 519] width 12 height 12
checkbox input "true"
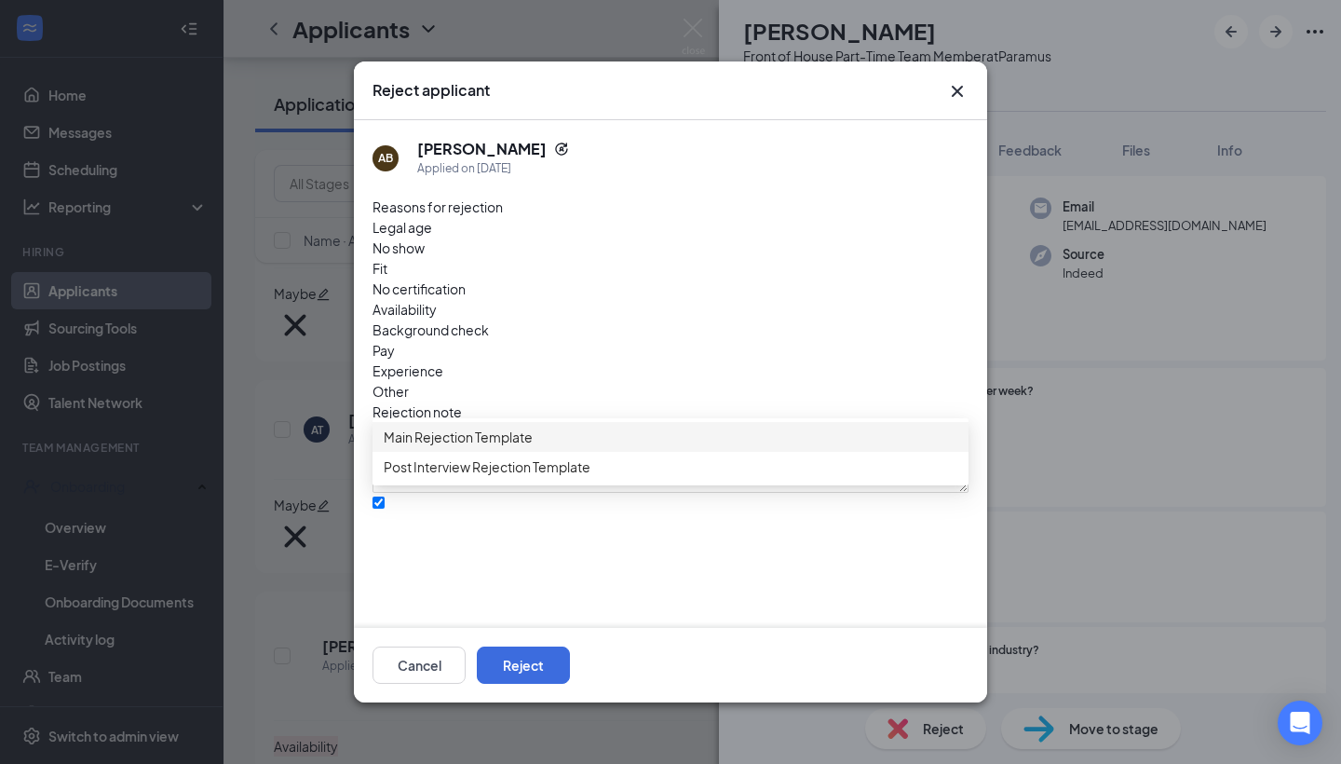
click at [465, 443] on span "Main Rejection Template" at bounding box center [458, 437] width 149 height 20
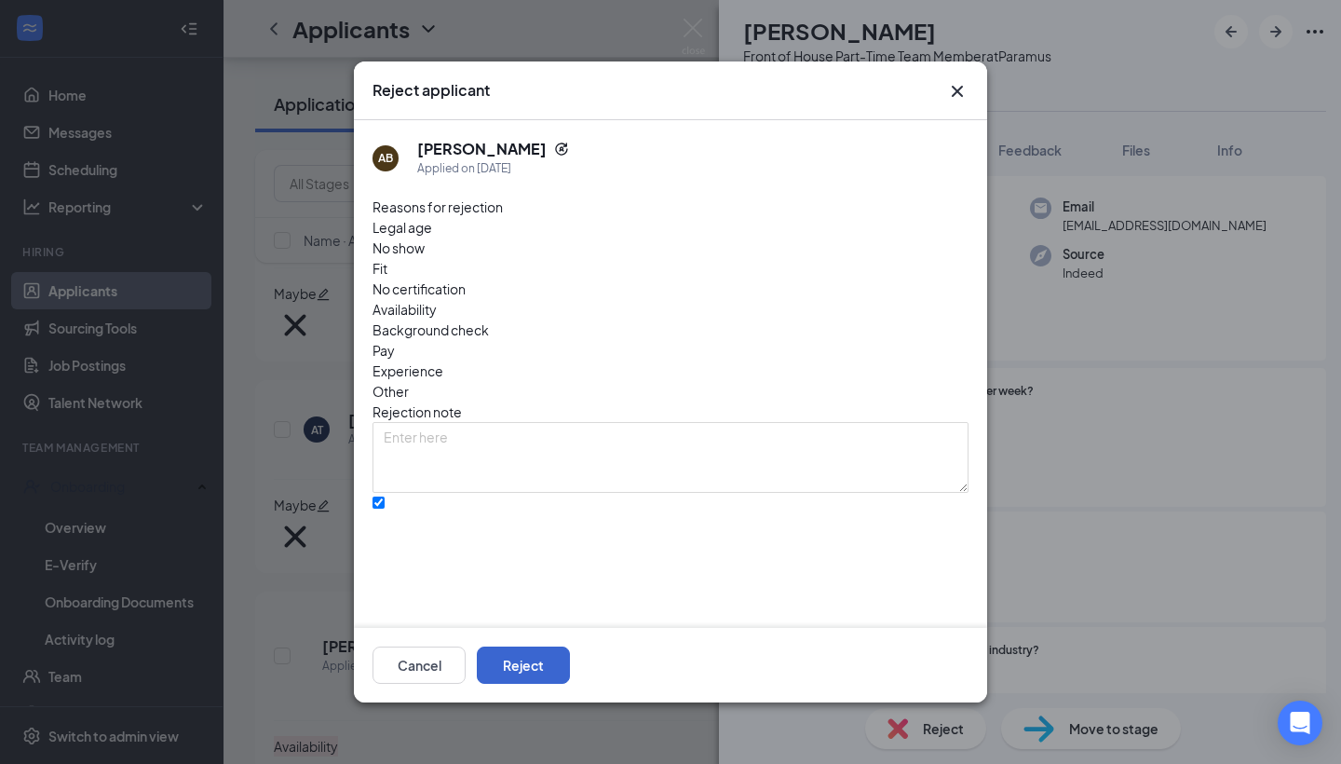
click at [570, 655] on button "Reject" at bounding box center [523, 664] width 93 height 37
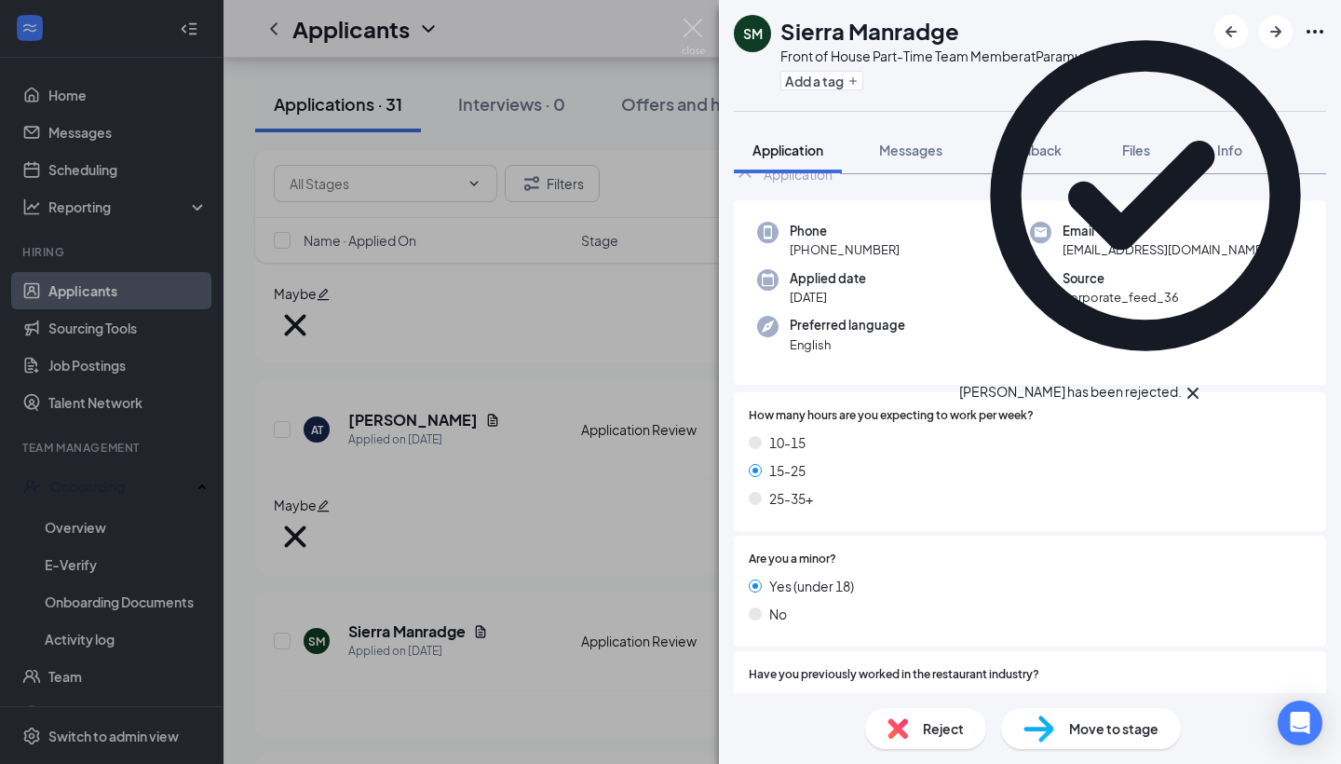
scroll to position [118, 0]
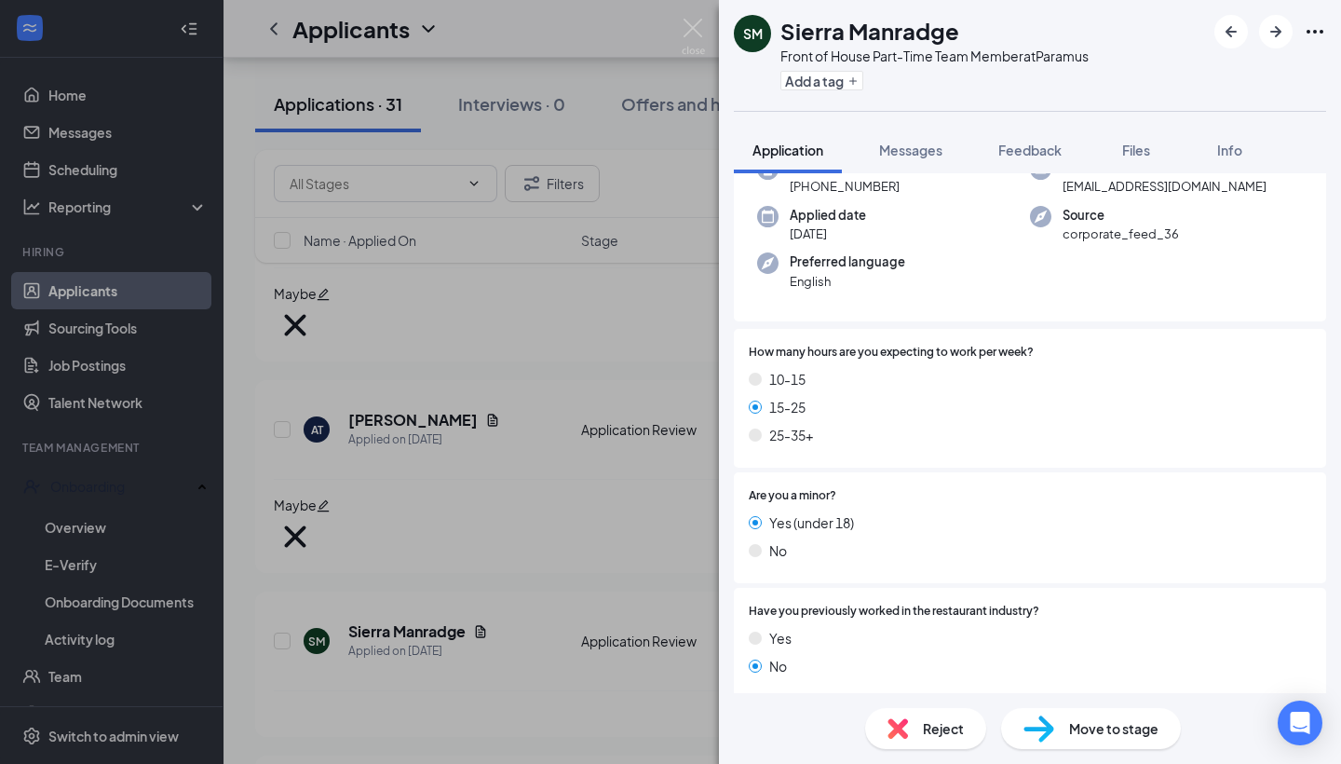
click at [924, 727] on span "Reject" at bounding box center [943, 728] width 41 height 20
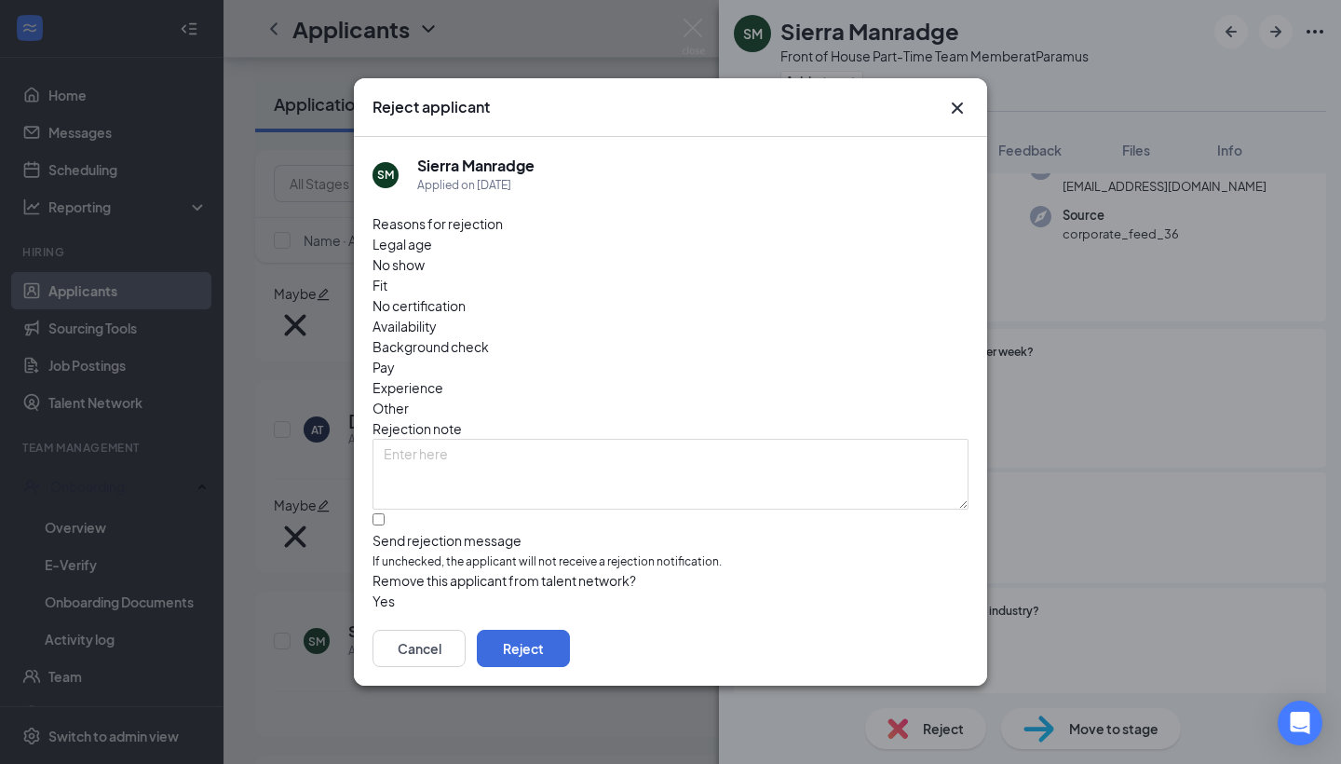
click at [437, 316] on span "Availability" at bounding box center [405, 326] width 64 height 20
click at [383, 513] on input "Send rejection message If unchecked, the applicant will not receive a rejection…" at bounding box center [379, 519] width 12 height 12
checkbox input "true"
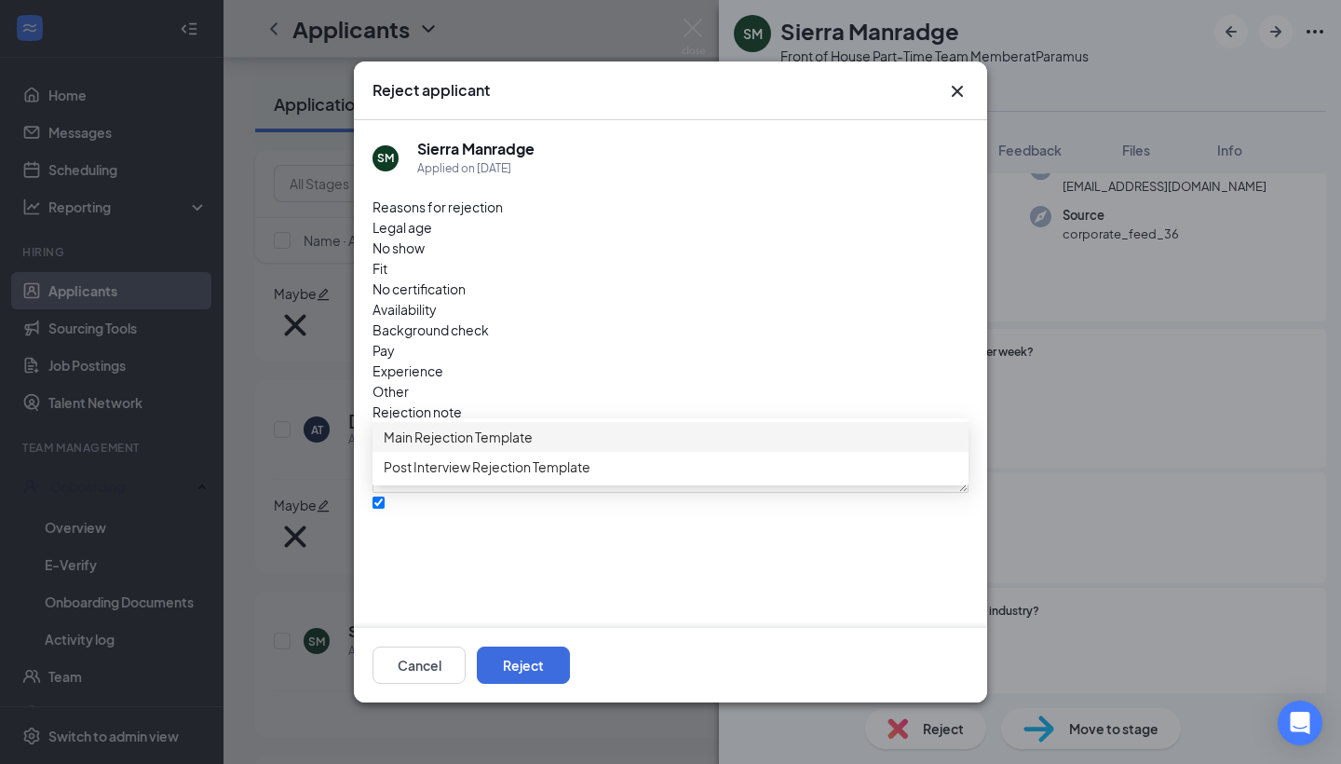
click at [551, 440] on span "Main Rejection Template" at bounding box center [671, 437] width 574 height 20
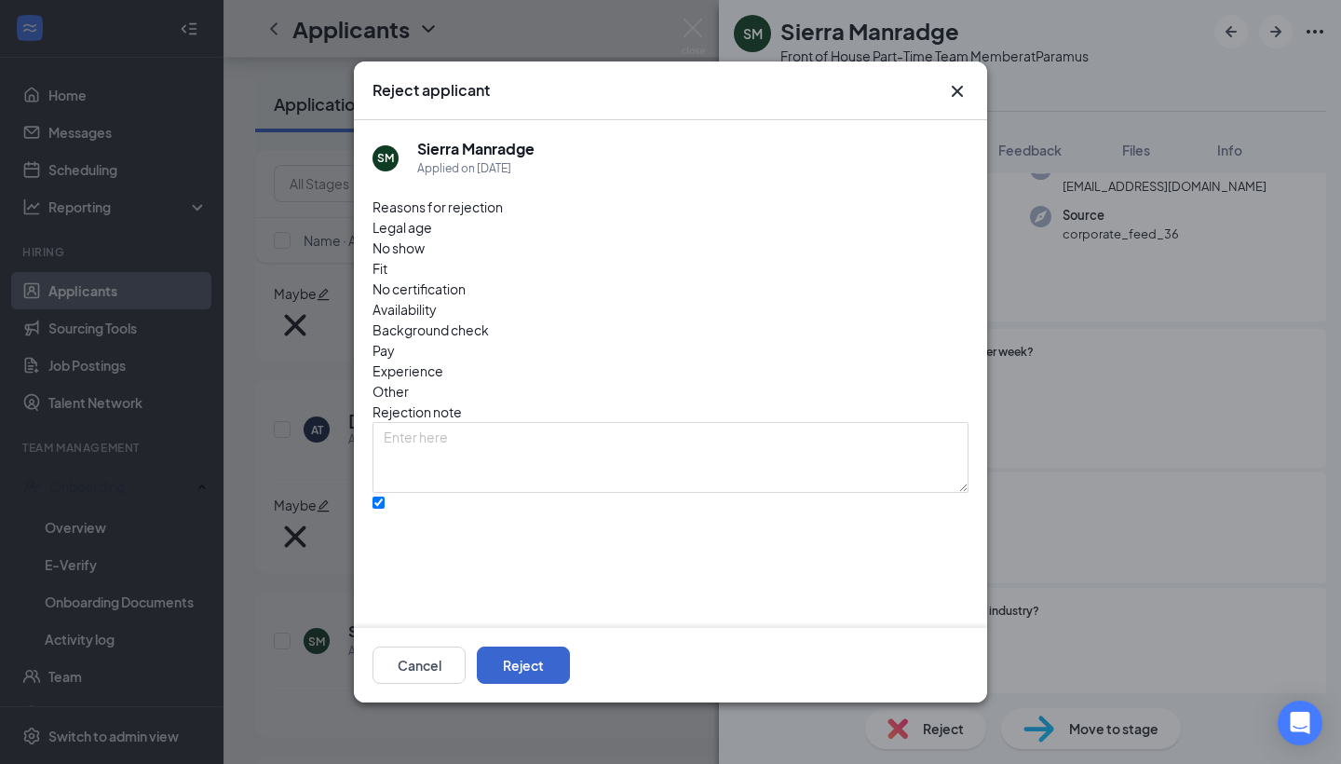
click at [570, 678] on button "Reject" at bounding box center [523, 664] width 93 height 37
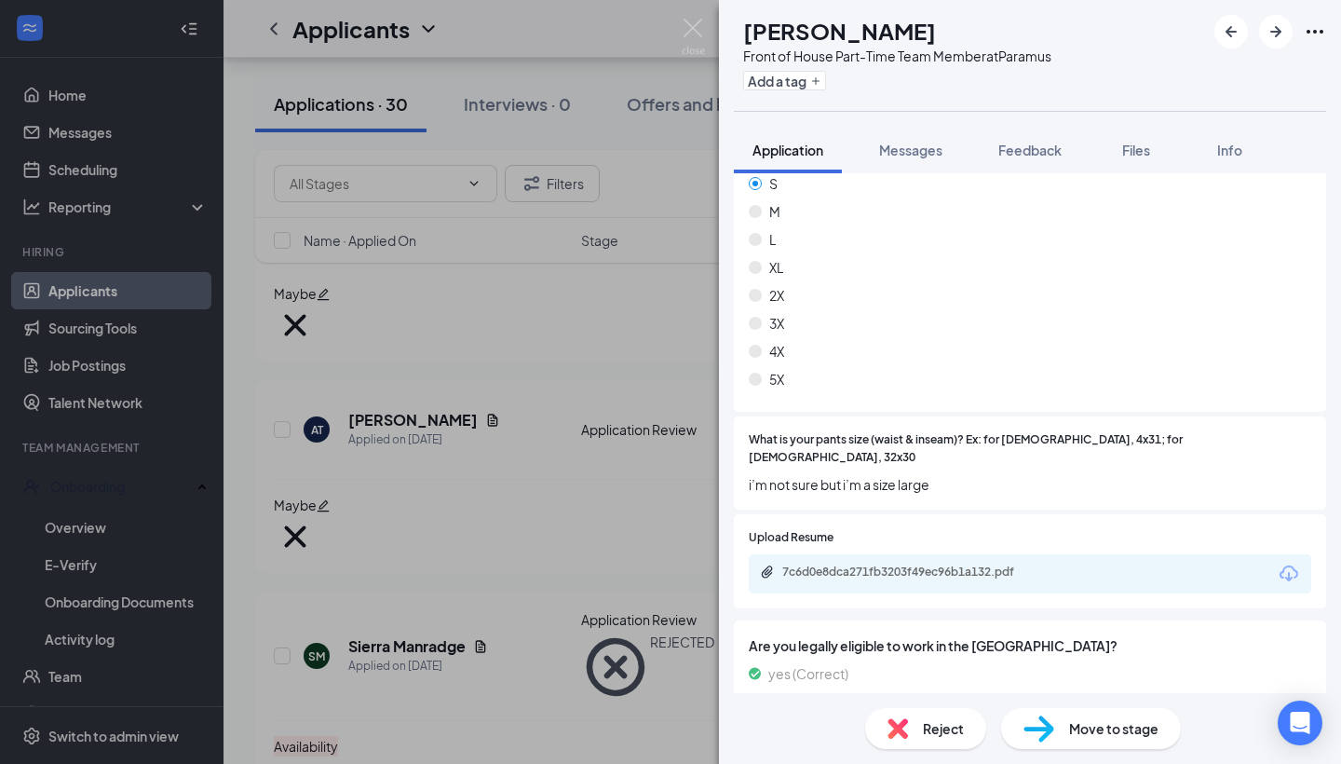
scroll to position [1146, 0]
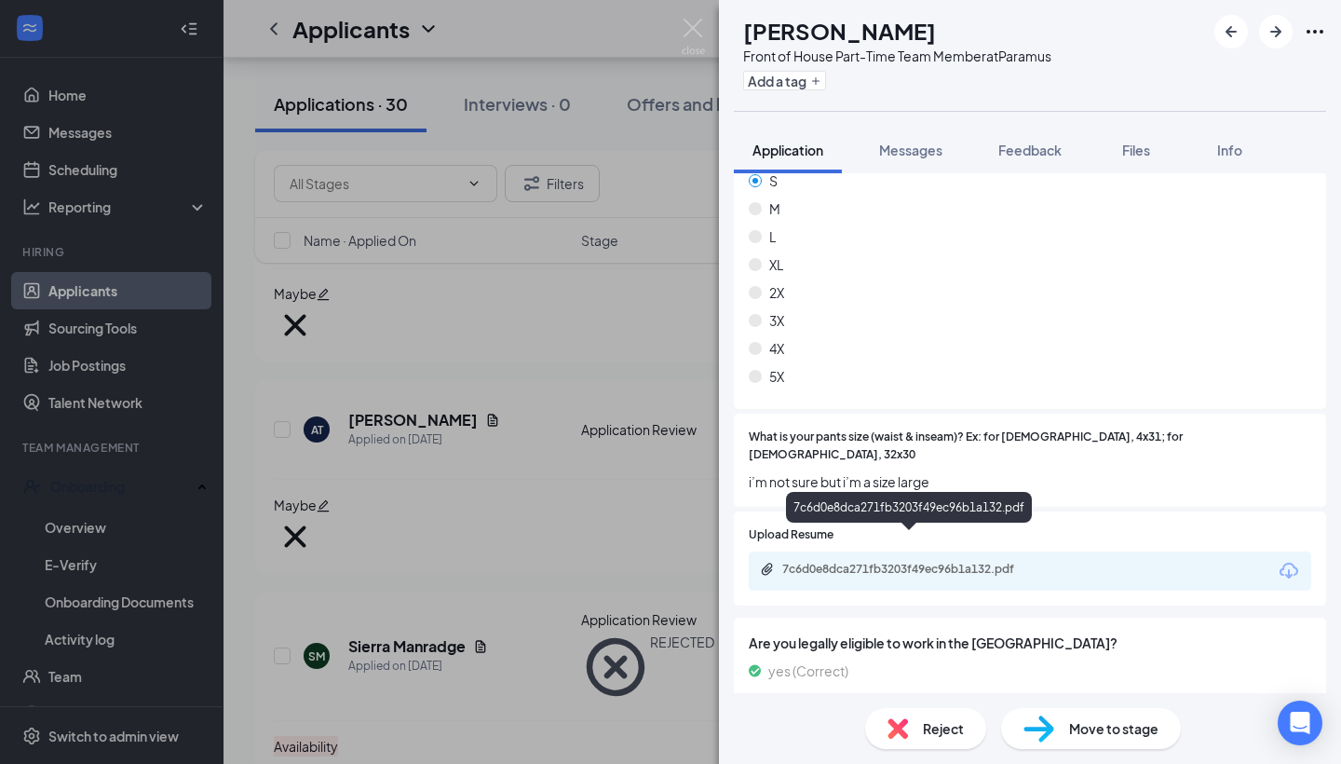
click at [975, 562] on div "7c6d0e8dca271fb3203f49ec96b1a132.pdf" at bounding box center [912, 569] width 261 height 15
click at [821, 82] on icon "Plus" at bounding box center [815, 80] width 11 height 11
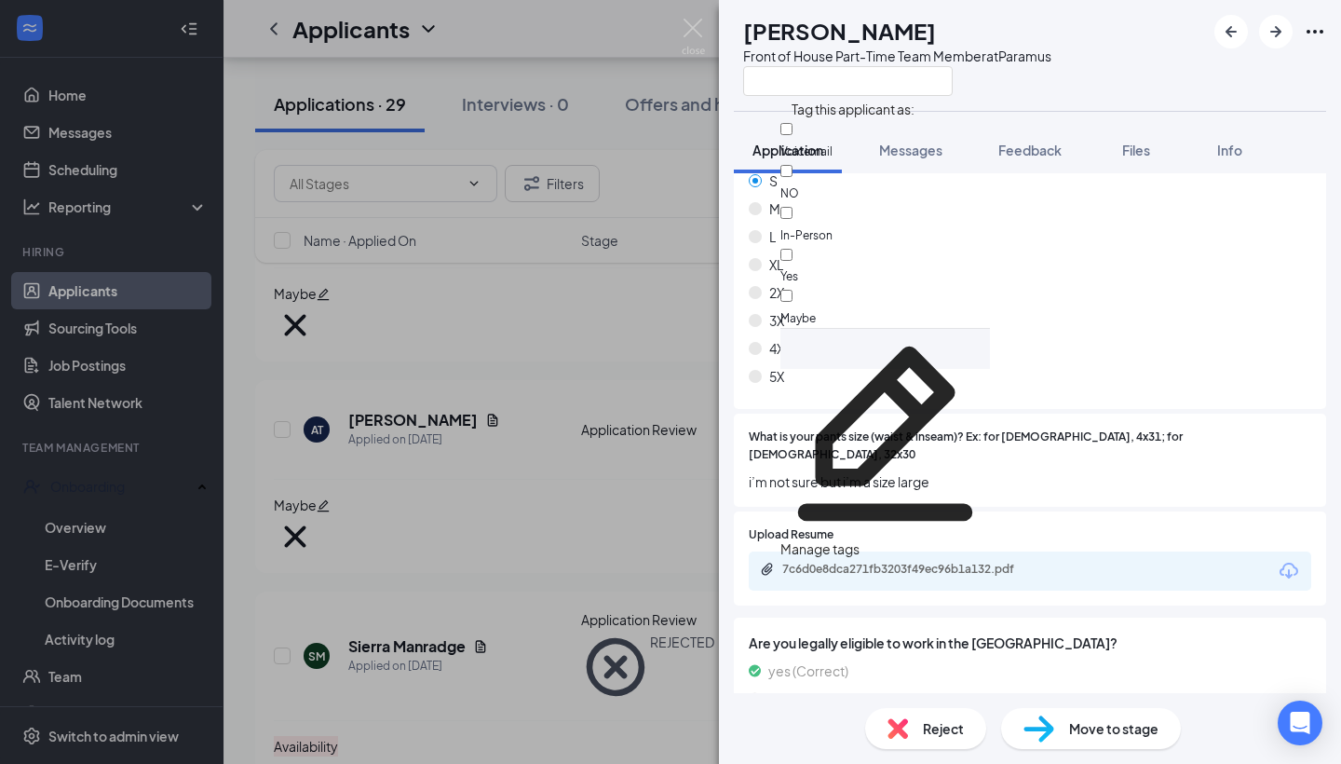
click at [856, 286] on div "Maybe" at bounding box center [885, 307] width 210 height 42
checkbox input "true"
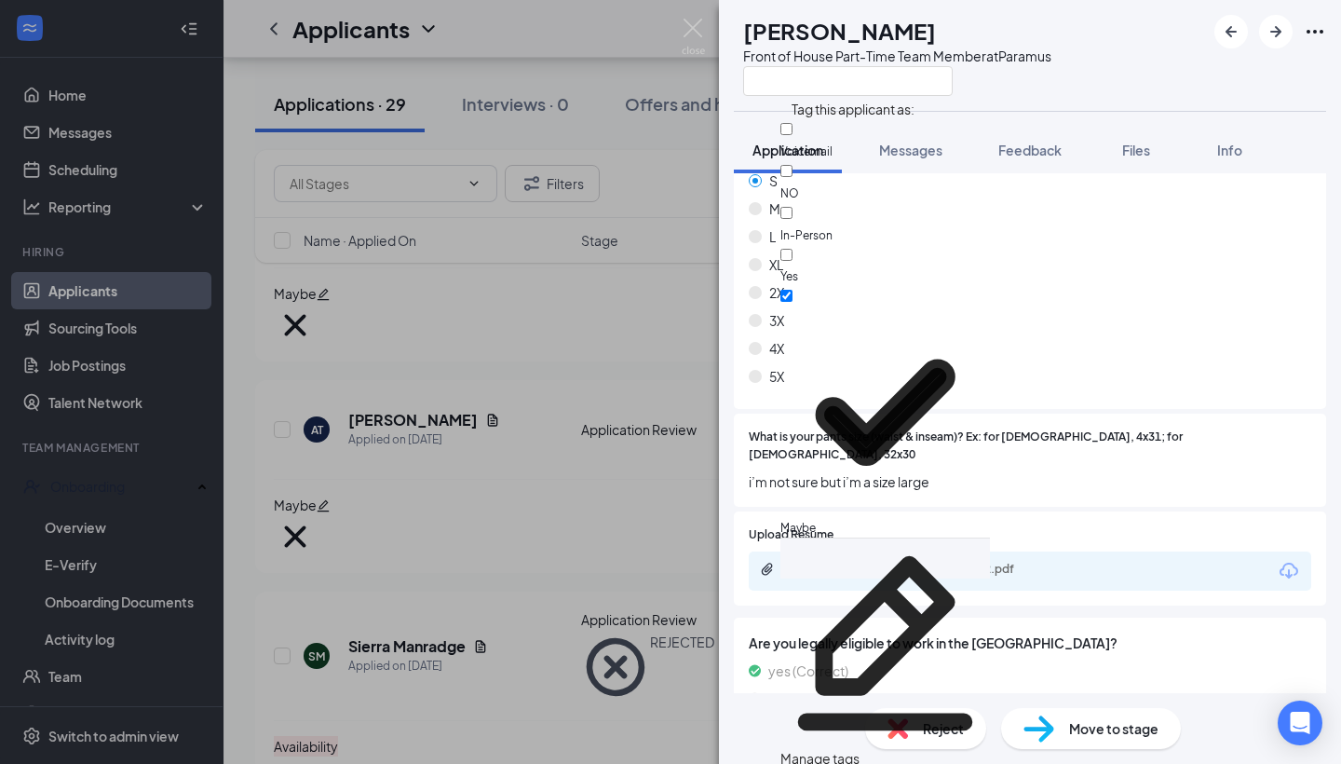
click at [1091, 270] on div "XS S M L XL 2X 3X 4X 5X" at bounding box center [1030, 267] width 562 height 251
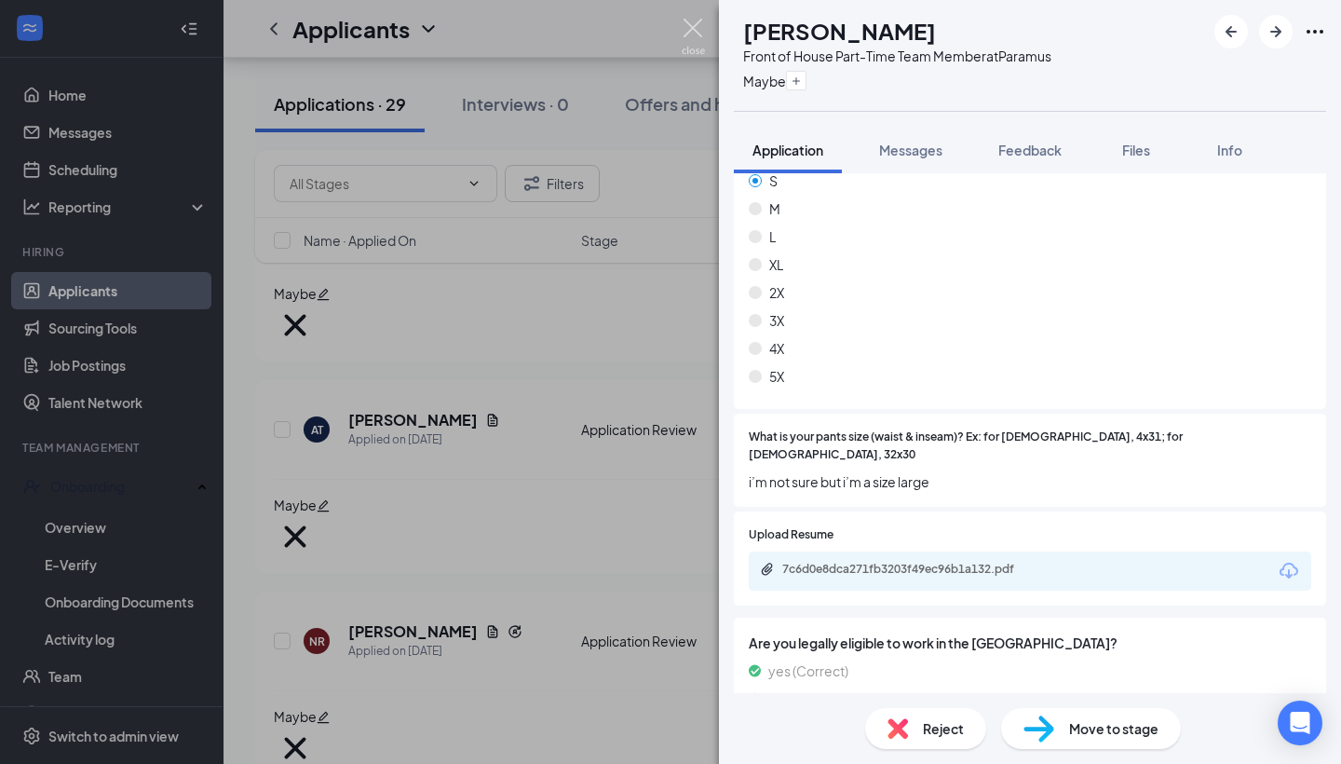
click at [697, 31] on img at bounding box center [693, 37] width 23 height 36
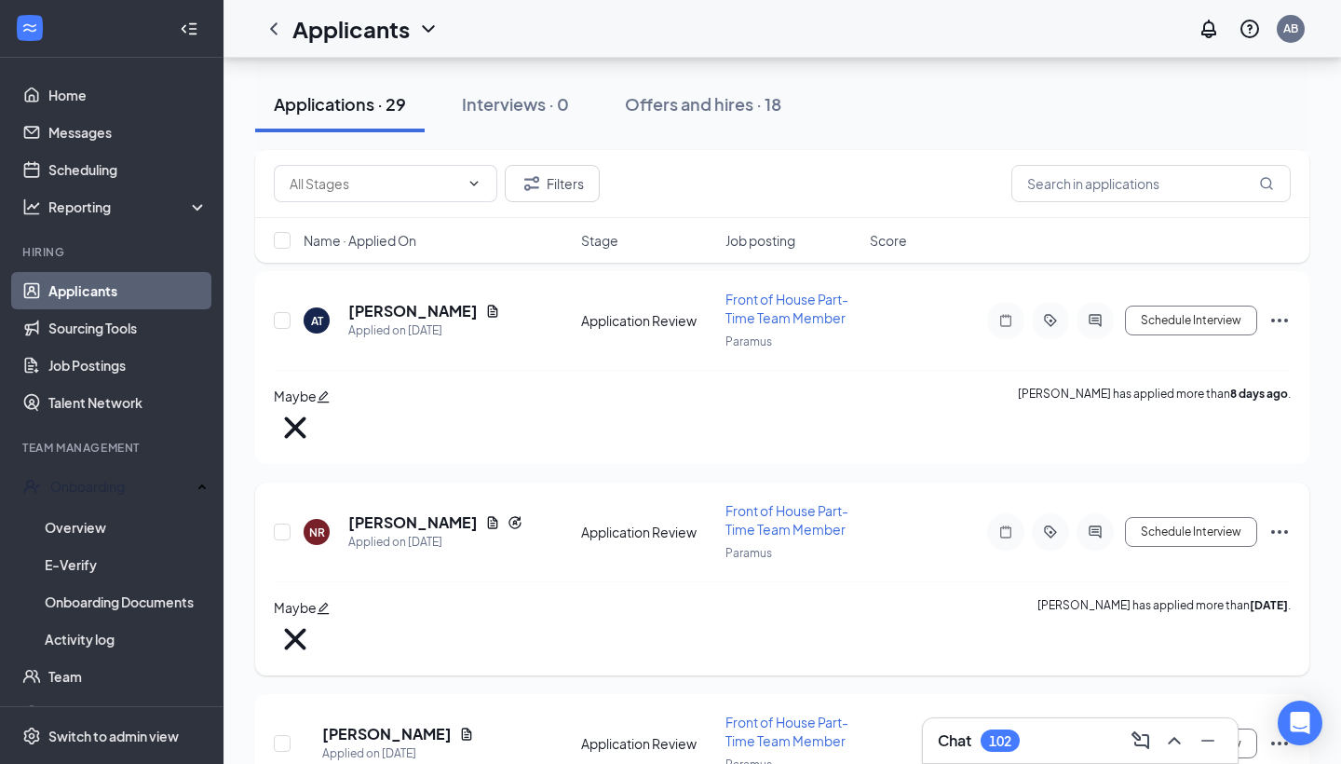
scroll to position [757, 0]
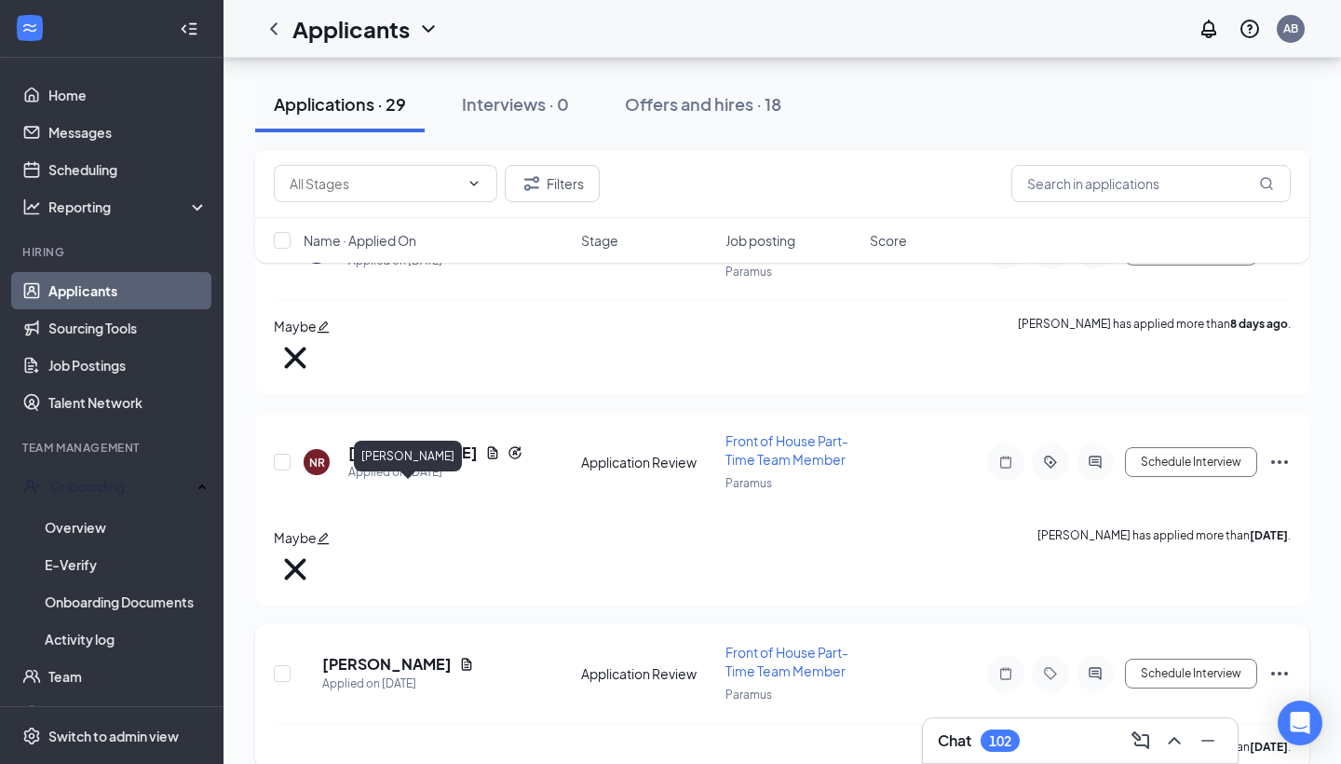
click at [396, 654] on h5 "[PERSON_NAME]" at bounding box center [386, 664] width 129 height 20
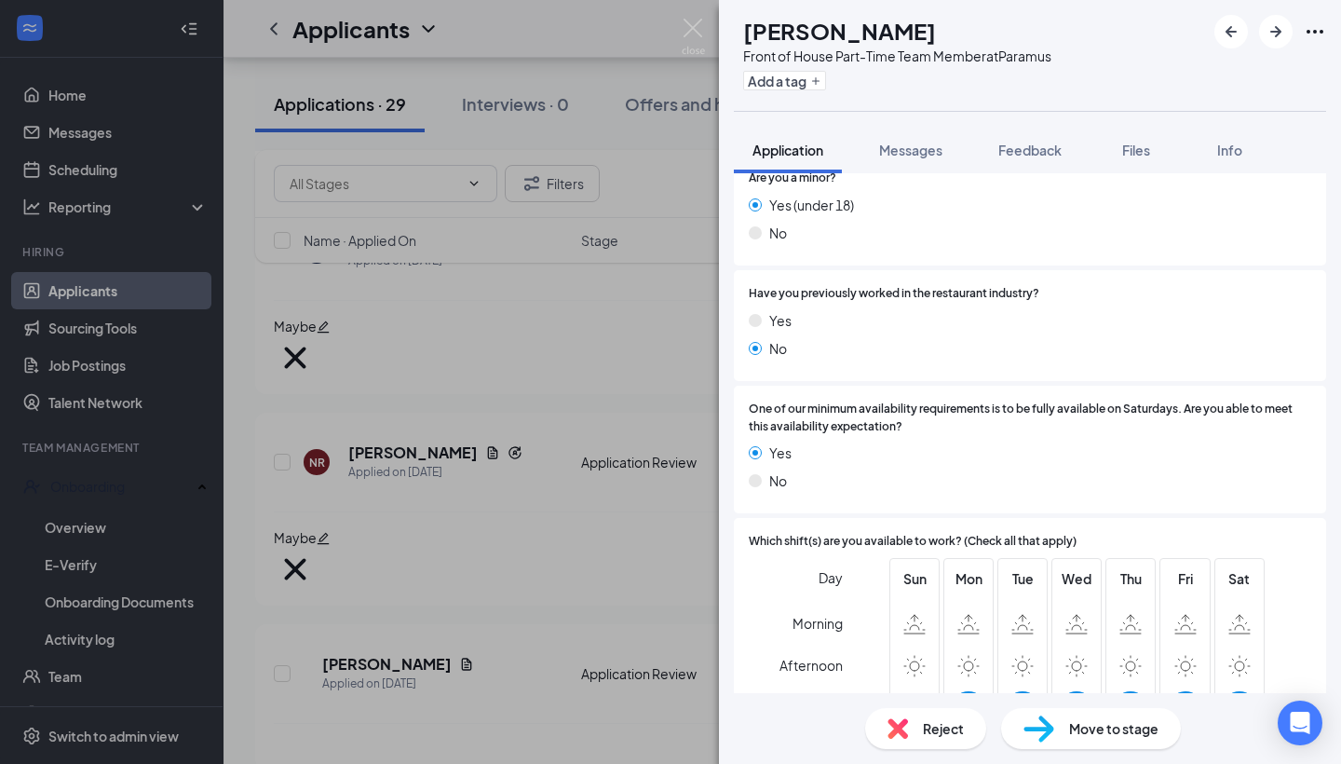
scroll to position [552, 0]
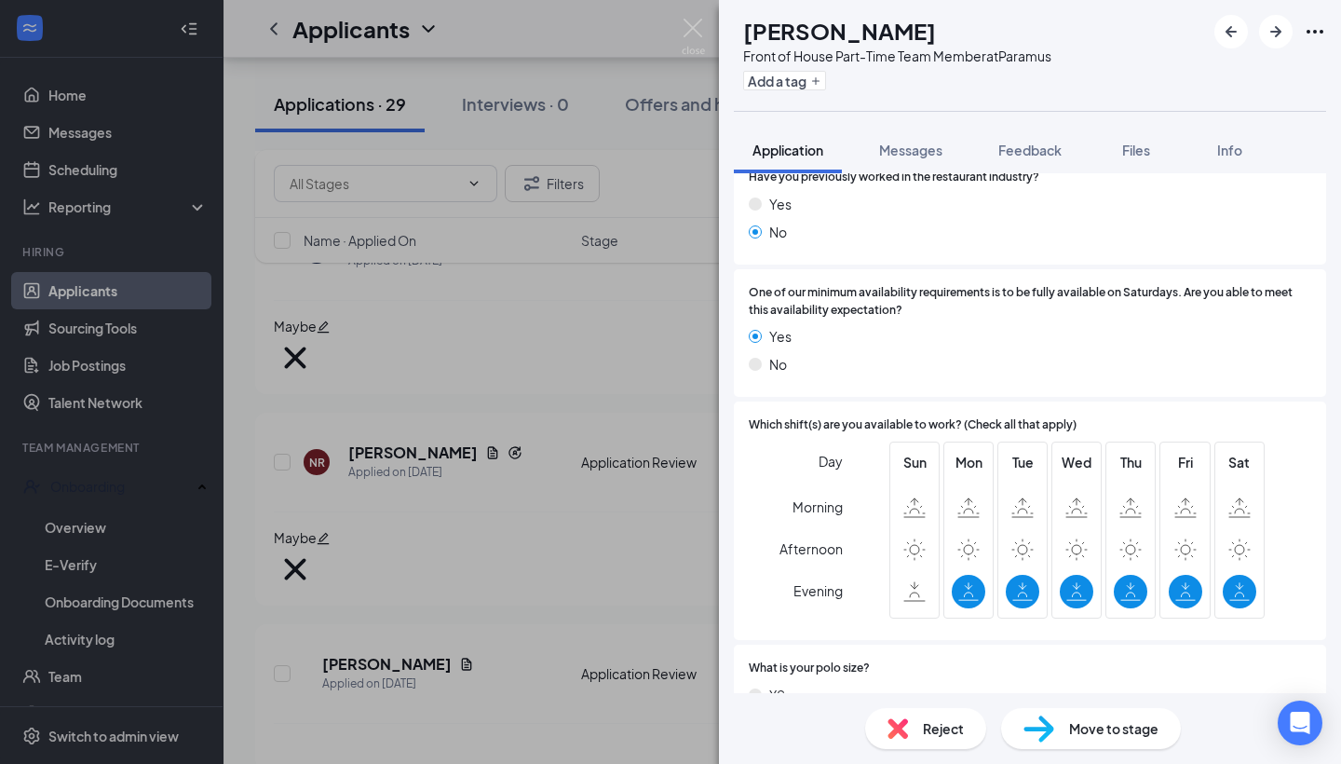
click at [923, 731] on span "Reject" at bounding box center [943, 728] width 41 height 20
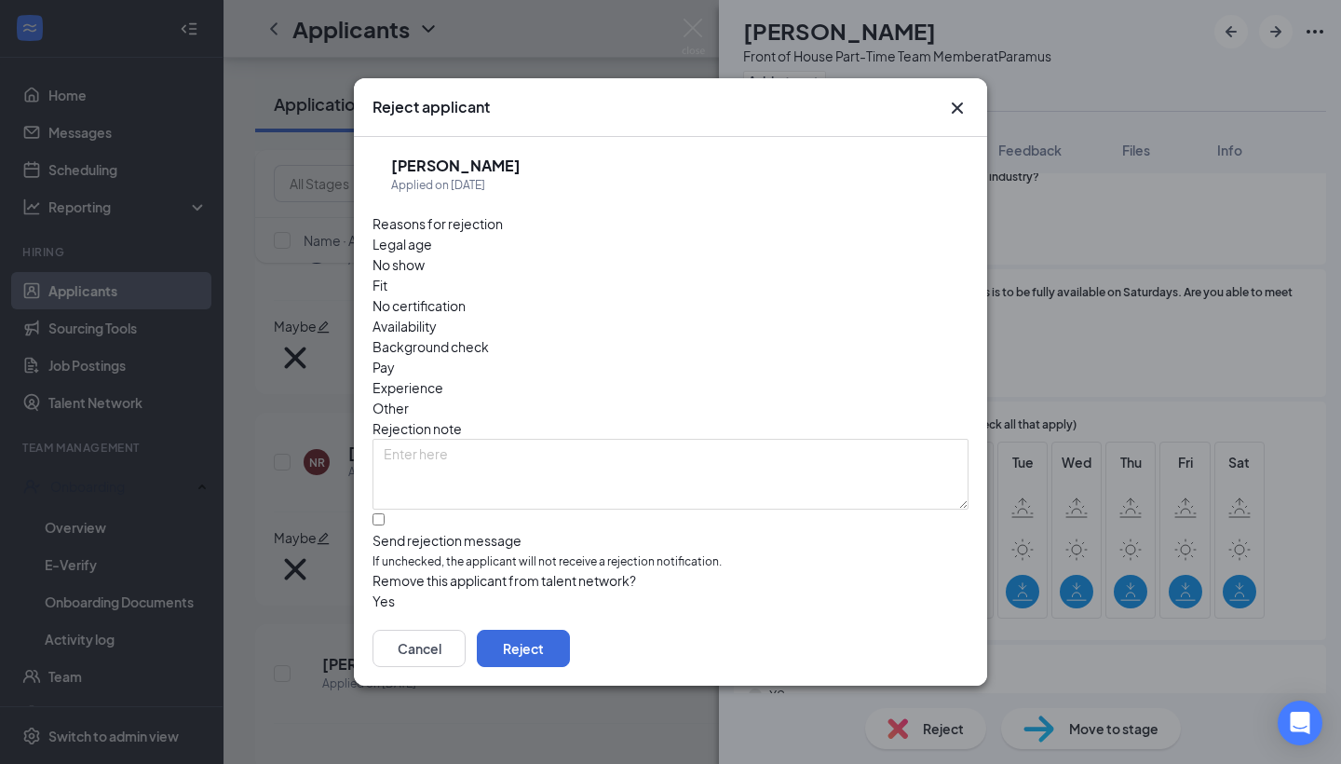
click at [437, 316] on span "Availability" at bounding box center [405, 326] width 64 height 20
click at [379, 513] on input "Send rejection message If unchecked, the applicant will not receive a rejection…" at bounding box center [379, 519] width 12 height 12
checkbox input "true"
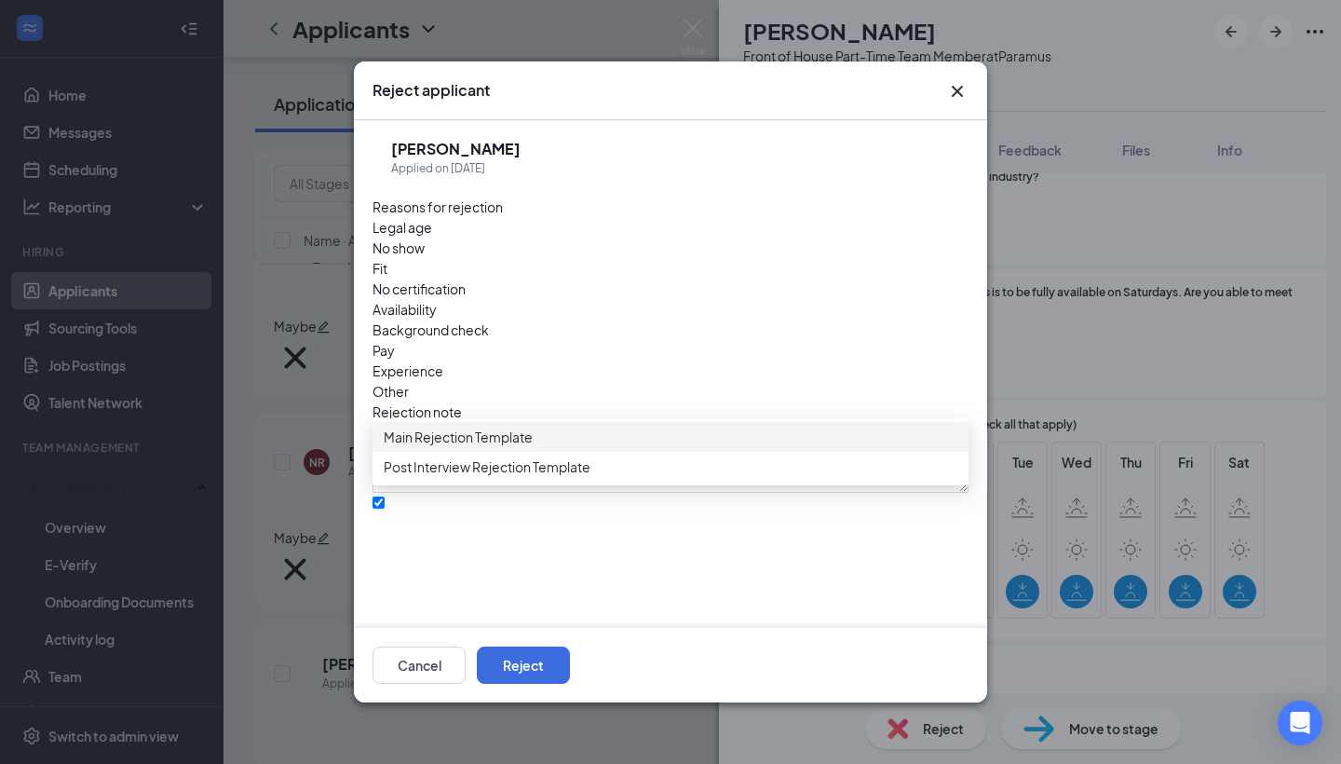
click at [522, 445] on span "Main Rejection Template" at bounding box center [458, 437] width 149 height 20
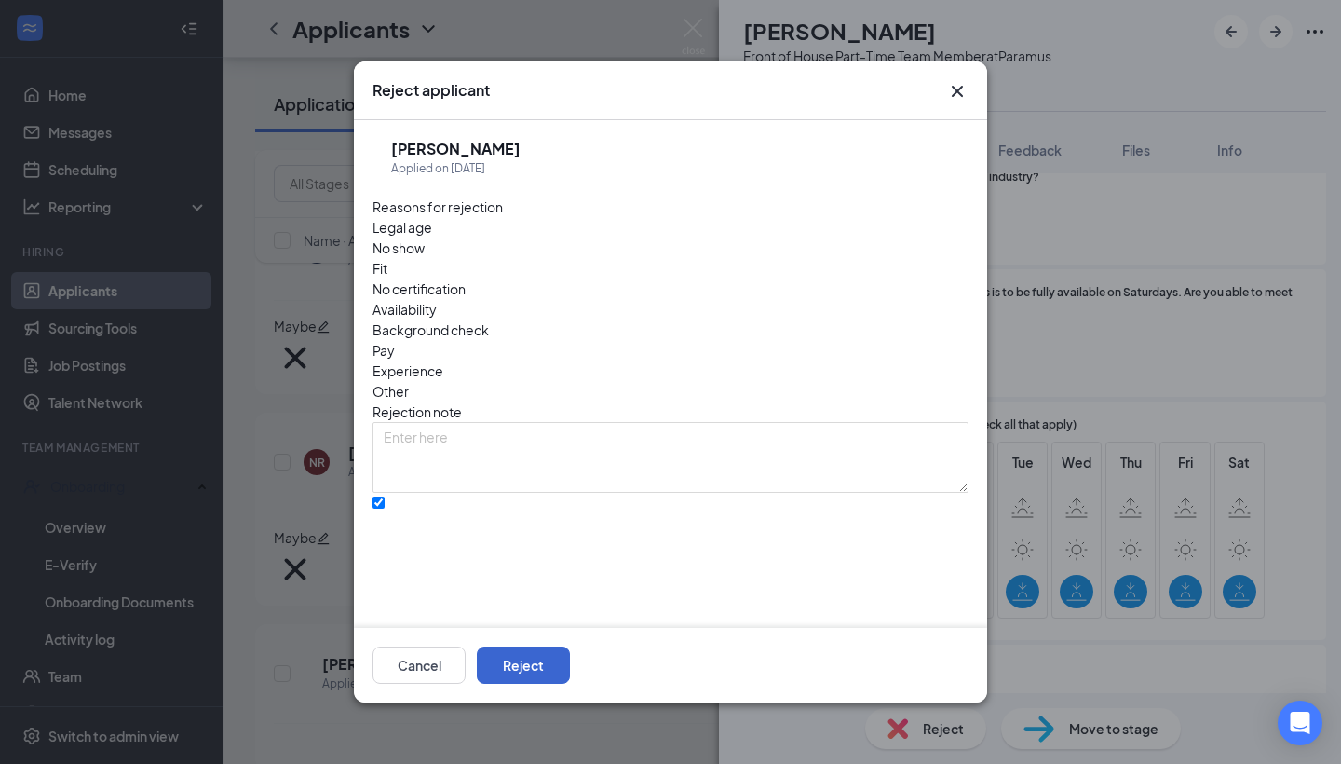
click at [570, 670] on button "Reject" at bounding box center [523, 664] width 93 height 37
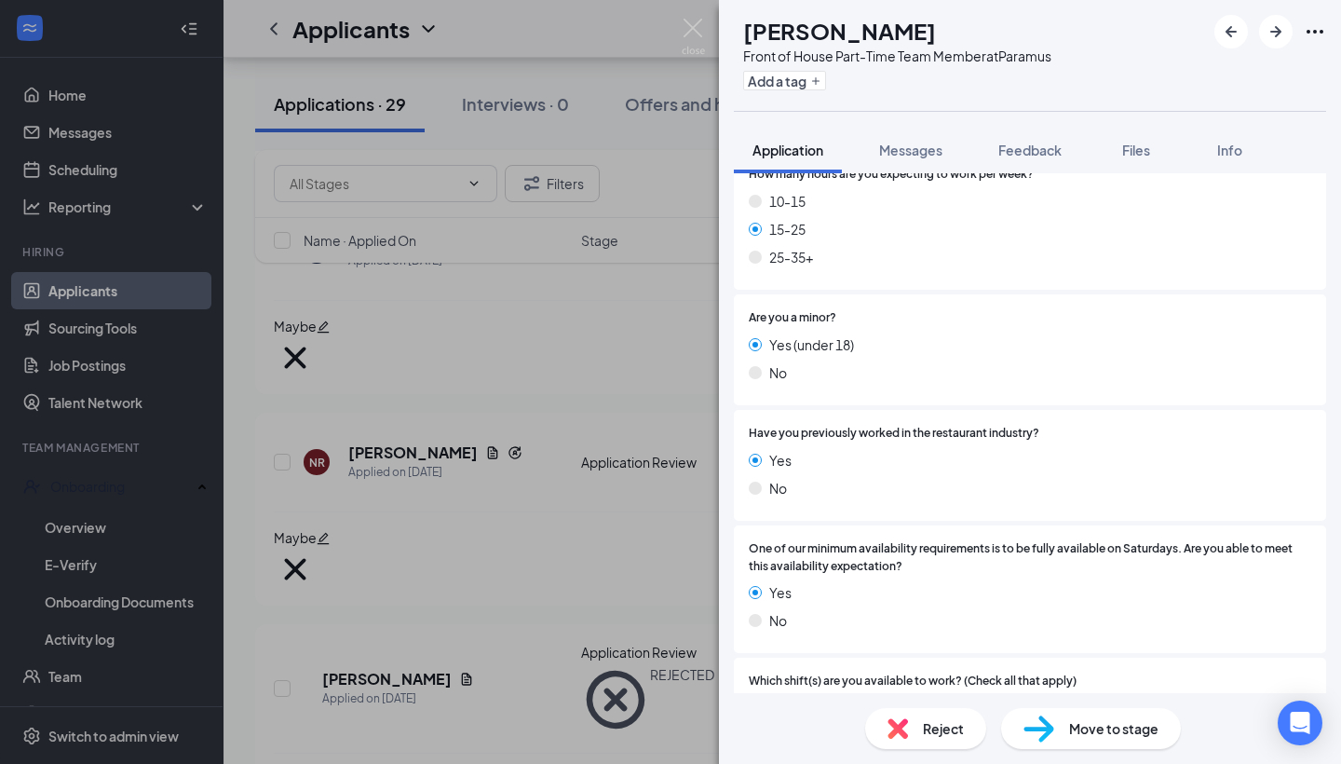
scroll to position [480, 0]
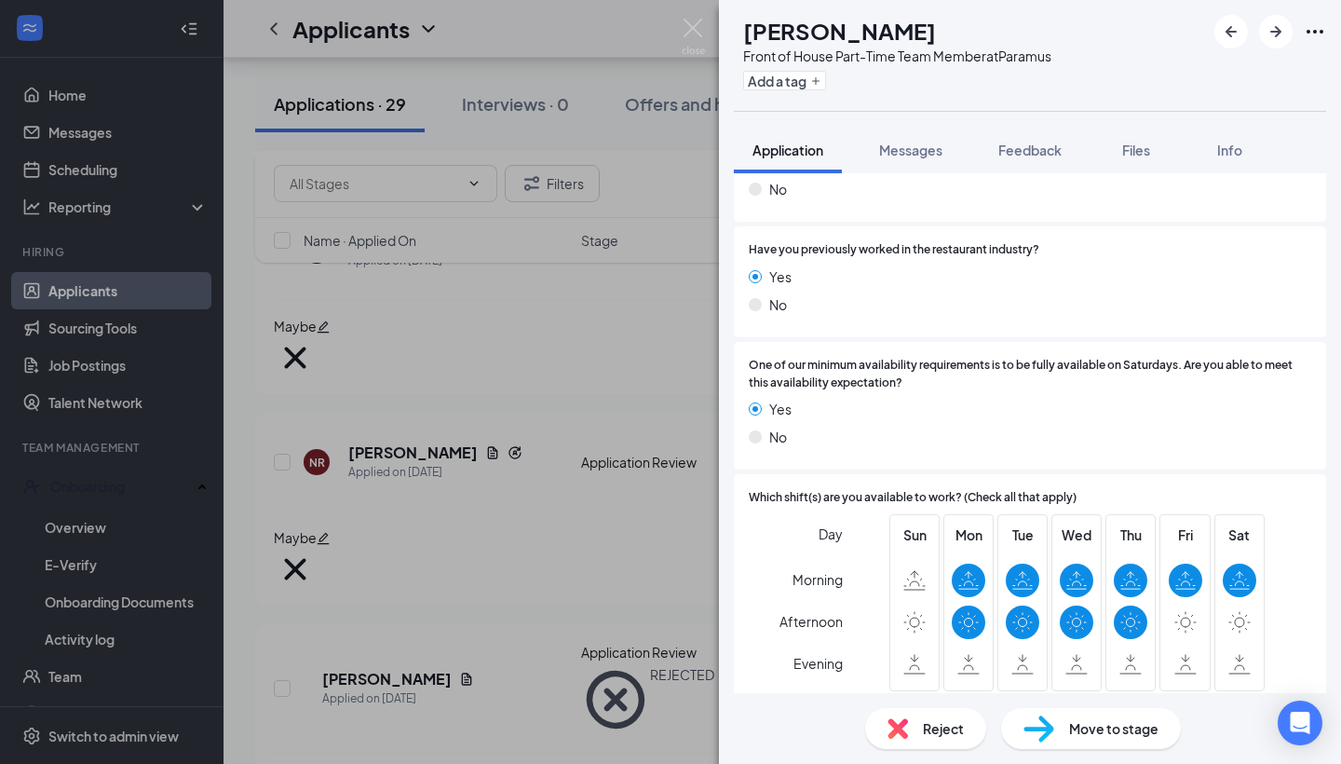
click at [932, 721] on span "Reject" at bounding box center [943, 728] width 41 height 20
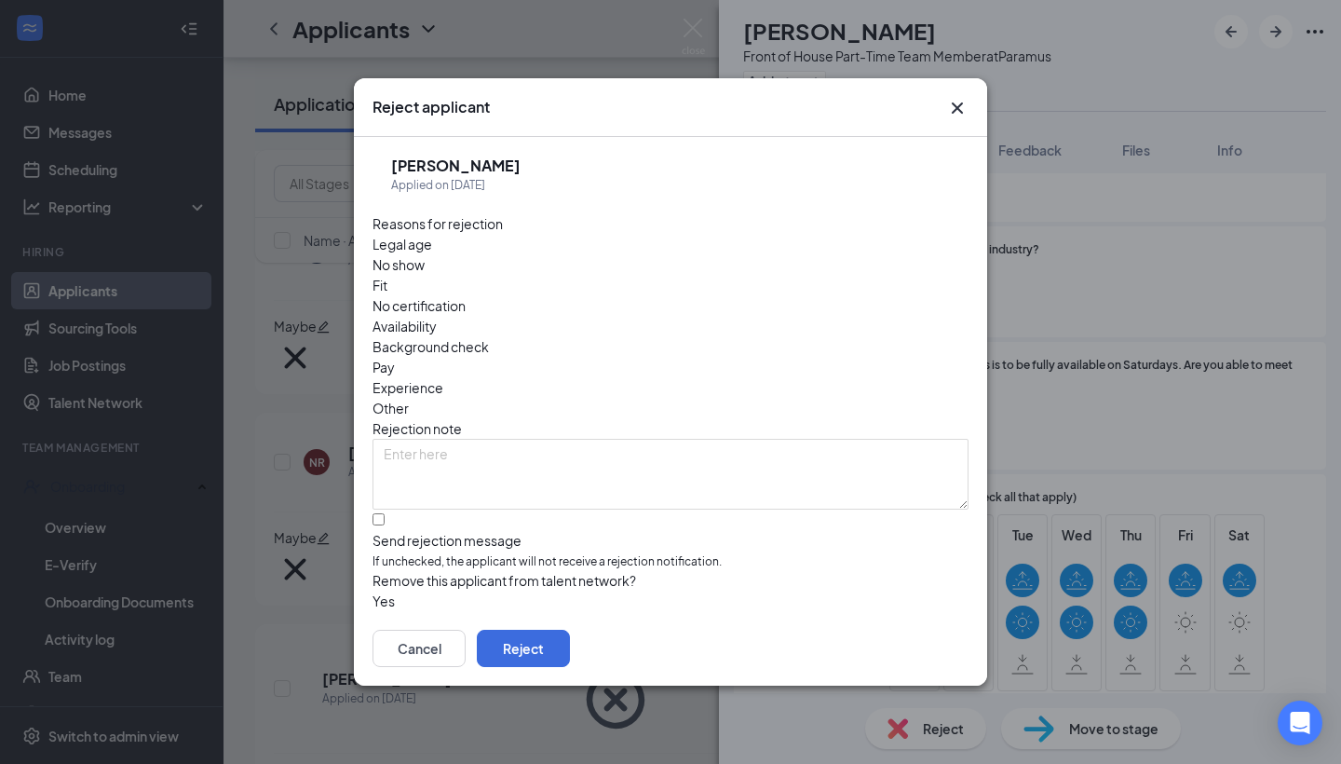
click at [437, 316] on span "Availability" at bounding box center [405, 326] width 64 height 20
click at [388, 531] on div at bounding box center [671, 531] width 596 height 0
click at [385, 513] on input "Send rejection message If unchecked, the applicant will not receive a rejection…" at bounding box center [379, 519] width 12 height 12
checkbox input "true"
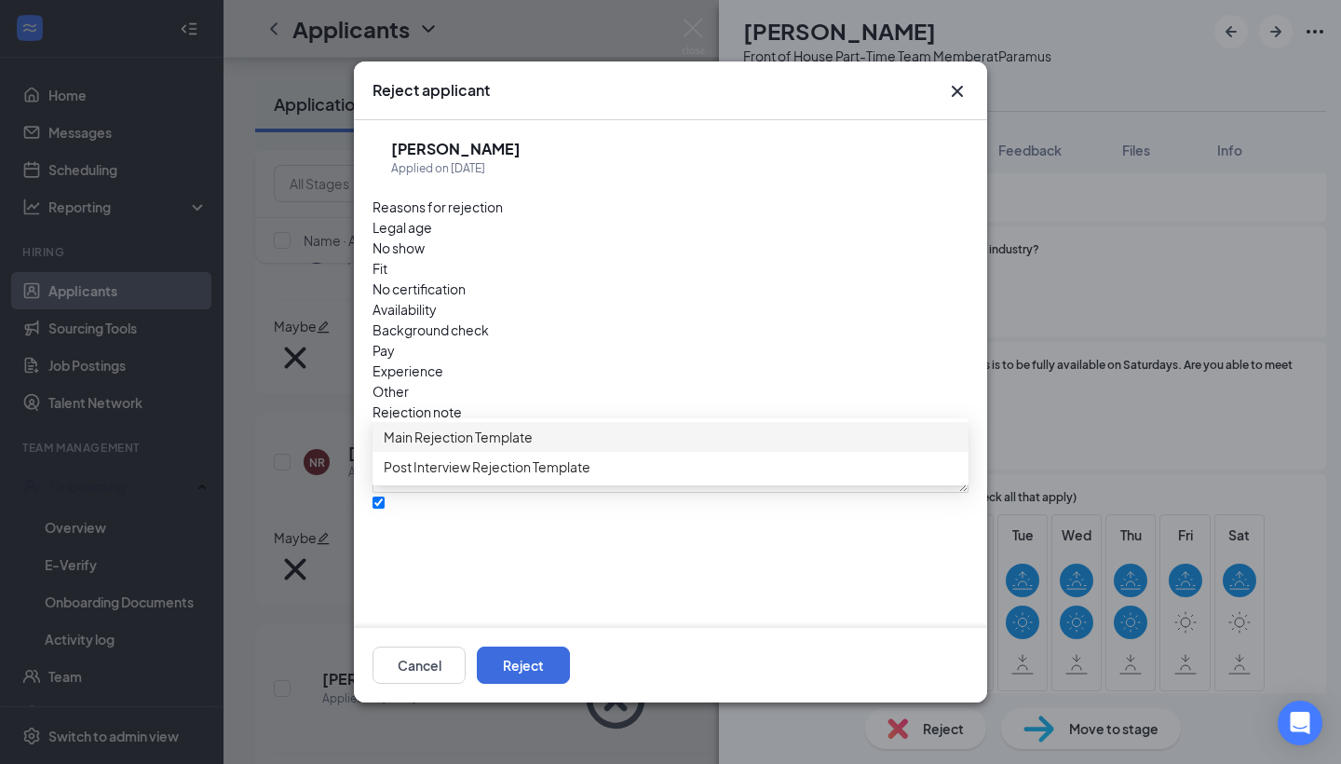
click at [513, 452] on div "Main Rejection Template" at bounding box center [671, 437] width 596 height 30
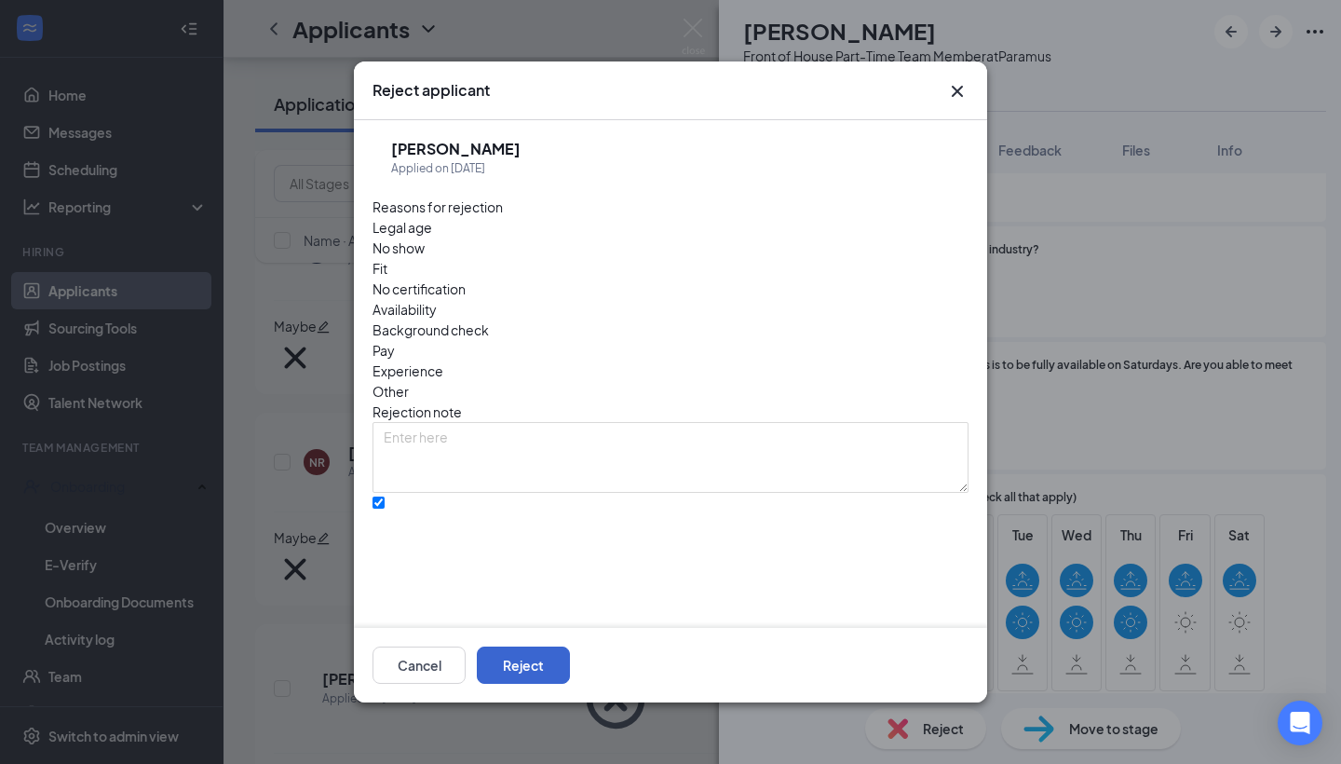
click at [570, 663] on button "Reject" at bounding box center [523, 664] width 93 height 37
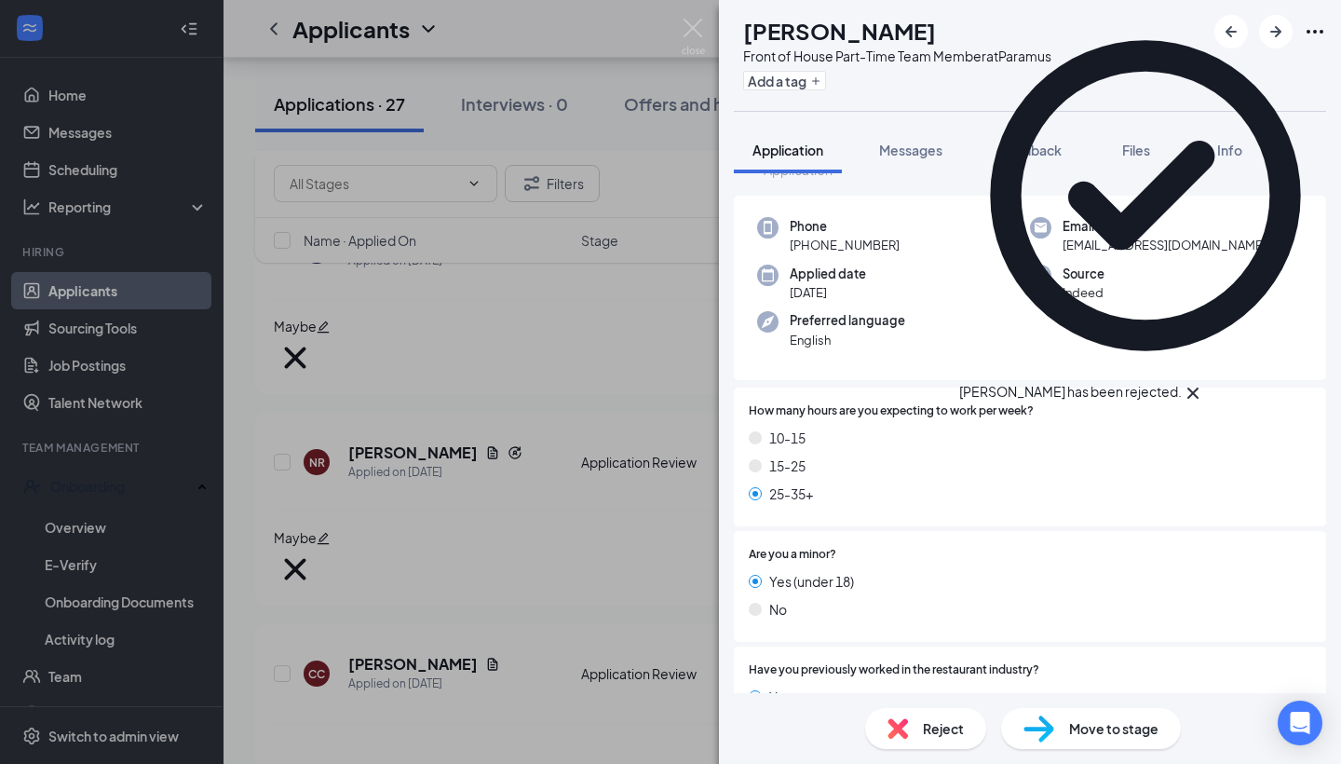
scroll to position [60, 0]
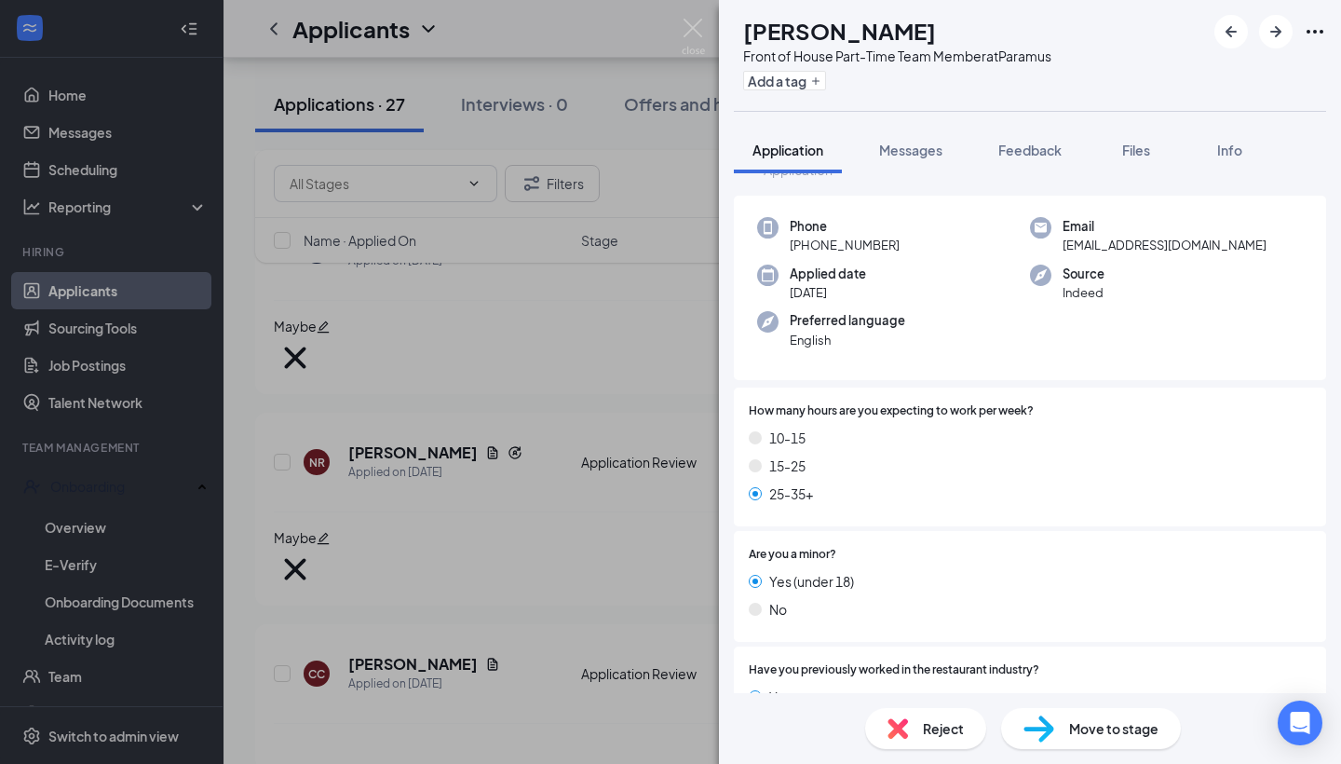
click at [946, 729] on span "Reject" at bounding box center [943, 728] width 41 height 20
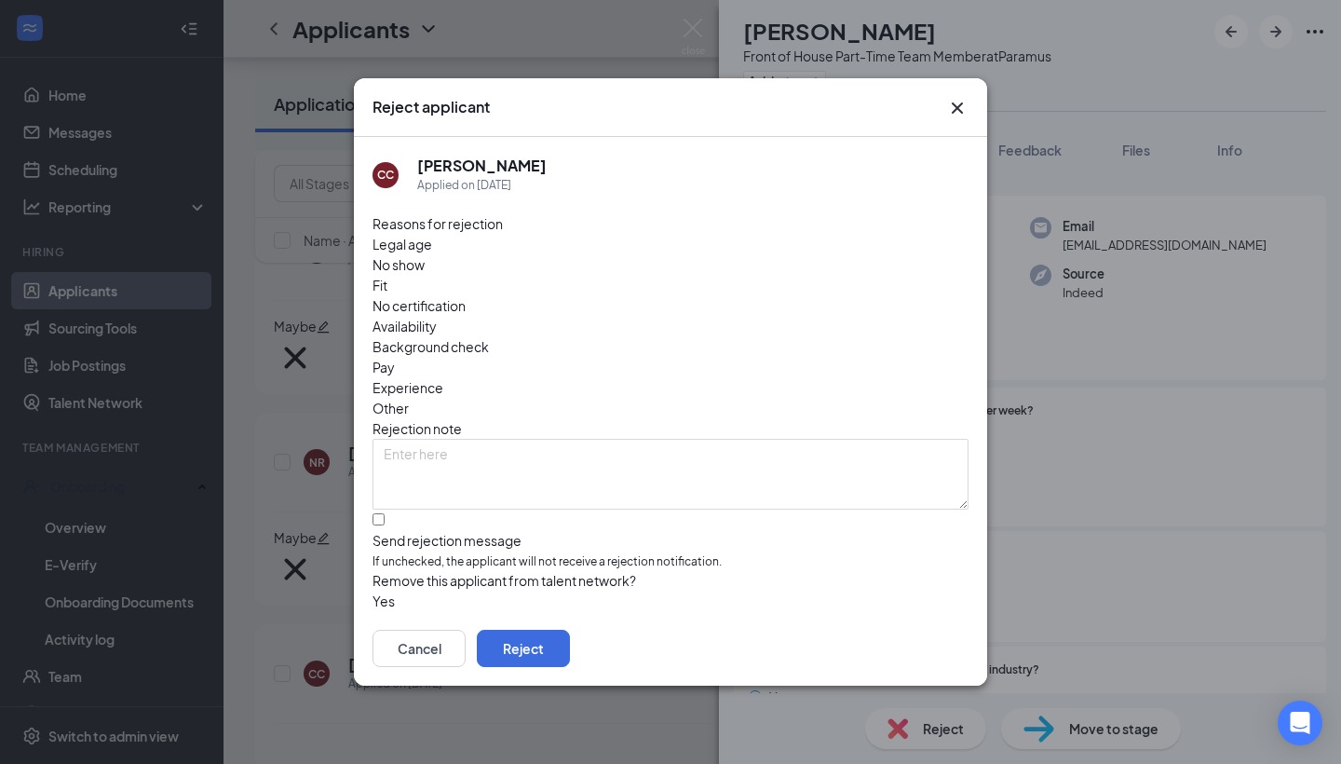
click at [437, 316] on span "Availability" at bounding box center [405, 326] width 64 height 20
click at [389, 531] on div at bounding box center [671, 531] width 596 height 0
click at [385, 513] on input "Send rejection message If unchecked, the applicant will not receive a rejection…" at bounding box center [379, 519] width 12 height 12
checkbox input "true"
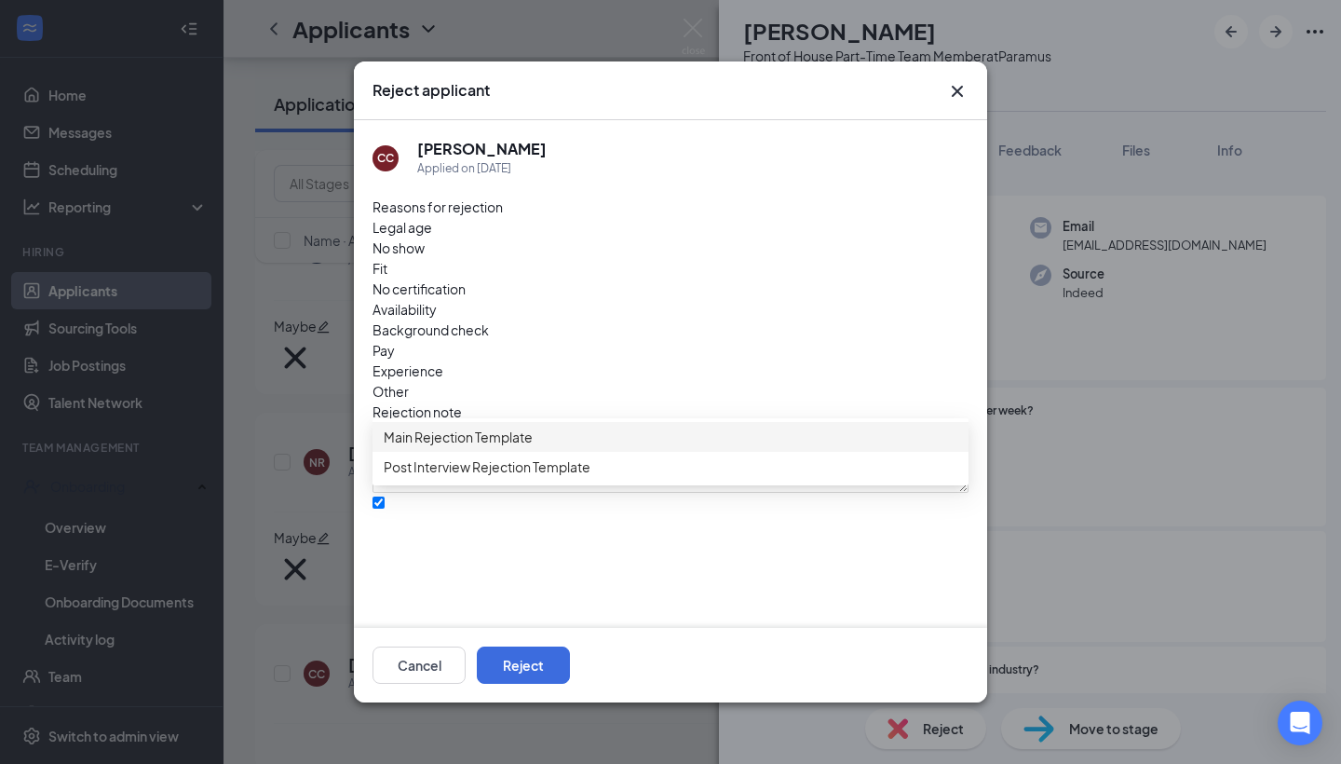
click at [572, 439] on span "Main Rejection Template" at bounding box center [671, 437] width 574 height 20
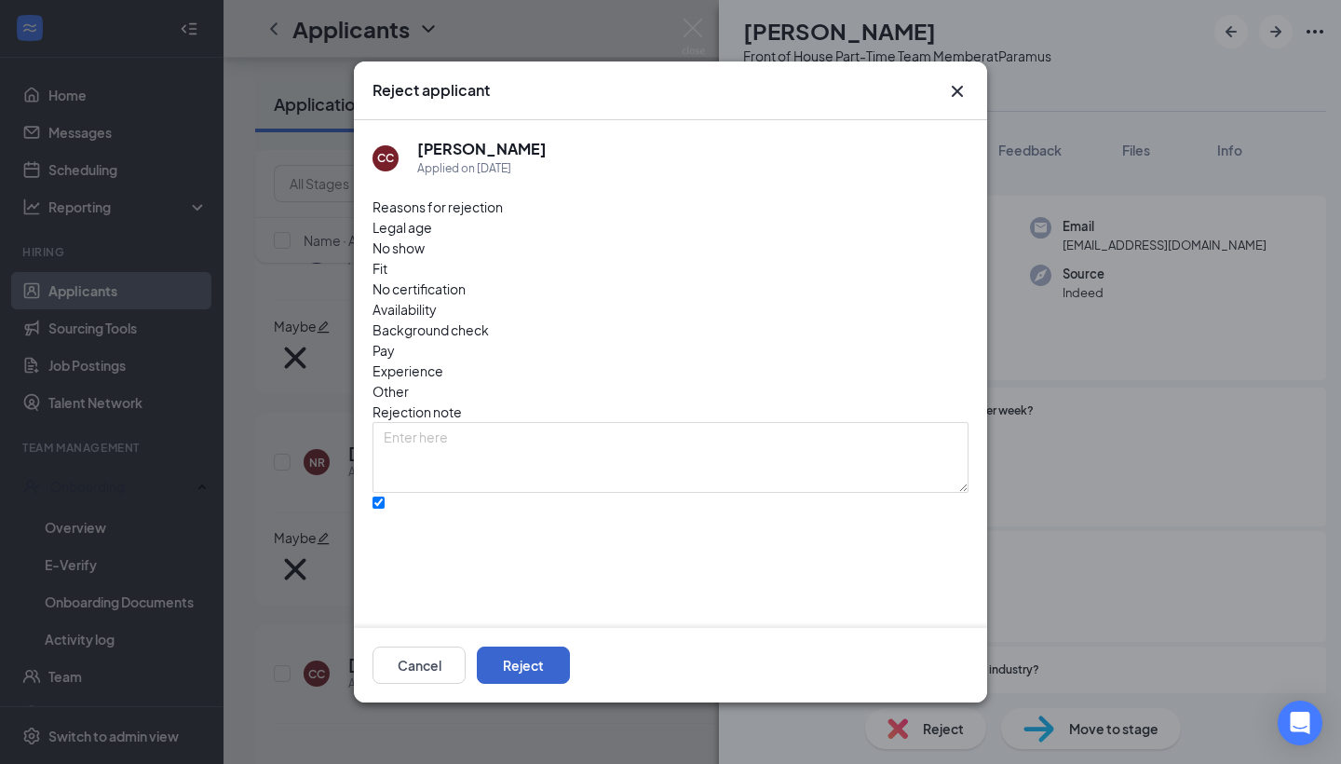
click at [570, 671] on button "Reject" at bounding box center [523, 664] width 93 height 37
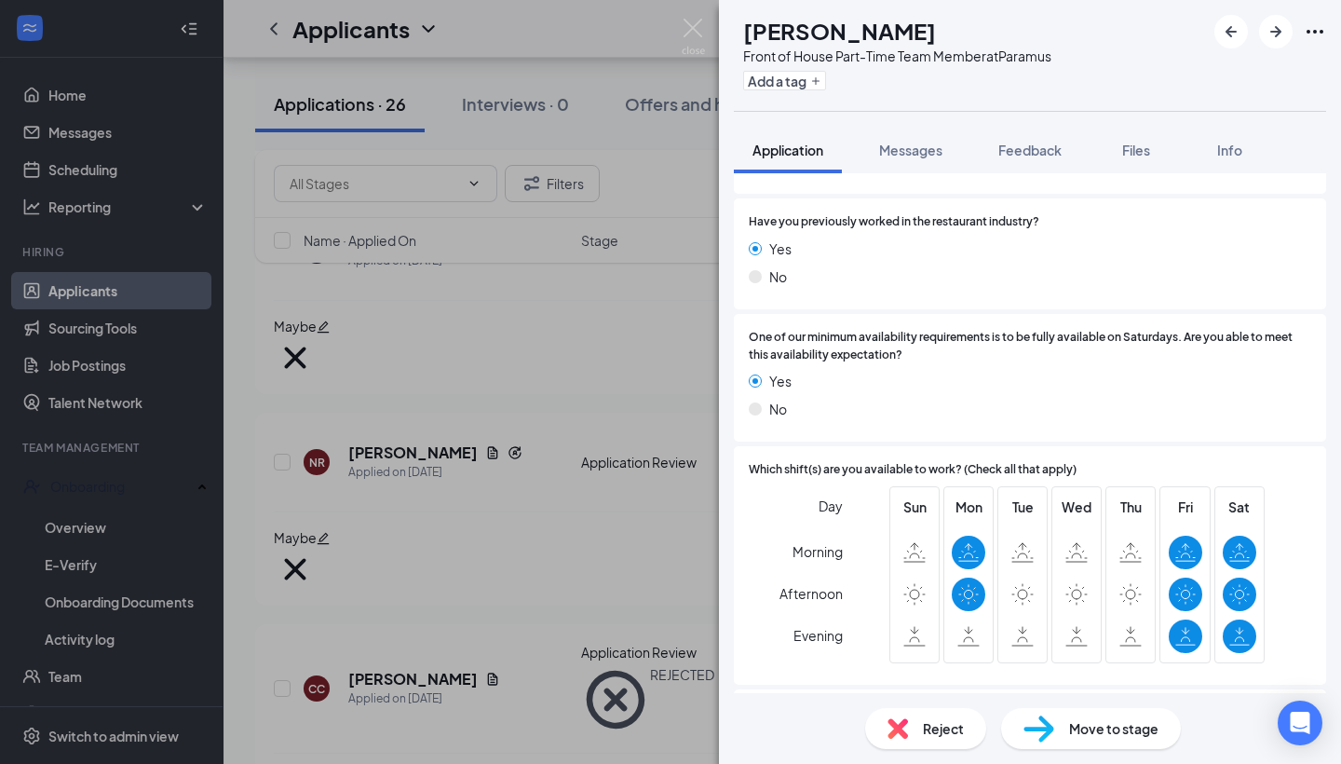
scroll to position [566, 0]
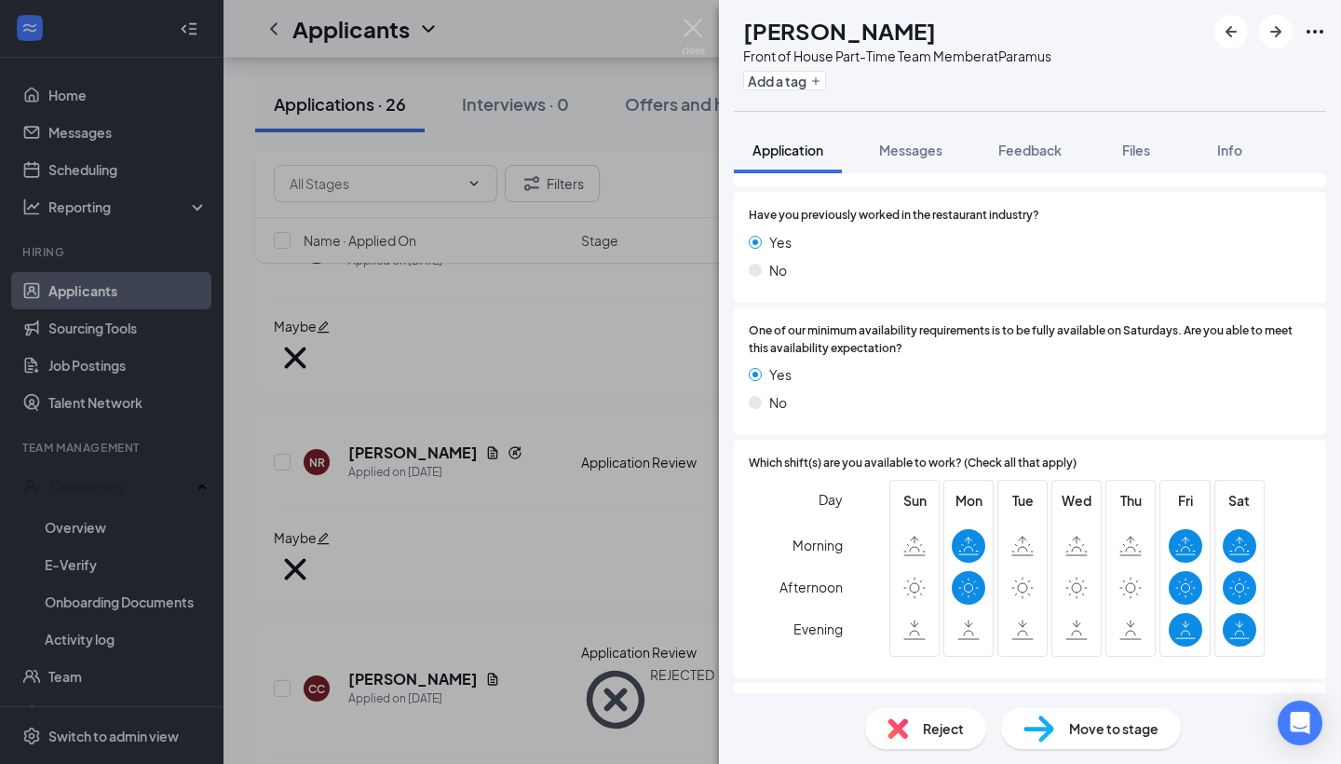
click at [924, 723] on span "Reject" at bounding box center [943, 728] width 41 height 20
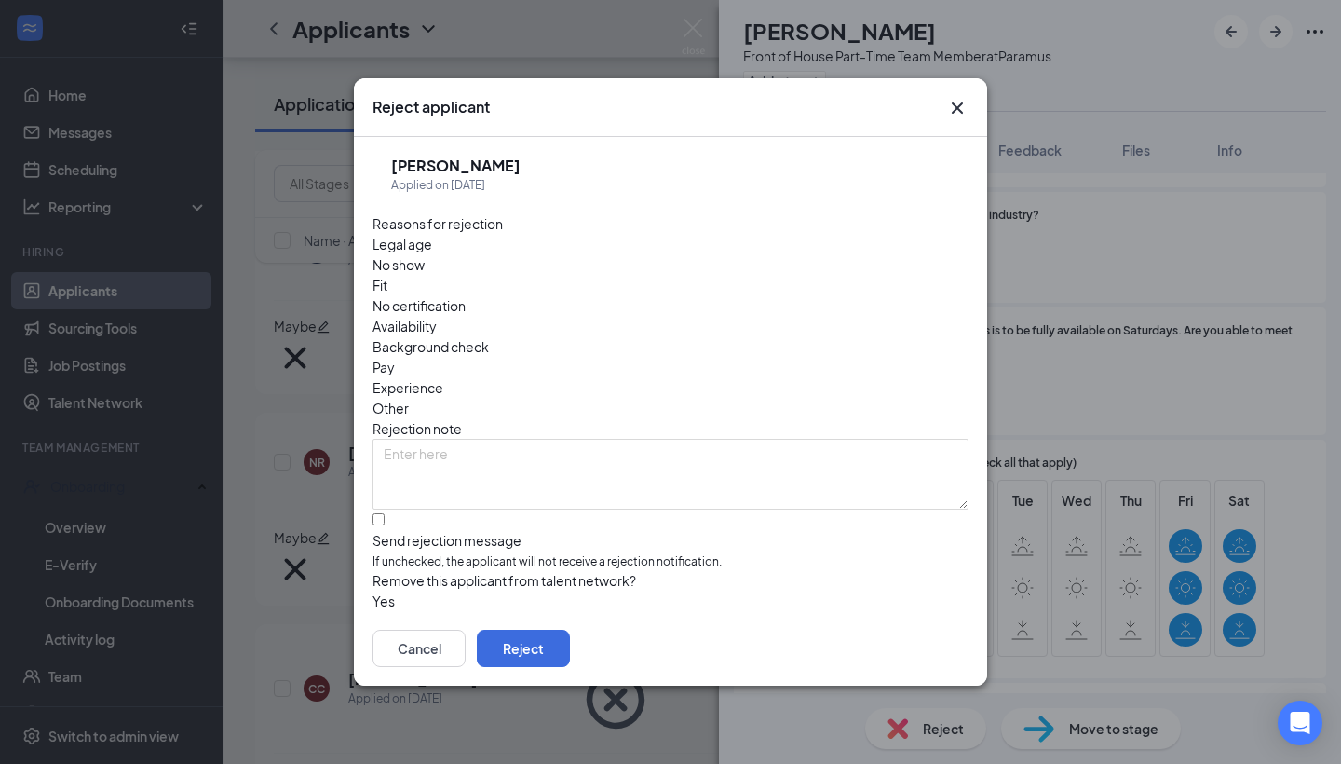
click at [797, 316] on div "Availability" at bounding box center [671, 326] width 596 height 20
click at [381, 513] on input "Send rejection message If unchecked, the applicant will not receive a rejection…" at bounding box center [379, 519] width 12 height 12
checkbox input "true"
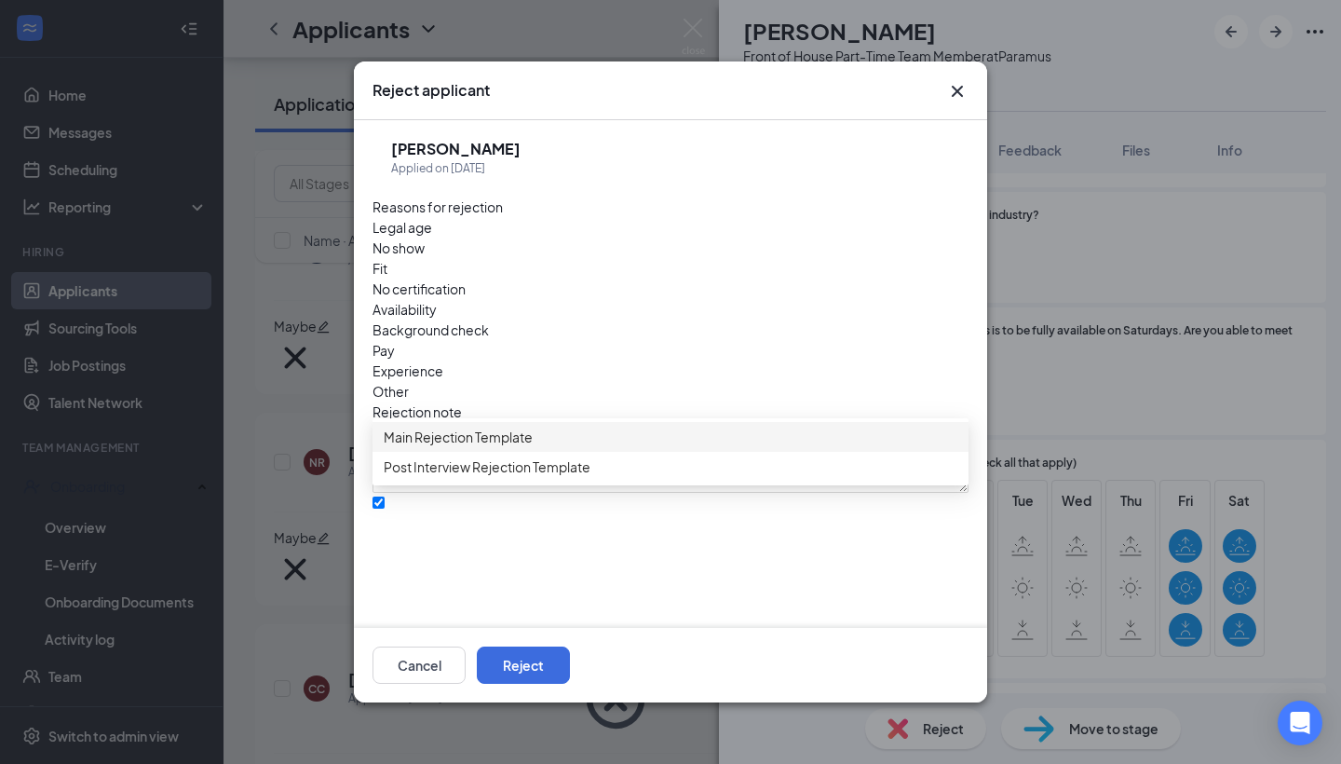
click at [527, 447] on span "Main Rejection Template" at bounding box center [458, 437] width 149 height 20
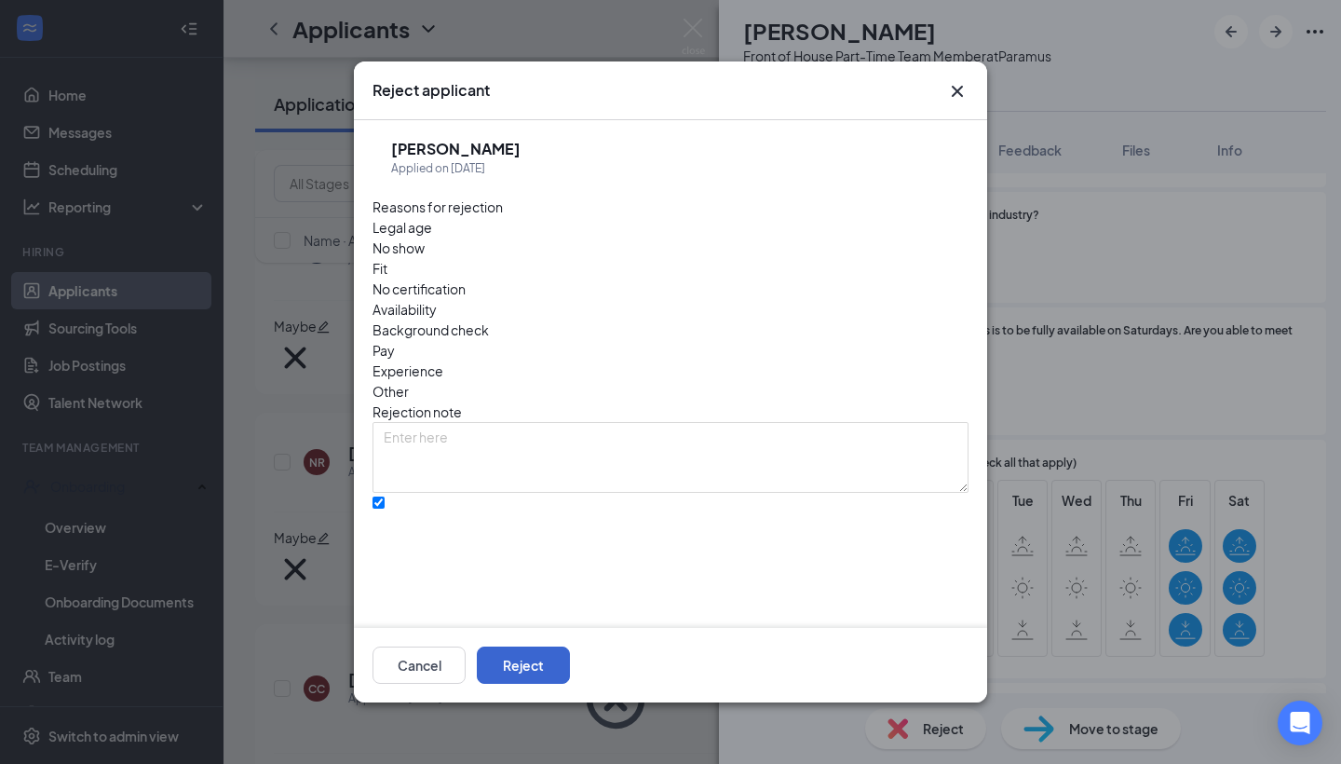
click at [570, 679] on button "Reject" at bounding box center [523, 664] width 93 height 37
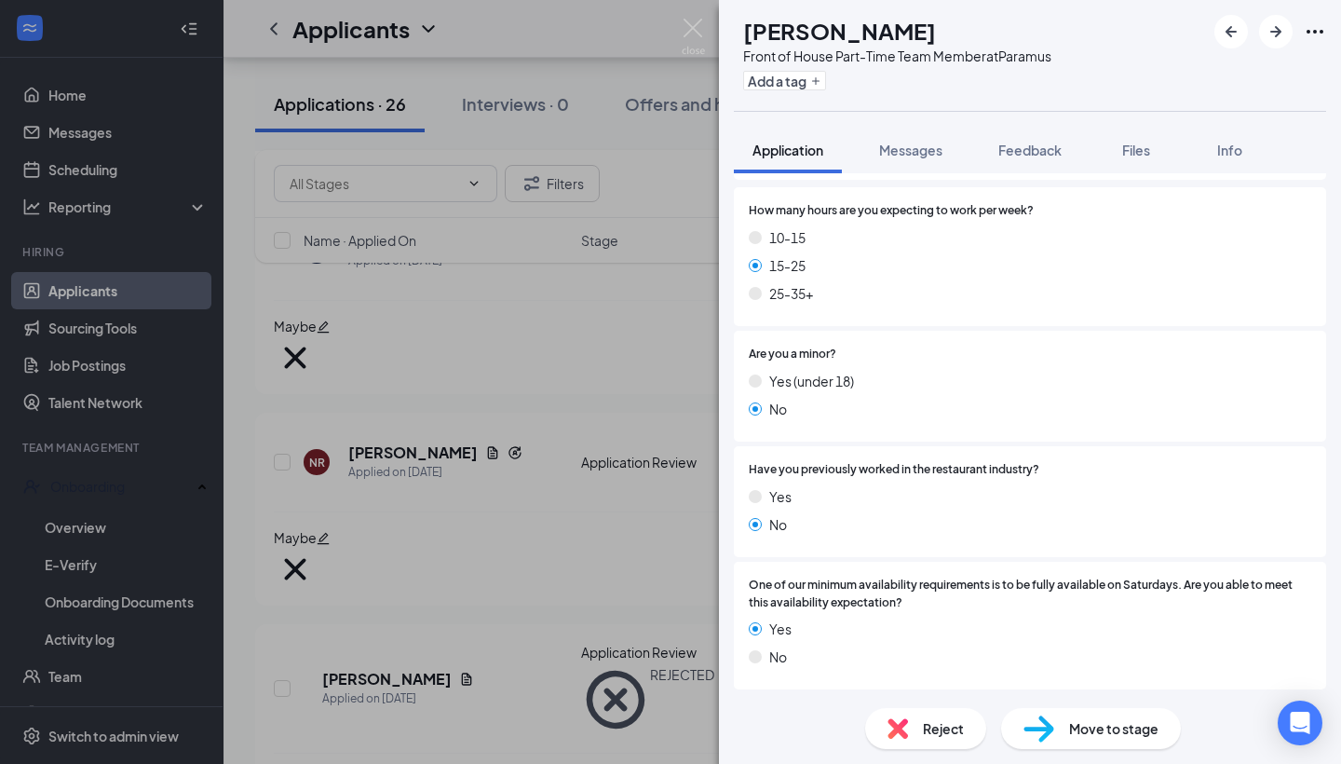
scroll to position [291, 0]
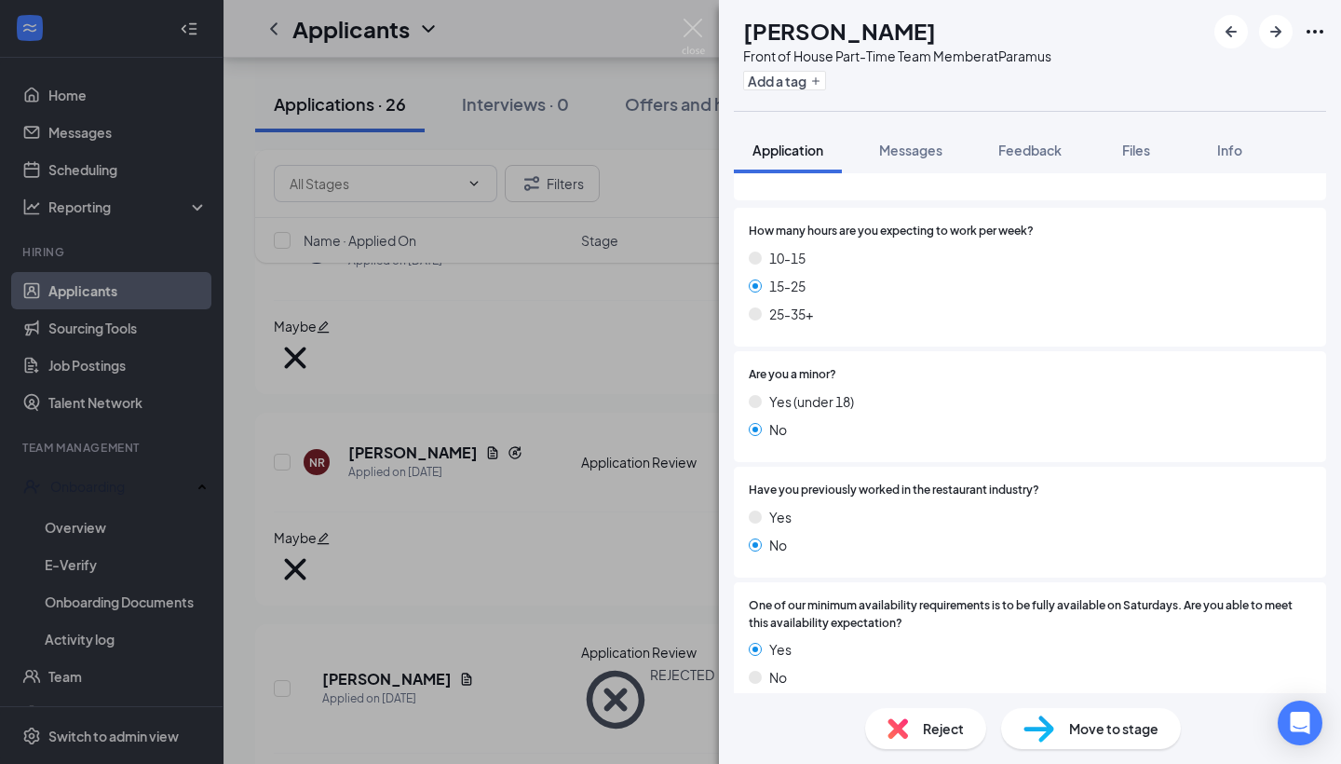
click at [950, 732] on span "Reject" at bounding box center [943, 728] width 41 height 20
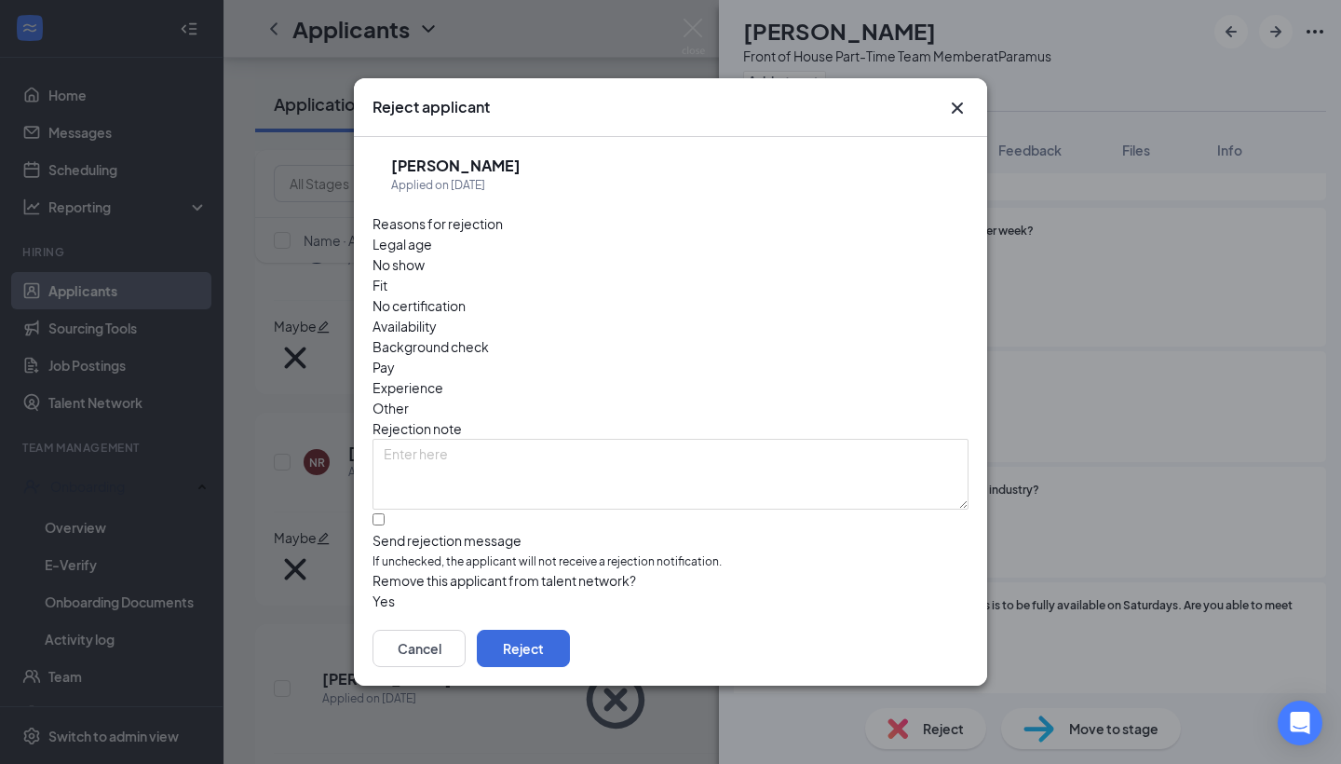
click at [437, 316] on span "Availability" at bounding box center [405, 326] width 64 height 20
click at [390, 531] on div at bounding box center [671, 531] width 596 height 0
click at [385, 513] on input "Send rejection message If unchecked, the applicant will not receive a rejection…" at bounding box center [379, 519] width 12 height 12
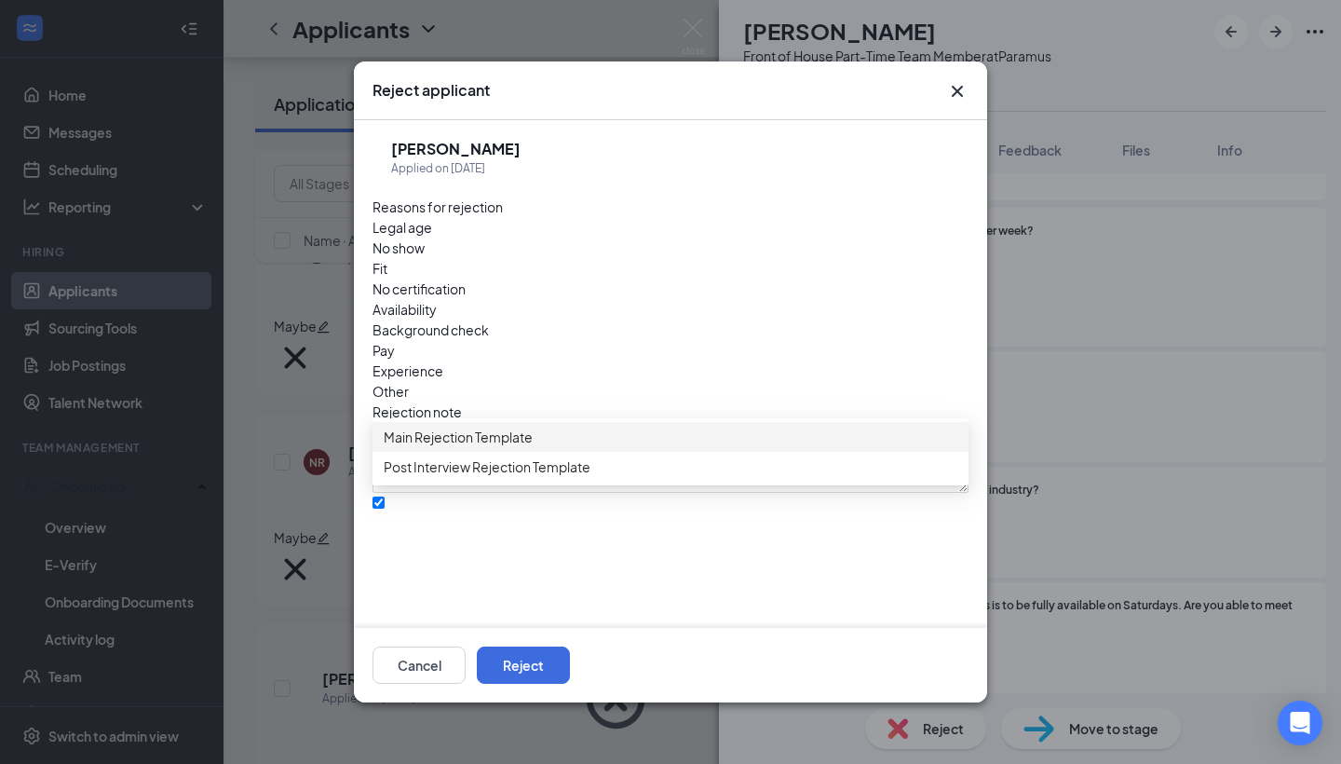
click at [472, 452] on div "Main Rejection Template" at bounding box center [671, 437] width 596 height 30
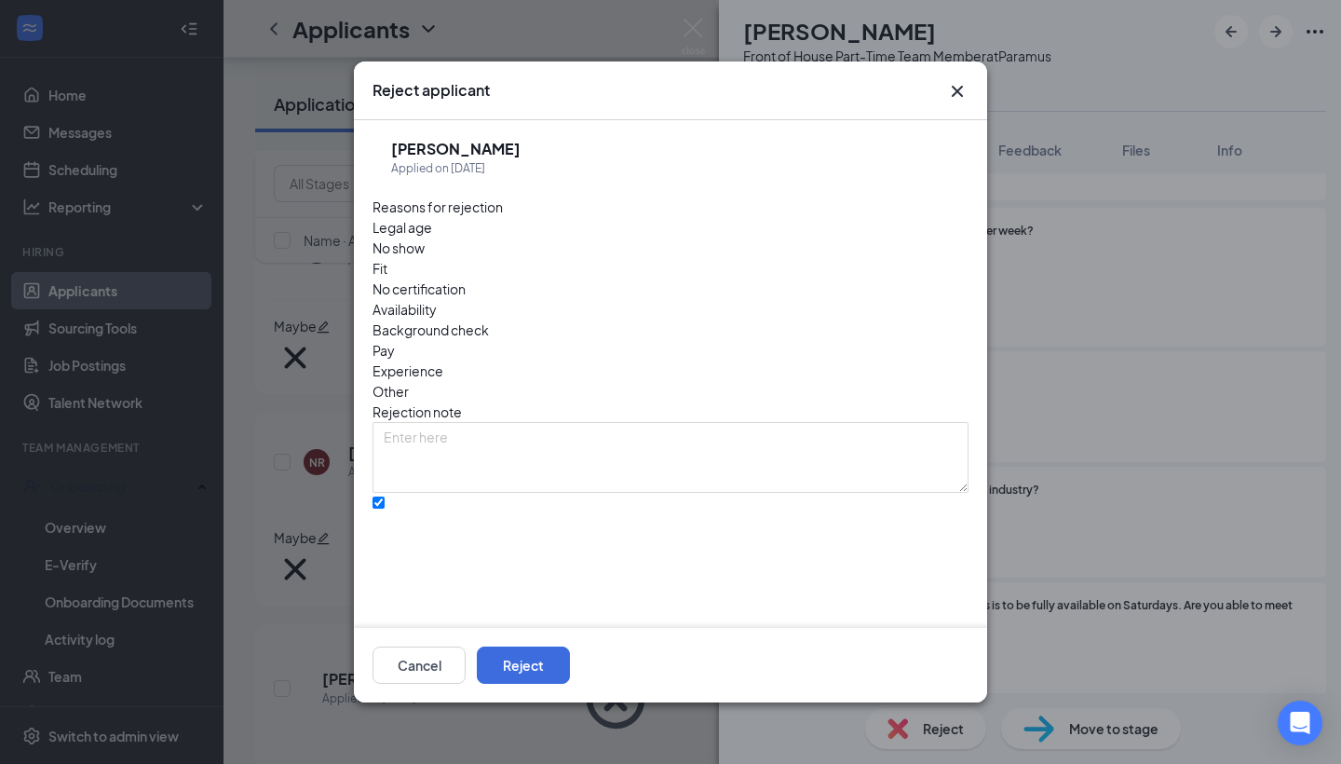
click at [385, 496] on input "Send rejection message If unchecked, the applicant will not receive a rejection…" at bounding box center [379, 502] width 12 height 12
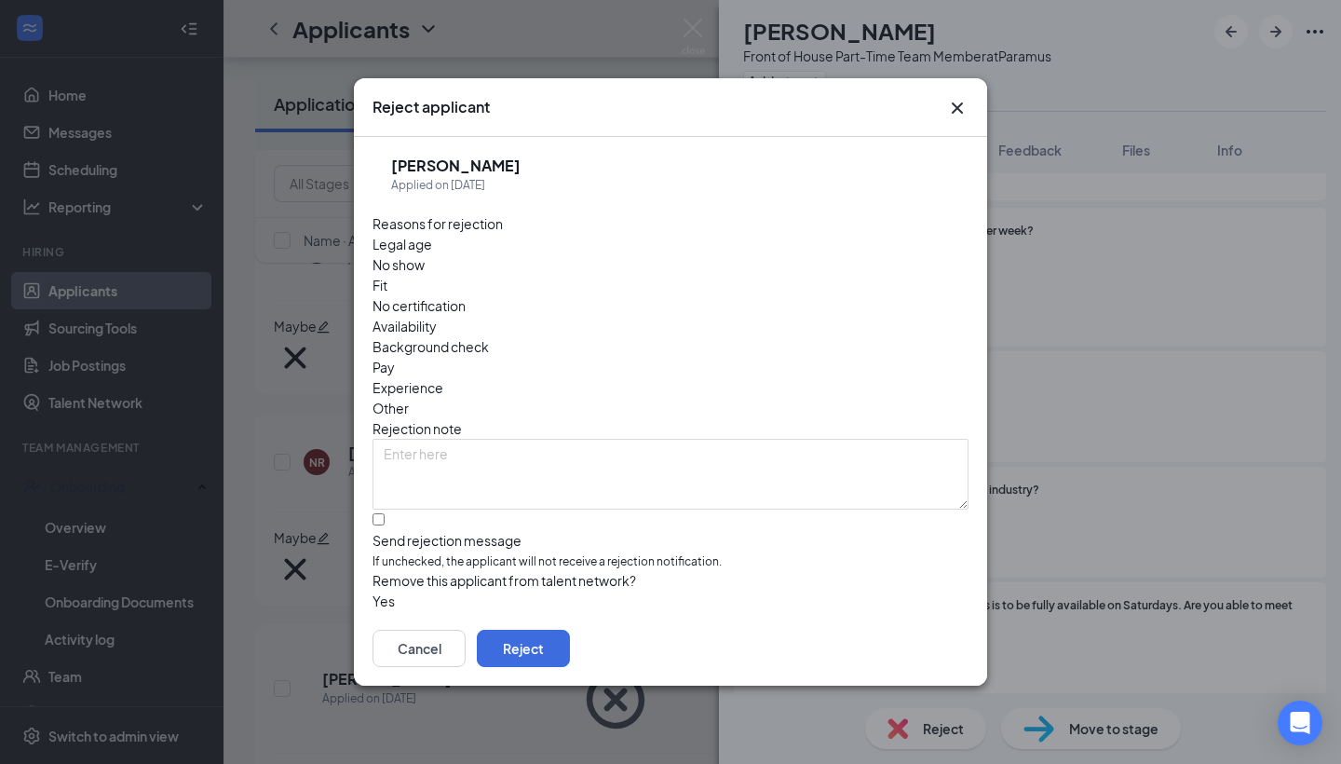
click at [387, 531] on div at bounding box center [671, 531] width 596 height 0
click at [385, 513] on input "Send rejection message If unchecked, the applicant will not receive a rejection…" at bounding box center [379, 519] width 12 height 12
checkbox input "true"
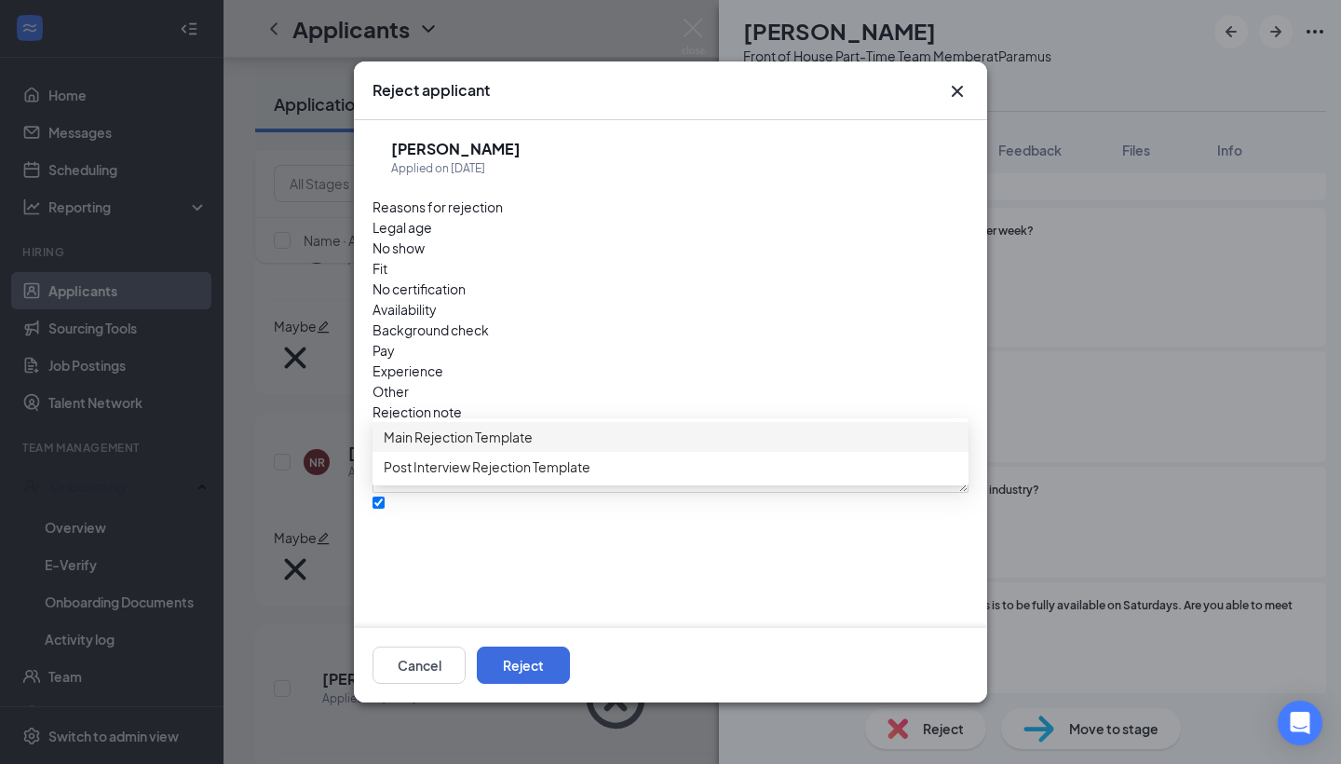
click at [472, 447] on span "Main Rejection Template" at bounding box center [458, 437] width 149 height 20
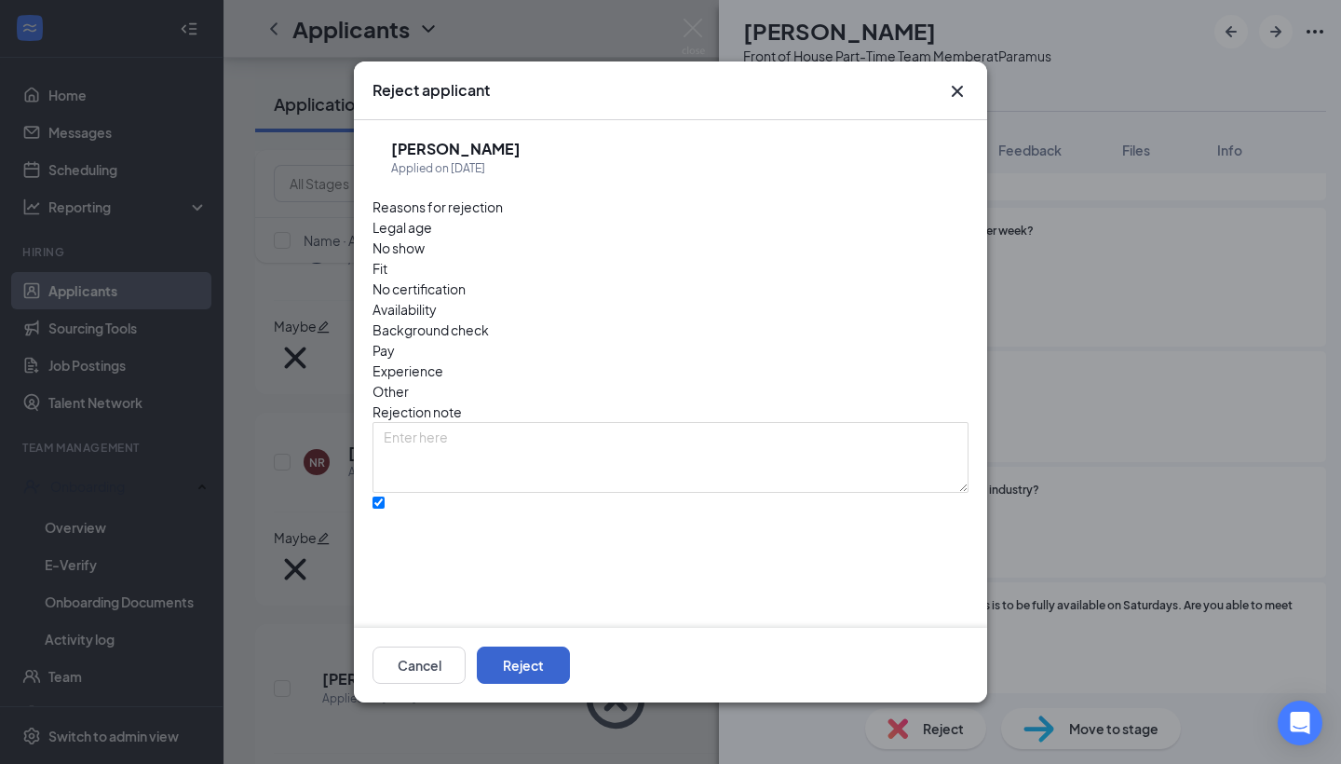
click at [570, 676] on button "Reject" at bounding box center [523, 664] width 93 height 37
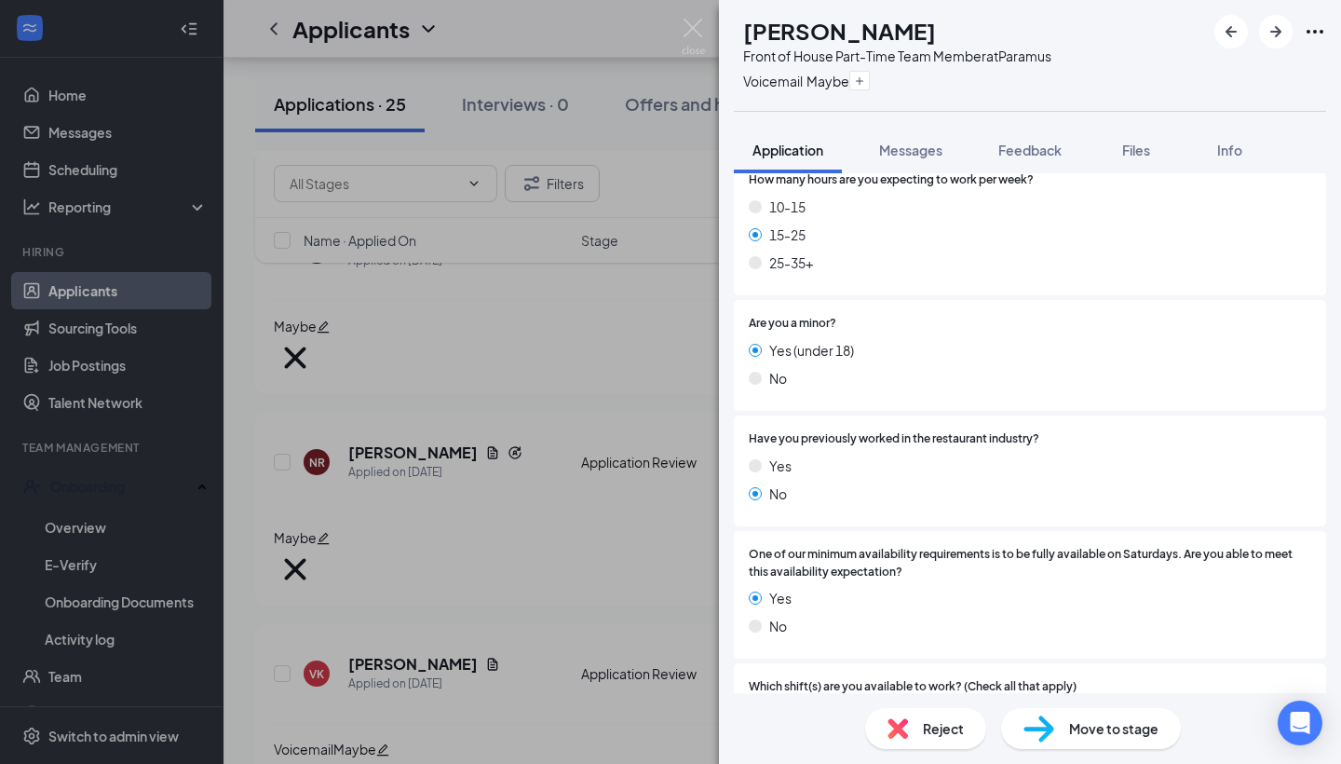
scroll to position [293, 0]
click at [903, 730] on img at bounding box center [898, 728] width 20 height 20
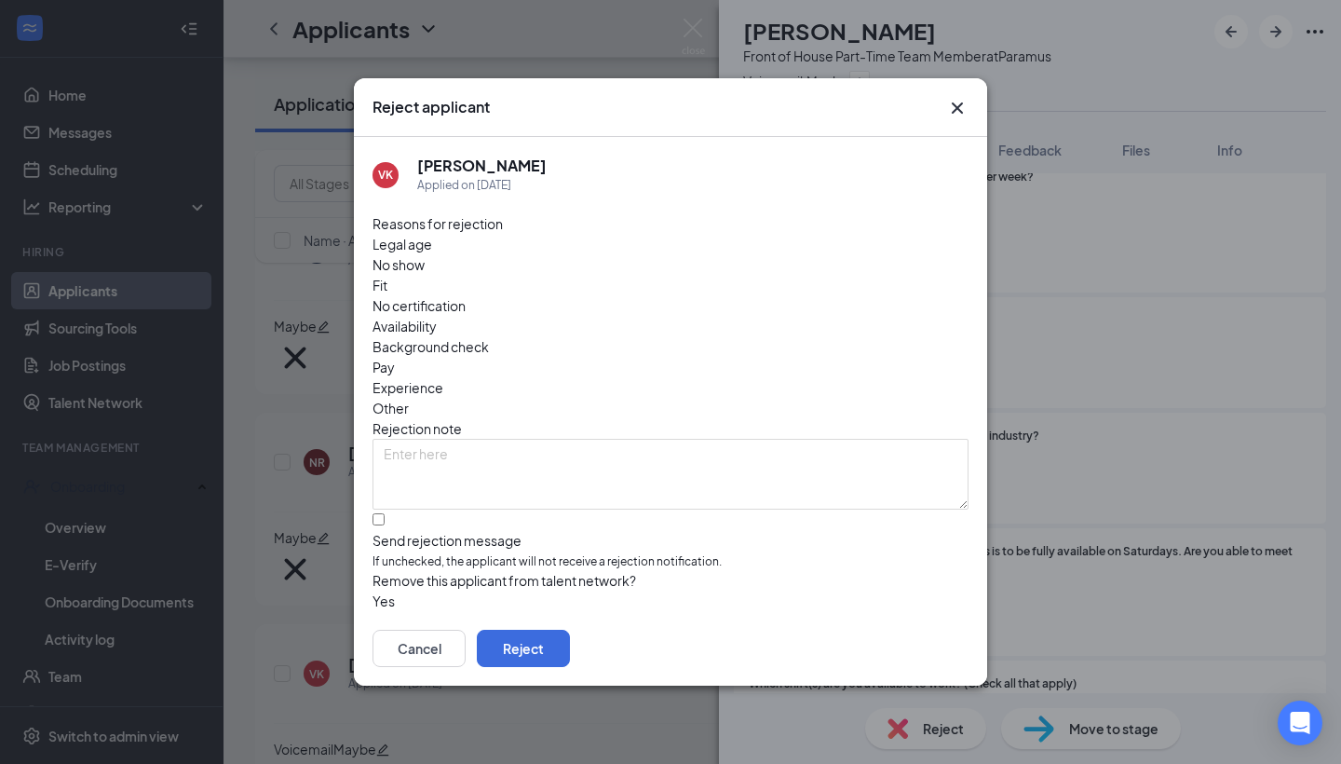
click at [437, 316] on span "Availability" at bounding box center [405, 326] width 64 height 20
click at [390, 531] on div at bounding box center [671, 531] width 596 height 0
click at [385, 513] on input "Send rejection message If unchecked, the applicant will not receive a rejection…" at bounding box center [379, 519] width 12 height 12
checkbox input "true"
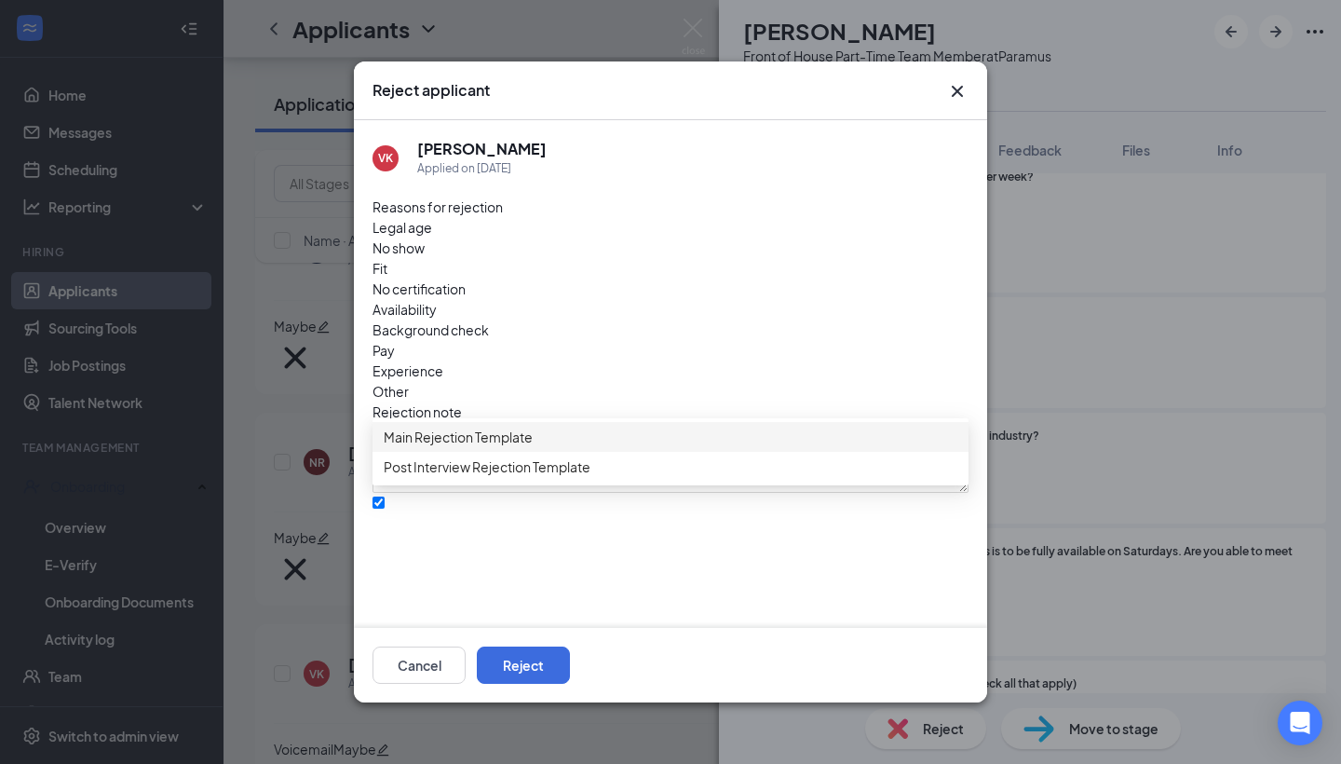
click at [465, 447] on span "Main Rejection Template" at bounding box center [458, 437] width 149 height 20
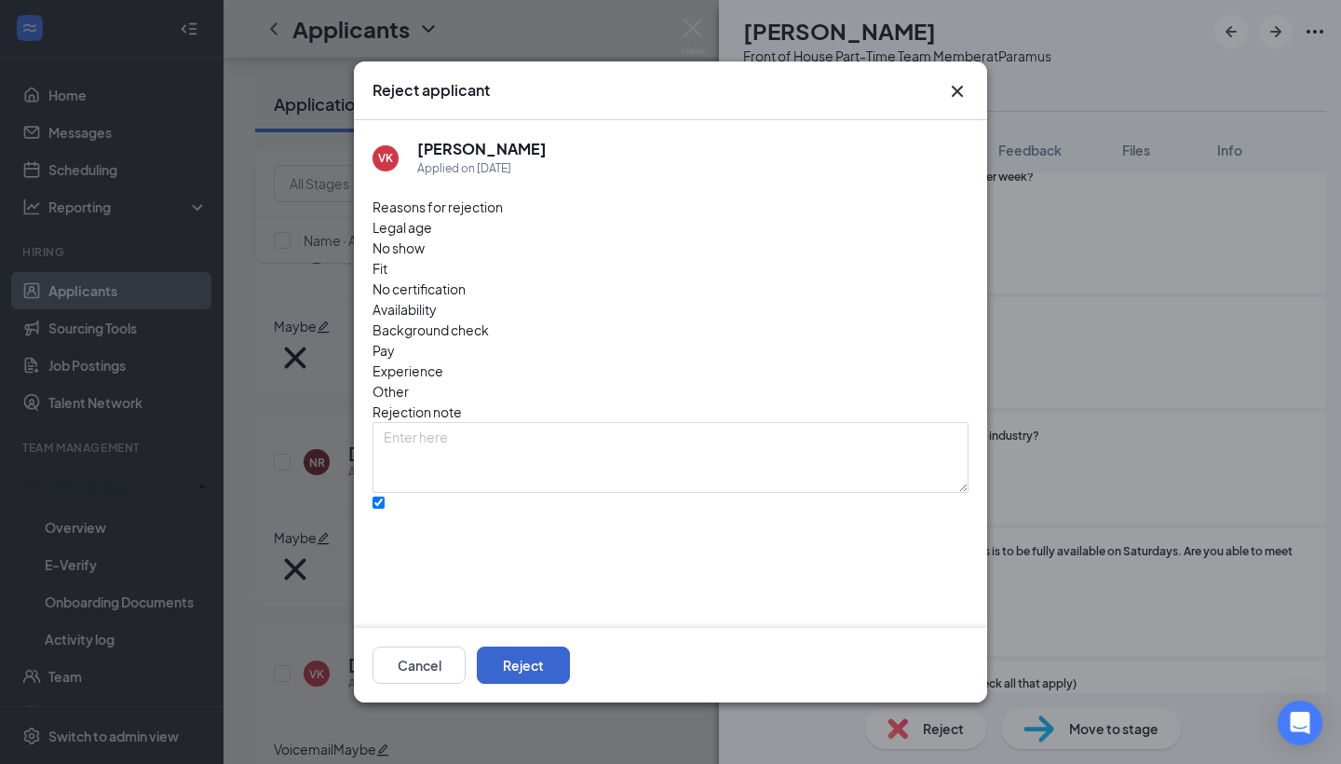
click at [570, 675] on button "Reject" at bounding box center [523, 664] width 93 height 37
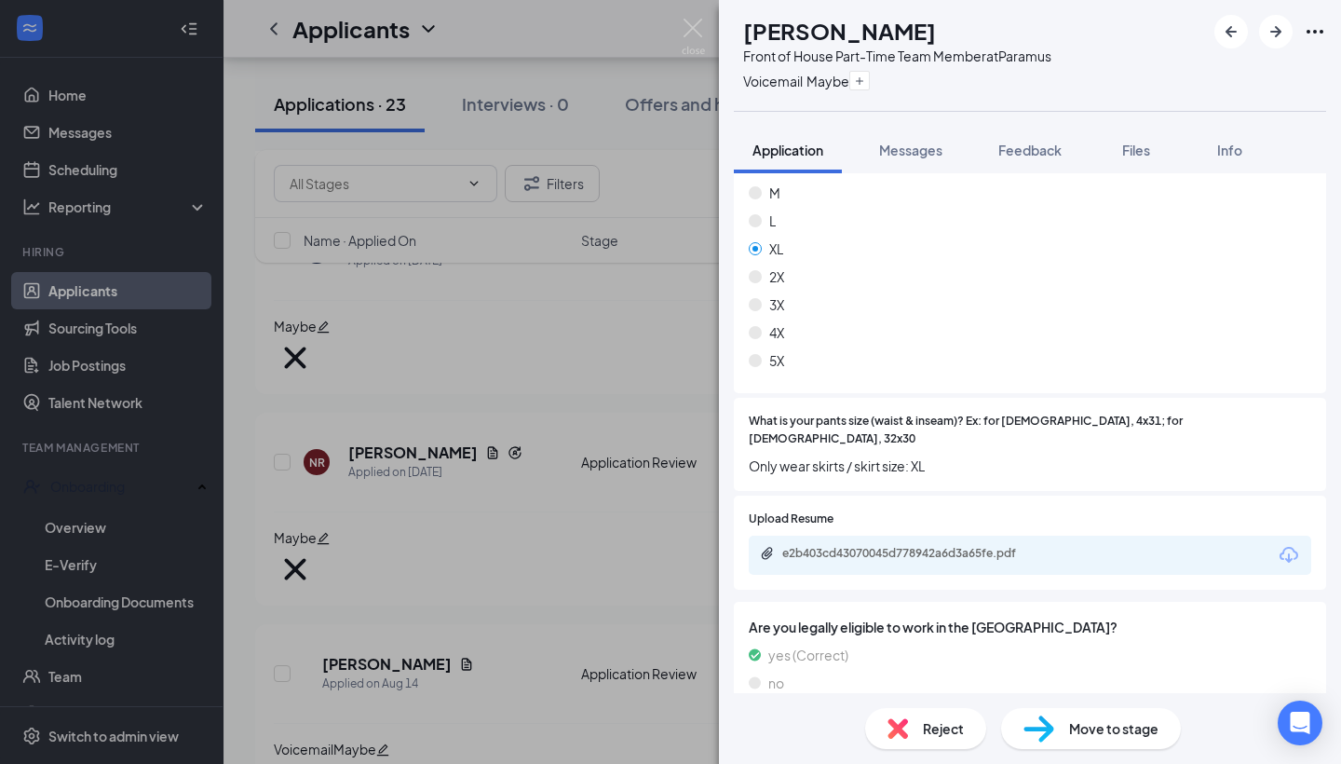
scroll to position [1109, 0]
click at [963, 547] on div "e2b403cd43070045d778942a6d3a65fe.pdf" at bounding box center [912, 554] width 261 height 15
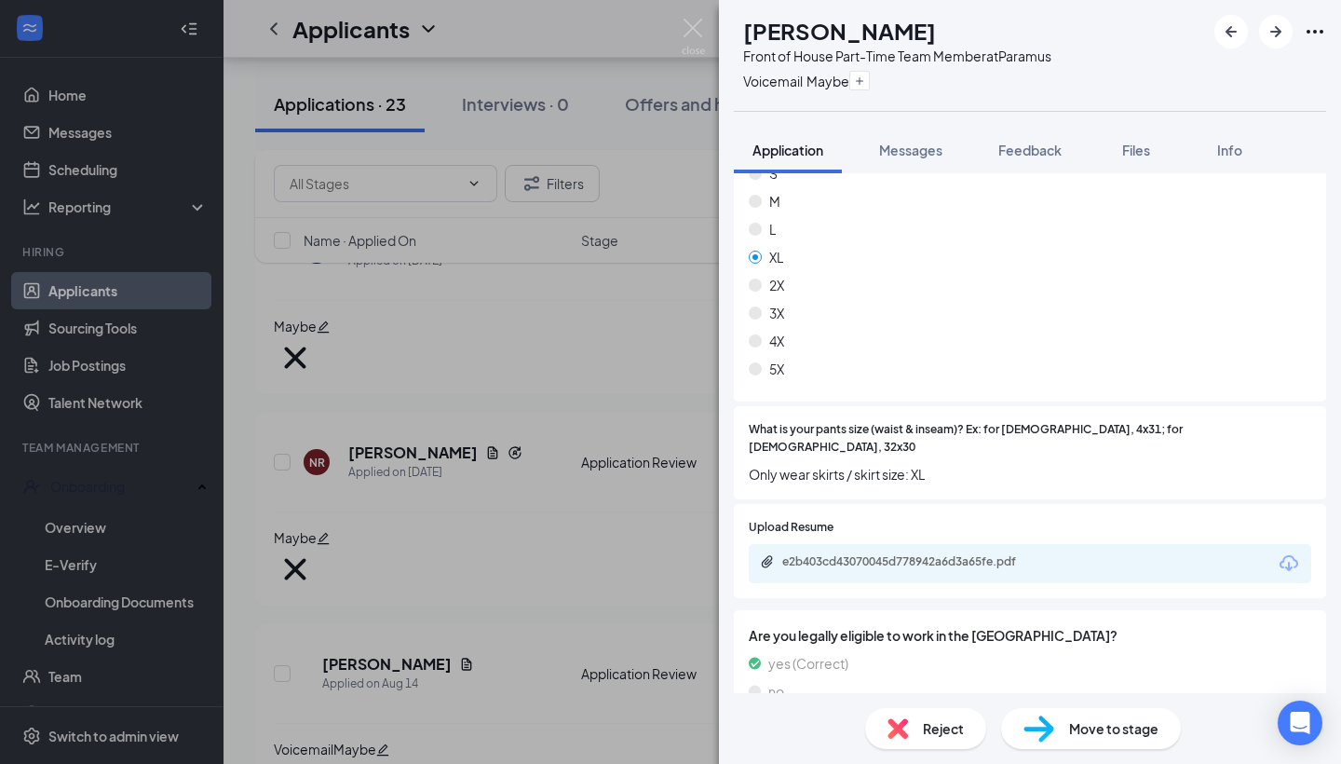
click at [912, 723] on div "Reject" at bounding box center [925, 728] width 121 height 41
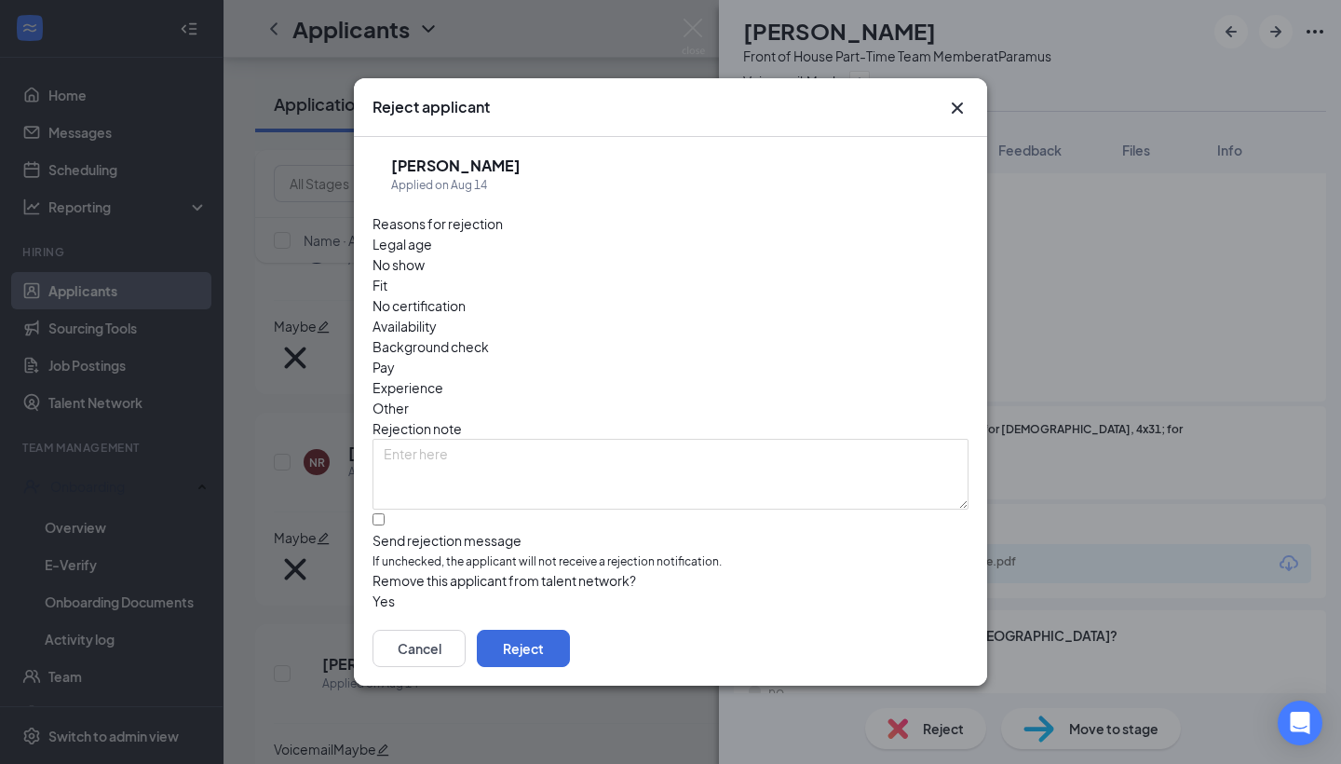
click at [437, 316] on span "Availability" at bounding box center [405, 326] width 64 height 20
click at [382, 531] on div at bounding box center [671, 531] width 596 height 0
click at [382, 513] on input "Send rejection message If unchecked, the applicant will not receive a rejection…" at bounding box center [379, 519] width 12 height 12
checkbox input "true"
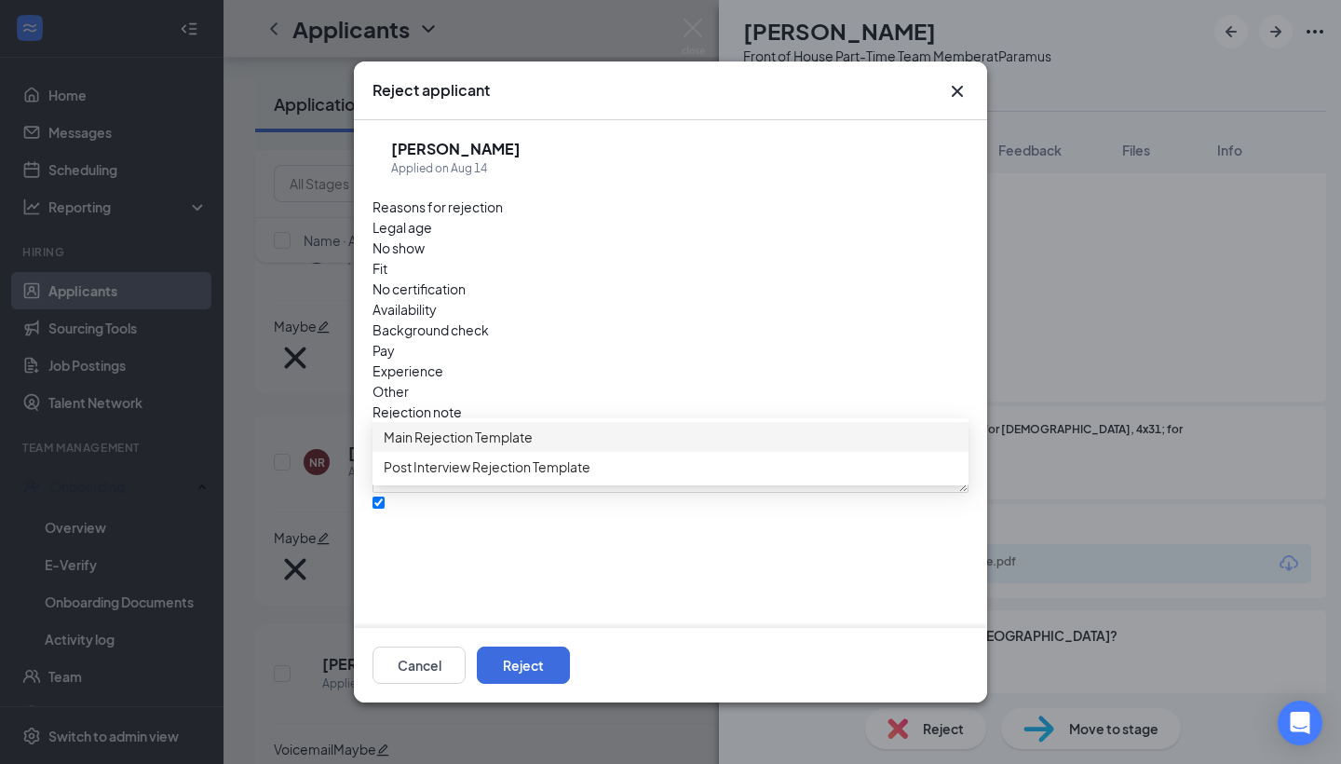
click at [474, 433] on div "Main Rejection Template" at bounding box center [671, 437] width 596 height 30
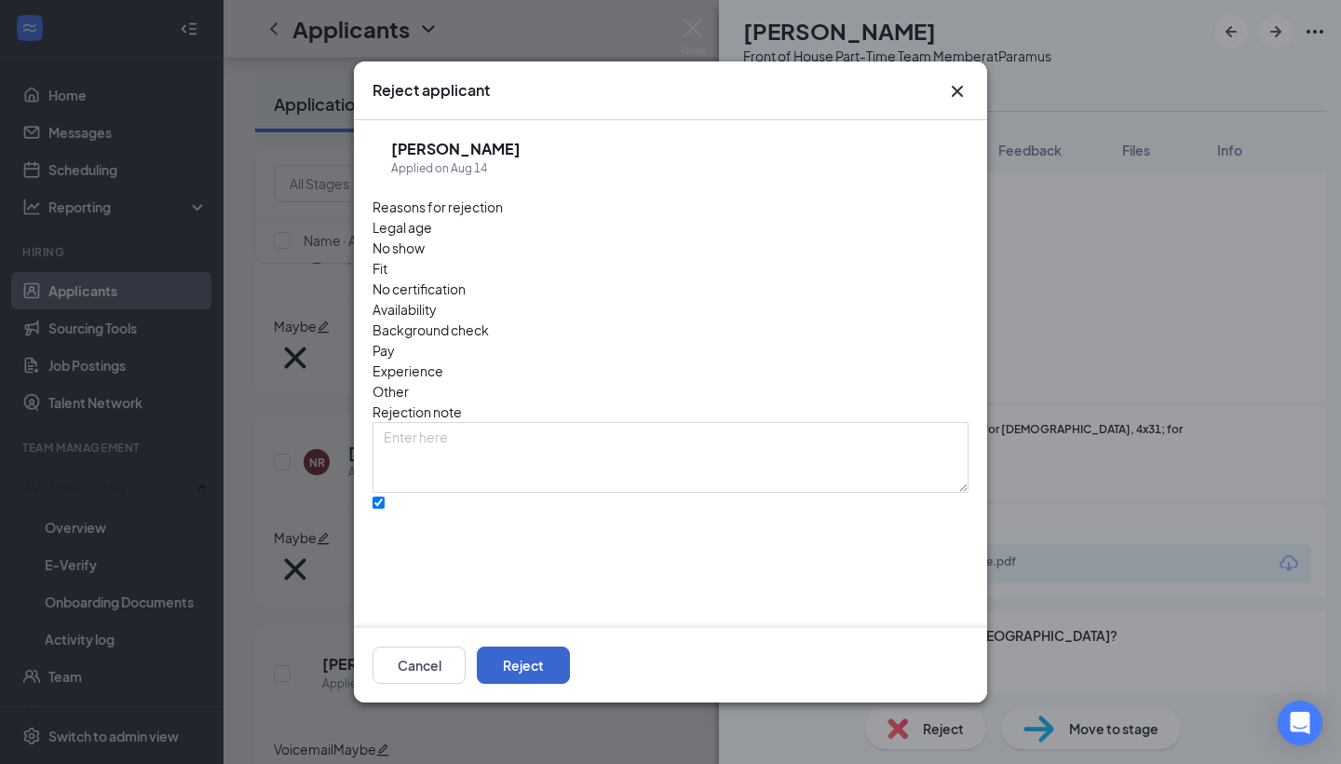
click at [570, 665] on button "Reject" at bounding box center [523, 664] width 93 height 37
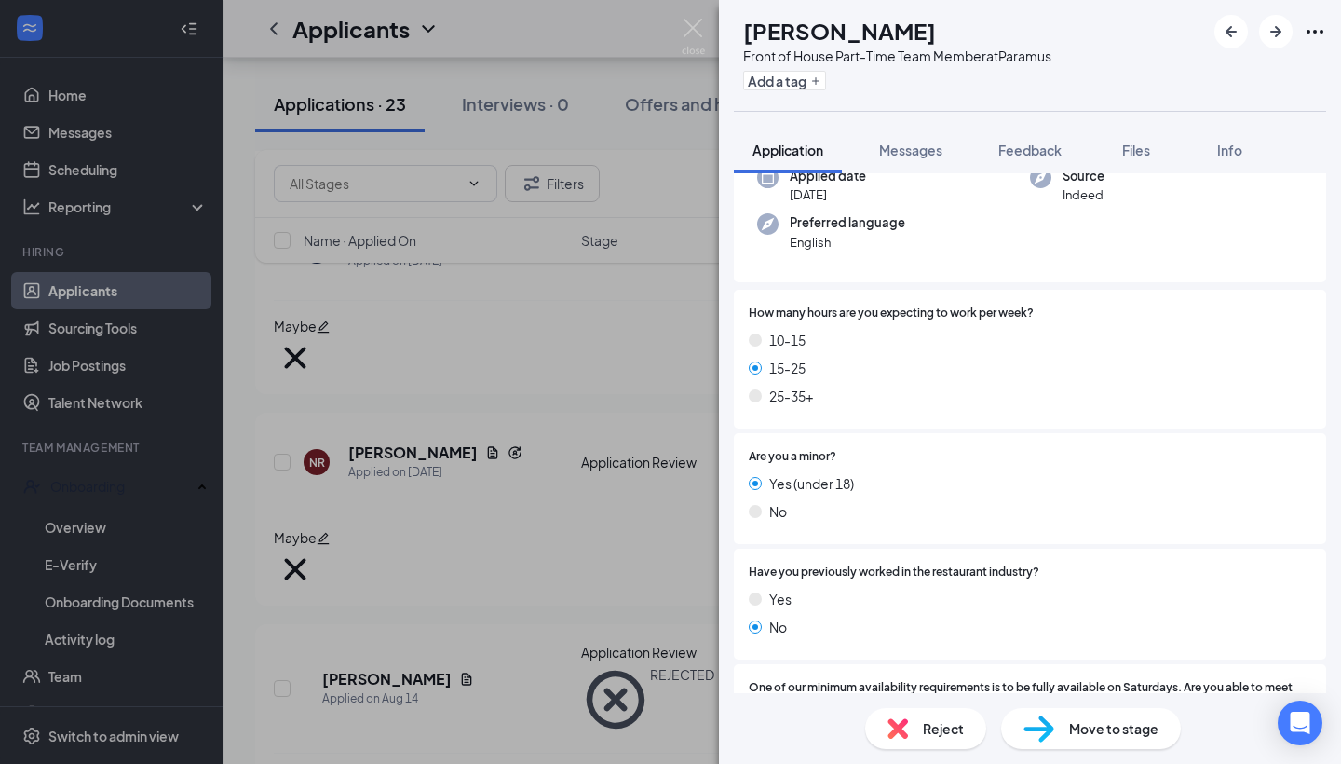
scroll to position [173, 0]
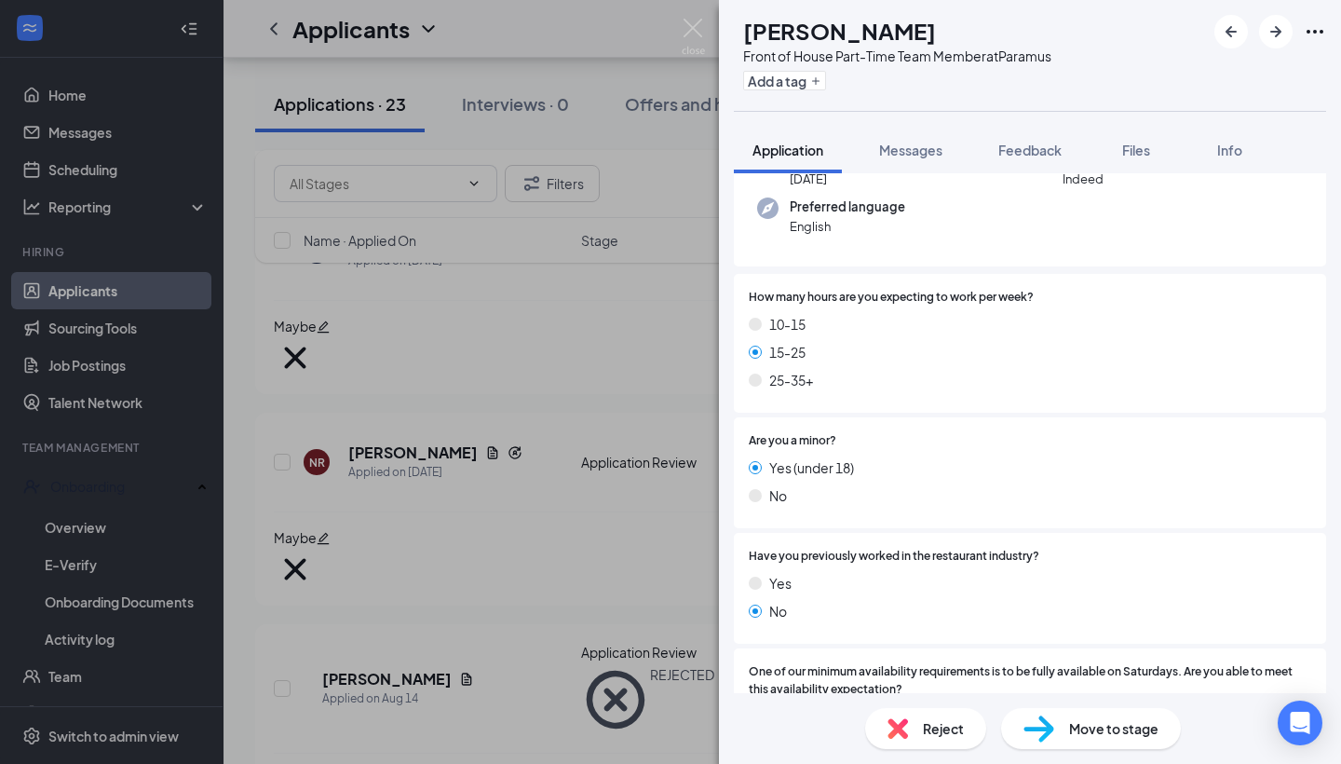
click at [947, 732] on span "Reject" at bounding box center [943, 728] width 41 height 20
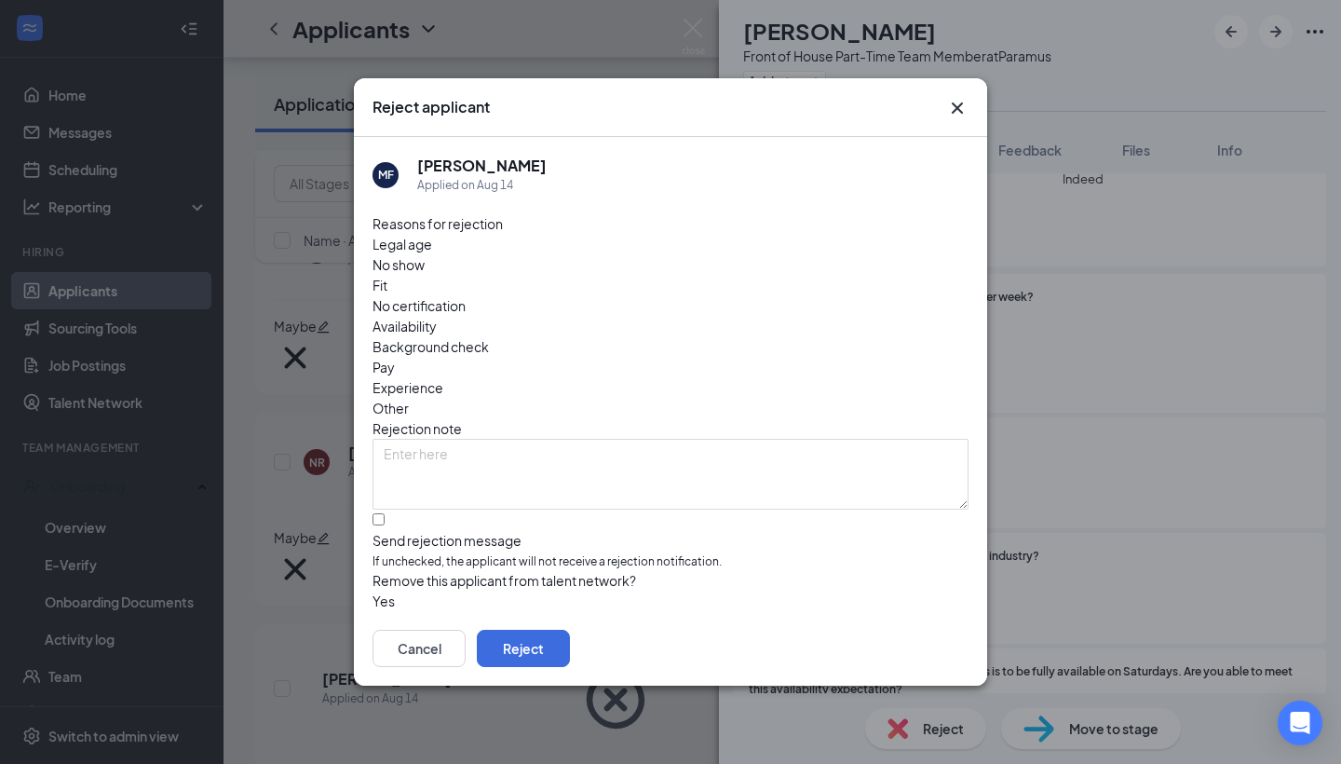
click at [785, 316] on div "Availability" at bounding box center [671, 326] width 596 height 20
click at [381, 513] on input "Send rejection message If unchecked, the applicant will not receive a rejection…" at bounding box center [379, 519] width 12 height 12
checkbox input "true"
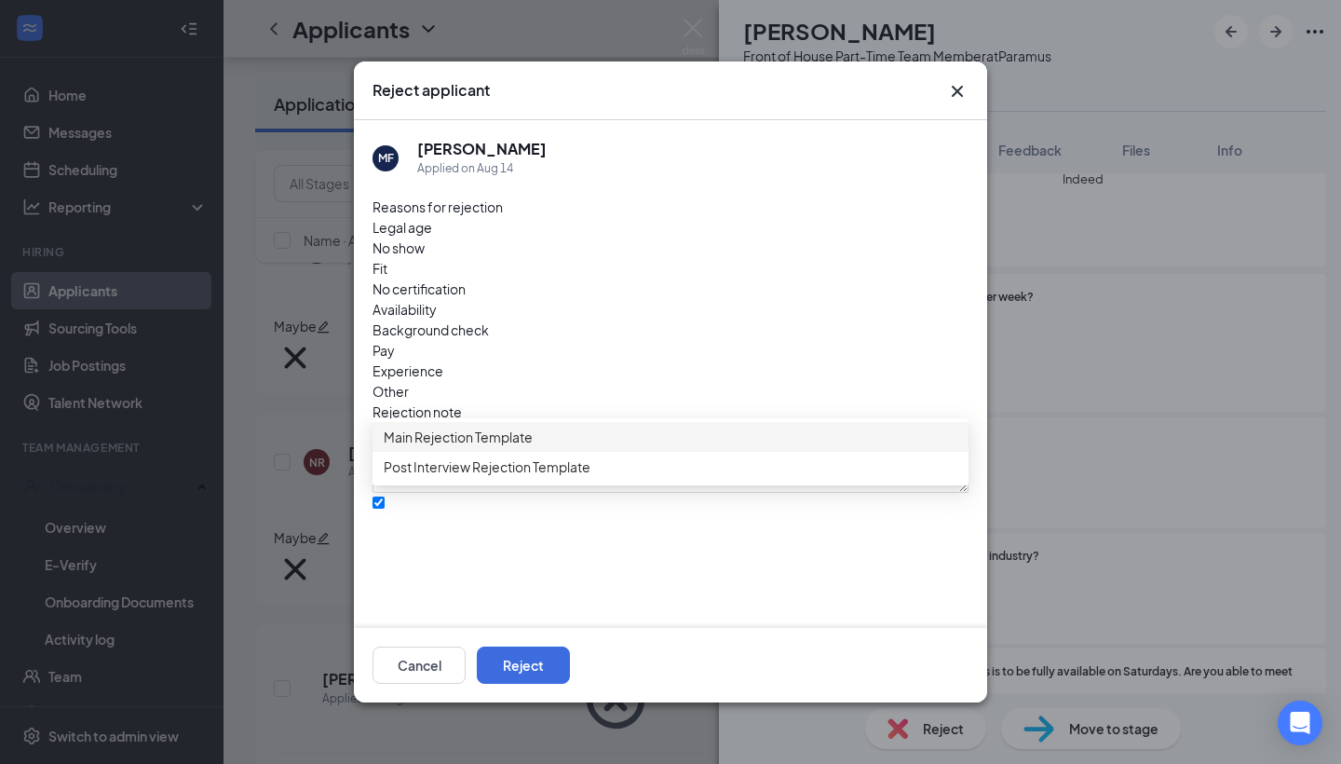
click at [456, 447] on span "Main Rejection Template" at bounding box center [458, 437] width 149 height 20
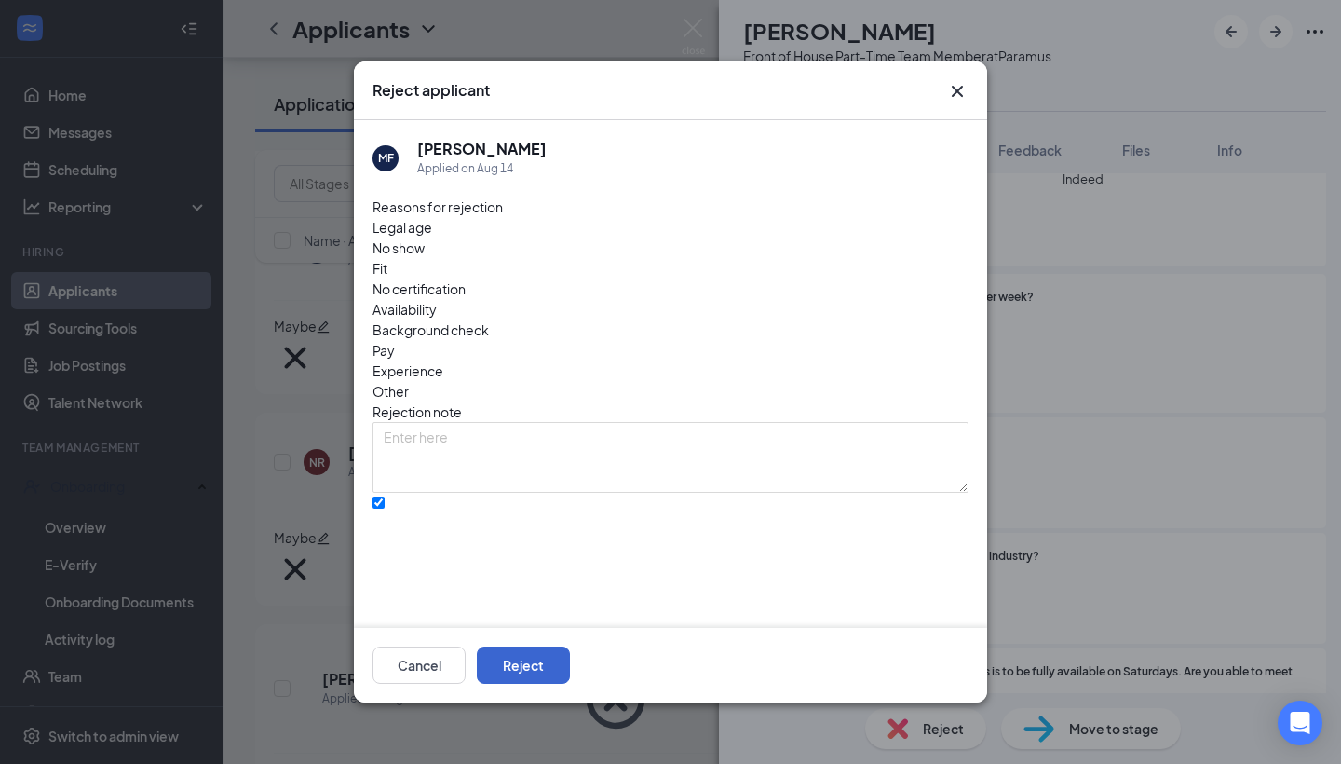
click at [570, 665] on button "Reject" at bounding box center [523, 664] width 93 height 37
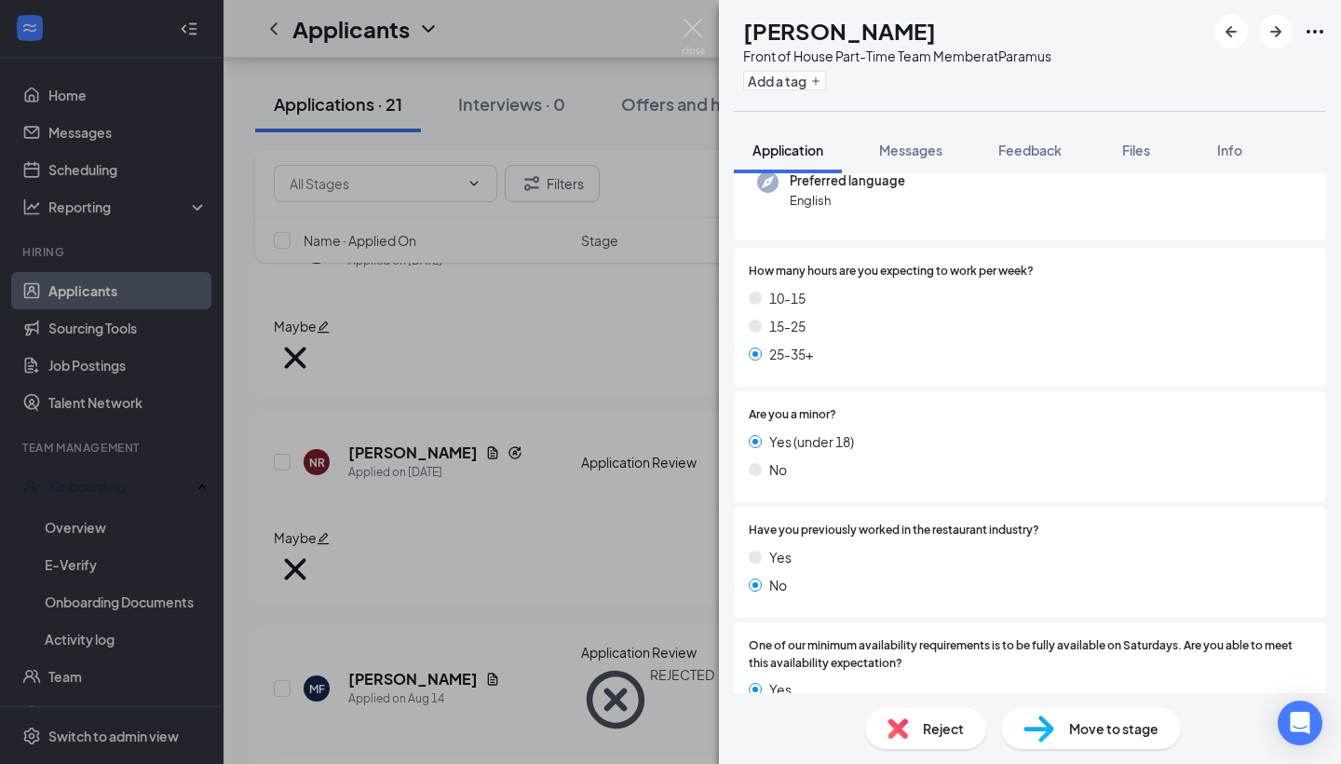
scroll to position [207, 0]
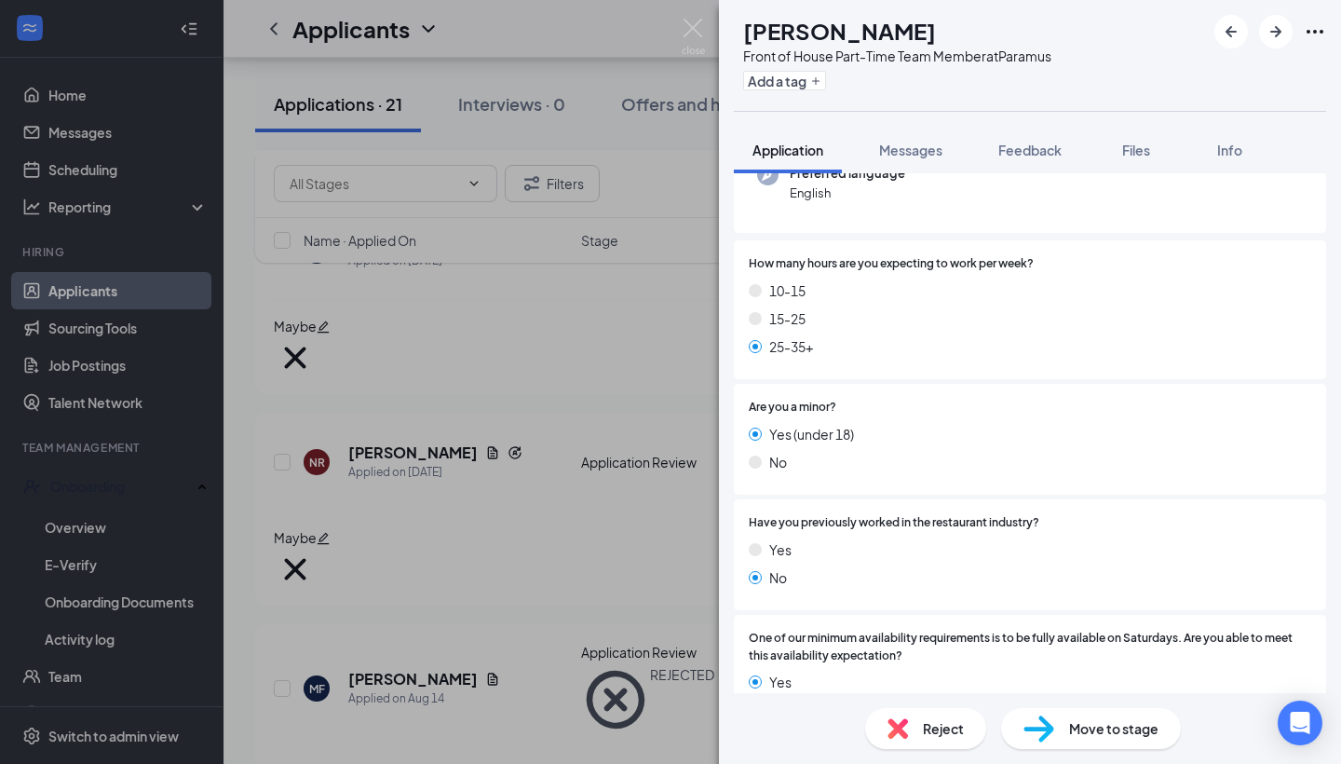
click at [958, 730] on span "Reject" at bounding box center [943, 728] width 41 height 20
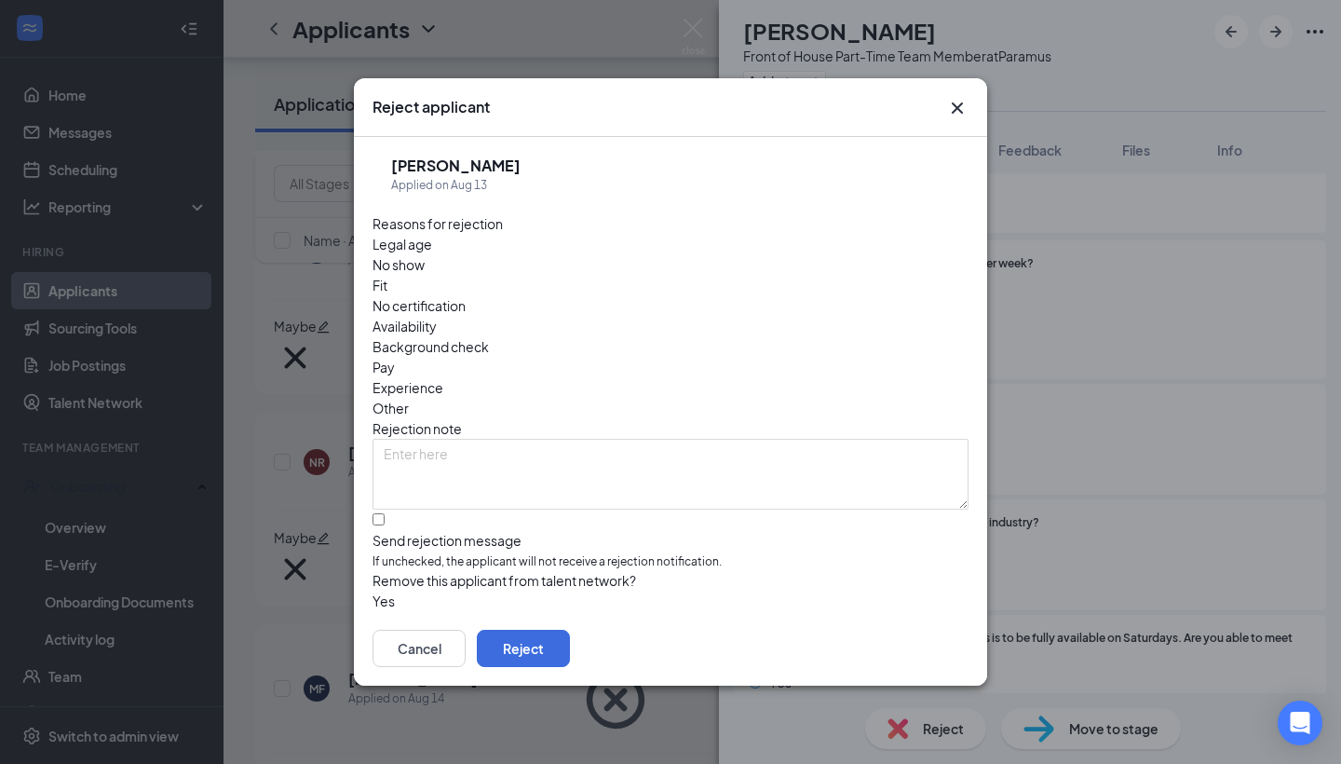
click at [437, 316] on span "Availability" at bounding box center [405, 326] width 64 height 20
click at [389, 531] on div at bounding box center [671, 531] width 596 height 0
click at [385, 513] on input "Send rejection message If unchecked, the applicant will not receive a rejection…" at bounding box center [379, 519] width 12 height 12
checkbox input "true"
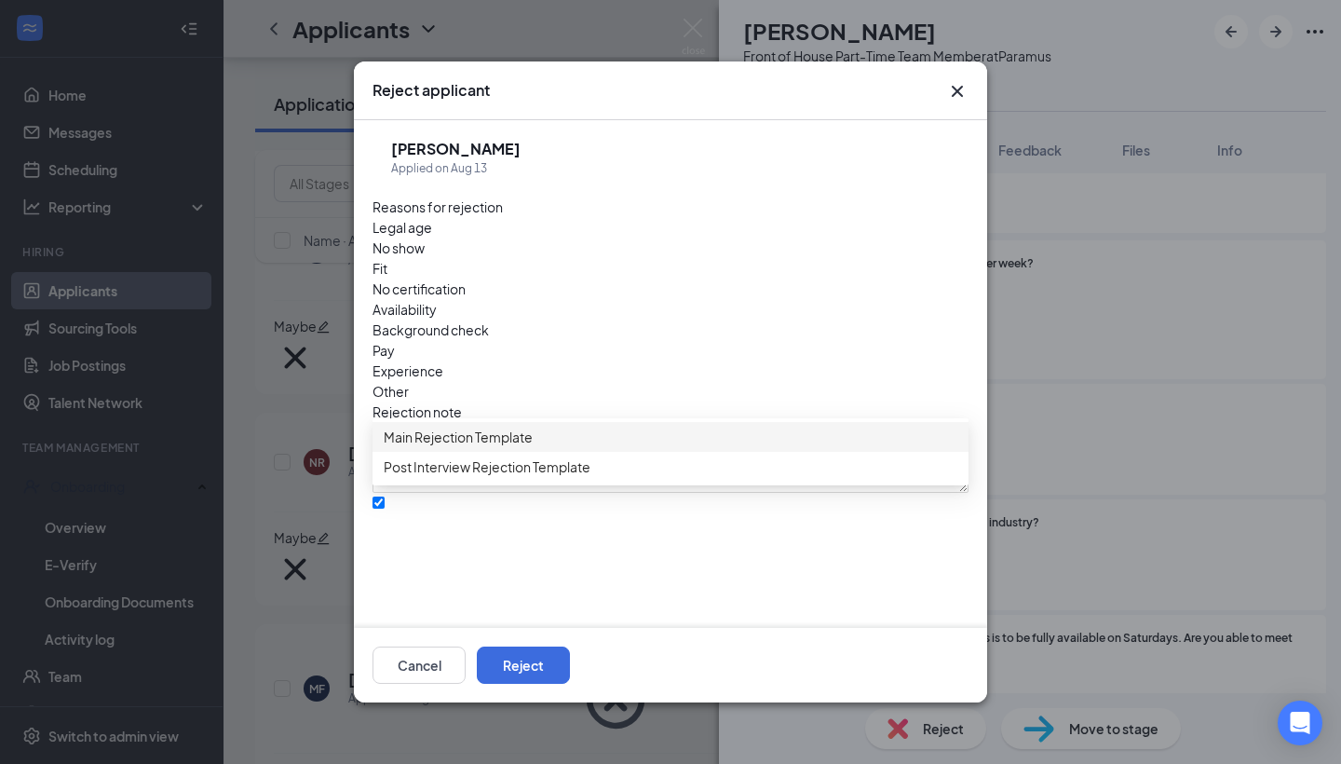
click at [465, 447] on span "Main Rejection Template" at bounding box center [458, 437] width 149 height 20
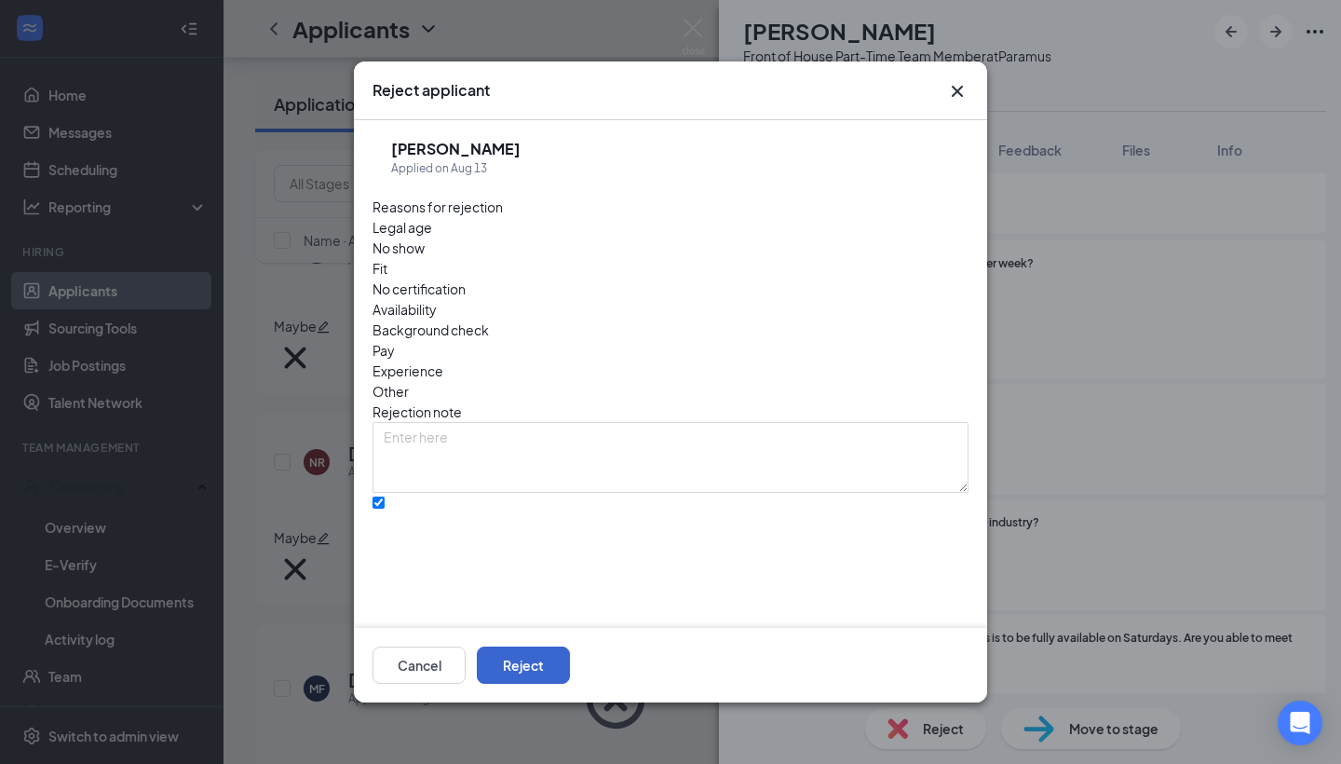
click at [570, 663] on button "Reject" at bounding box center [523, 664] width 93 height 37
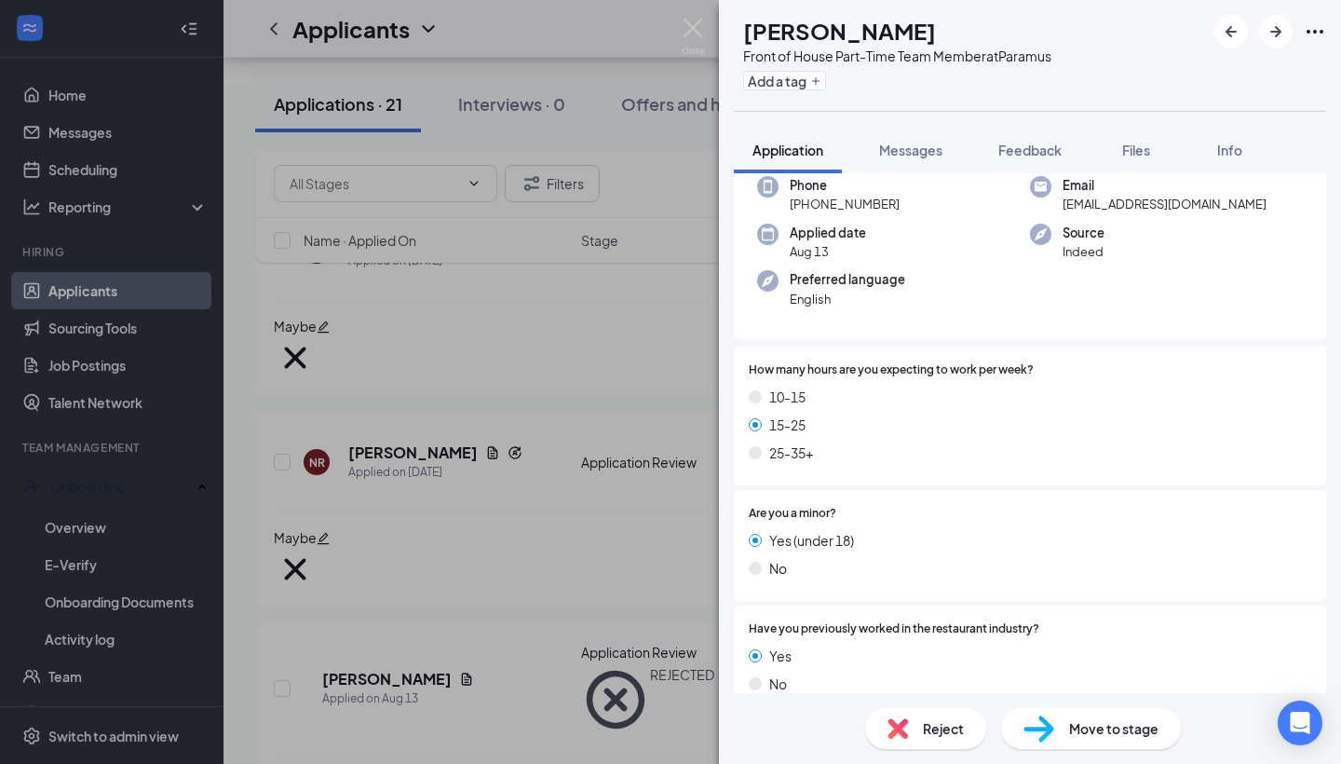
scroll to position [102, 0]
click at [932, 742] on div "Reject" at bounding box center [925, 728] width 121 height 41
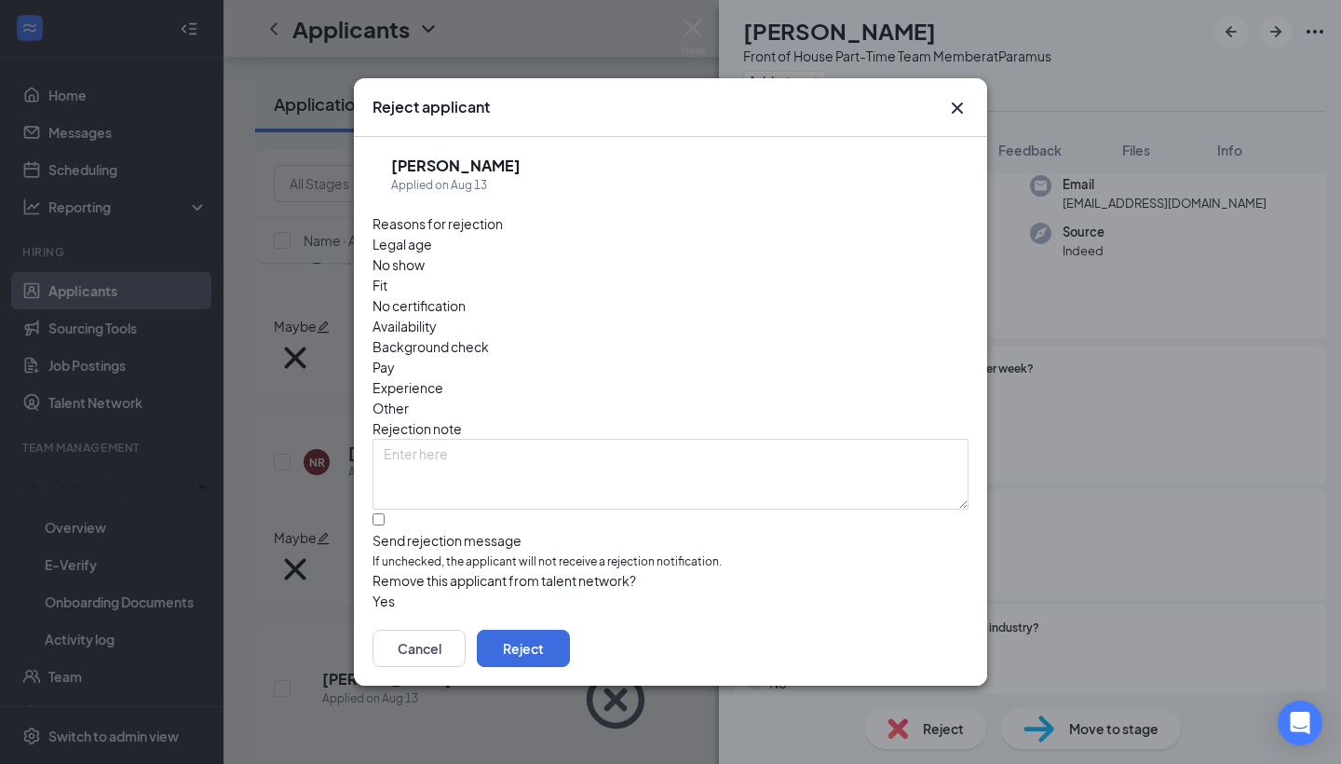
click at [437, 316] on span "Availability" at bounding box center [405, 326] width 64 height 20
click at [381, 513] on input "Send rejection message If unchecked, the applicant will not receive a rejection…" at bounding box center [379, 519] width 12 height 12
checkbox input "true"
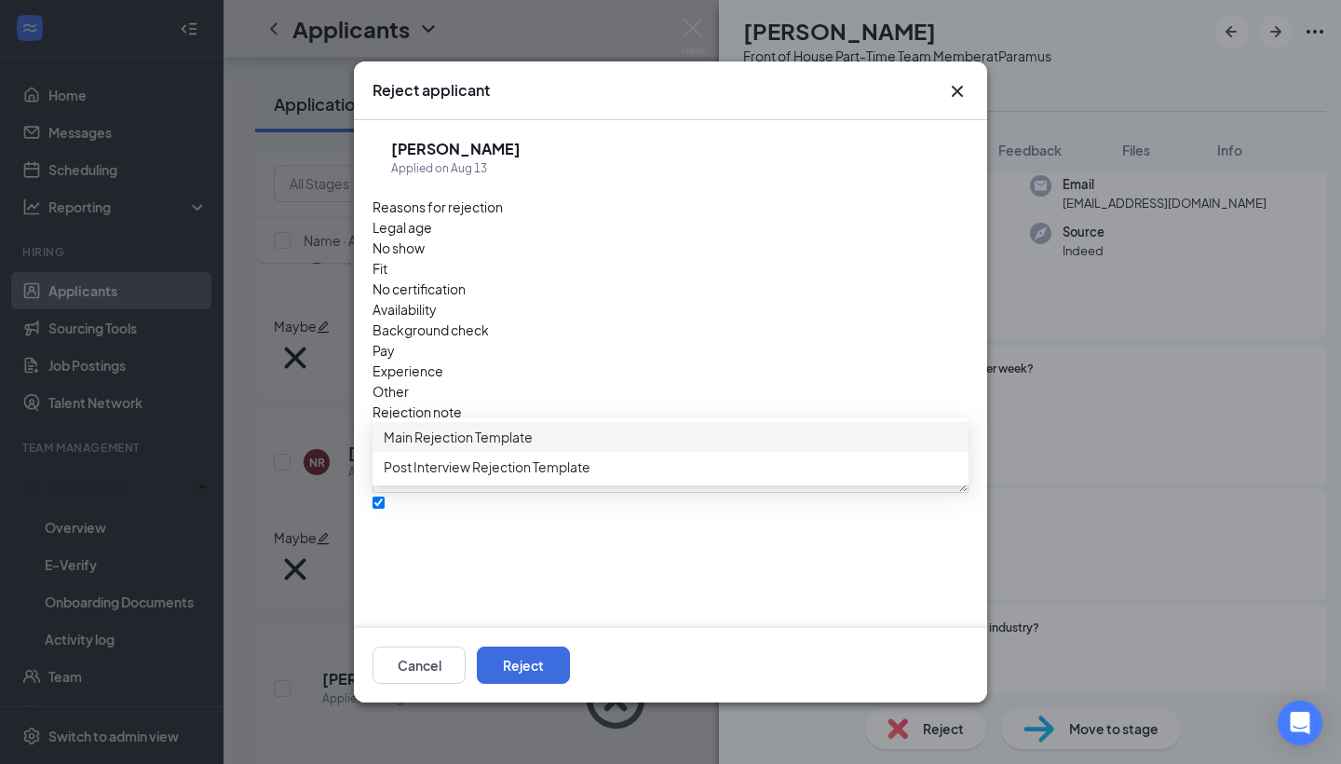
click at [562, 452] on div "Main Rejection Template" at bounding box center [671, 437] width 596 height 30
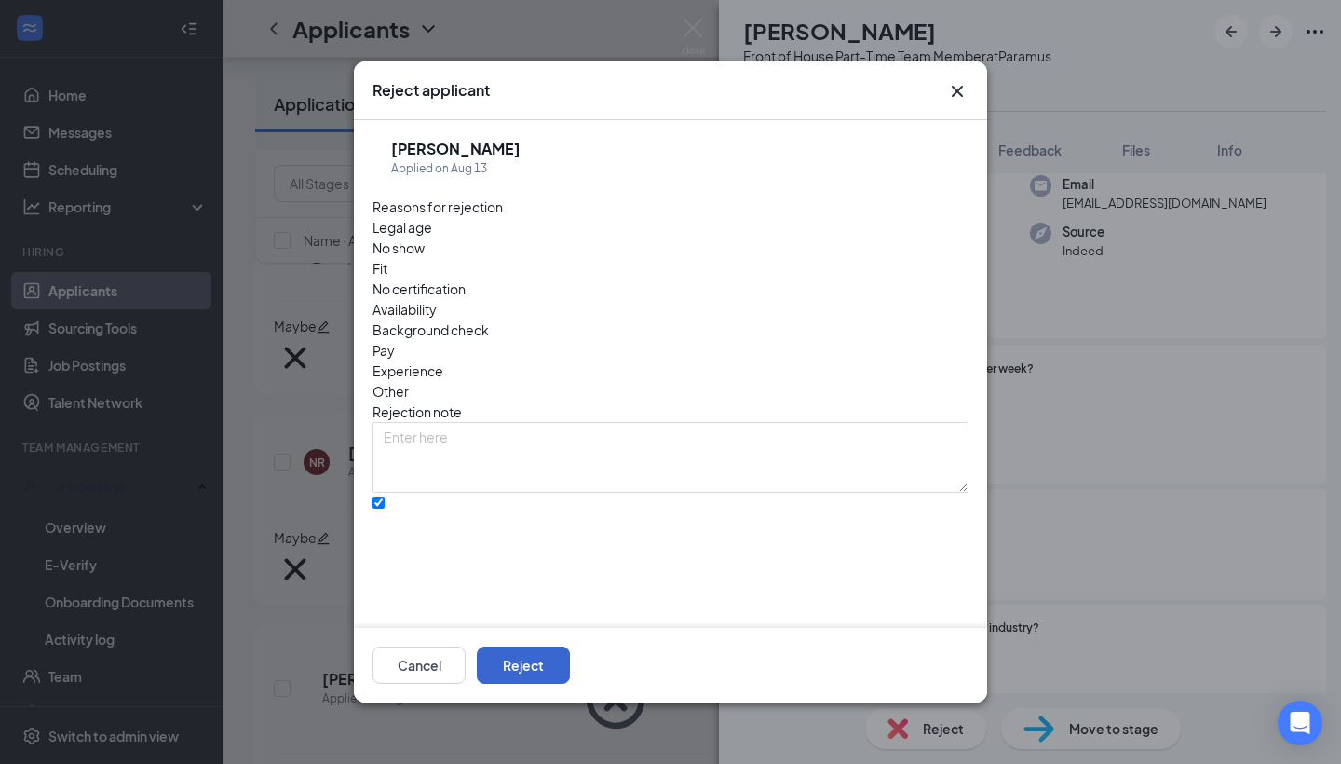
click at [570, 681] on button "Reject" at bounding box center [523, 664] width 93 height 37
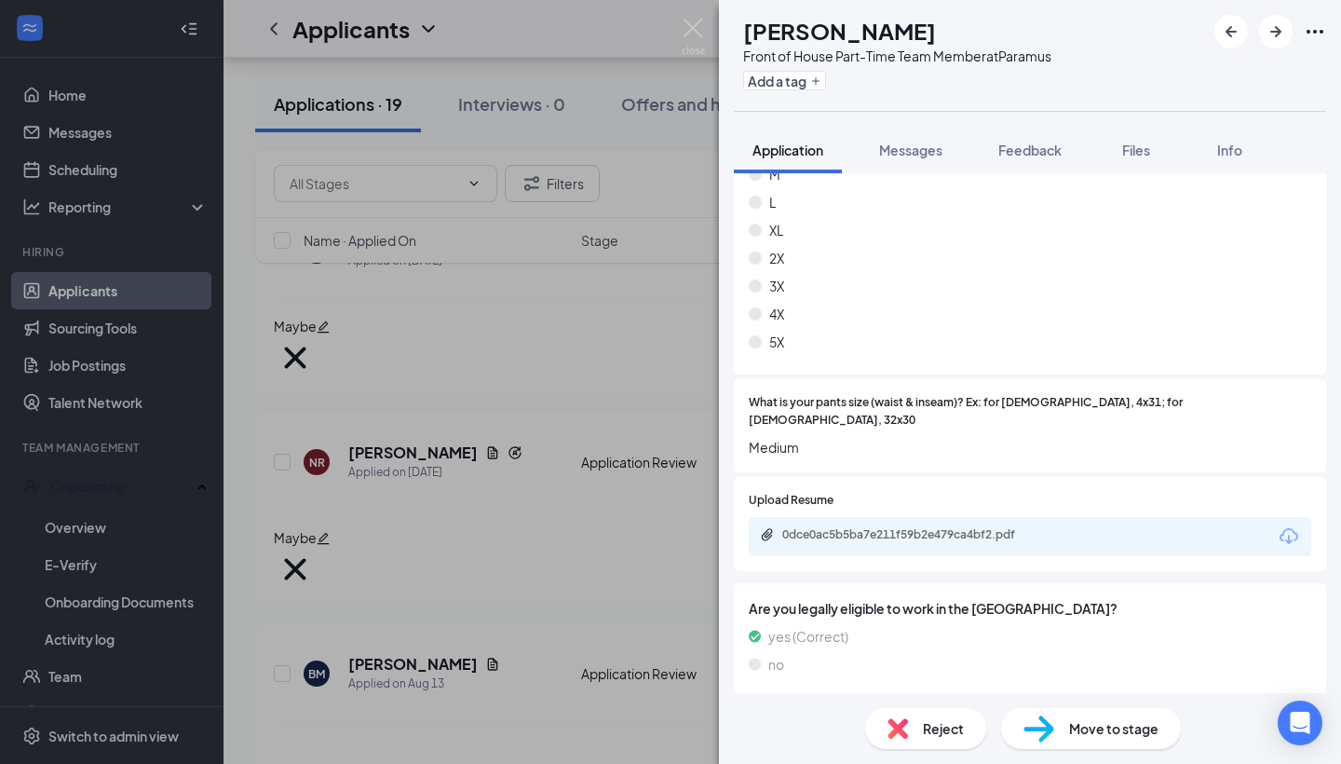
scroll to position [1180, 0]
click at [963, 528] on div "0dce0ac5b5ba7e211f59b2e479ca4bf2.pdf" at bounding box center [912, 535] width 261 height 15
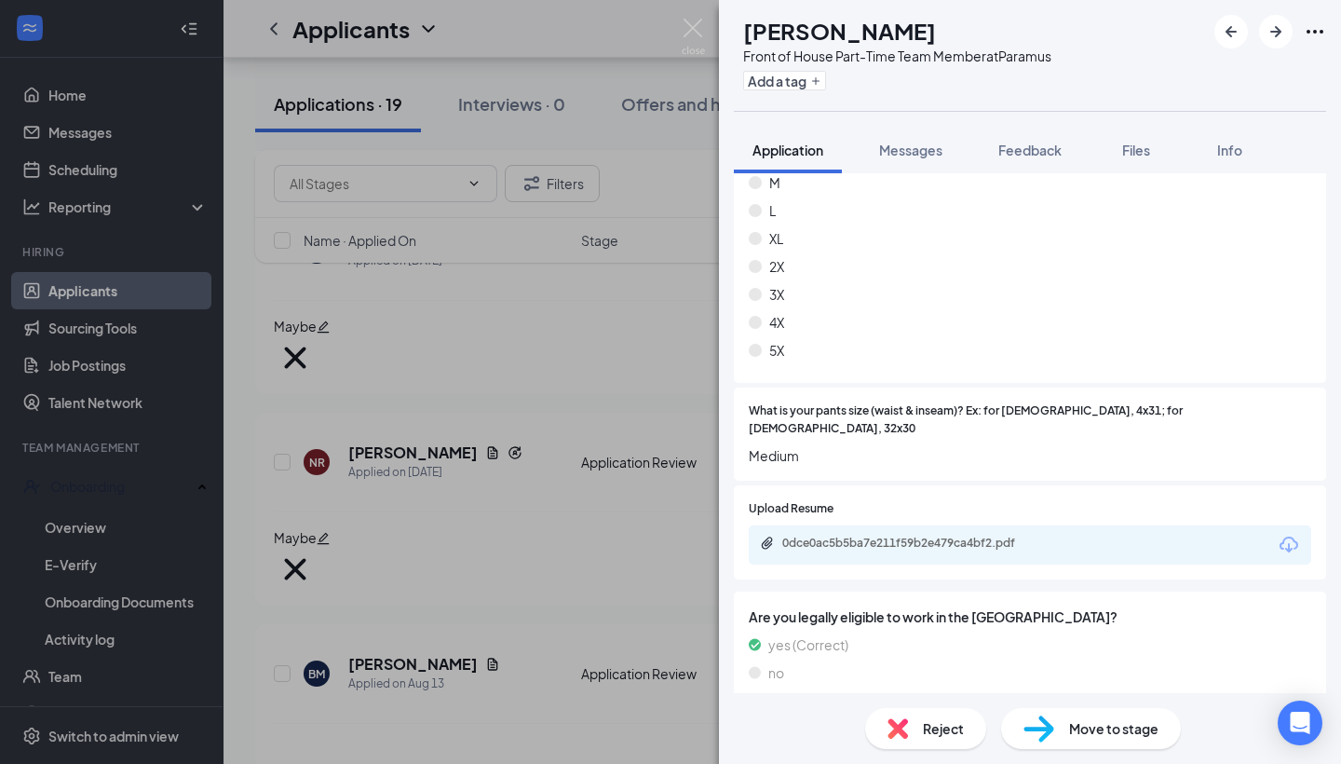
click at [887, 535] on div "0dce0ac5b5ba7e211f59b2e479ca4bf2.pdf" at bounding box center [912, 542] width 261 height 15
click at [978, 538] on div "0dce0ac5b5ba7e211f59b2e479ca4bf2.pdf" at bounding box center [912, 542] width 261 height 15
click at [957, 725] on span "Reject" at bounding box center [943, 728] width 41 height 20
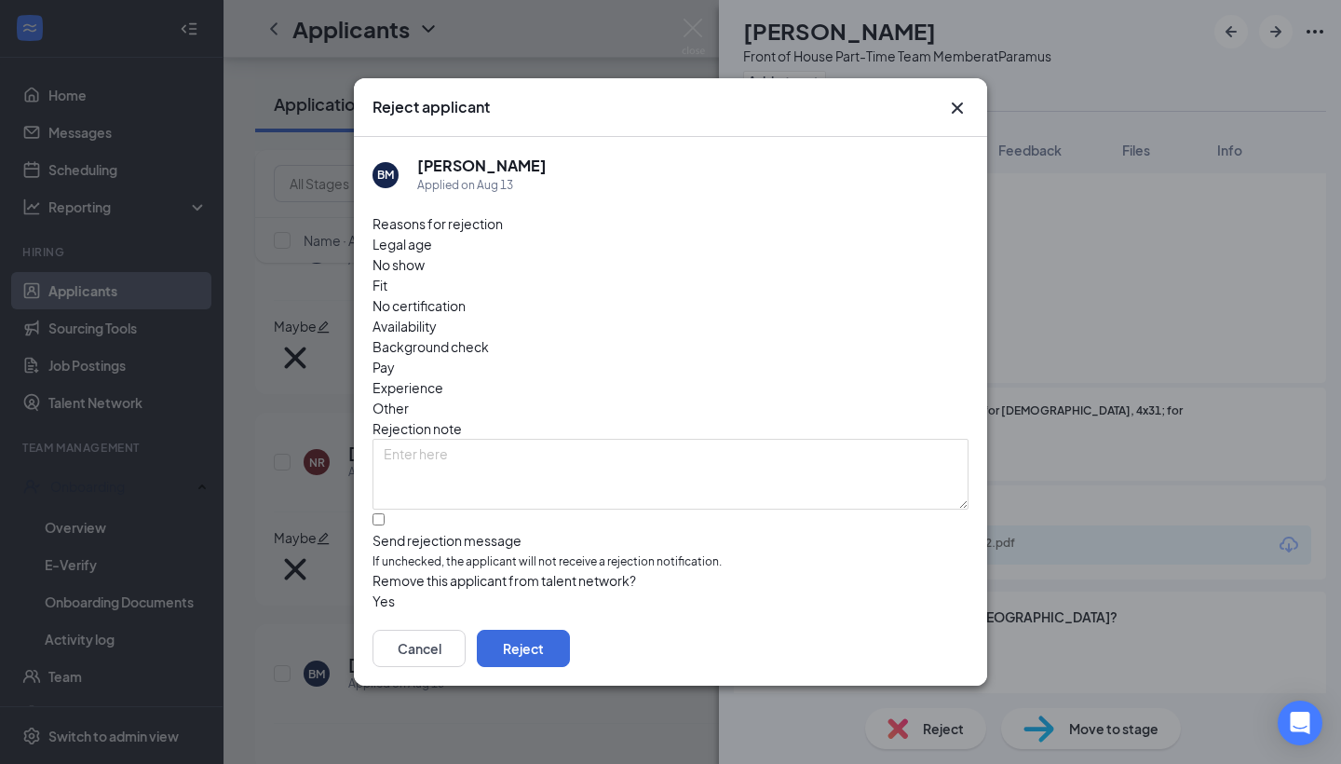
click at [745, 398] on div "Other" at bounding box center [671, 408] width 596 height 20
click at [391, 514] on label "Send rejection message If unchecked, the applicant will not receive a rejection…" at bounding box center [671, 542] width 596 height 57
click at [385, 513] on input "Send rejection message If unchecked, the applicant will not receive a rejection…" at bounding box center [379, 519] width 12 height 12
checkbox input "true"
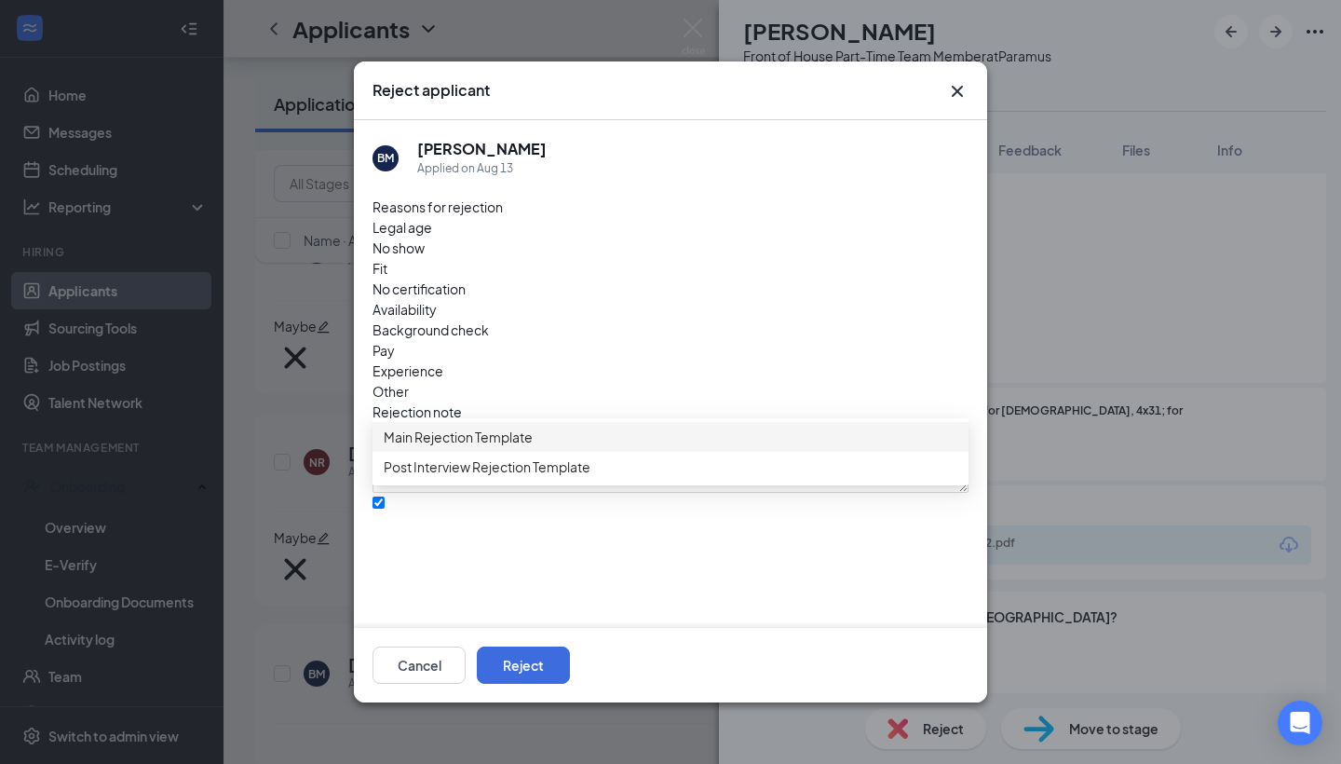
click at [527, 447] on span "Main Rejection Template" at bounding box center [458, 437] width 149 height 20
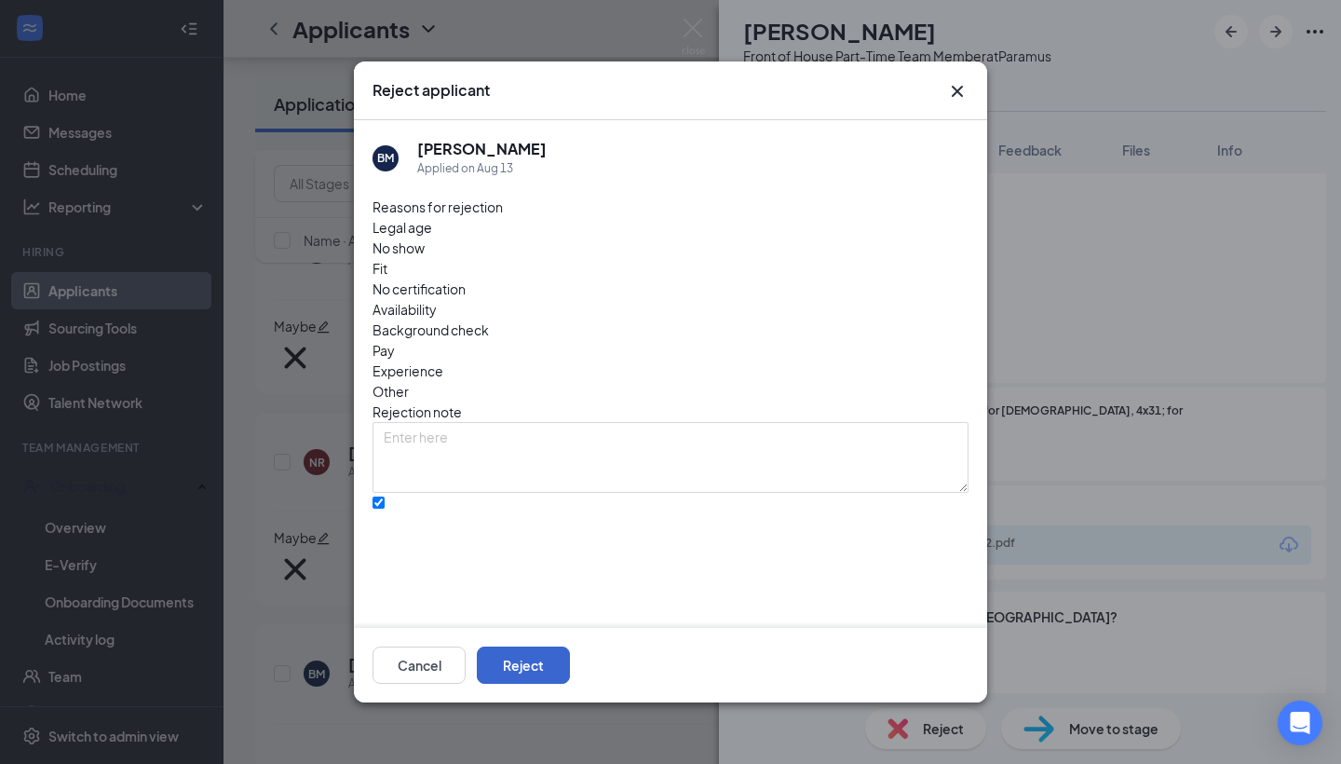
click at [570, 671] on button "Reject" at bounding box center [523, 664] width 93 height 37
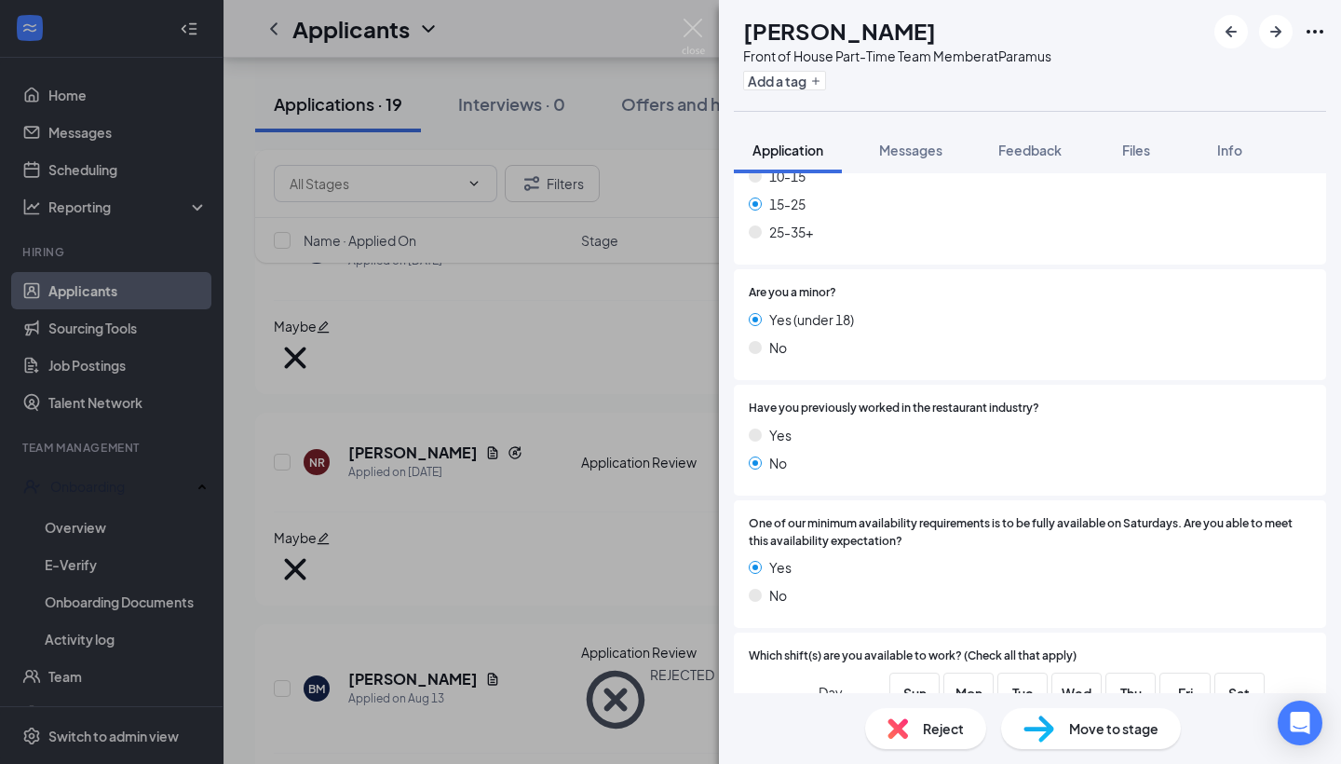
scroll to position [329, 0]
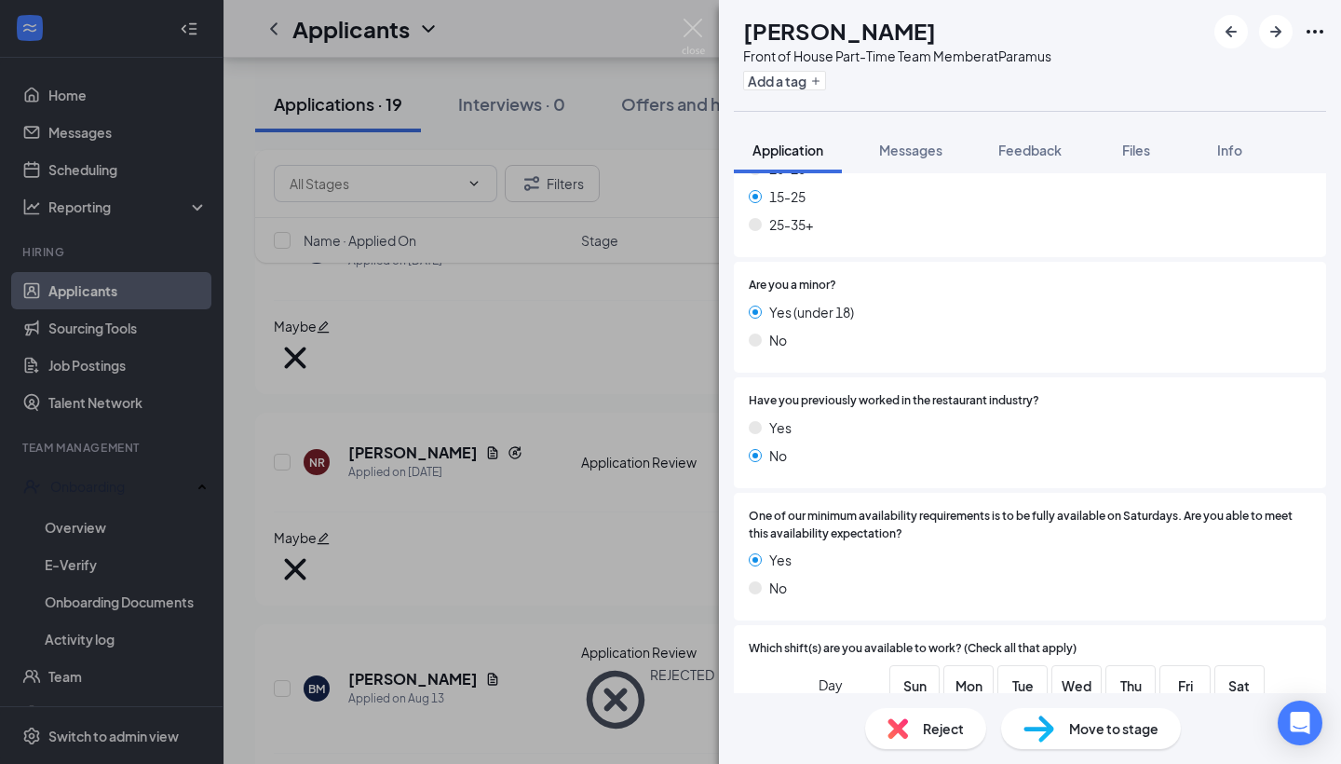
click at [928, 744] on div "Reject" at bounding box center [925, 728] width 121 height 41
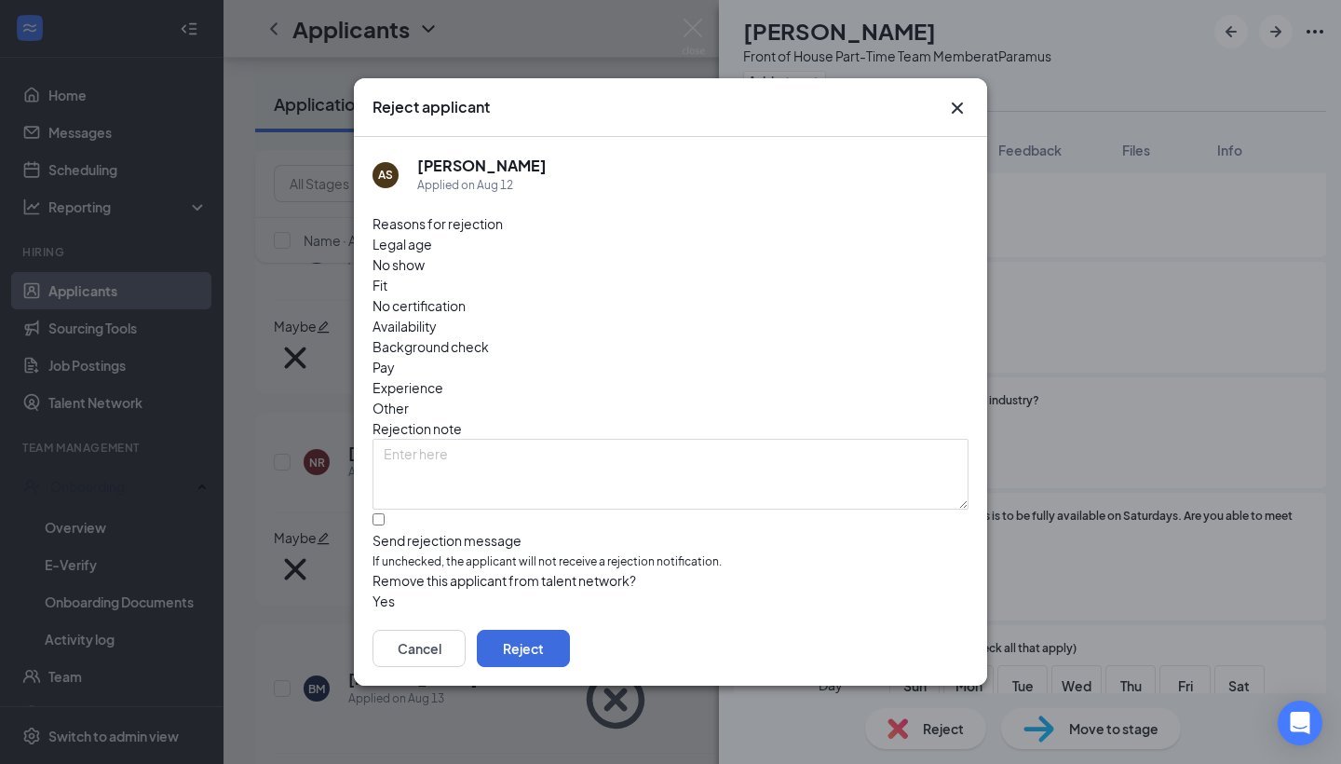
click at [437, 316] on span "Availability" at bounding box center [405, 326] width 64 height 20
click at [387, 531] on div at bounding box center [671, 531] width 596 height 0
click at [385, 513] on input "Send rejection message If unchecked, the applicant will not receive a rejection…" at bounding box center [379, 519] width 12 height 12
checkbox input "true"
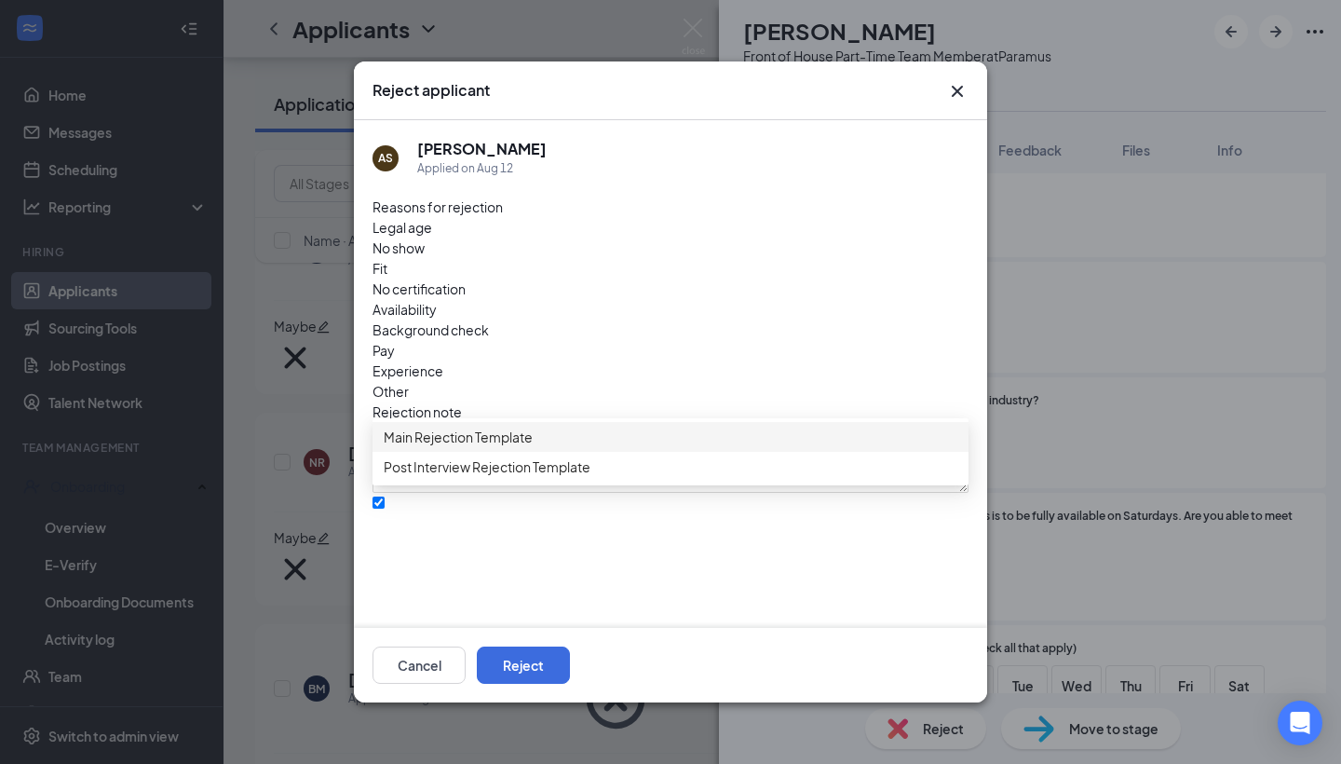
click at [499, 432] on div "Main Rejection Template" at bounding box center [671, 437] width 596 height 30
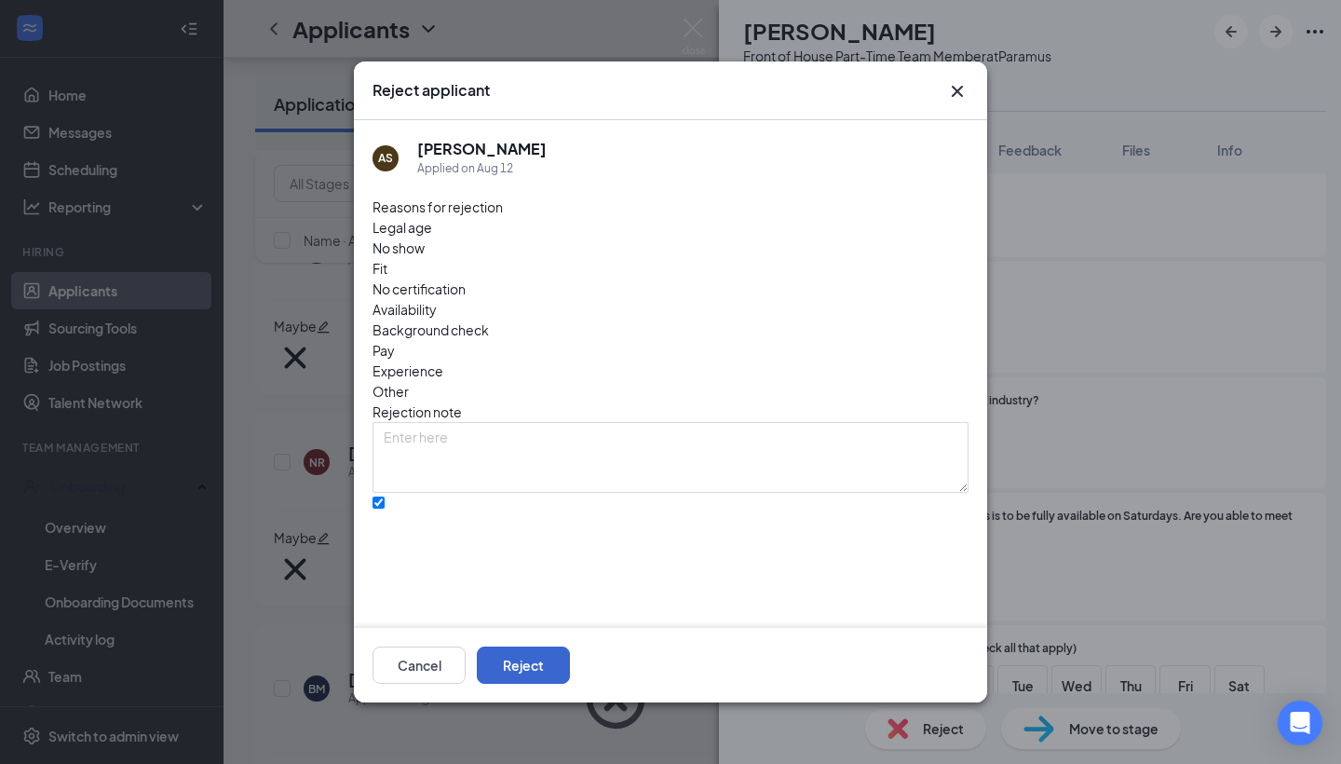
click at [570, 661] on button "Reject" at bounding box center [523, 664] width 93 height 37
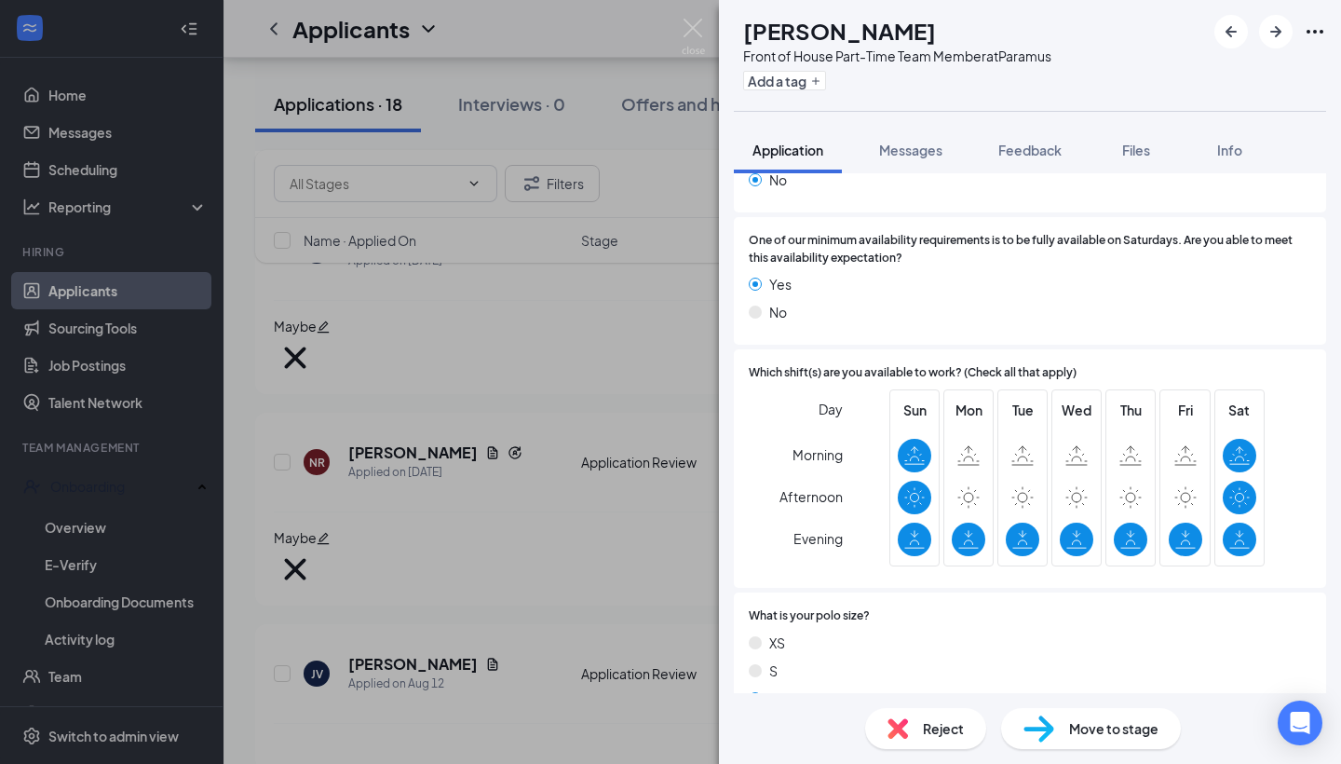
scroll to position [657, 0]
click at [920, 715] on div "Reject" at bounding box center [925, 728] width 121 height 41
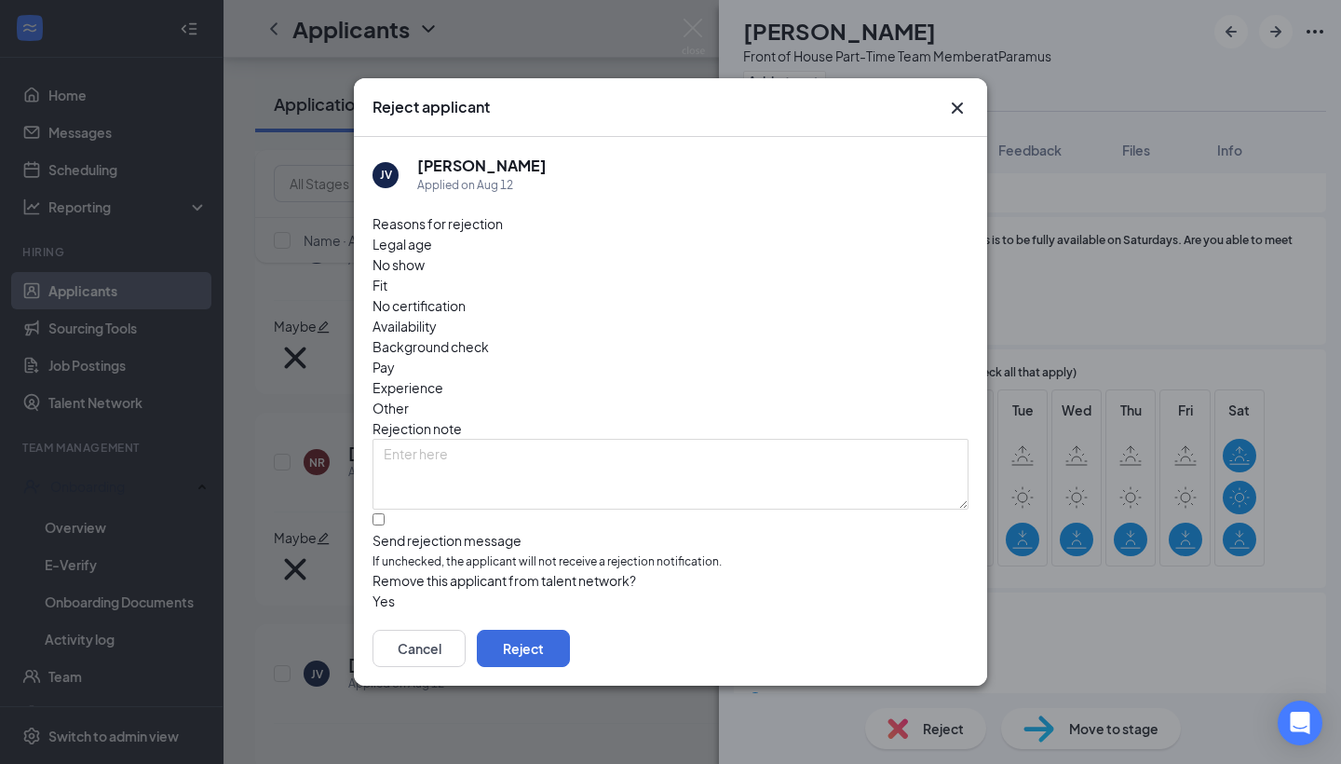
click at [437, 316] on span "Availability" at bounding box center [405, 326] width 64 height 20
click at [383, 531] on div at bounding box center [671, 531] width 596 height 0
click at [383, 513] on input "Send rejection message If unchecked, the applicant will not receive a rejection…" at bounding box center [379, 519] width 12 height 12
checkbox input "true"
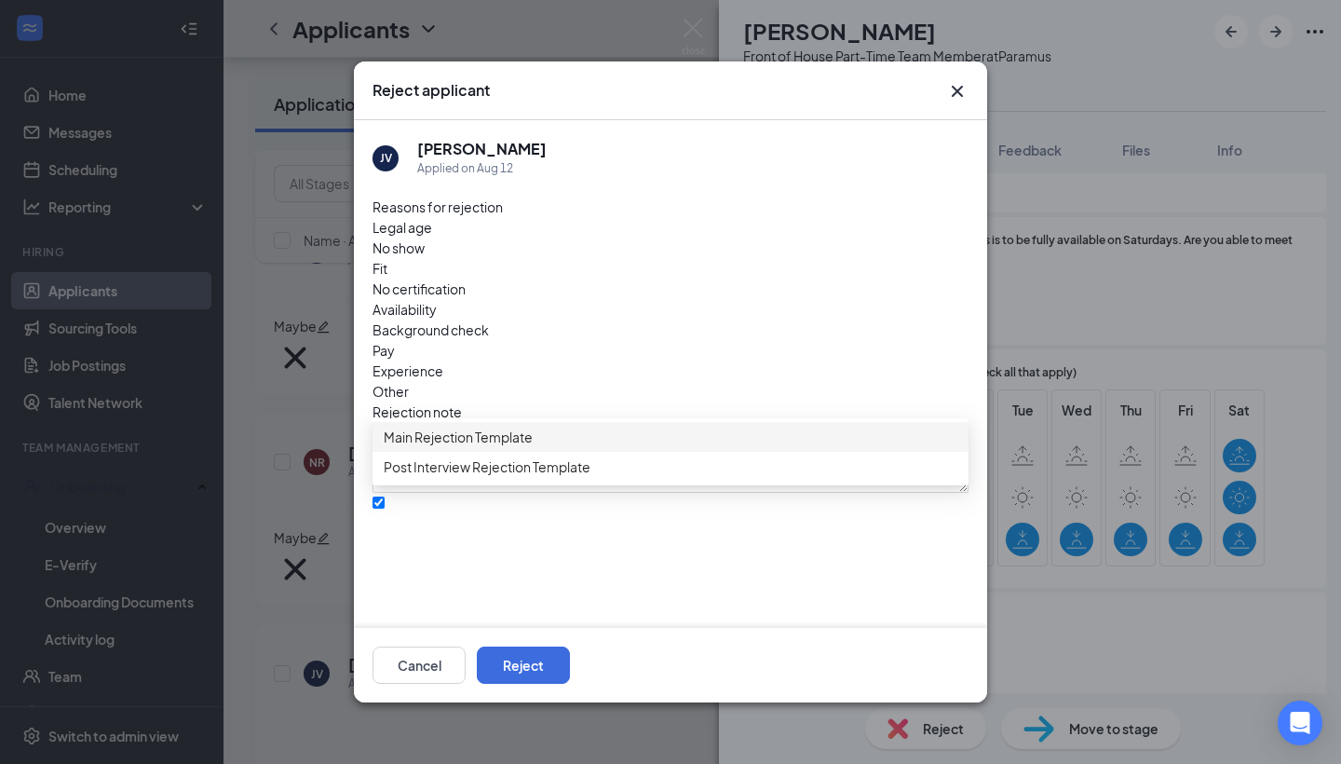
click at [589, 447] on span "Main Rejection Template" at bounding box center [671, 437] width 574 height 20
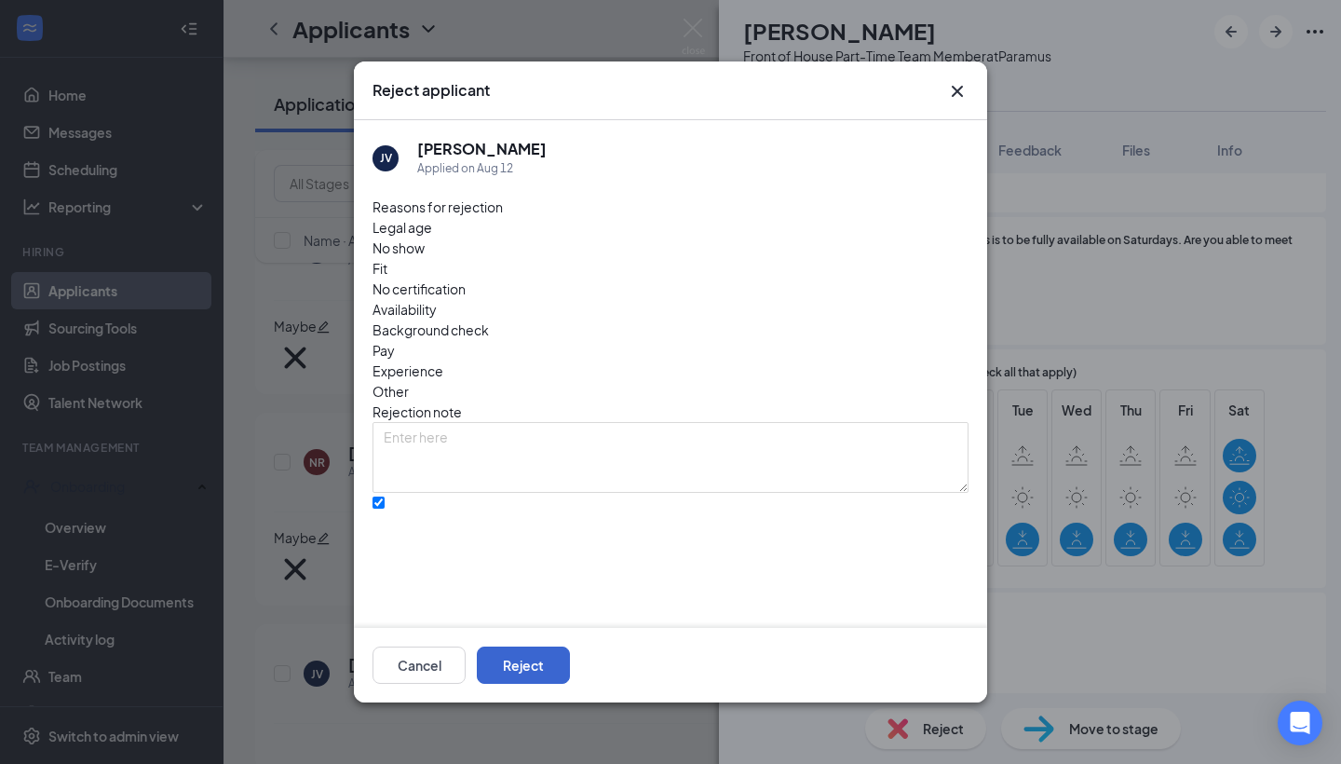
click at [570, 657] on button "Reject" at bounding box center [523, 664] width 93 height 37
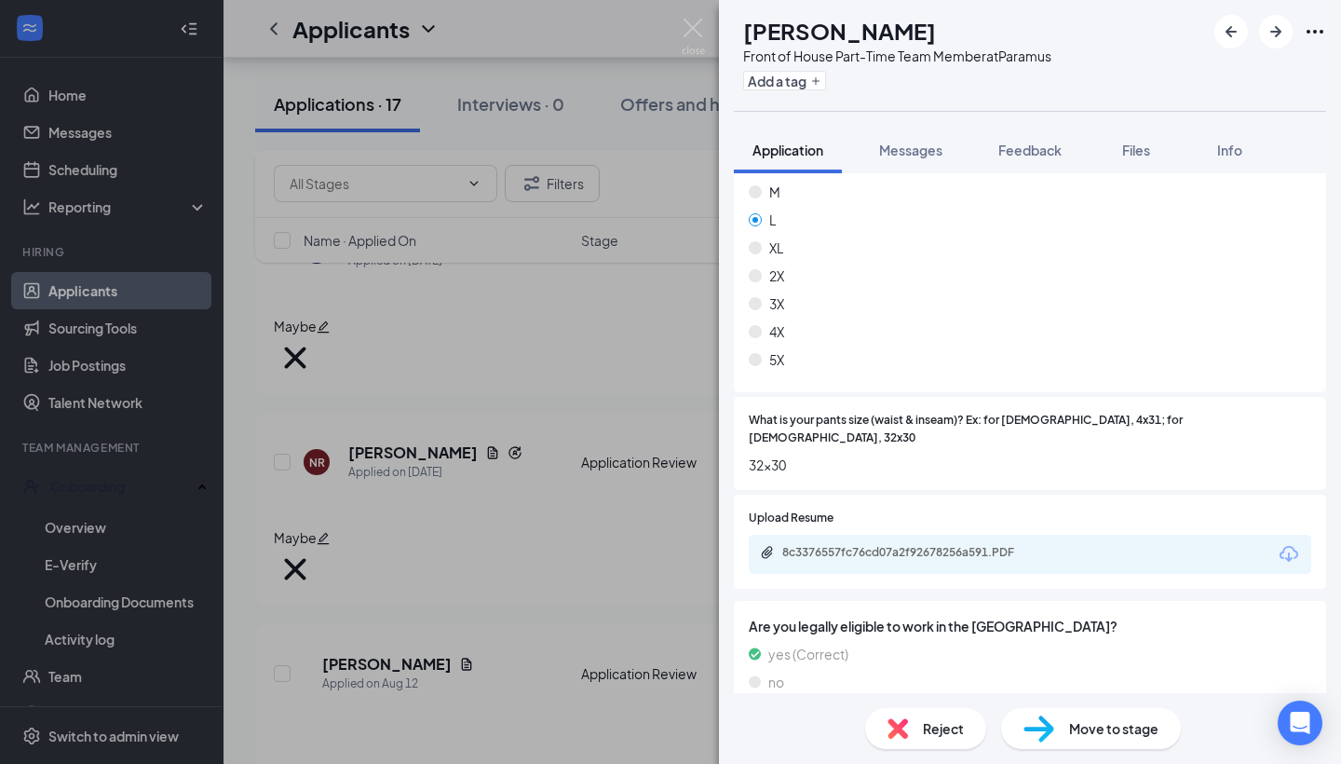
scroll to position [1109, 0]
click at [883, 547] on div "8c3376557fc76cd07a2f92678256a591.PDF" at bounding box center [912, 554] width 261 height 15
click at [826, 87] on button "Add a tag" at bounding box center [784, 81] width 83 height 20
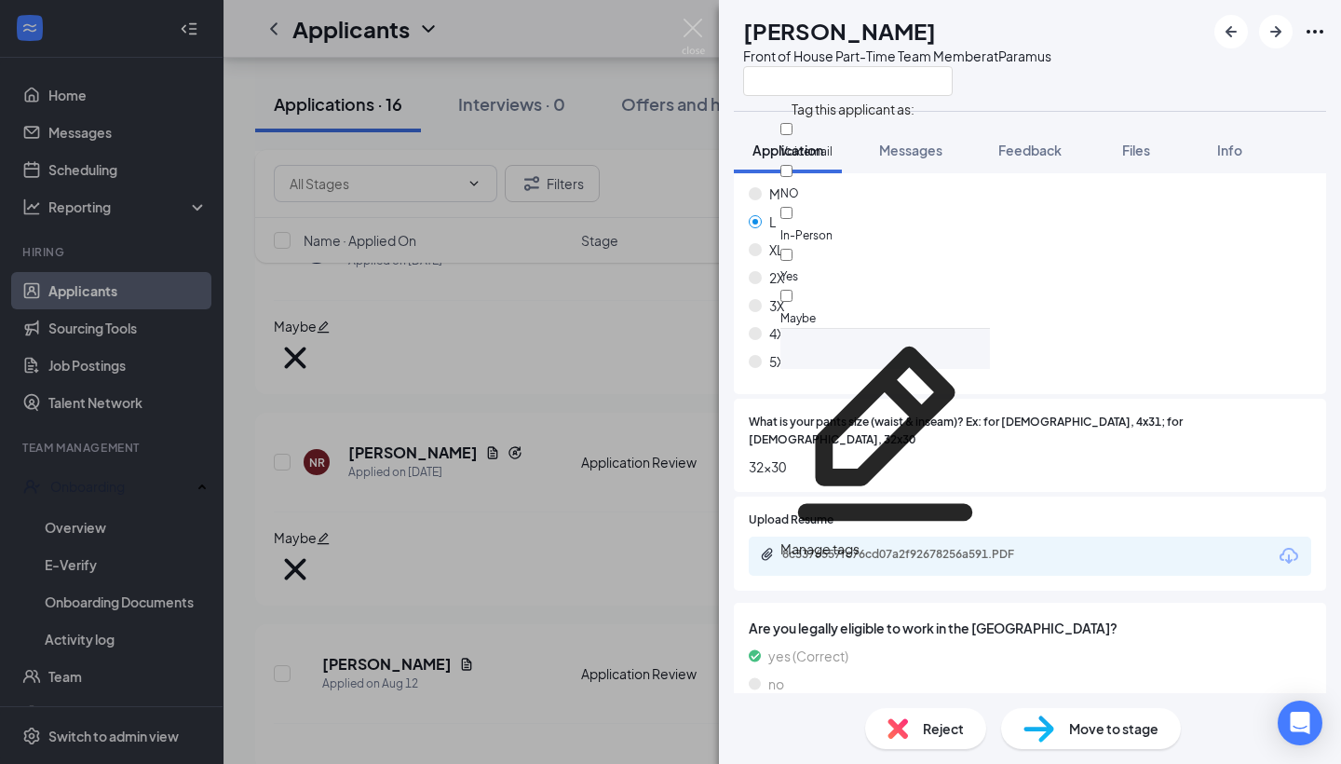
click at [890, 286] on div "Maybe" at bounding box center [885, 307] width 210 height 42
checkbox input "true"
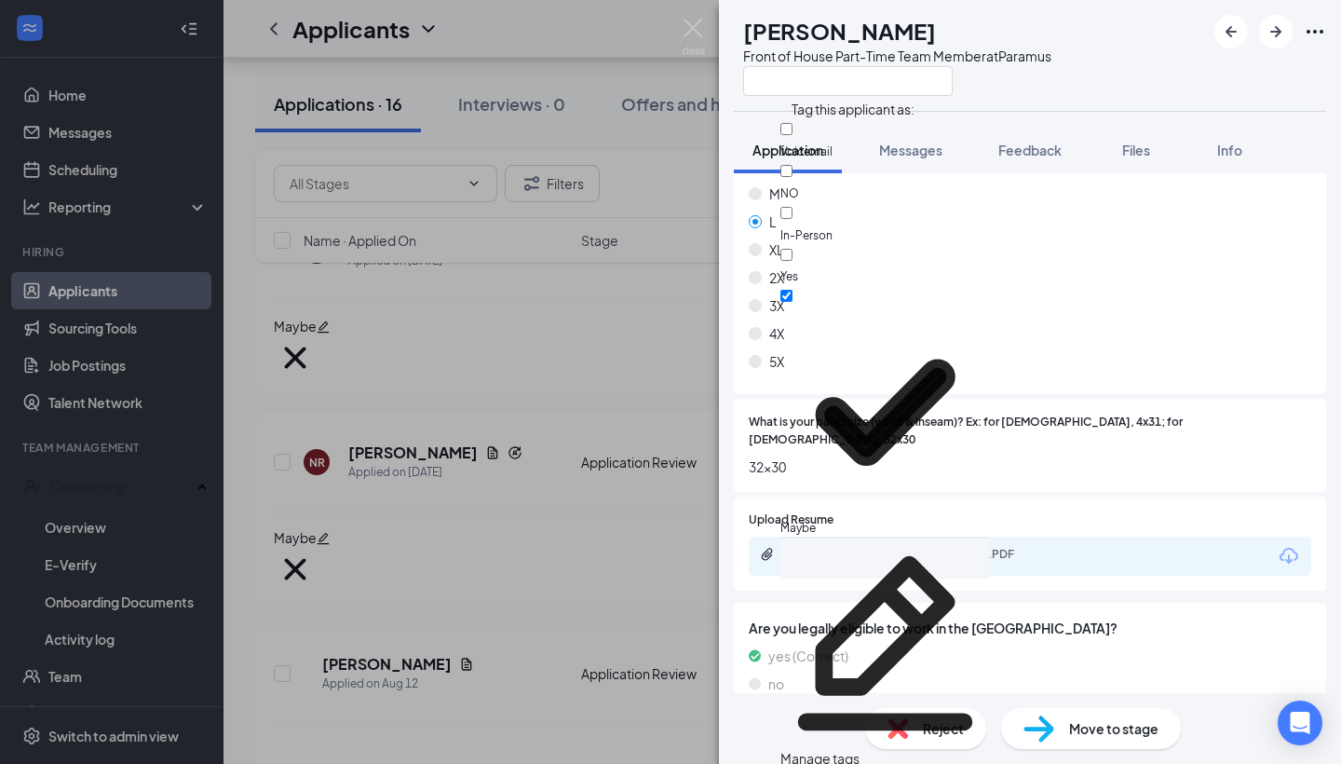
click at [1175, 183] on div "M" at bounding box center [1030, 193] width 562 height 20
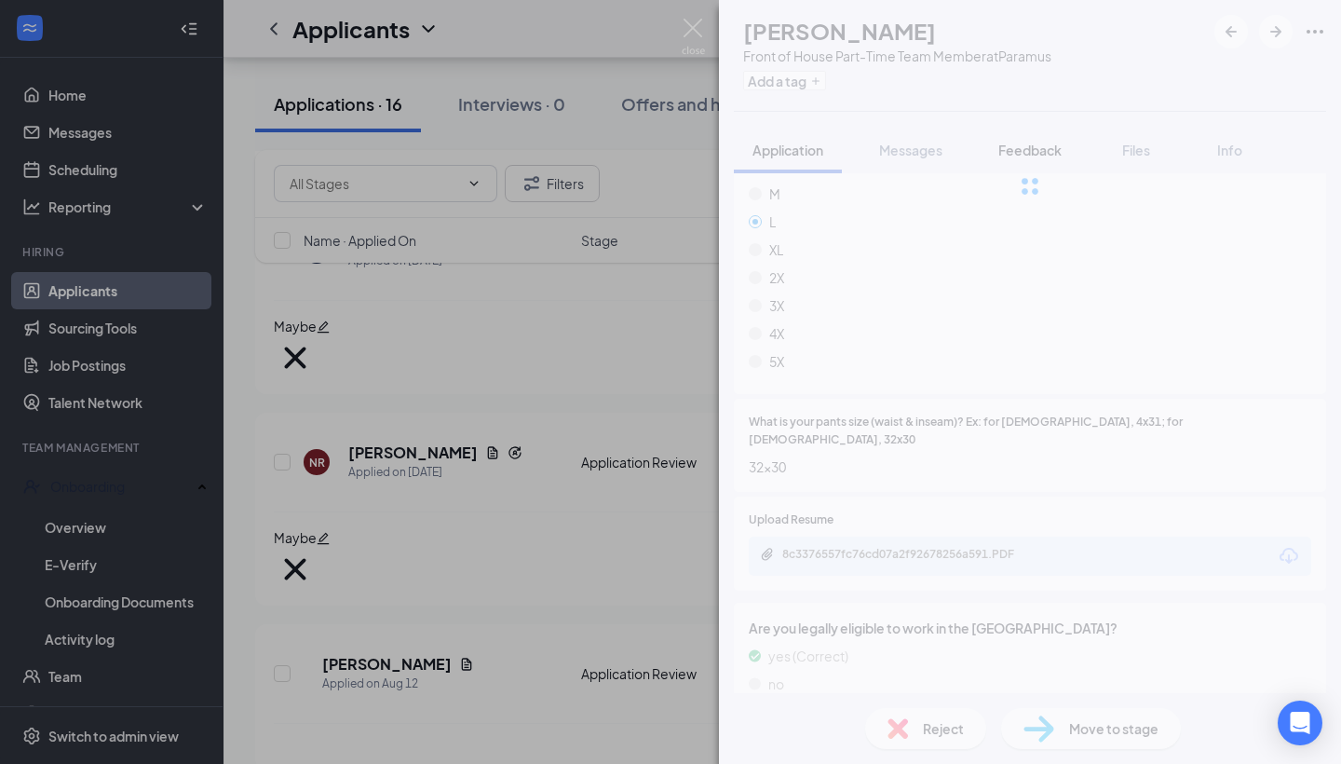
scroll to position [1102, 0]
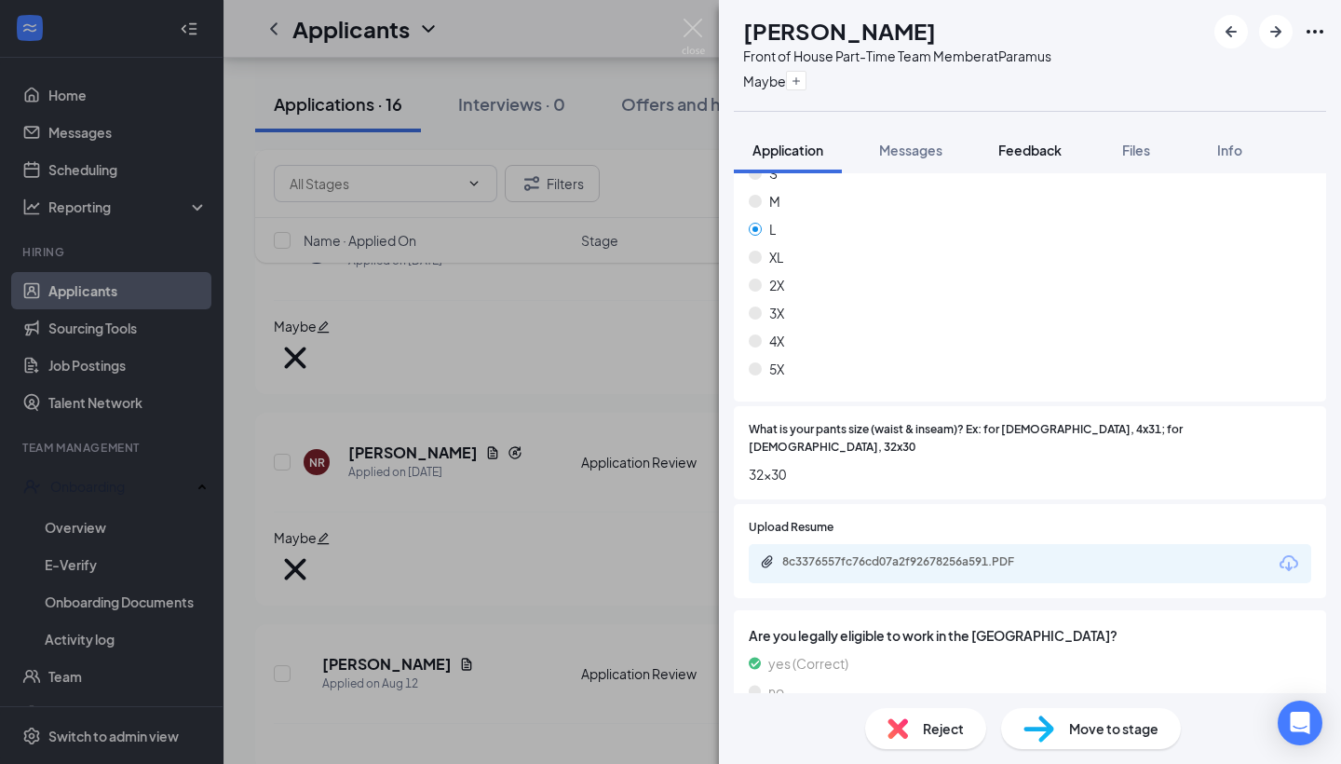
click at [1036, 153] on span "Feedback" at bounding box center [1029, 150] width 63 height 17
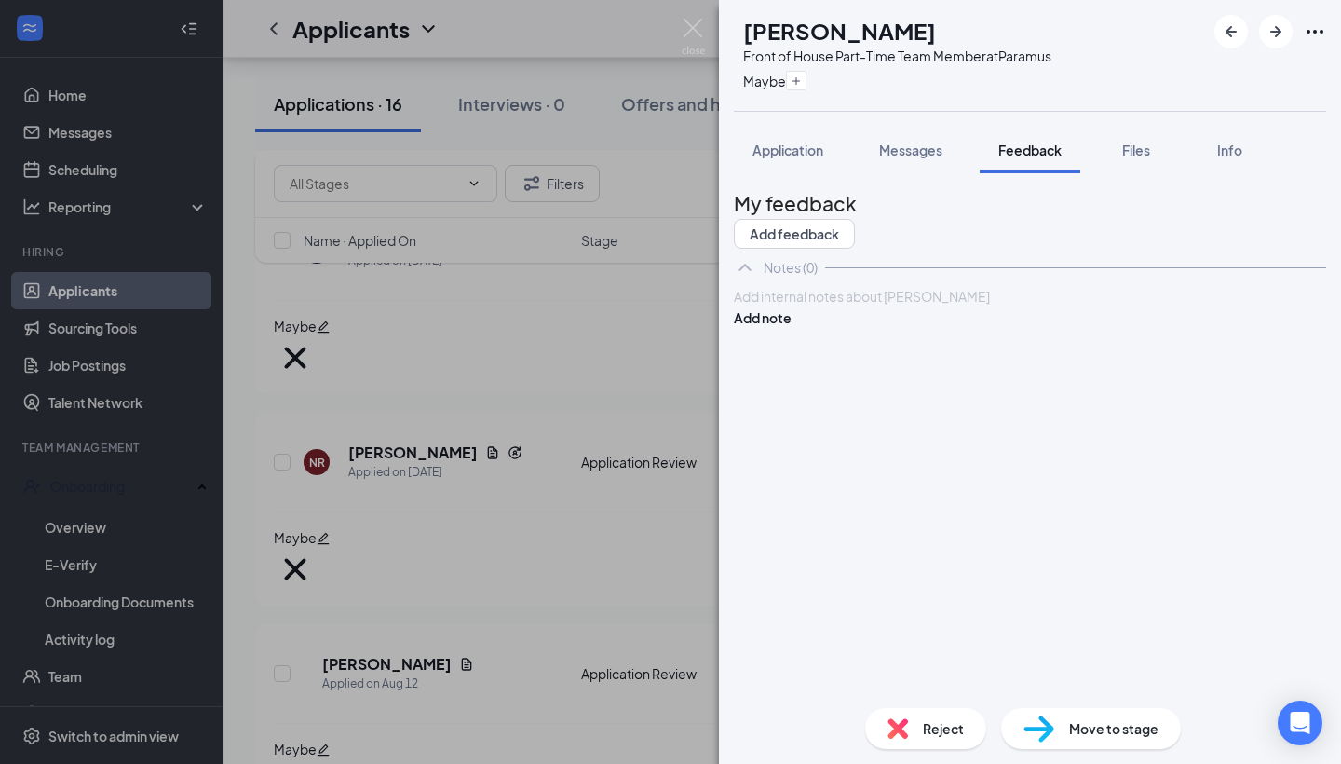
click at [932, 306] on div at bounding box center [1030, 297] width 590 height 20
click at [792, 328] on button "Add note" at bounding box center [763, 317] width 58 height 20
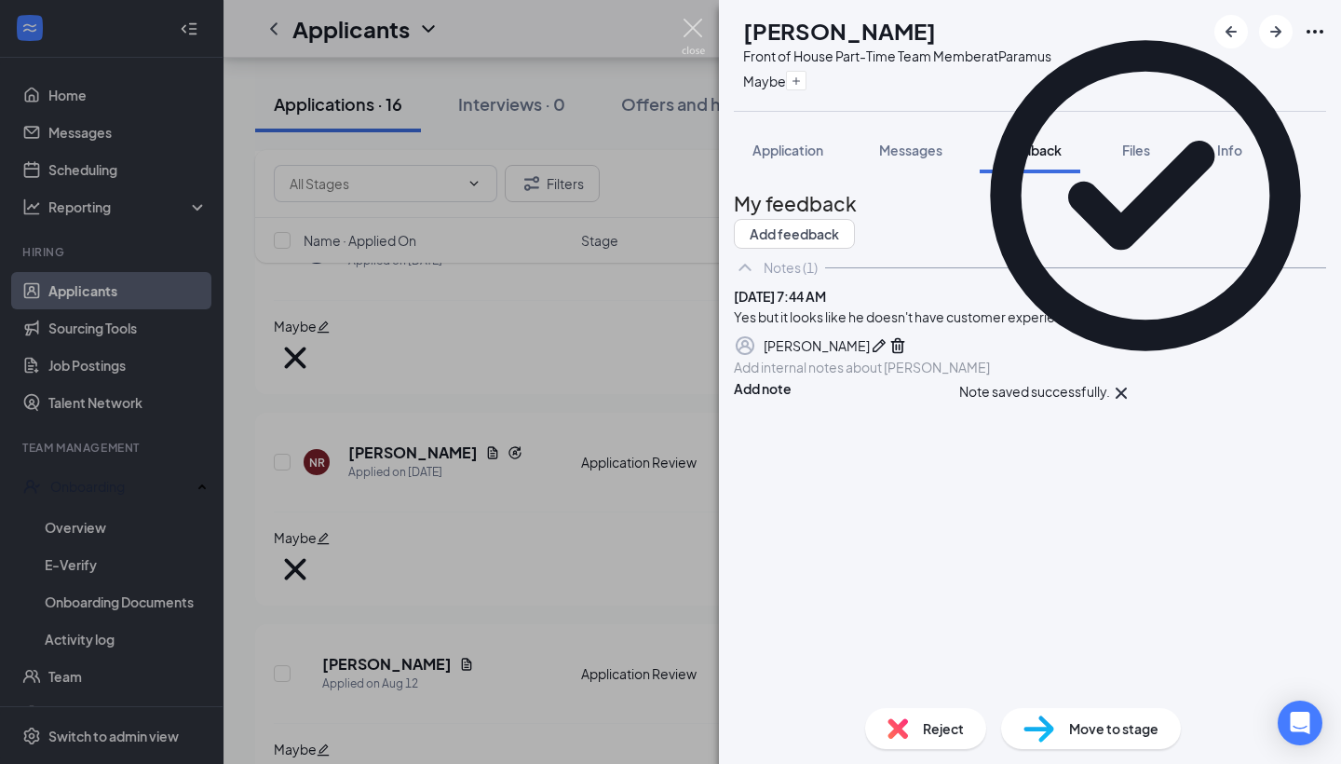
click at [687, 35] on img at bounding box center [693, 37] width 23 height 36
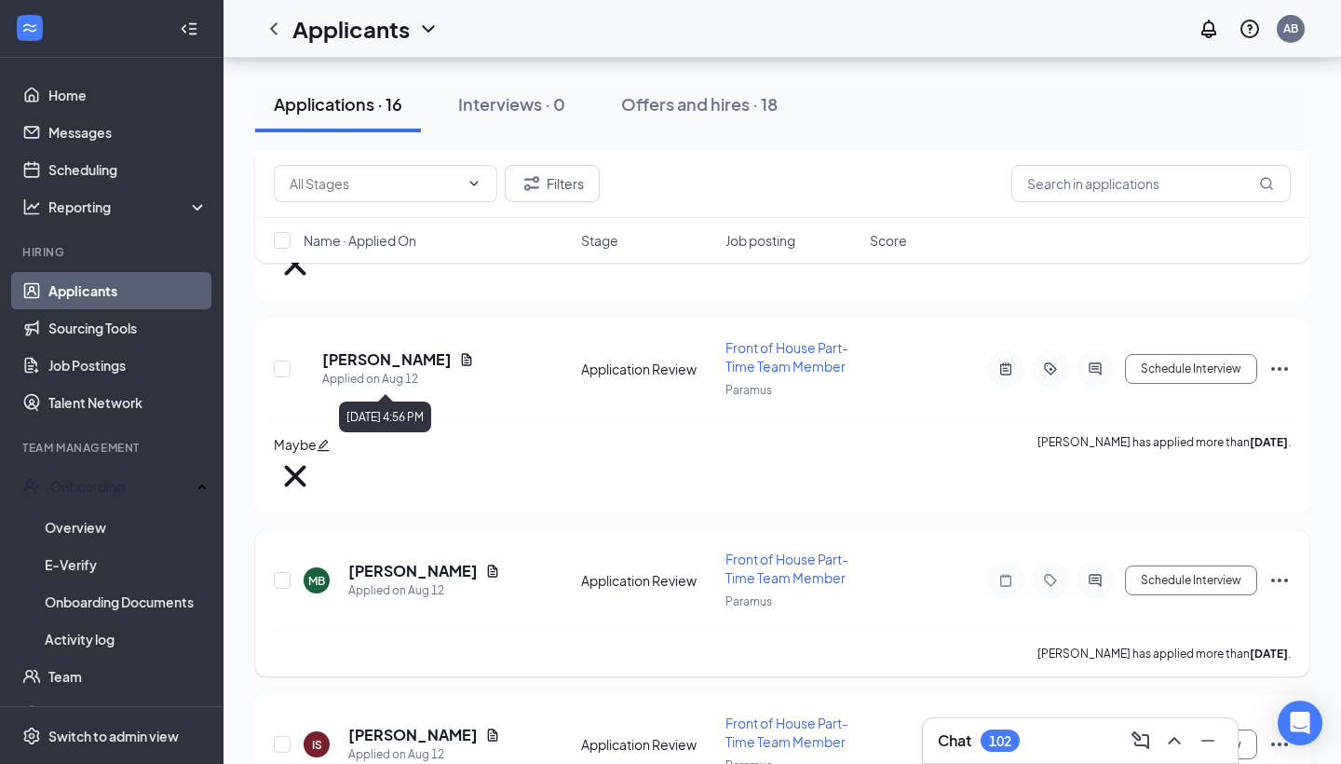
scroll to position [1059, 0]
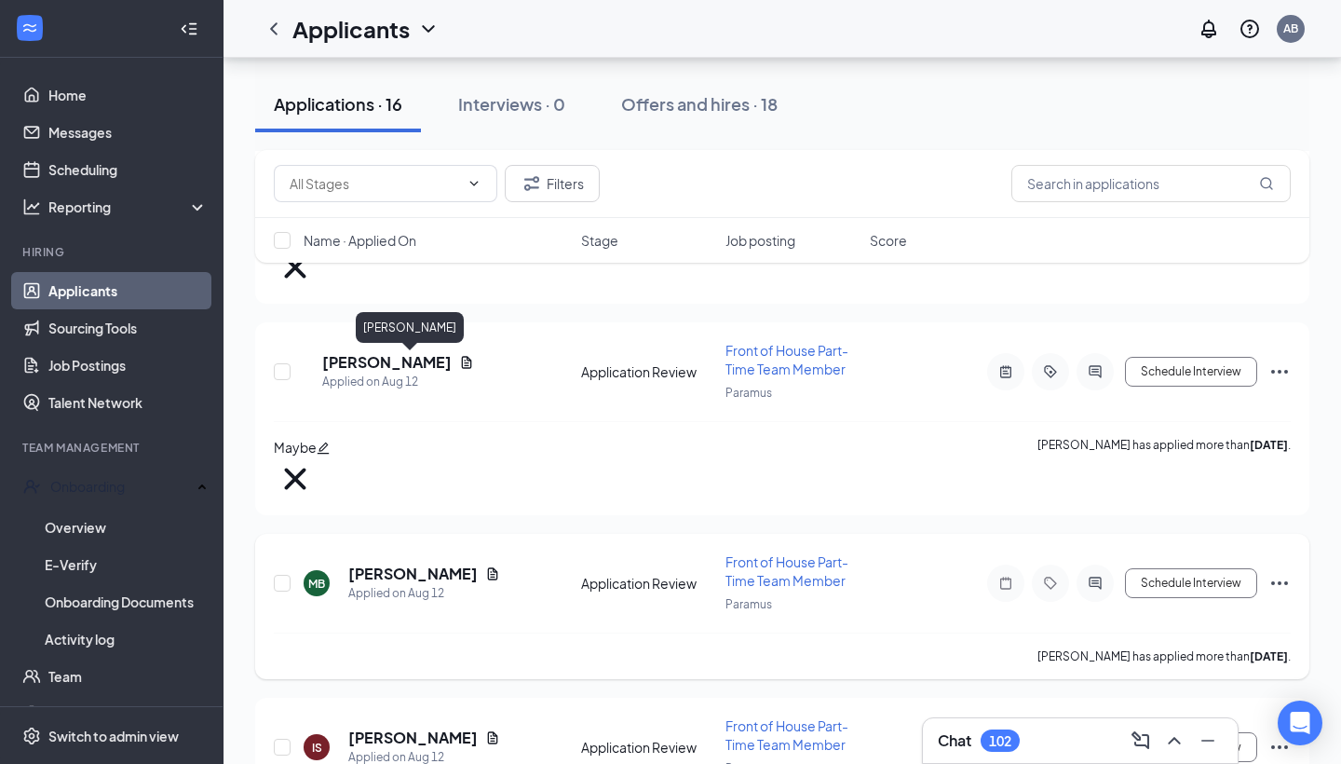
click at [407, 563] on h5 "[PERSON_NAME]" at bounding box center [412, 573] width 129 height 20
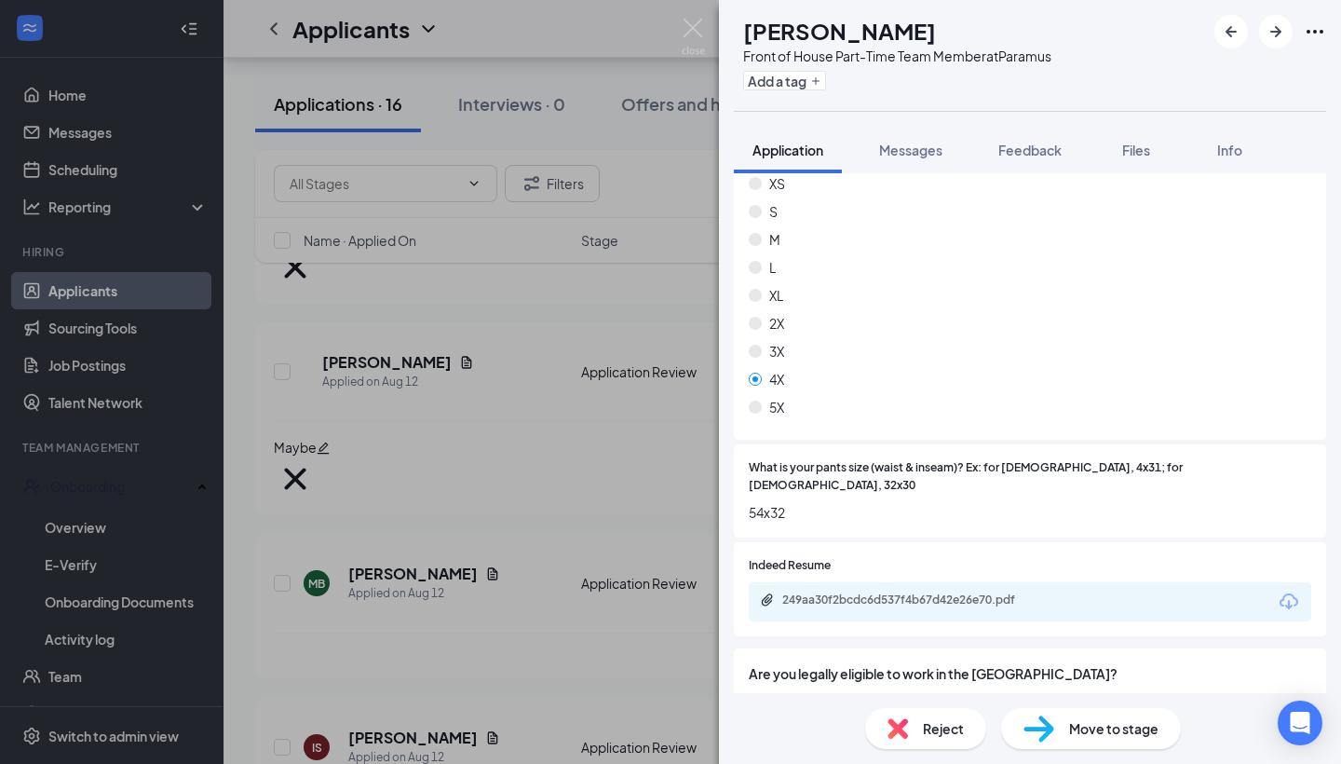
scroll to position [1142, 0]
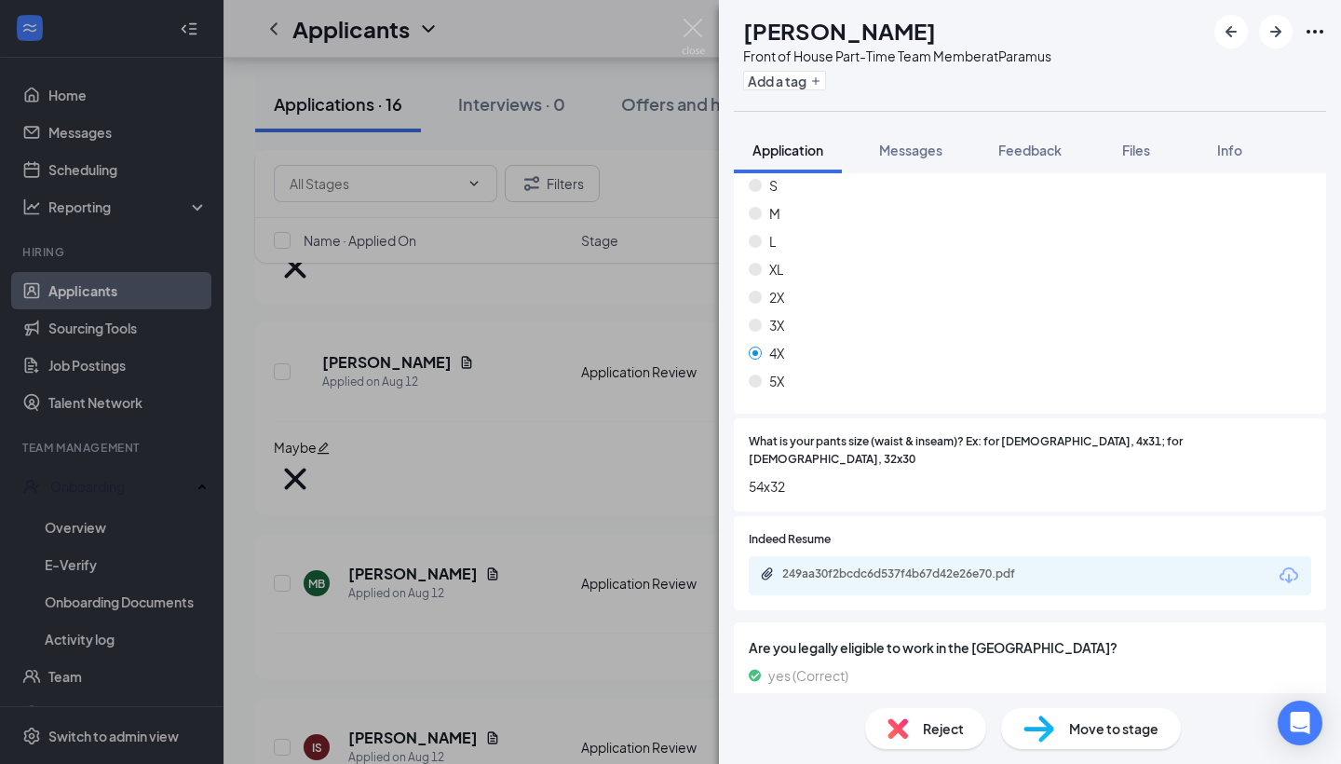
click at [1000, 566] on div "249aa30f2bcdc6d537f4b67d42e26e70.pdf" at bounding box center [912, 573] width 261 height 15
click at [943, 733] on span "Reject" at bounding box center [943, 728] width 41 height 20
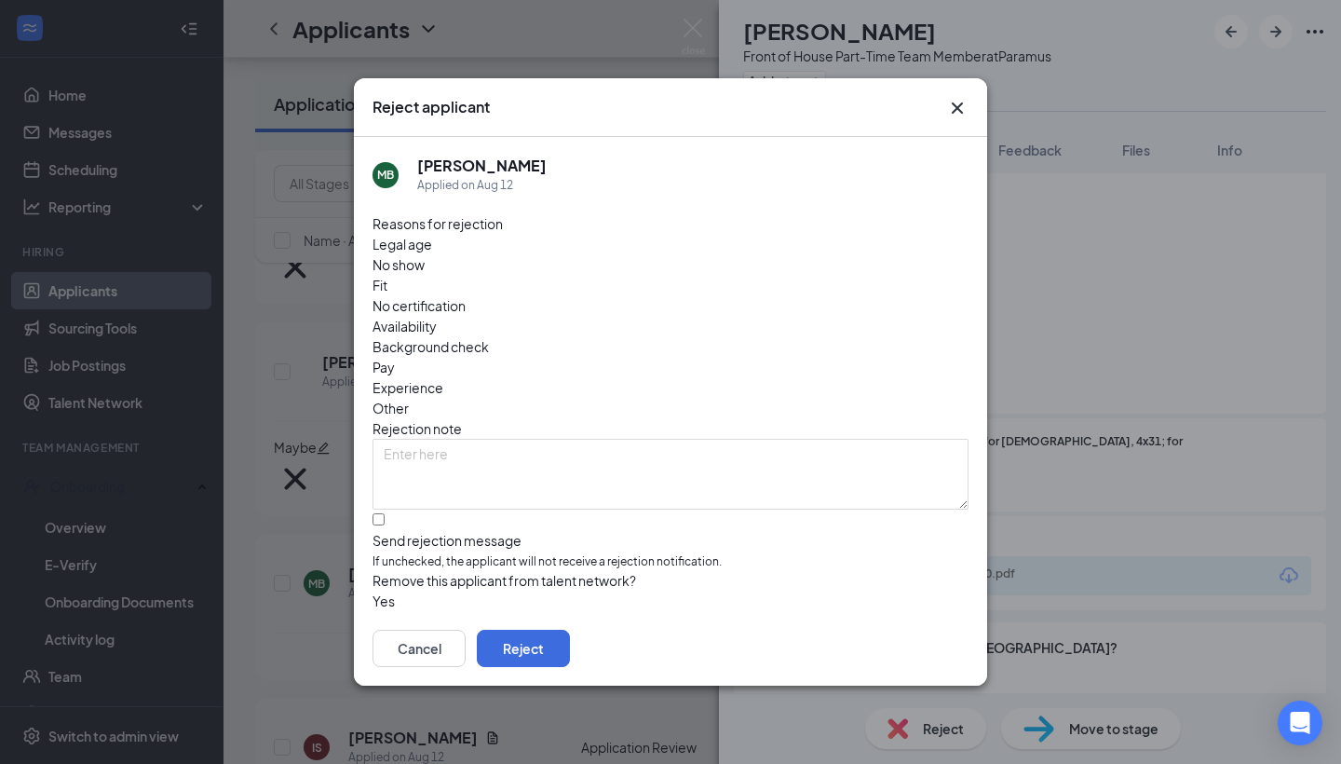
click at [437, 316] on span "Availability" at bounding box center [405, 326] width 64 height 20
click at [378, 513] on input "Send rejection message If unchecked, the applicant will not receive a rejection…" at bounding box center [379, 519] width 12 height 12
checkbox input "true"
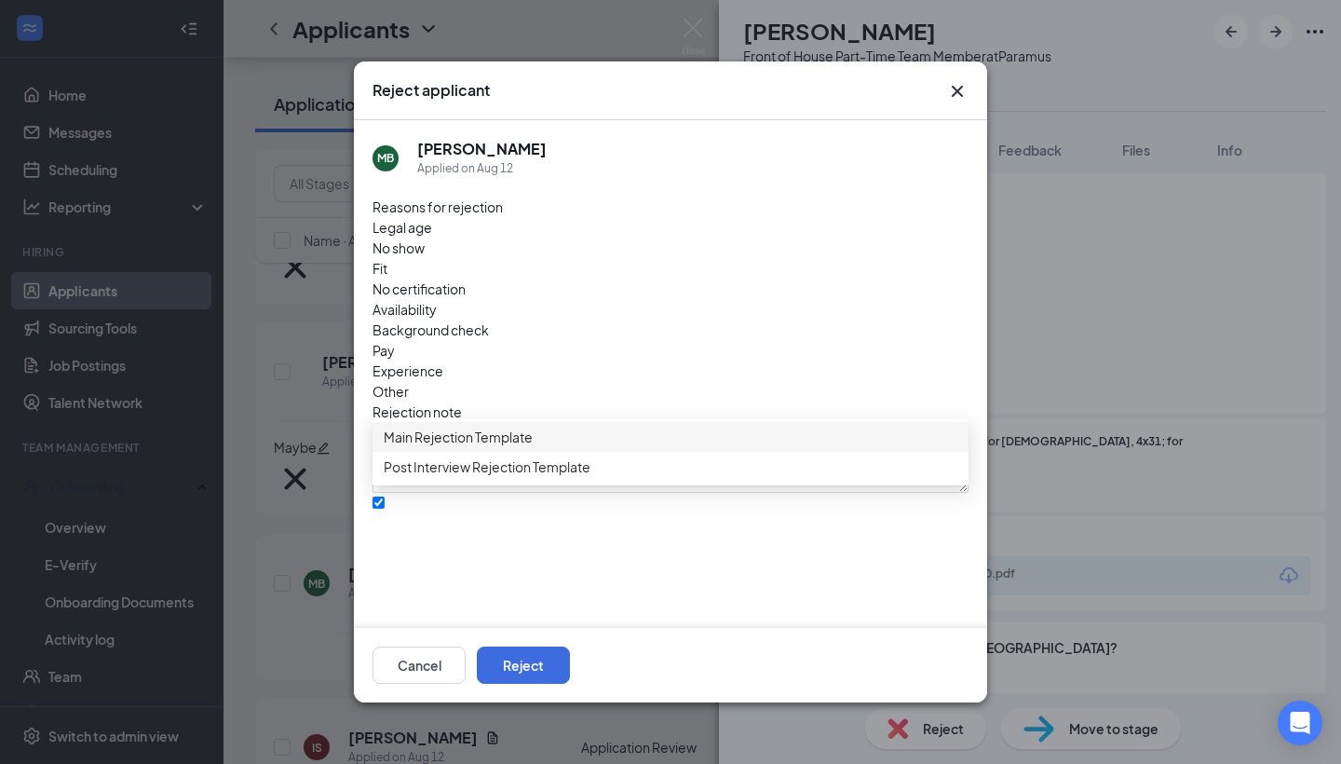
click at [509, 447] on span "Main Rejection Template" at bounding box center [458, 437] width 149 height 20
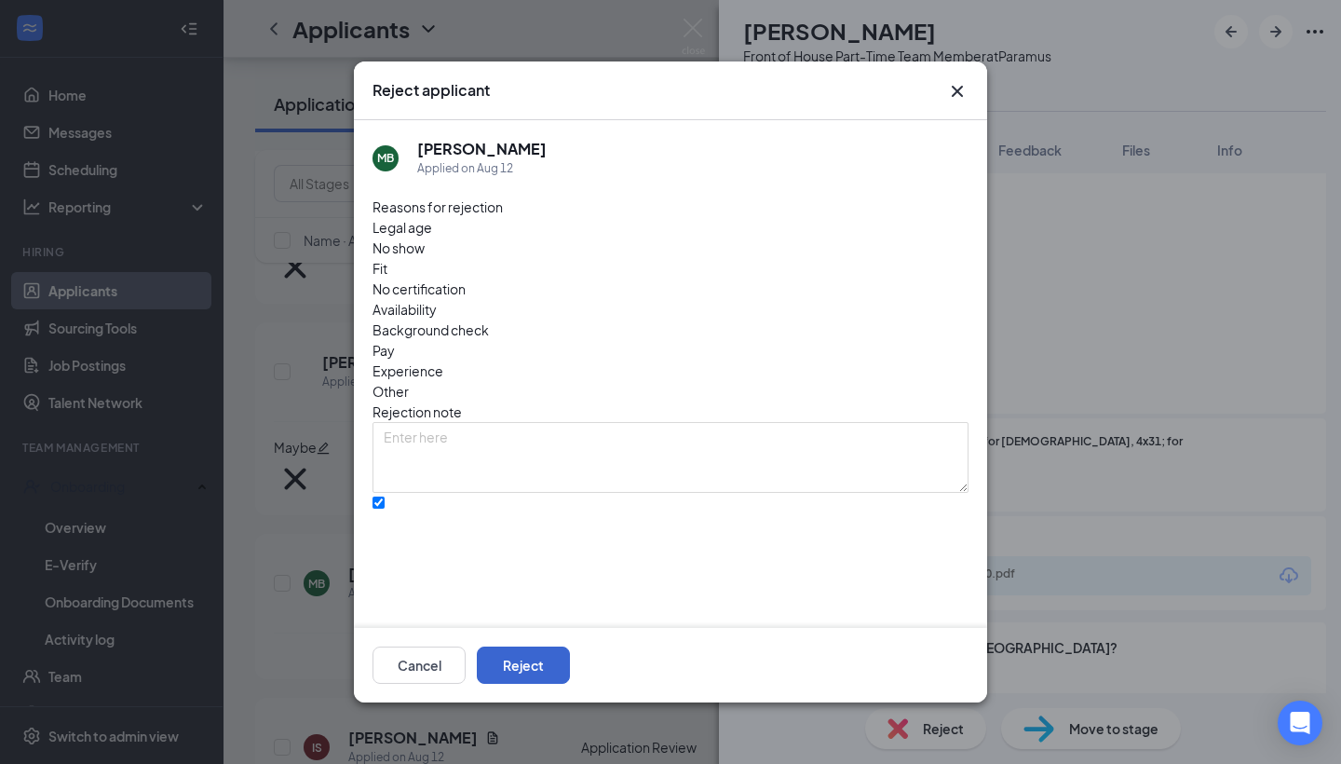
click at [570, 662] on button "Reject" at bounding box center [523, 664] width 93 height 37
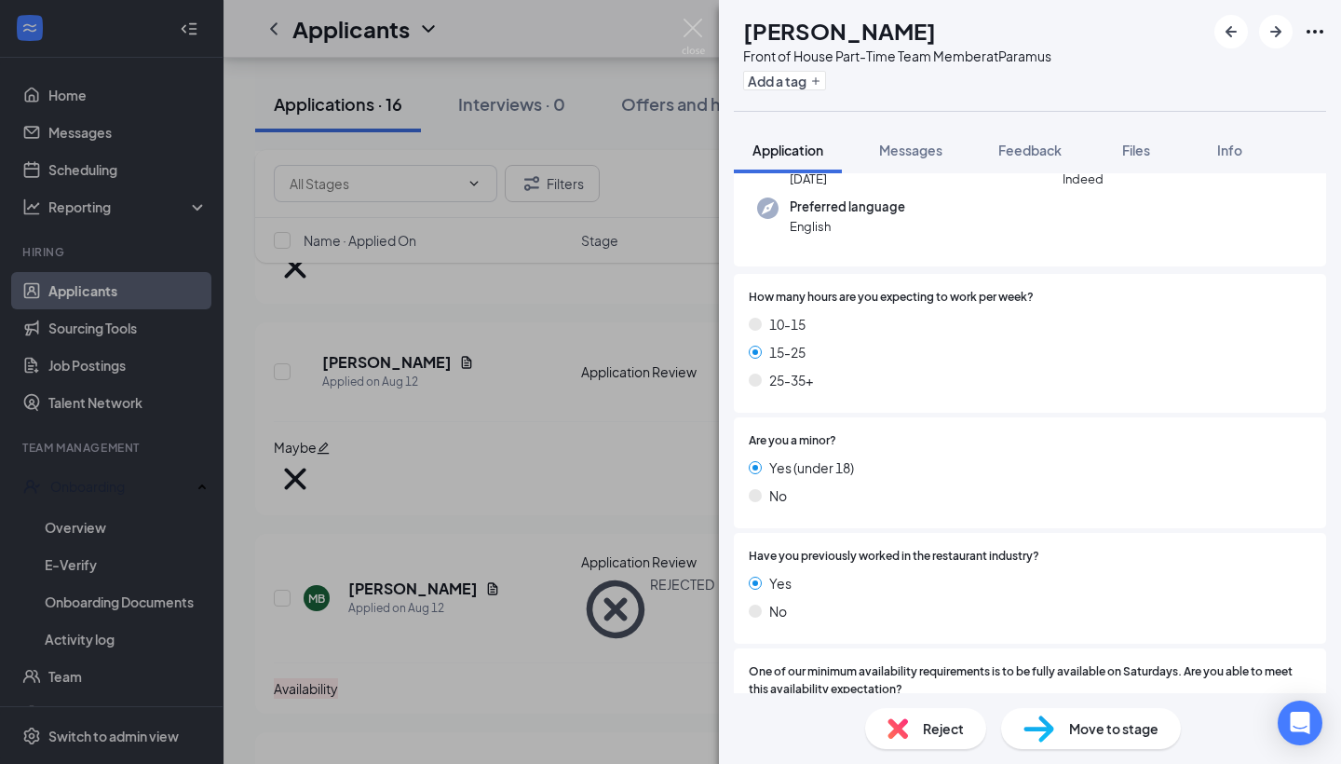
scroll to position [227, 0]
click at [935, 724] on span "Reject" at bounding box center [943, 728] width 41 height 20
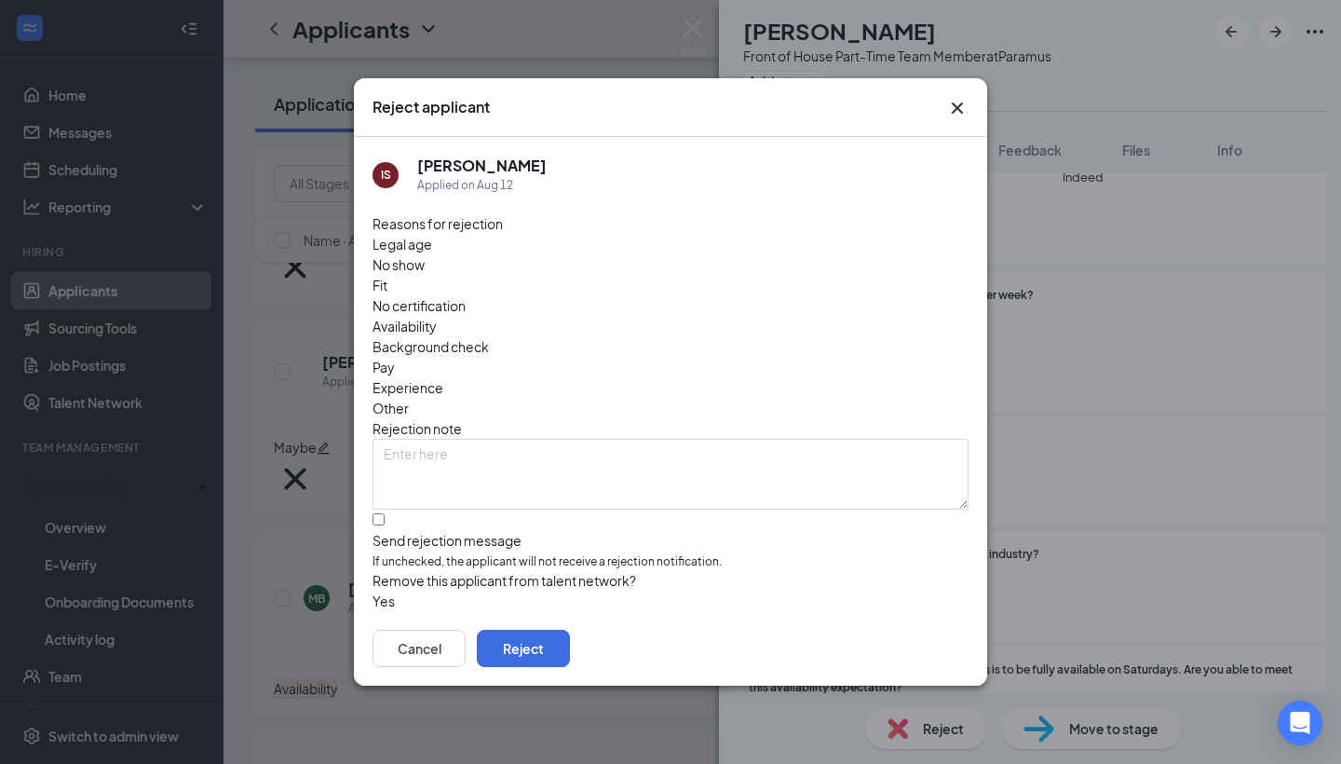
click at [437, 316] on span "Availability" at bounding box center [405, 326] width 64 height 20
click at [385, 531] on div at bounding box center [671, 531] width 596 height 0
click at [385, 513] on input "Send rejection message If unchecked, the applicant will not receive a rejection…" at bounding box center [379, 519] width 12 height 12
checkbox input "true"
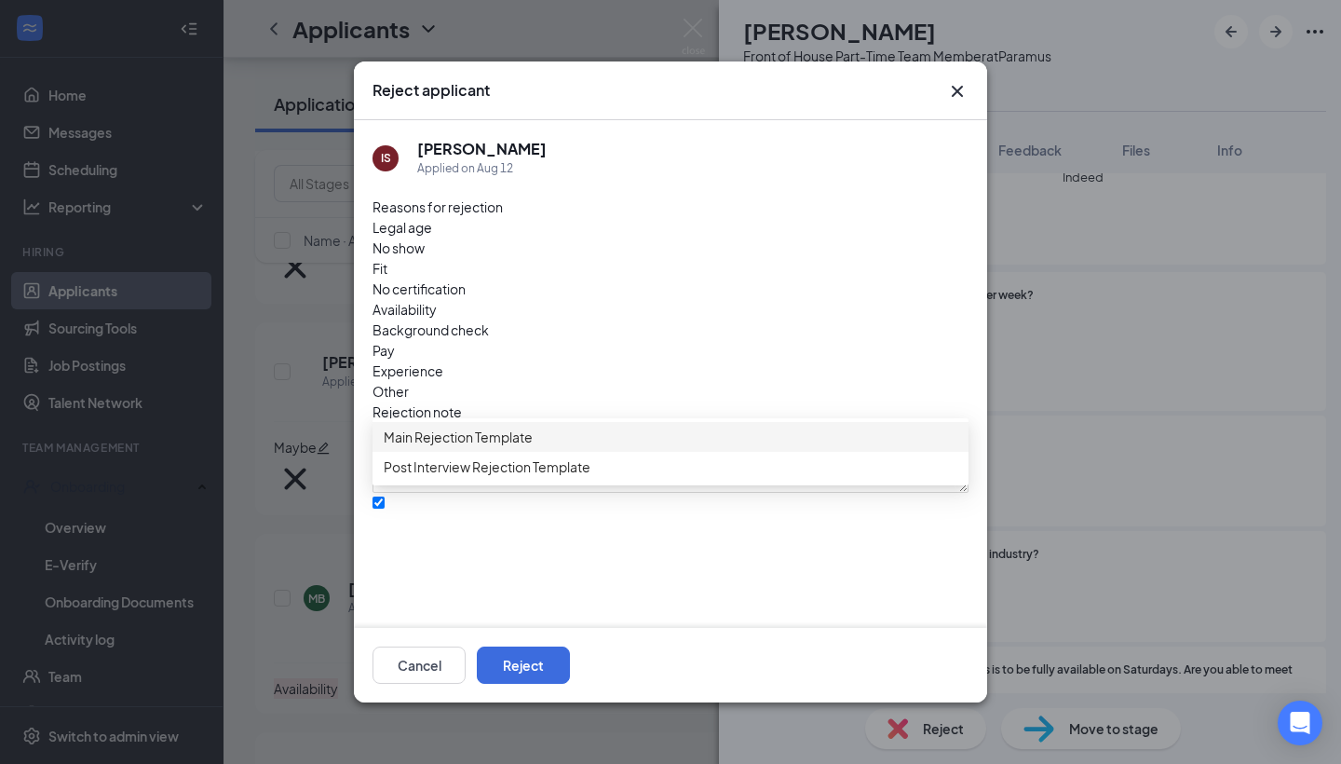
click at [488, 447] on span "Main Rejection Template" at bounding box center [458, 437] width 149 height 20
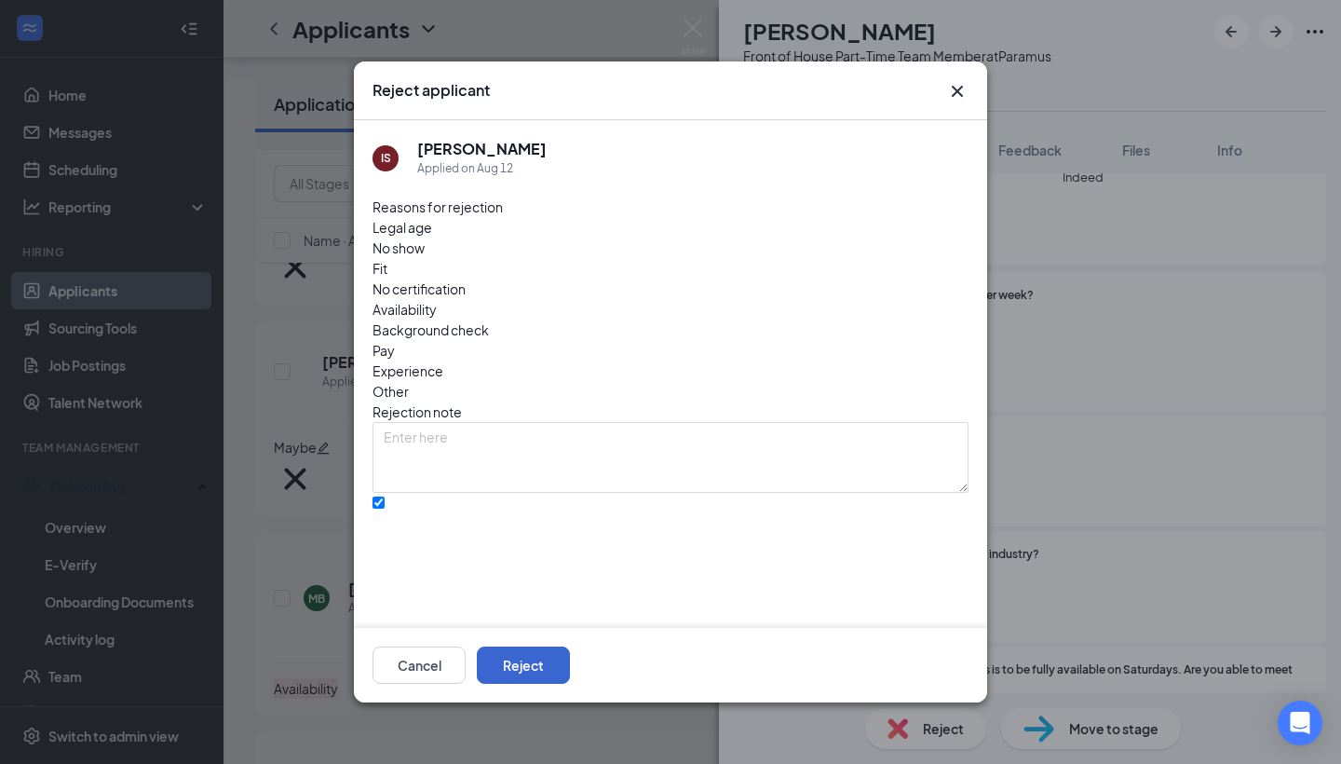
click at [570, 674] on button "Reject" at bounding box center [523, 664] width 93 height 37
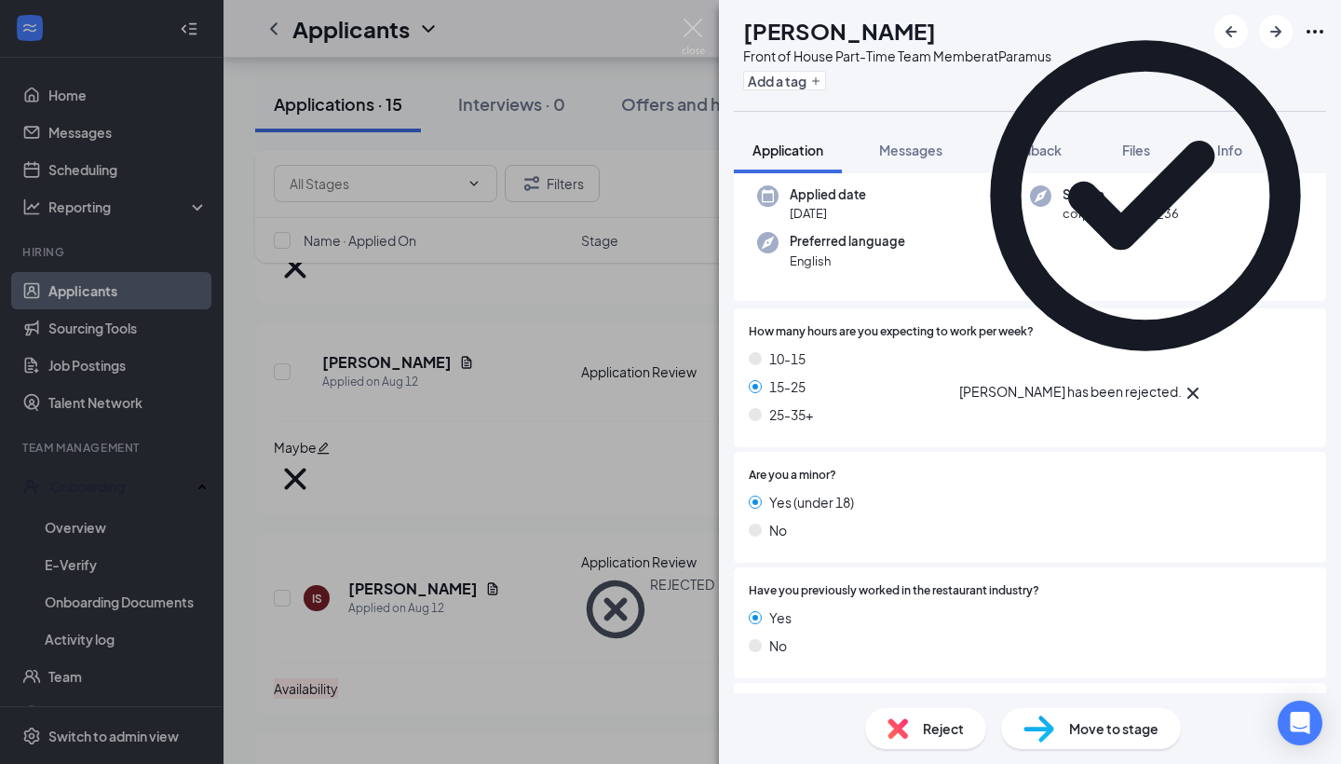
scroll to position [234, 0]
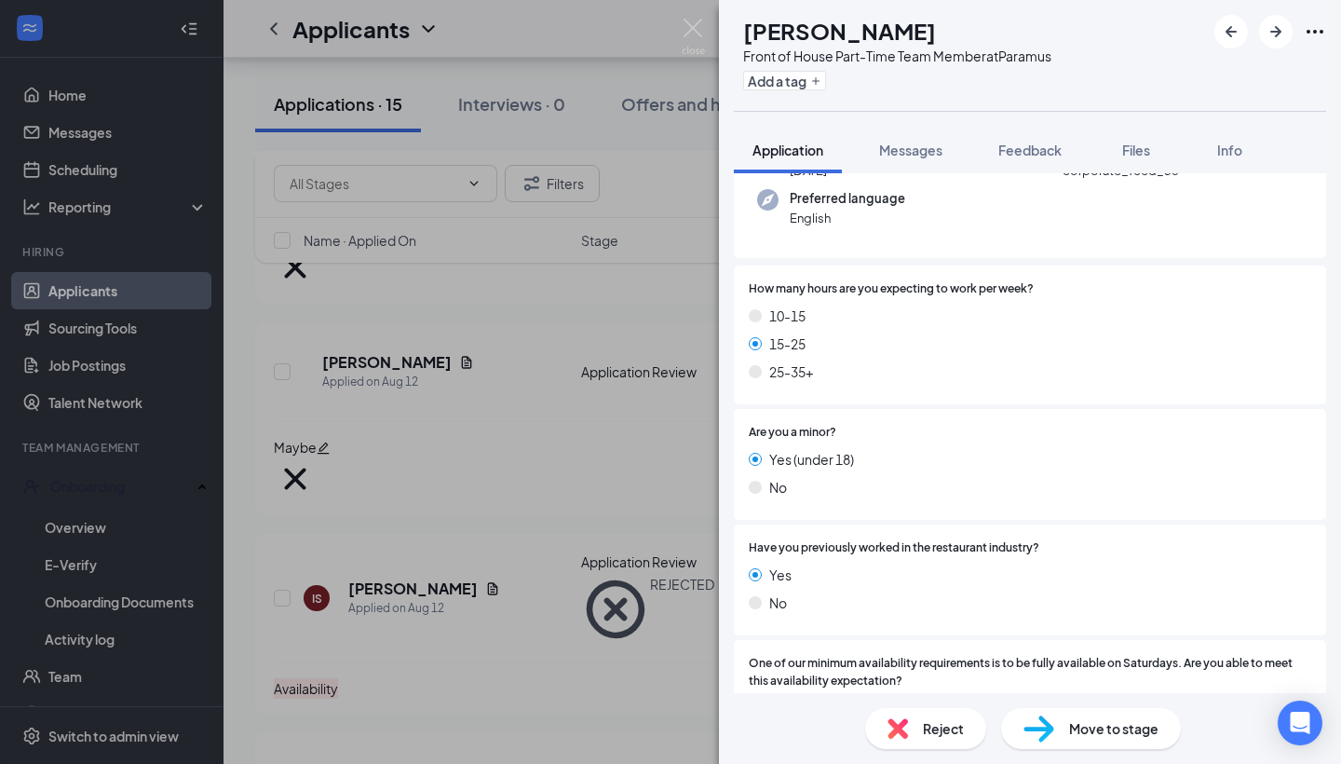
click at [936, 725] on span "Reject" at bounding box center [943, 728] width 41 height 20
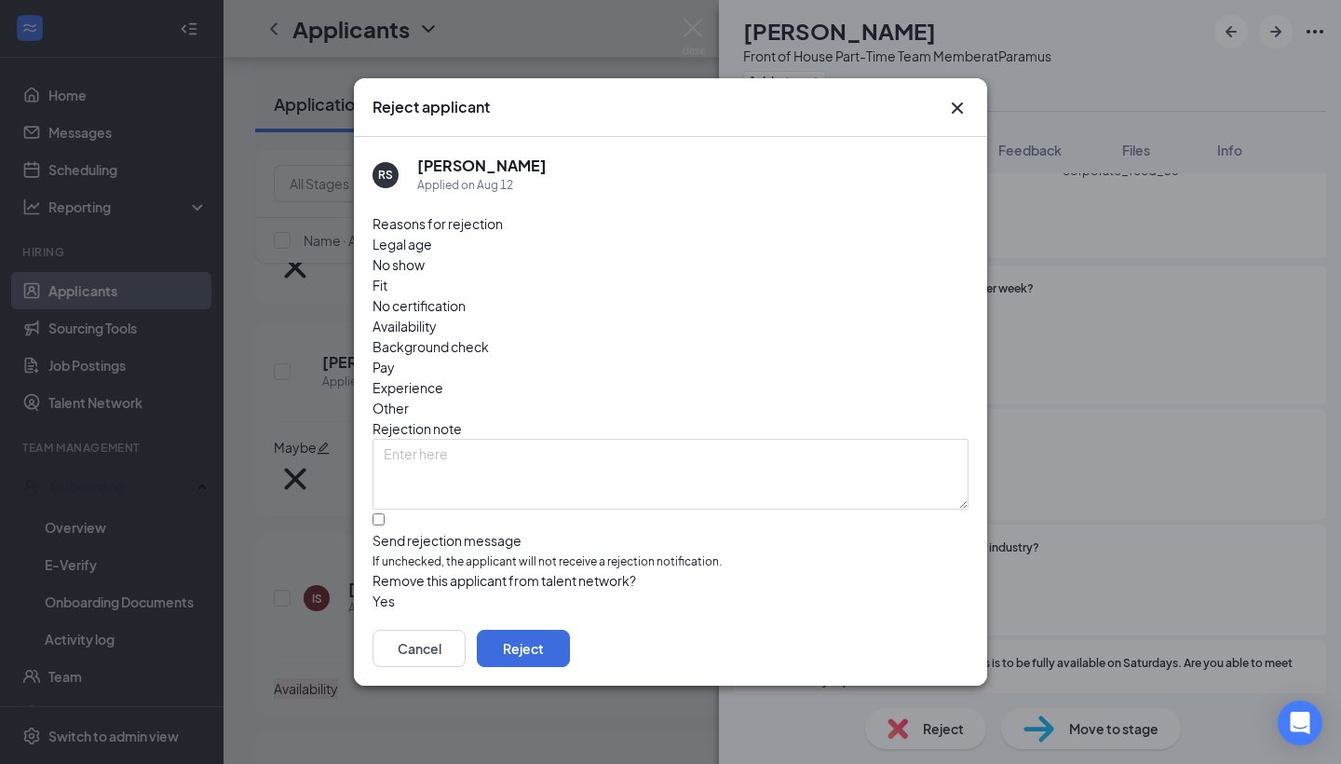
click at [437, 316] on span "Availability" at bounding box center [405, 326] width 64 height 20
click at [387, 531] on div at bounding box center [671, 531] width 596 height 0
click at [385, 513] on input "Send rejection message If unchecked, the applicant will not receive a rejection…" at bounding box center [379, 519] width 12 height 12
checkbox input "true"
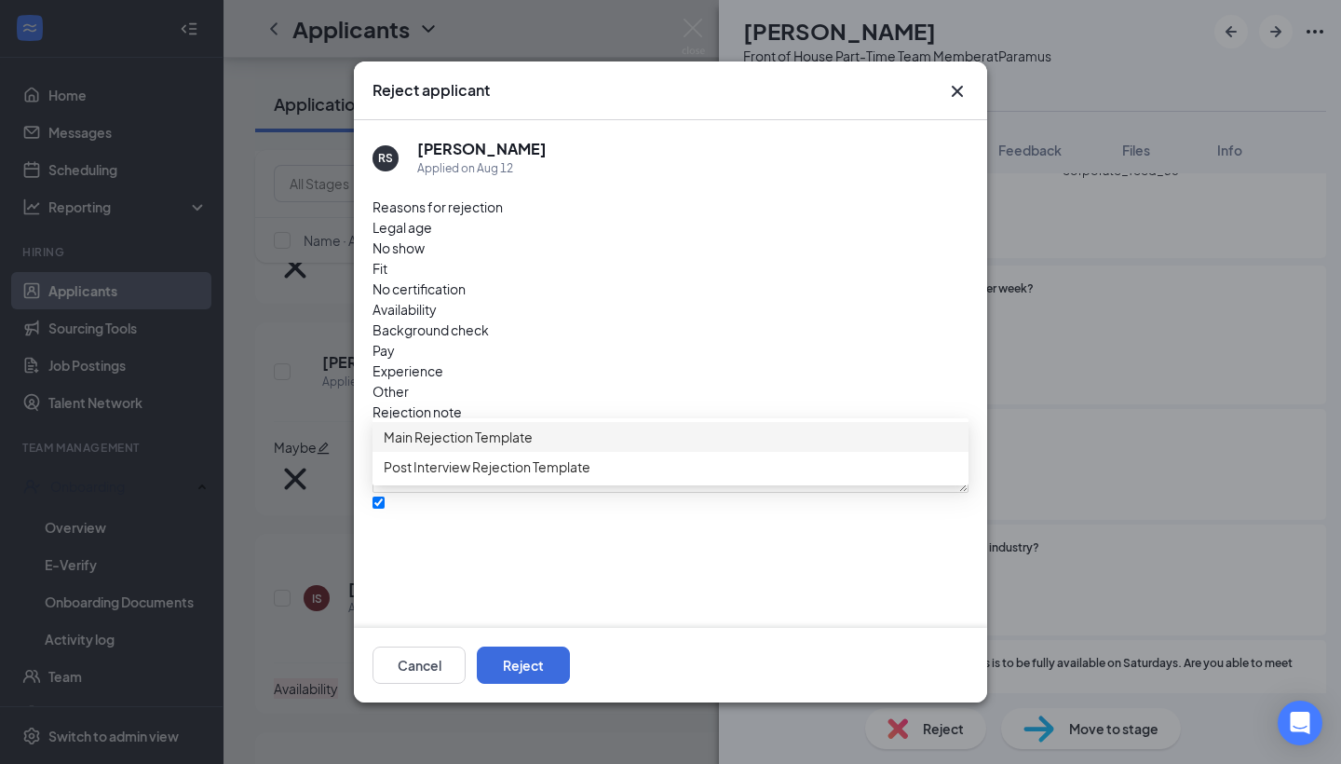
click at [537, 443] on span "Main Rejection Template" at bounding box center [671, 437] width 574 height 20
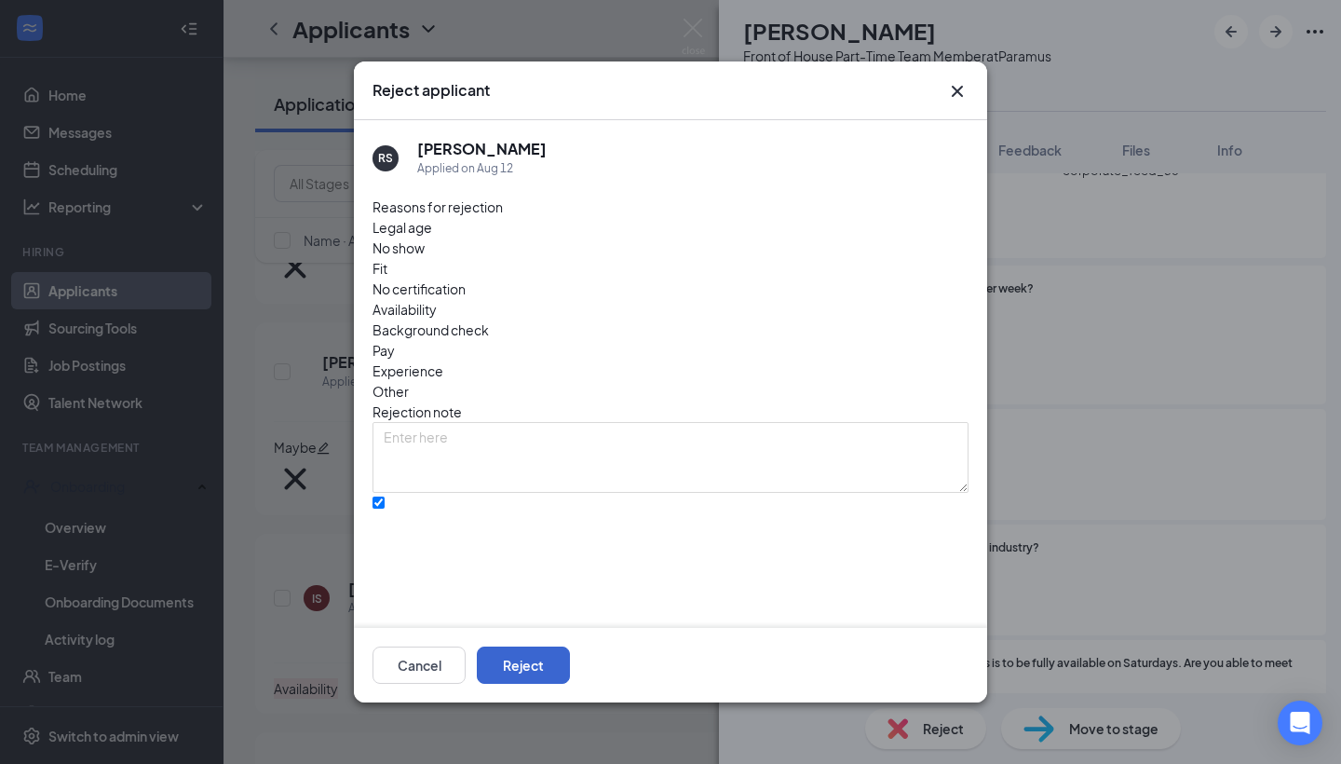
click at [570, 669] on button "Reject" at bounding box center [523, 664] width 93 height 37
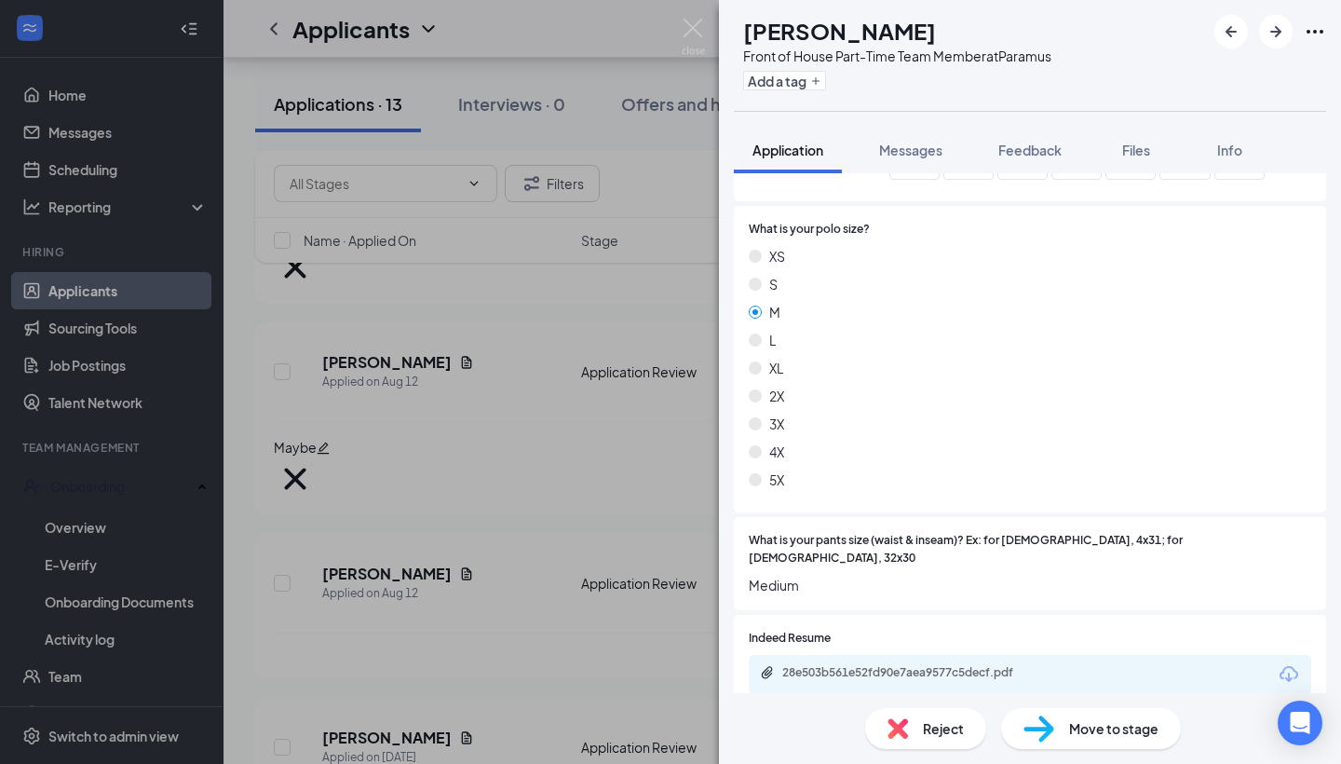
scroll to position [1005, 0]
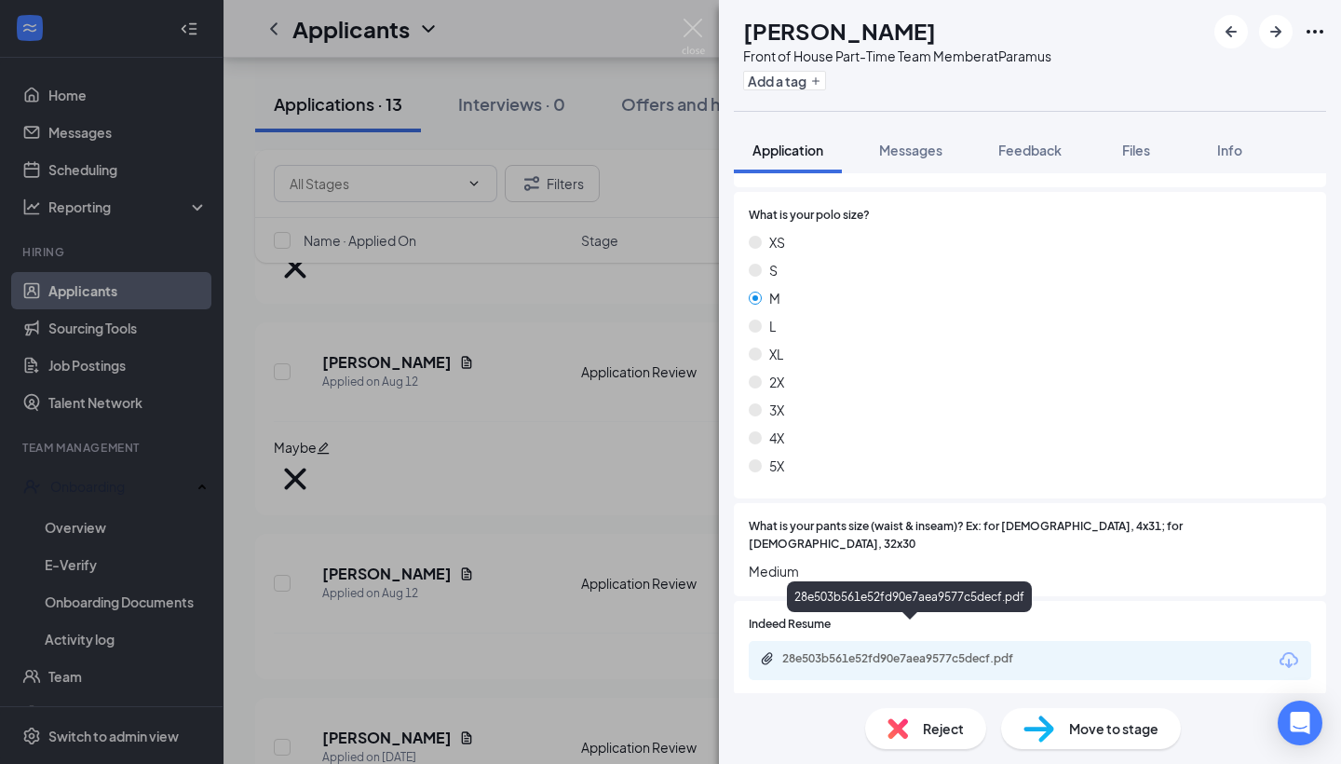
click at [874, 651] on div "28e503b561e52fd90e7aea9577c5decf.pdf" at bounding box center [912, 658] width 261 height 15
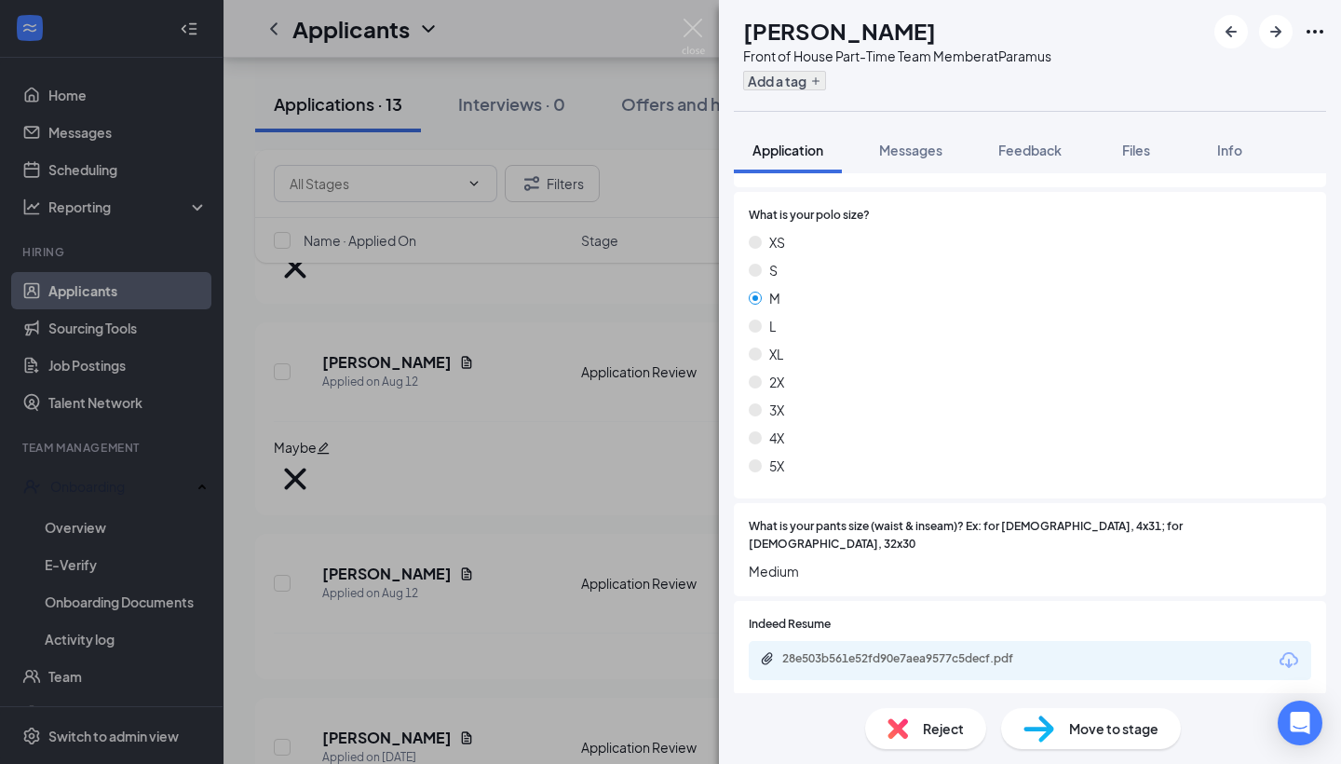
click at [826, 82] on button "Add a tag" at bounding box center [784, 81] width 83 height 20
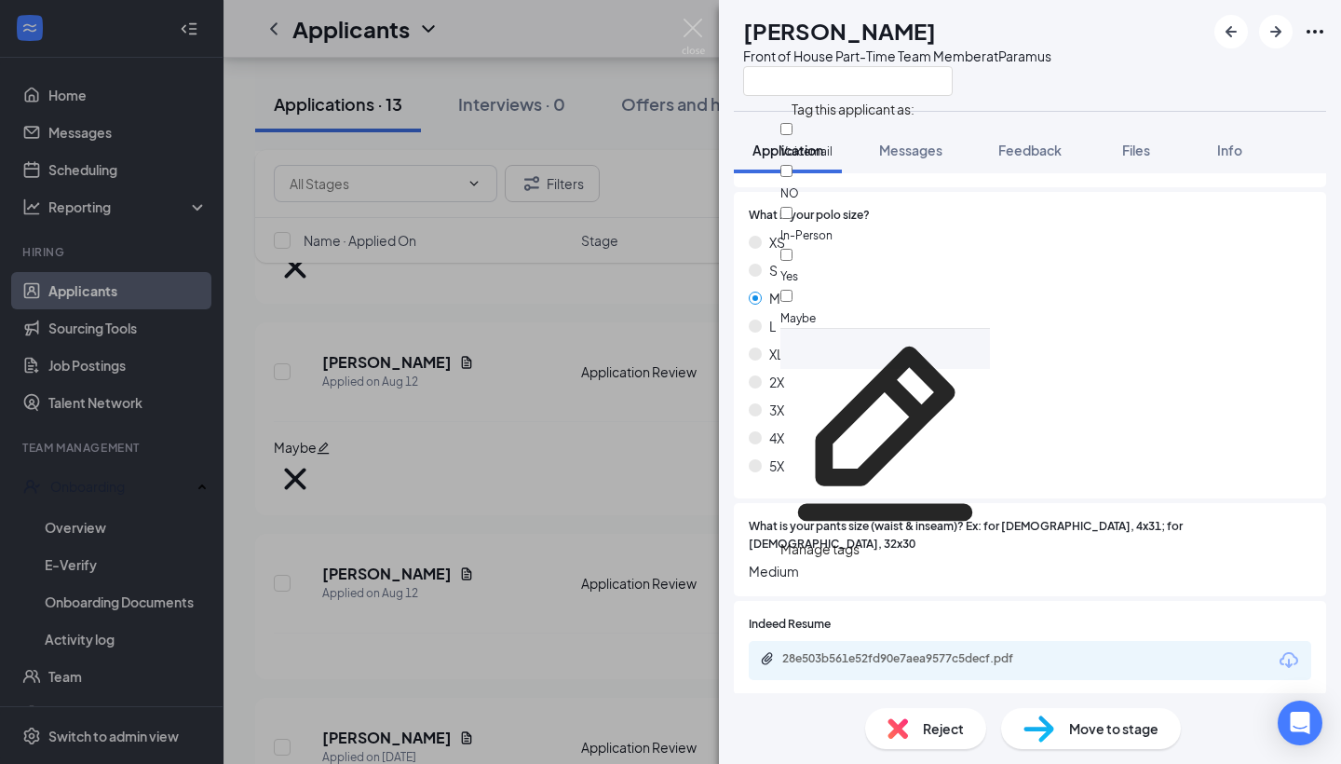
click at [875, 286] on div "Maybe" at bounding box center [885, 307] width 210 height 42
checkbox input "true"
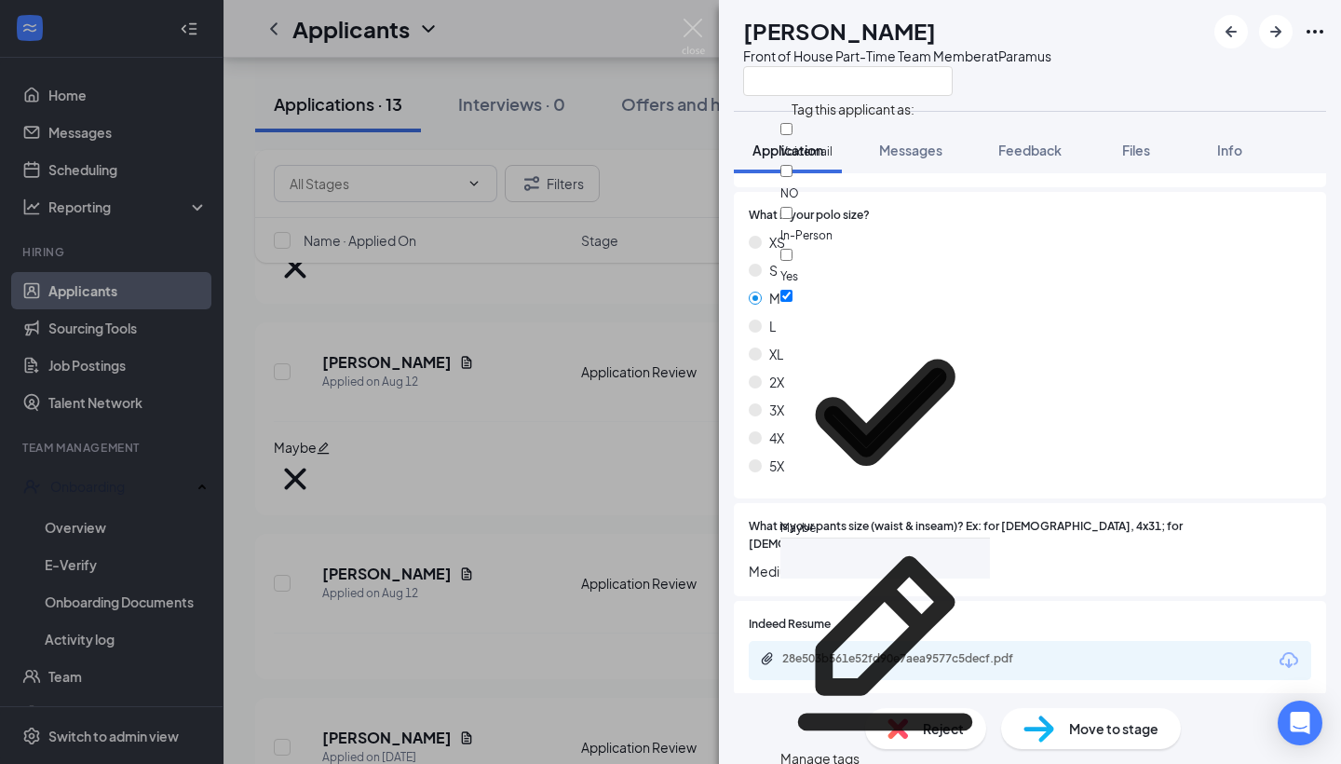
click at [1140, 260] on div "S" at bounding box center [1030, 270] width 562 height 20
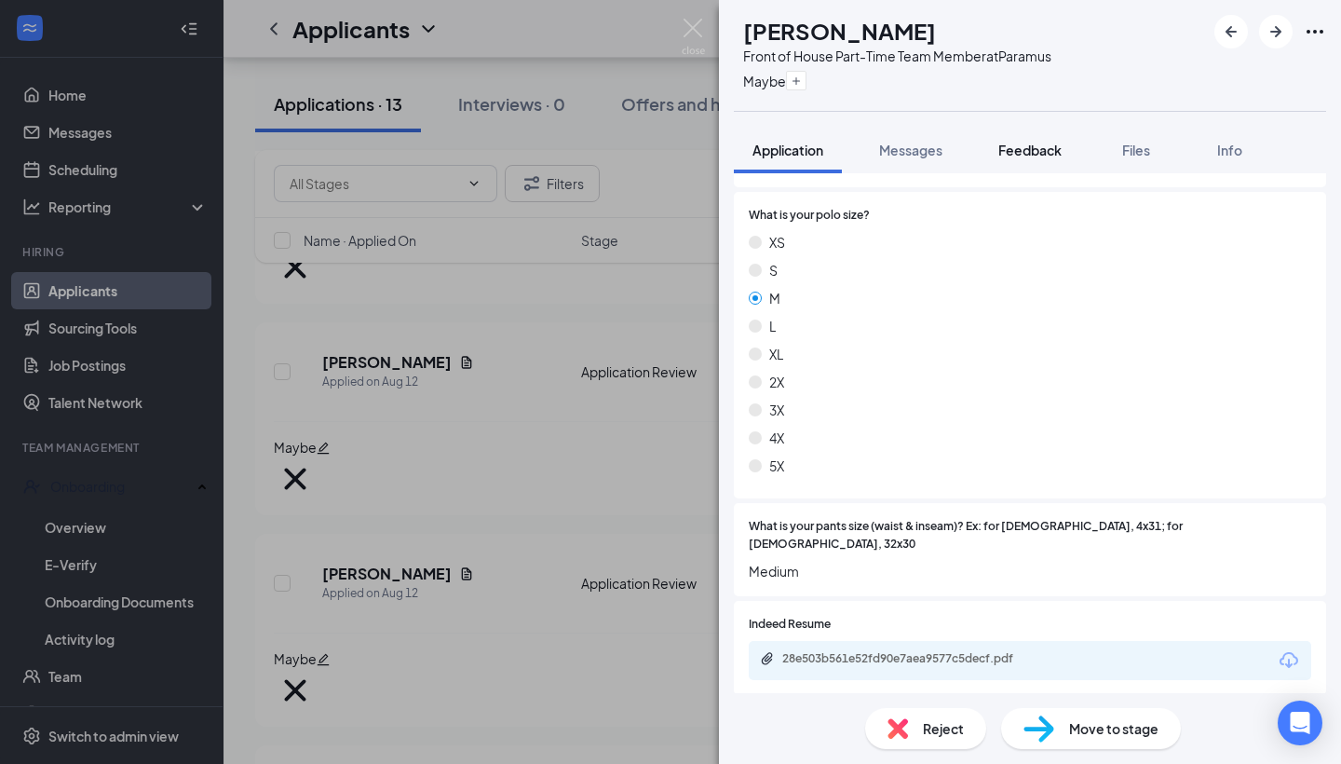
click at [1039, 154] on span "Feedback" at bounding box center [1029, 150] width 63 height 17
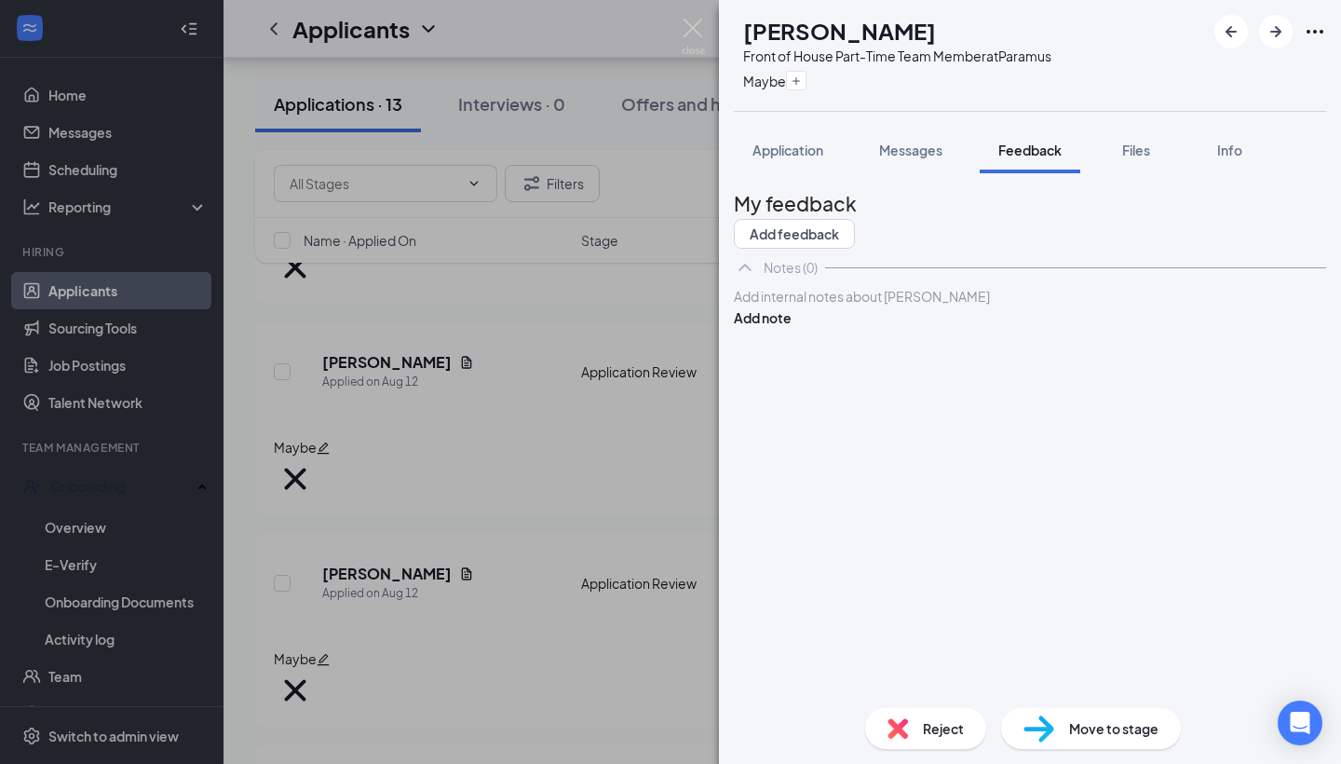
click at [947, 328] on div "Add internal notes about [PERSON_NAME] Add note" at bounding box center [1030, 307] width 592 height 42
click at [947, 306] on div at bounding box center [1030, 297] width 590 height 20
click at [792, 328] on button "Add note" at bounding box center [763, 317] width 58 height 20
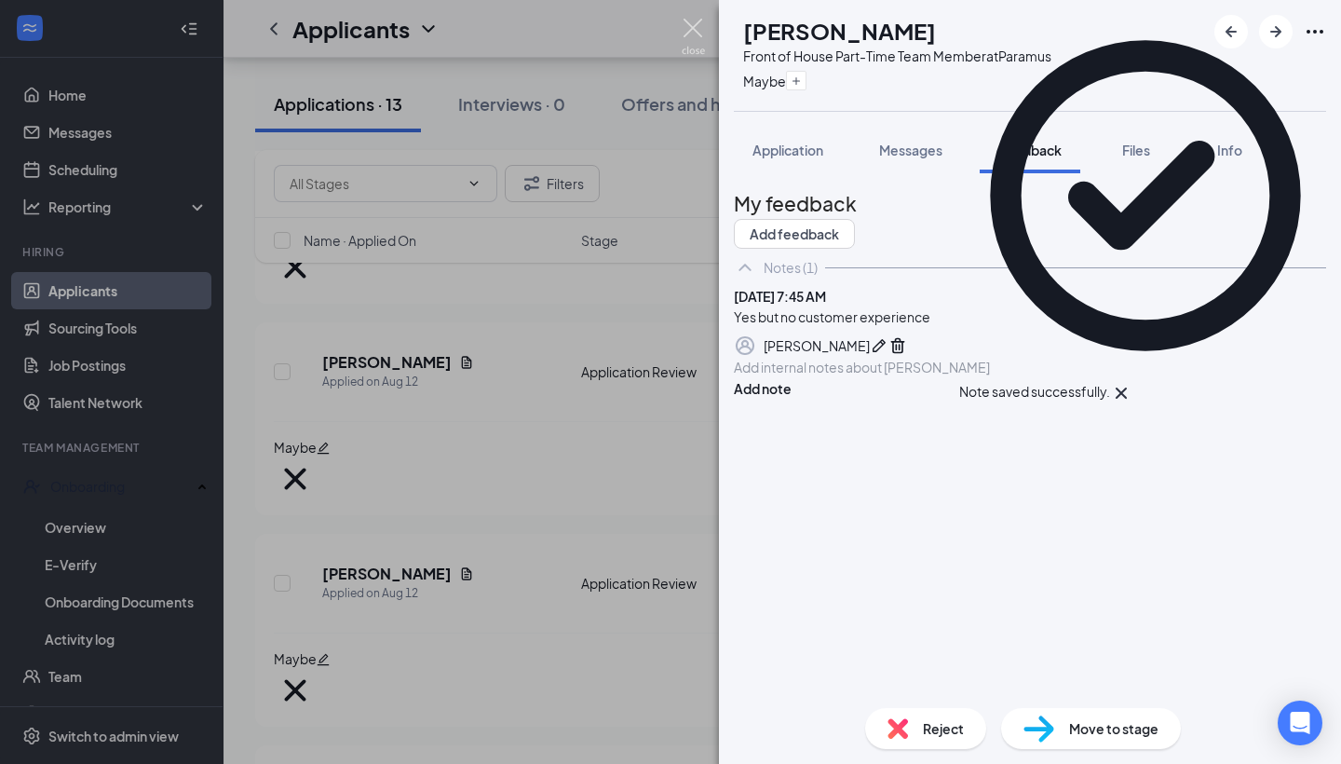
click at [687, 35] on img at bounding box center [693, 37] width 23 height 36
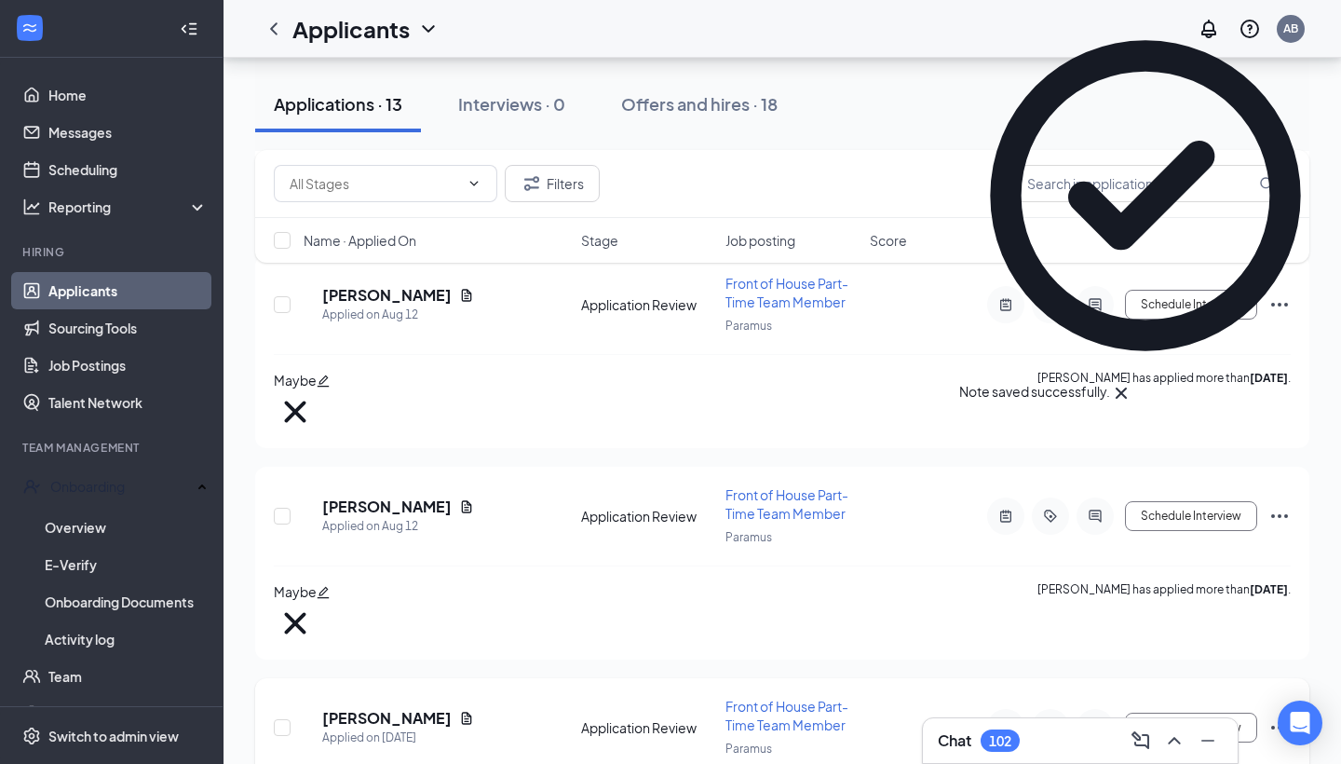
scroll to position [1177, 0]
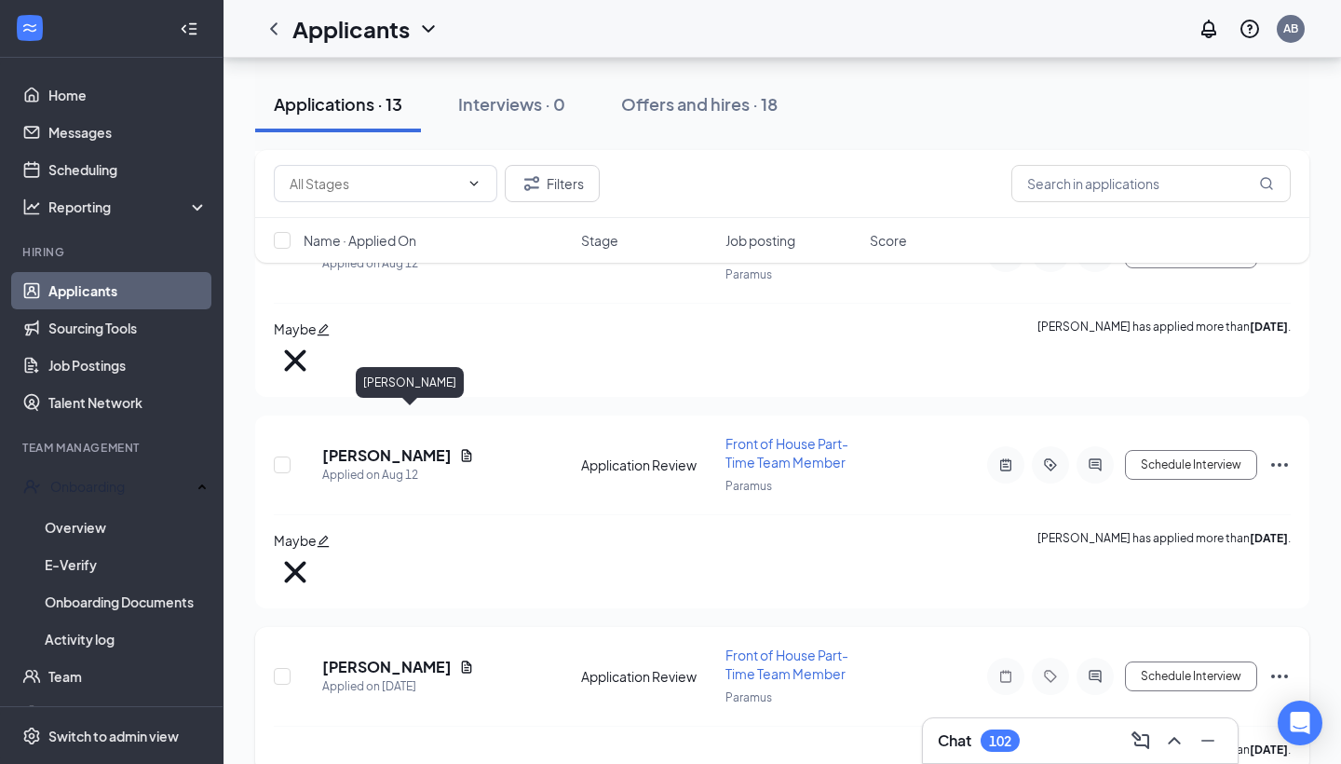
click at [422, 657] on h5 "[PERSON_NAME]" at bounding box center [386, 667] width 129 height 20
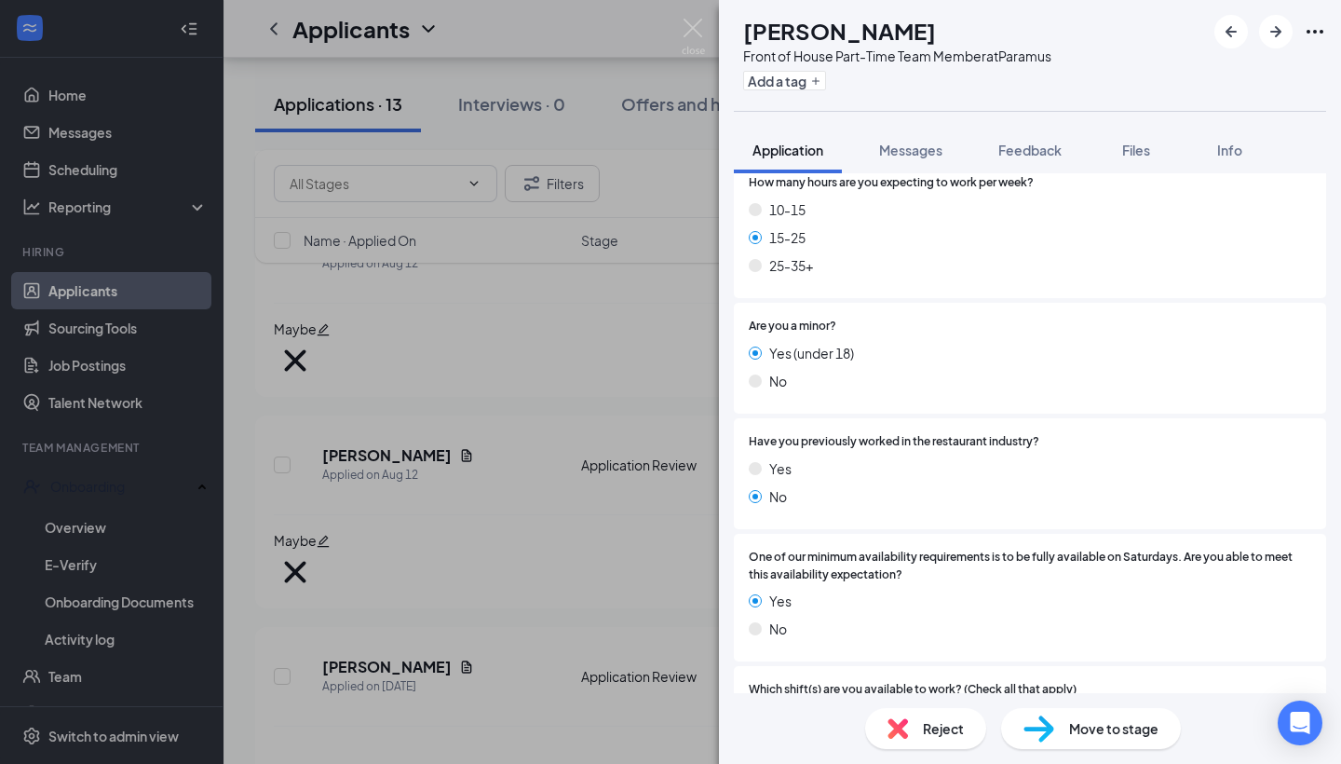
scroll to position [396, 0]
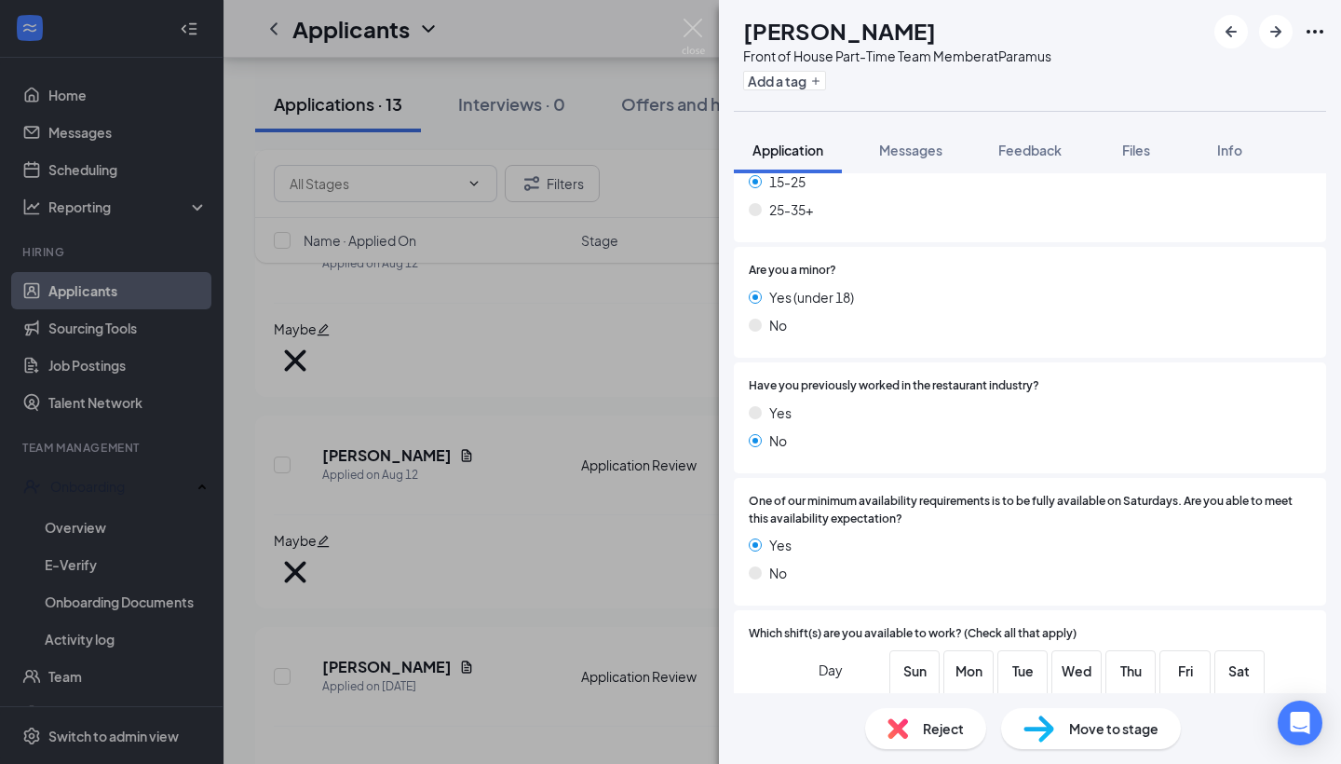
click at [928, 727] on span "Reject" at bounding box center [943, 728] width 41 height 20
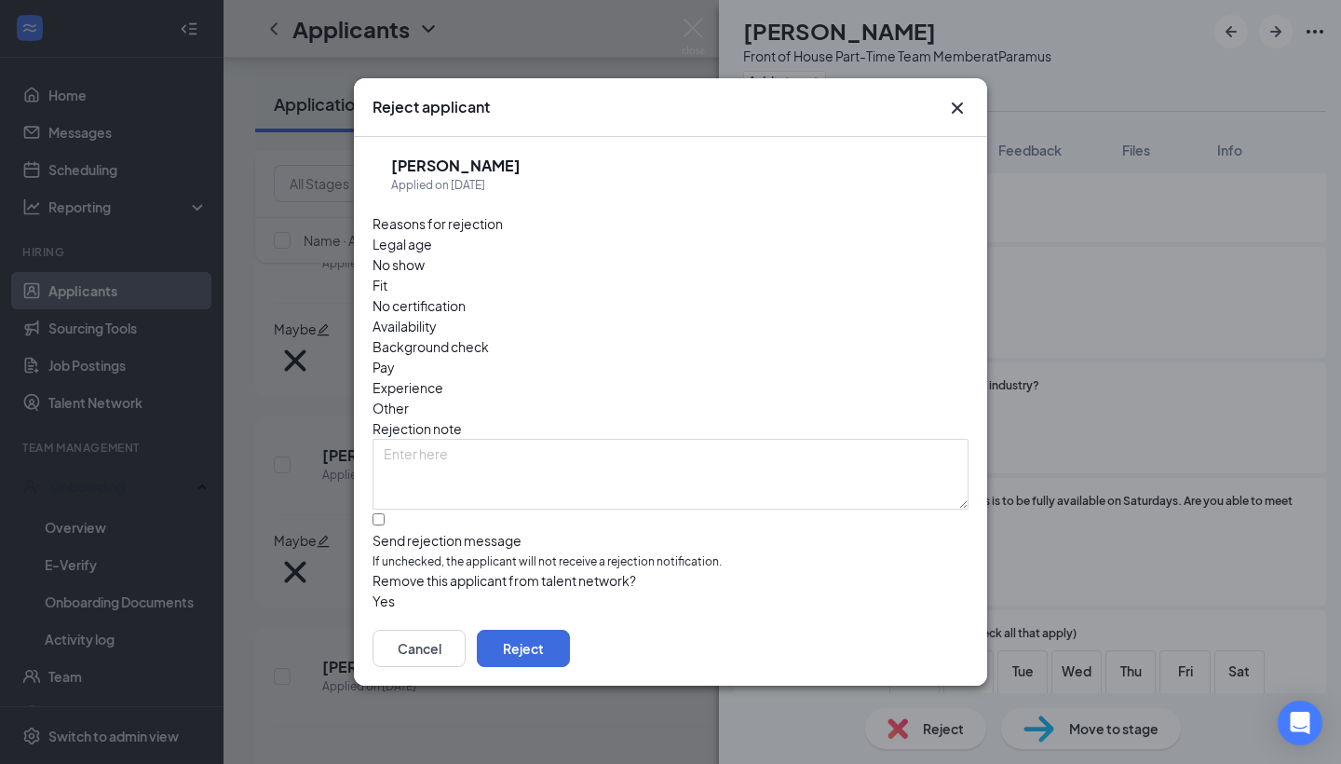
click at [437, 316] on span "Availability" at bounding box center [405, 326] width 64 height 20
click at [393, 514] on label "Send rejection message If unchecked, the applicant will not receive a rejection…" at bounding box center [671, 542] width 596 height 57
click at [385, 513] on input "Send rejection message If unchecked, the applicant will not receive a rejection…" at bounding box center [379, 519] width 12 height 12
checkbox input "true"
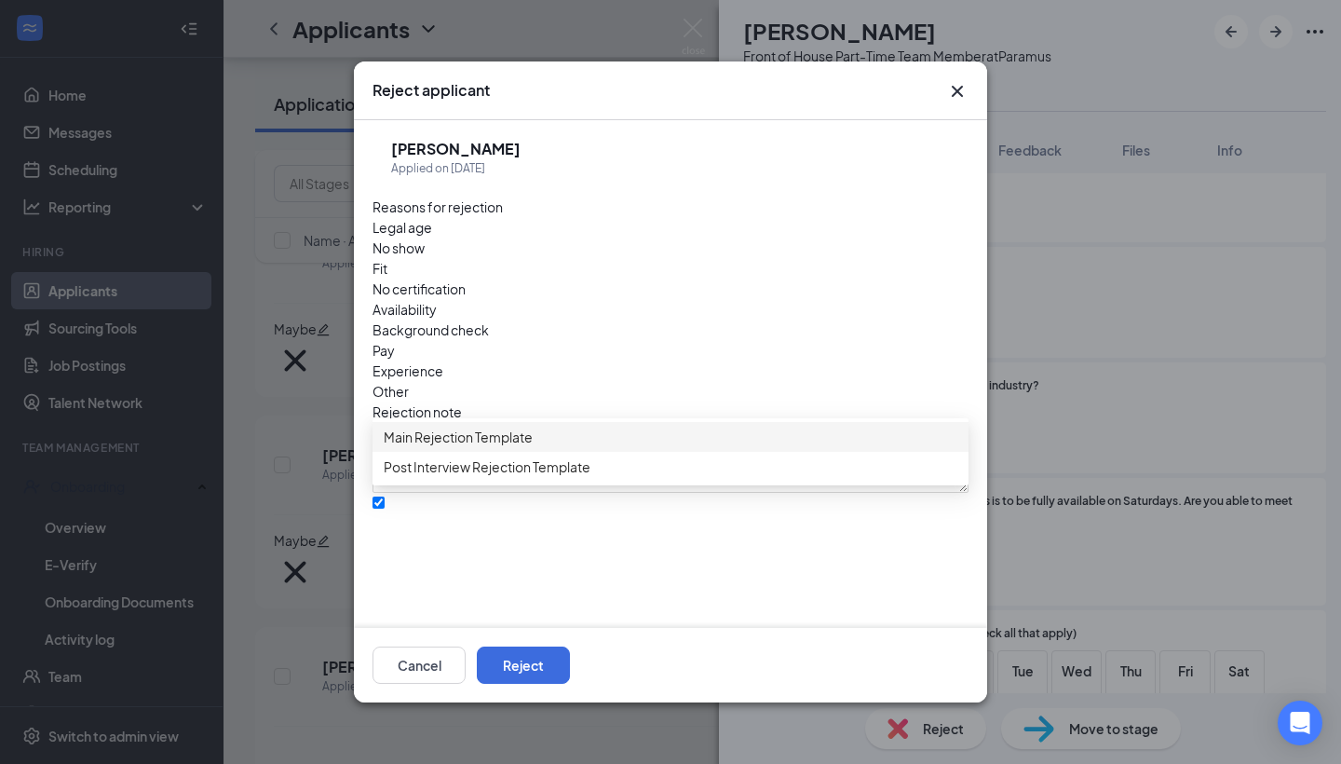
click at [462, 444] on span "Main Rejection Template" at bounding box center [458, 437] width 149 height 20
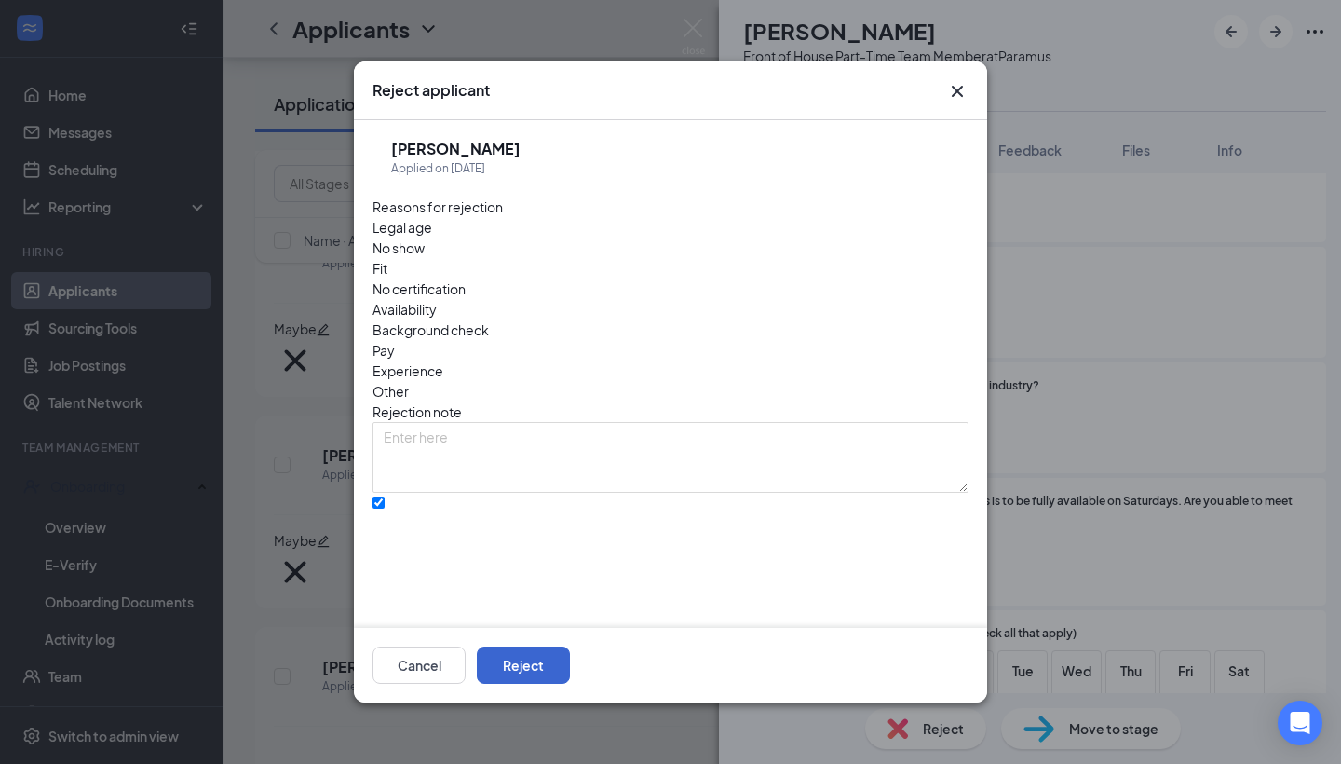
click at [570, 658] on button "Reject" at bounding box center [523, 664] width 93 height 37
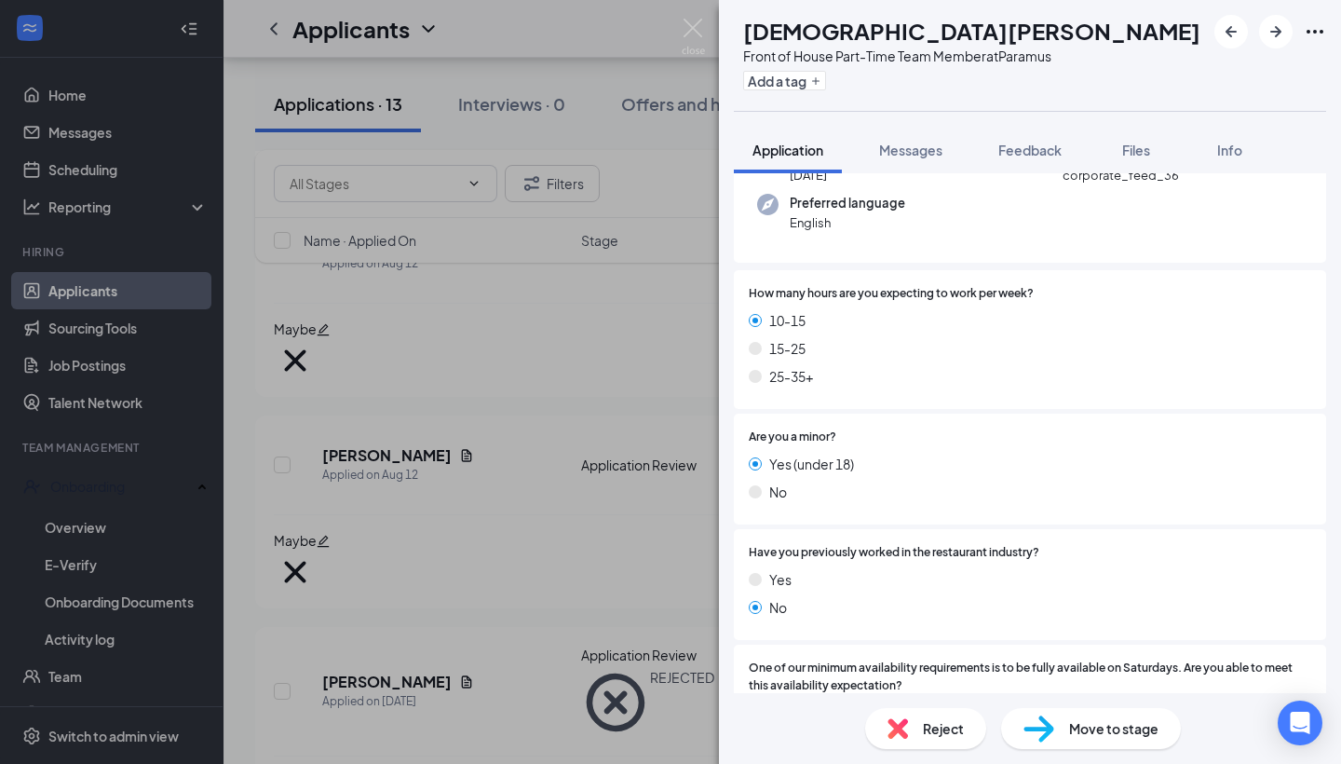
scroll to position [179, 0]
click at [952, 731] on span "Reject" at bounding box center [943, 728] width 41 height 20
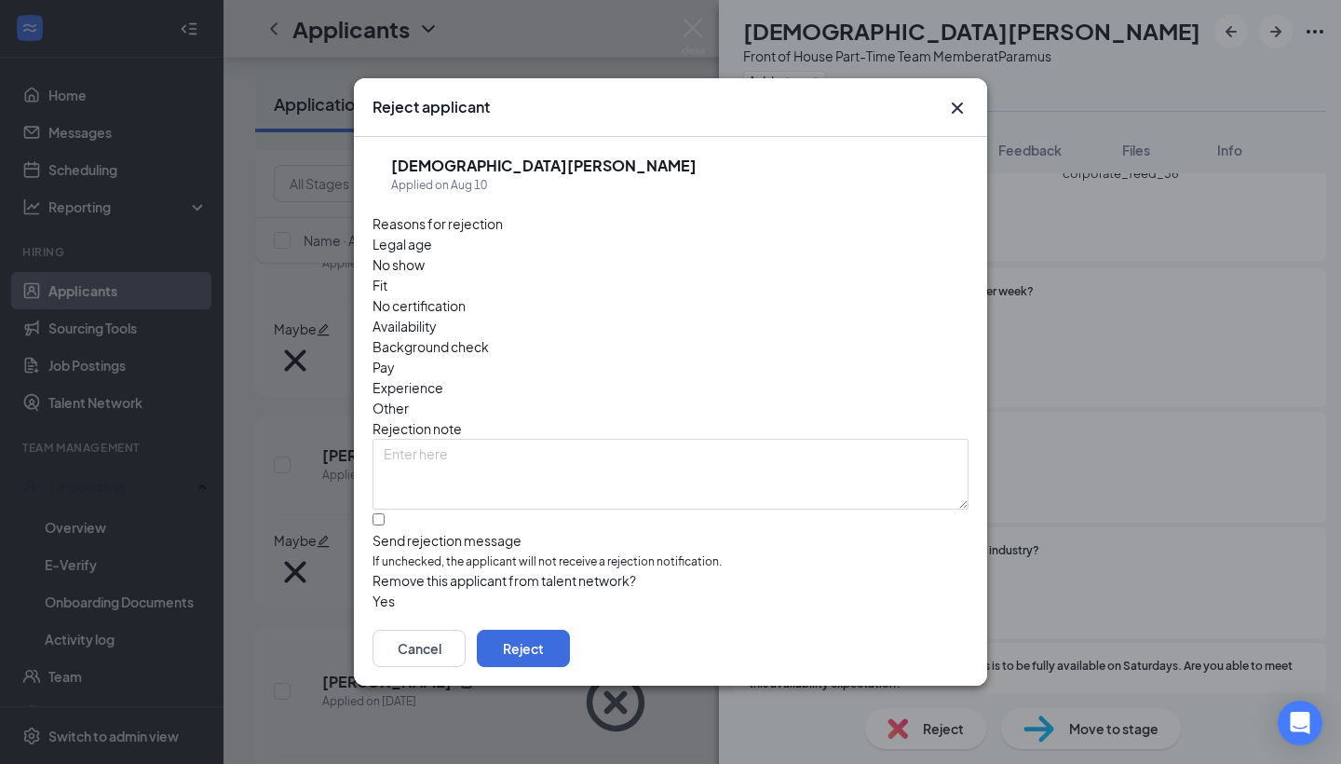
click at [437, 316] on span "Availability" at bounding box center [405, 326] width 64 height 20
click at [376, 513] on input "Send rejection message If unchecked, the applicant will not receive a rejection…" at bounding box center [379, 519] width 12 height 12
checkbox input "true"
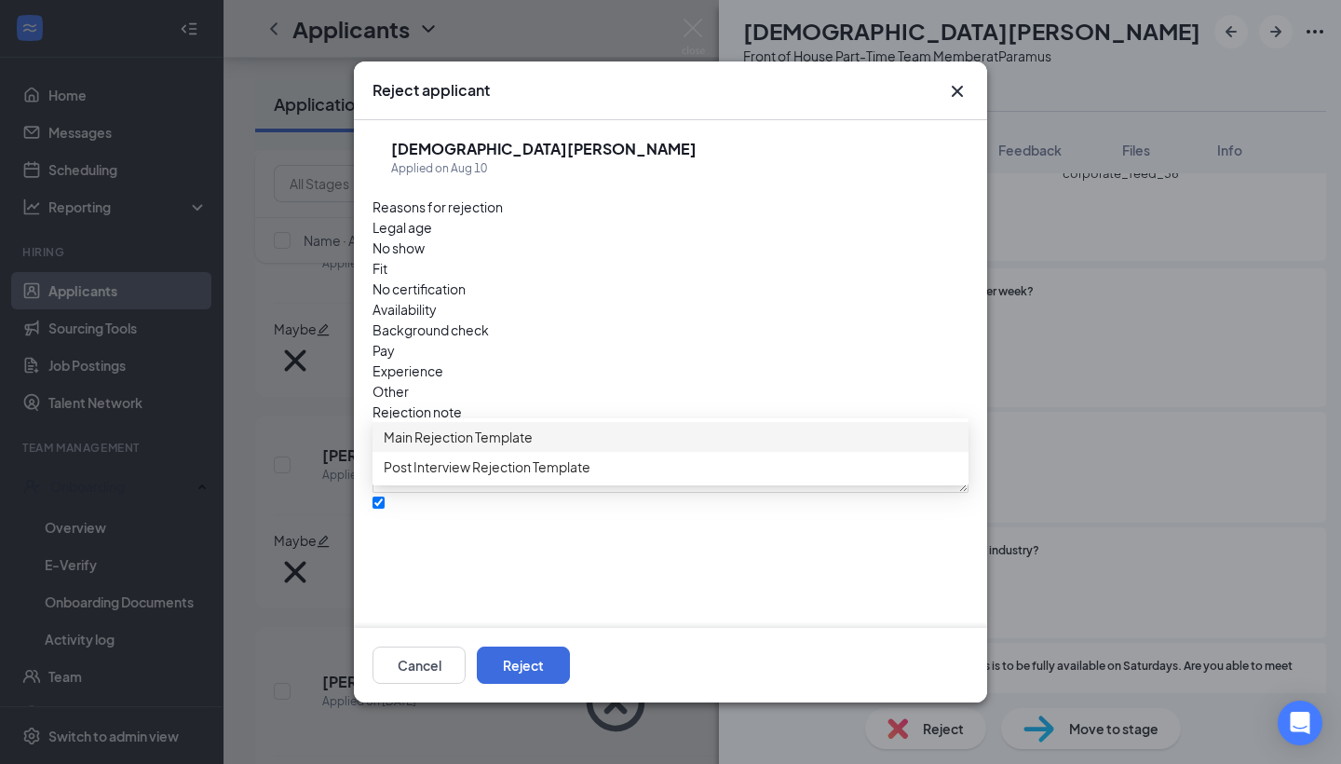
click at [500, 447] on span "Main Rejection Template" at bounding box center [458, 437] width 149 height 20
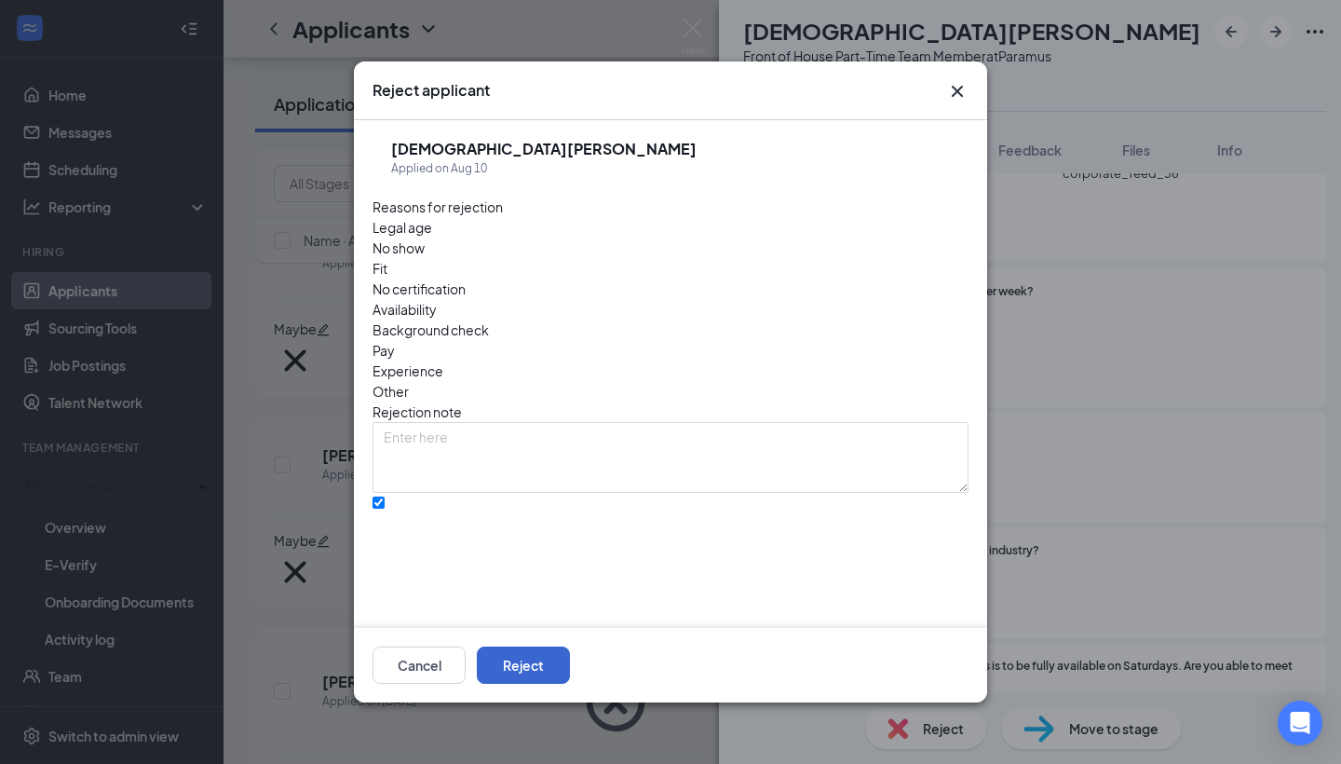
click at [570, 664] on button "Reject" at bounding box center [523, 664] width 93 height 37
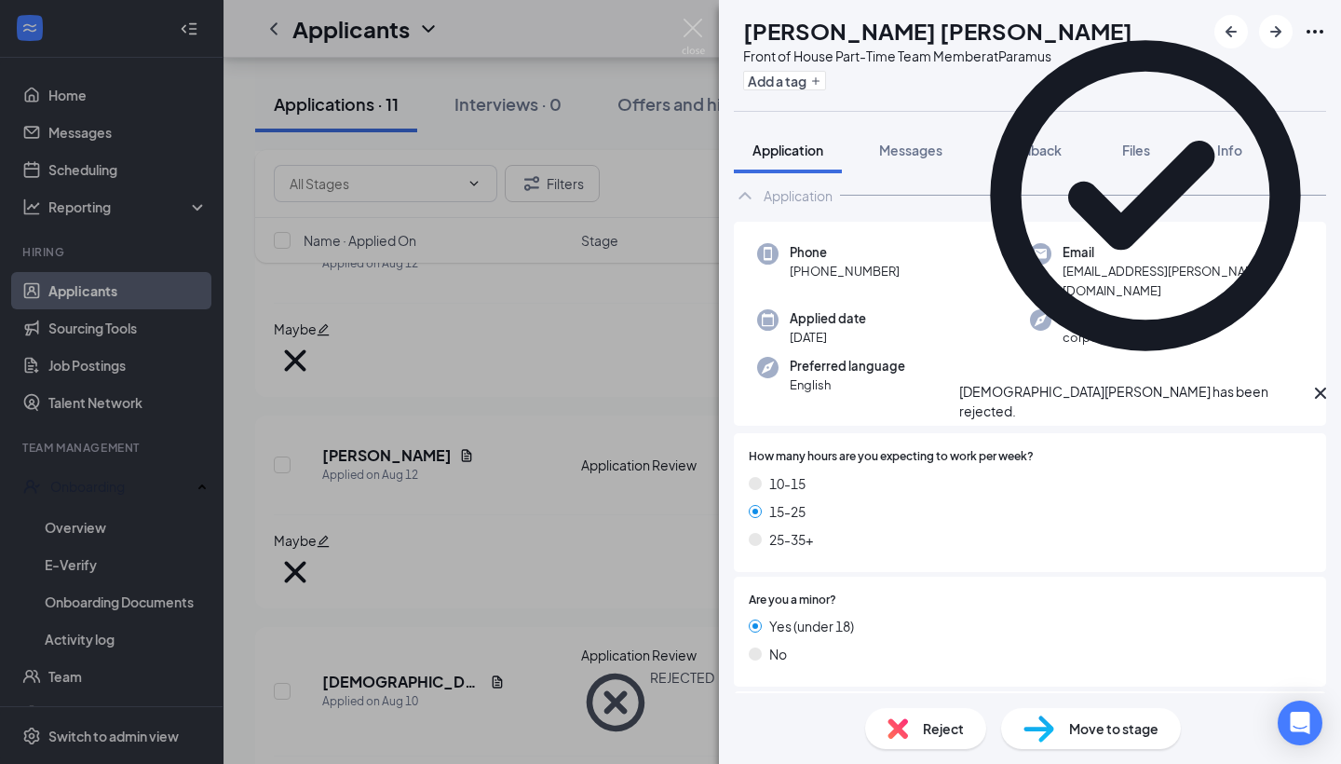
scroll to position [65, 0]
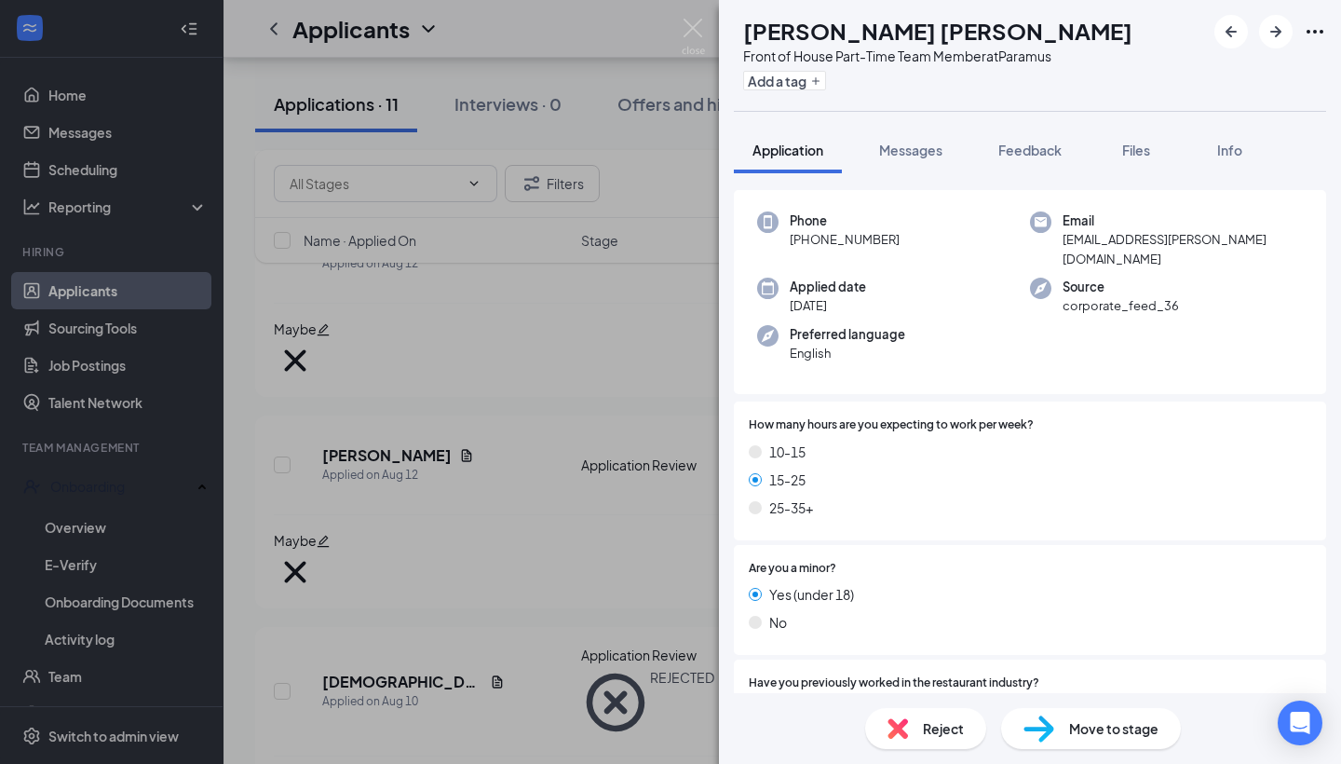
click at [947, 727] on span "Reject" at bounding box center [943, 728] width 41 height 20
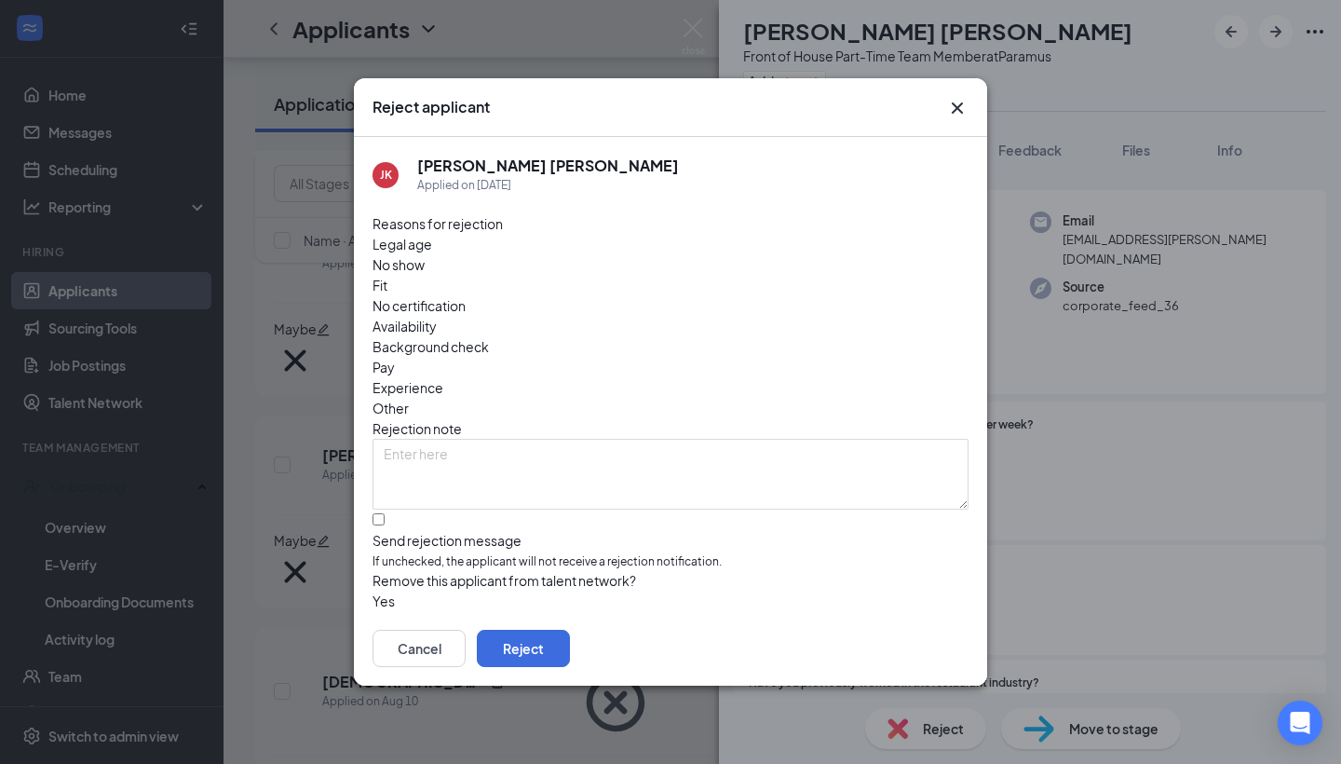
click at [437, 316] on span "Availability" at bounding box center [405, 326] width 64 height 20
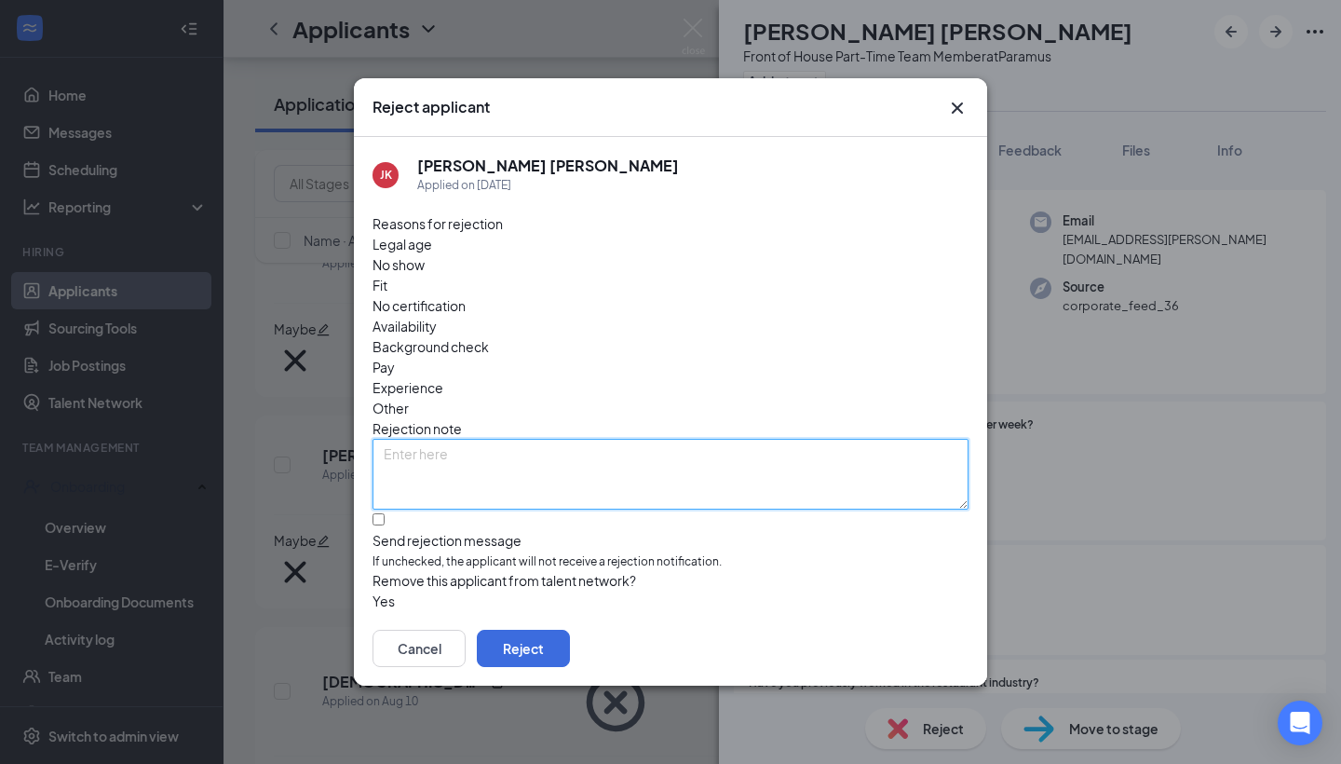
click at [393, 439] on textarea at bounding box center [671, 474] width 596 height 71
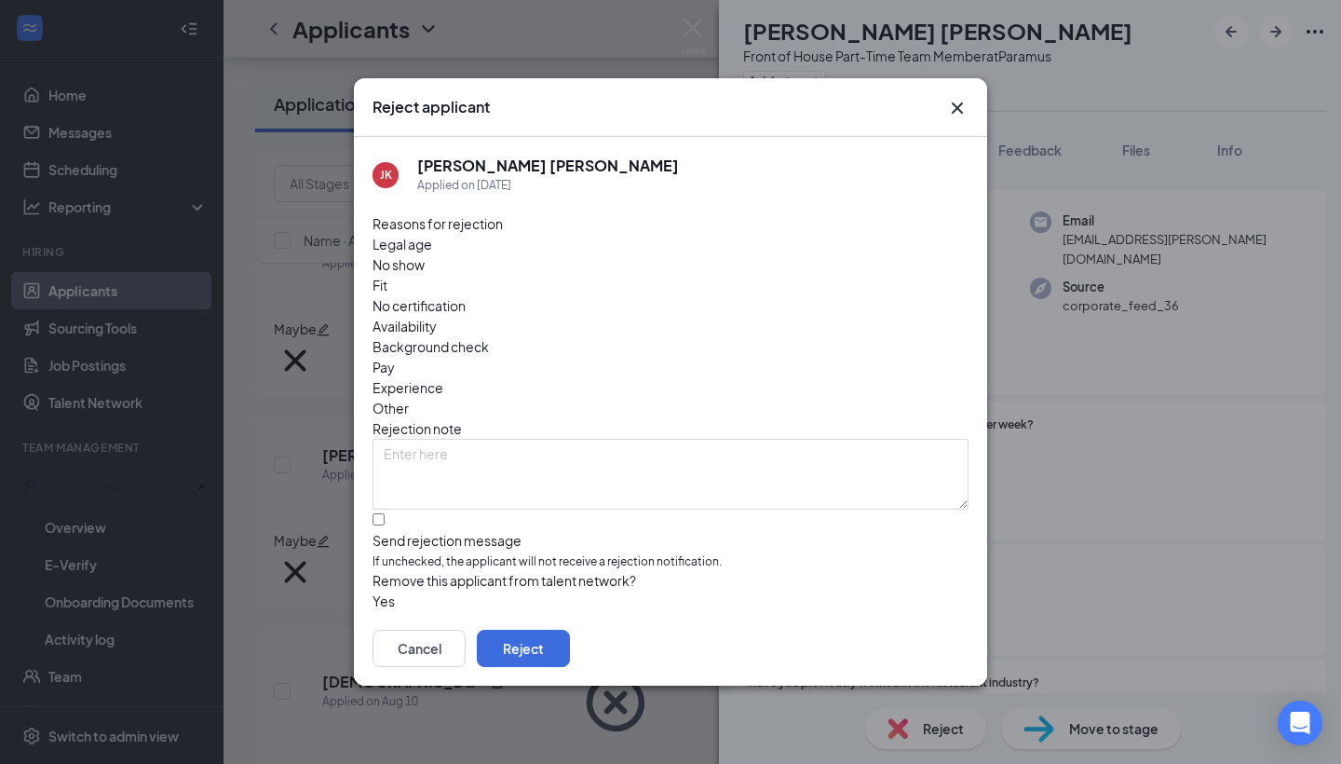
click at [390, 531] on div at bounding box center [671, 531] width 596 height 0
click at [385, 513] on input "Send rejection message If unchecked, the applicant will not receive a rejection…" at bounding box center [379, 519] width 12 height 12
checkbox input "true"
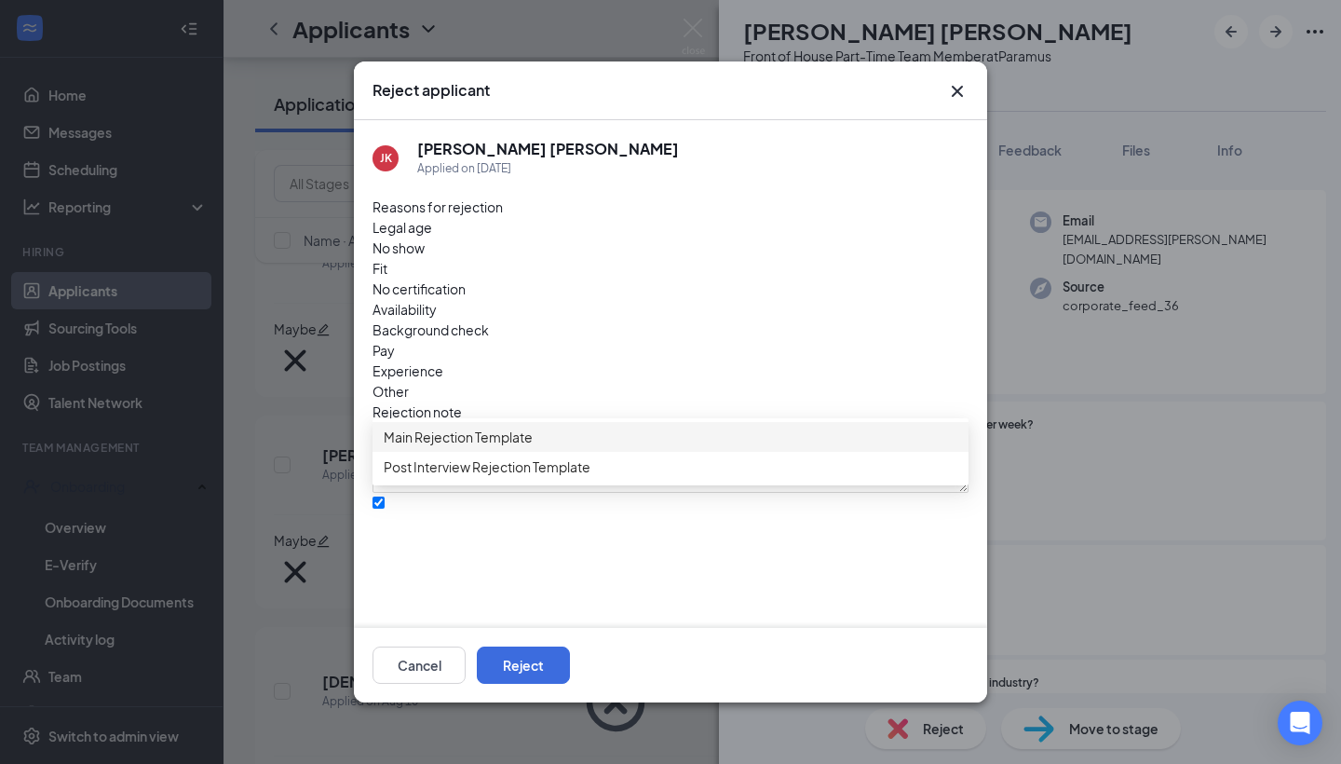
click at [528, 452] on div "Main Rejection Template" at bounding box center [671, 437] width 596 height 30
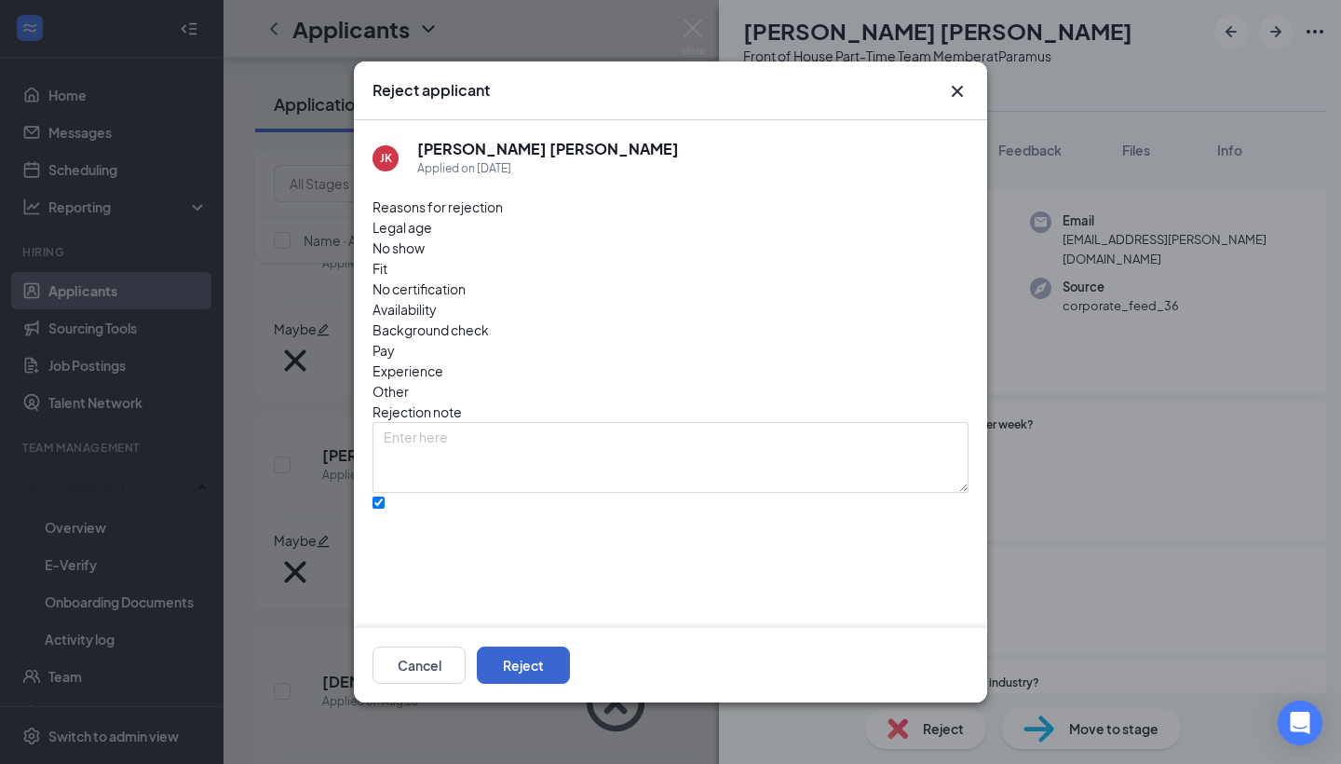
click at [570, 664] on button "Reject" at bounding box center [523, 664] width 93 height 37
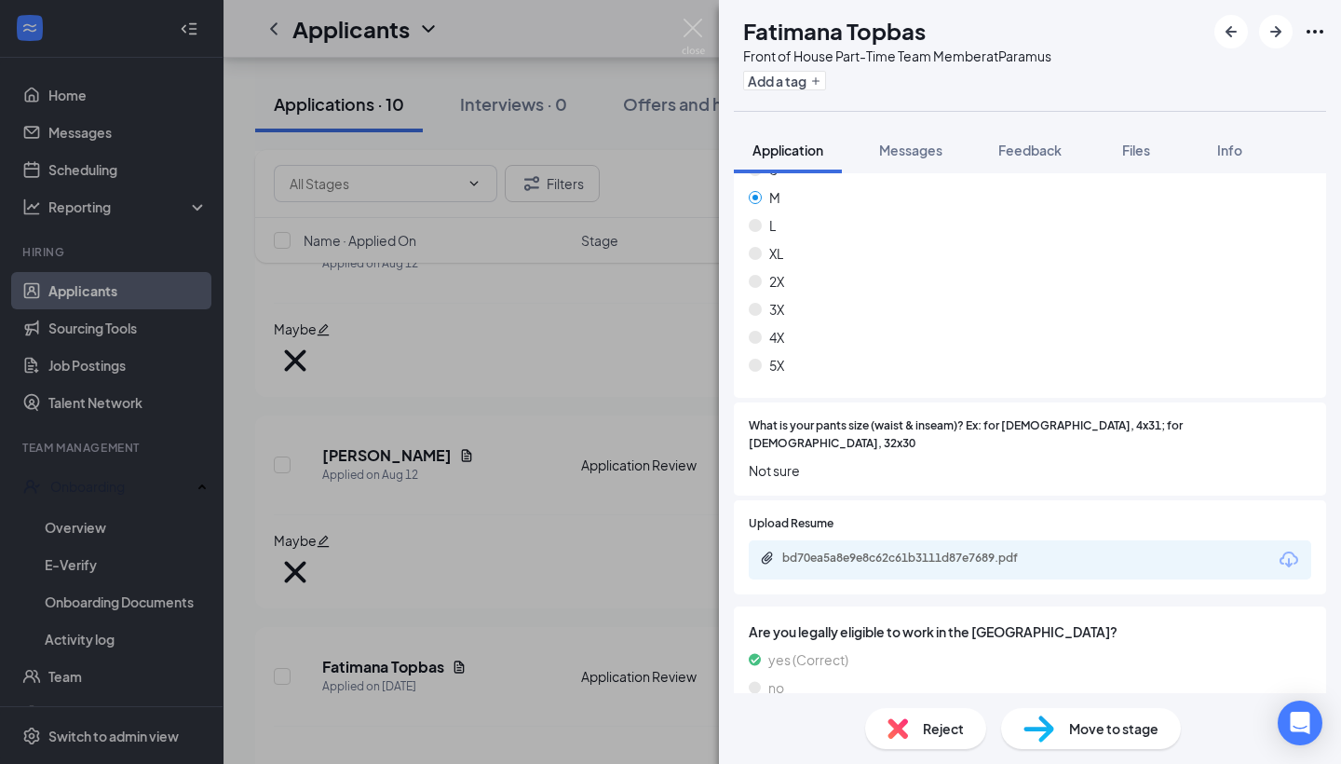
scroll to position [1107, 0]
click at [935, 549] on div "bd70ea5a8e9e8c62c61b3111d87e7689.pdf" at bounding box center [912, 556] width 261 height 15
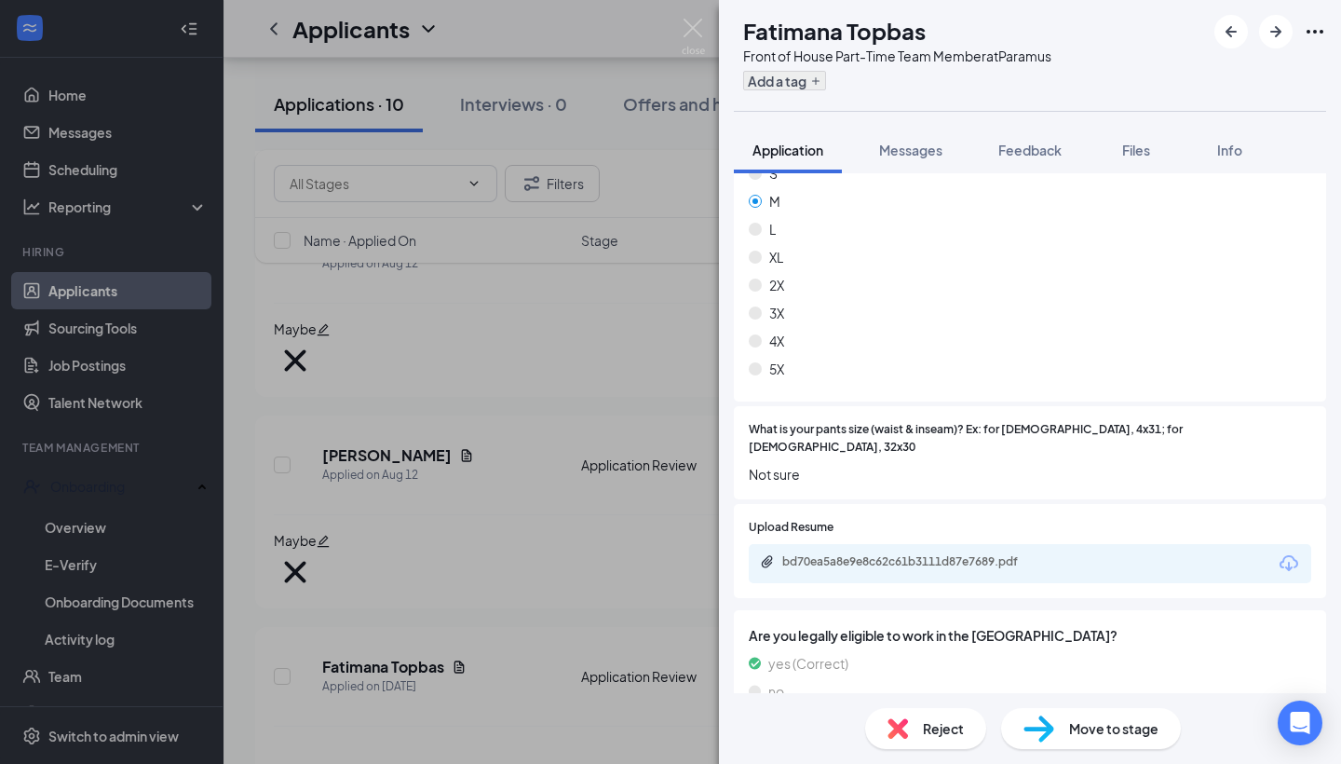
click at [826, 88] on button "Add a tag" at bounding box center [784, 81] width 83 height 20
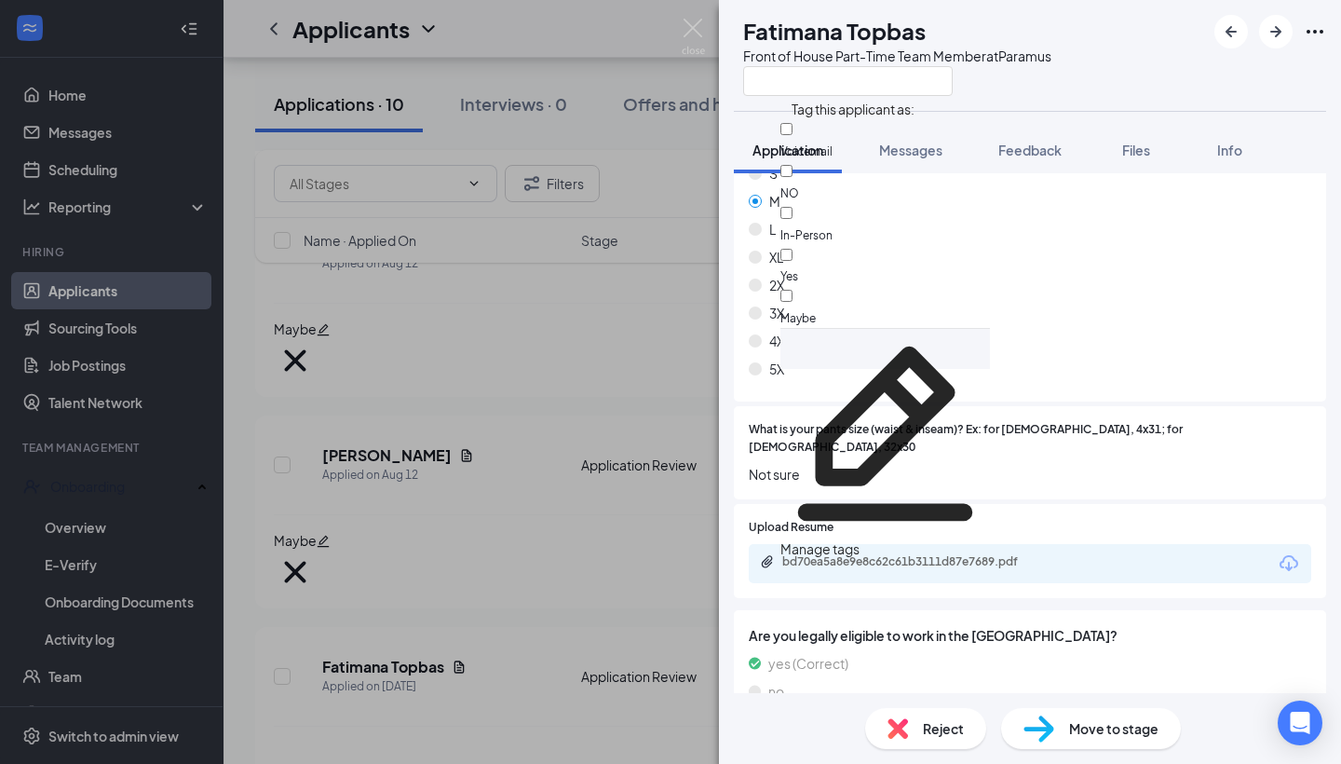
click at [860, 245] on div "Yes" at bounding box center [885, 266] width 210 height 42
checkbox input "true"
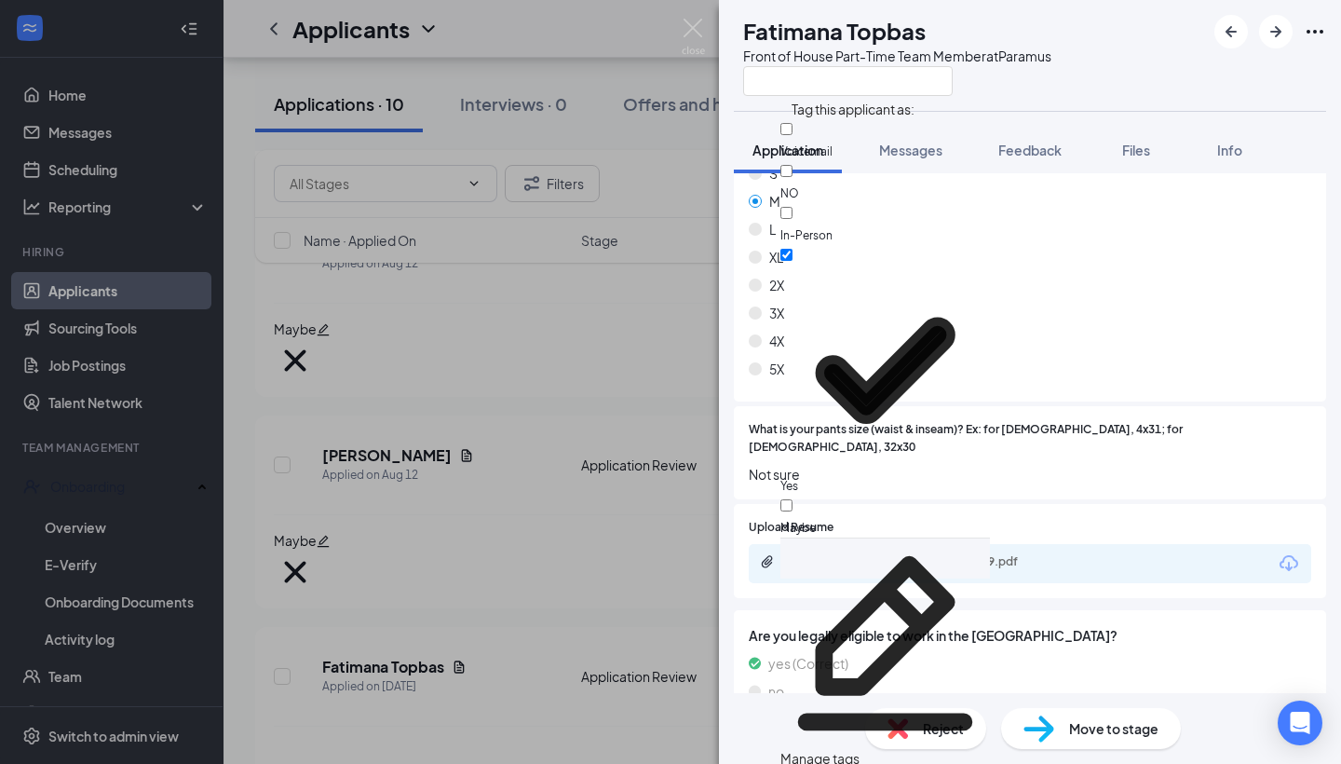
click at [1126, 277] on div "2X" at bounding box center [1030, 285] width 562 height 20
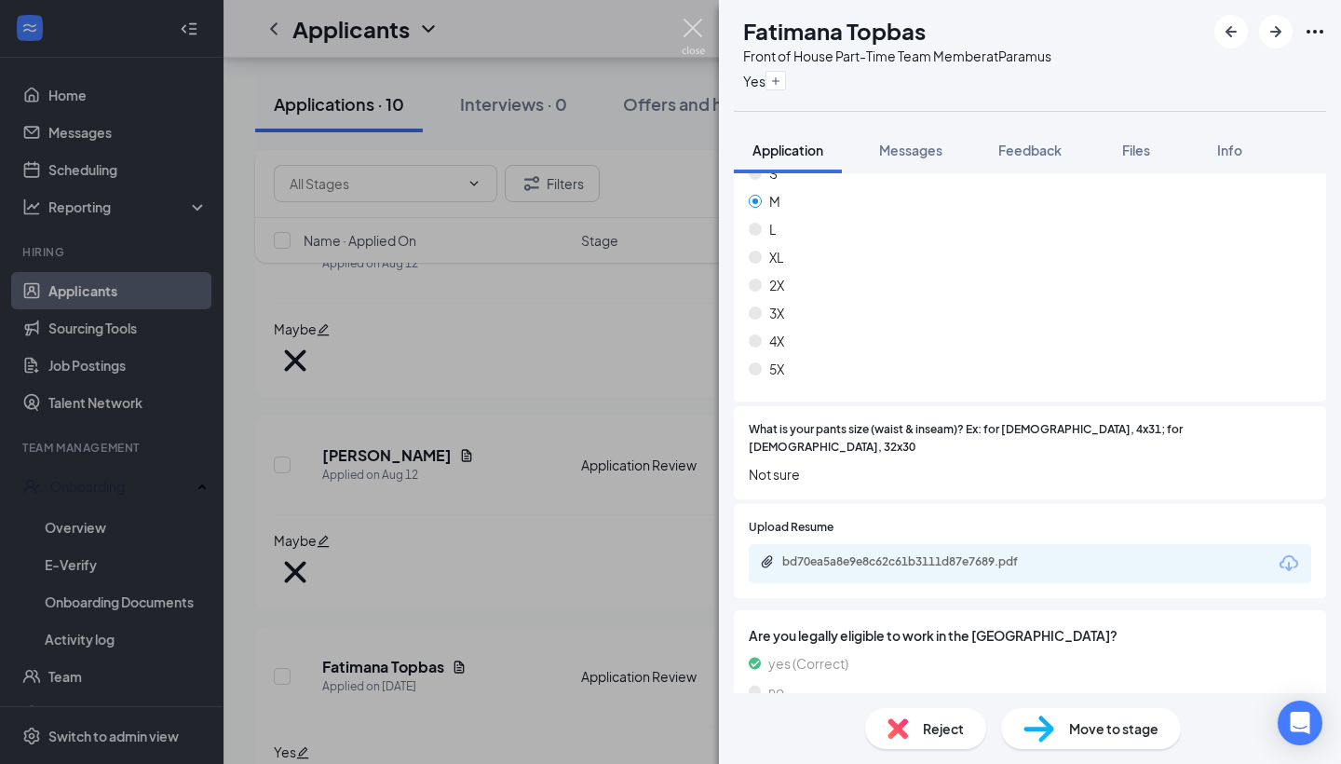
click at [684, 44] on img at bounding box center [693, 37] width 23 height 36
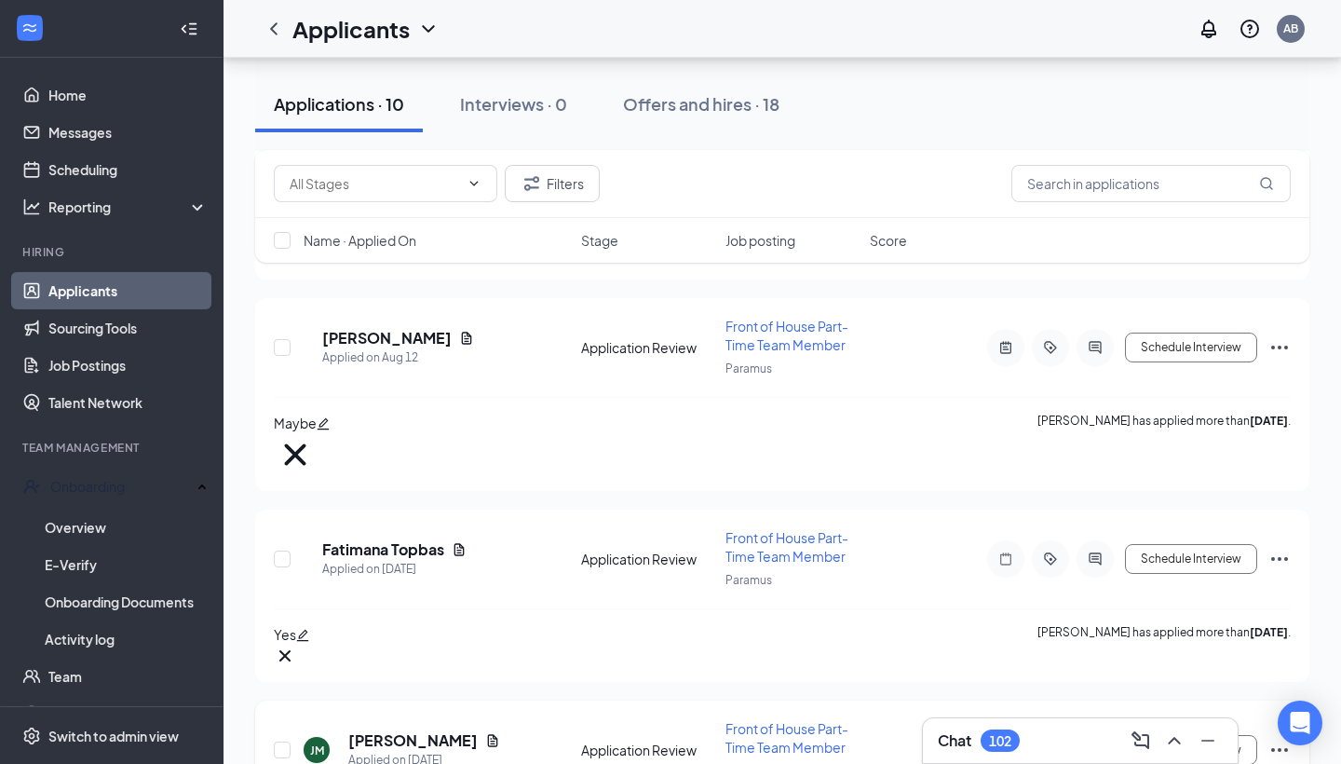
scroll to position [1295, 0]
click at [423, 729] on h5 "[PERSON_NAME]" at bounding box center [412, 739] width 129 height 20
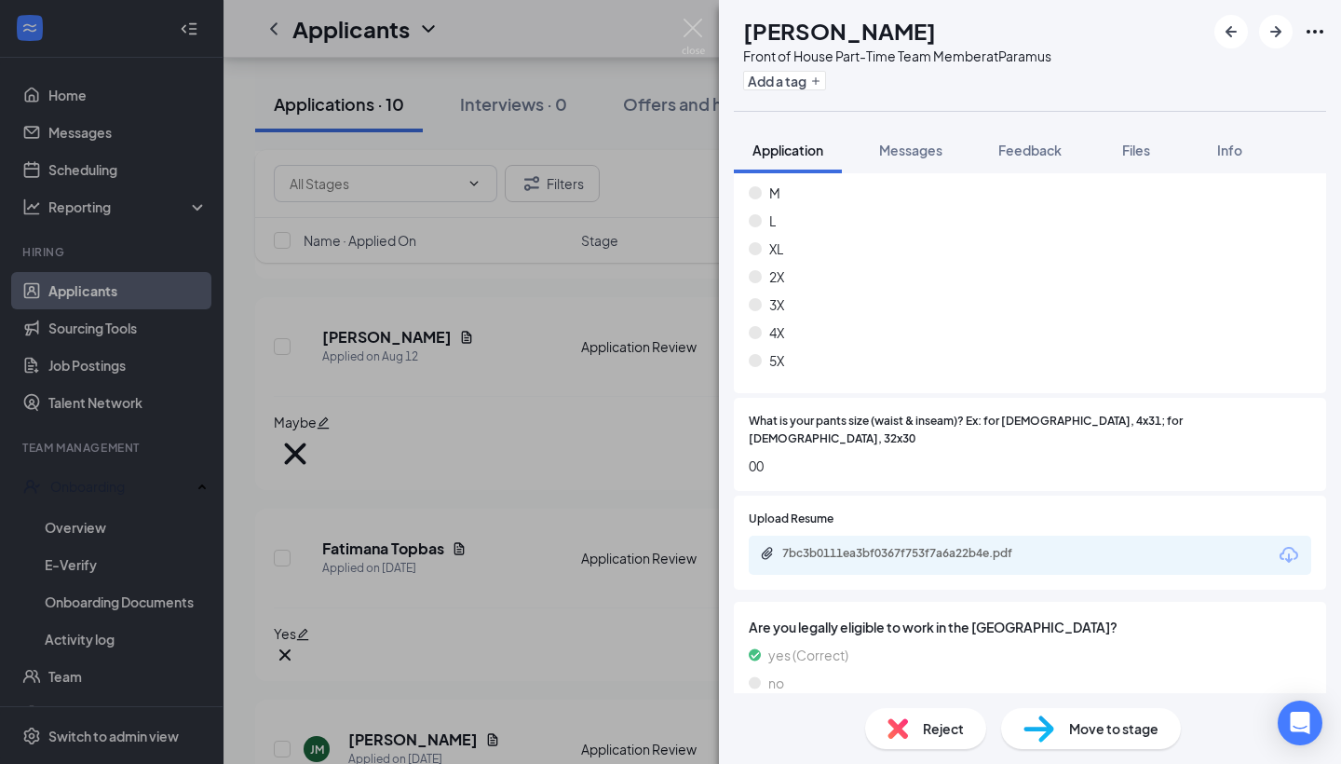
scroll to position [1109, 0]
click at [959, 547] on div "7bc3b0111ea3bf0367f753f7a6a22b4e.pdf" at bounding box center [912, 554] width 261 height 15
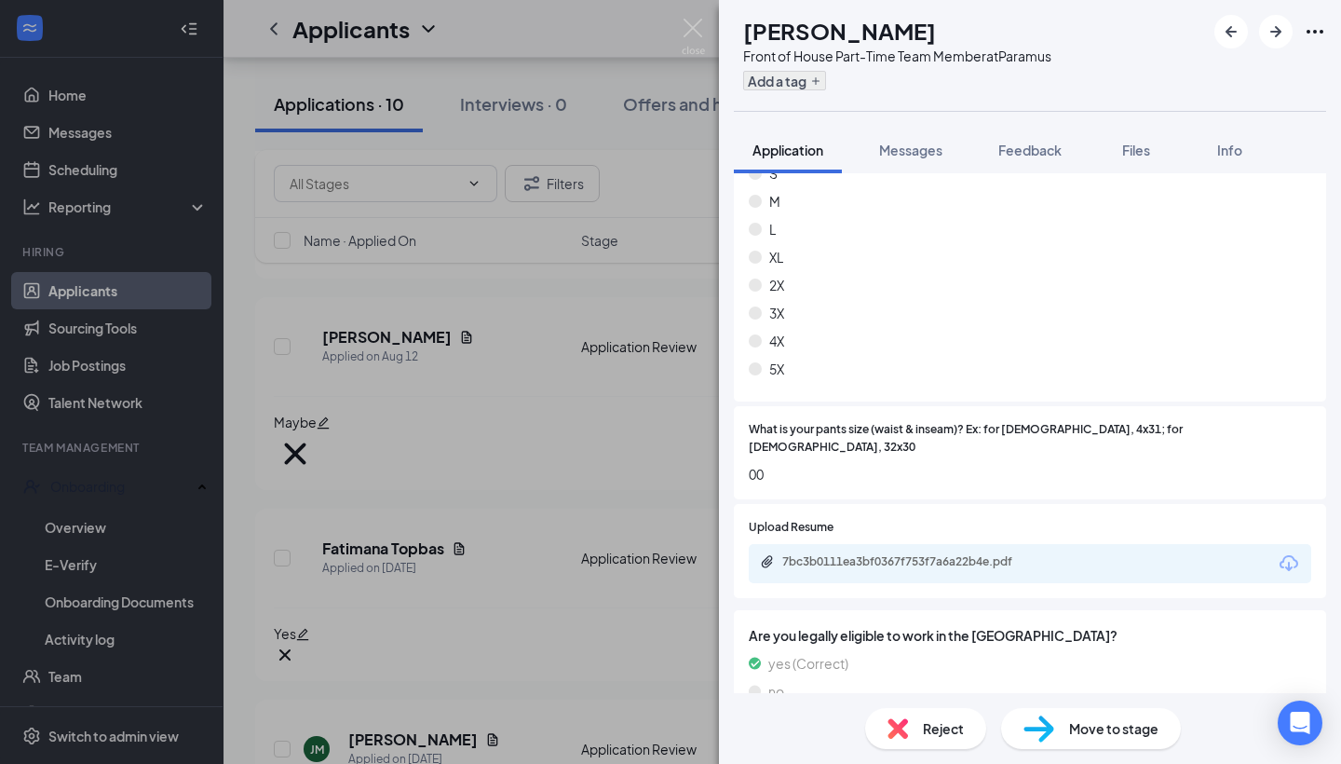
click at [825, 80] on button "Add a tag" at bounding box center [784, 81] width 83 height 20
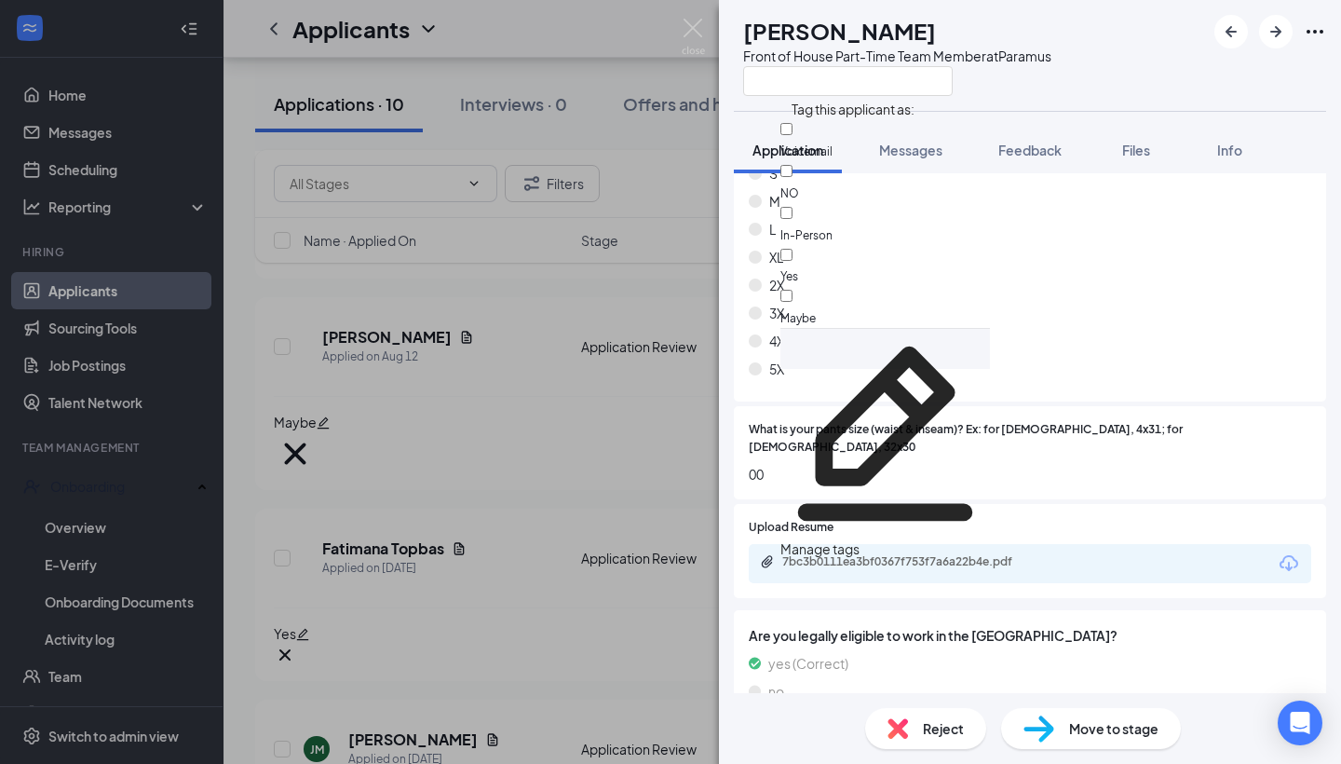
click at [896, 286] on div "Maybe" at bounding box center [885, 307] width 210 height 42
checkbox input "true"
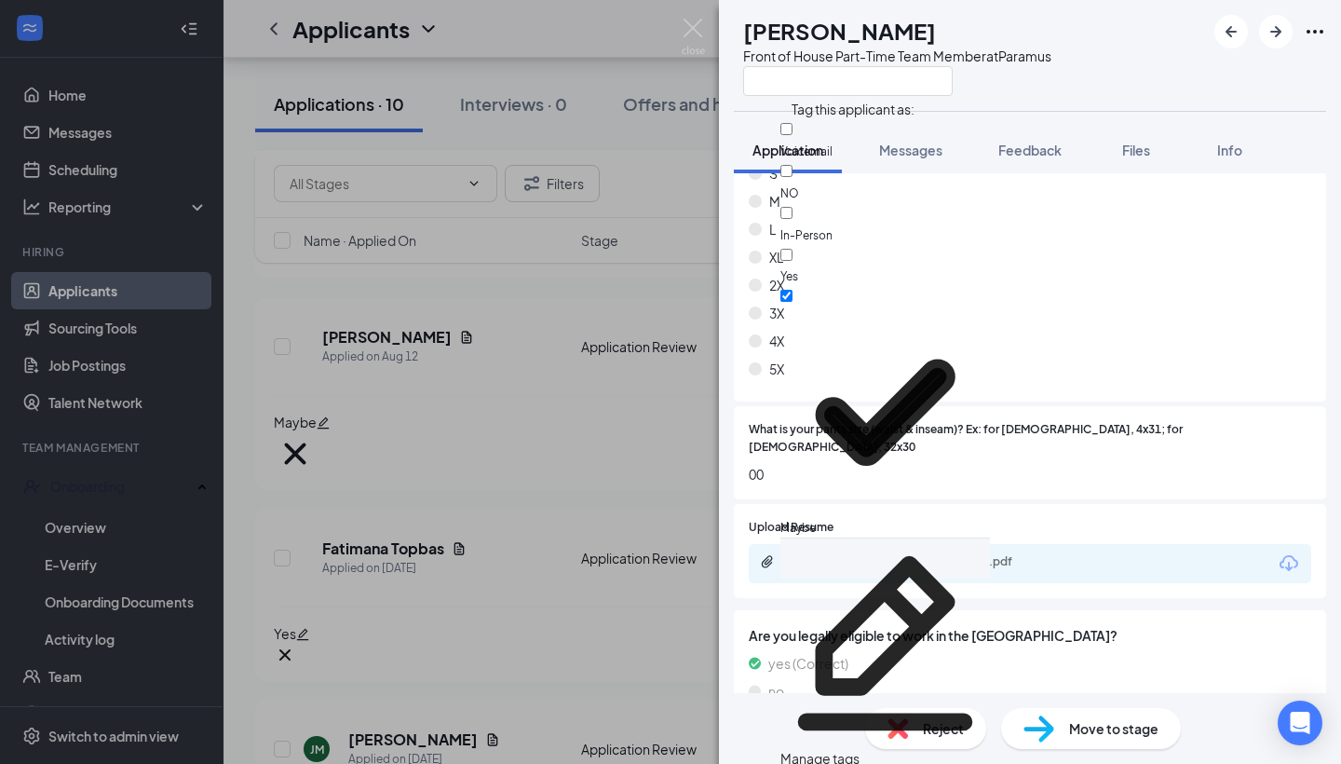
click at [1109, 258] on div "XL" at bounding box center [1030, 257] width 562 height 20
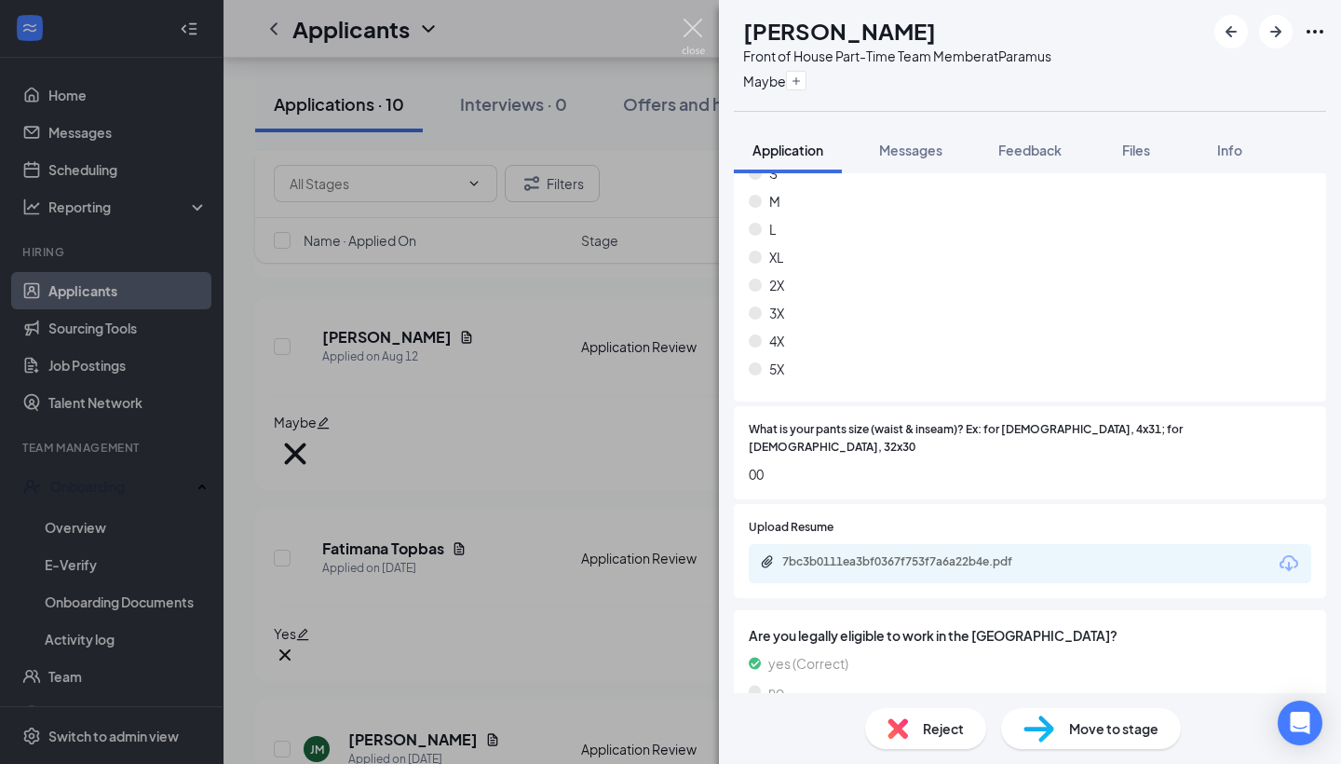
click at [690, 34] on img at bounding box center [693, 37] width 23 height 36
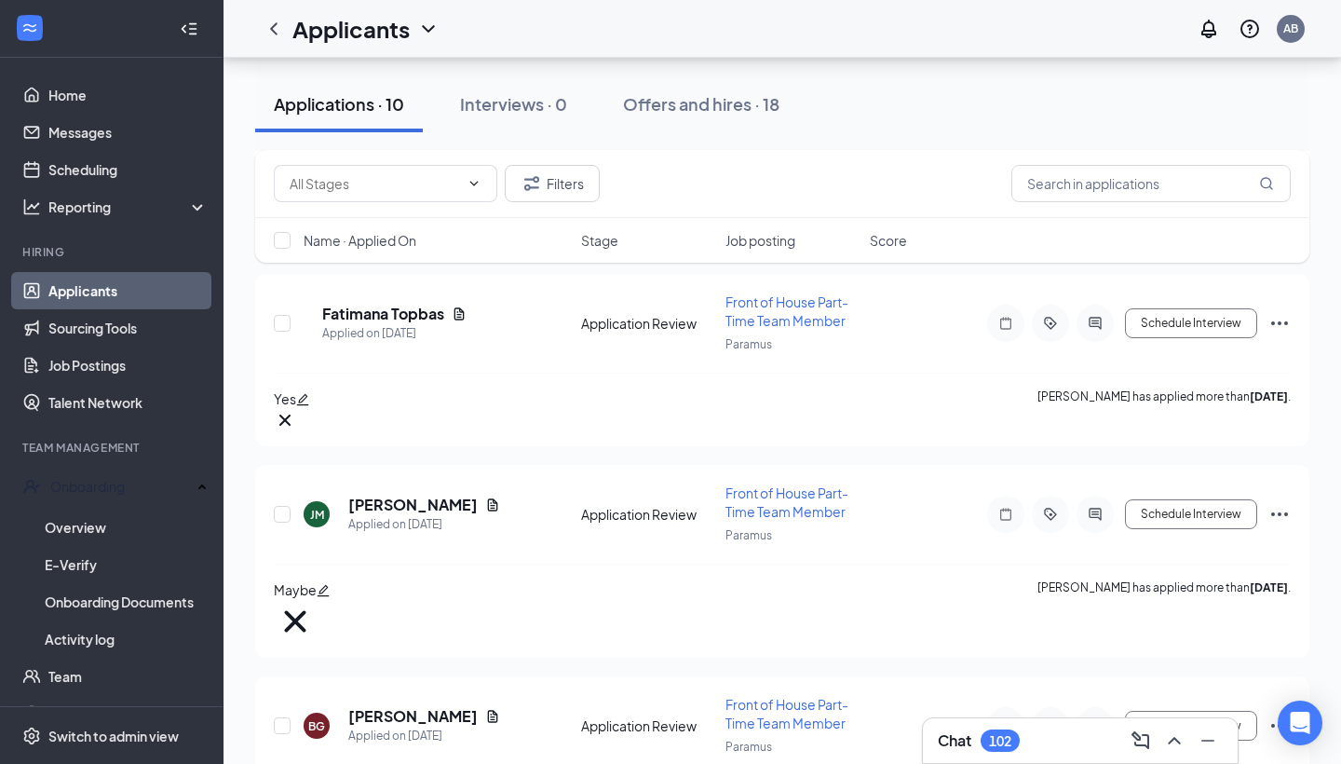
scroll to position [1538, 0]
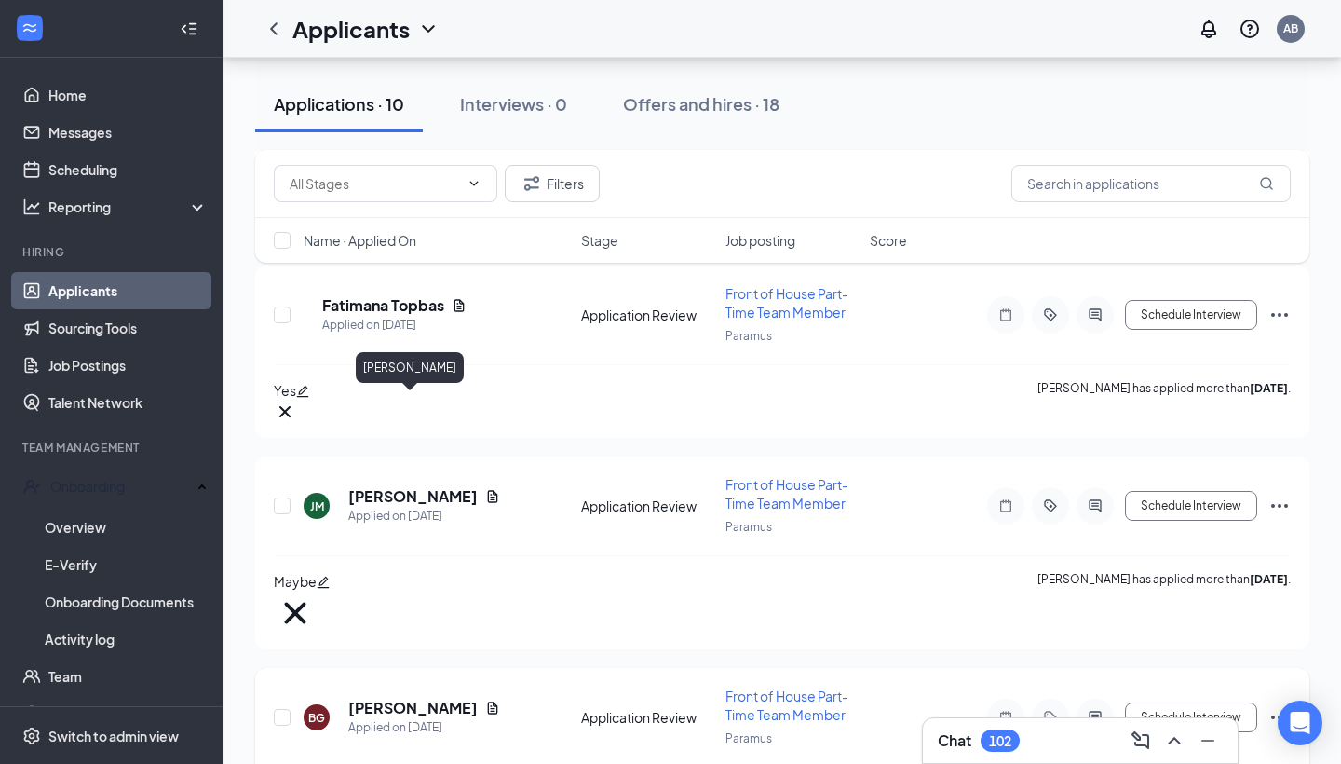
click at [441, 698] on h5 "[PERSON_NAME]" at bounding box center [412, 708] width 129 height 20
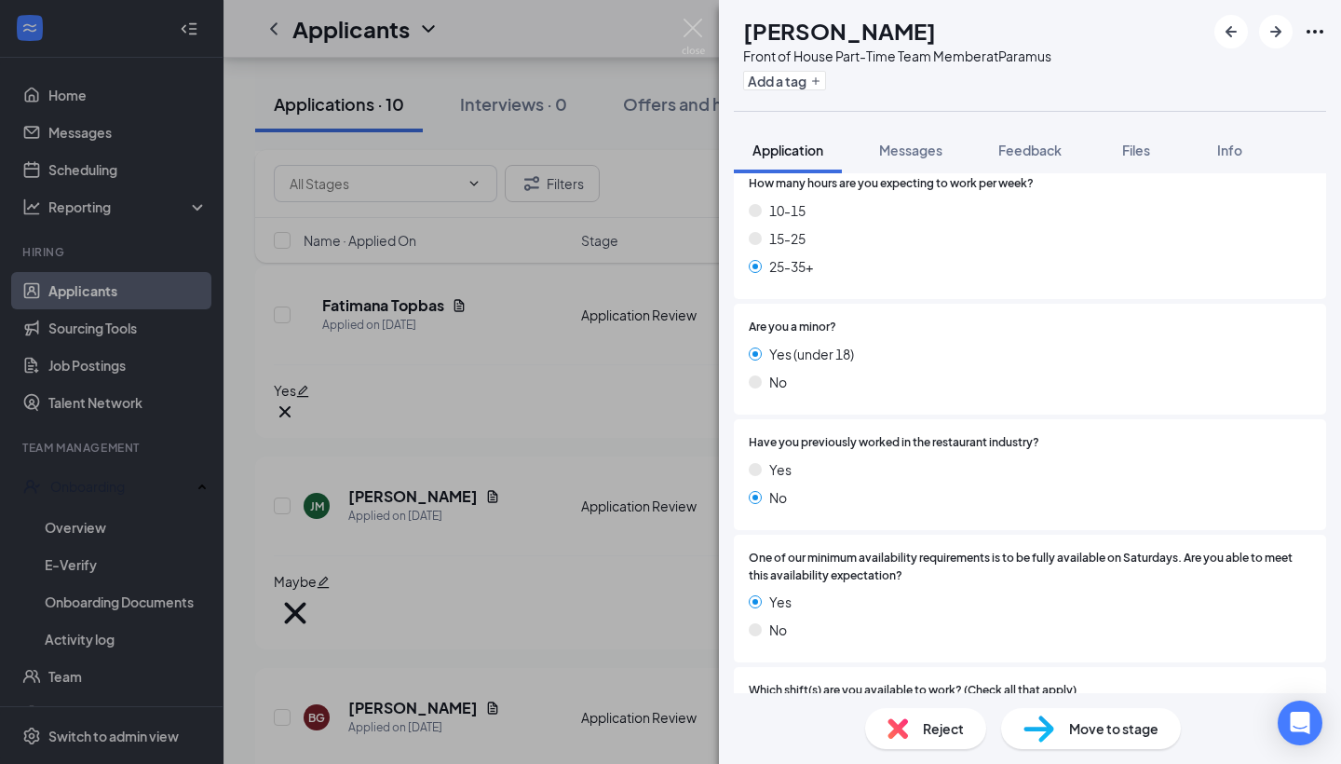
scroll to position [341, 0]
click at [949, 720] on span "Reject" at bounding box center [943, 728] width 41 height 20
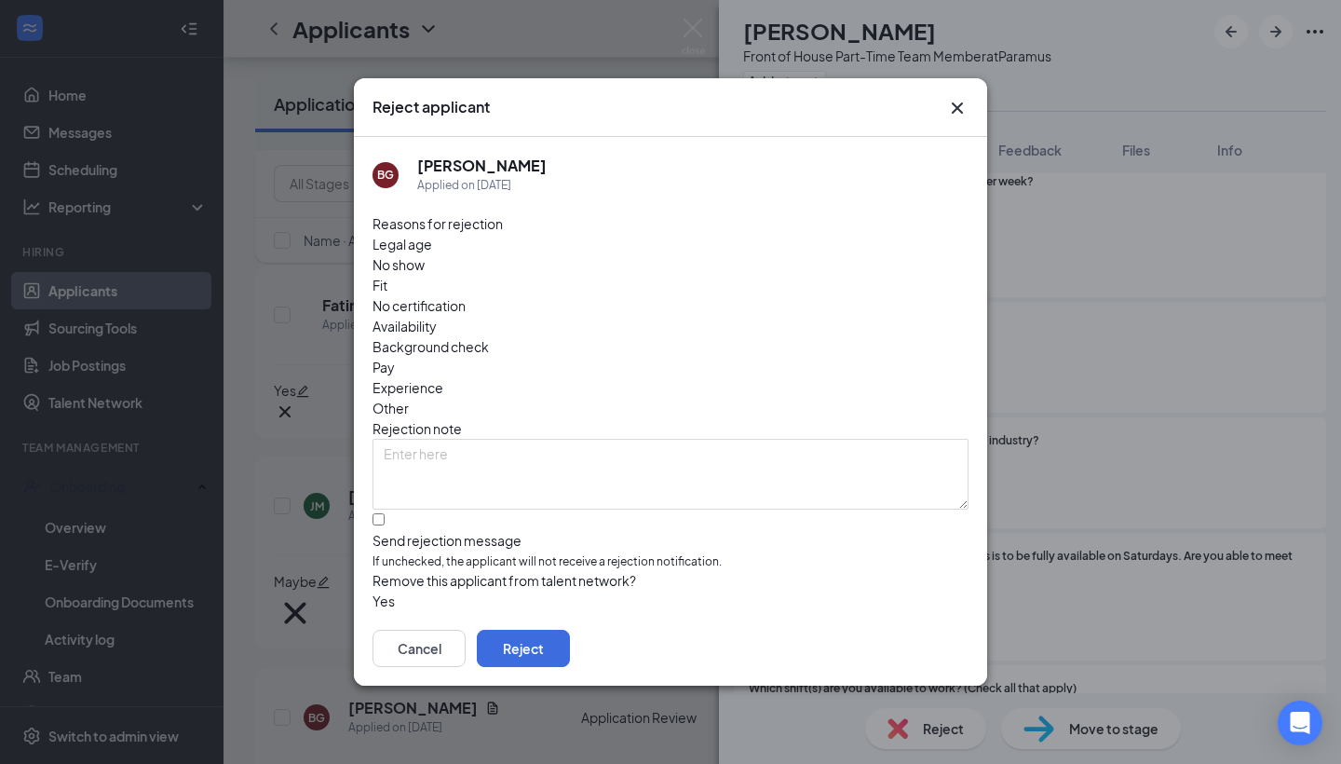
click at [437, 316] on span "Availability" at bounding box center [405, 326] width 64 height 20
click at [382, 513] on input "Send rejection message If unchecked, the applicant will not receive a rejection…" at bounding box center [379, 519] width 12 height 12
checkbox input "true"
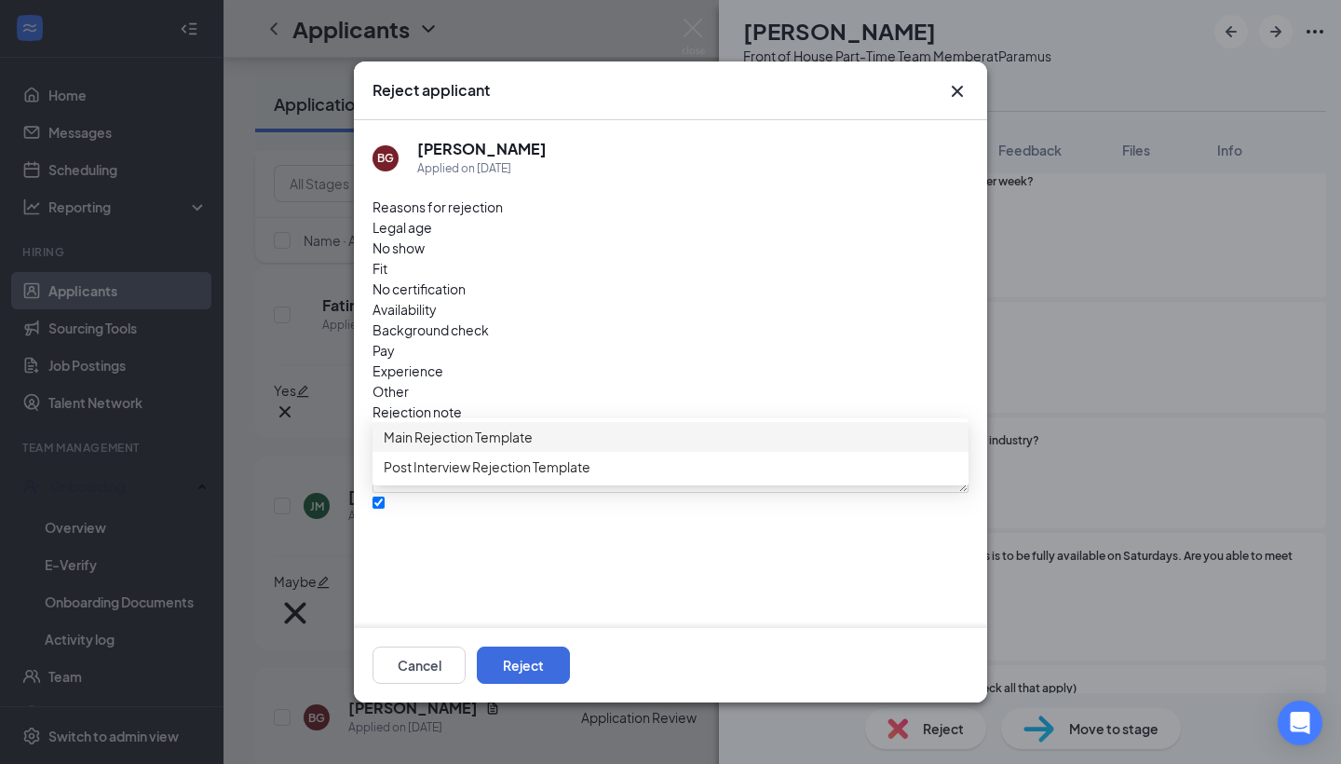
click at [476, 427] on div "Main Rejection Template" at bounding box center [671, 437] width 596 height 30
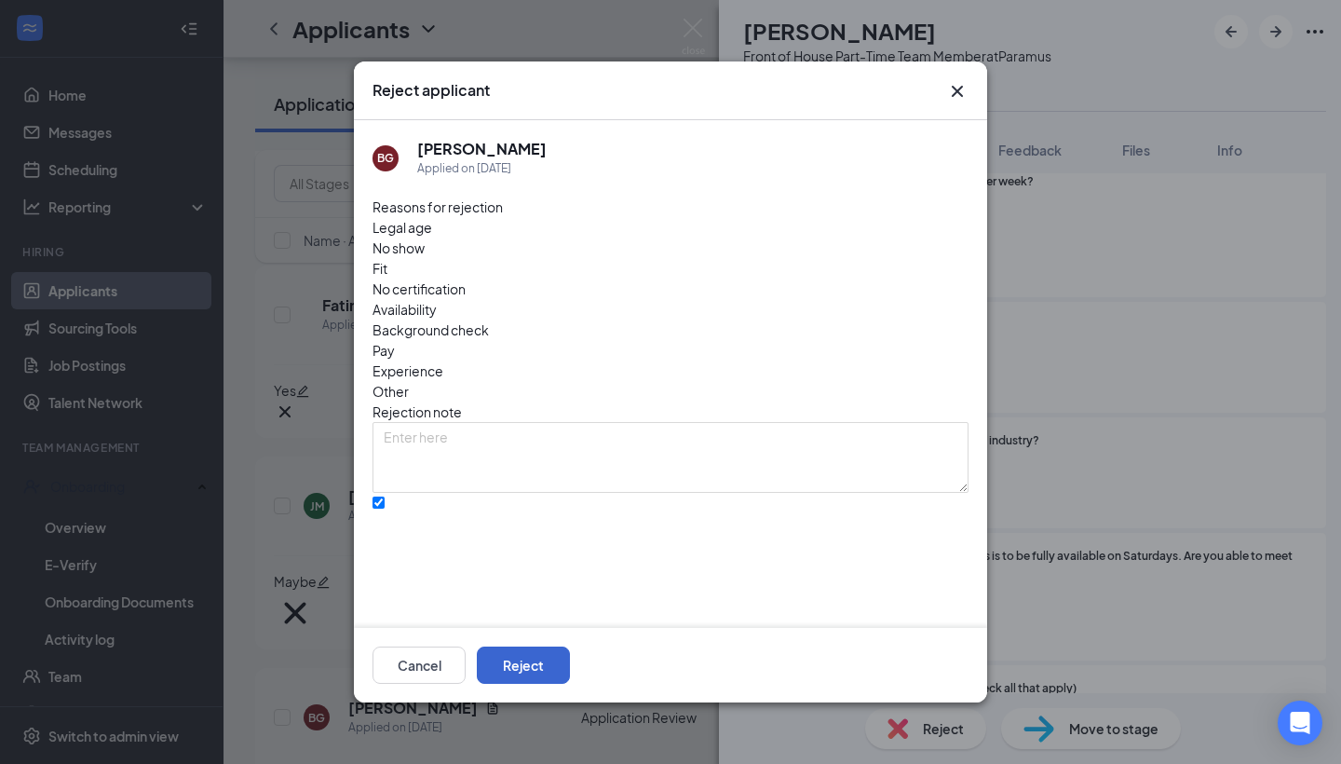
click at [570, 653] on button "Reject" at bounding box center [523, 664] width 93 height 37
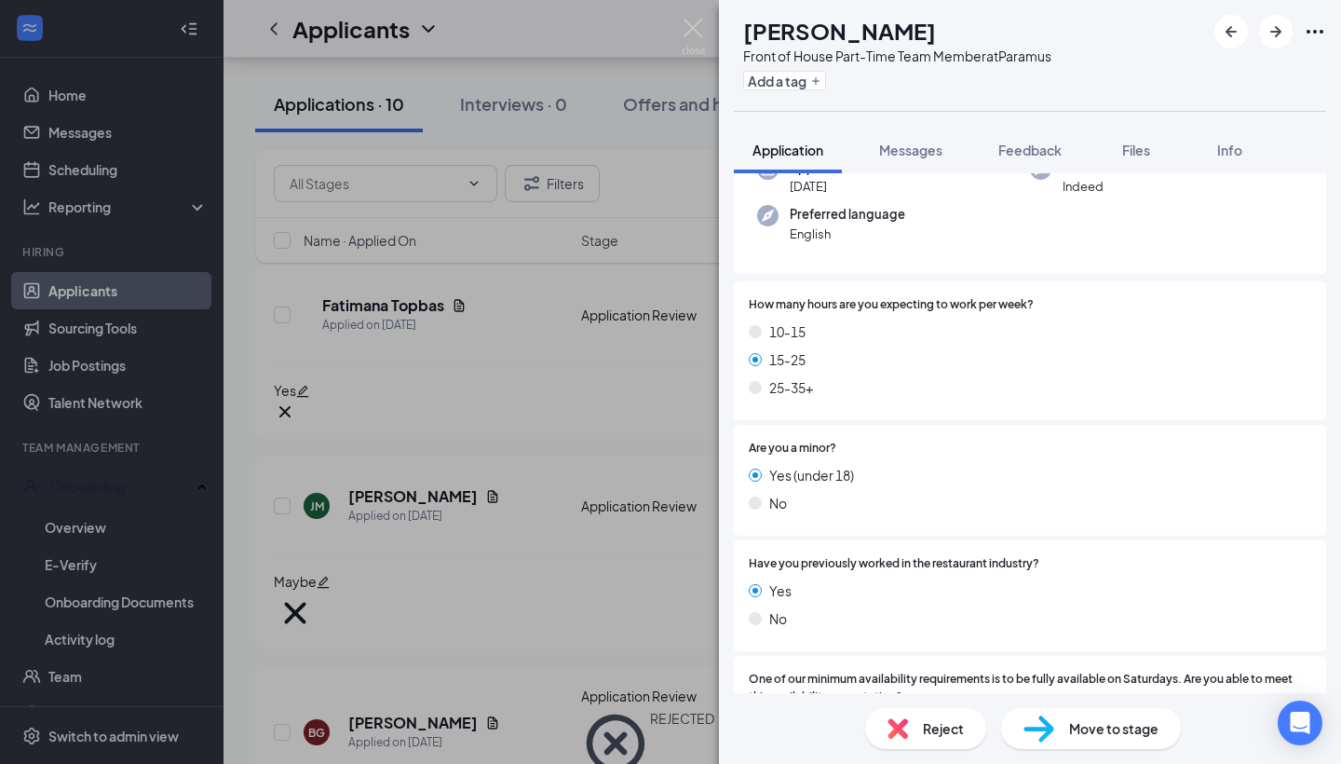
scroll to position [221, 0]
click at [942, 745] on div "Reject" at bounding box center [925, 728] width 121 height 41
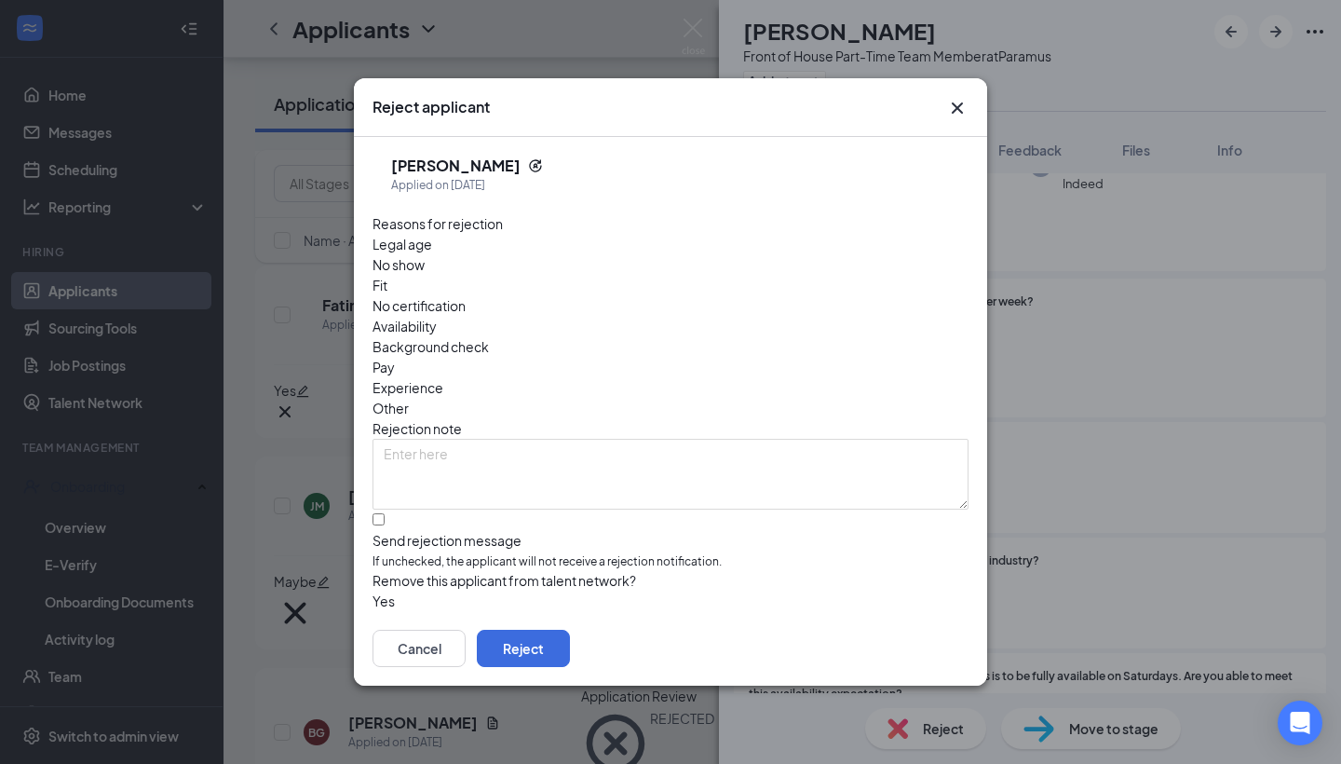
click at [385, 531] on div at bounding box center [671, 531] width 596 height 0
click at [385, 513] on input "Send rejection message If unchecked, the applicant will not receive a rejection…" at bounding box center [379, 519] width 12 height 12
checkbox input "true"
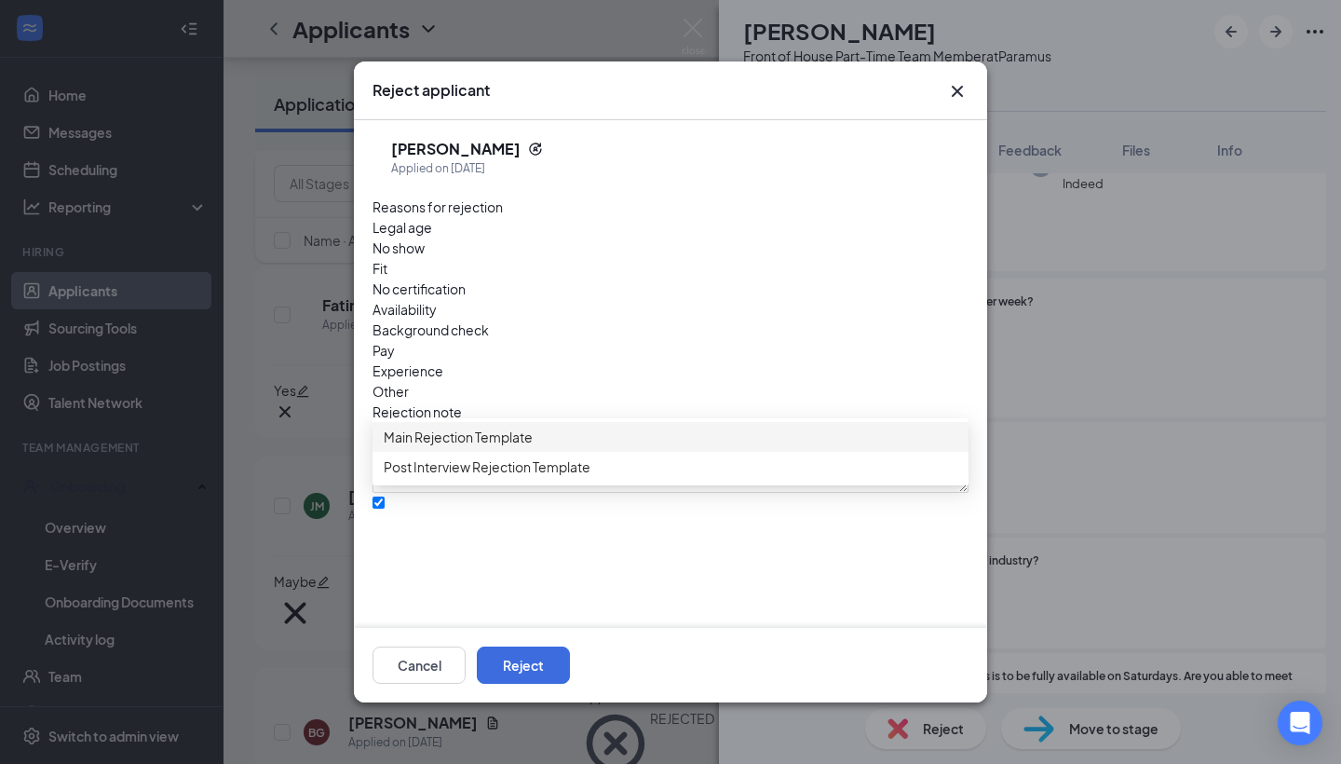
click at [511, 435] on div "Main Rejection Template" at bounding box center [671, 437] width 596 height 30
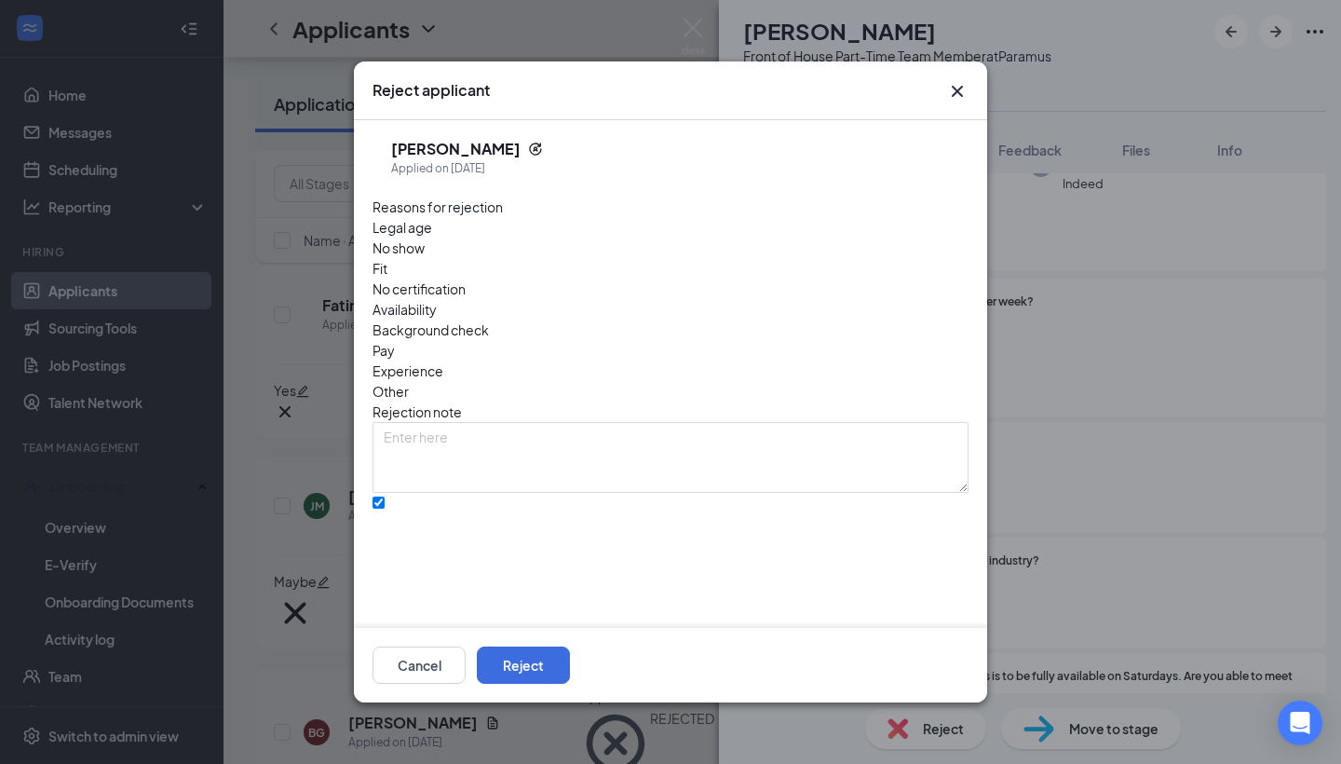
click at [437, 299] on span "Availability" at bounding box center [405, 309] width 64 height 20
click at [570, 651] on button "Reject" at bounding box center [523, 664] width 93 height 37
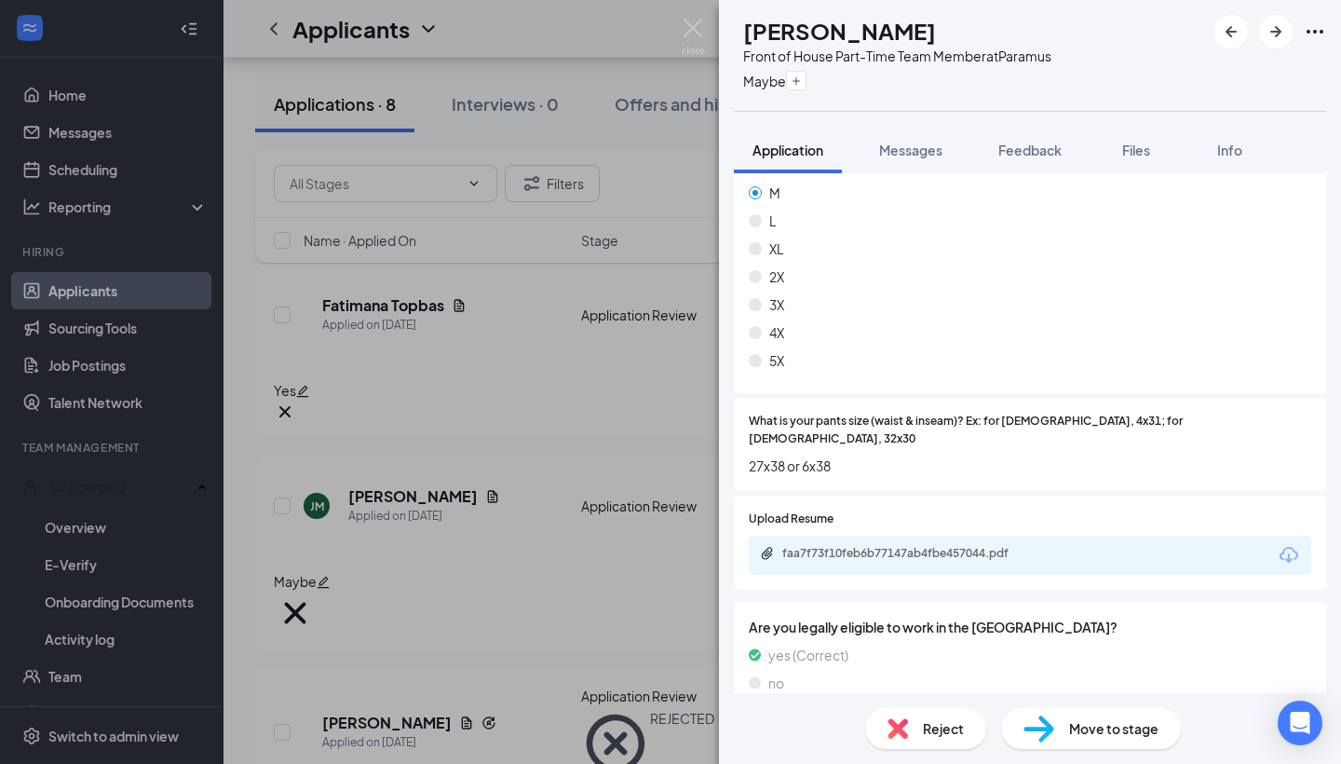
scroll to position [1161, 0]
click at [829, 547] on div "faa7f73f10feb6b77147ab4fbe457044.pdf" at bounding box center [912, 554] width 261 height 15
click at [690, 27] on img at bounding box center [693, 37] width 23 height 36
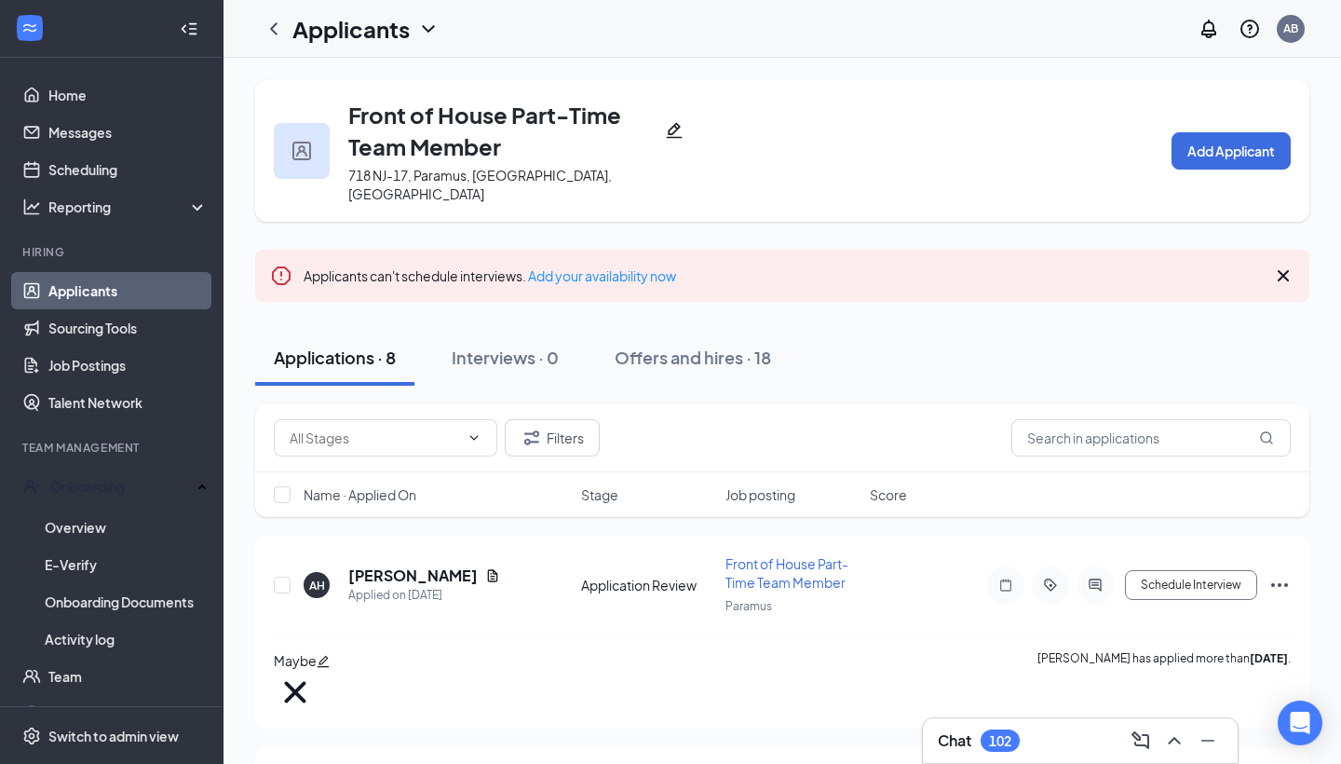
click at [116, 292] on link "Applicants" at bounding box center [127, 290] width 159 height 37
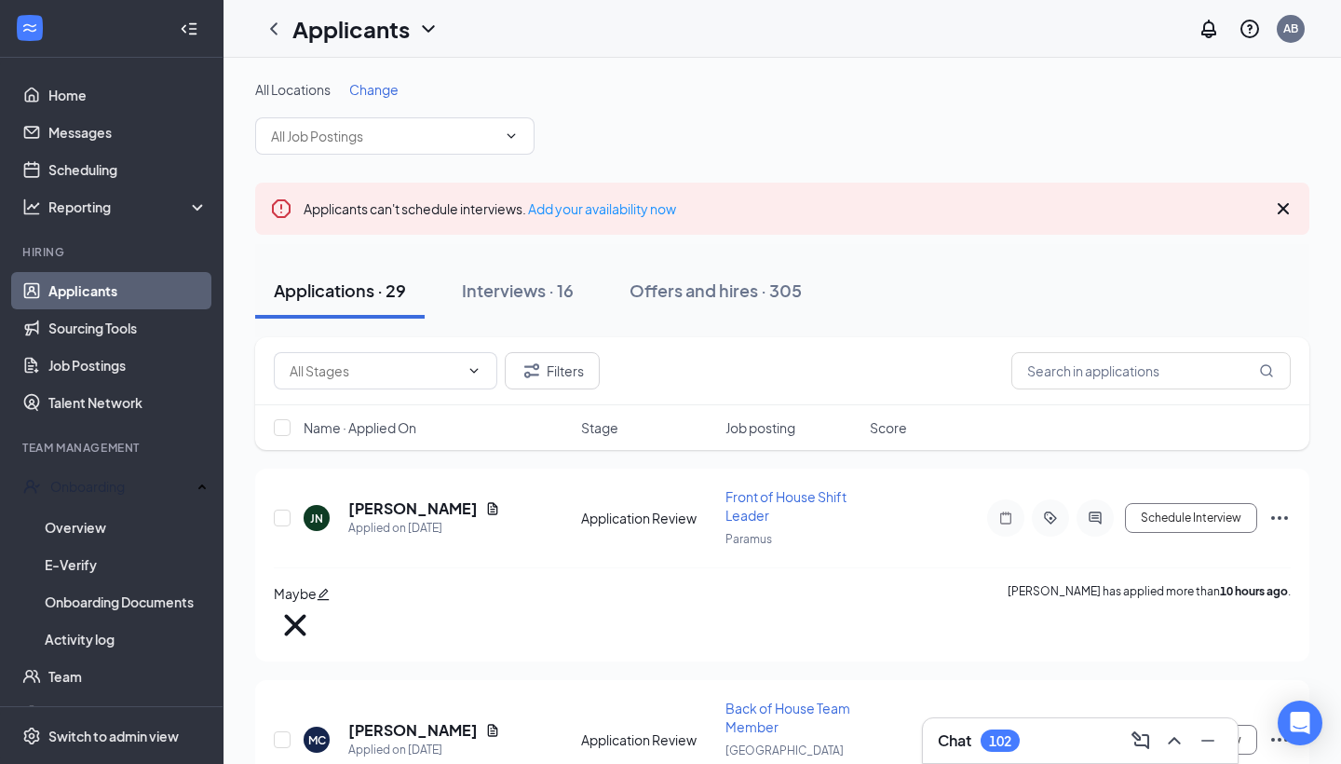
click at [378, 102] on div "All Locations Change" at bounding box center [782, 117] width 1054 height 75
click at [382, 100] on div "All Locations Change" at bounding box center [782, 117] width 1054 height 75
click at [382, 93] on span "Change" at bounding box center [373, 89] width 49 height 17
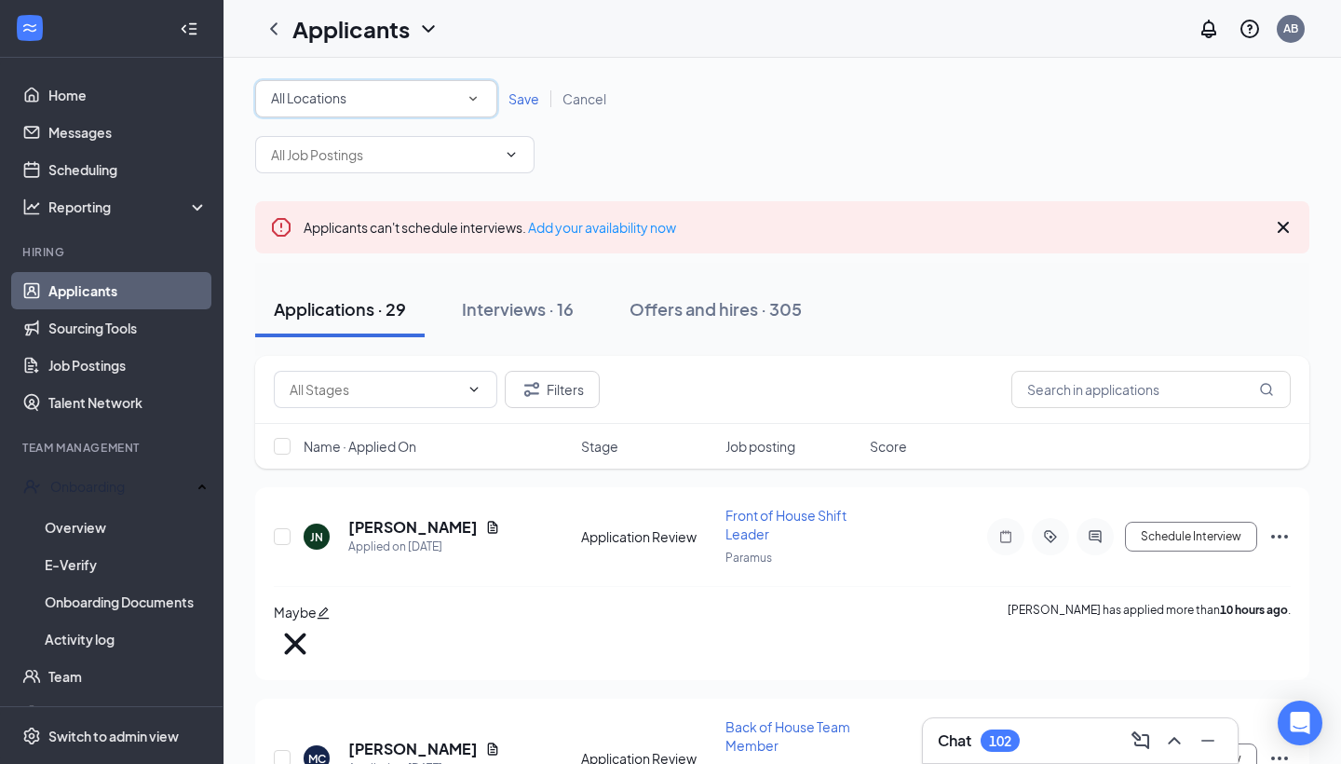
click at [397, 97] on div "All Locations" at bounding box center [376, 99] width 210 height 22
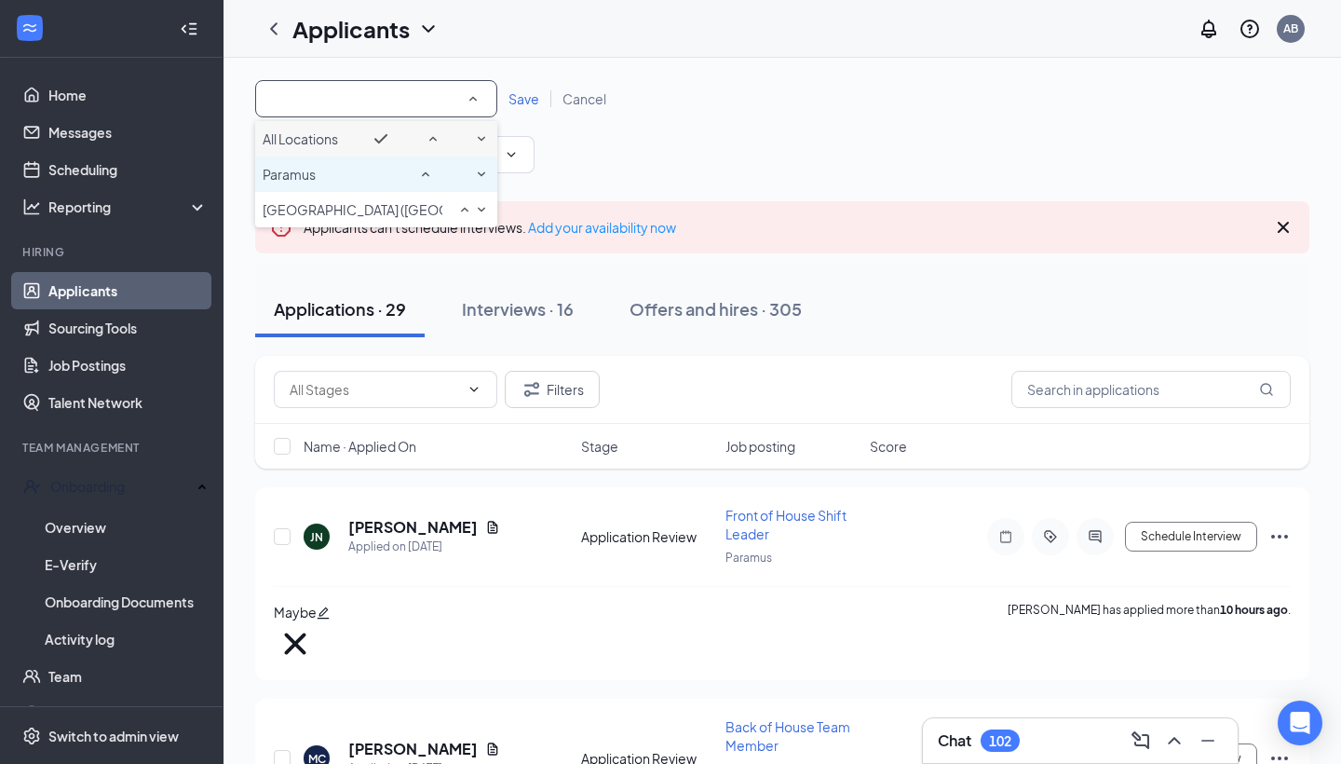
click at [346, 185] on div "Paramus" at bounding box center [376, 174] width 227 height 22
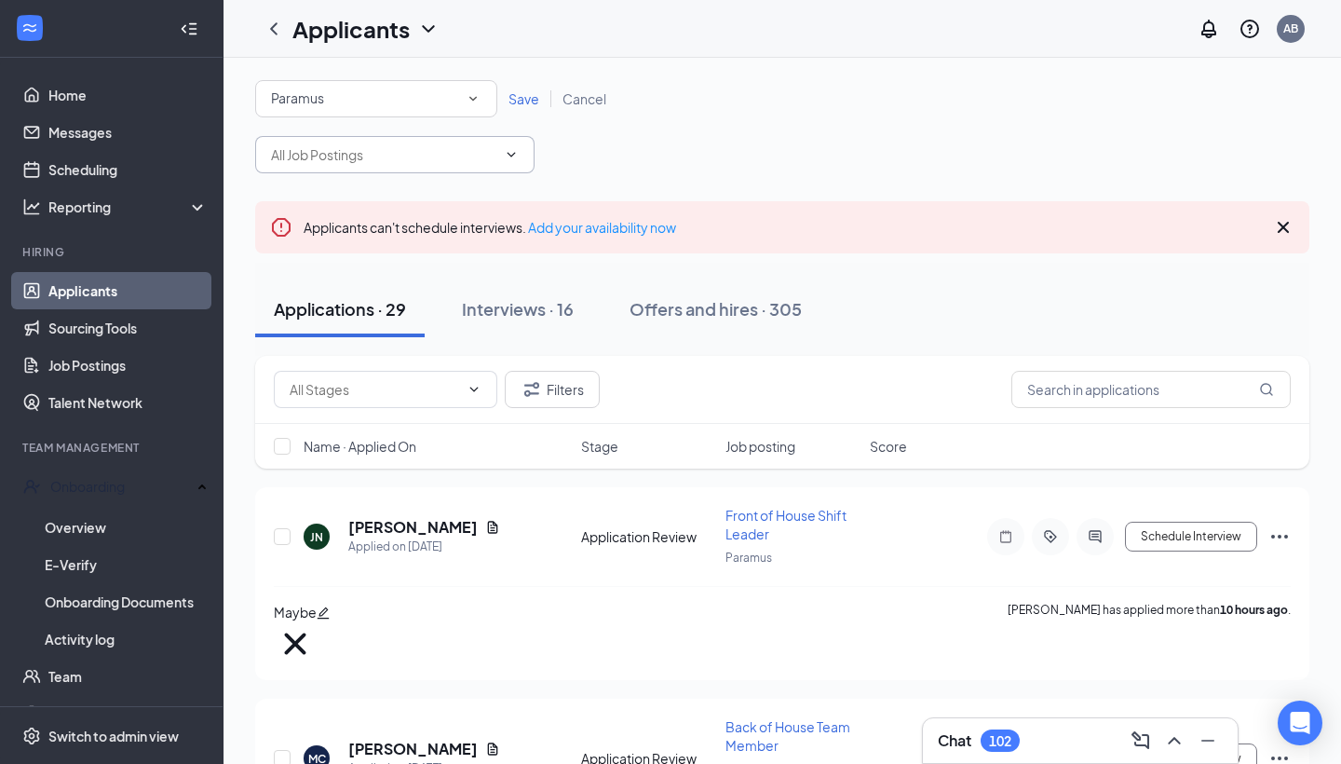
click at [464, 157] on input "text" at bounding box center [383, 154] width 225 height 20
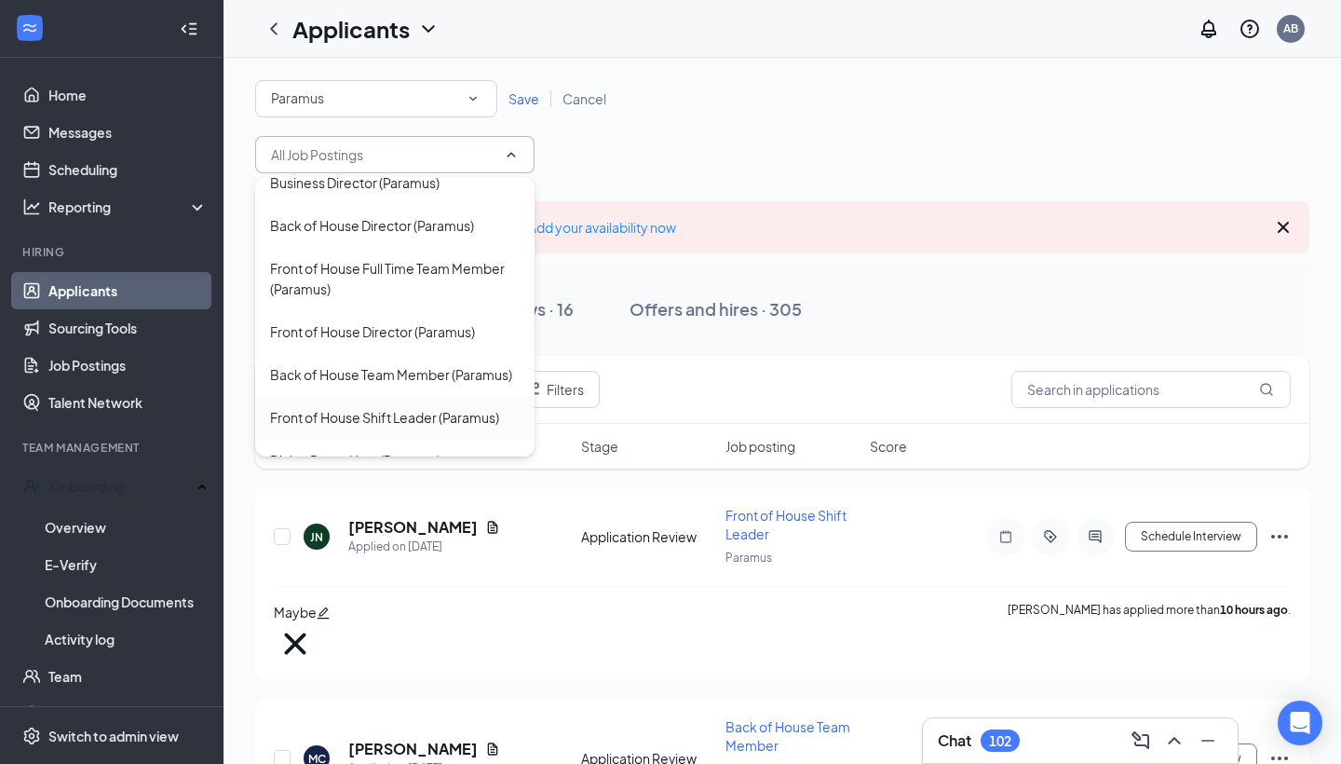
scroll to position [262, 0]
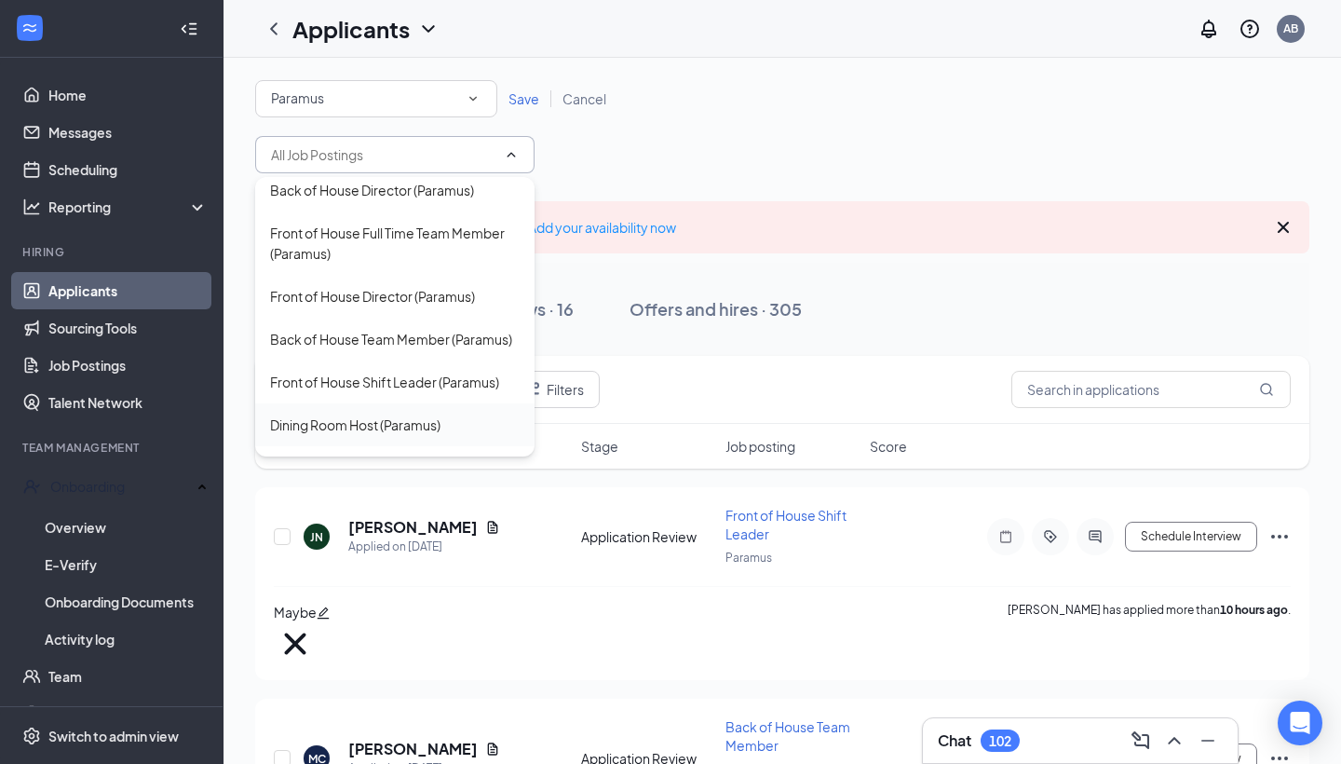
click at [427, 414] on div "Dining Room Host (Paramus)" at bounding box center [355, 424] width 170 height 20
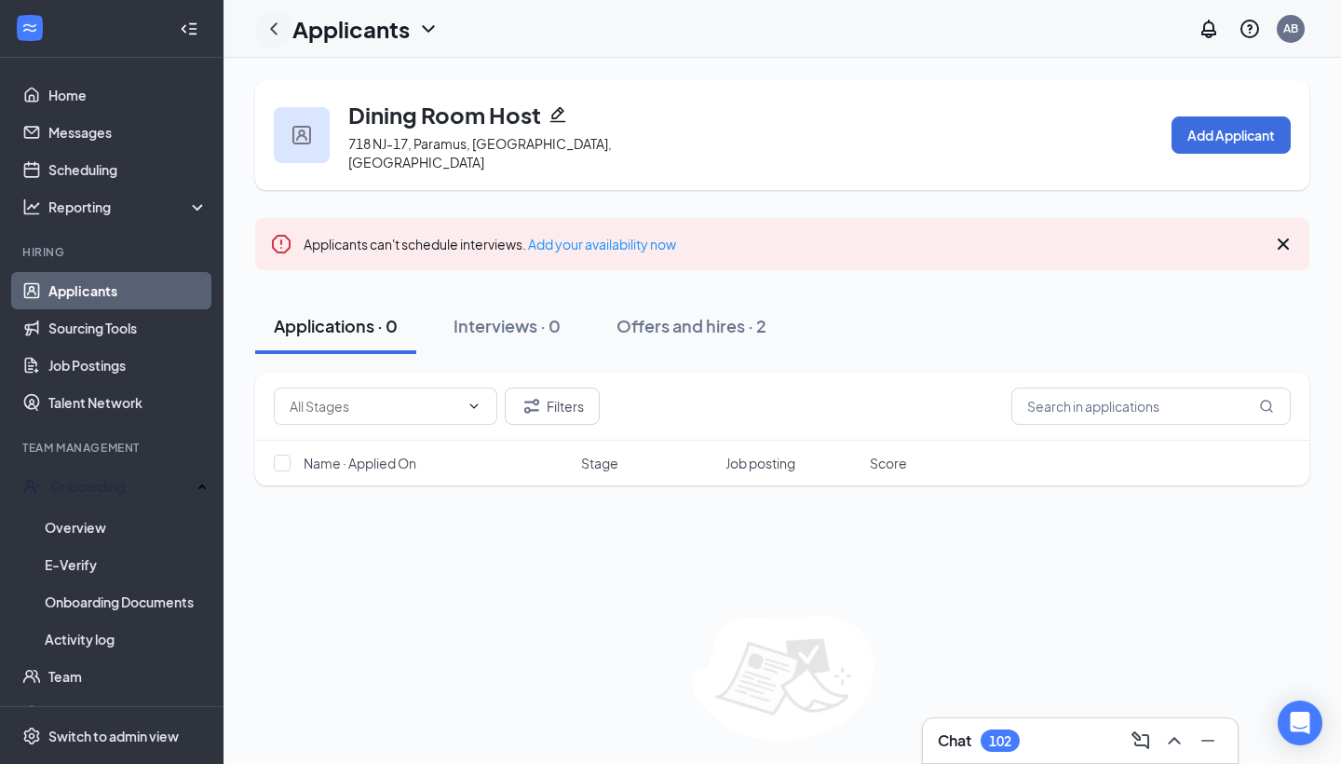
click at [289, 36] on div at bounding box center [273, 28] width 37 height 37
click at [273, 25] on icon "ChevronLeft" at bounding box center [274, 29] width 22 height 22
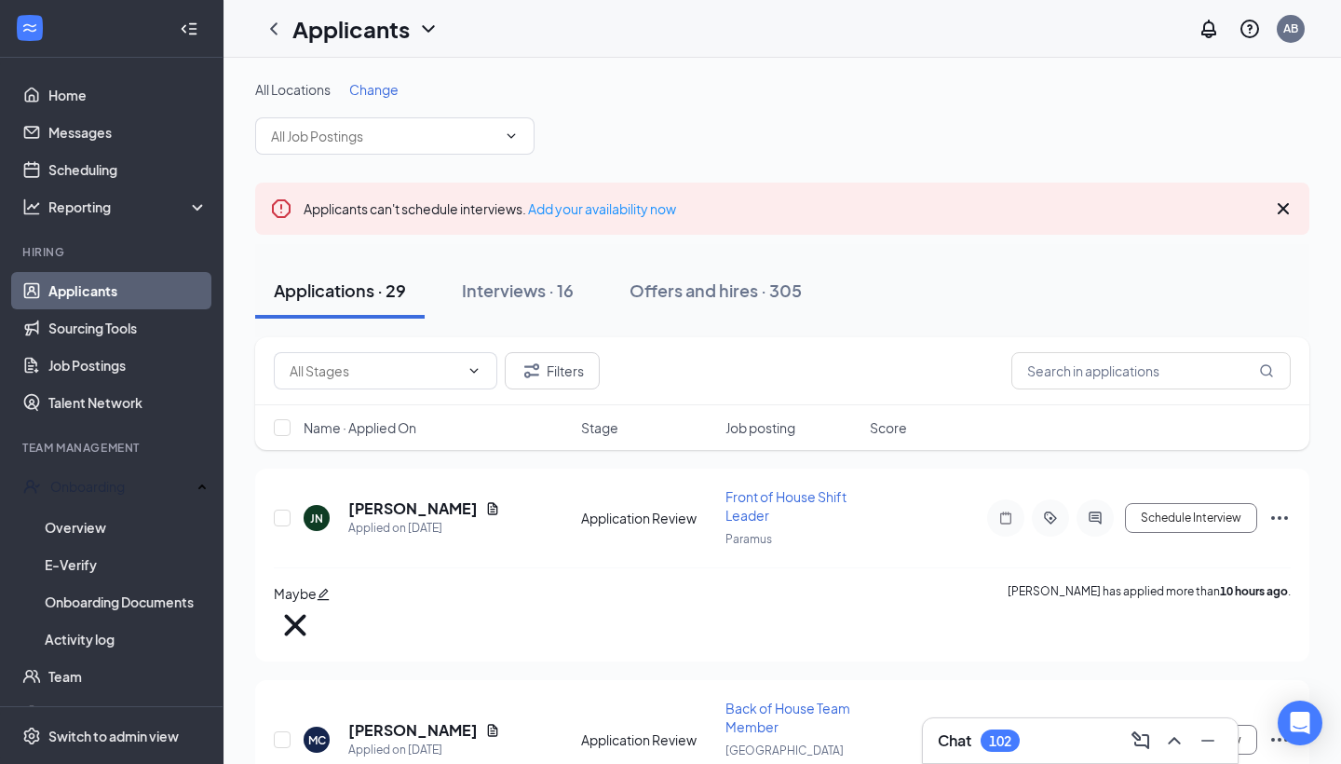
click at [362, 86] on span "Change" at bounding box center [373, 89] width 49 height 17
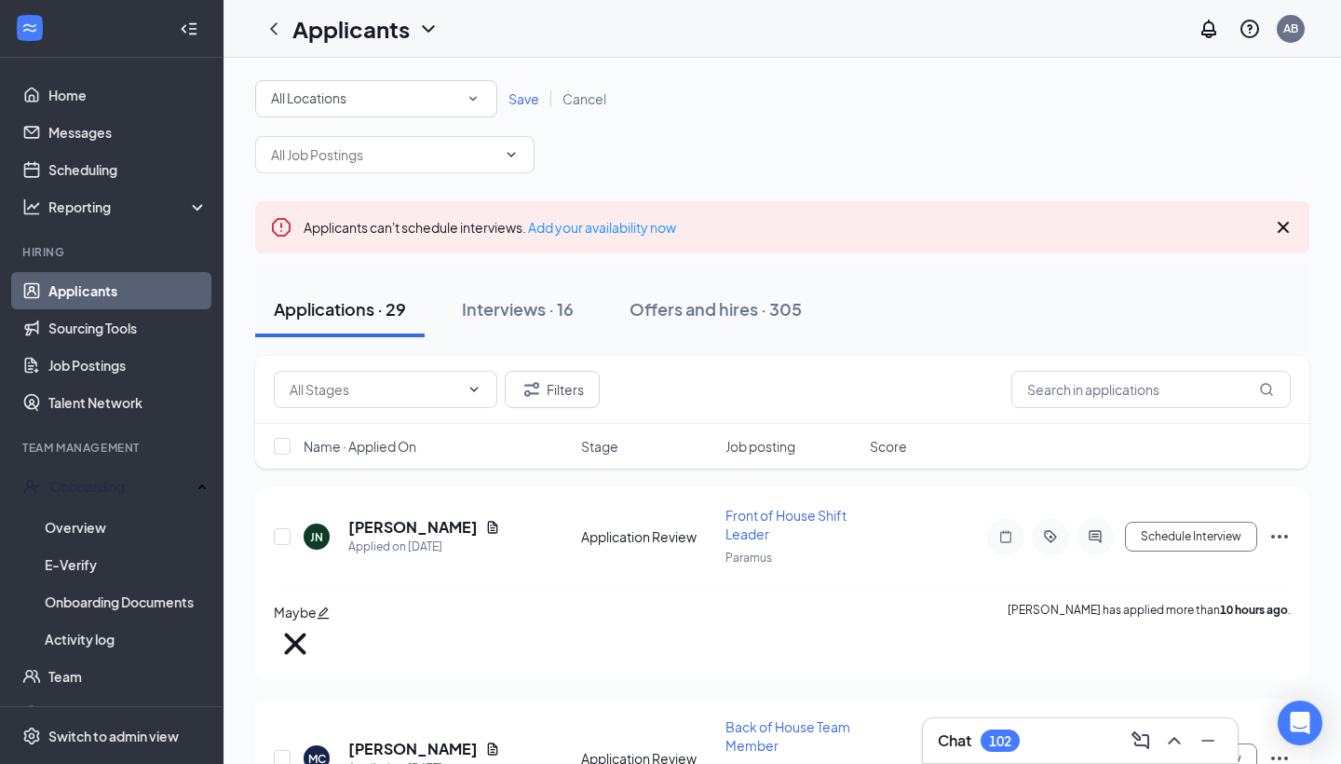
click at [424, 102] on div "All Locations" at bounding box center [376, 99] width 210 height 22
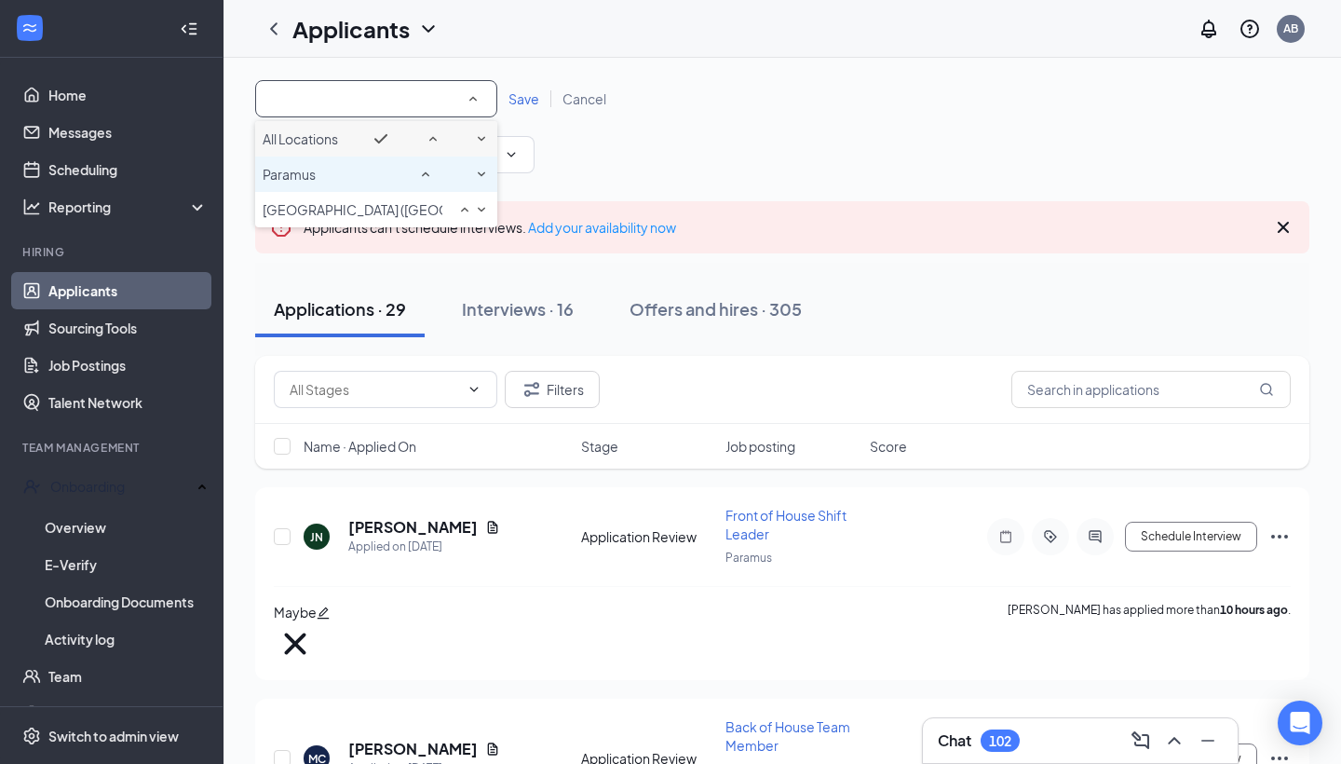
click at [403, 185] on div "Paramus" at bounding box center [376, 174] width 227 height 22
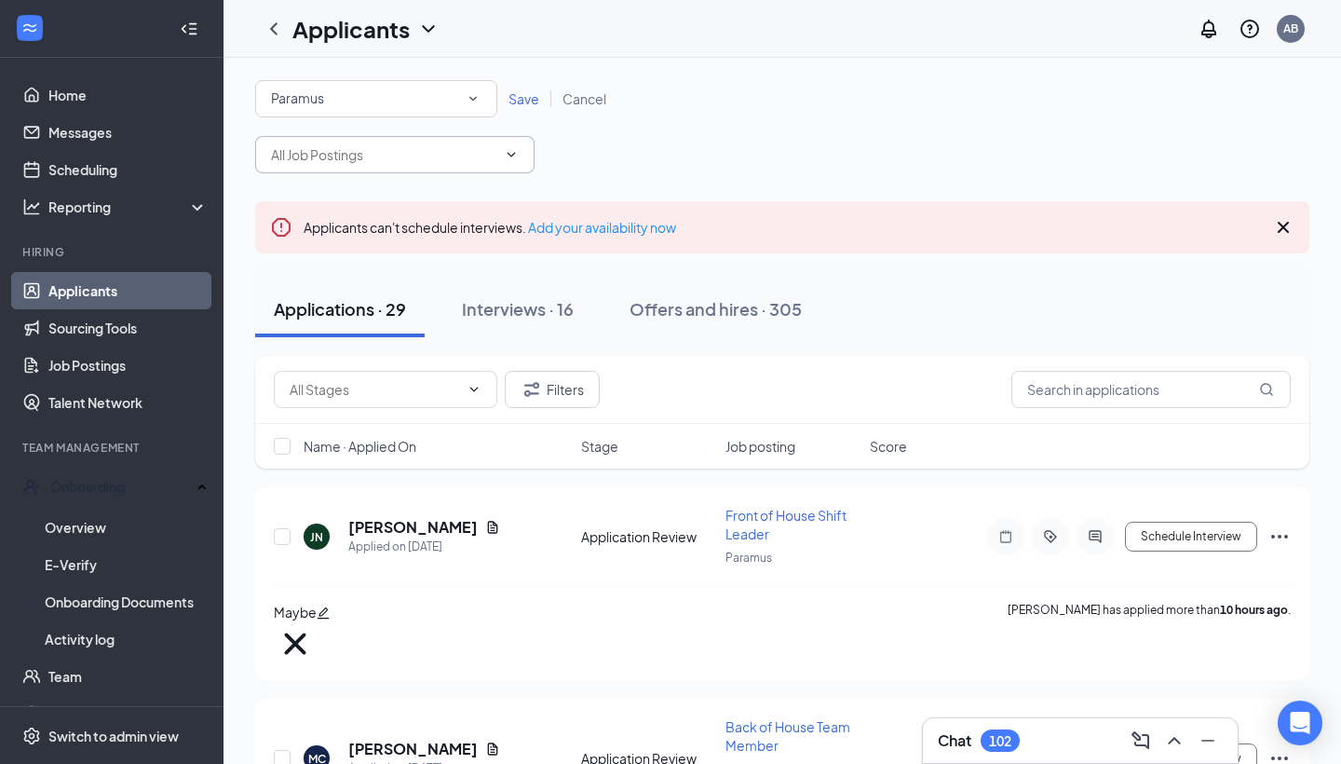
click at [500, 150] on span at bounding box center [509, 154] width 19 height 15
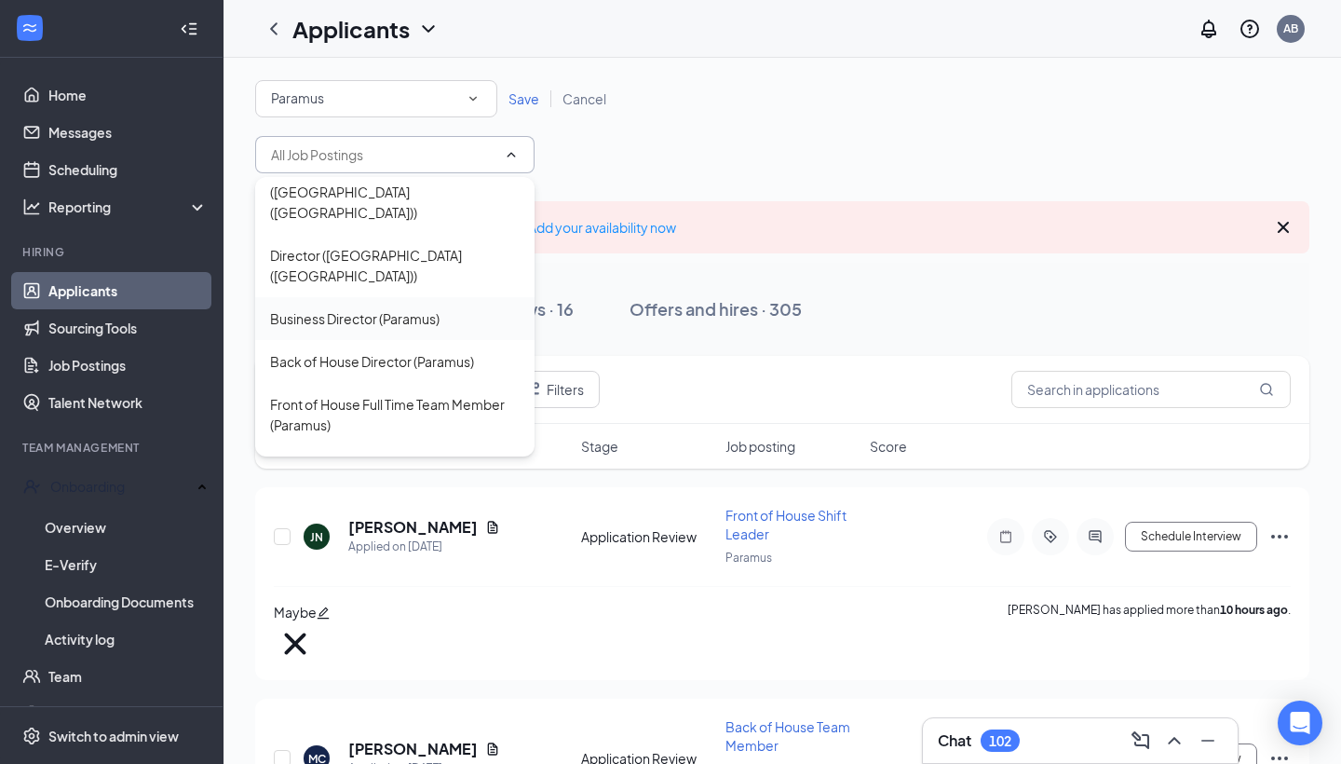
scroll to position [91, 0]
click at [423, 393] on div "Front of House Full Time Team Member (Paramus)" at bounding box center [395, 413] width 250 height 41
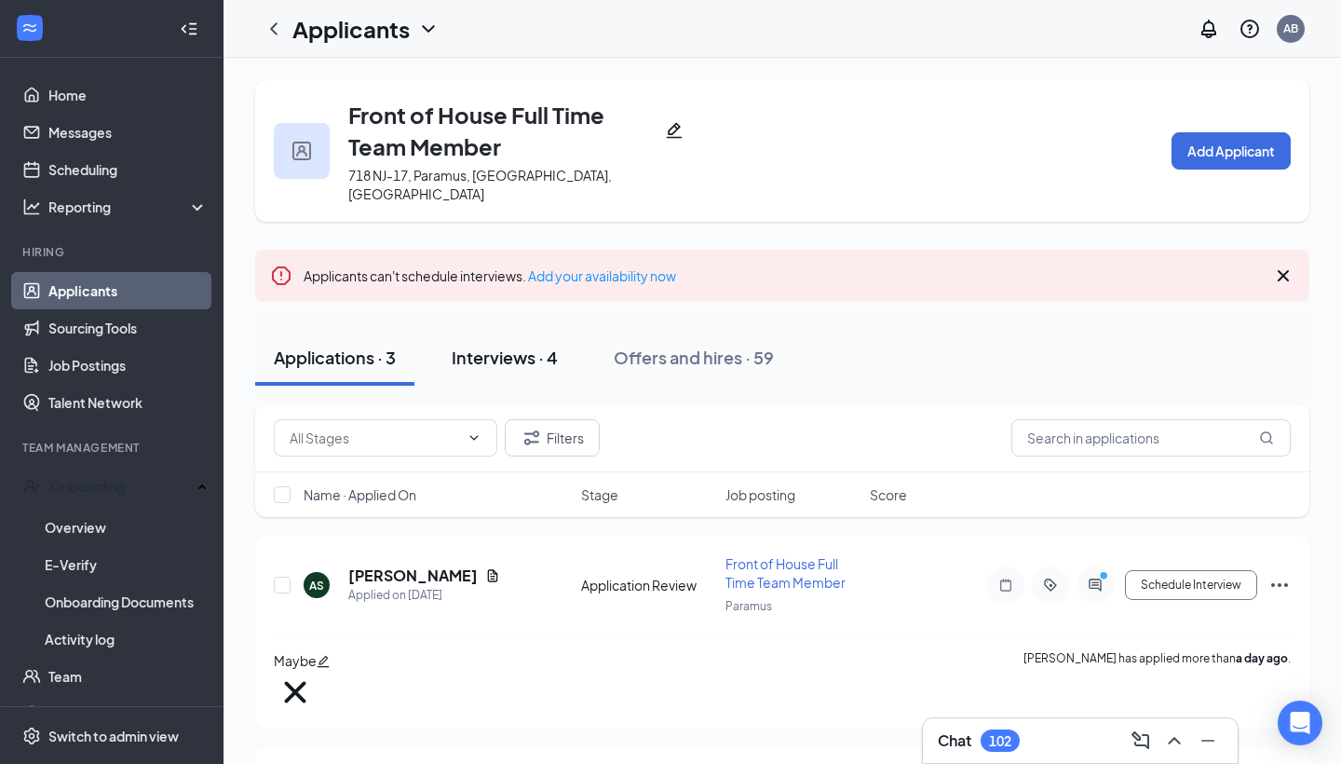
click at [517, 346] on div "Interviews · 4" at bounding box center [505, 357] width 106 height 23
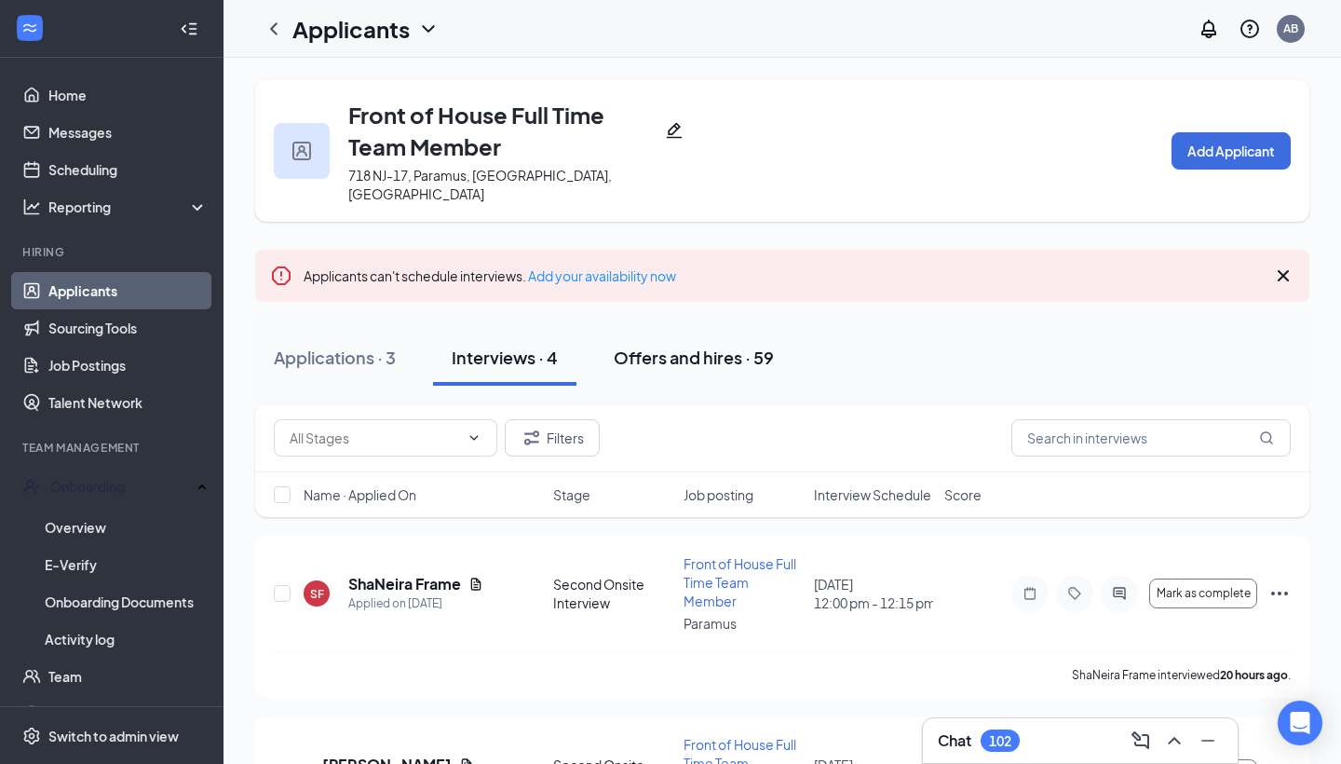
click at [726, 346] on div "Offers and hires · 59" at bounding box center [694, 357] width 160 height 23
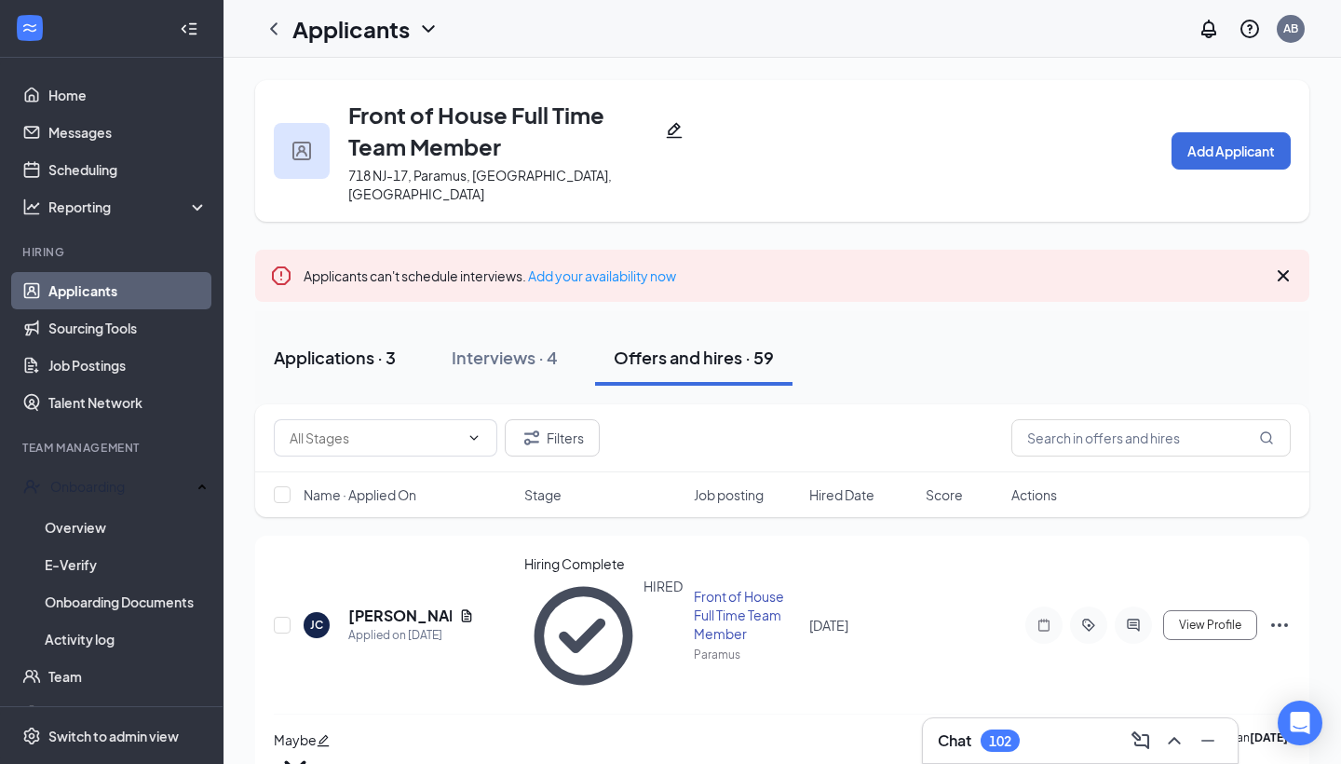
click at [331, 349] on div "Applications · 3" at bounding box center [335, 357] width 122 height 23
